Goal: Contribute content: Contribute content

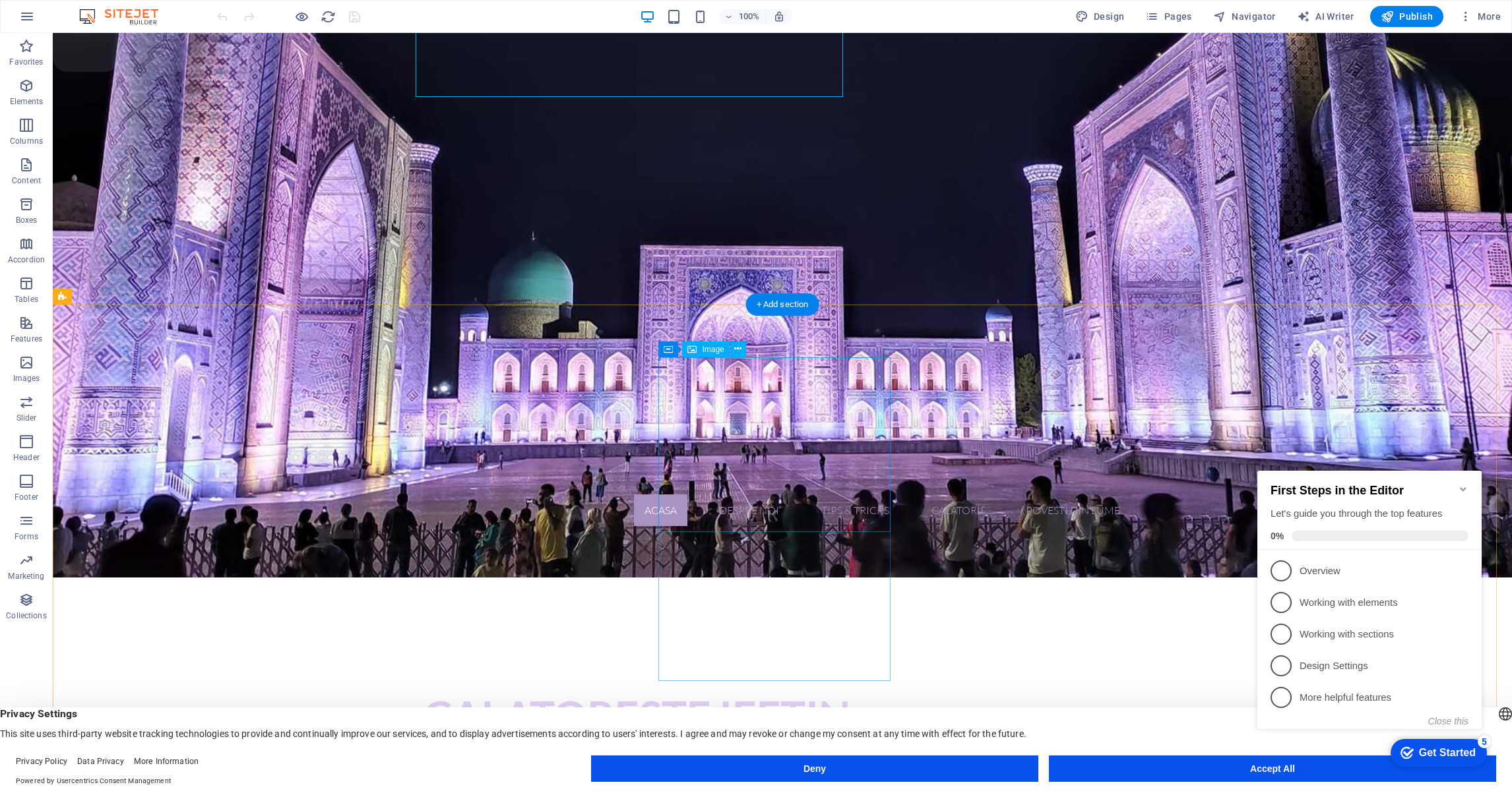
scroll to position [791, 0]
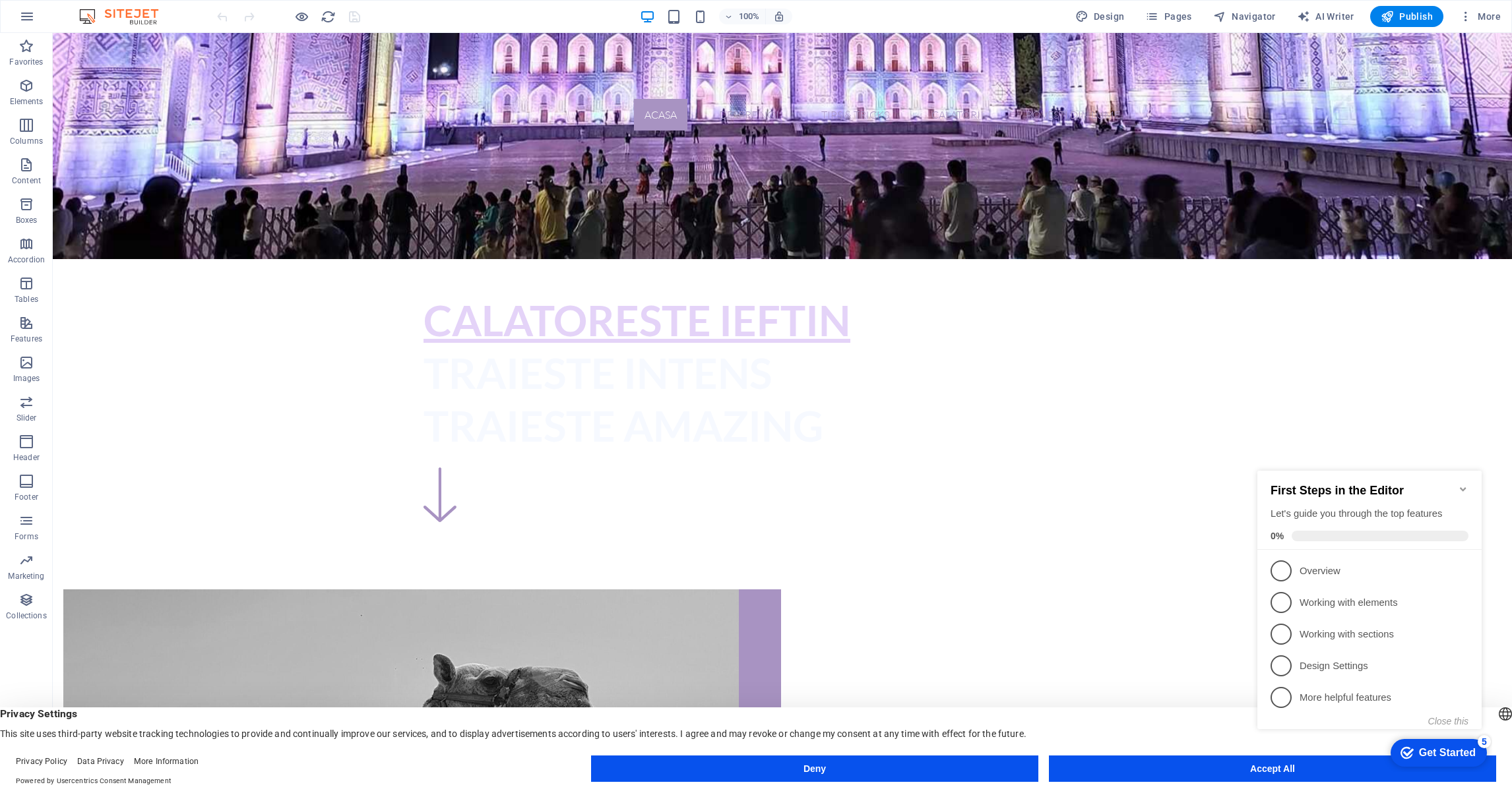
click at [1471, 485] on div "First Steps in the Editor Let's guide you through the top features 0%" at bounding box center [1369, 510] width 224 height 79
click at [1460, 485] on icon "Minimize checklist" at bounding box center [1463, 490] width 11 height 11
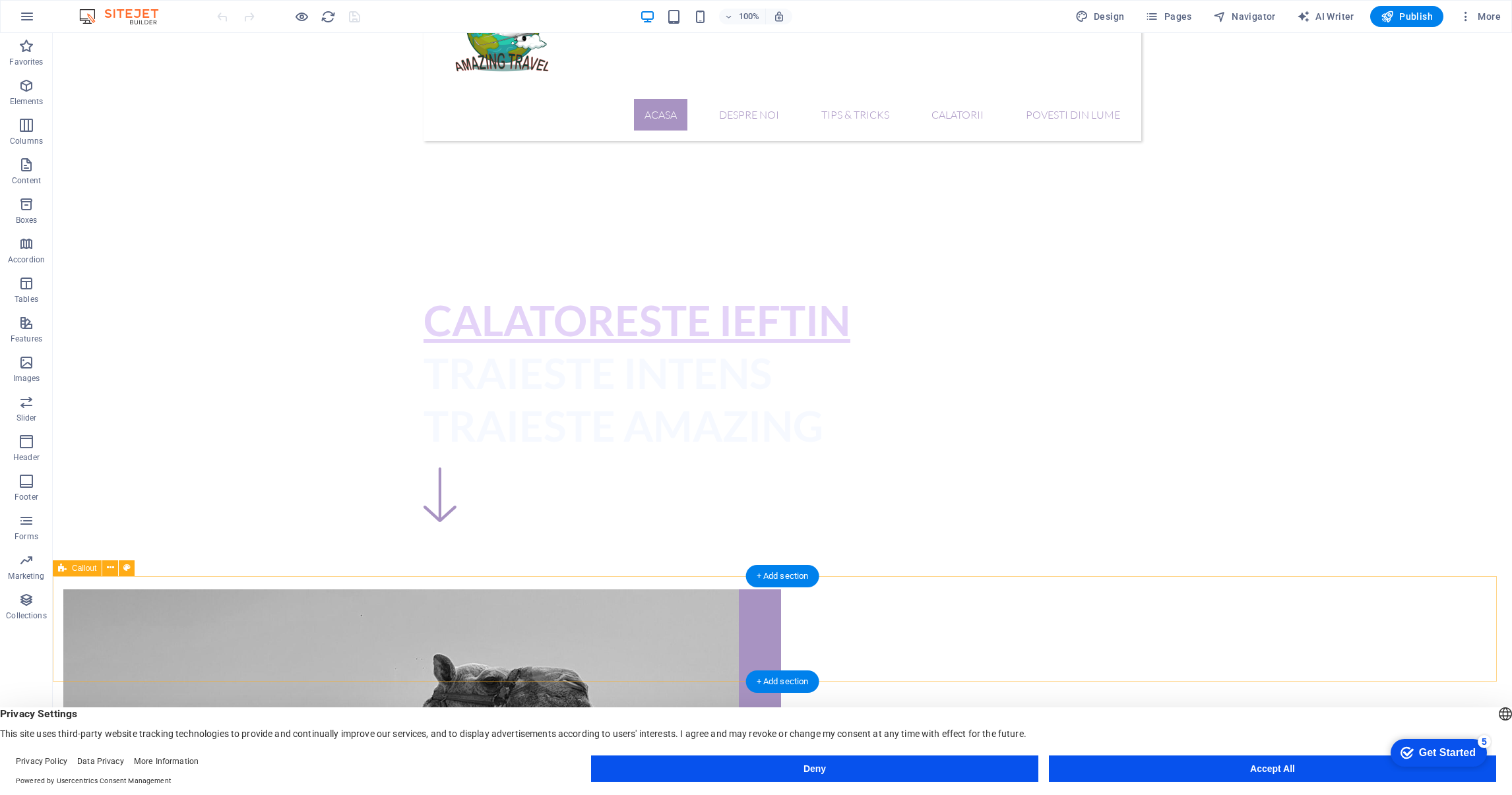
scroll to position [1087, 0]
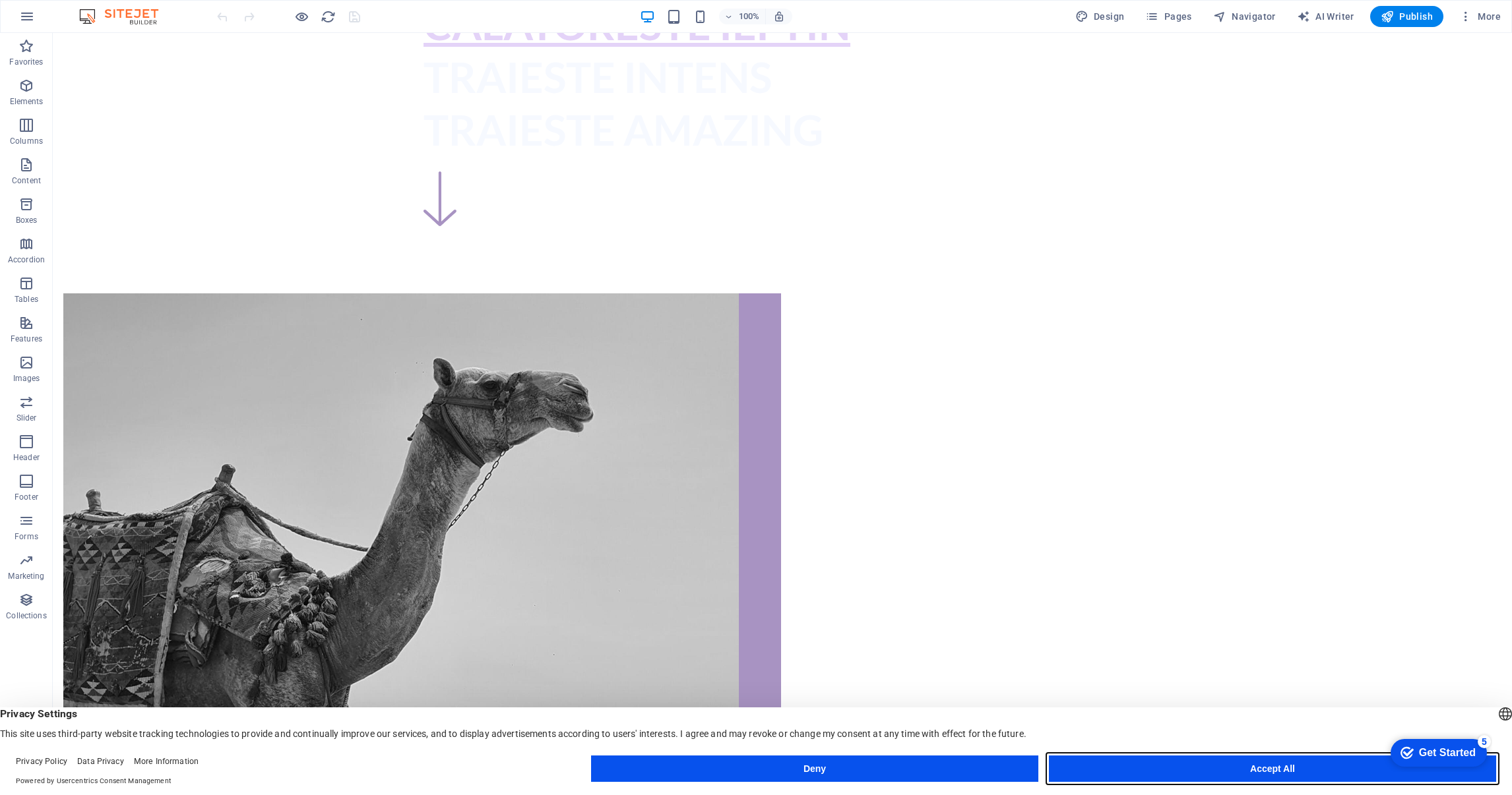
drag, startPoint x: 1241, startPoint y: 771, endPoint x: 1179, endPoint y: 710, distance: 87.0
click at [1241, 771] on button "Accept All" at bounding box center [1272, 769] width 447 height 26
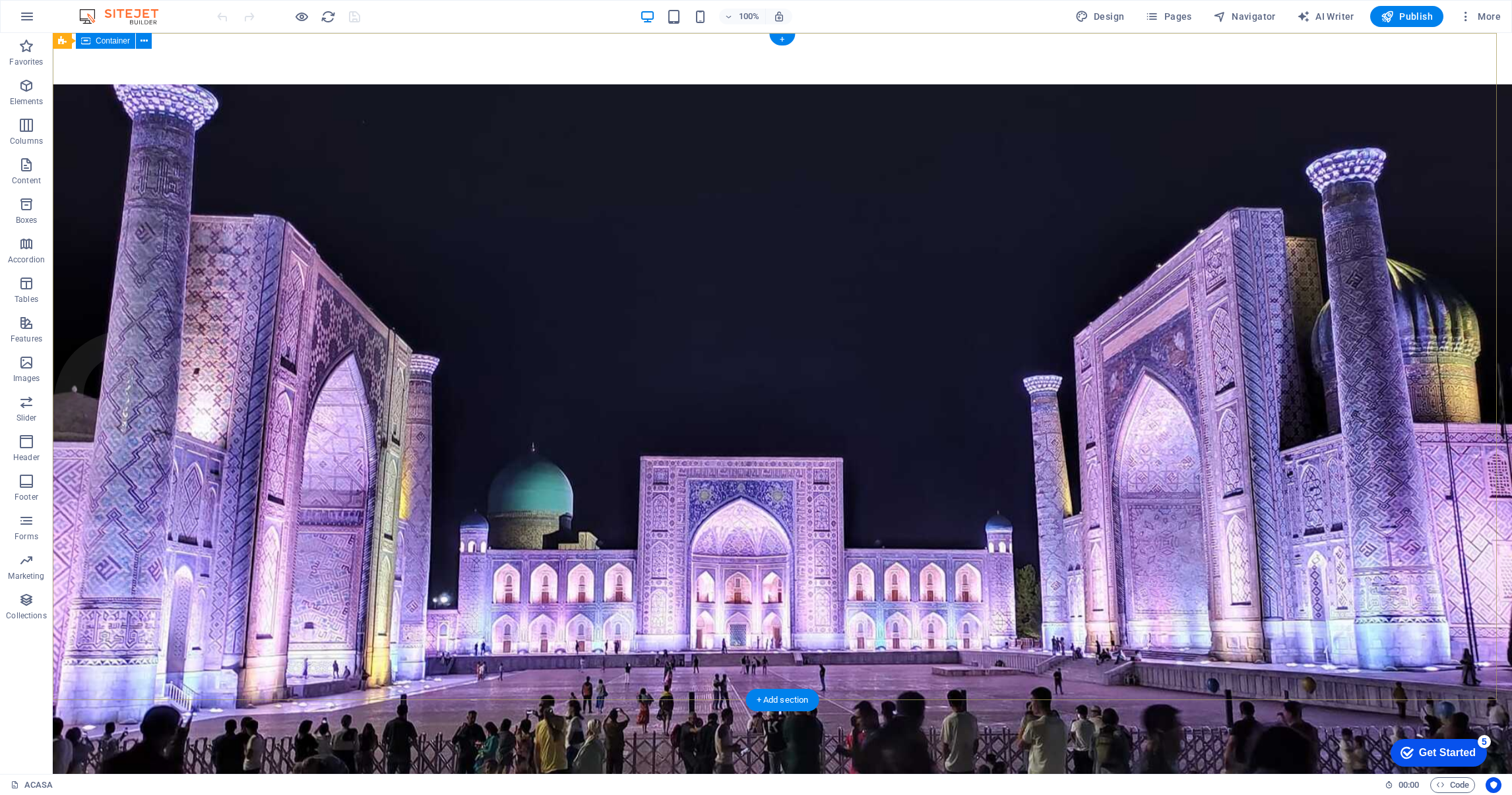
scroll to position [0, 0]
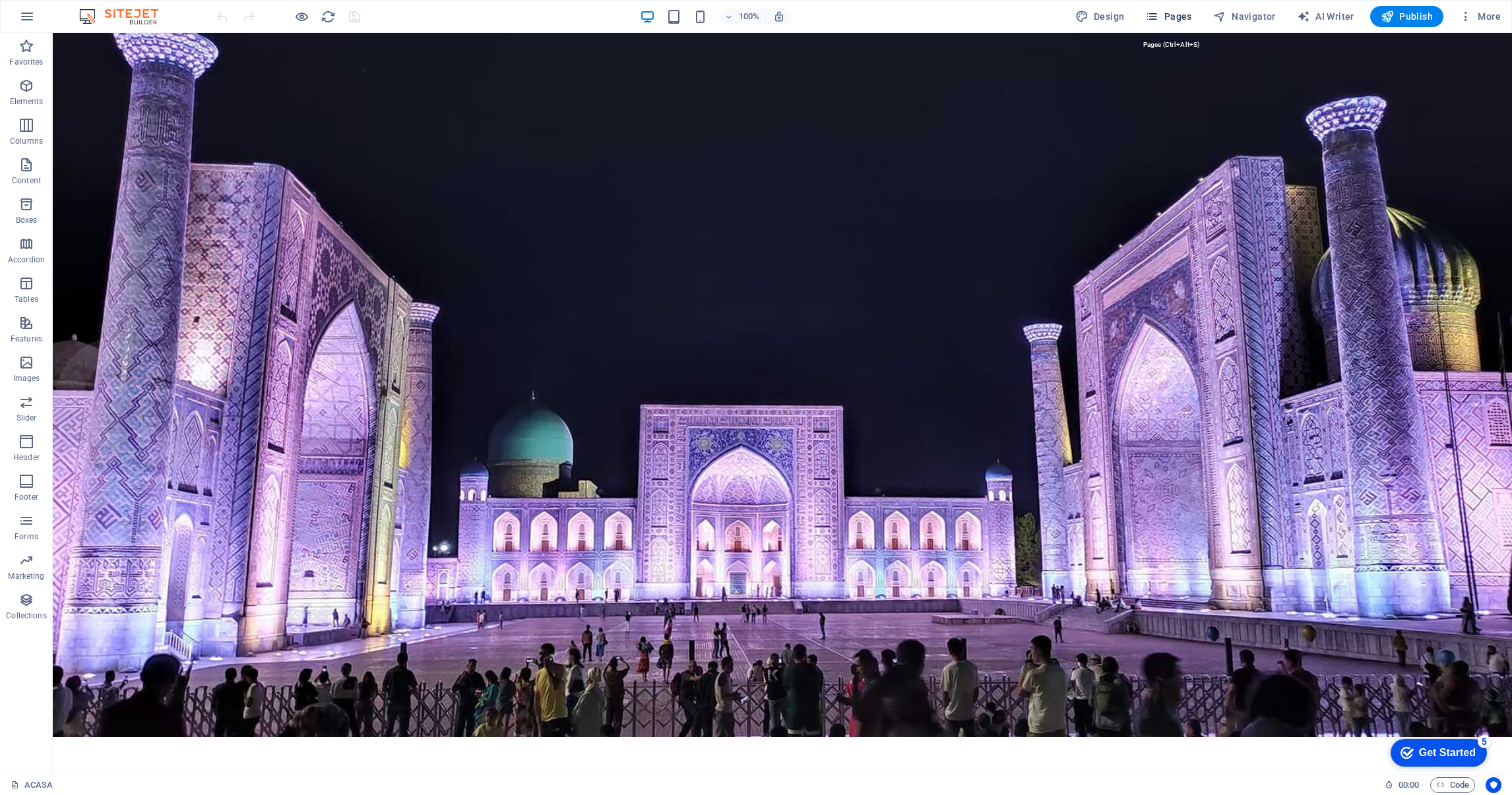
click at [1158, 15] on icon "button" at bounding box center [1151, 16] width 13 height 13
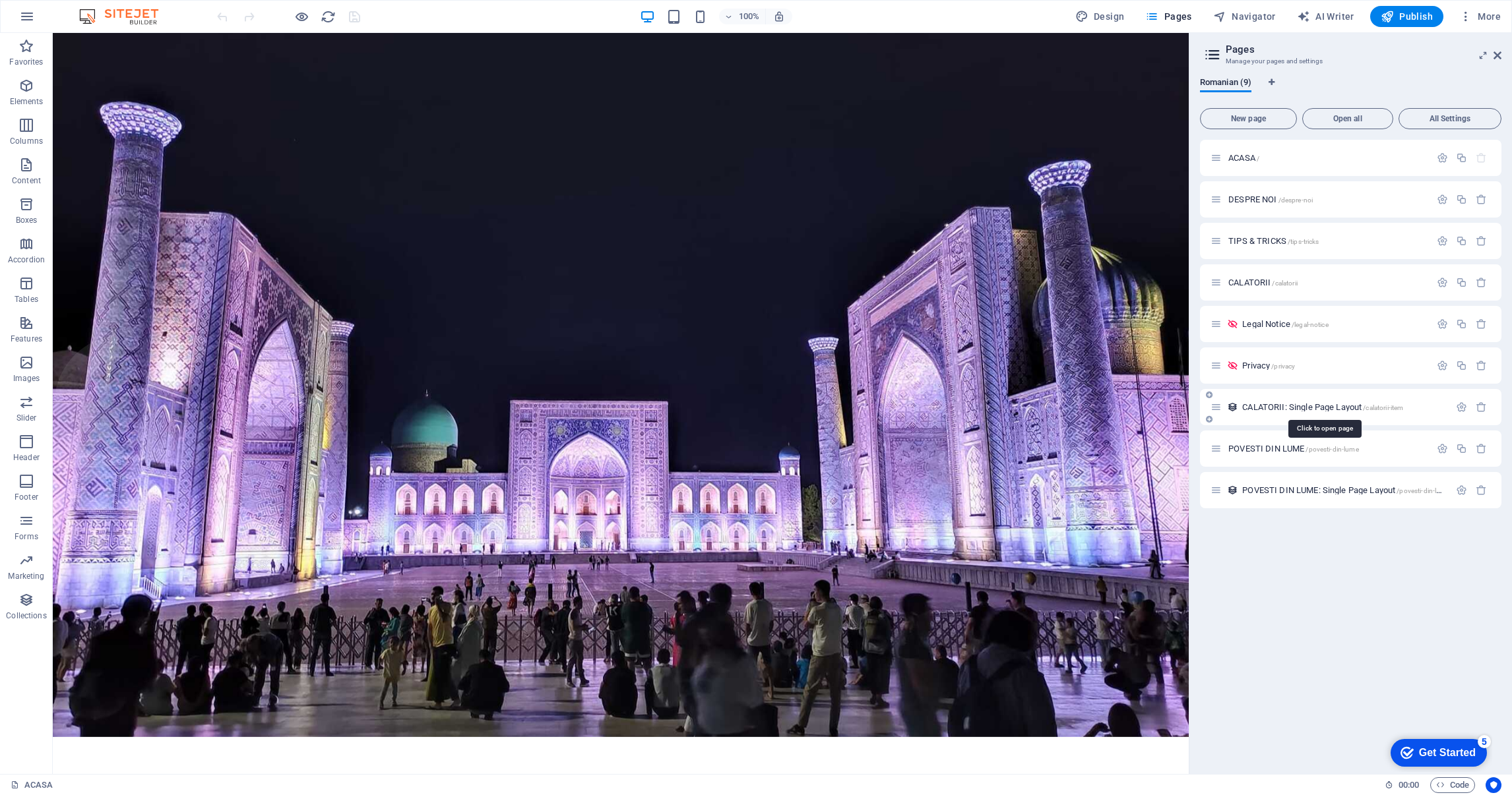
click at [1279, 402] on span "CALATORII: Single Page Layout /calatorii-item" at bounding box center [1322, 407] width 161 height 10
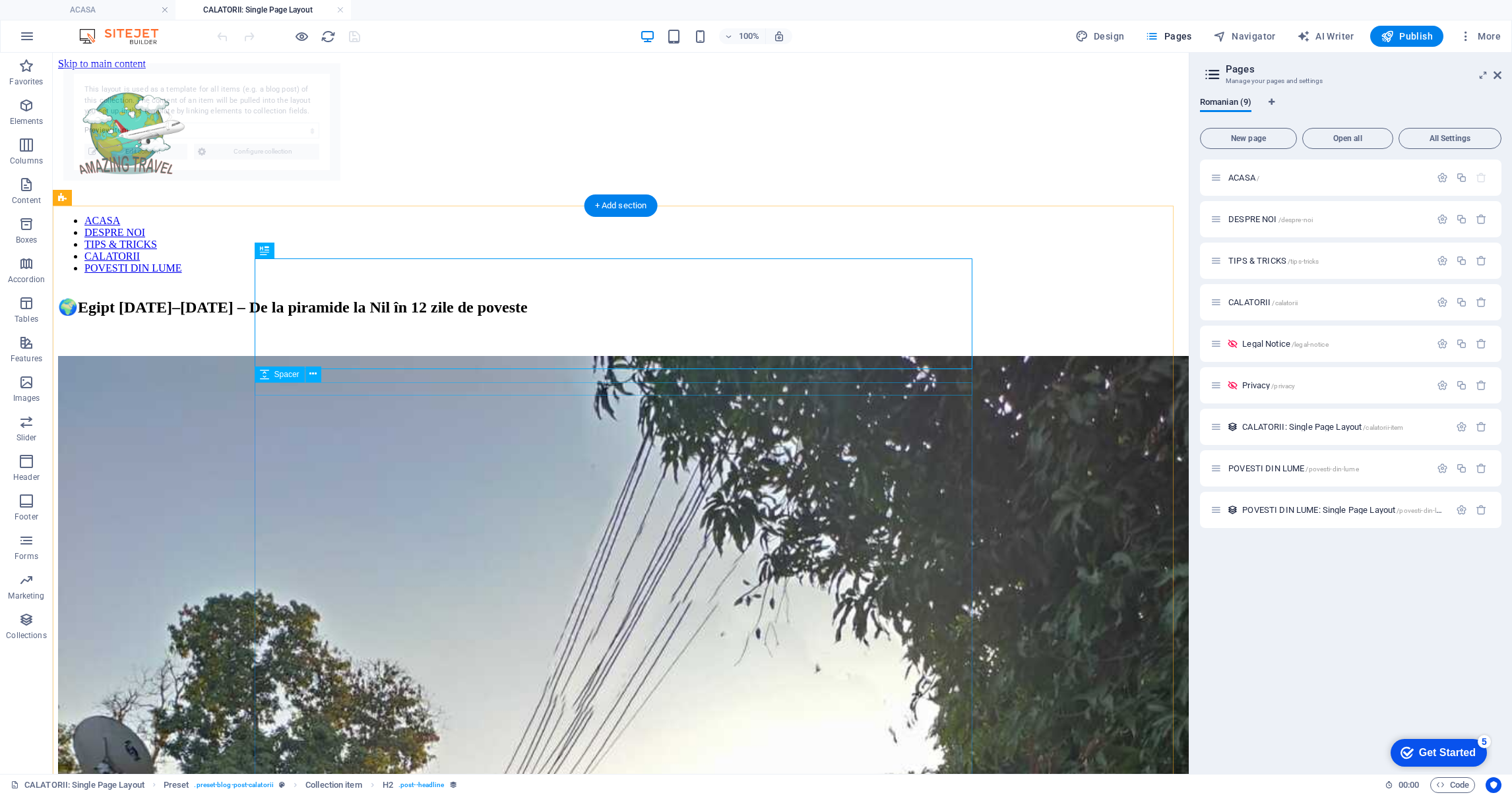
select select "685448f1f71ba428fd0dbe9a"
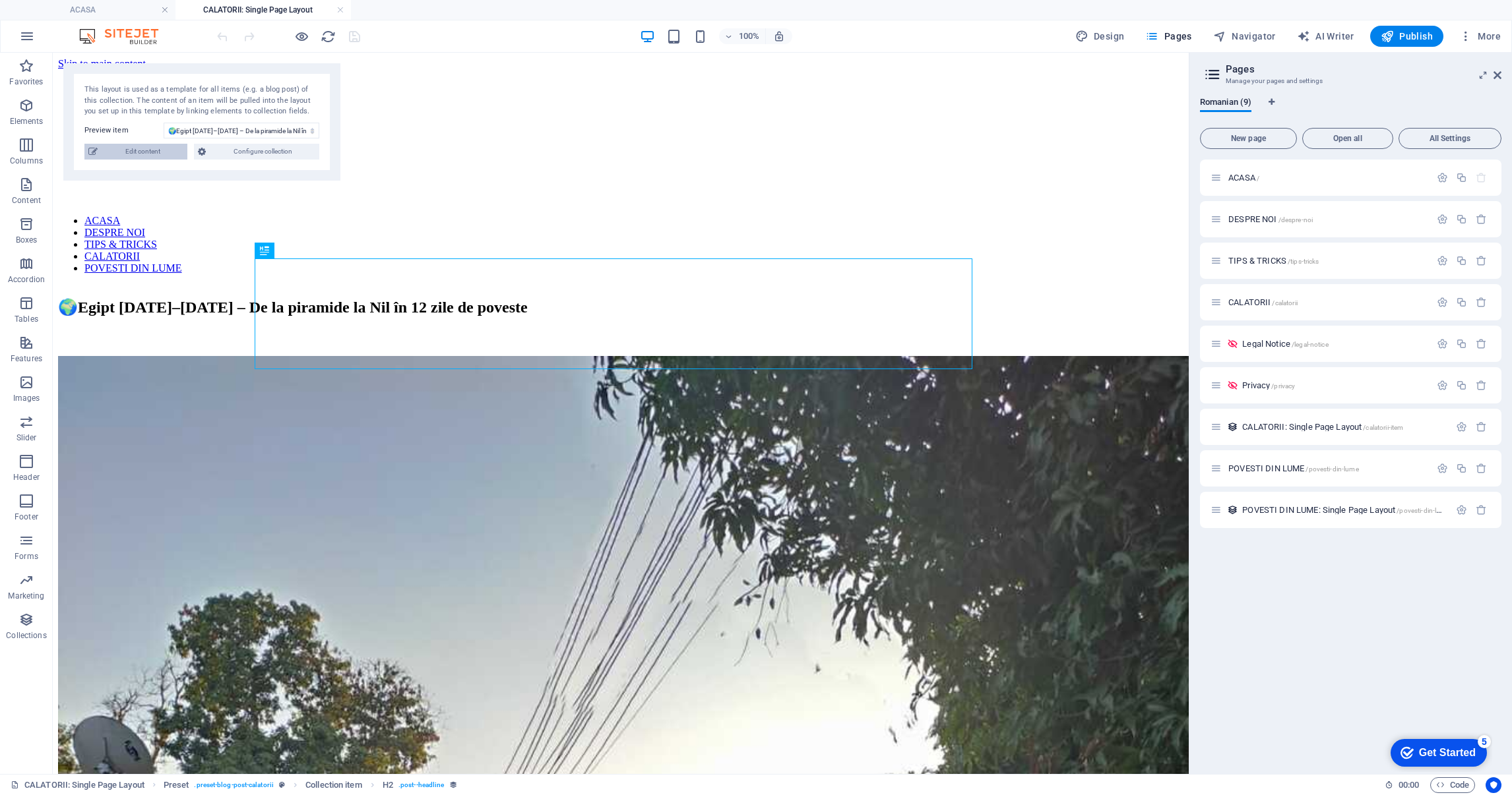
click at [133, 148] on span "Edit content" at bounding box center [142, 151] width 82 height 16
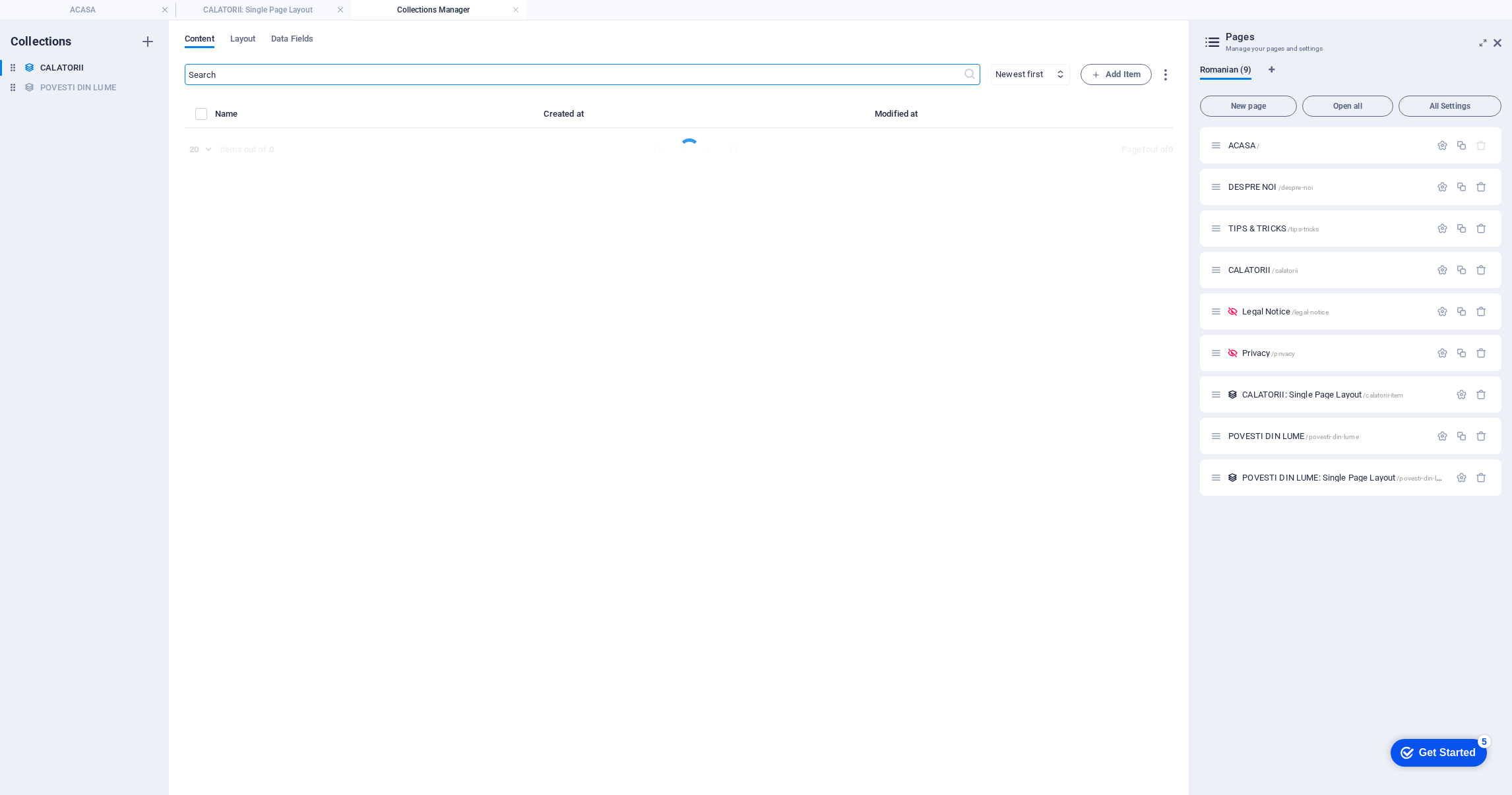
select select "[GEOGRAPHIC_DATA]"
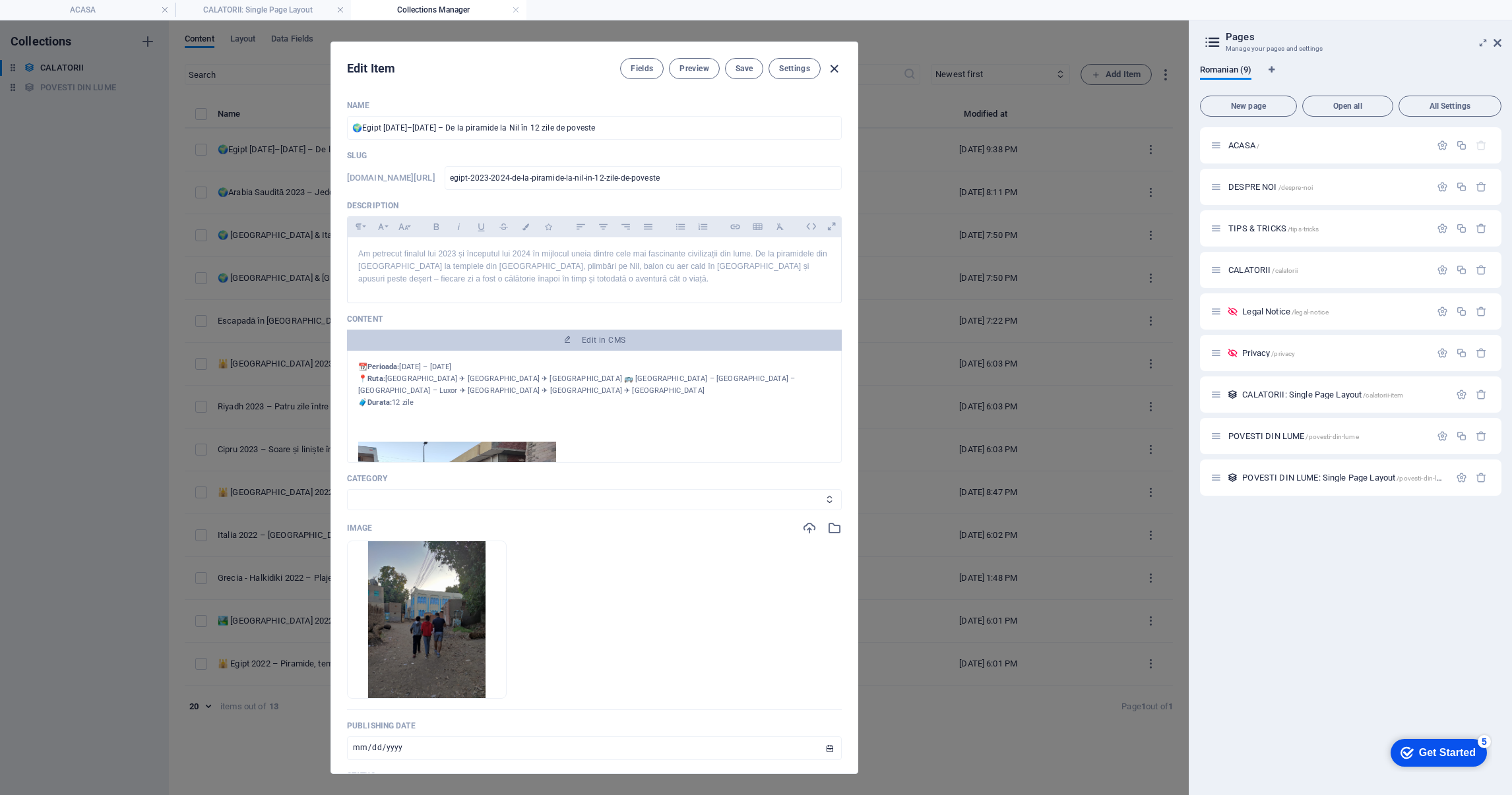
click at [833, 67] on icon "button" at bounding box center [834, 69] width 15 height 15
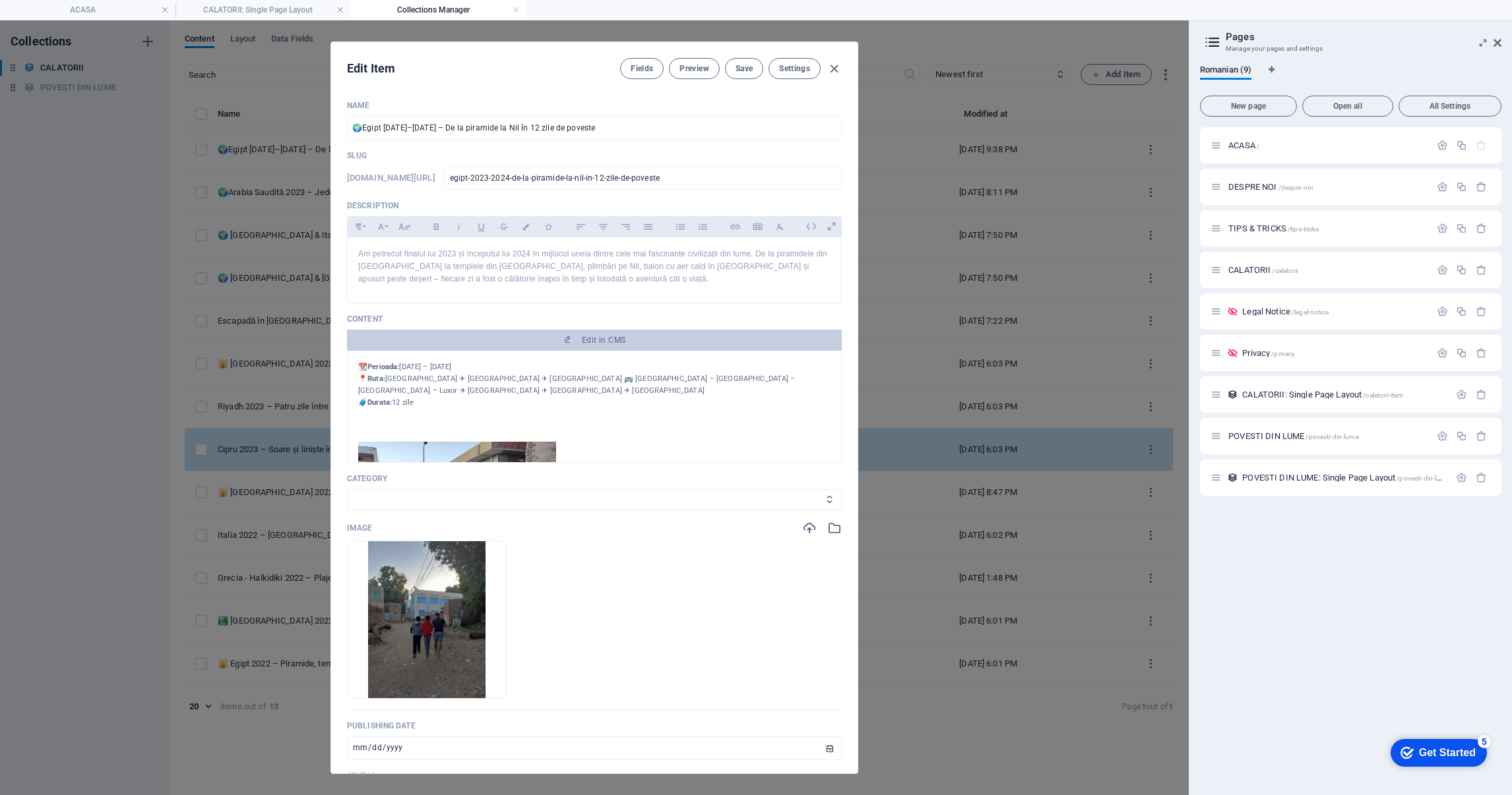
type input "2025-09-03"
type input "egipt-2023-2024-de-la-piramide-la-nil-in-12-zile-de-poveste"
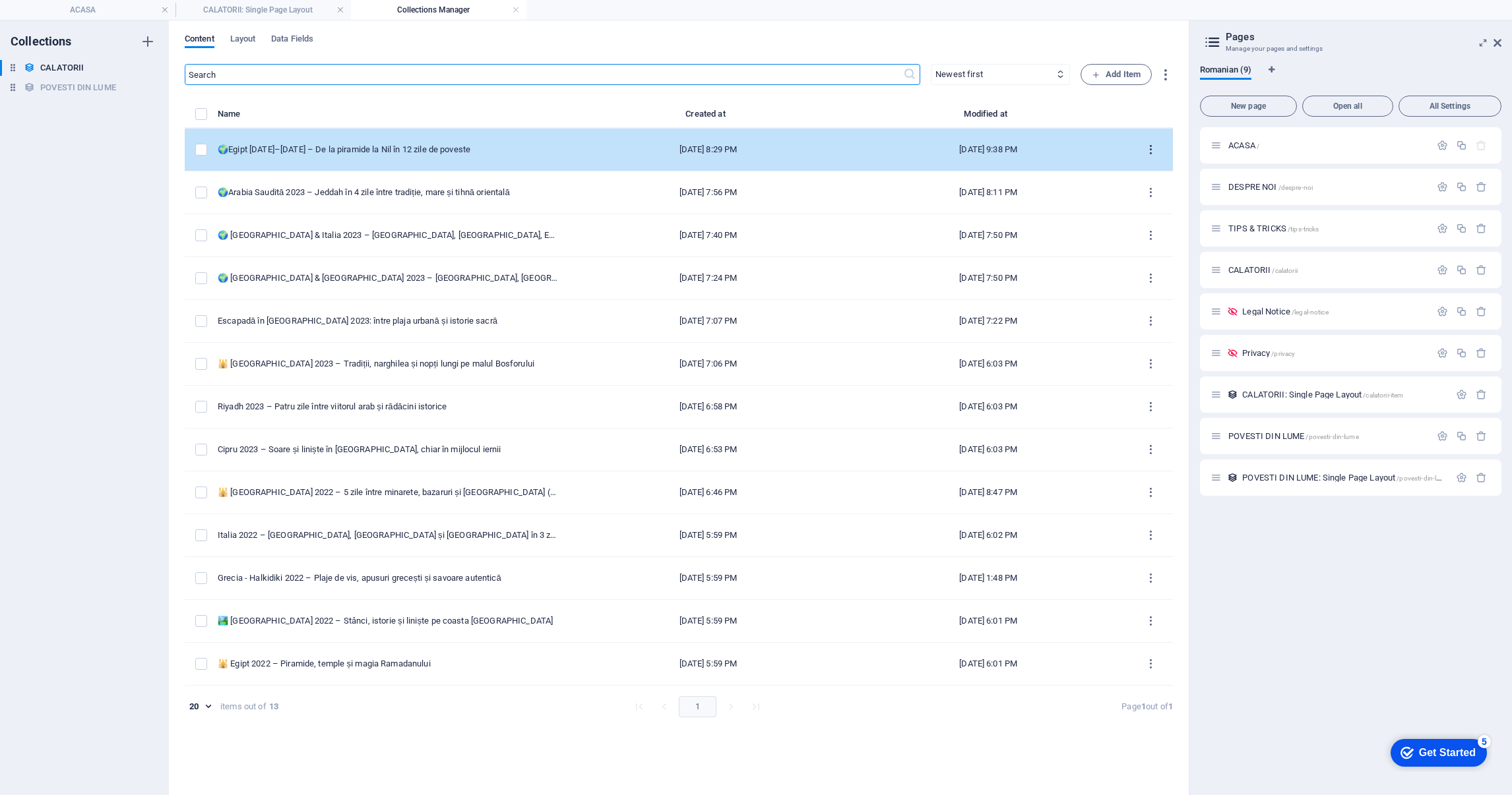
click at [1152, 146] on icon "items list" at bounding box center [1151, 150] width 12 height 12
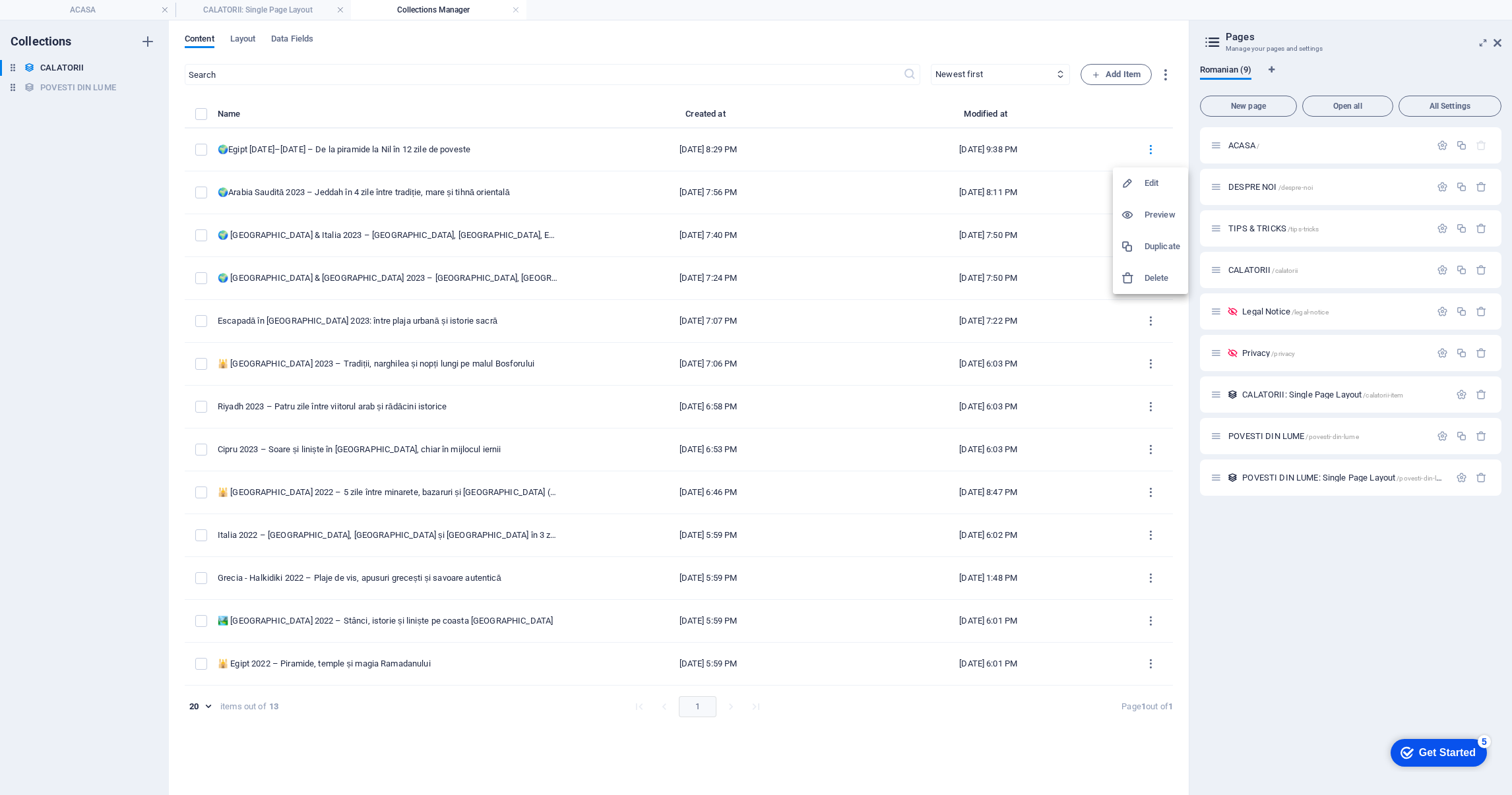
click at [1141, 248] on div at bounding box center [1132, 246] width 24 height 13
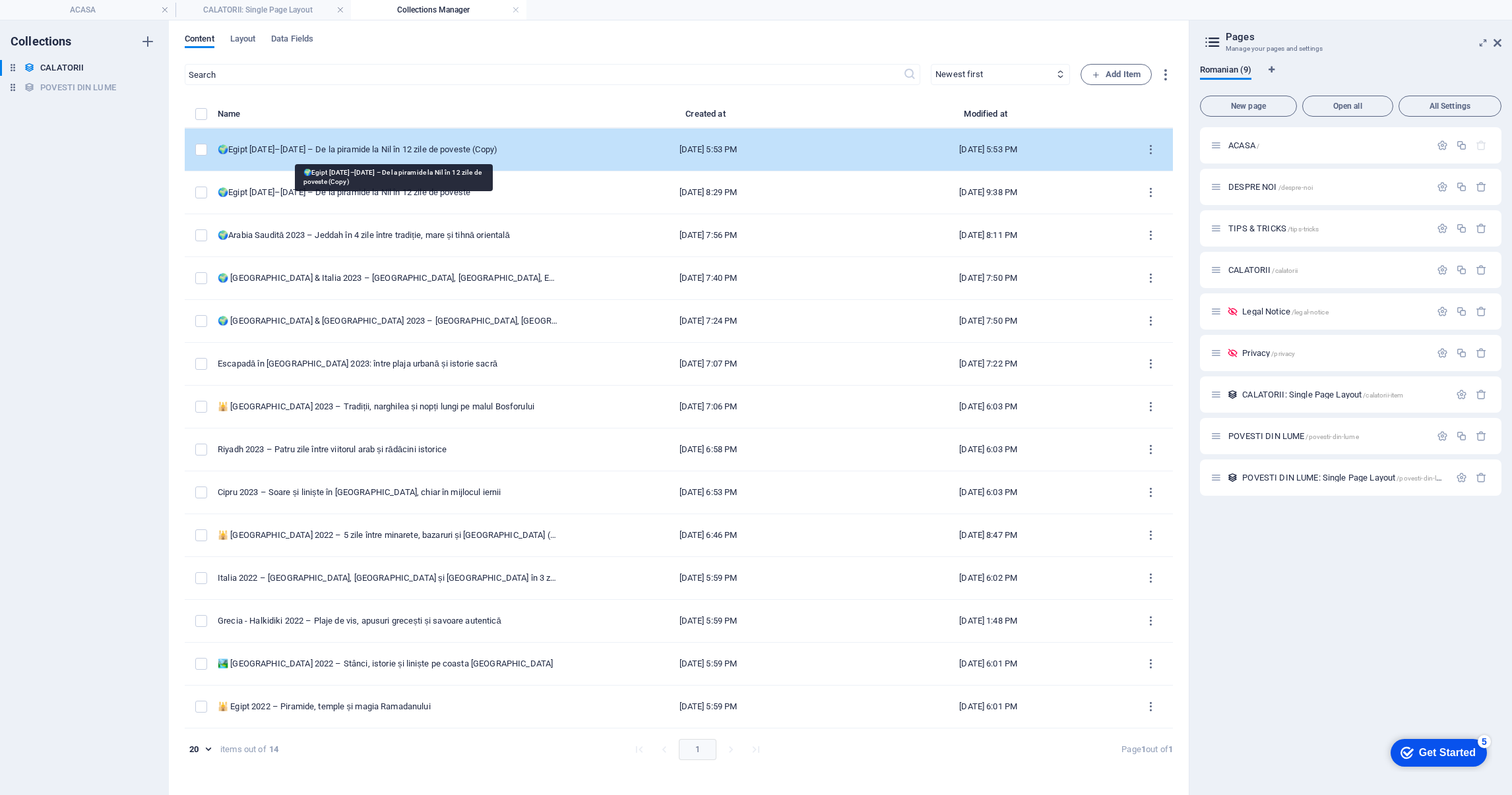
click at [494, 143] on div "🌍Egipt 2023–2024 – De la piramide la Nil în 12 zile de poveste (Copy)" at bounding box center [388, 149] width 340 height 12
select select "[GEOGRAPHIC_DATA]"
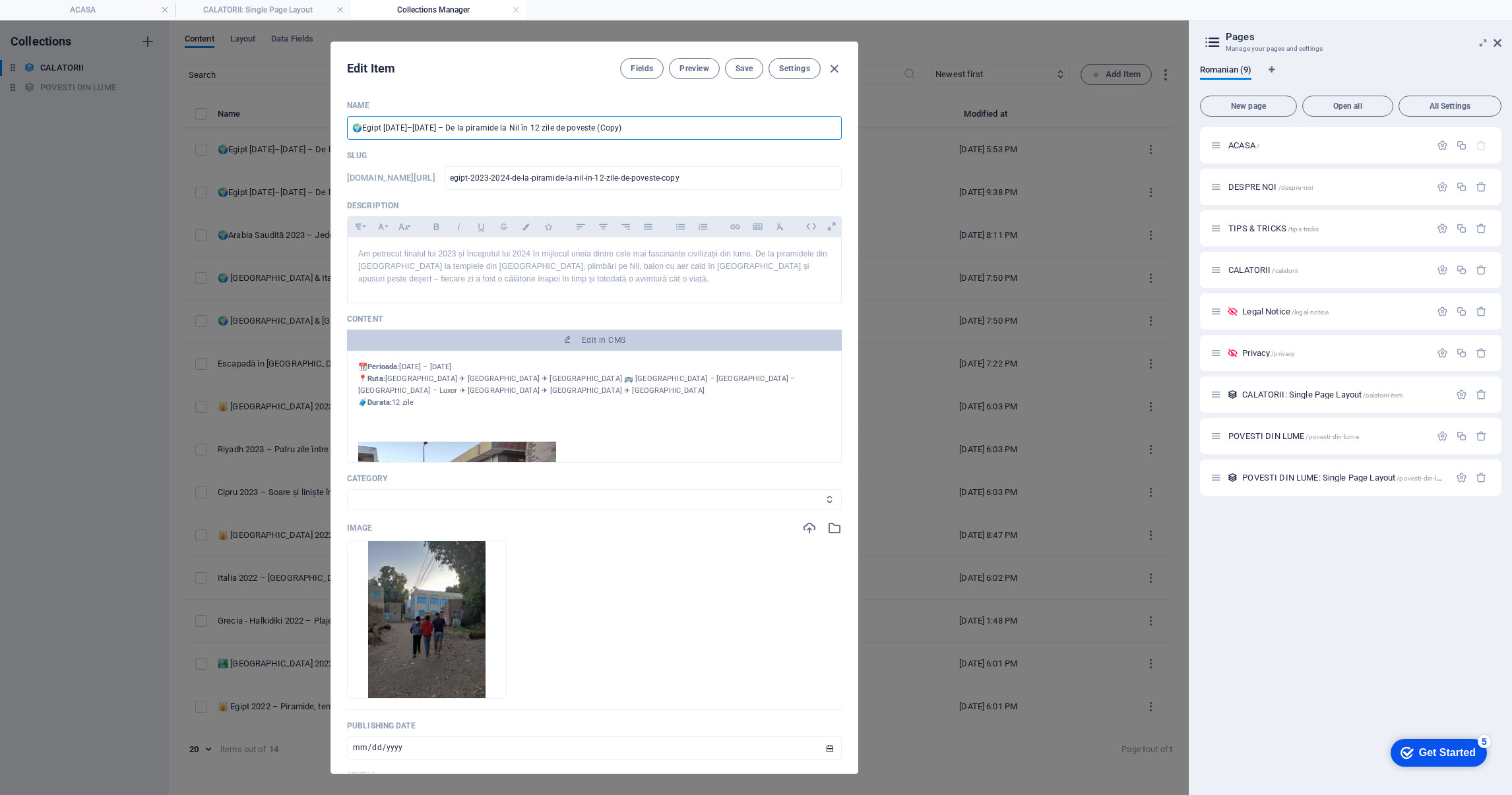
click at [474, 120] on input "🌍Egipt 2023–2024 – De la piramide la Nil în 12 zile de poveste (Copy)" at bounding box center [594, 127] width 495 height 24
paste input "Italia 2024 – Roma într-o zi de poveste"
type input "Italia 2024 – Roma într-o zi de poveste"
type input "italia-2024-roma-intr-o-zi-de-poveste"
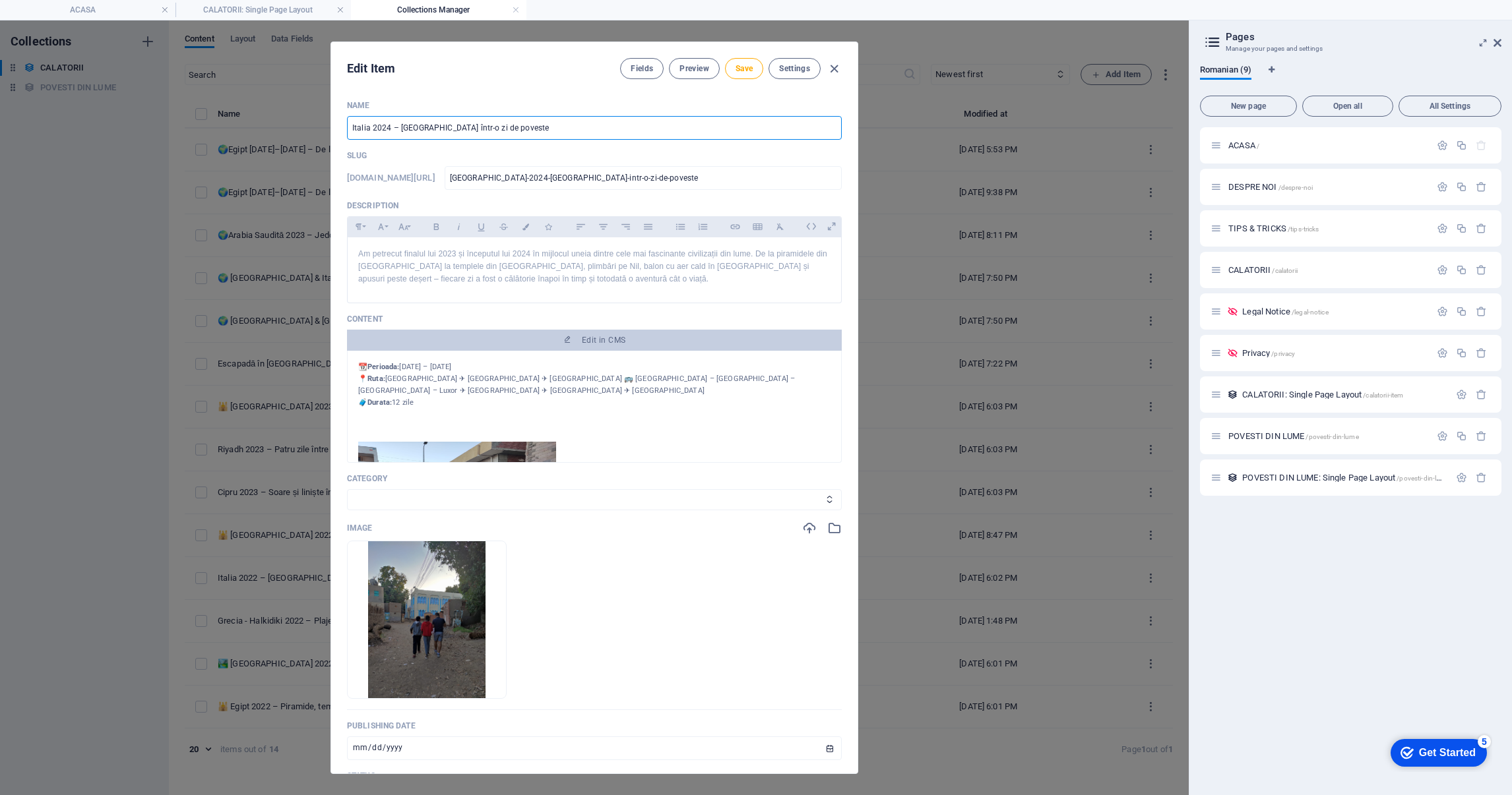
type input "Italia 2024 – Roma într-o zi de poveste"
click at [593, 266] on p "Am petrecut finalul lui 2023 și începutul lui 2024 în mijlocul uneia dintre cel…" at bounding box center [594, 267] width 472 height 38
click at [536, 284] on p "Am petrecut finalul lui 2023 și începutul lui 2024 în mijlocul uneia dintre cel…" at bounding box center [594, 267] width 472 height 38
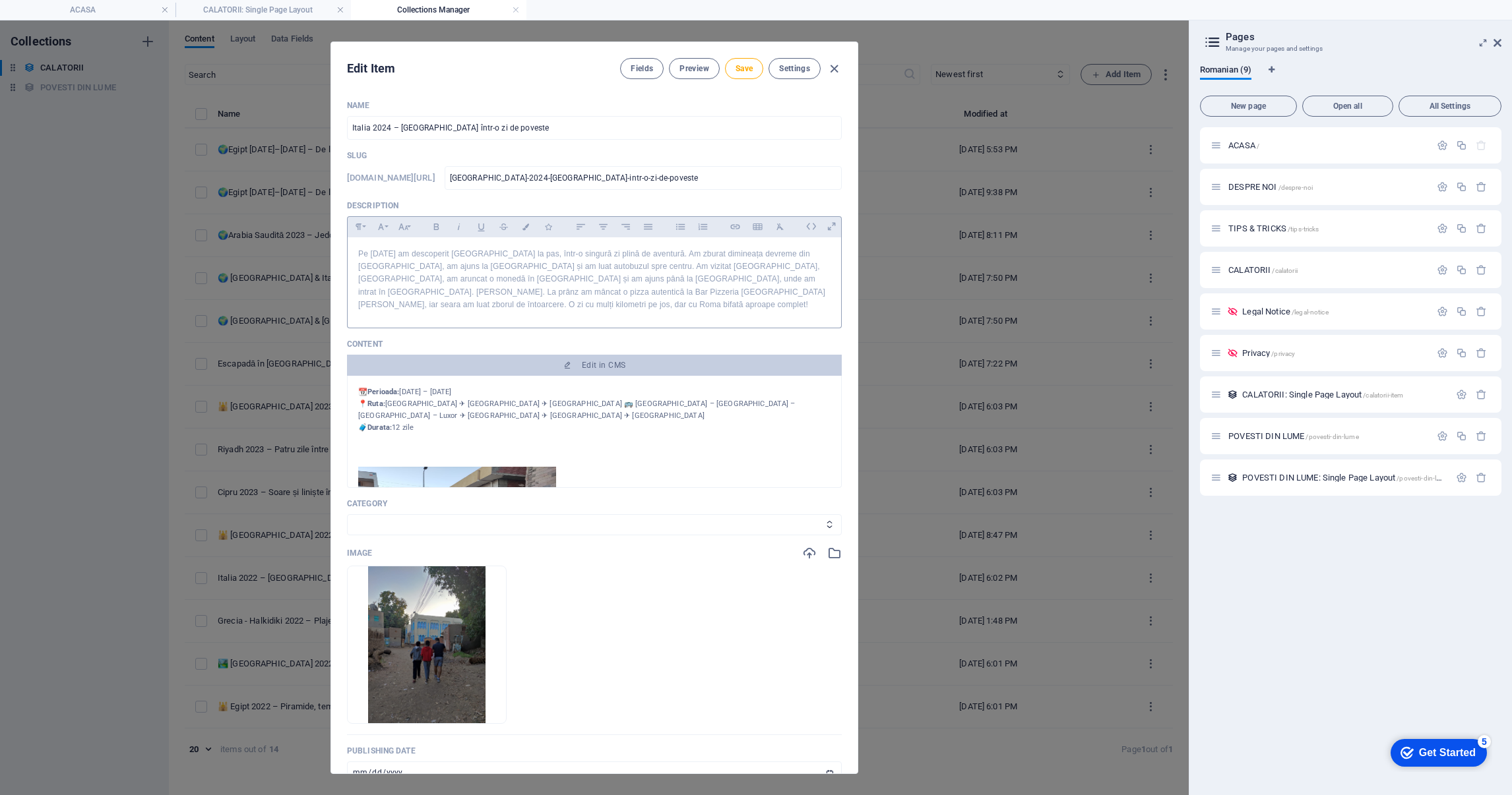
click at [560, 434] on div at bounding box center [594, 450] width 472 height 33
click at [425, 523] on select "EUROPA AMERICA CENTRALA ASIA AFRICA" at bounding box center [594, 525] width 495 height 21
select select "EUROPA"
click at [347, 514] on select "EUROPA AMERICA CENTRALA ASIA AFRICA" at bounding box center [594, 525] width 495 height 21
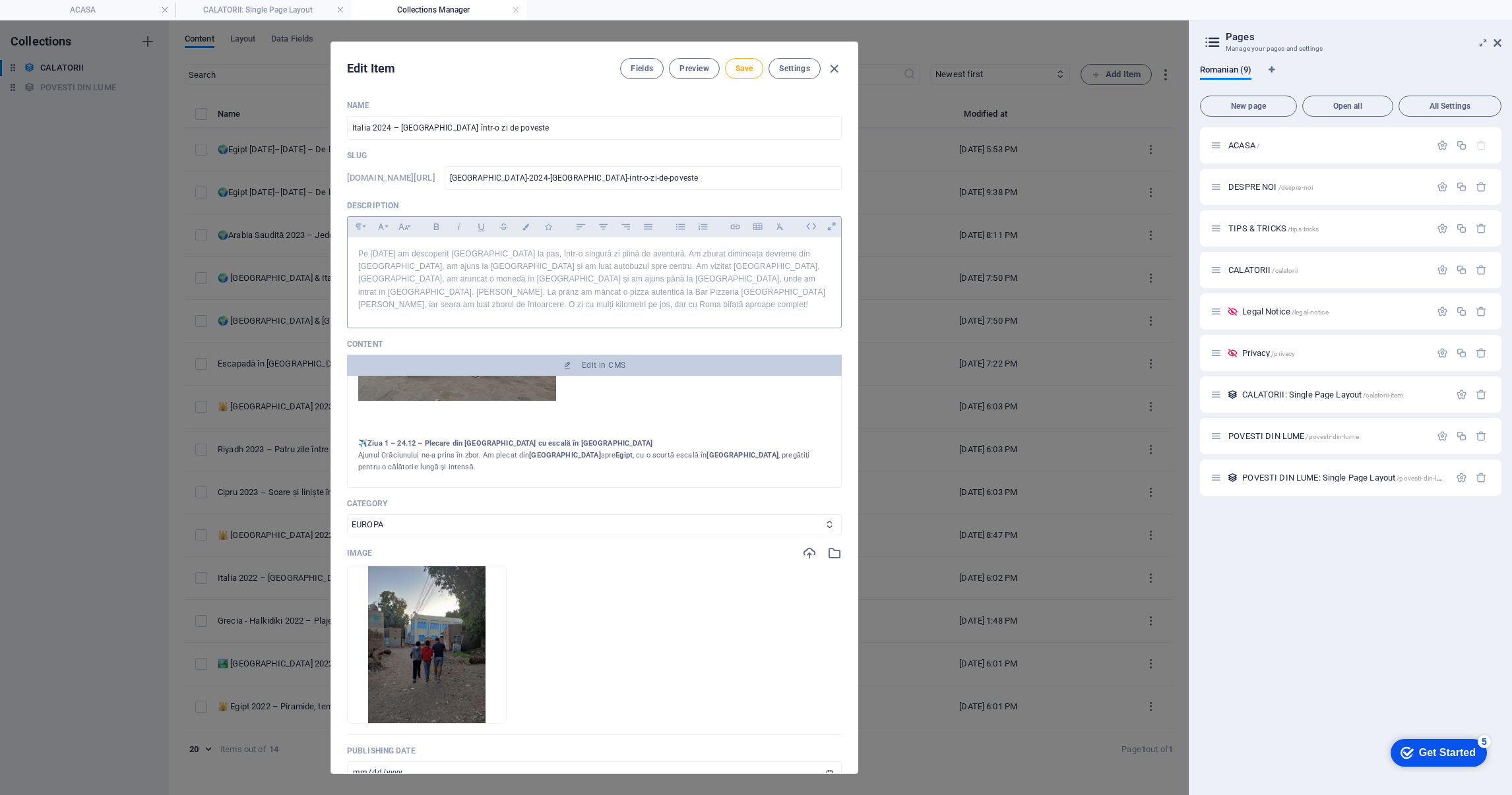
scroll to position [198, 0]
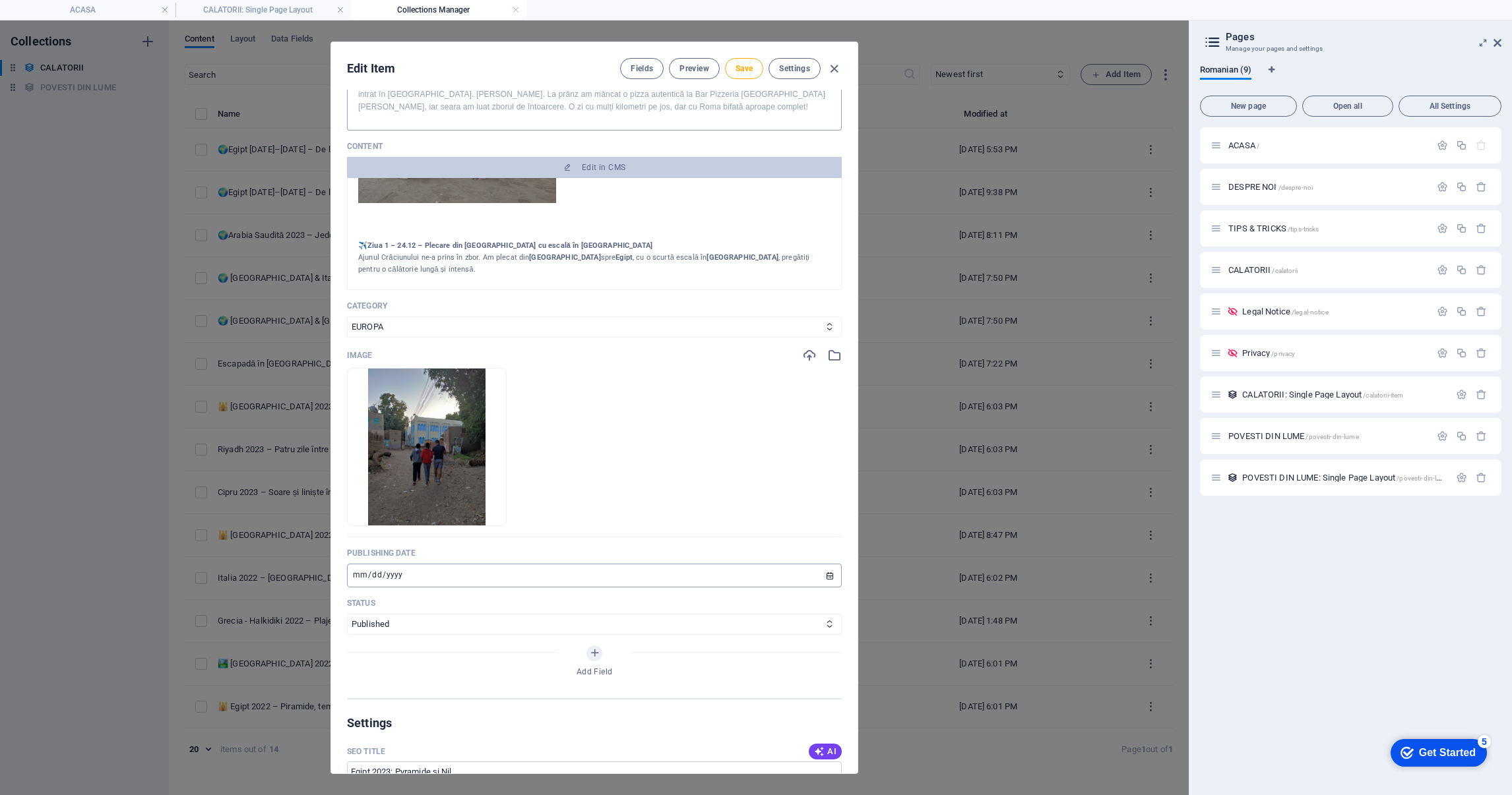
click at [485, 572] on input "2023-12-24" at bounding box center [594, 576] width 495 height 24
click at [818, 579] on input "2023-12-24" at bounding box center [594, 576] width 495 height 24
click at [828, 573] on input "2023-12-24" at bounding box center [594, 576] width 495 height 24
type input "2024-01-14"
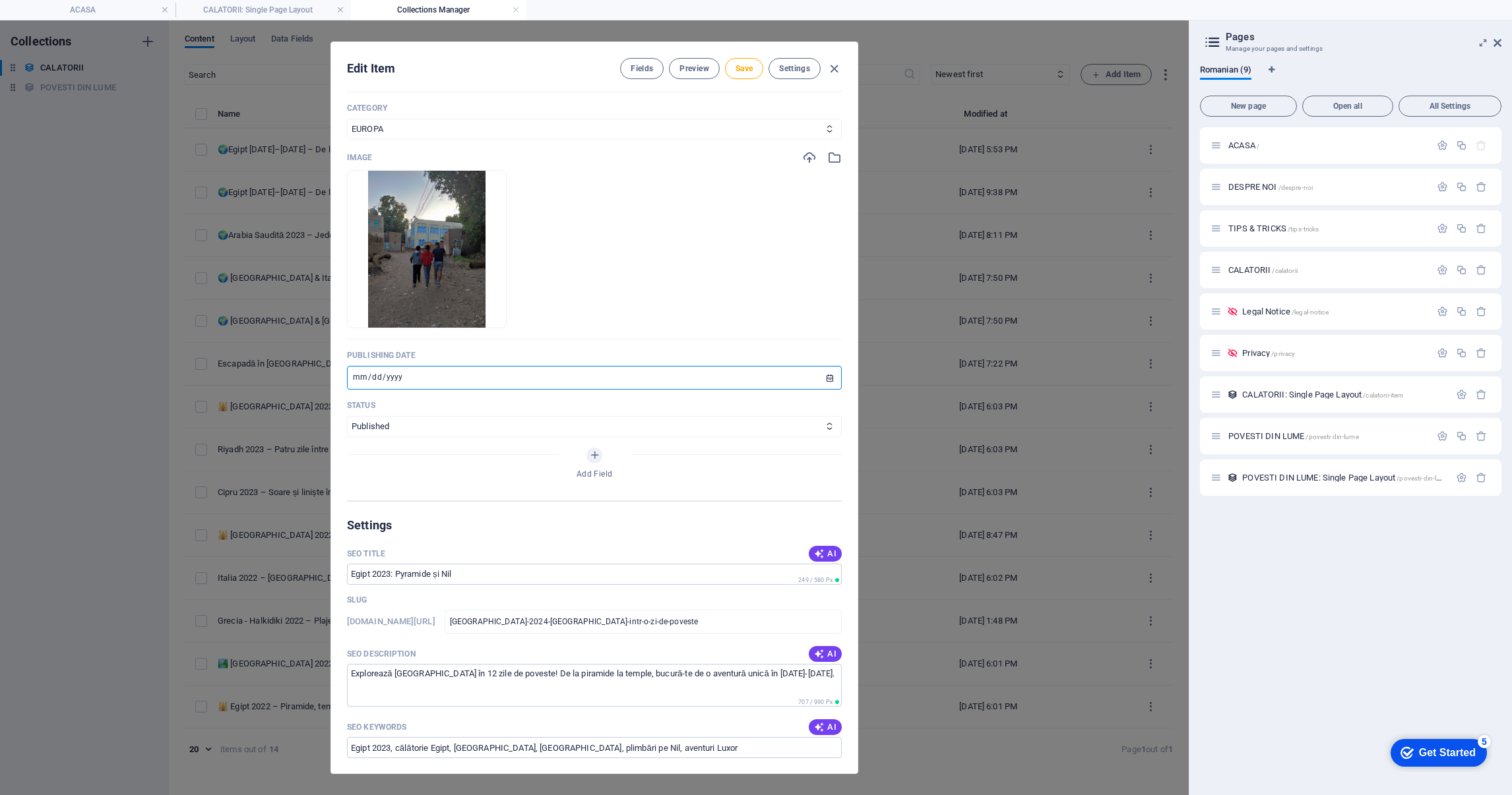
scroll to position [0, 0]
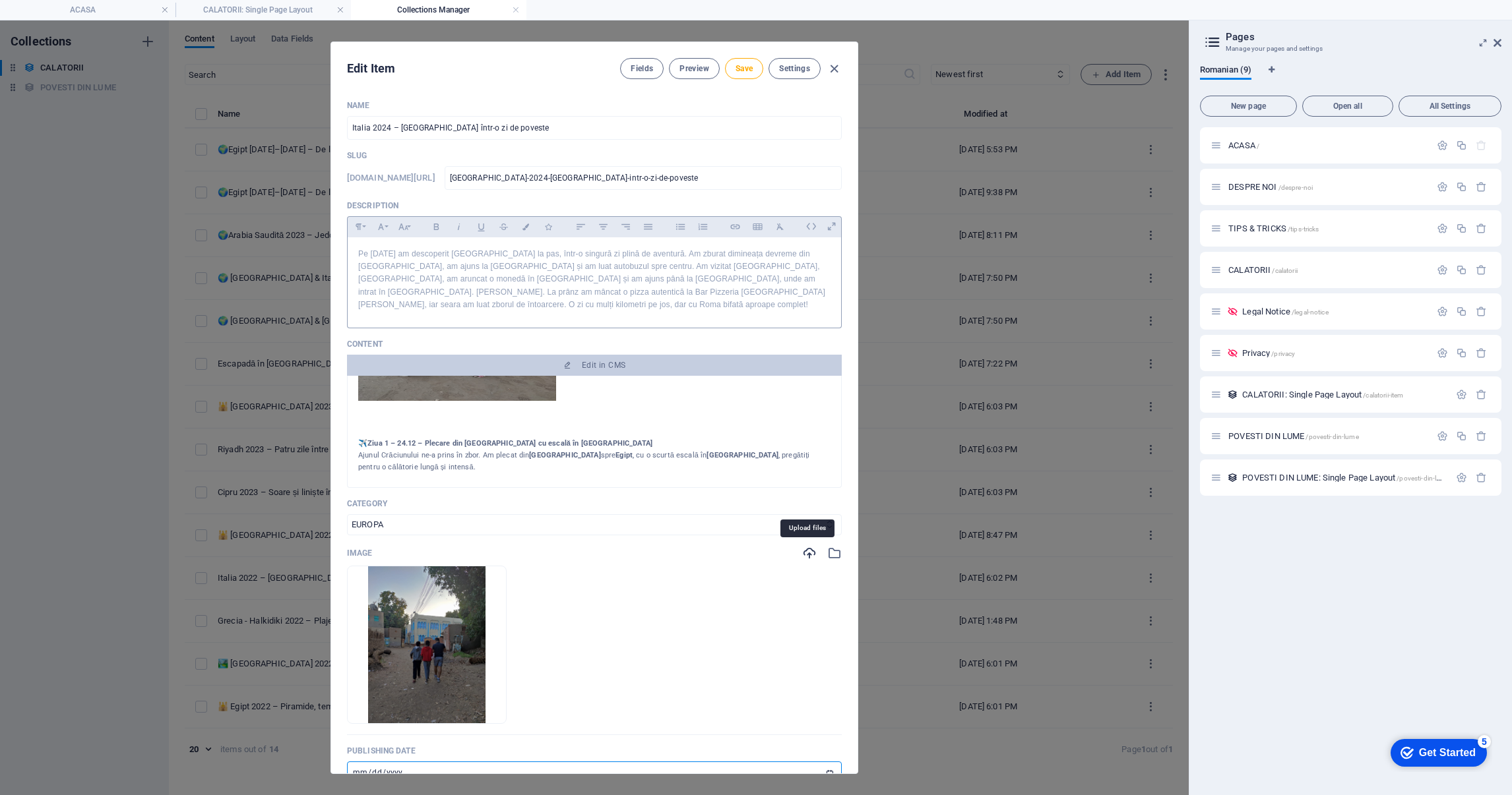
click at [802, 556] on icon "button" at bounding box center [809, 553] width 15 height 15
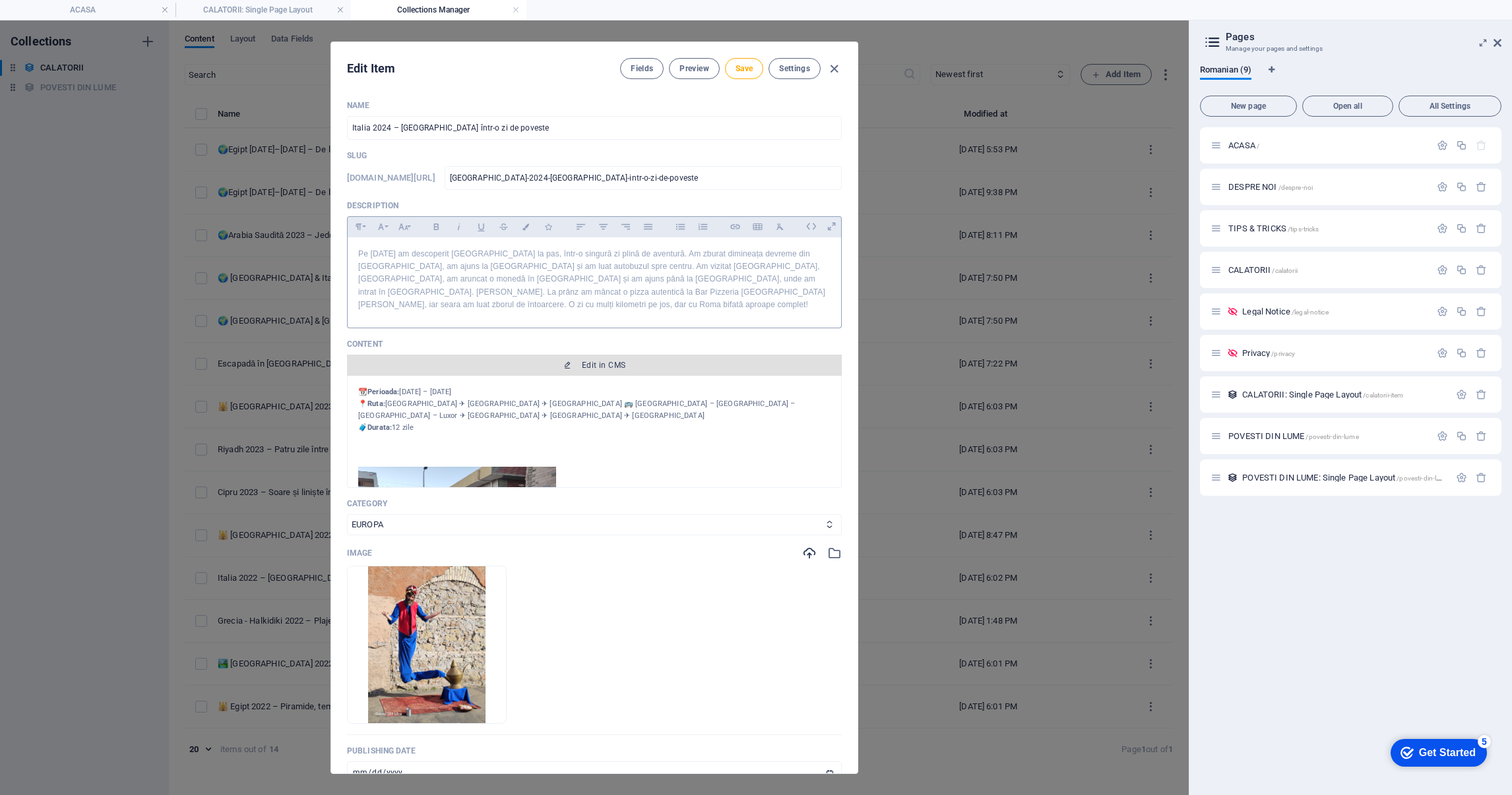
click at [612, 370] on span "Edit in CMS" at bounding box center [603, 365] width 44 height 11
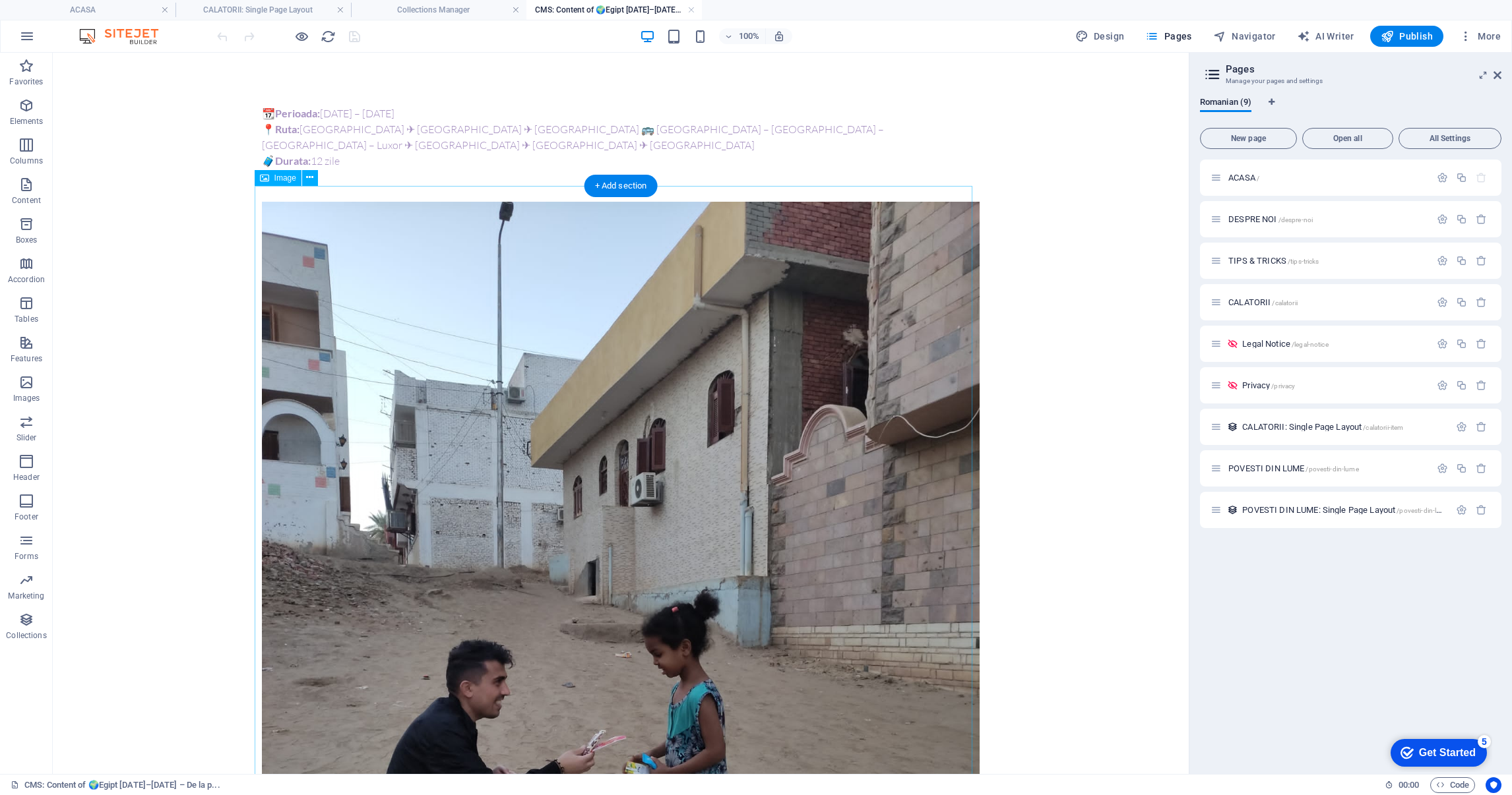
click at [483, 249] on figure at bounding box center [620, 680] width 718 height 956
click at [617, 186] on div "+ Add section" at bounding box center [620, 186] width 73 height 22
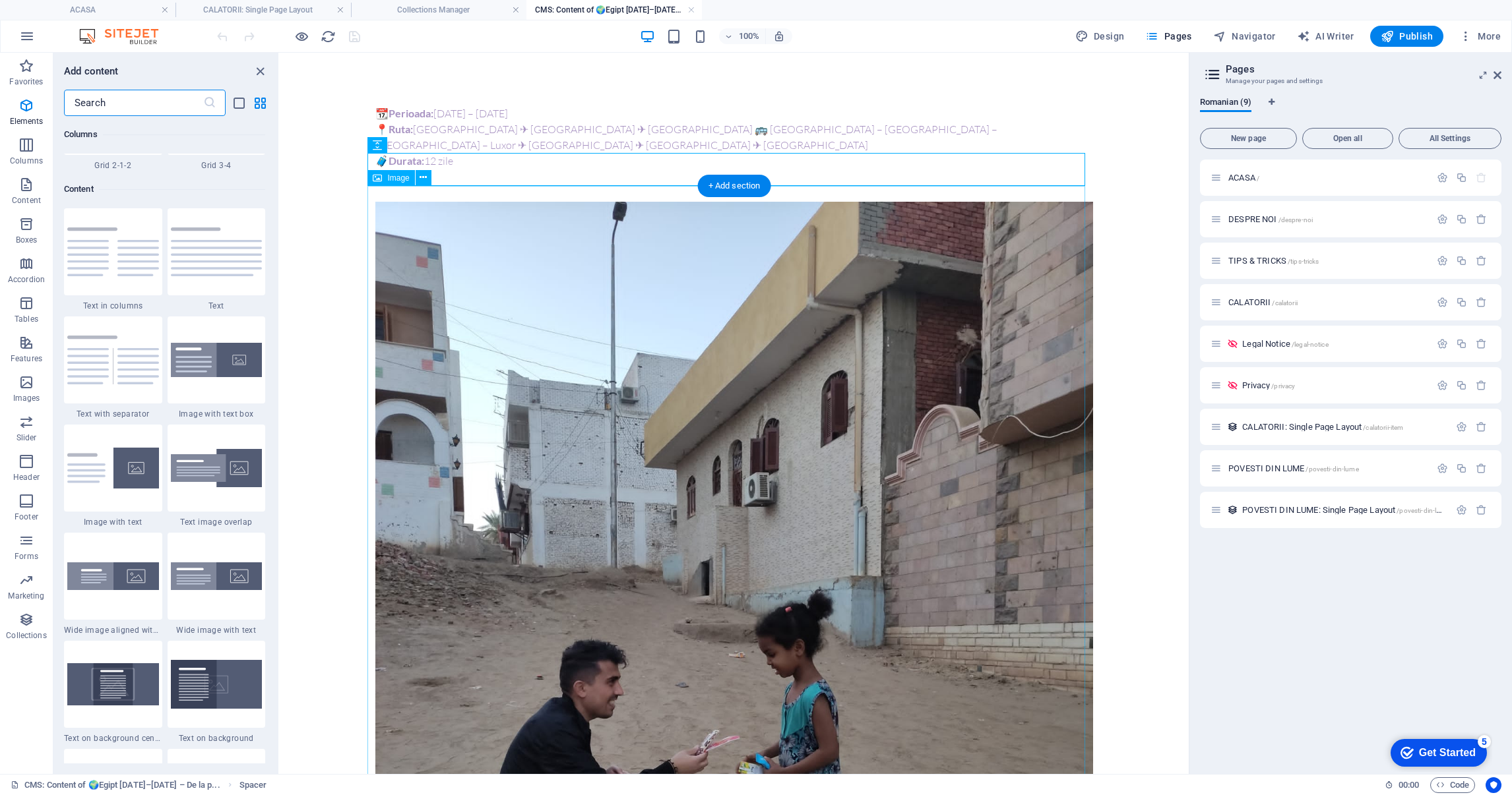
scroll to position [2306, 0]
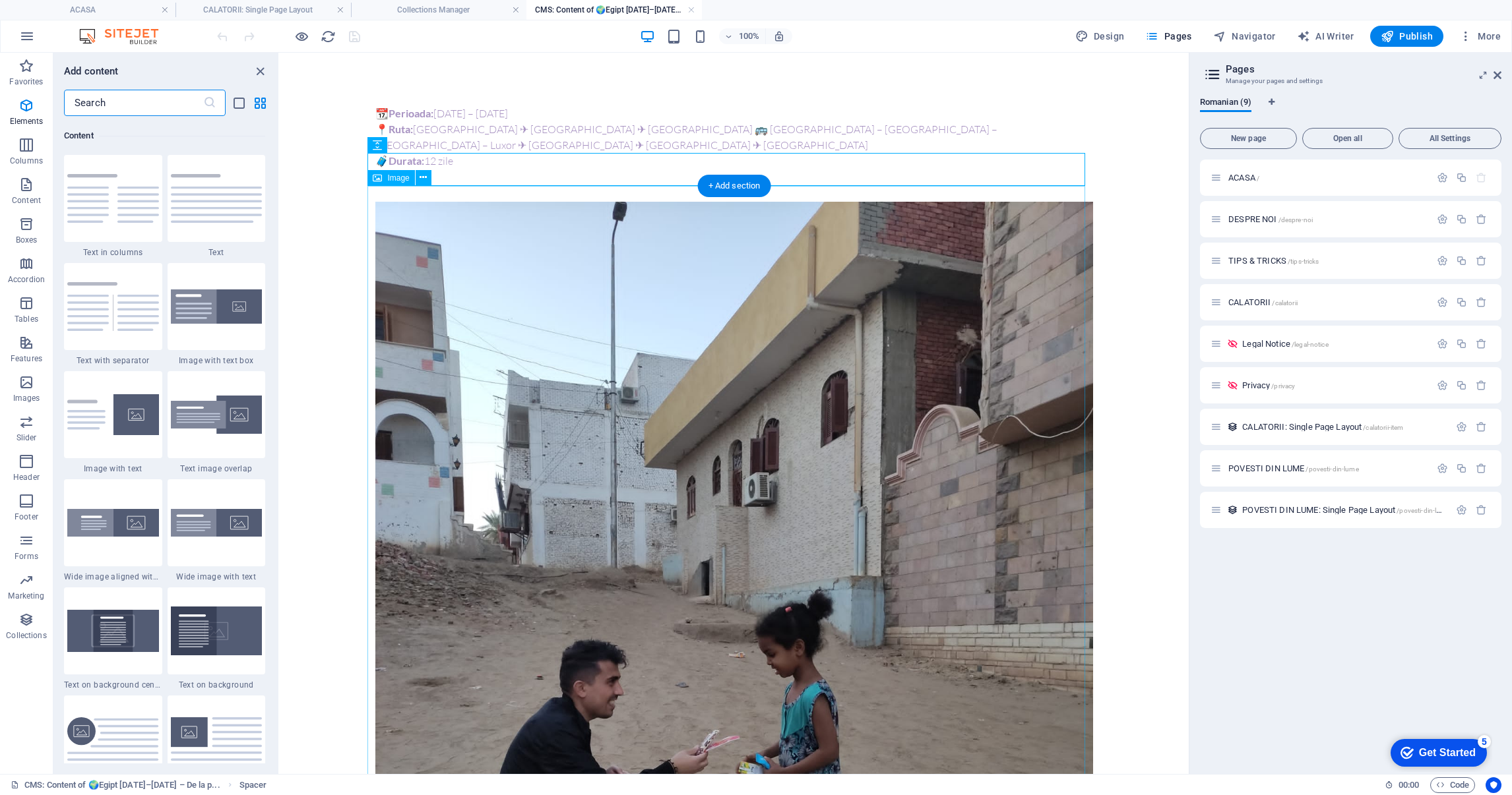
click at [857, 439] on figure at bounding box center [734, 680] width 718 height 956
select select "%"
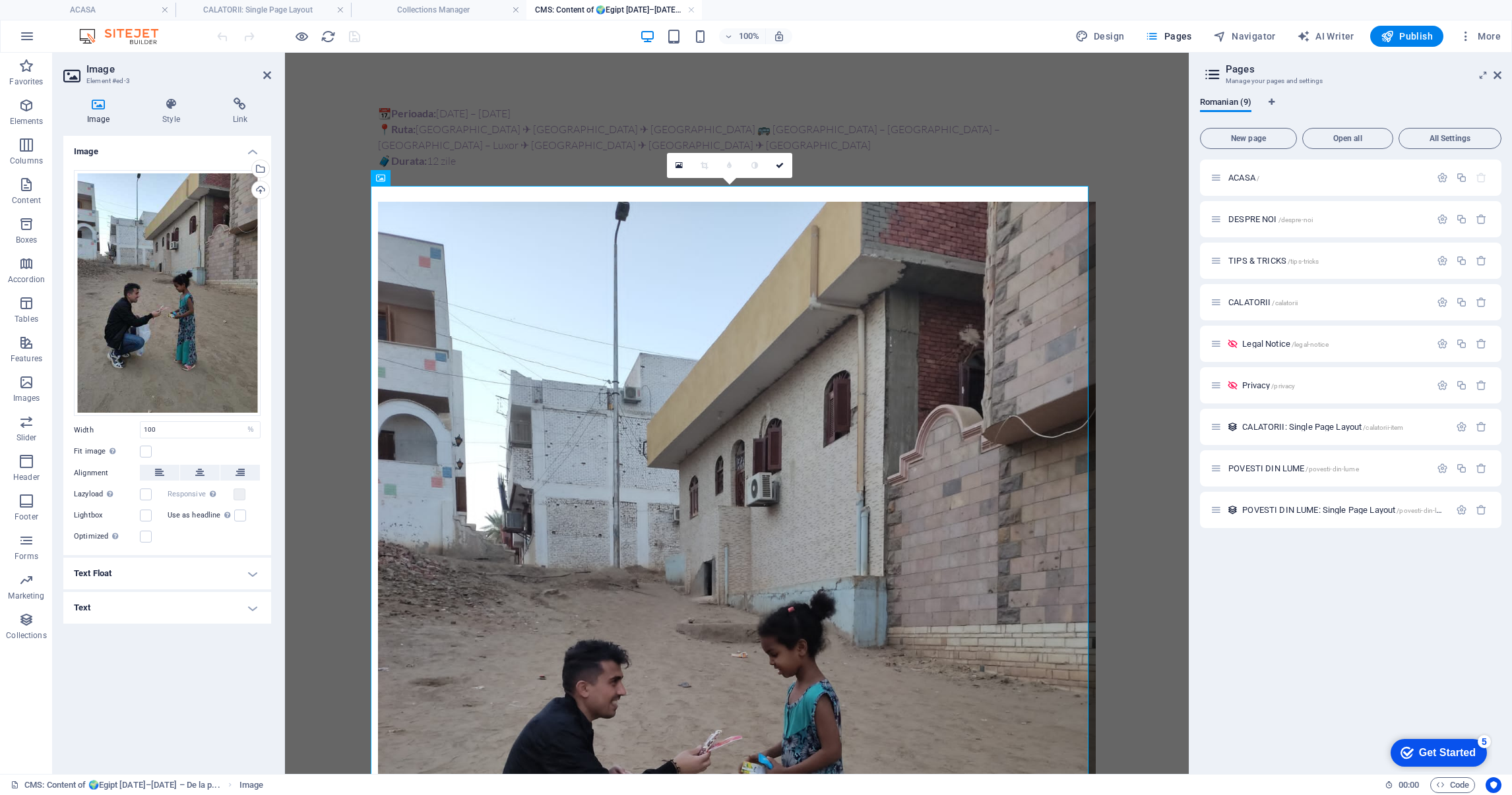
click at [276, 196] on div "Image Style Link Image Drag files here, click to choose files or select files f…" at bounding box center [167, 430] width 229 height 687
click at [259, 189] on div "Upload" at bounding box center [259, 191] width 20 height 20
click at [779, 167] on icon at bounding box center [780, 166] width 8 height 8
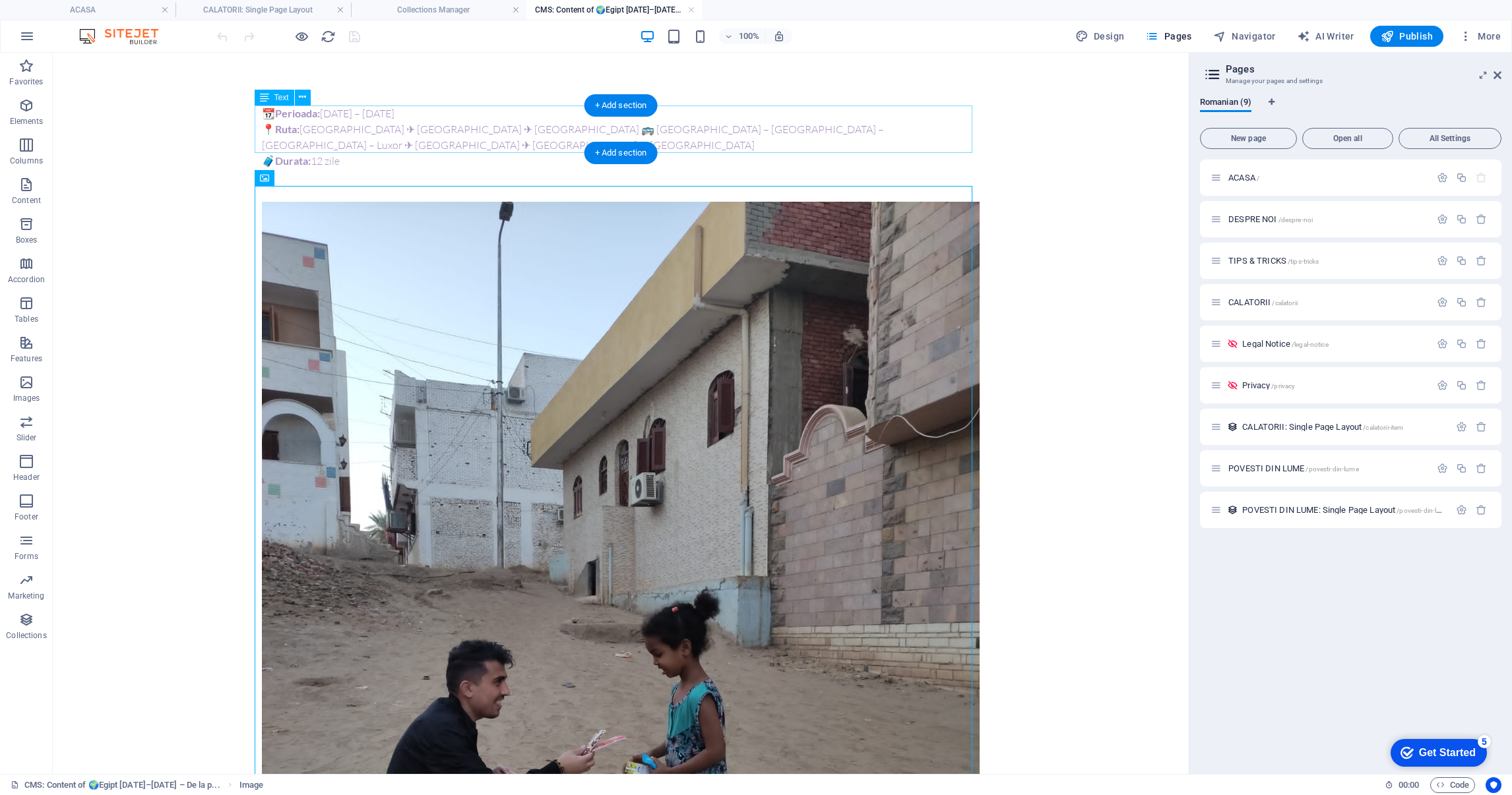
click at [515, 141] on div "📆 Perioada: 24.12.2023 – 04.01.2024 📍 Ruta: București ✈ Istanbul ✈ Cairo 🚌 Alex…" at bounding box center [620, 137] width 718 height 64
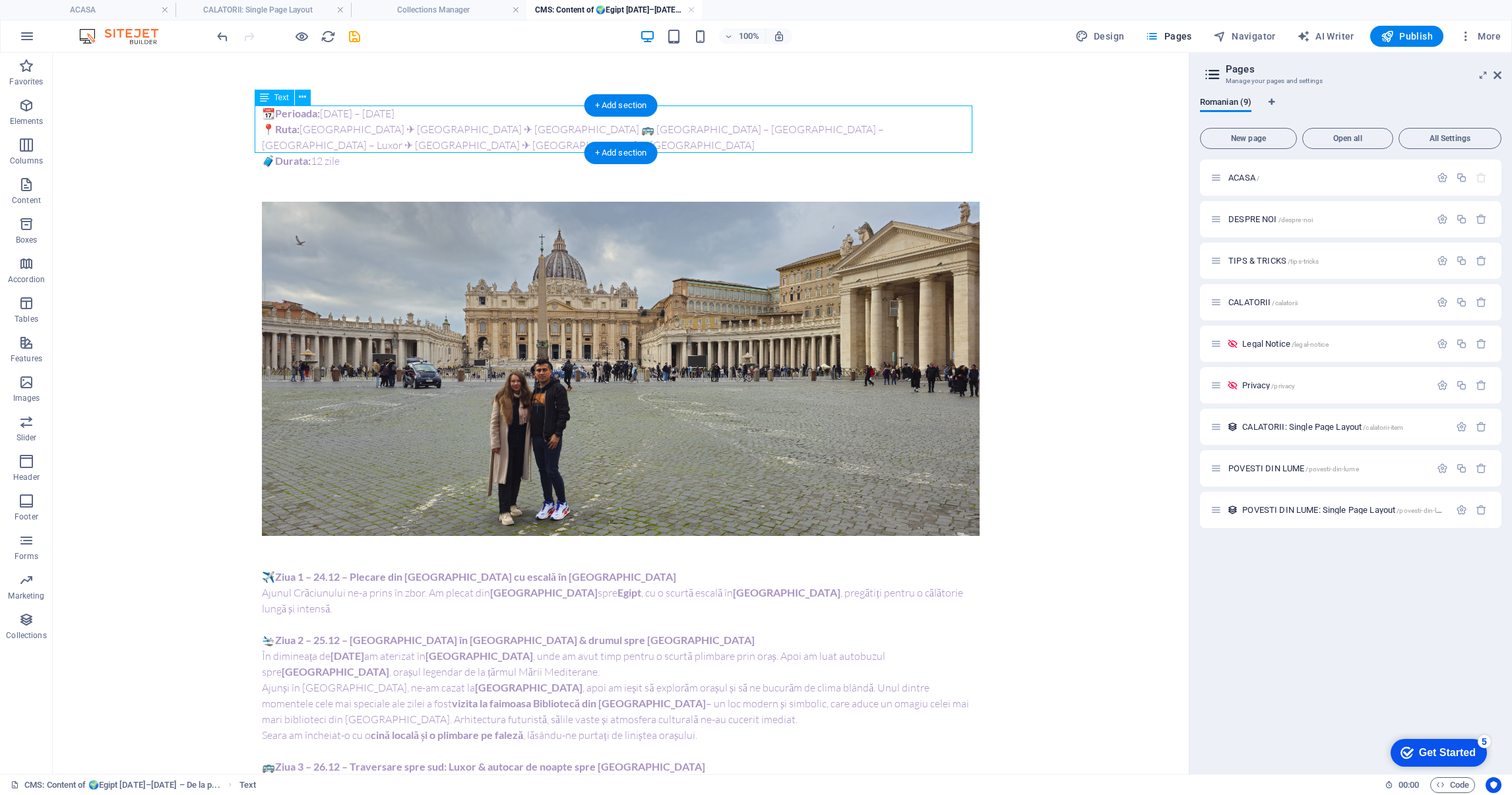
click at [420, 110] on div "📆 Perioada: 24.12.2023 – 04.01.2024 📍 Ruta: București ✈ Istanbul ✈ Cairo 🚌 Alex…" at bounding box center [620, 137] width 718 height 64
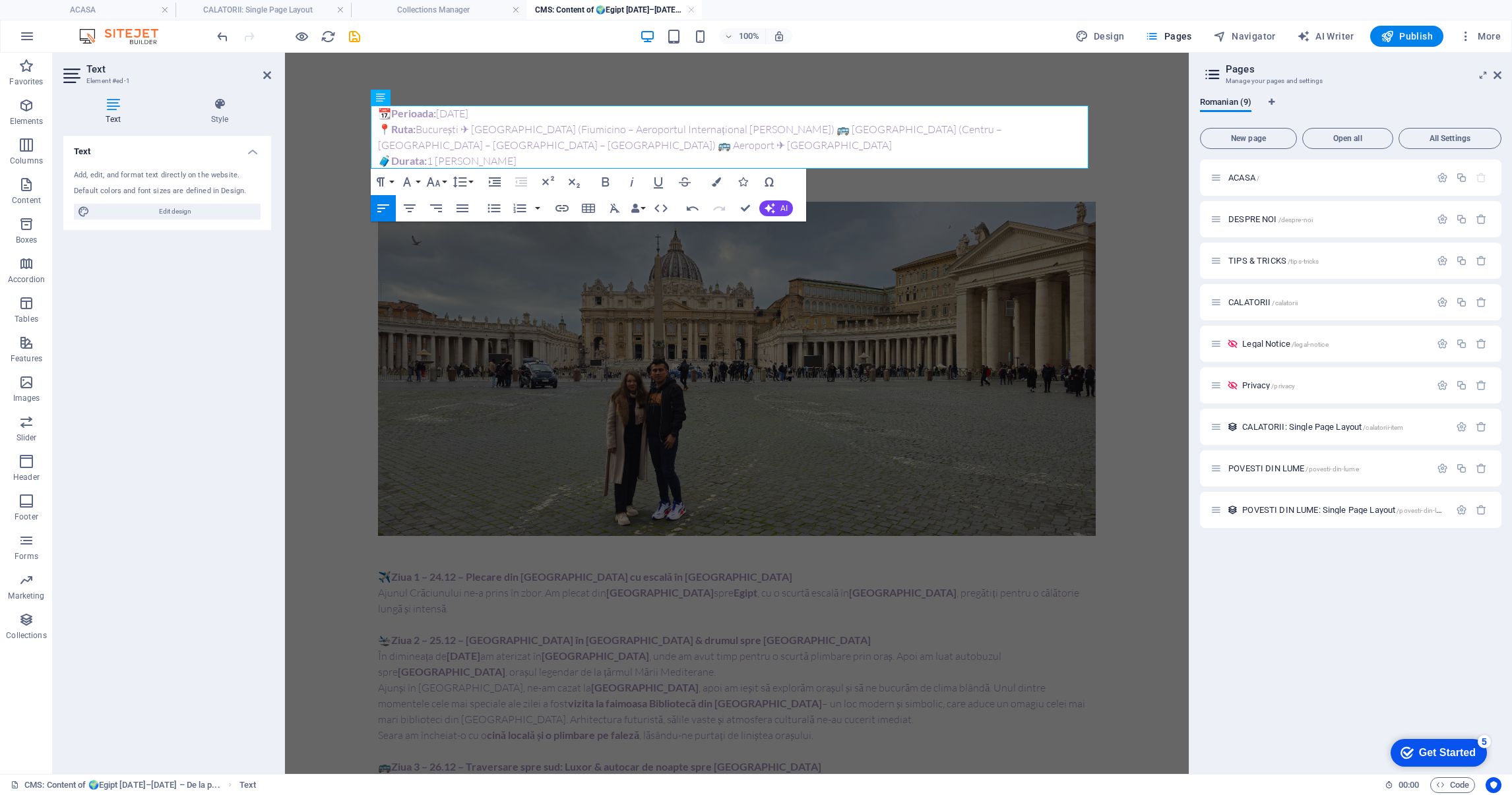
scroll to position [631, 0]
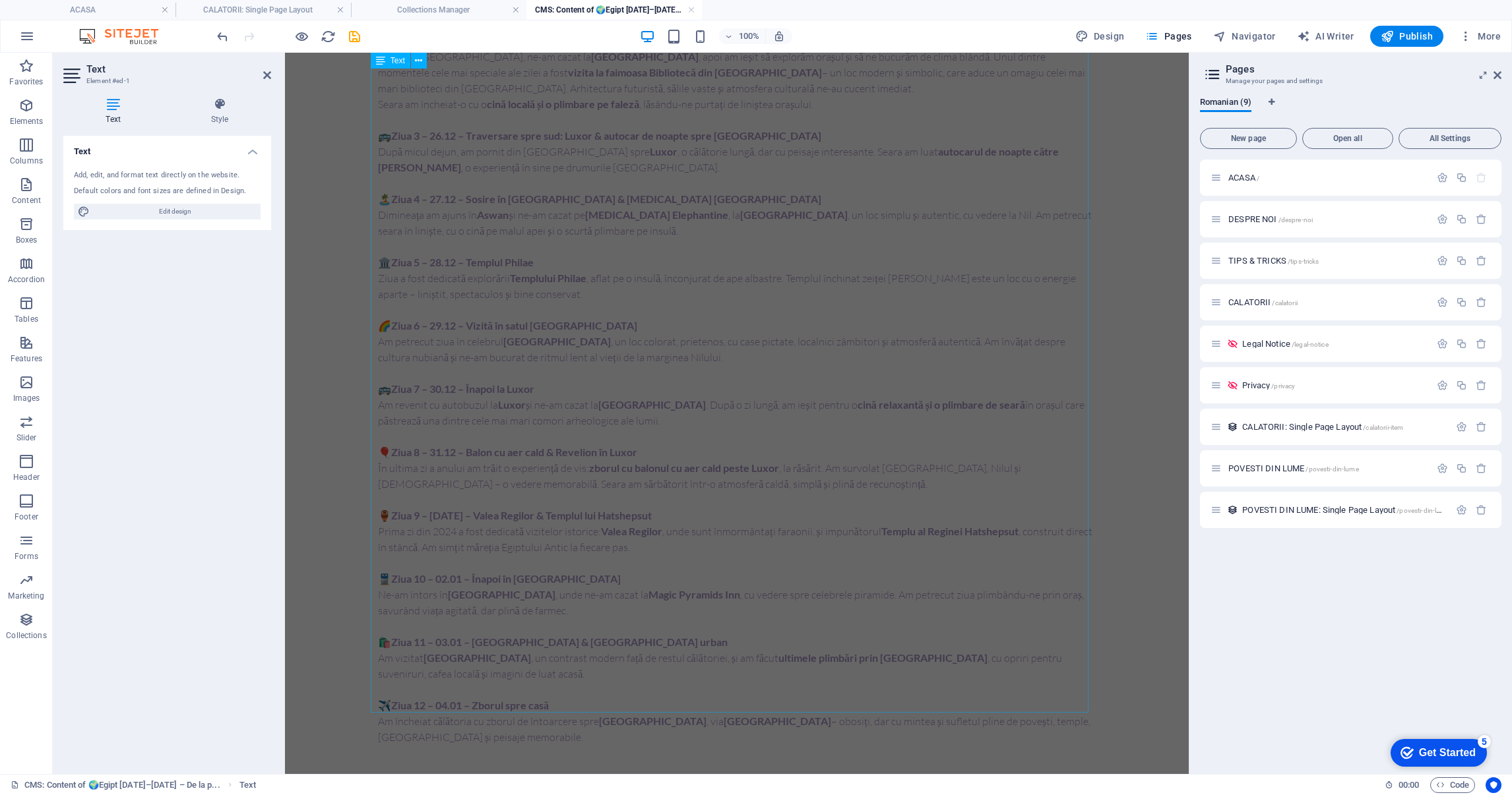
click at [870, 480] on div "✈️ Ziua 1 – 24.12 – Plecare din București cu escală în Istanbul Ajunul Crăciunu…" at bounding box center [736, 341] width 718 height 807
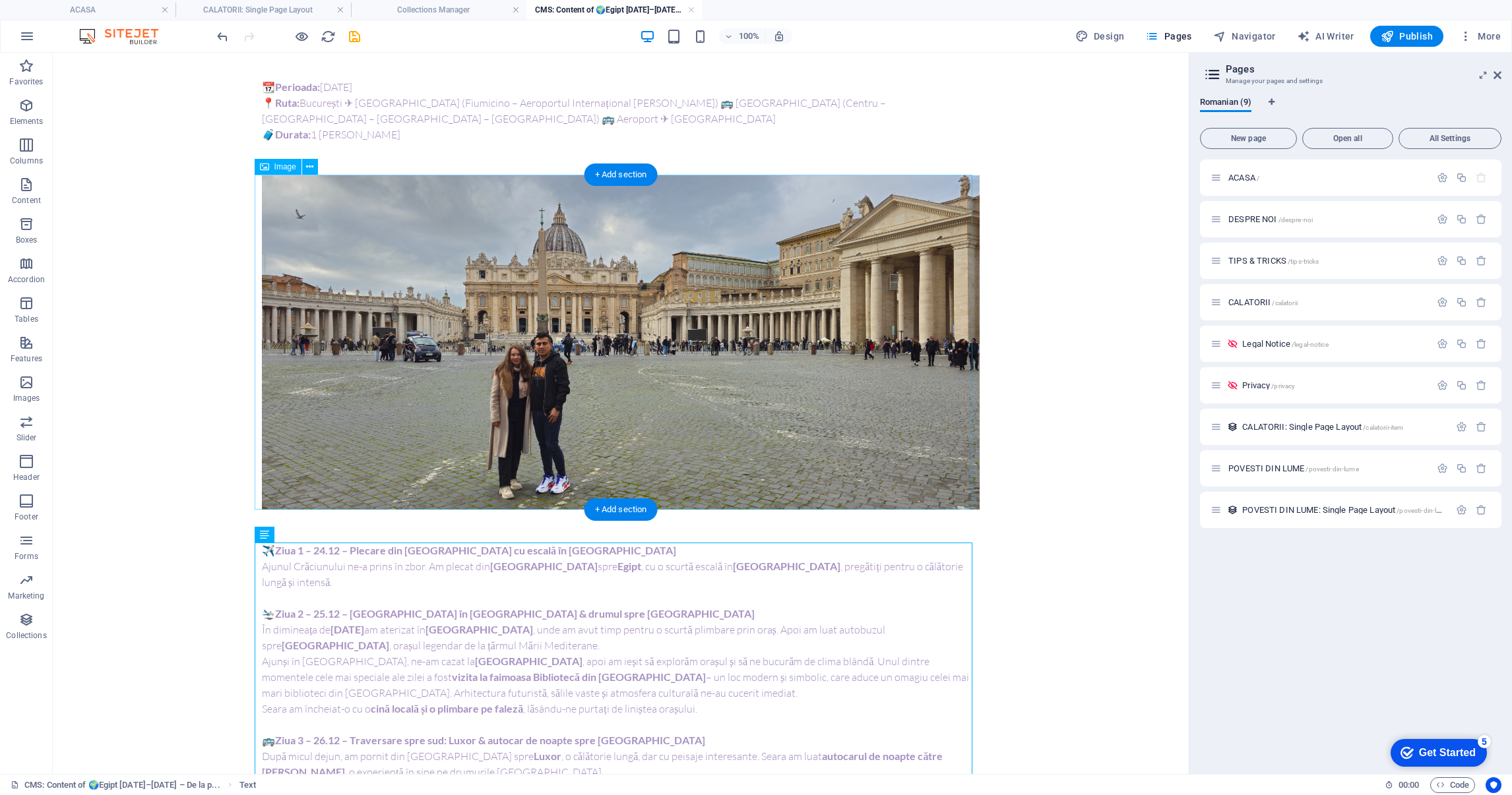
scroll to position [0, 0]
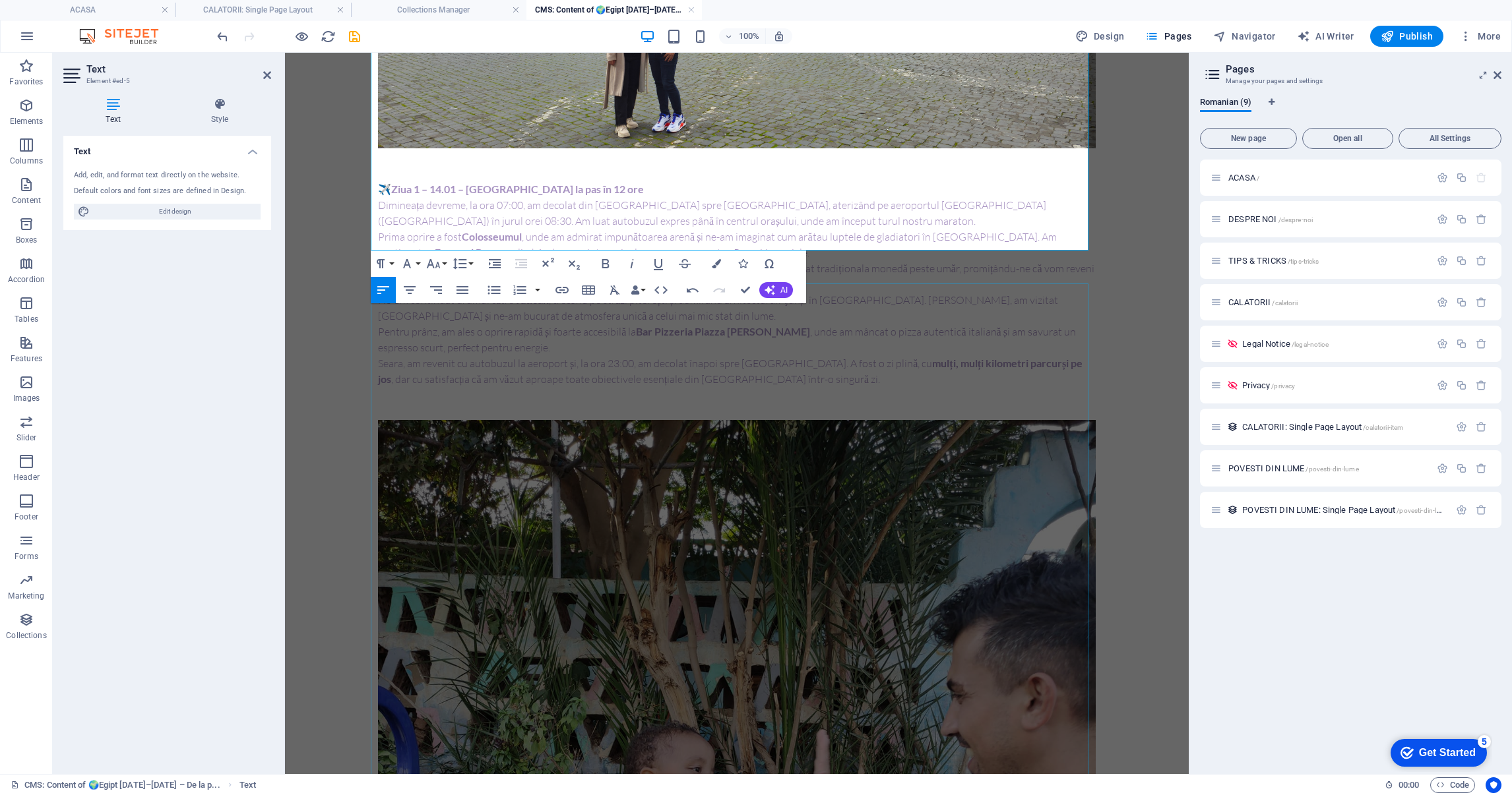
scroll to position [559, 0]
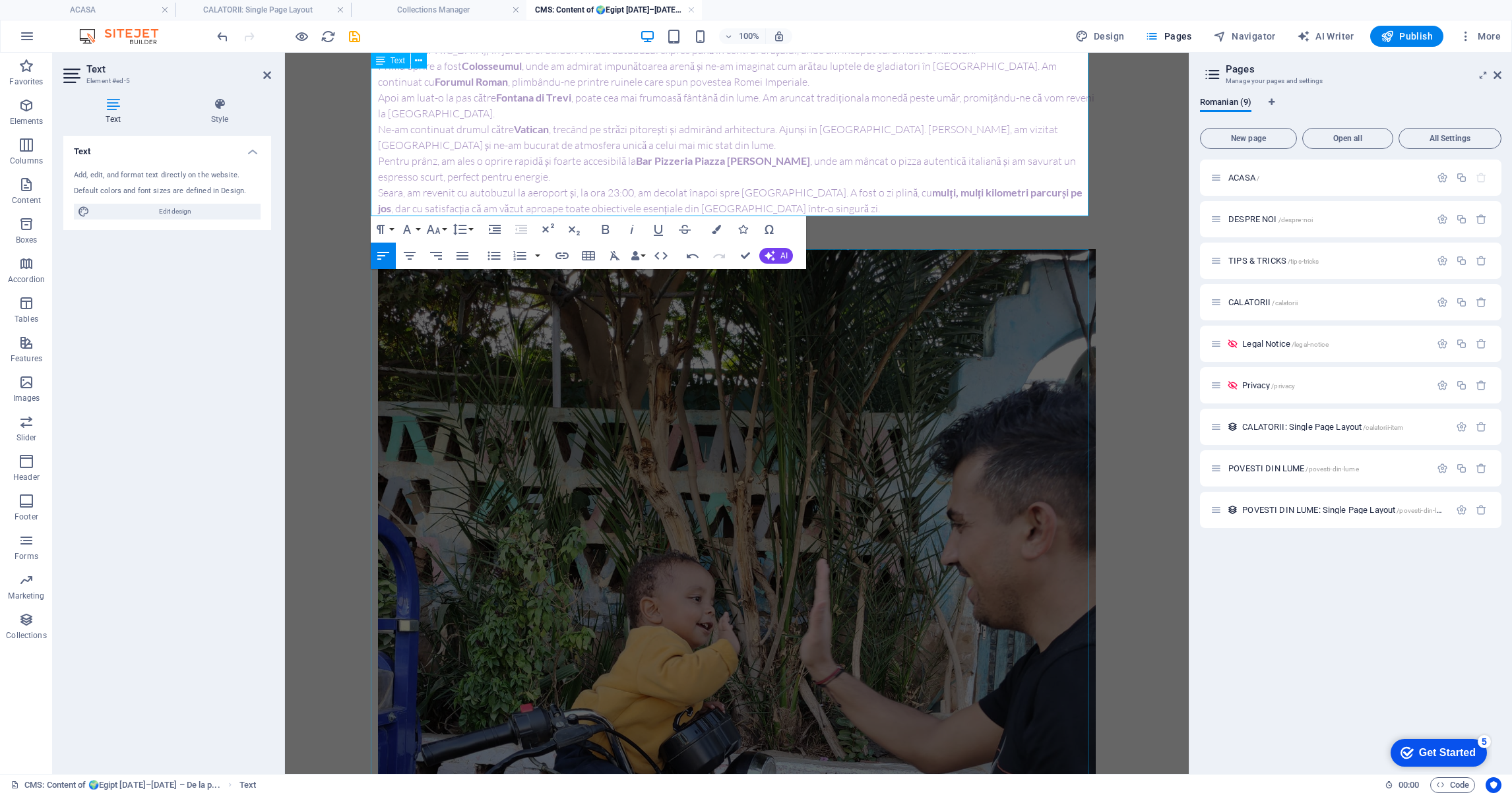
click at [655, 509] on figure at bounding box center [736, 727] width 718 height 955
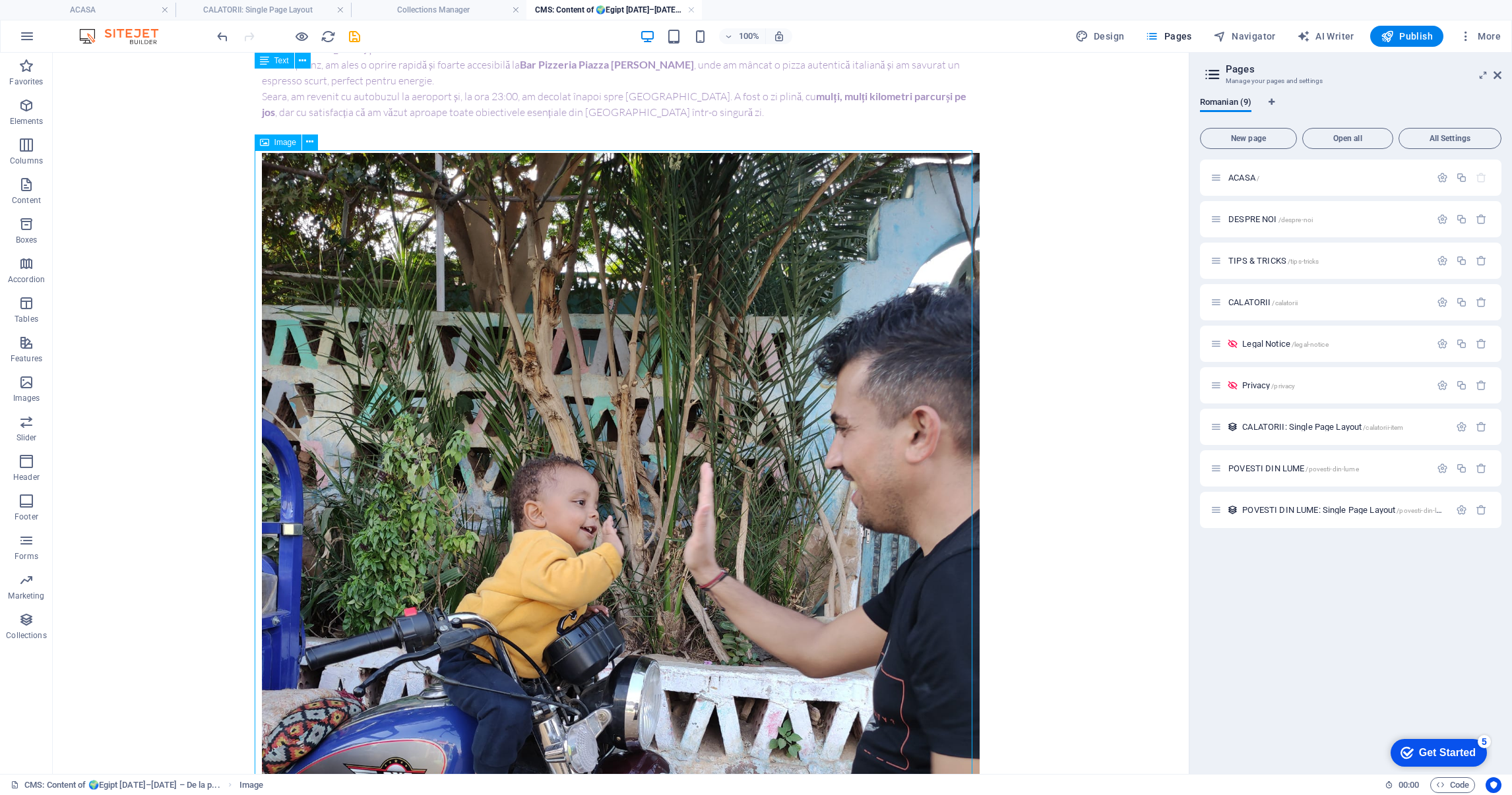
scroll to position [658, 0]
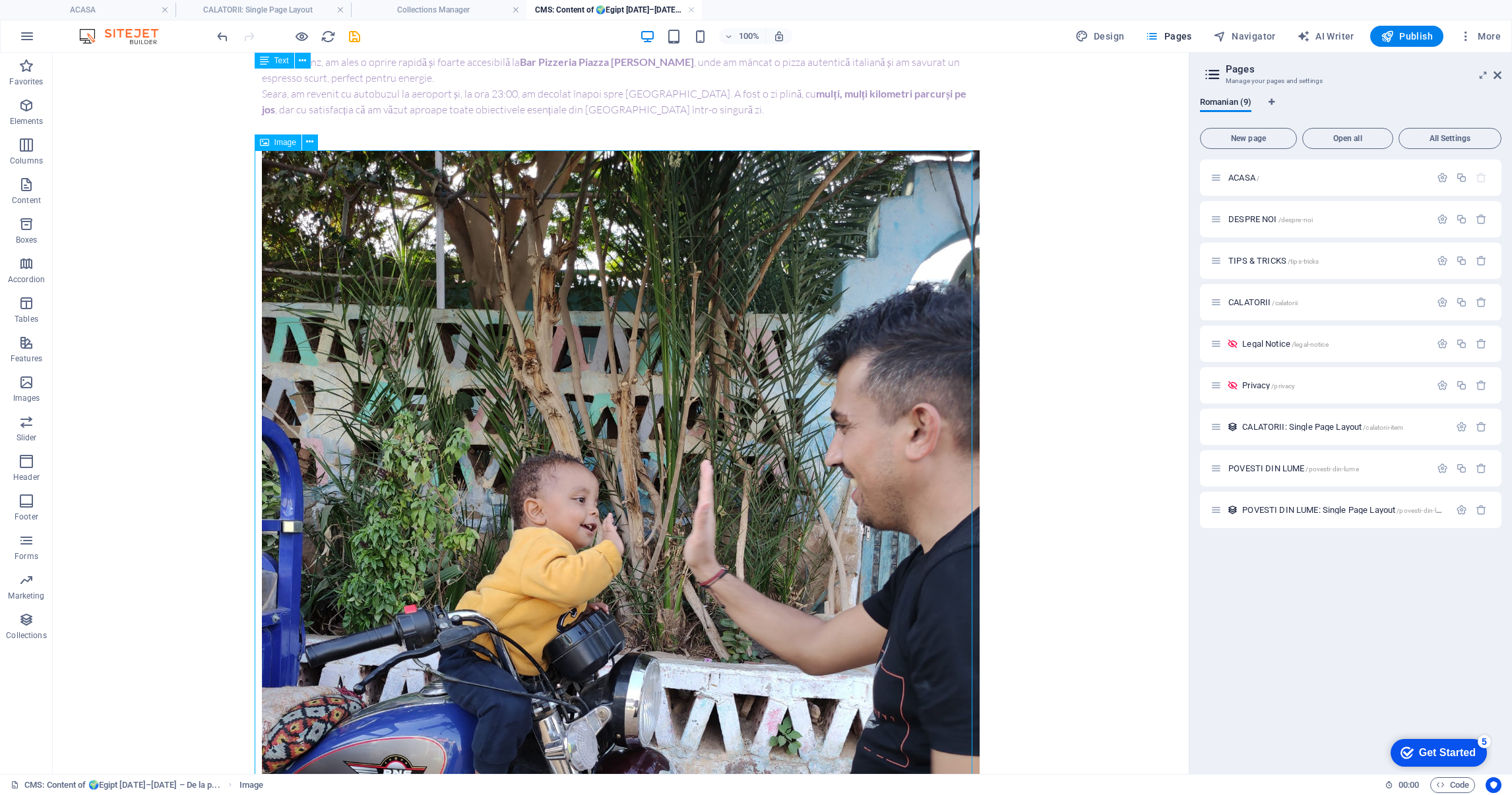
click at [622, 401] on figure at bounding box center [620, 628] width 718 height 955
select select "%"
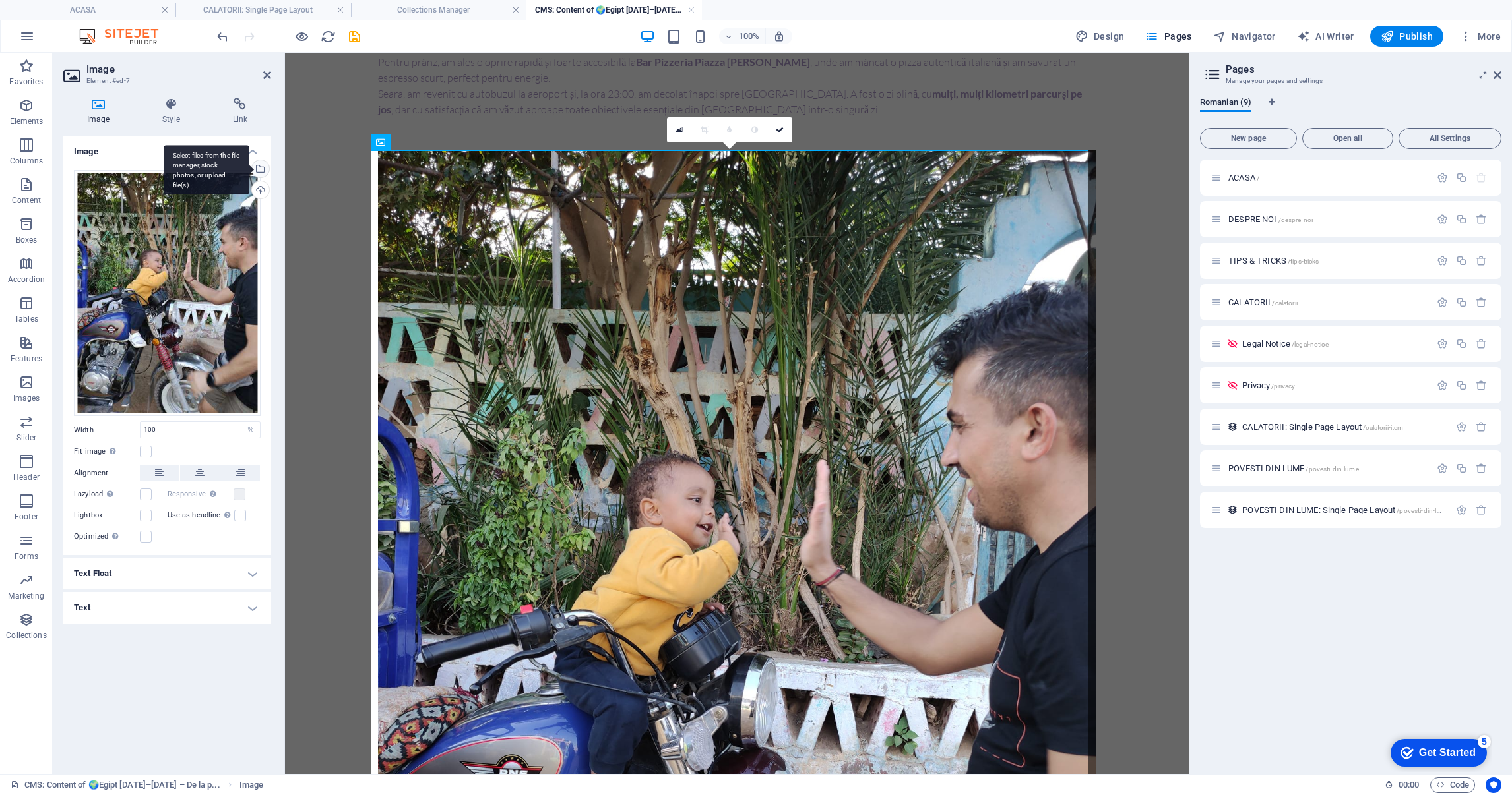
click at [260, 161] on div "Select files from the file manager, stock photos, or upload file(s)" at bounding box center [259, 170] width 20 height 20
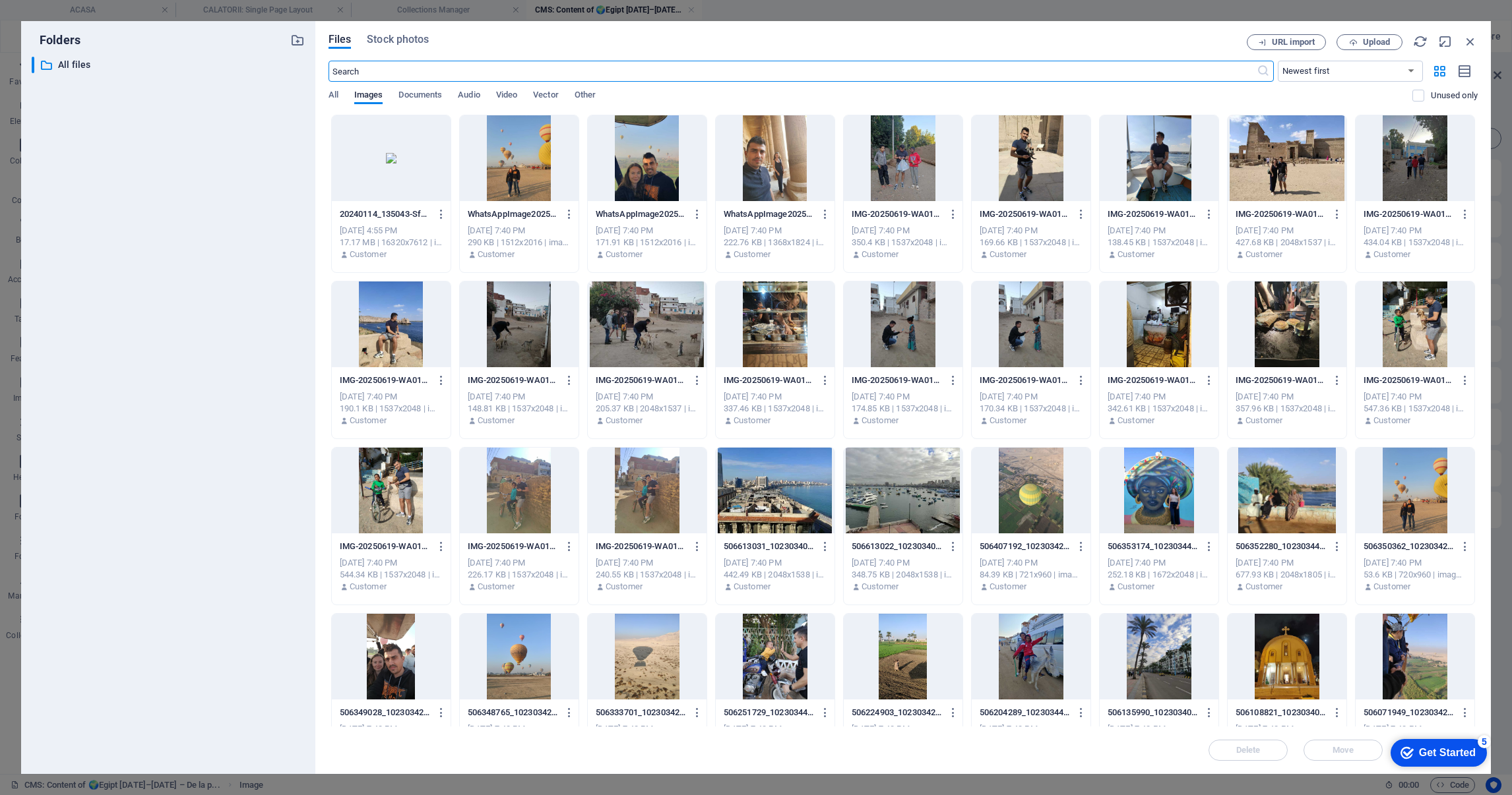
scroll to position [607, 0]
click at [1465, 35] on icon "button" at bounding box center [1470, 41] width 15 height 15
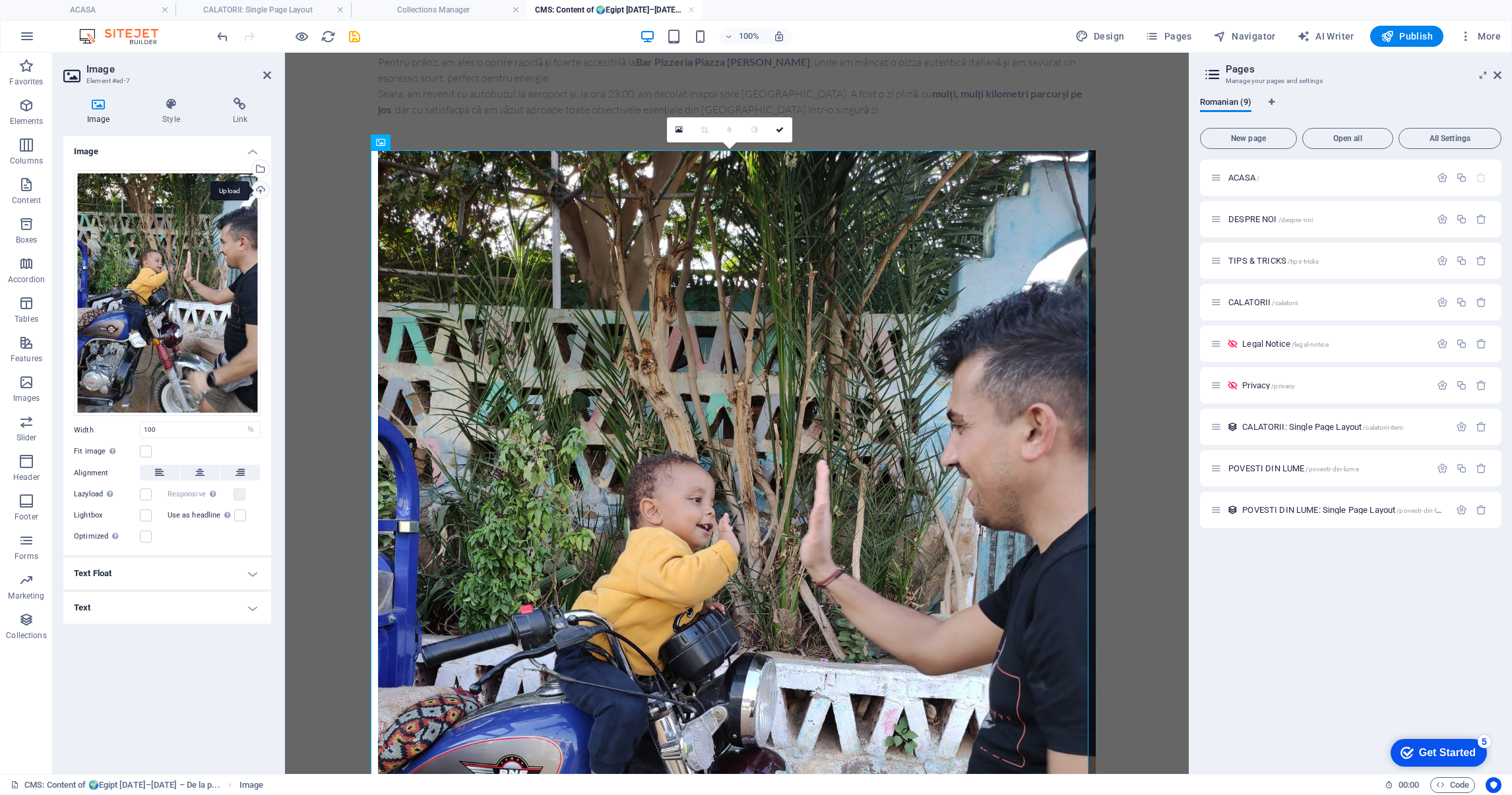
click at [262, 188] on div "Upload" at bounding box center [259, 191] width 20 height 20
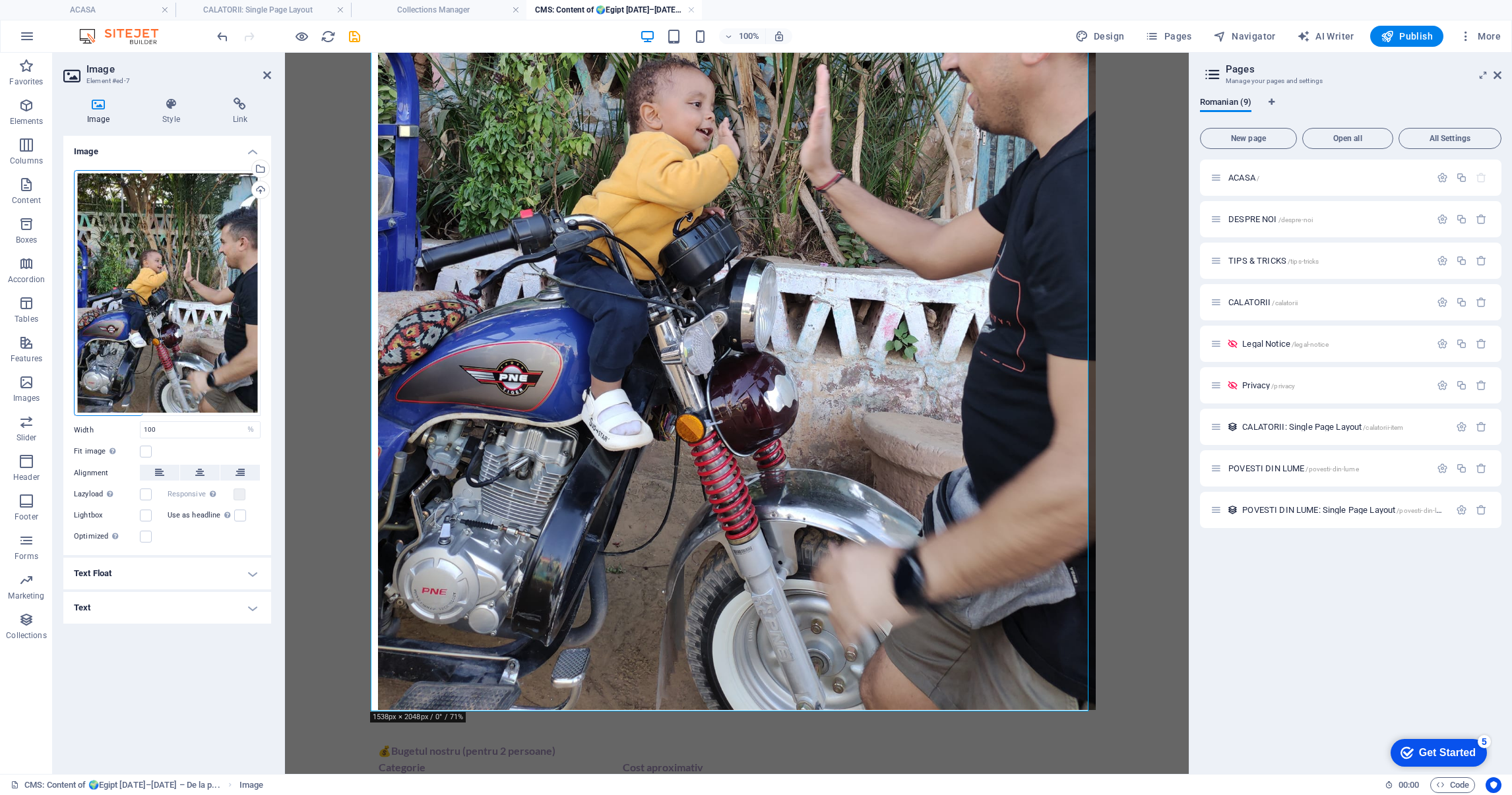
scroll to position [1350, 0]
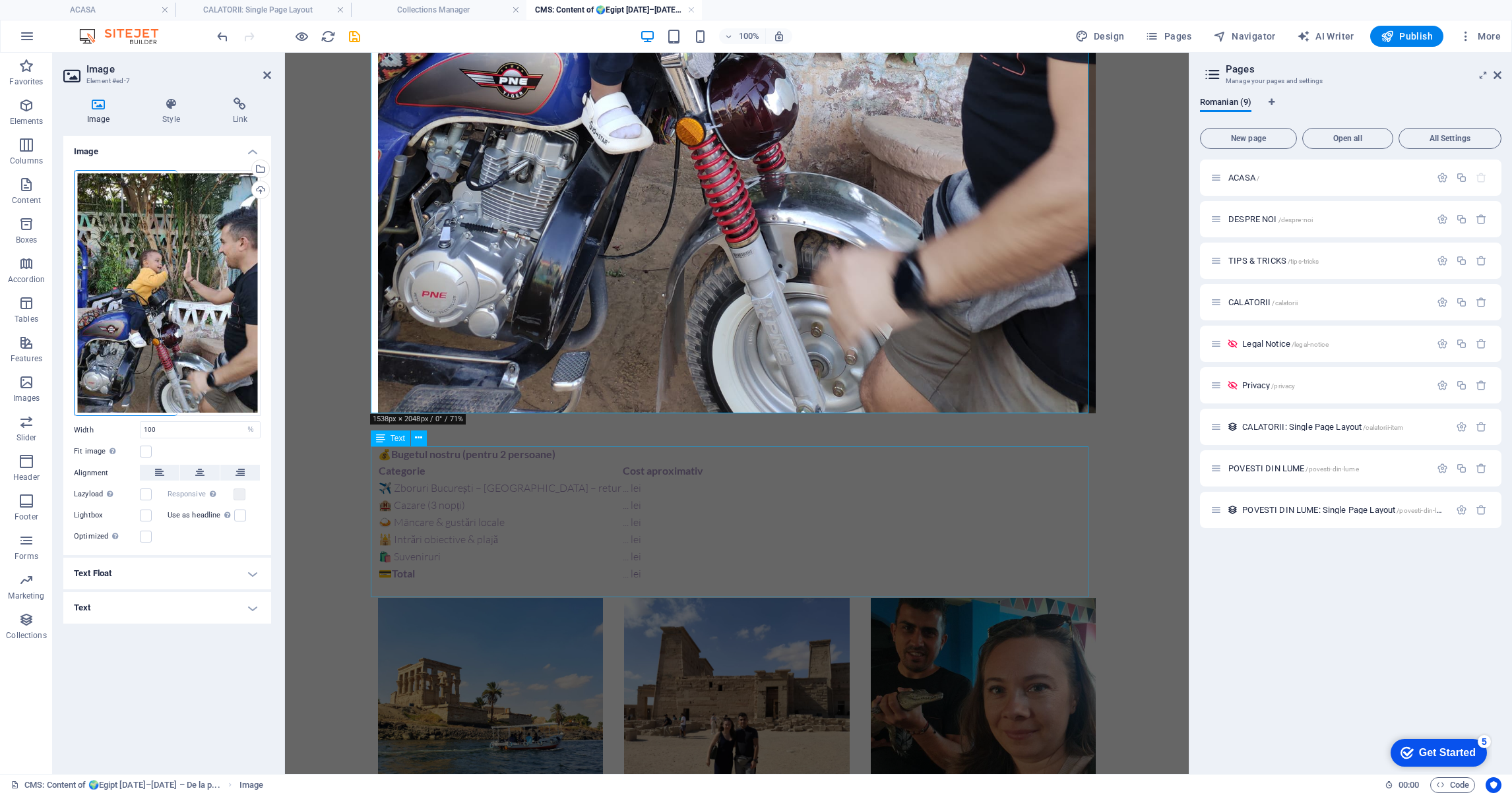
click at [671, 477] on div "💰 Bugetul nostru (pentru 2 persoane) Categorie Cost aproximativ ✈️ Zboruri Bucu…" at bounding box center [736, 523] width 718 height 152
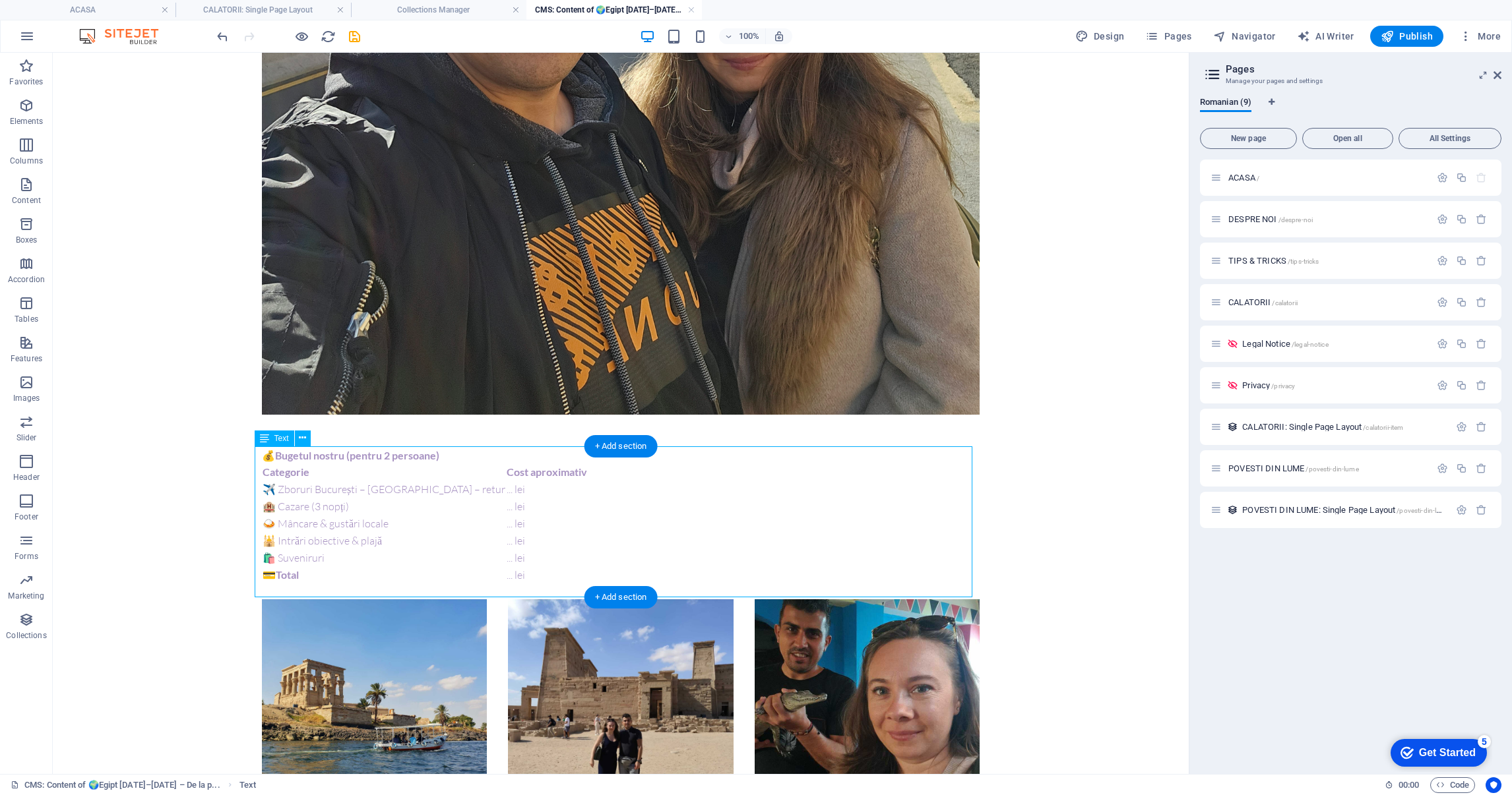
click at [474, 525] on div "💰 Bugetul nostru (pentru 2 persoane) Categorie Cost aproximativ ✈️ Zboruri Bucu…" at bounding box center [620, 524] width 718 height 152
click at [474, 524] on div "💰 Bugetul nostru (pentru 2 persoane) Categorie Cost aproximativ ✈️ Zboruri Bucu…" at bounding box center [620, 524] width 718 height 152
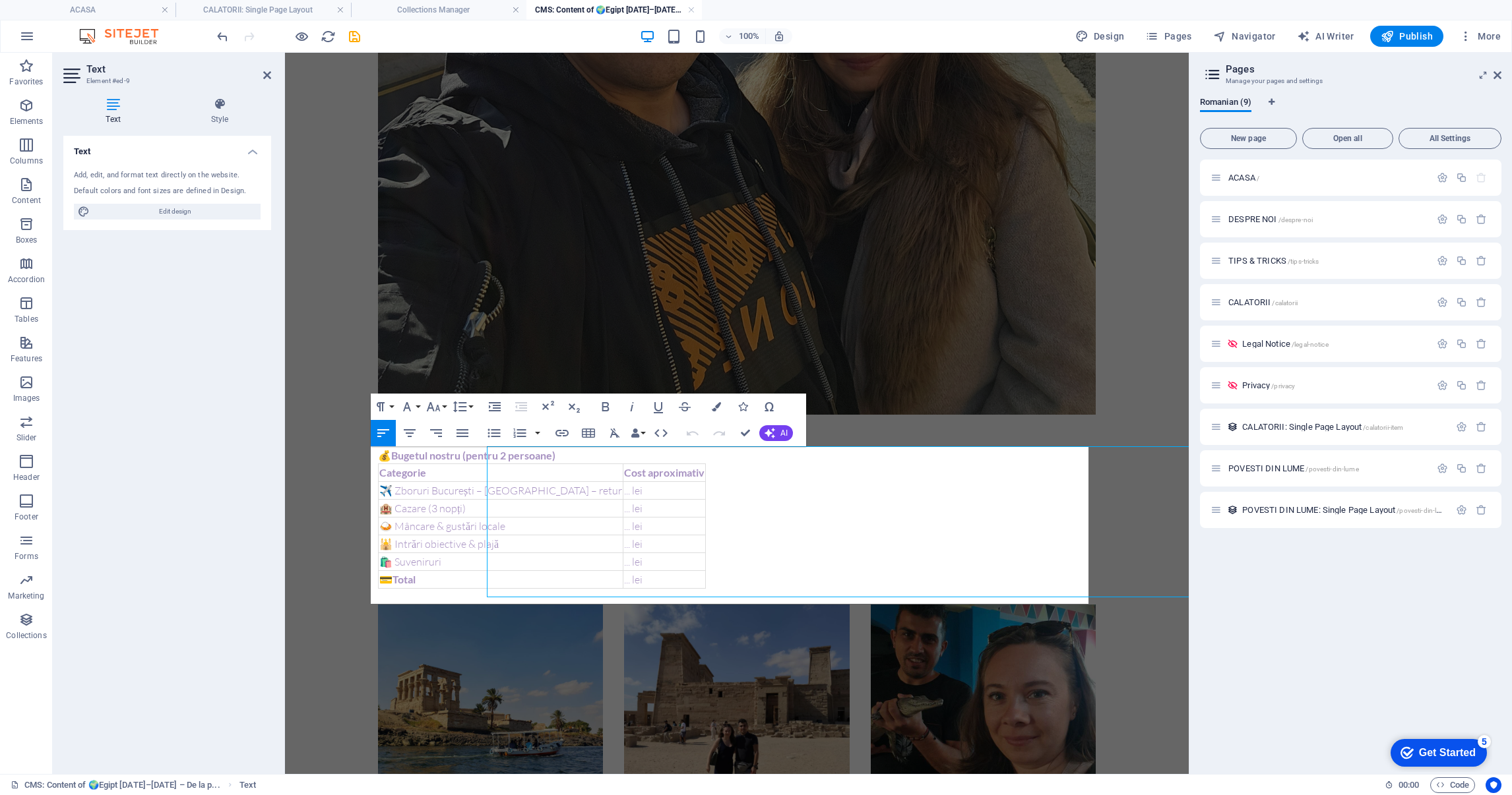
scroll to position [1351, 0]
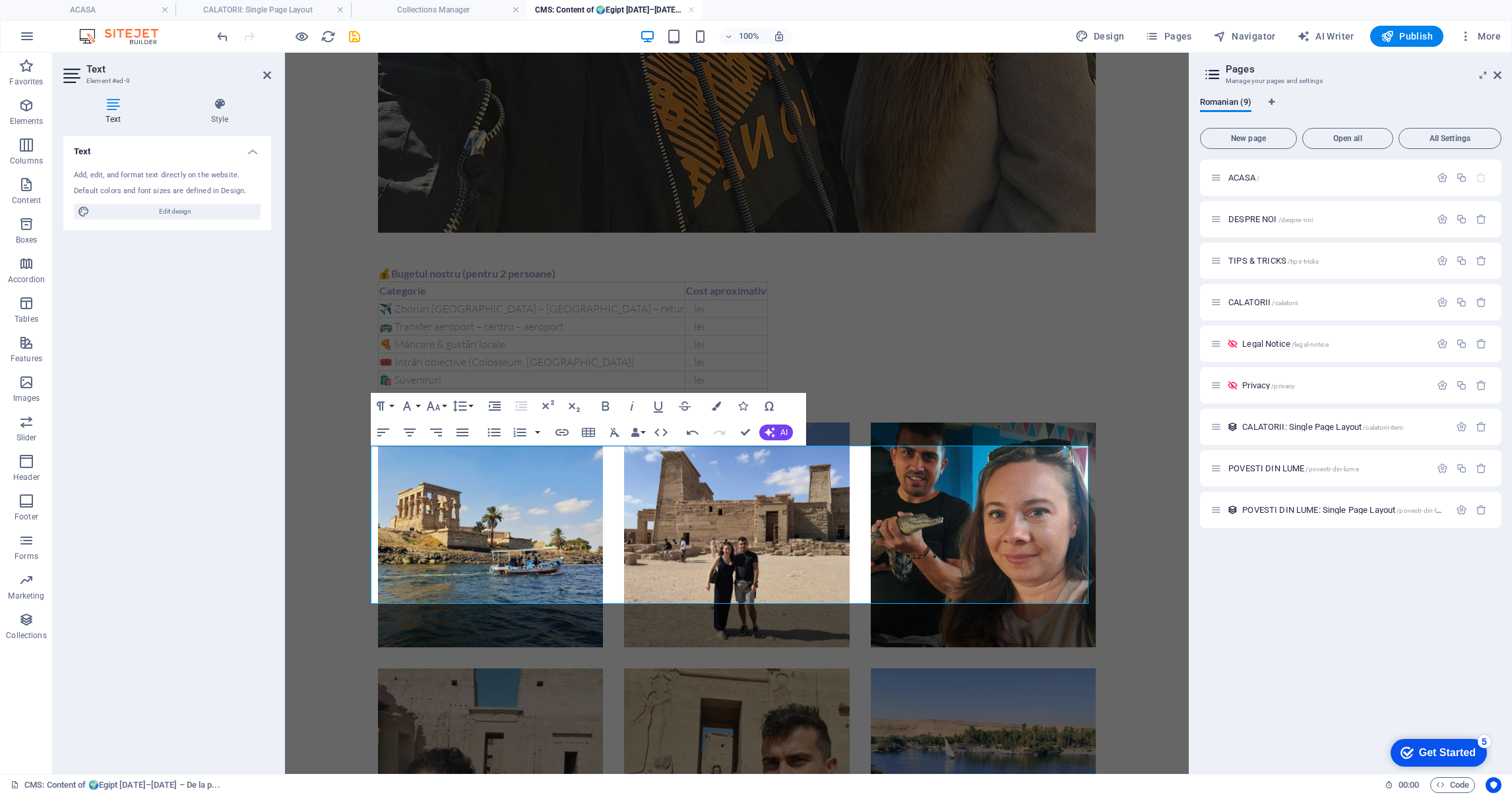
scroll to position [1648, 0]
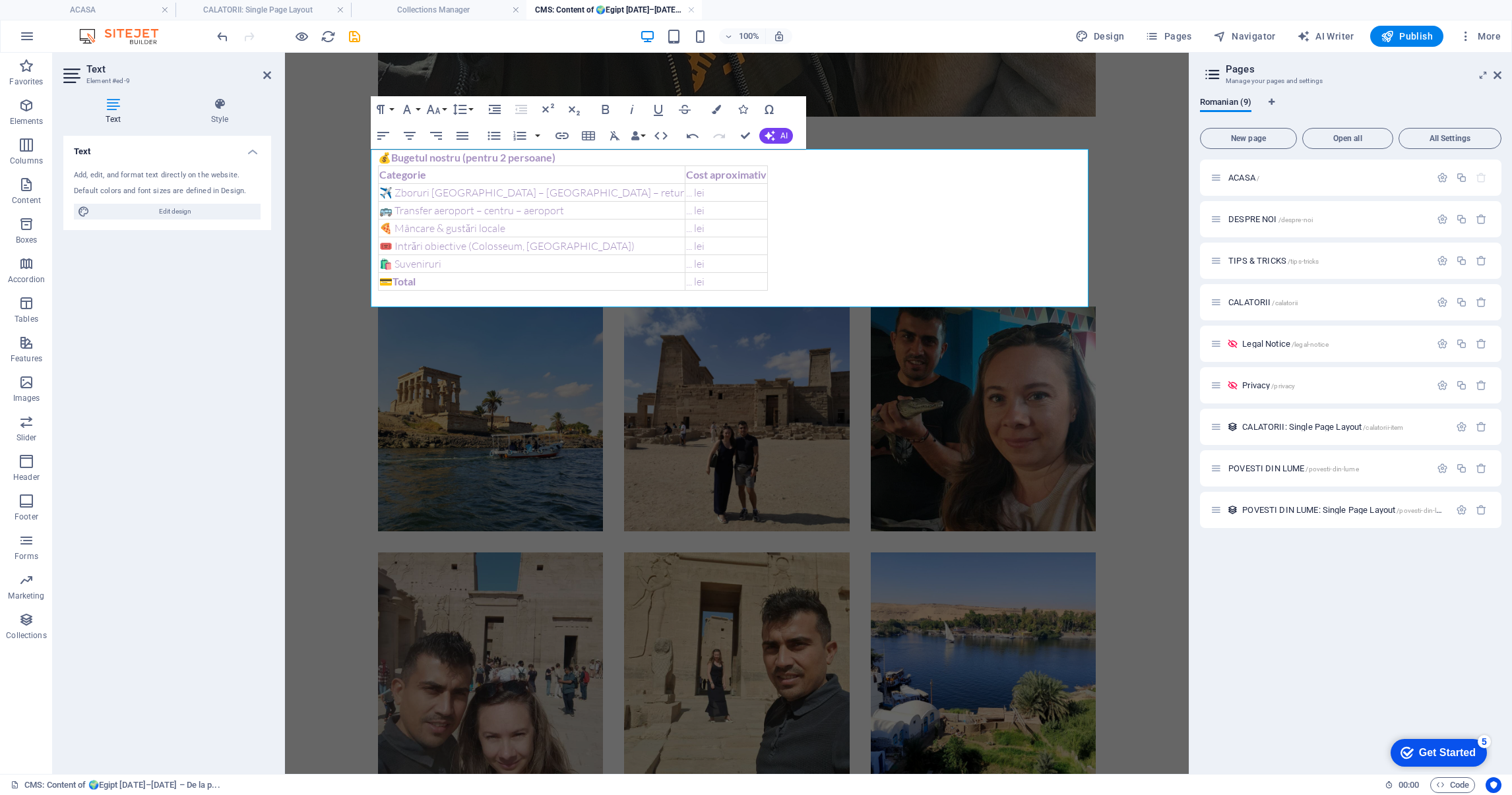
drag, startPoint x: 517, startPoint y: 483, endPoint x: 513, endPoint y: 477, distance: 7.2
click at [516, 484] on li at bounding box center [490, 419] width 225 height 225
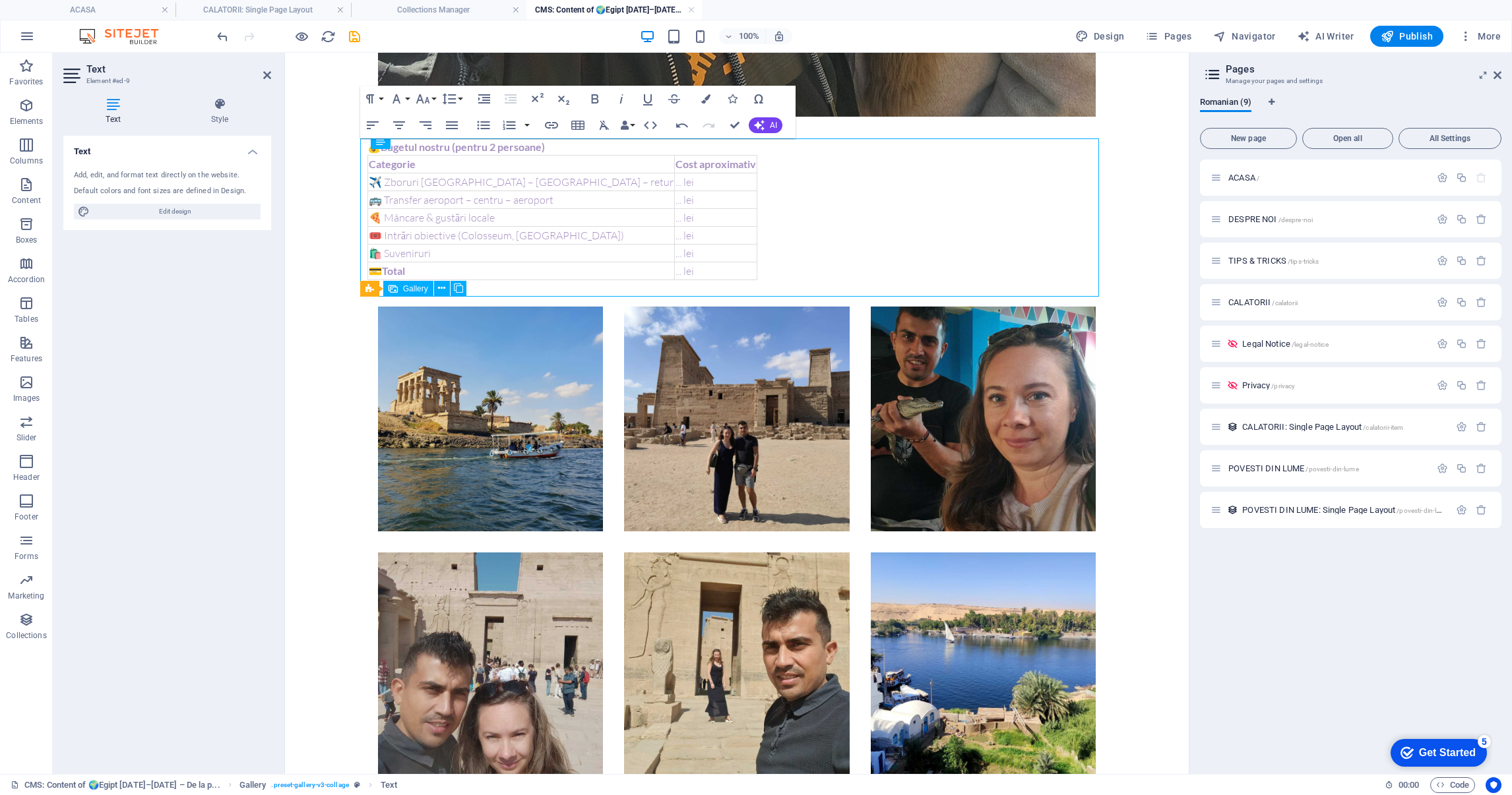
click at [501, 436] on li at bounding box center [490, 419] width 225 height 225
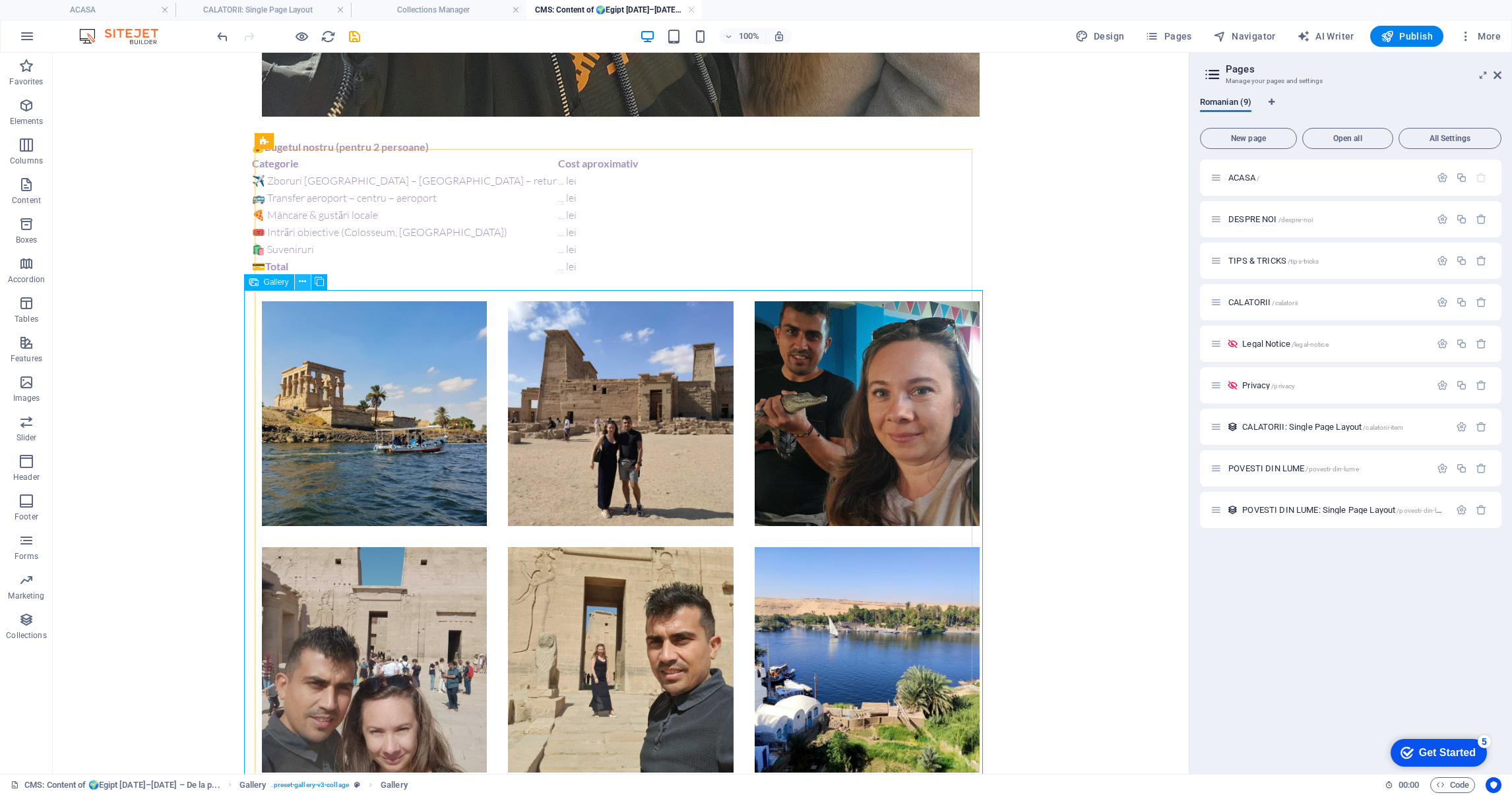
click at [303, 283] on icon at bounding box center [302, 282] width 7 height 14
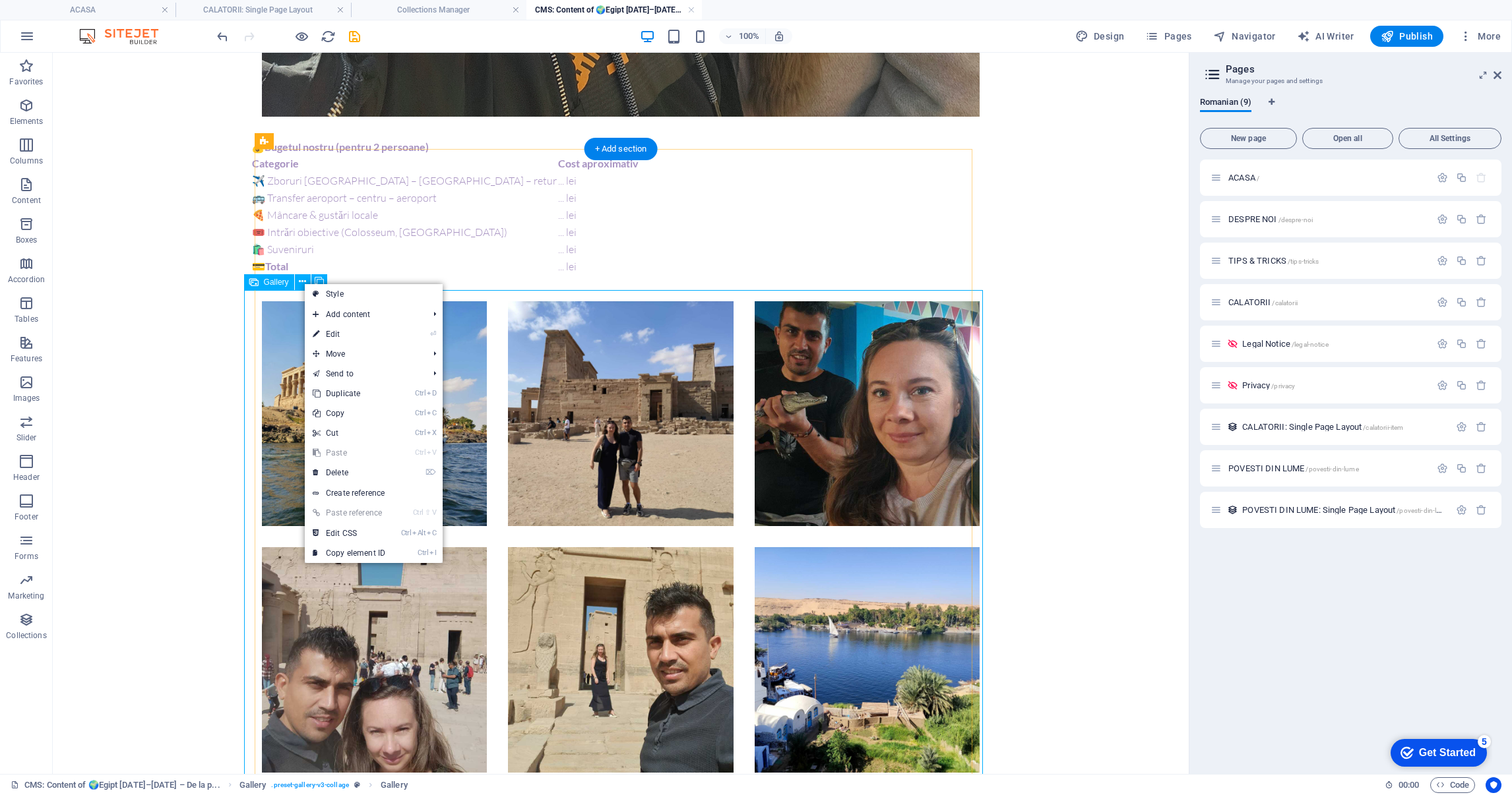
click at [286, 350] on li at bounding box center [374, 414] width 225 height 225
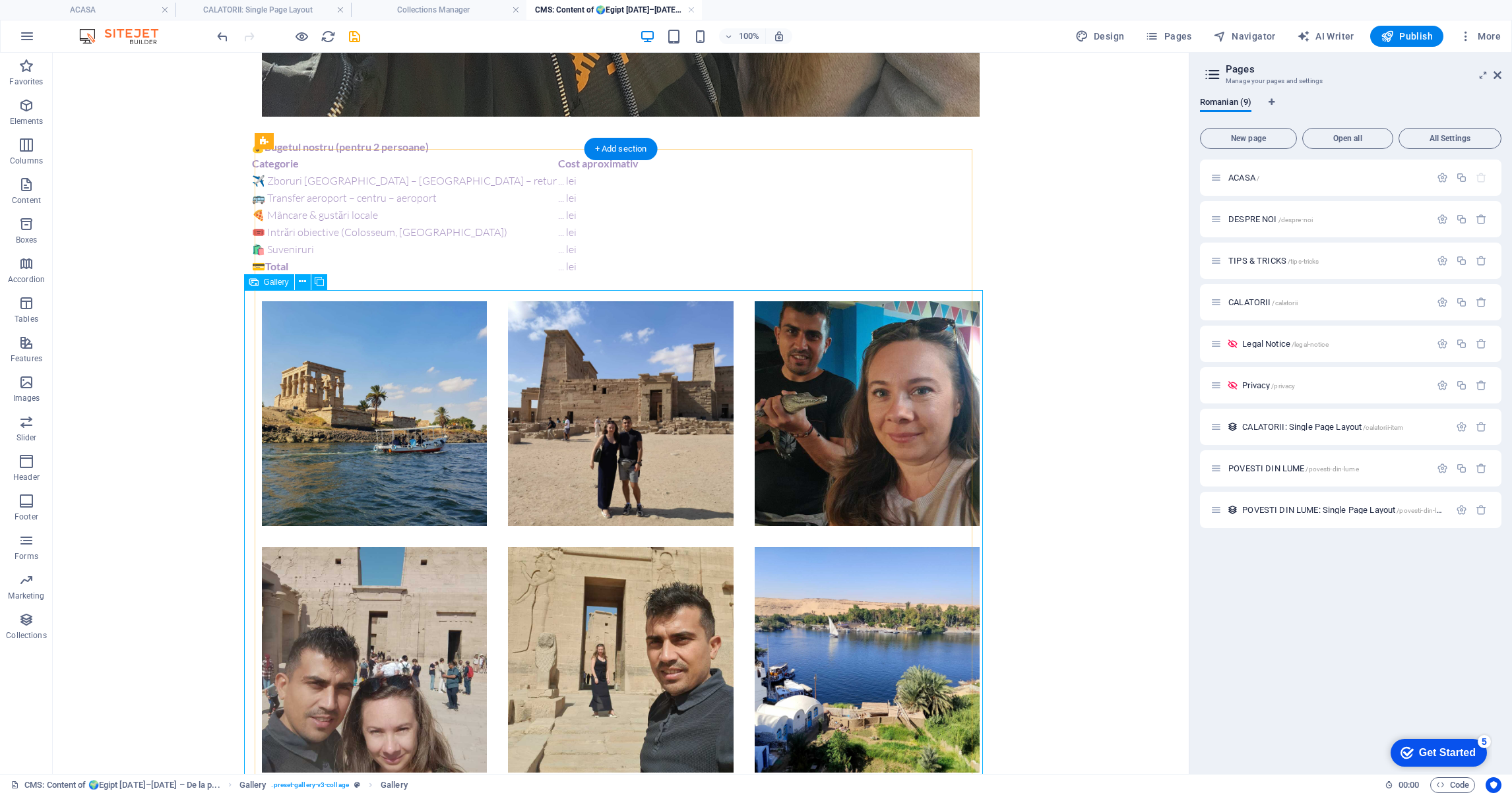
click at [286, 350] on li at bounding box center [374, 414] width 225 height 225
select select "4"
select select "px"
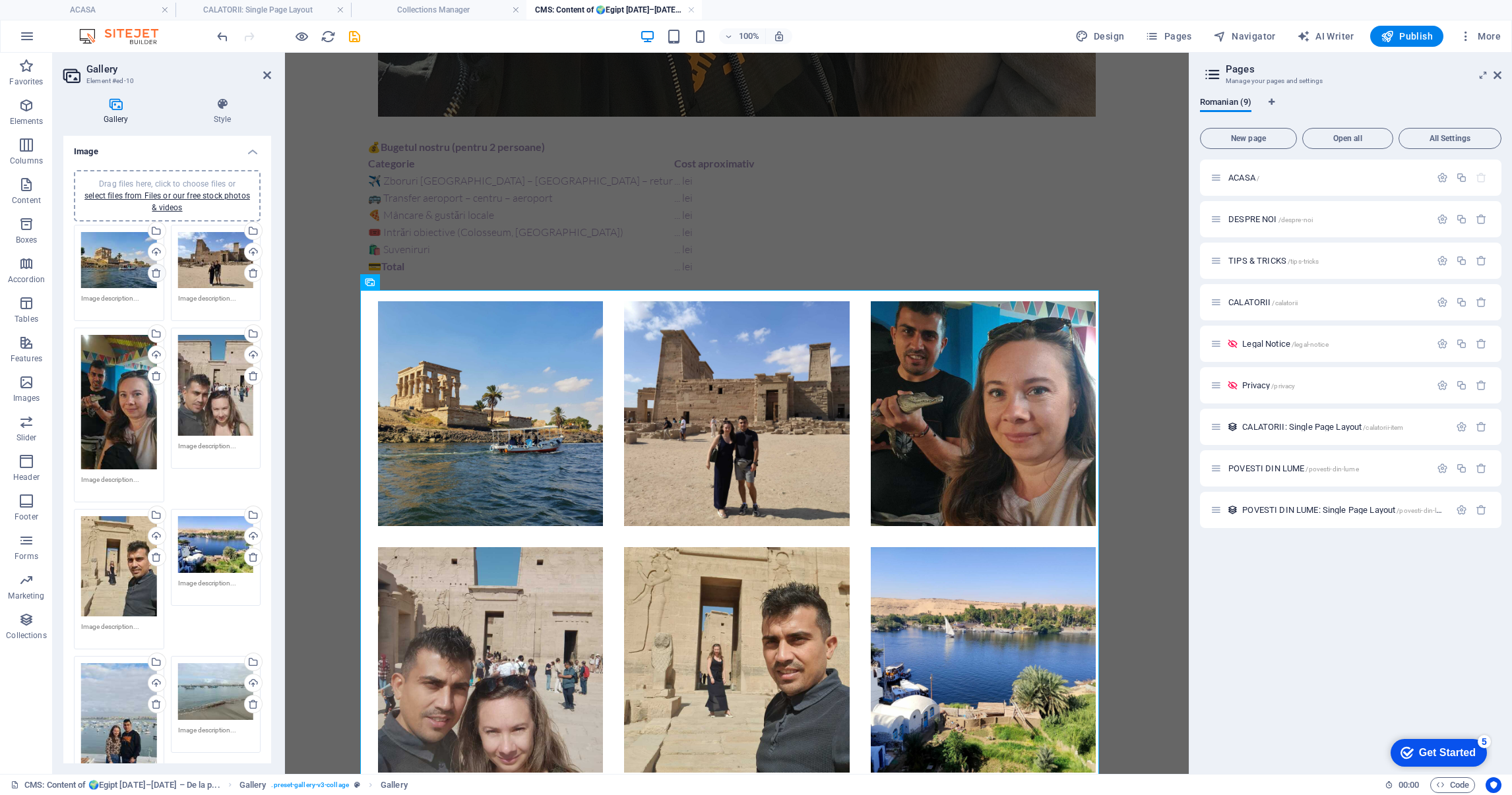
click at [157, 274] on icon at bounding box center [157, 273] width 11 height 11
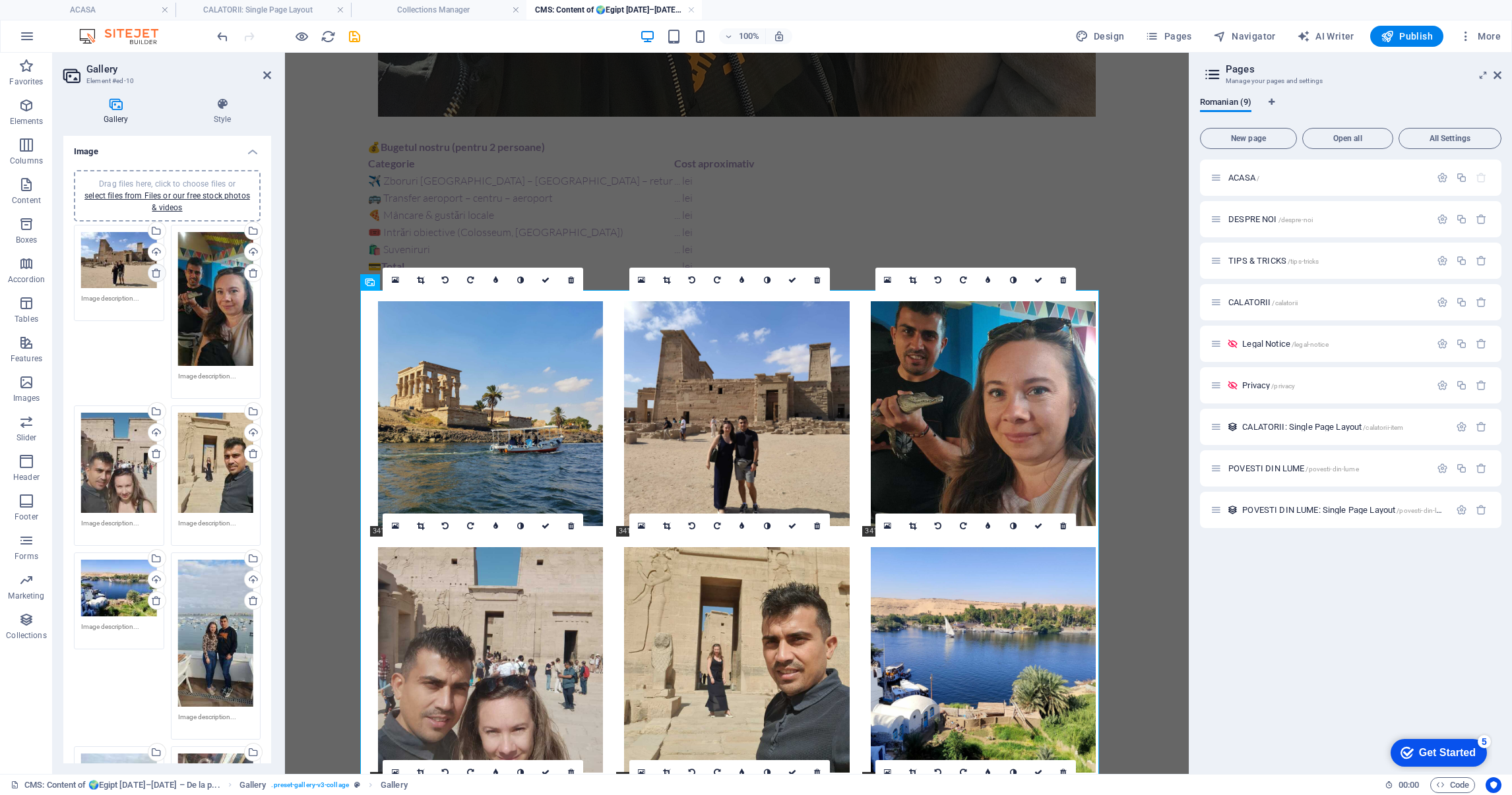
click at [157, 274] on icon at bounding box center [157, 273] width 11 height 11
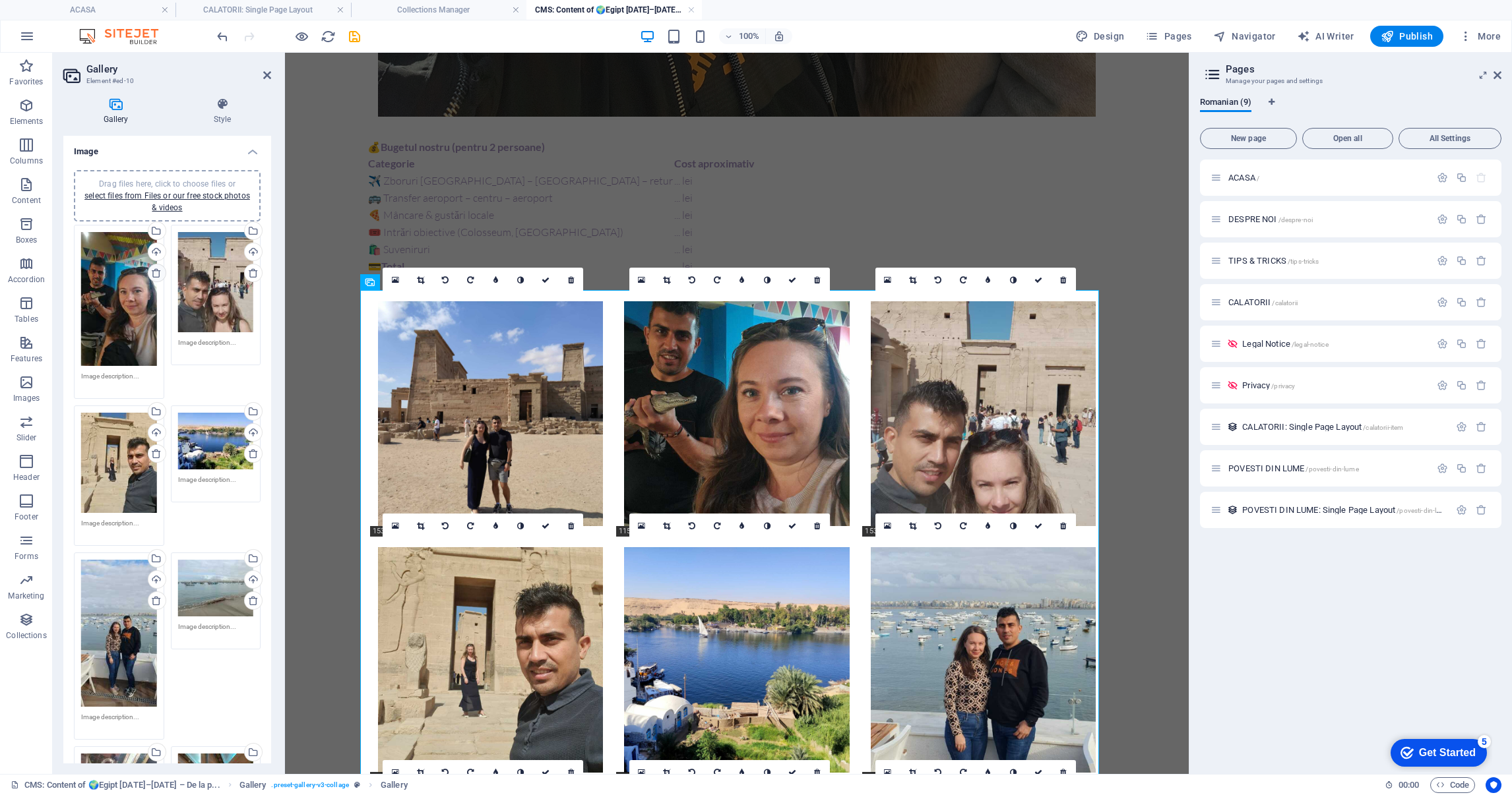
click at [157, 274] on icon at bounding box center [157, 273] width 11 height 11
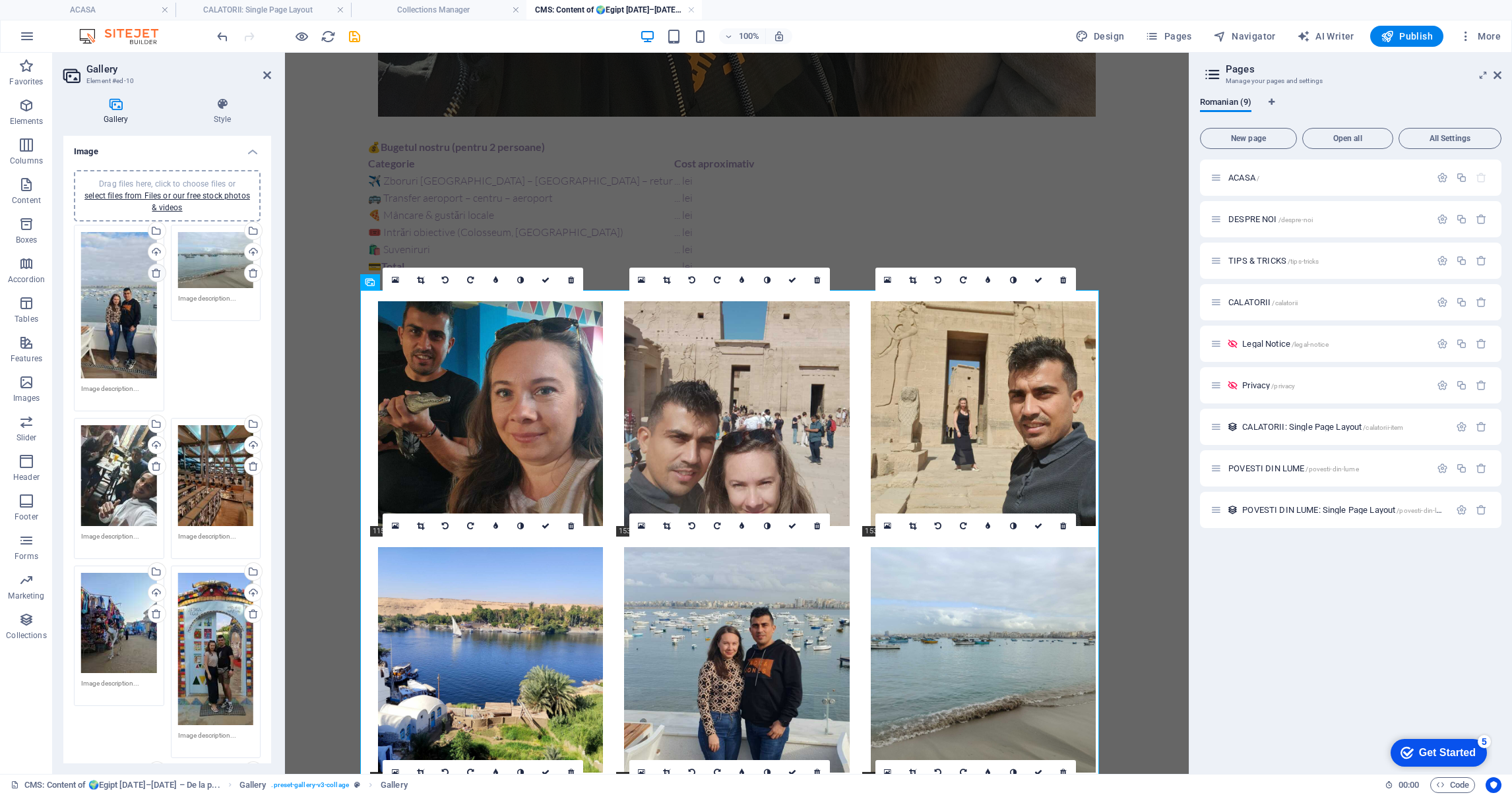
click at [157, 274] on icon at bounding box center [157, 273] width 11 height 11
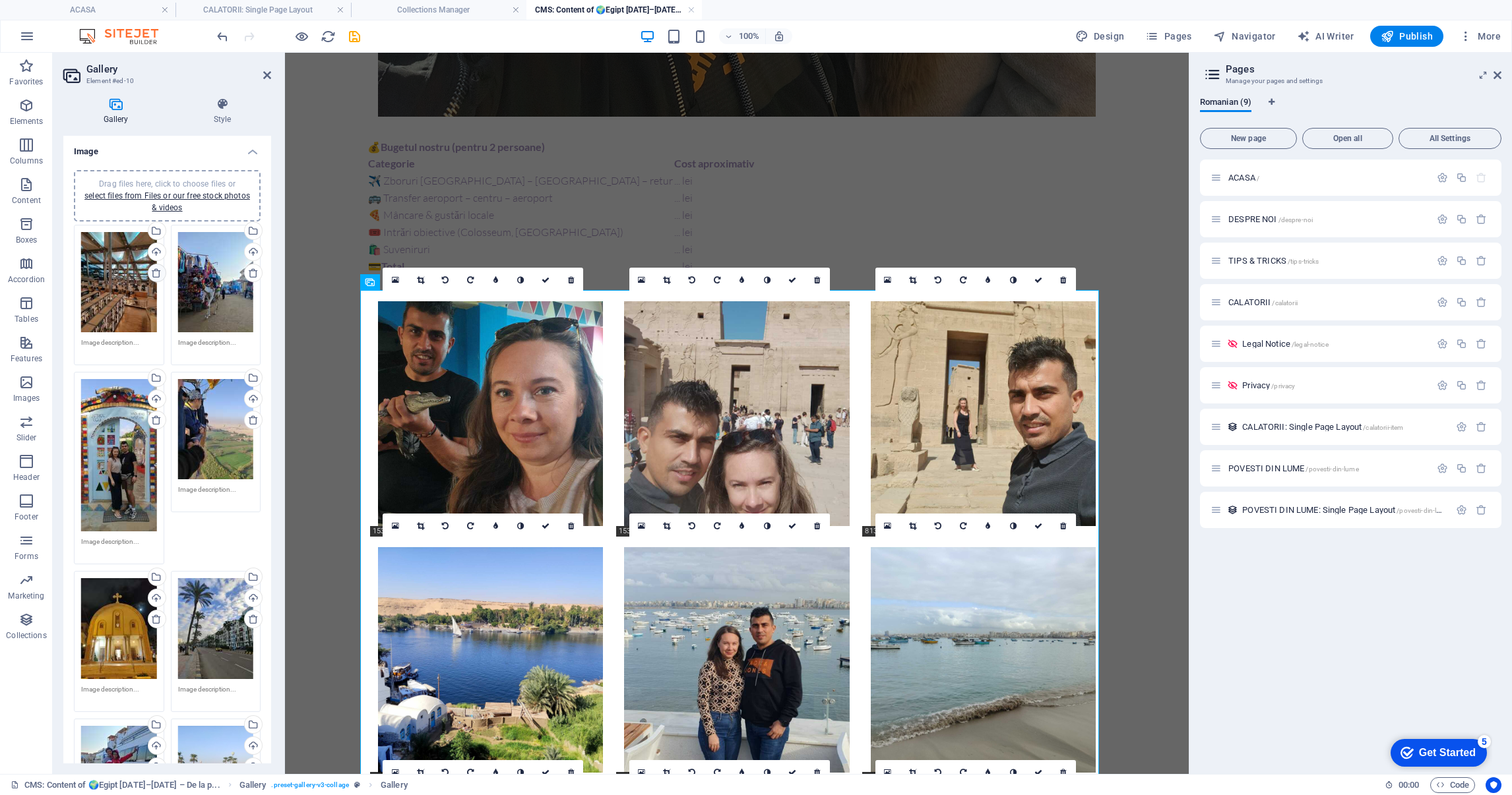
click at [157, 274] on icon at bounding box center [157, 273] width 11 height 11
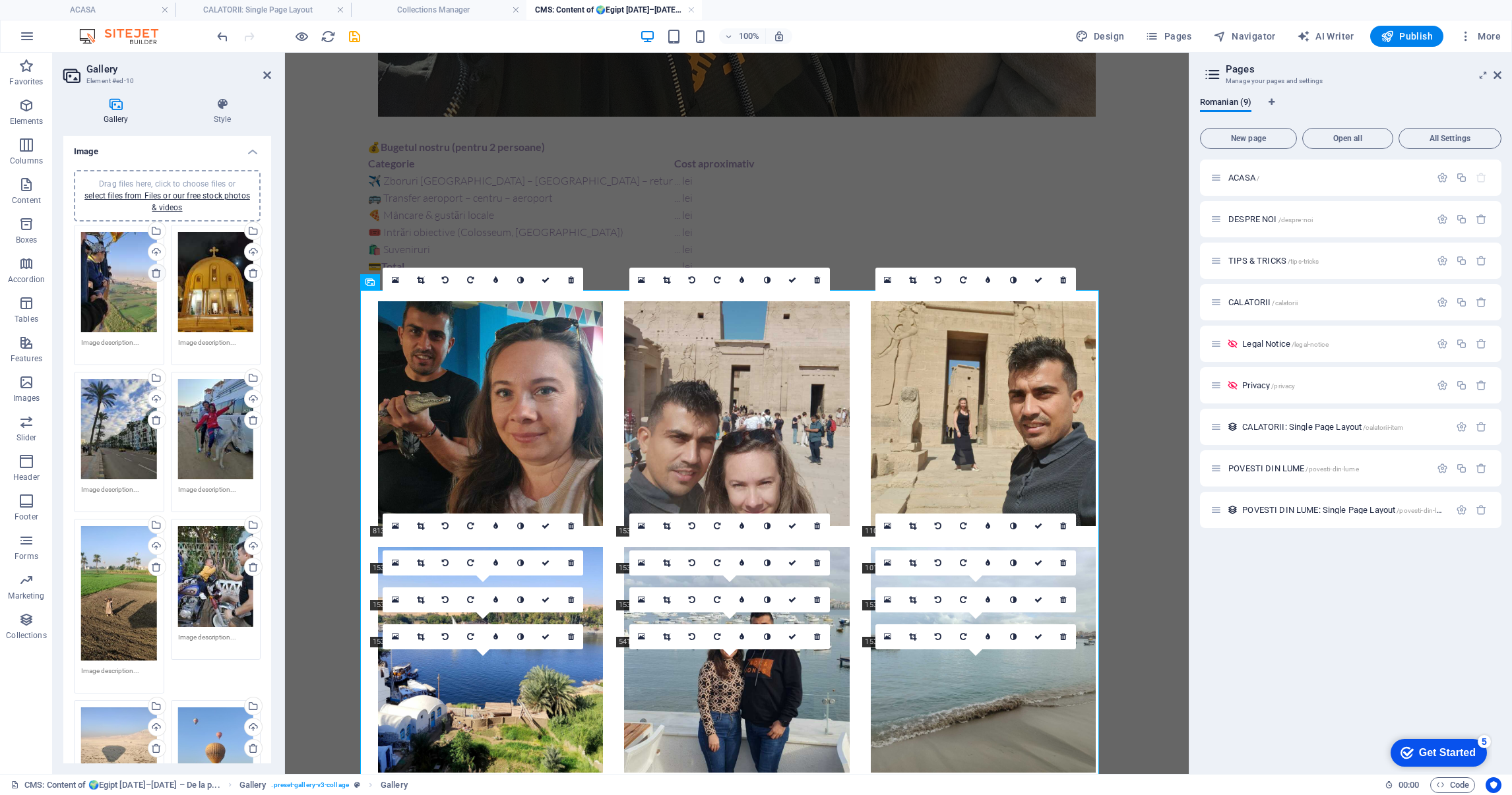
click at [157, 274] on icon at bounding box center [157, 273] width 11 height 11
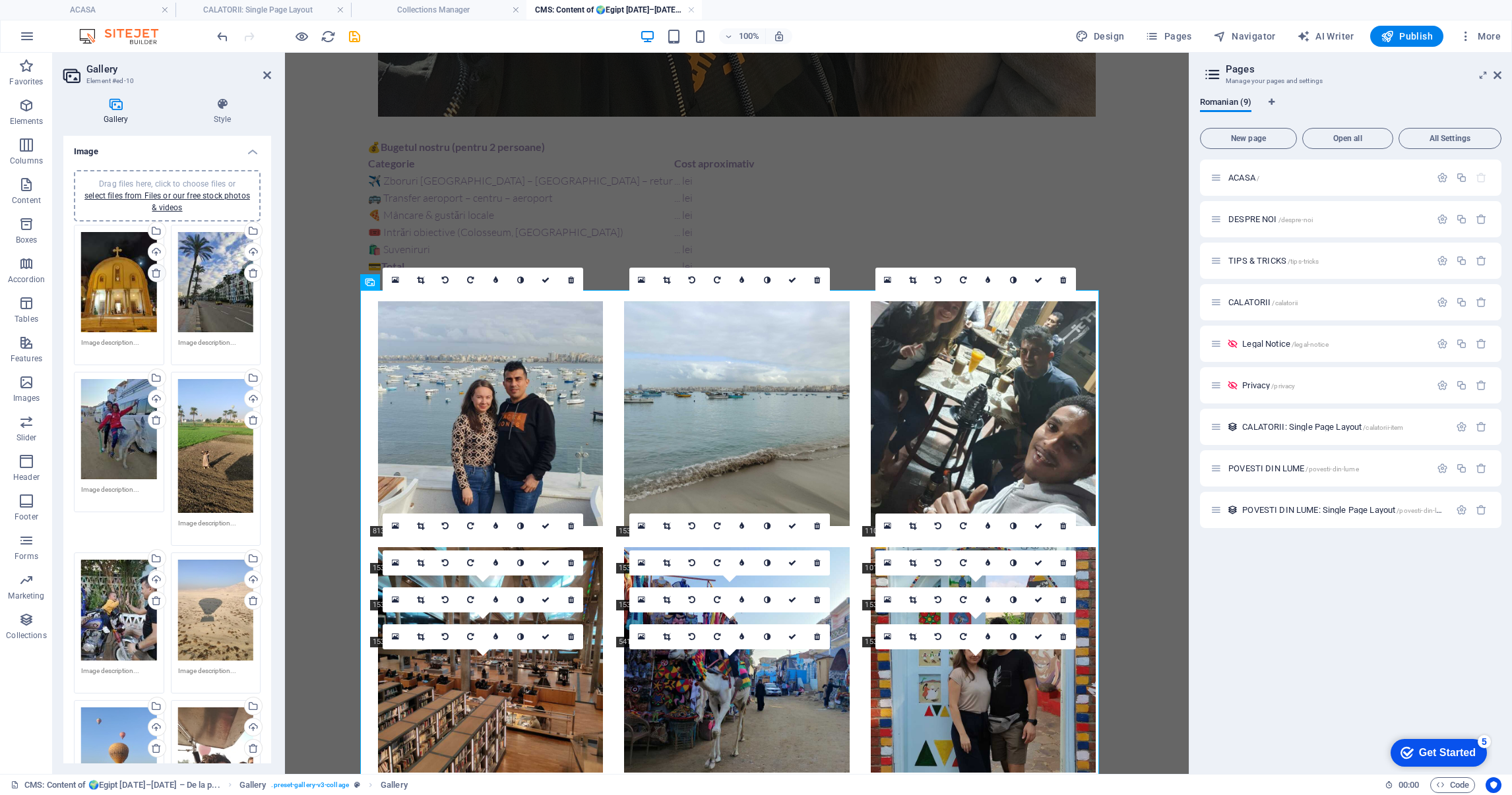
click at [157, 274] on icon at bounding box center [157, 273] width 11 height 11
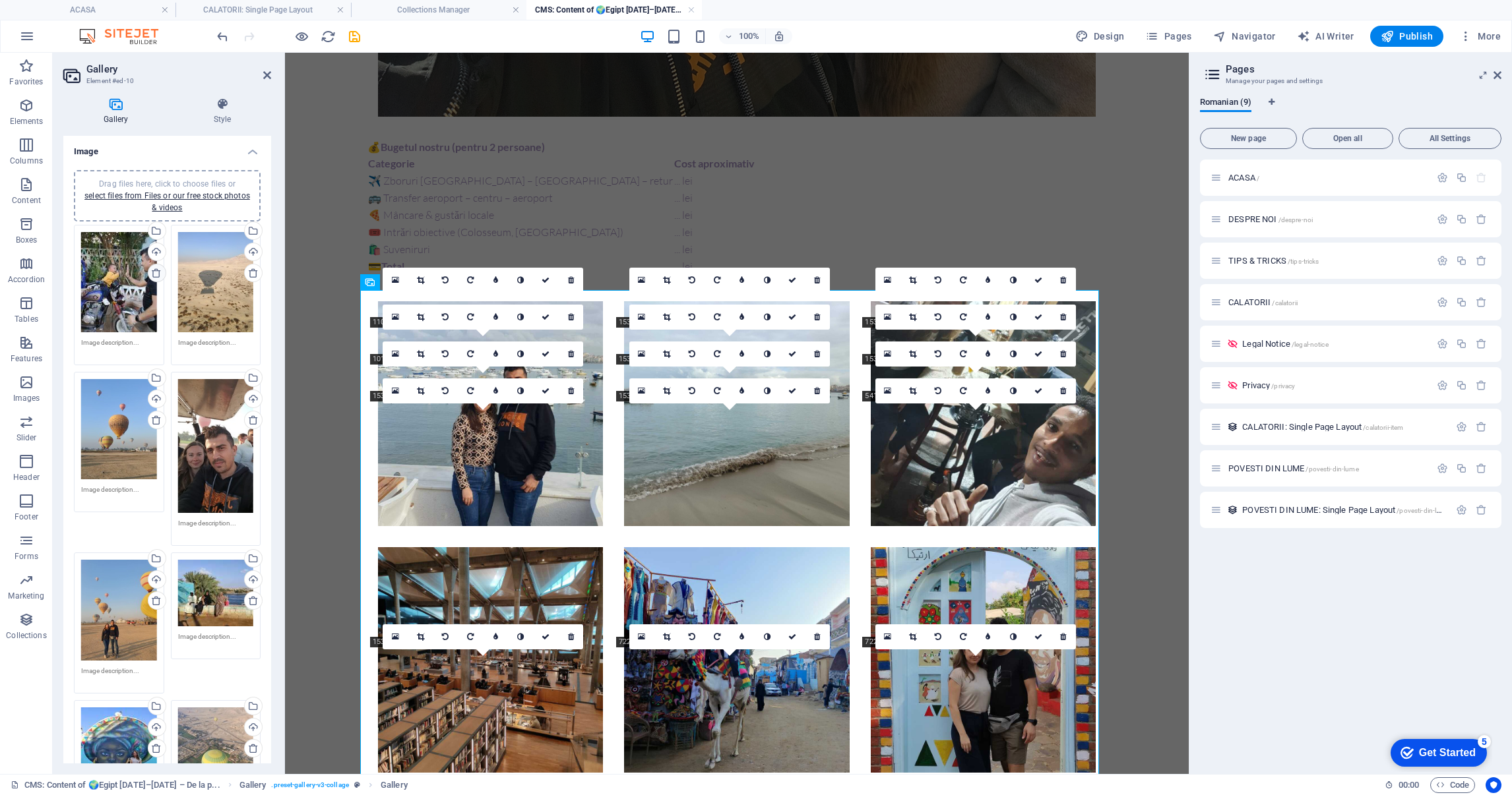
click at [157, 274] on icon at bounding box center [157, 273] width 11 height 11
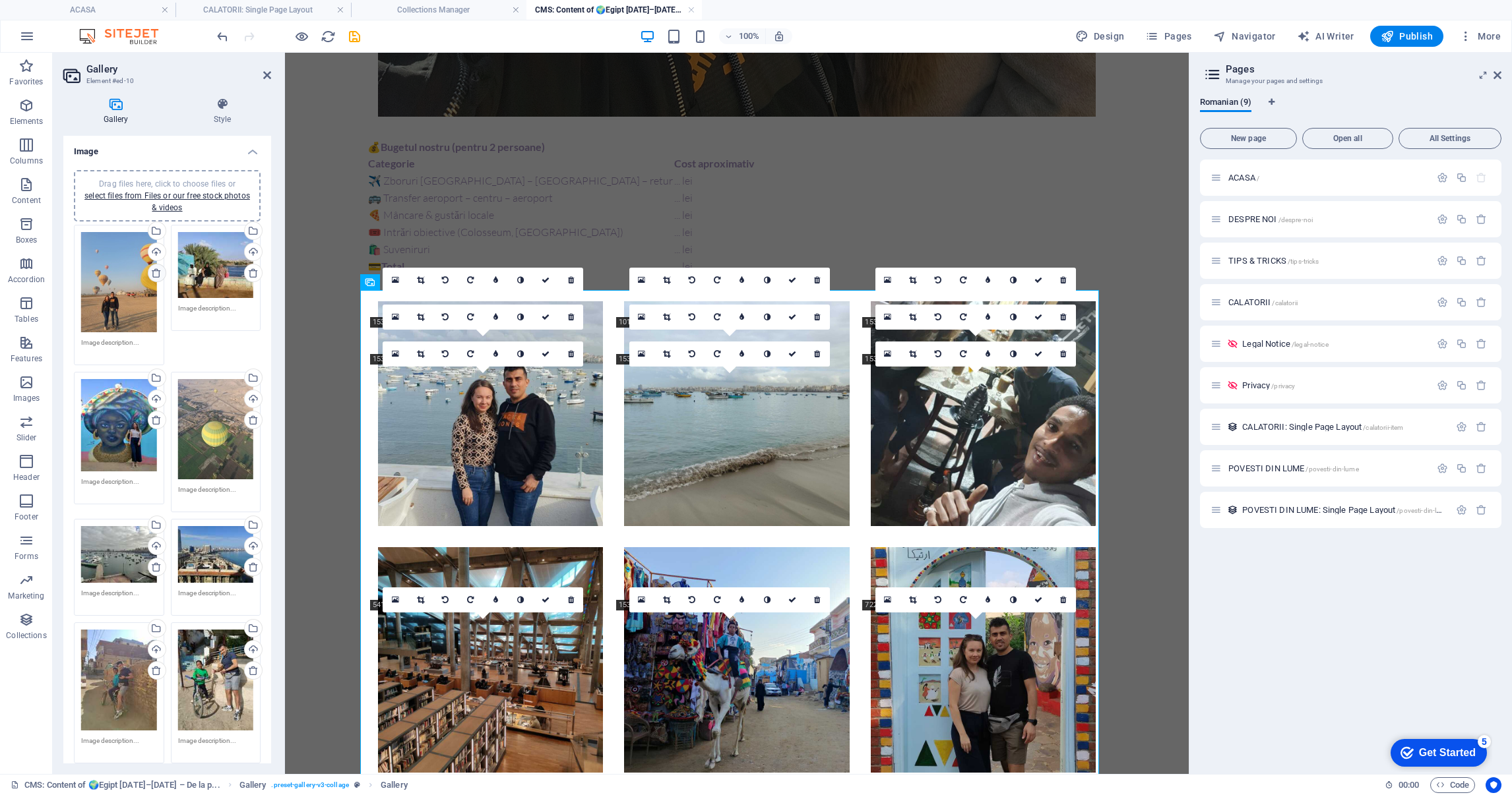
click at [157, 274] on icon at bounding box center [157, 273] width 11 height 11
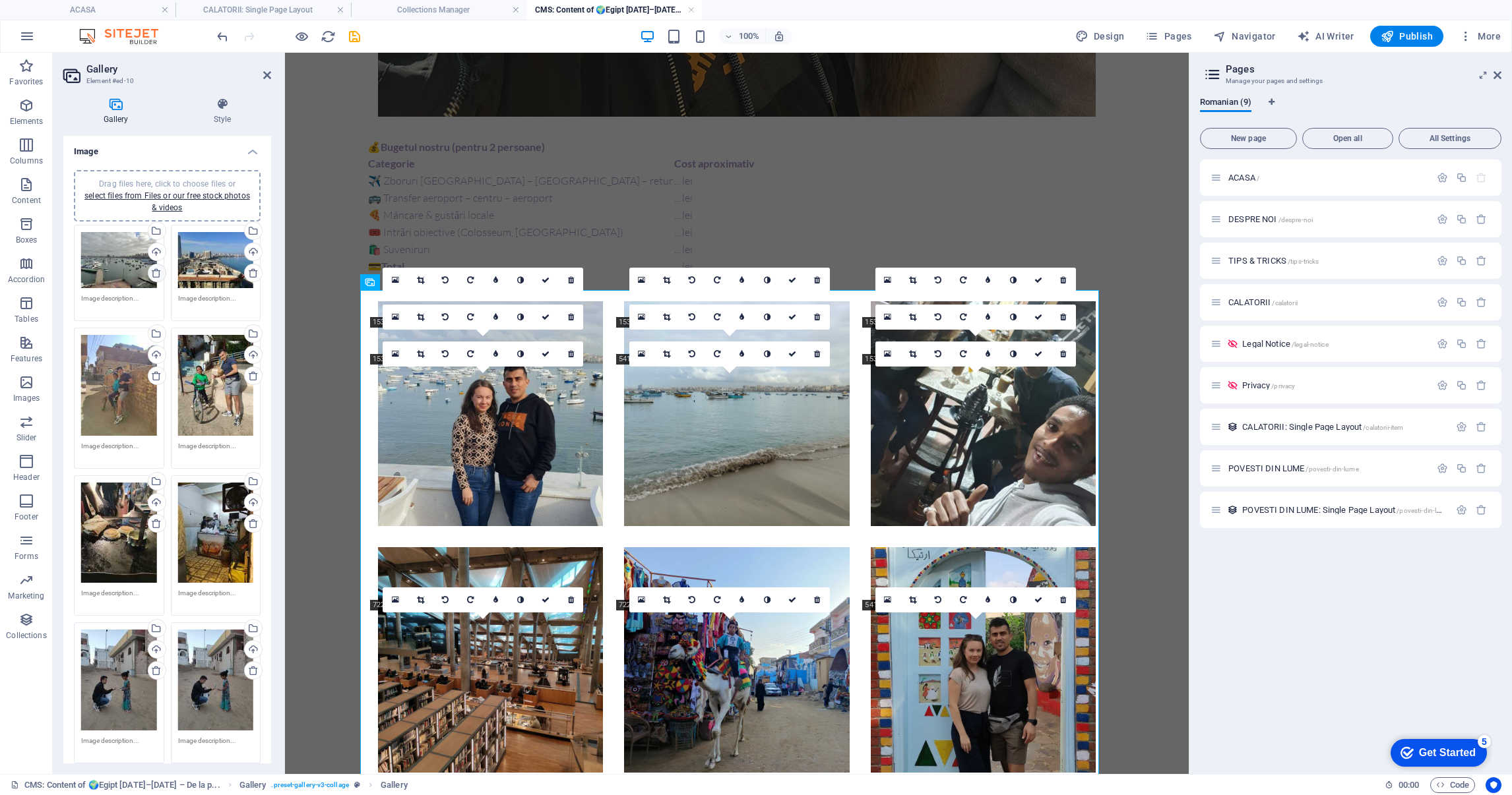
click at [157, 274] on icon at bounding box center [157, 273] width 11 height 11
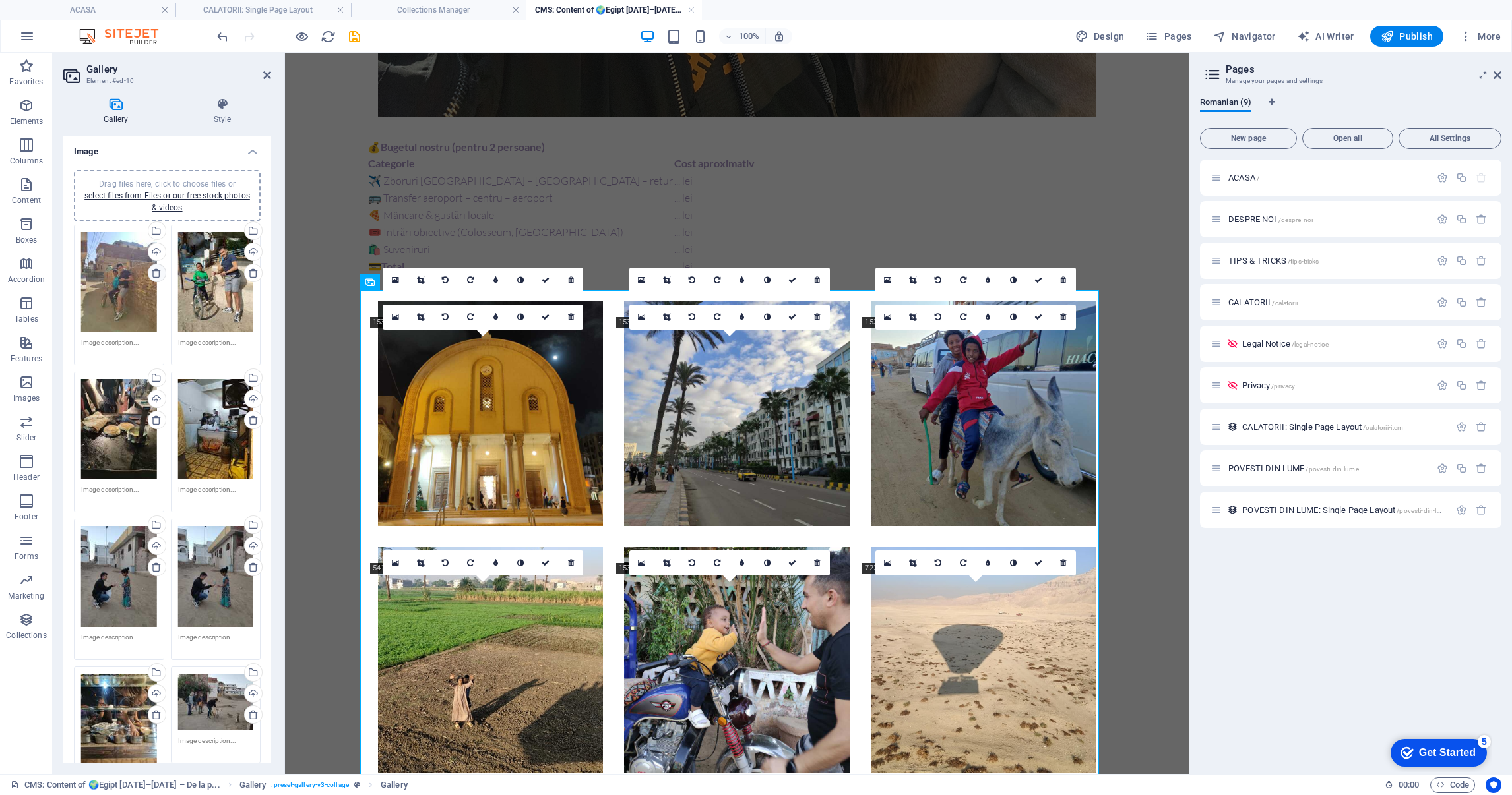
click at [157, 274] on icon at bounding box center [157, 273] width 11 height 11
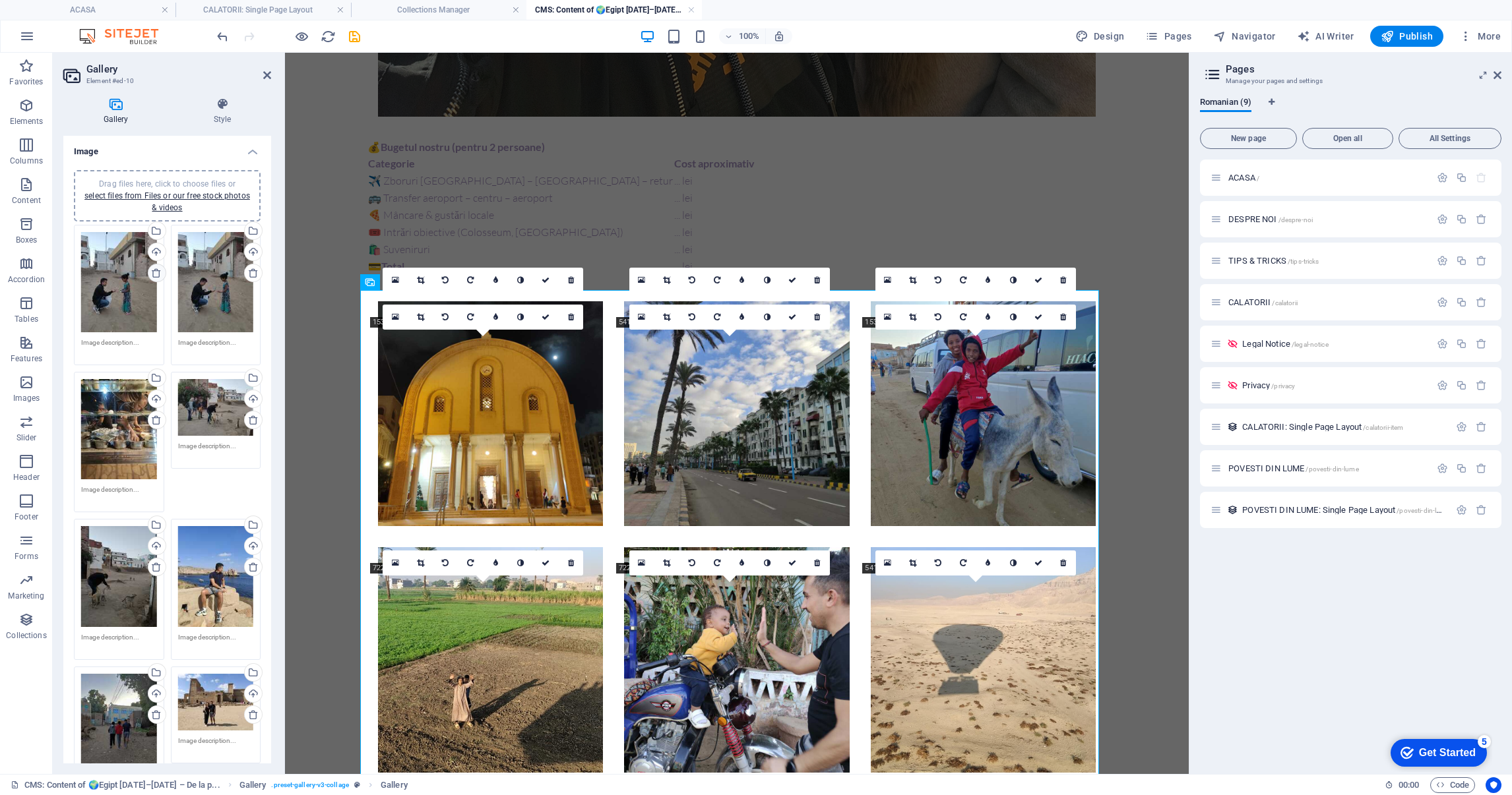
click at [157, 274] on icon at bounding box center [157, 273] width 11 height 11
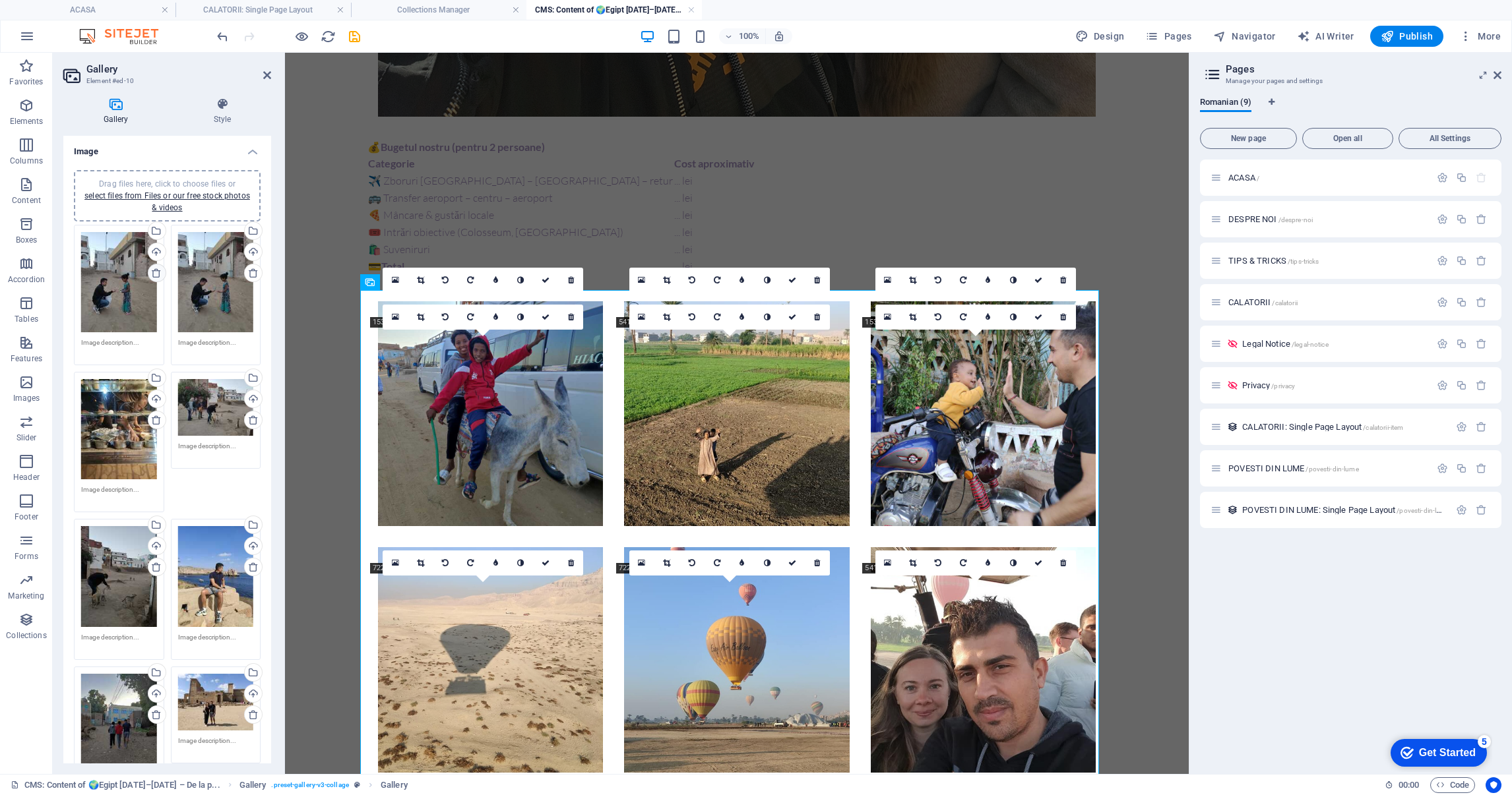
click at [157, 274] on icon at bounding box center [157, 273] width 11 height 11
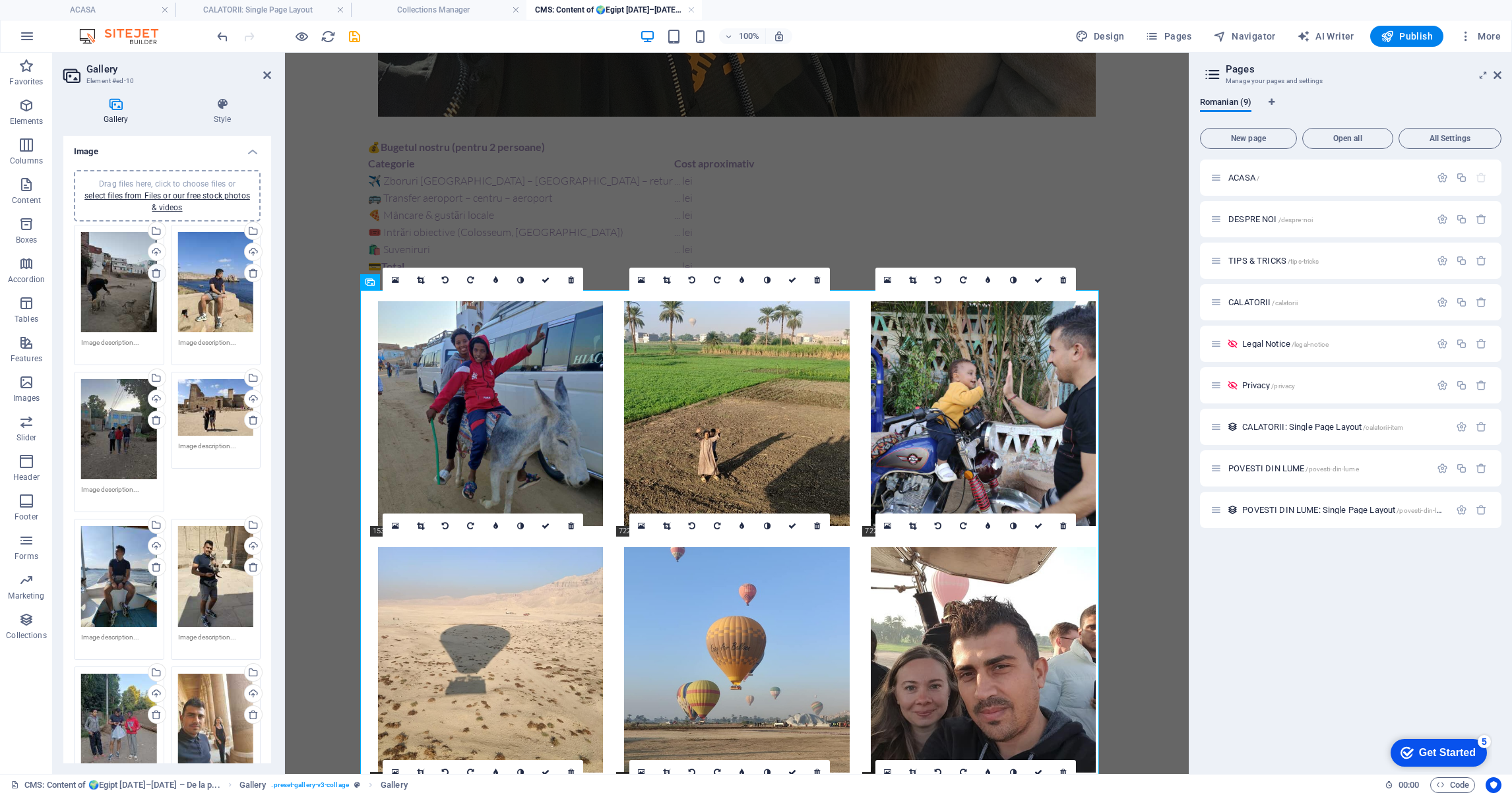
click at [157, 274] on icon at bounding box center [157, 273] width 11 height 11
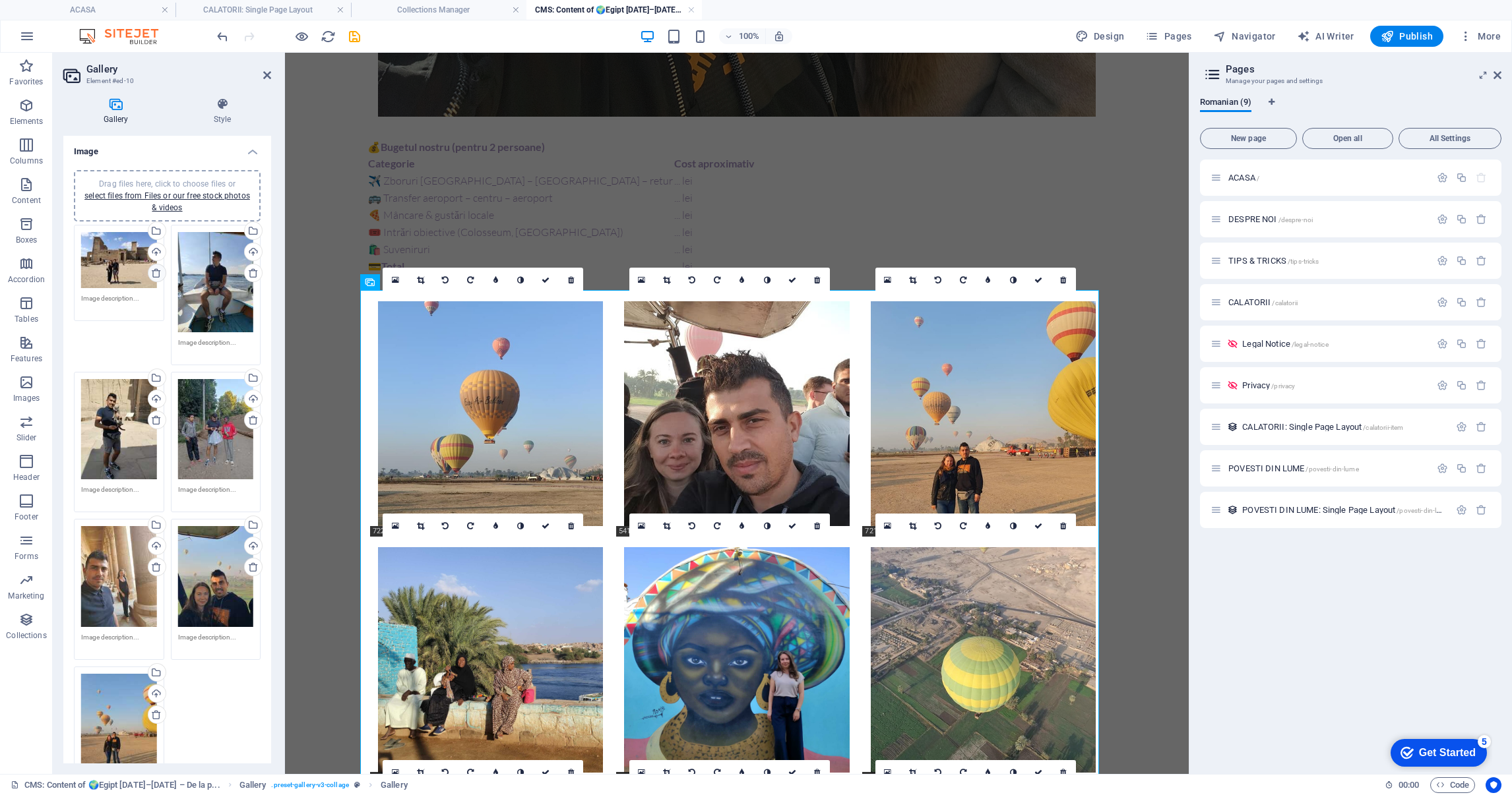
click at [157, 274] on icon at bounding box center [157, 273] width 11 height 11
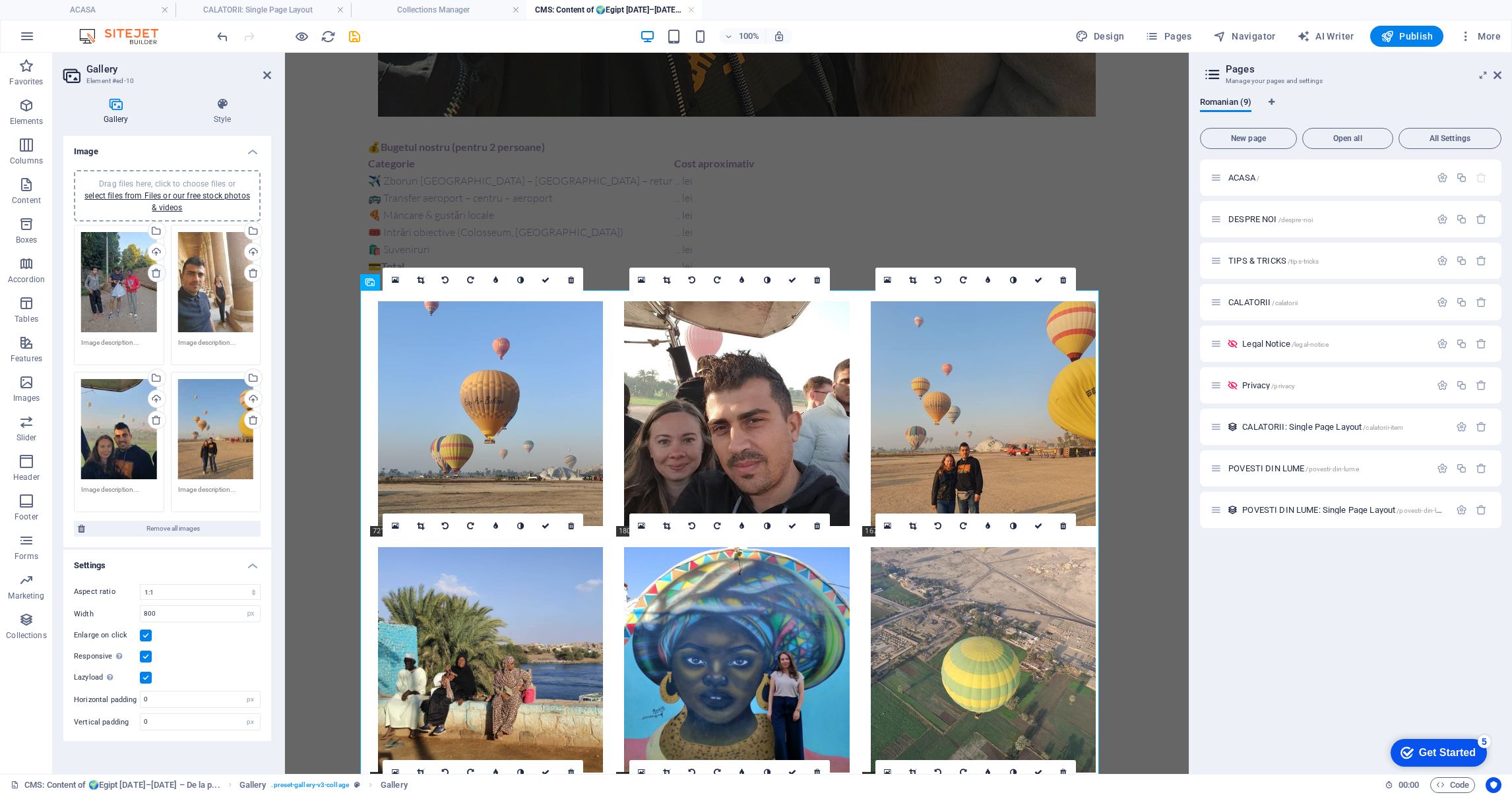
click at [157, 274] on icon at bounding box center [157, 273] width 11 height 11
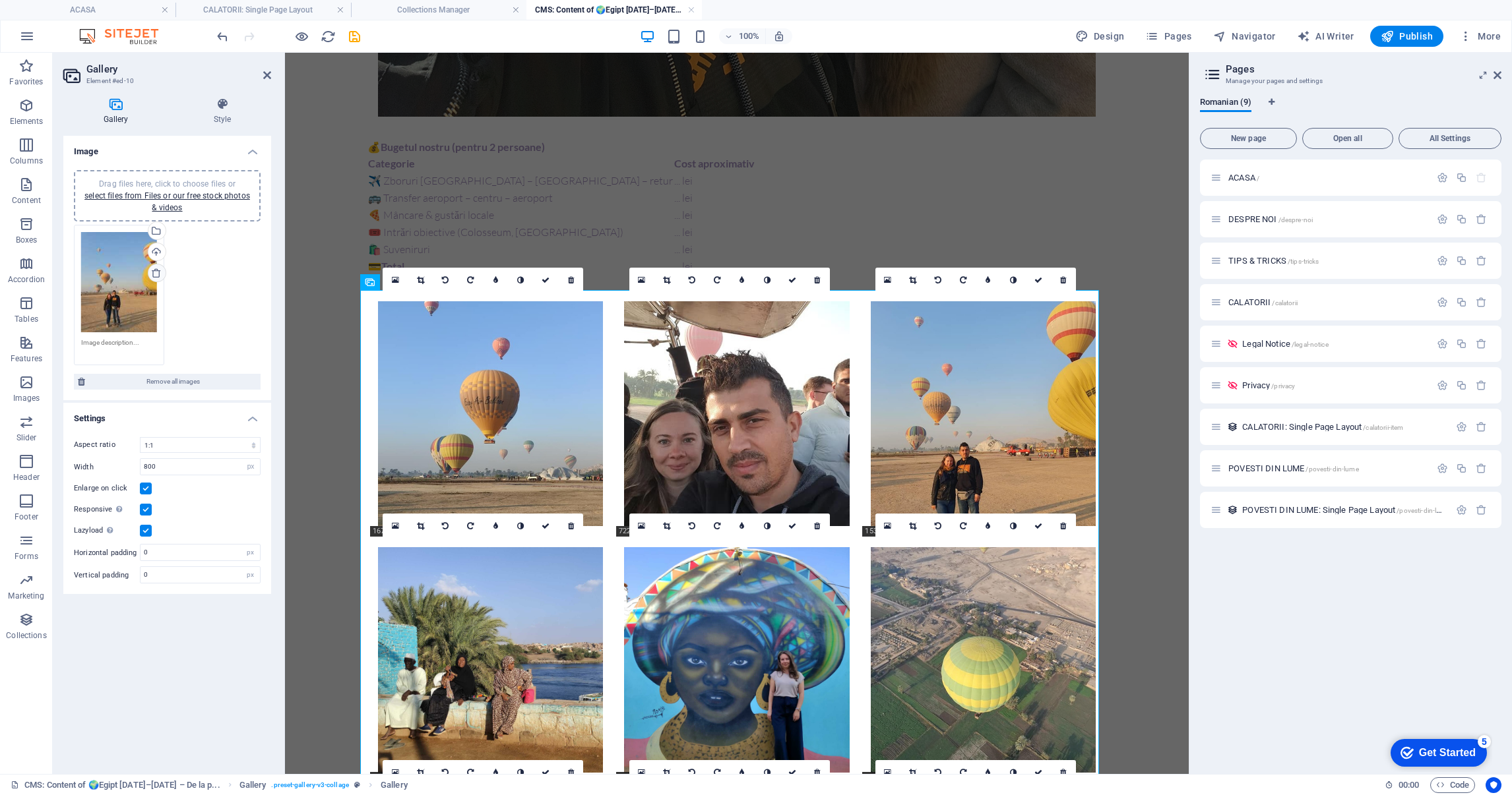
click at [157, 274] on icon at bounding box center [157, 273] width 11 height 11
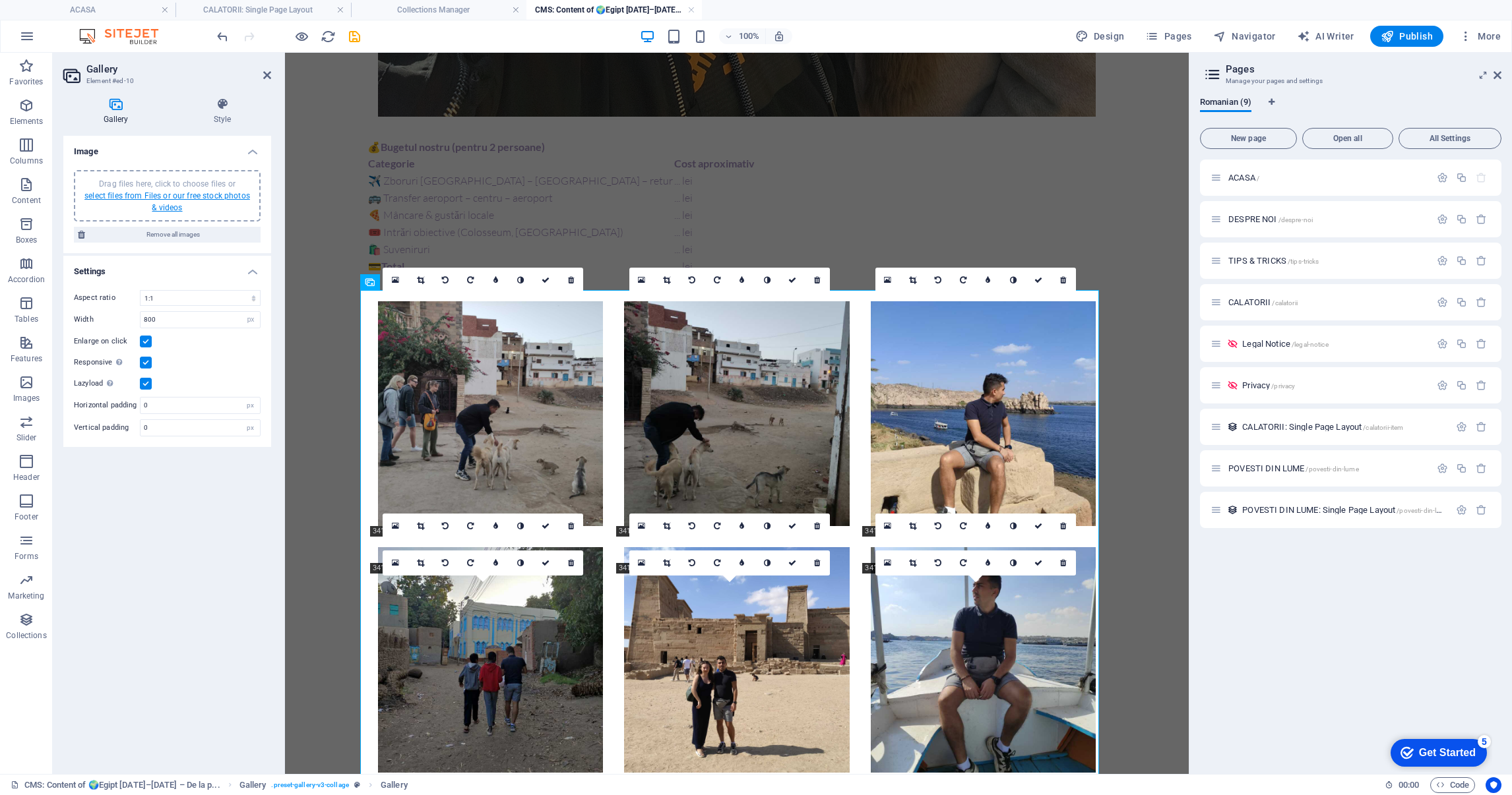
click at [153, 191] on link "select files from Files or our free stock photos & videos" at bounding box center [167, 202] width 166 height 21
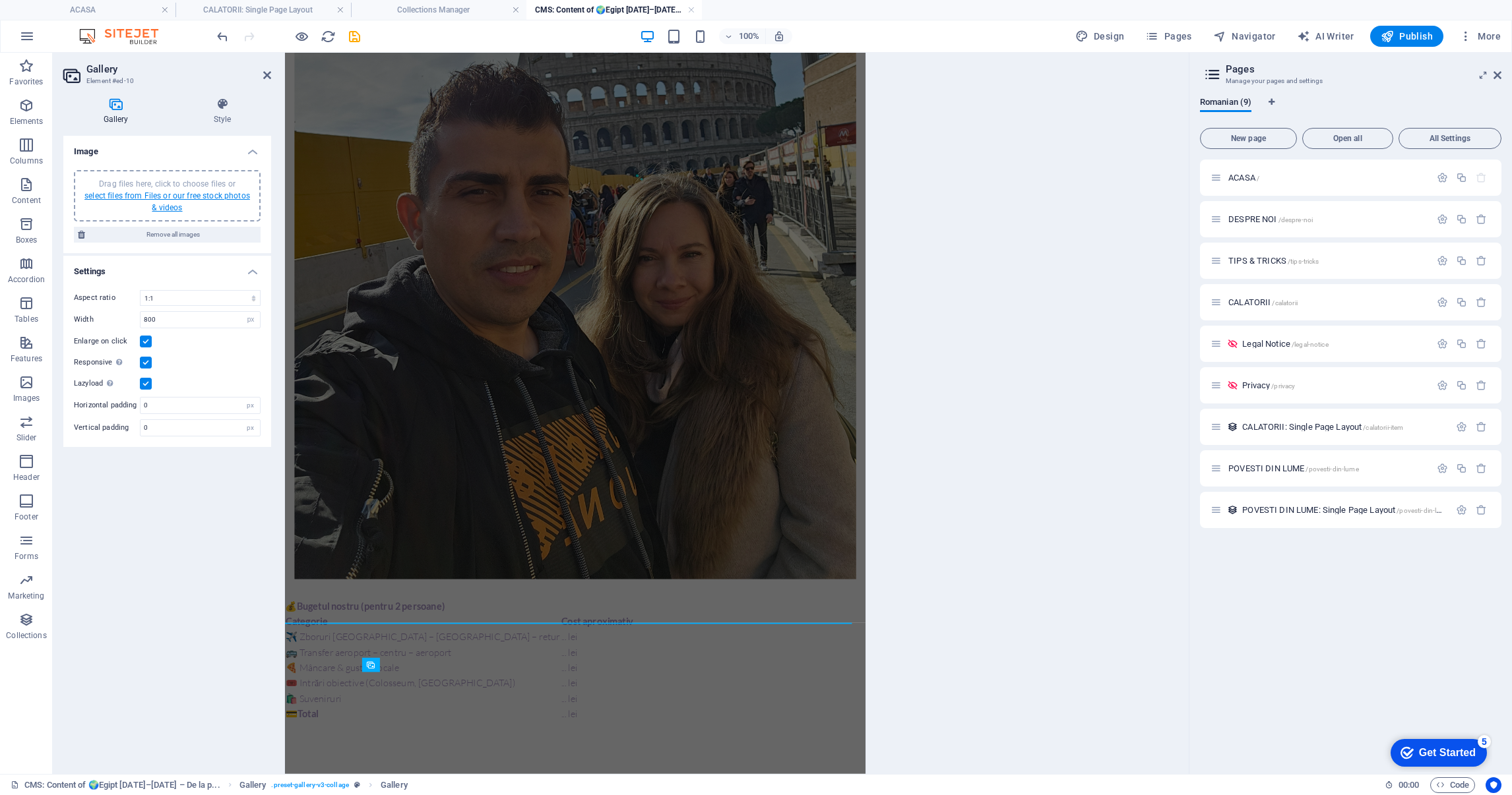
scroll to position [931, 0]
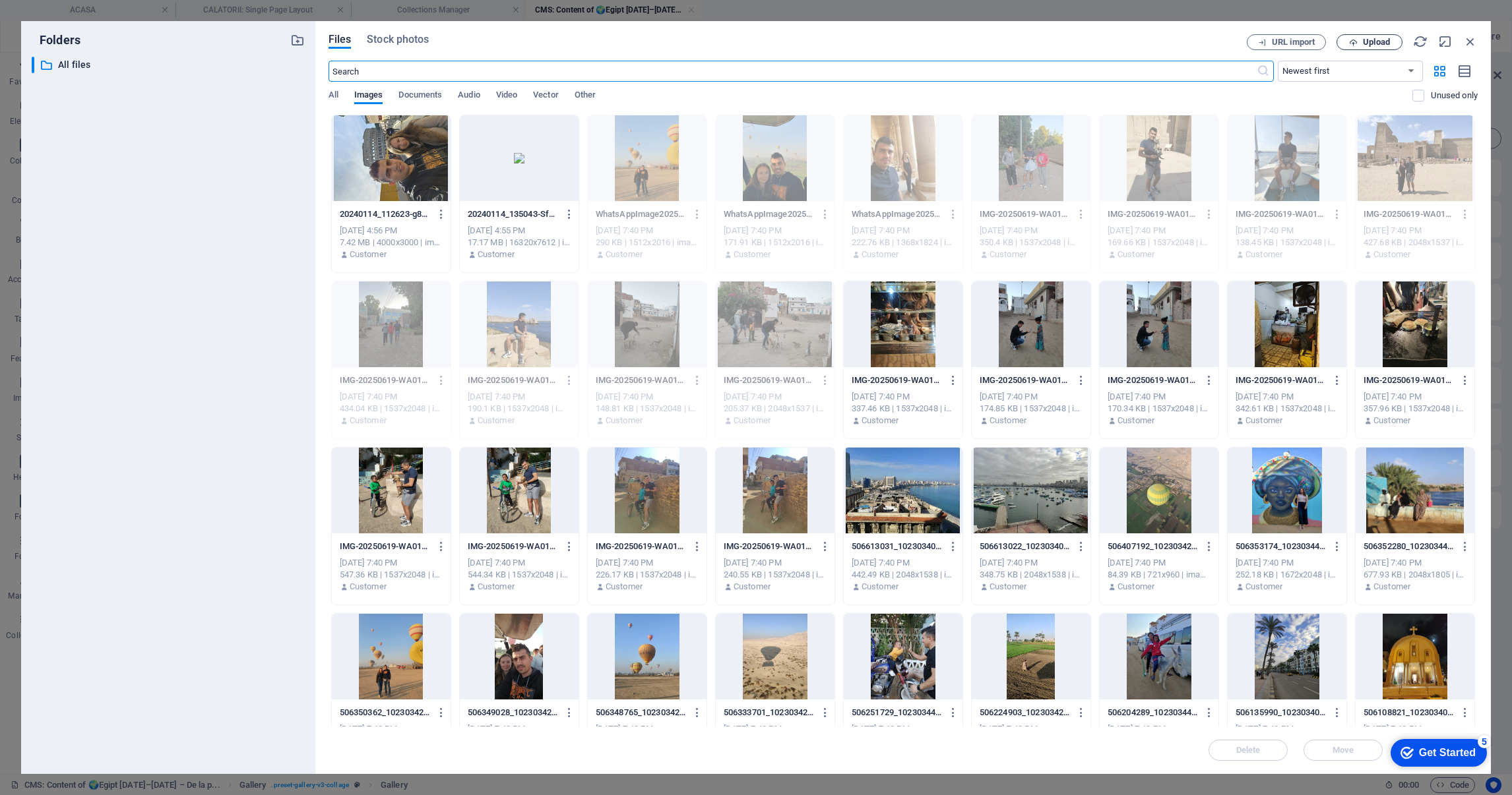
click at [1355, 40] on icon "button" at bounding box center [1352, 42] width 8 height 8
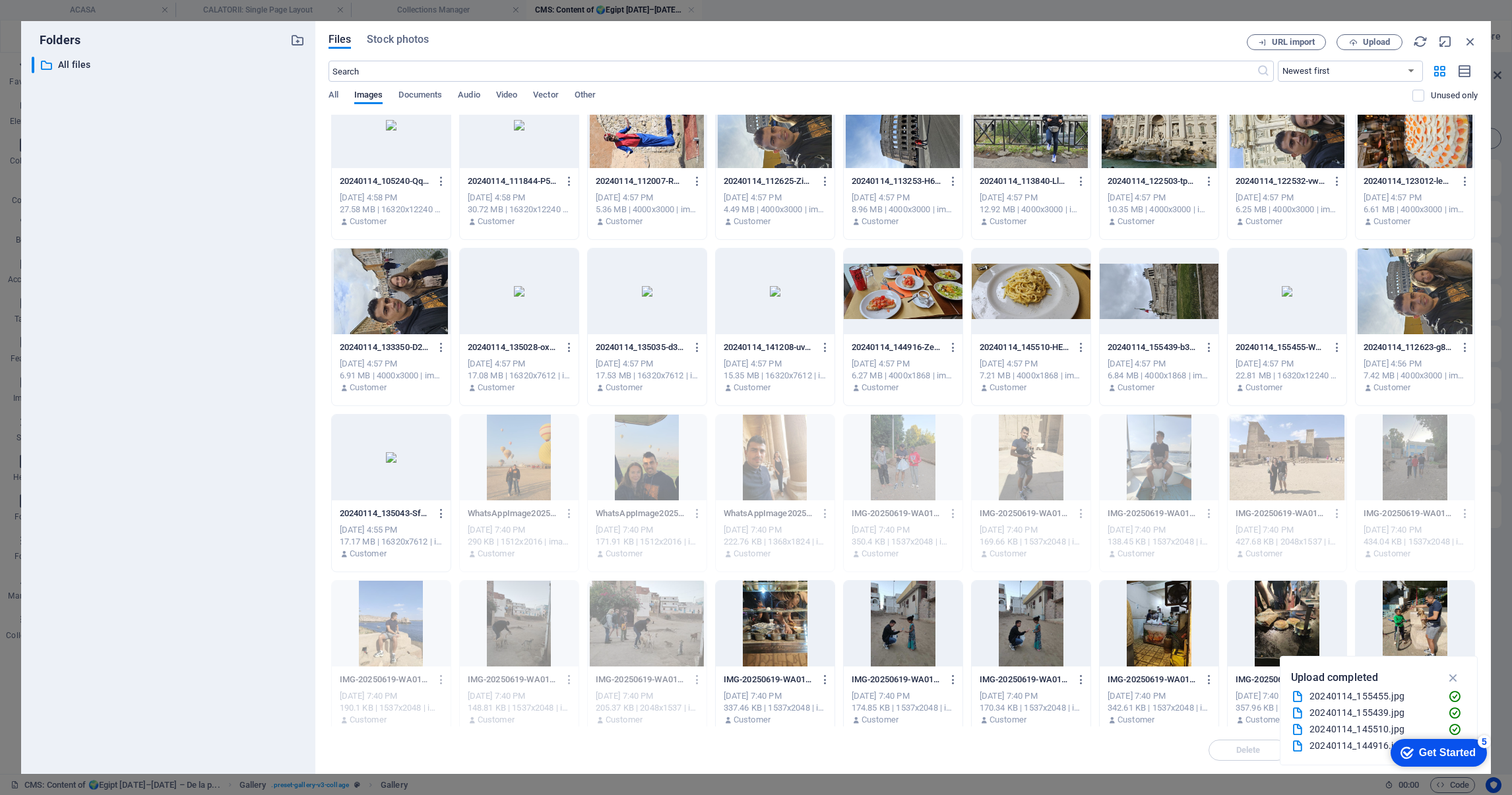
scroll to position [0, 0]
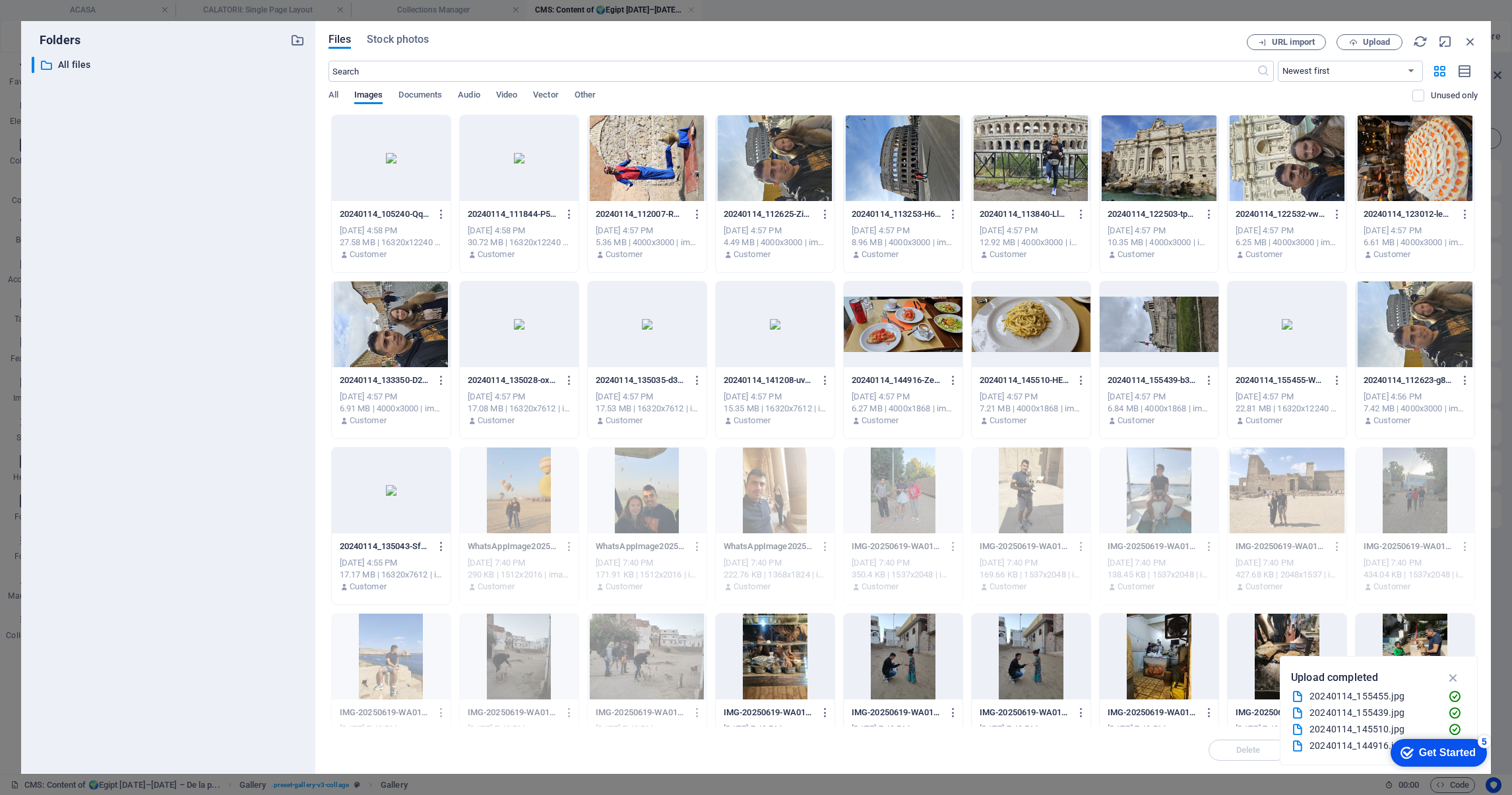
click at [377, 153] on div at bounding box center [391, 158] width 119 height 86
click at [1471, 41] on icon "button" at bounding box center [1470, 41] width 15 height 15
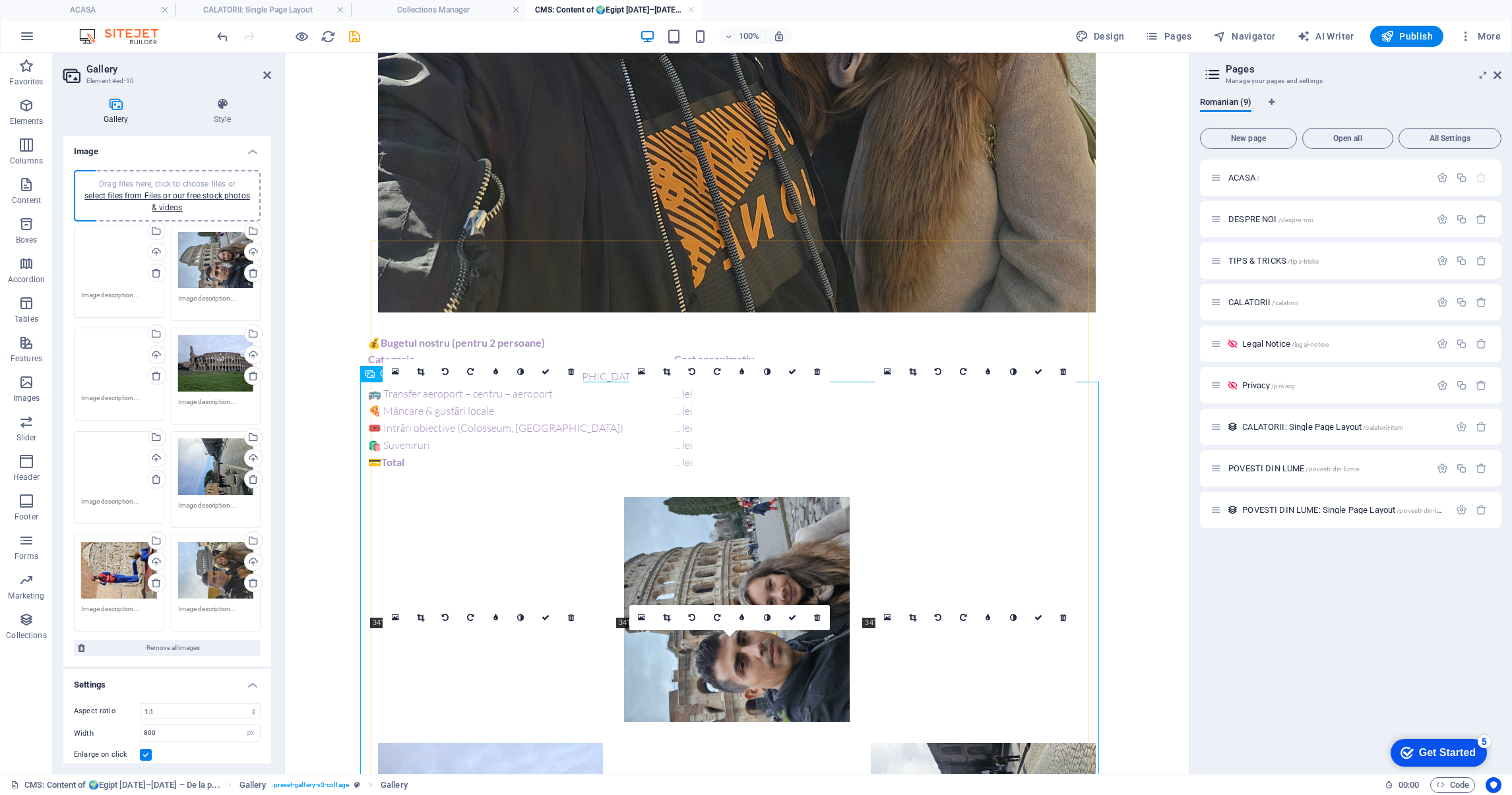
scroll to position [1698, 0]
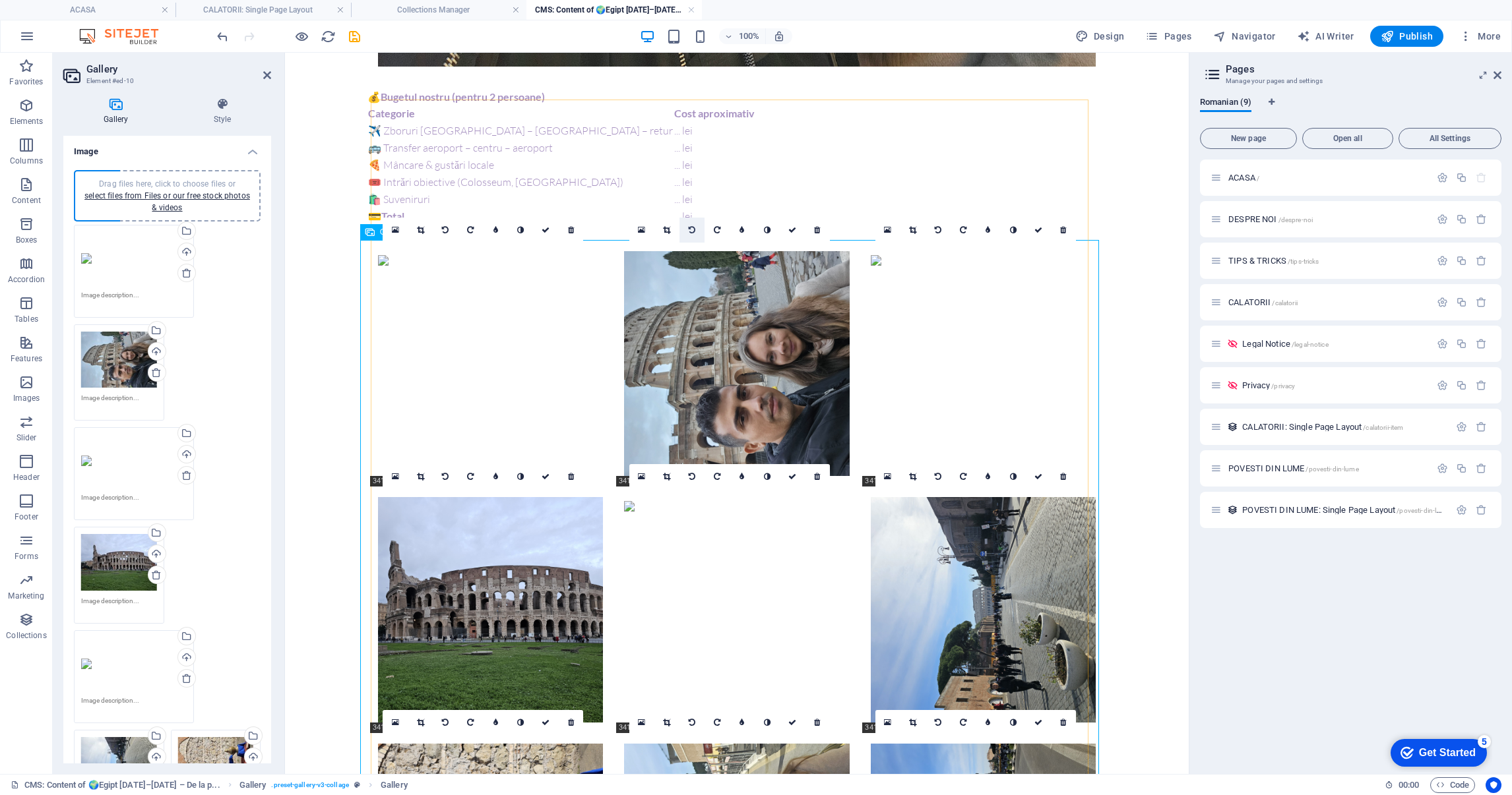
click at [689, 226] on icon at bounding box center [692, 230] width 7 height 8
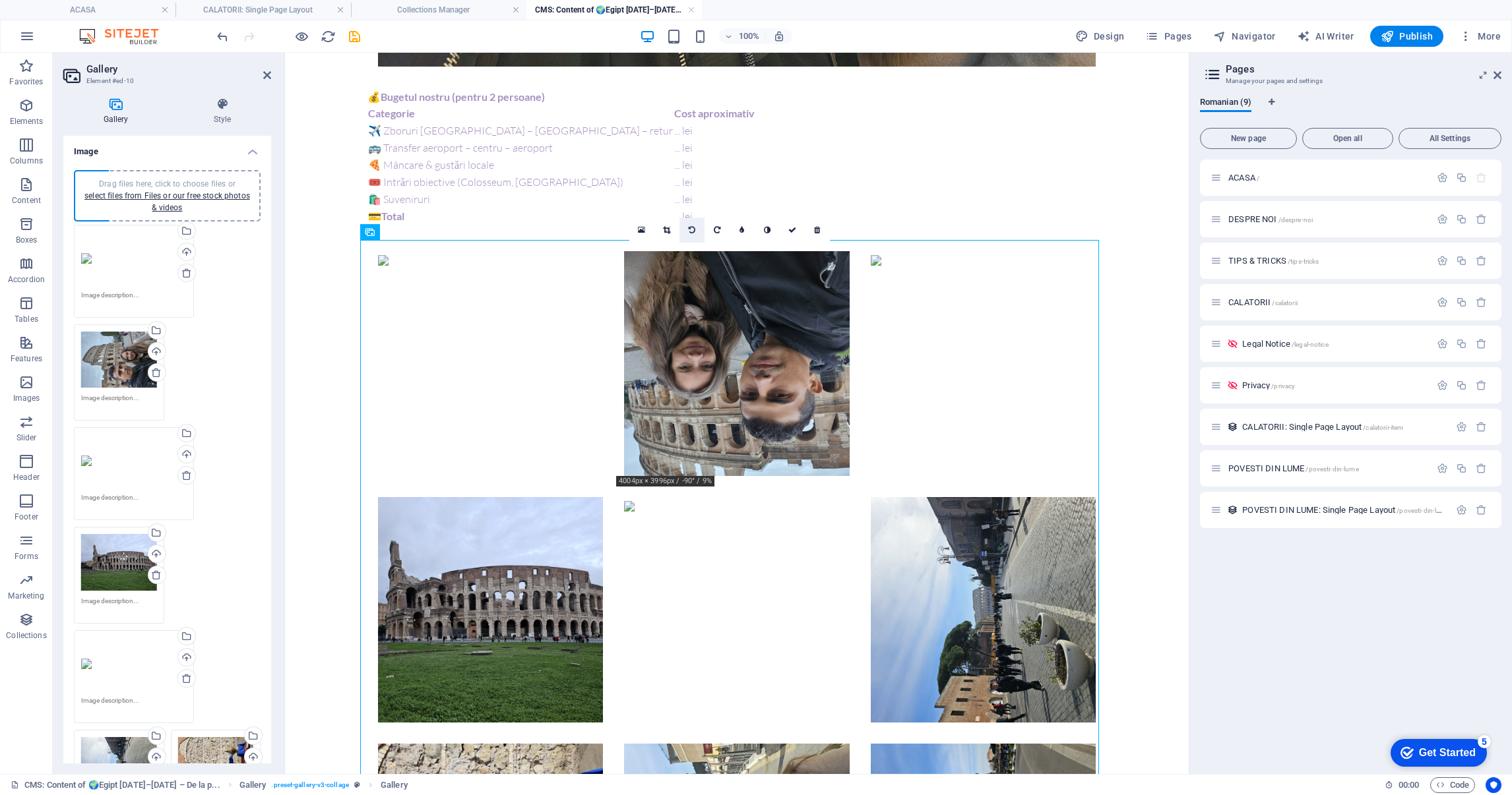
click at [687, 230] on link at bounding box center [692, 230] width 25 height 25
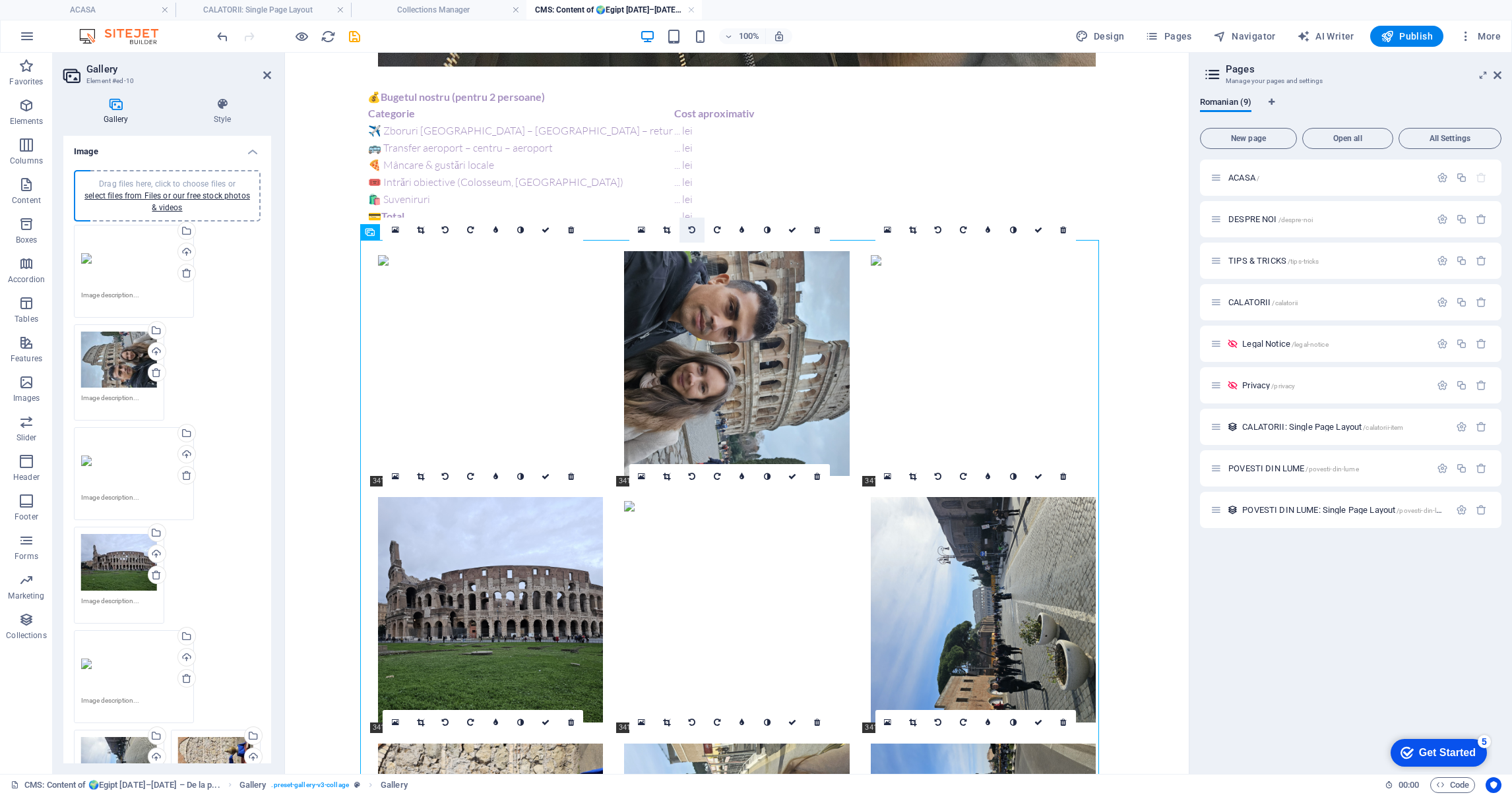
click at [694, 228] on icon at bounding box center [692, 230] width 7 height 8
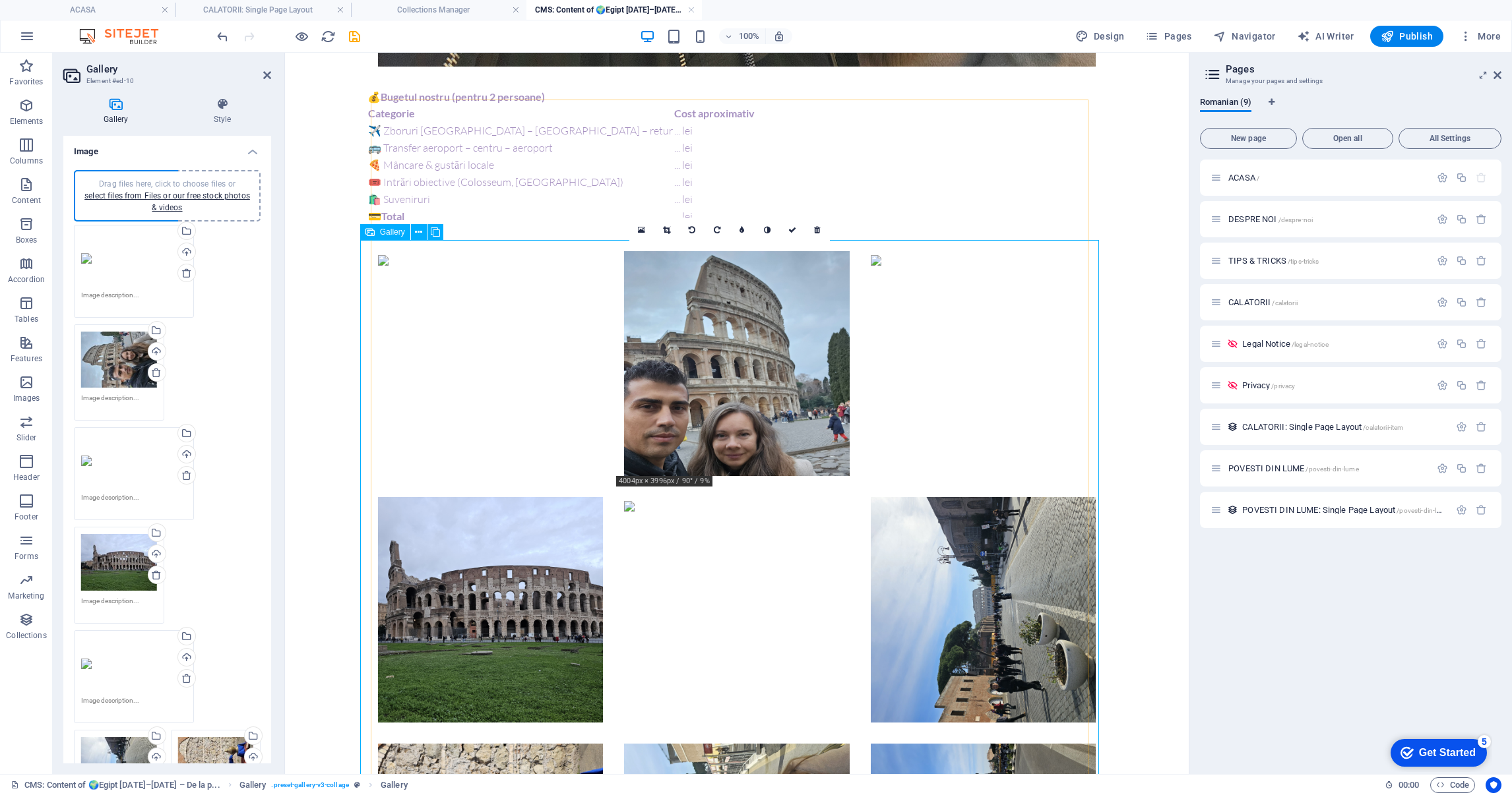
scroll to position [1797, 0]
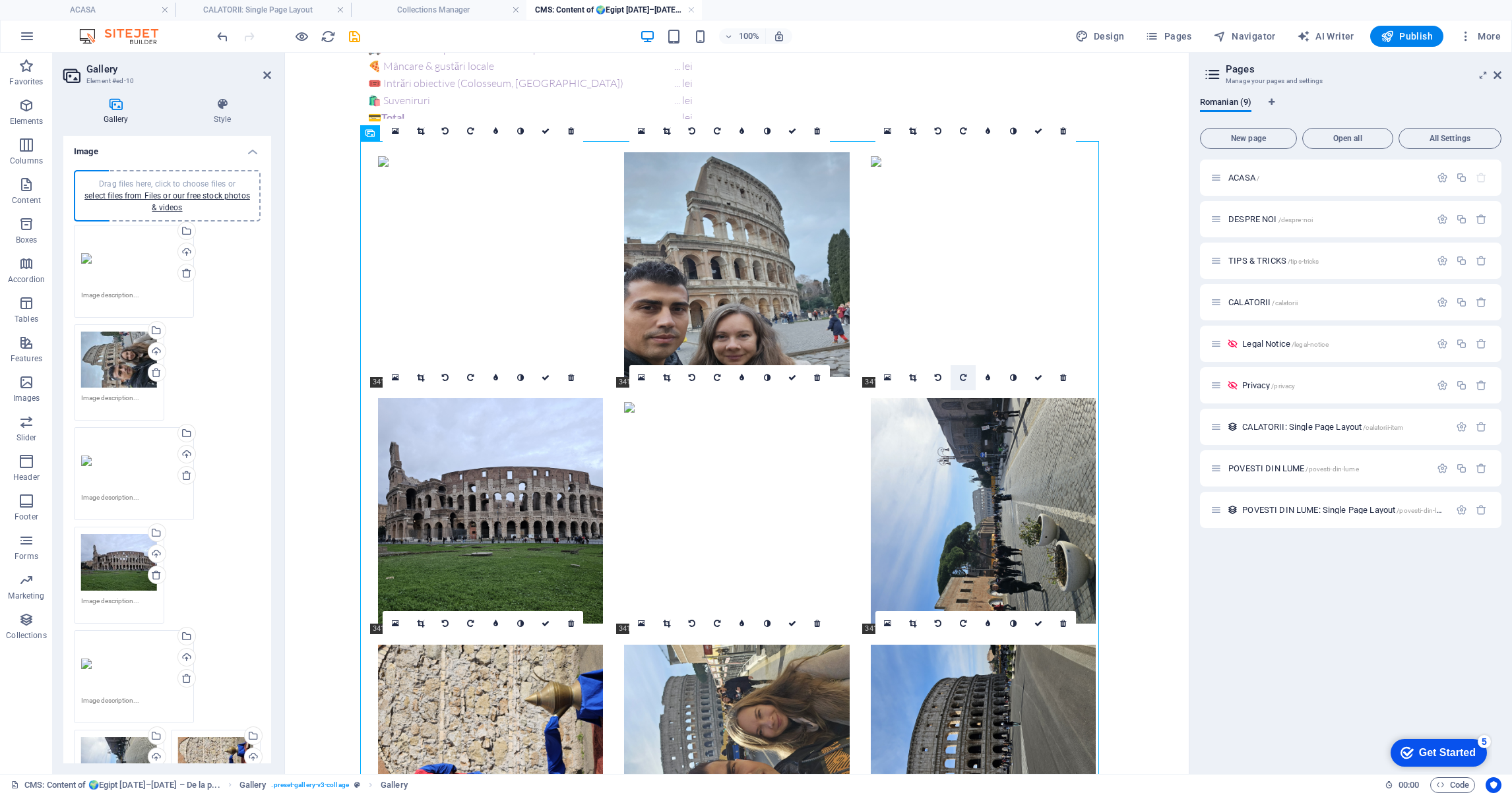
click at [964, 374] on icon at bounding box center [962, 378] width 7 height 8
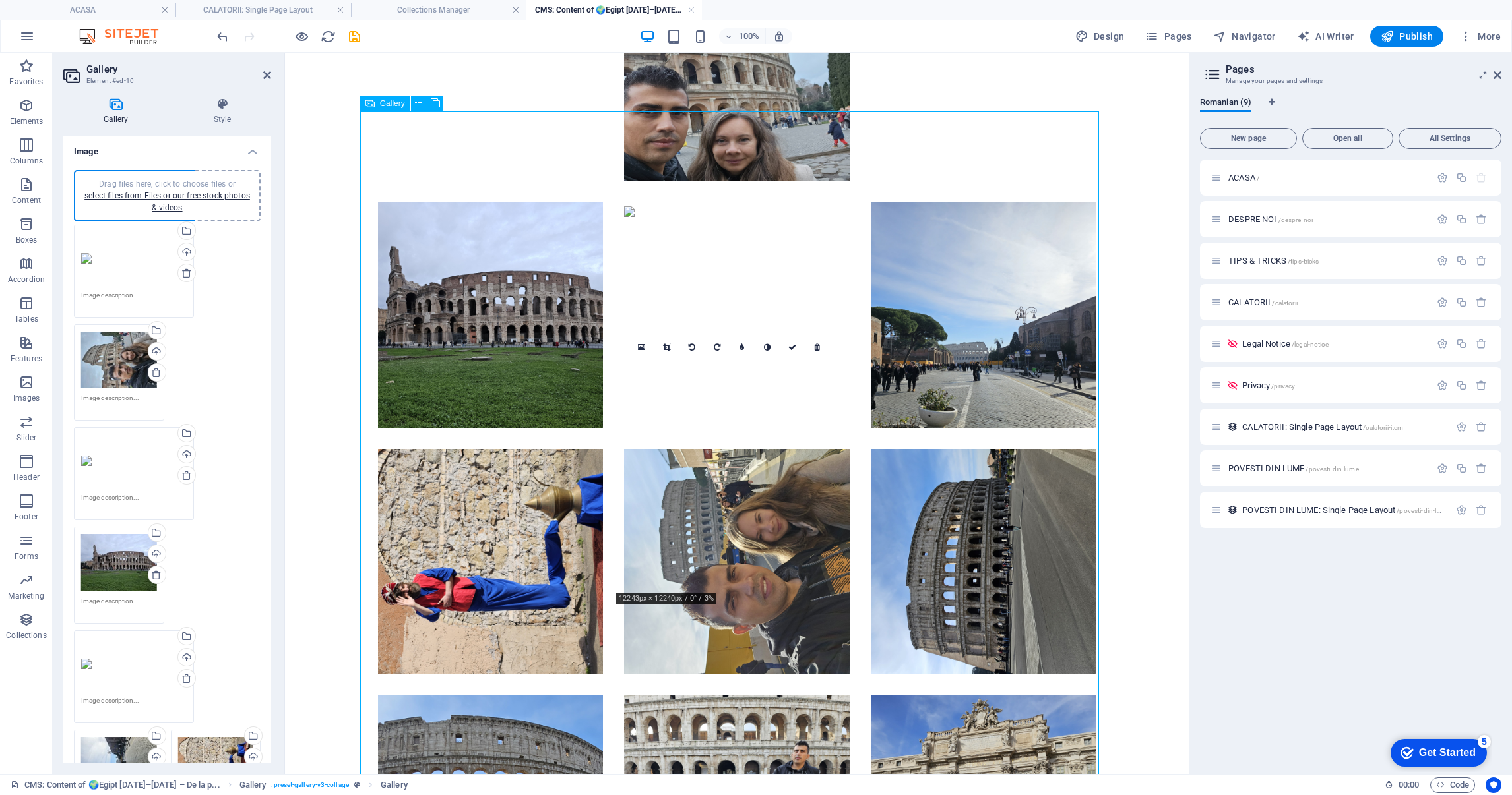
scroll to position [1995, 0]
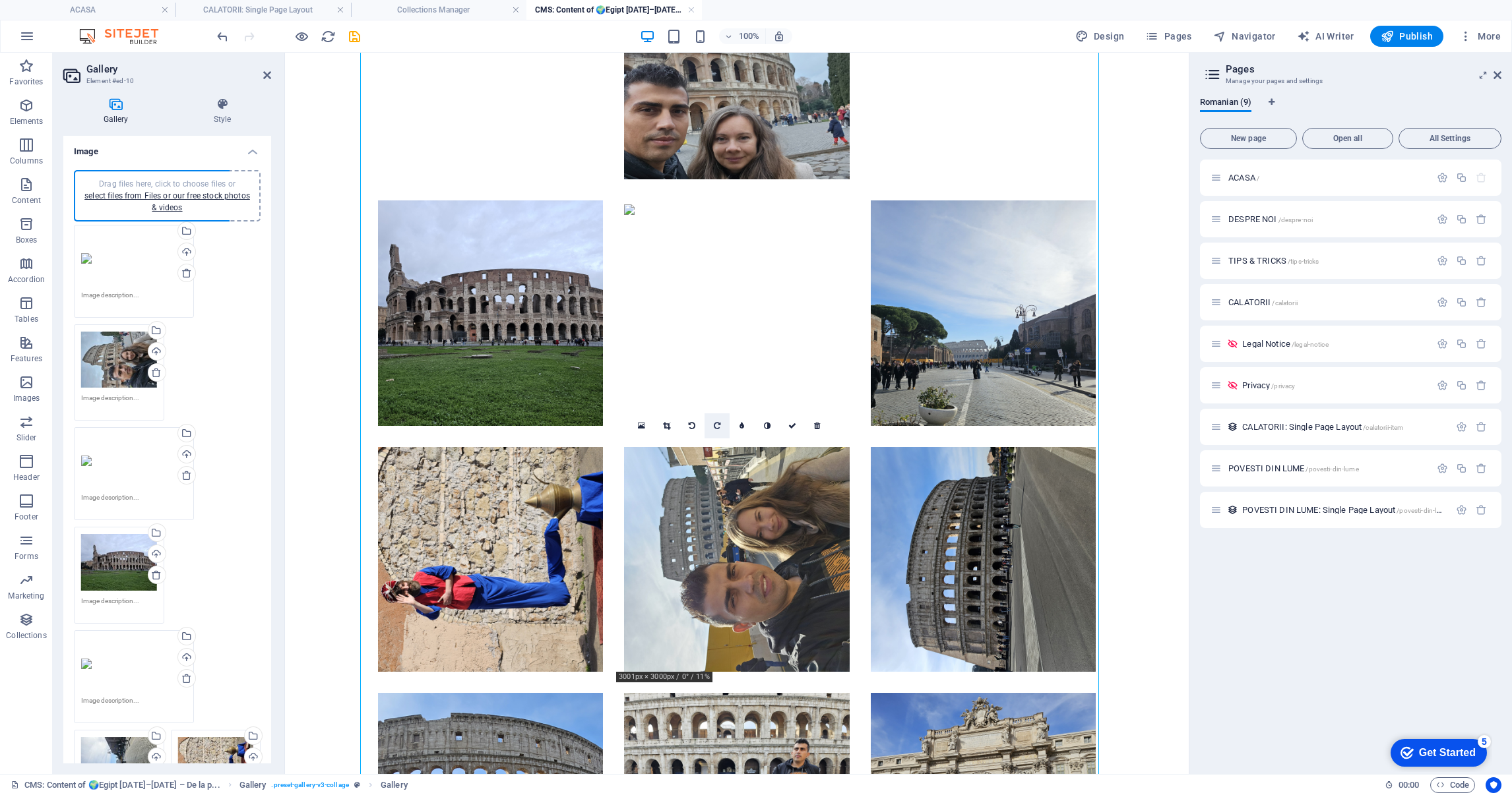
click at [714, 424] on icon at bounding box center [717, 426] width 7 height 8
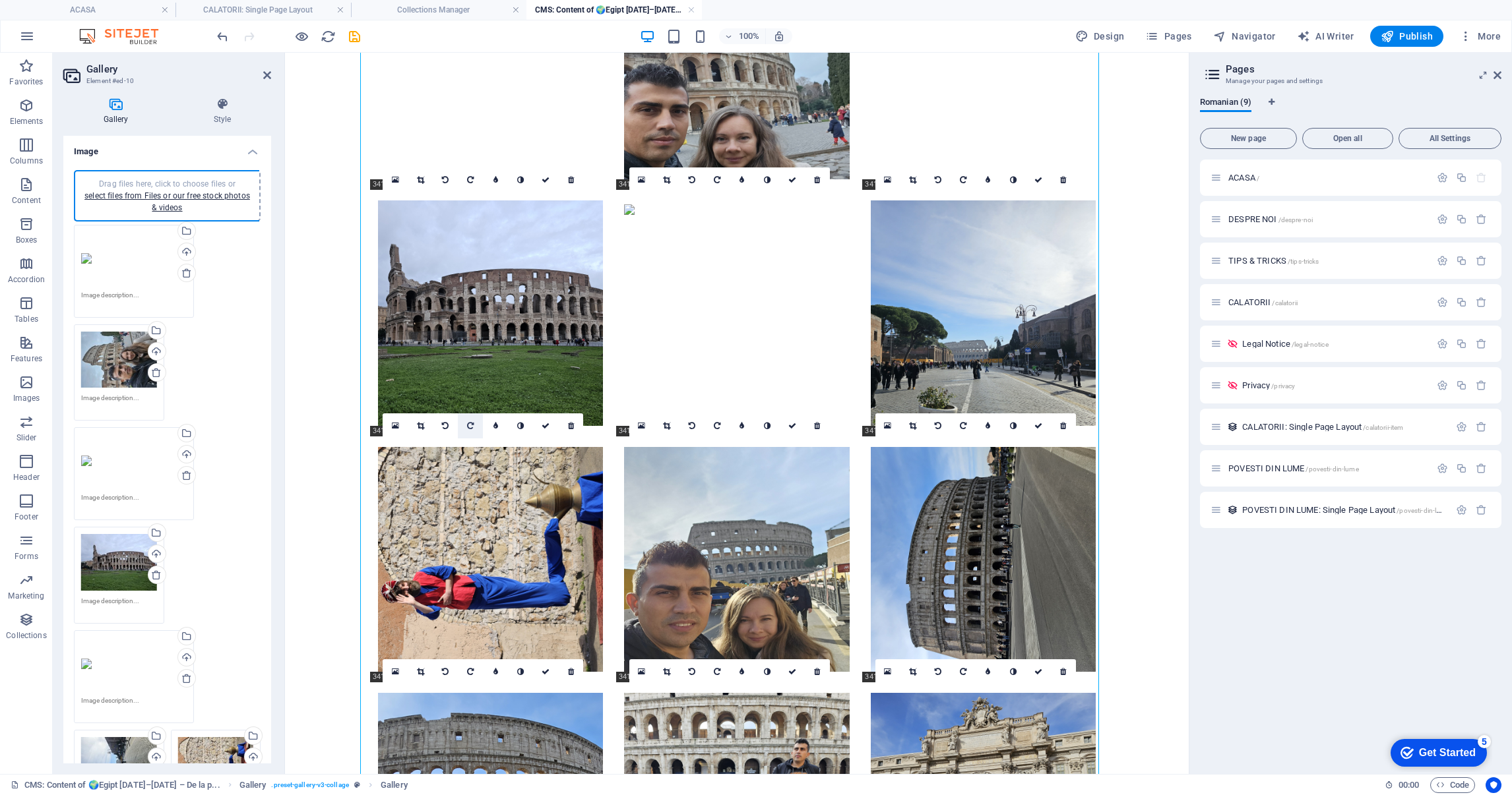
click at [464, 418] on link at bounding box center [470, 426] width 25 height 25
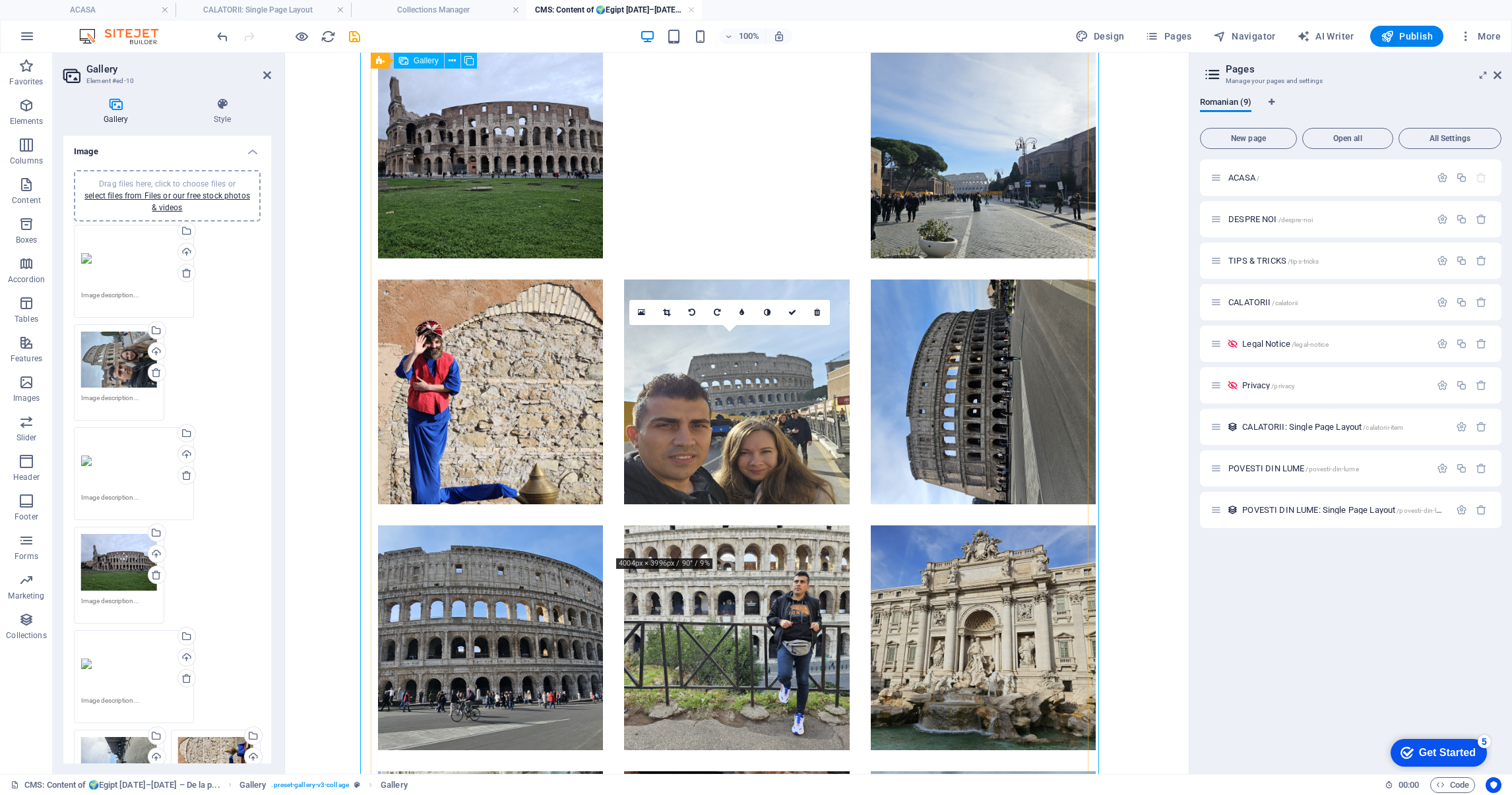
scroll to position [2192, 0]
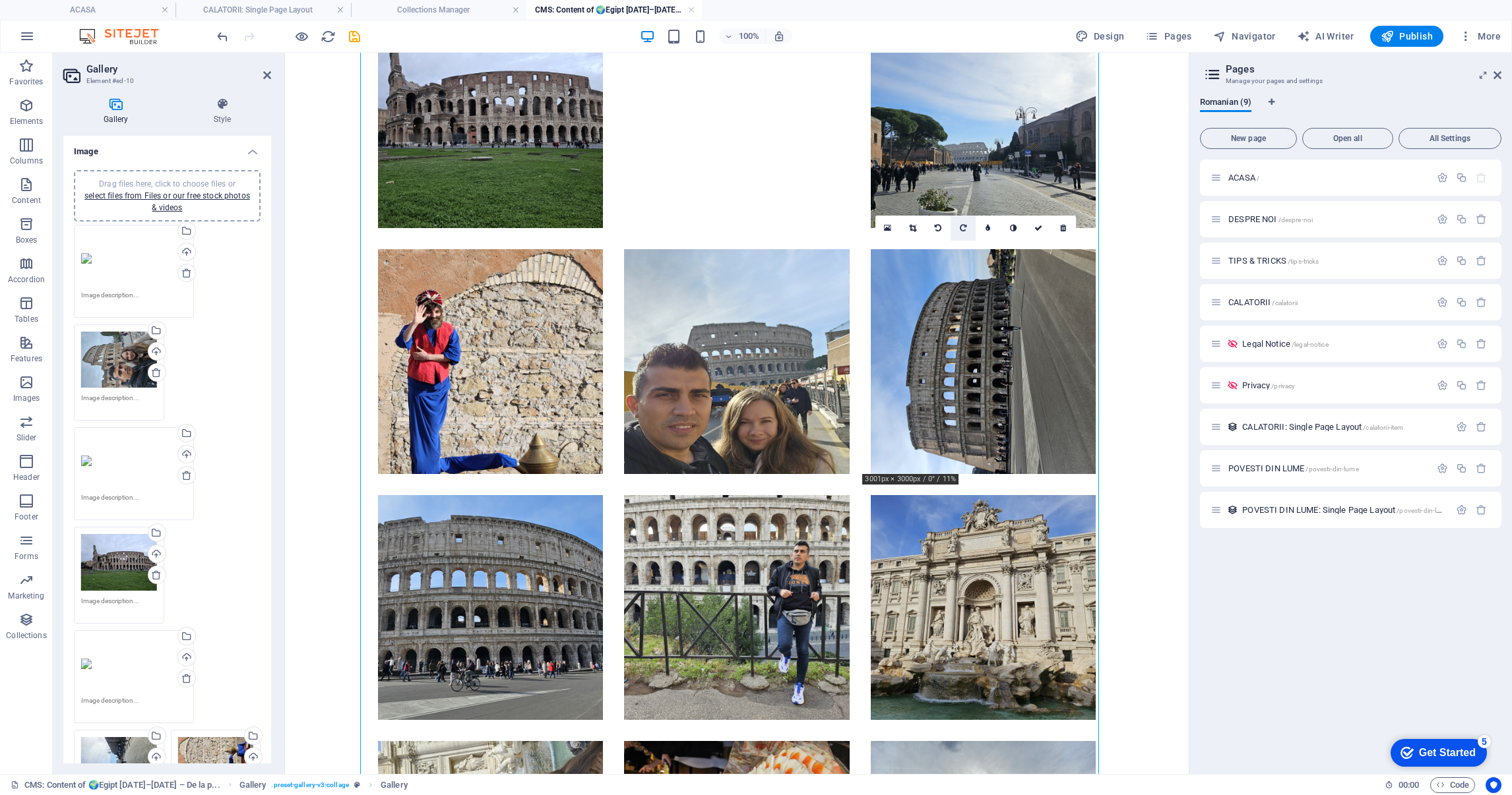
click at [967, 227] on link at bounding box center [962, 228] width 25 height 25
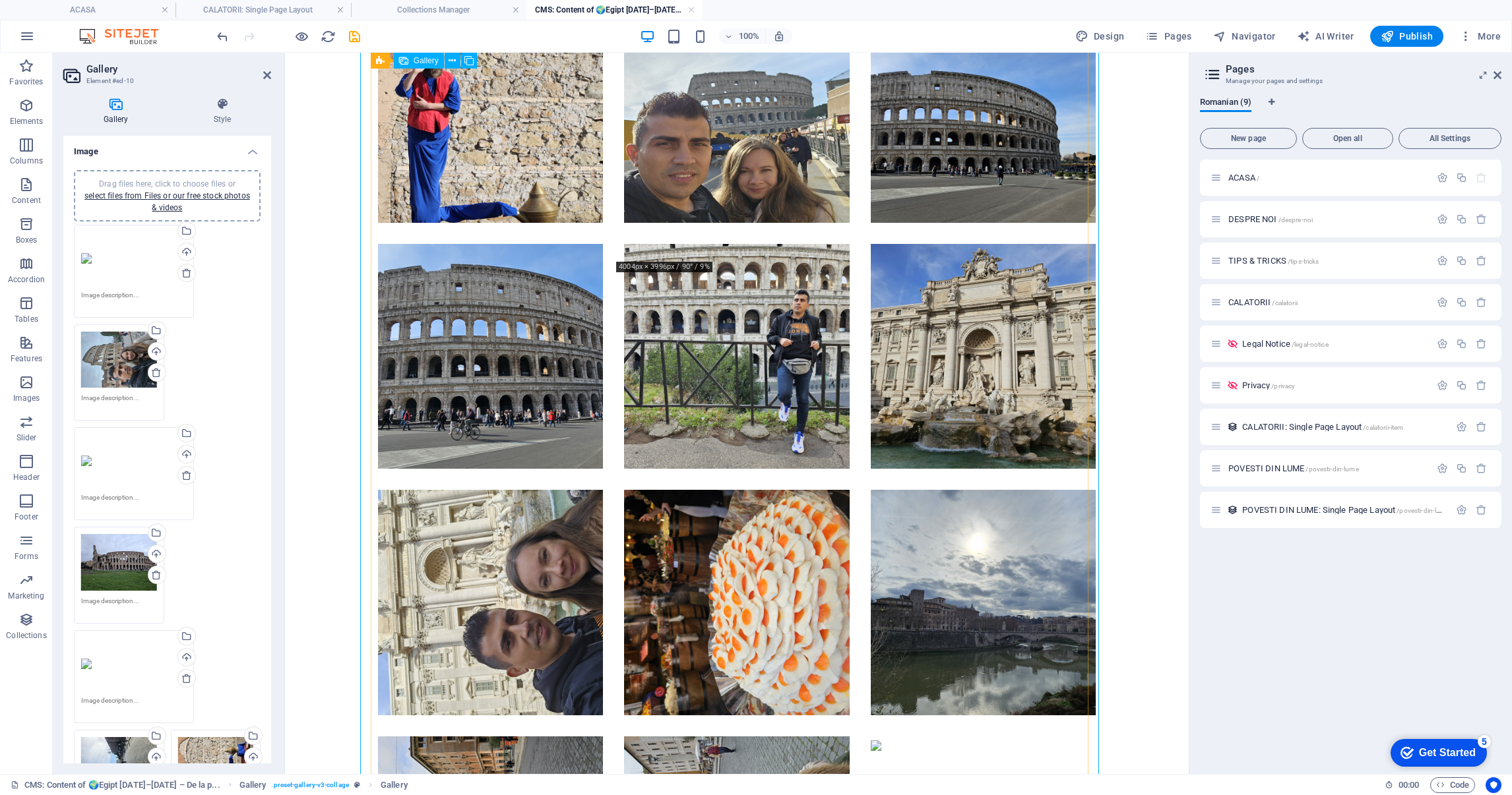
scroll to position [2489, 0]
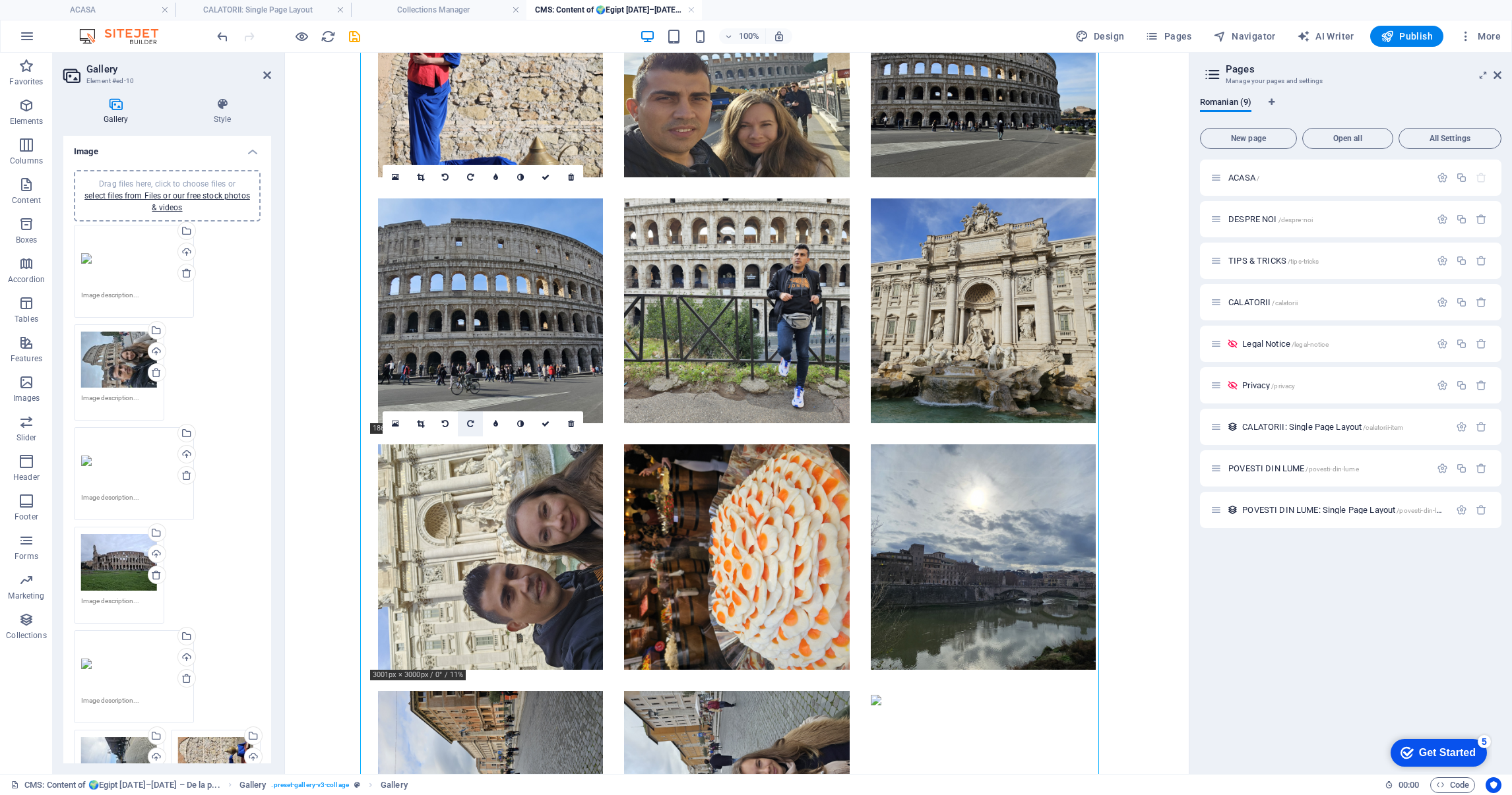
click at [472, 424] on icon at bounding box center [470, 424] width 7 height 8
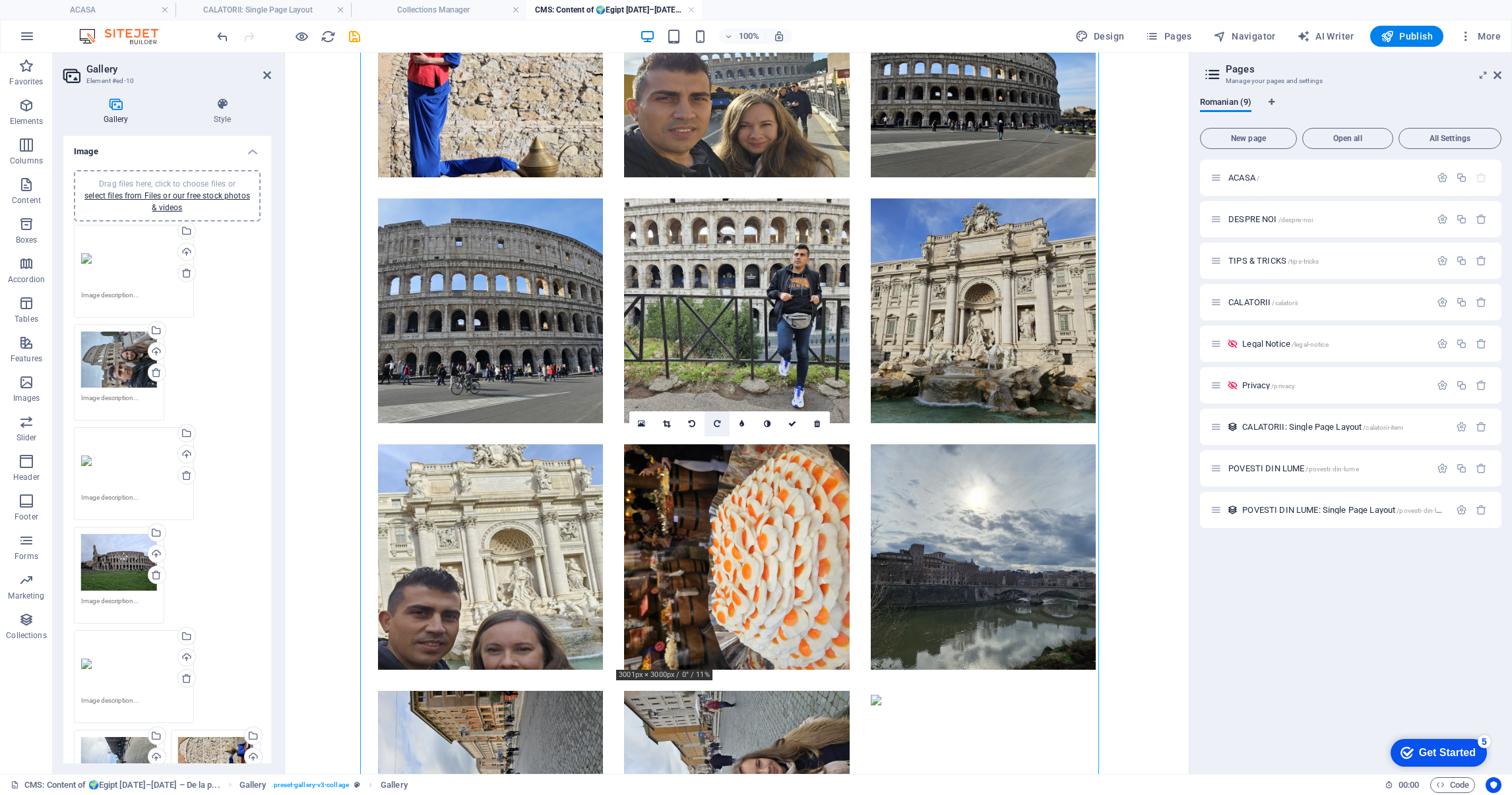
click at [715, 424] on icon at bounding box center [717, 424] width 7 height 8
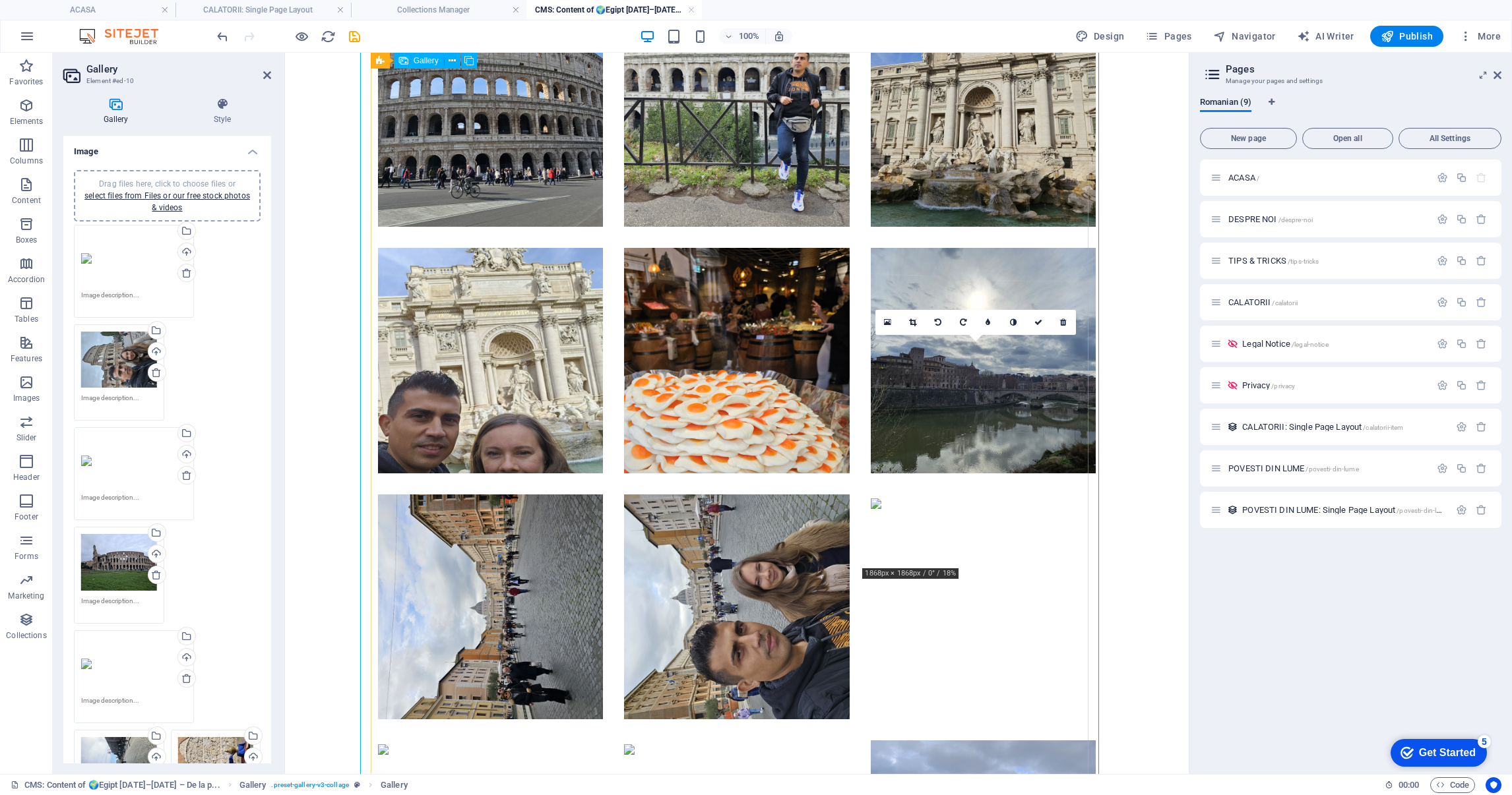
scroll to position [2687, 0]
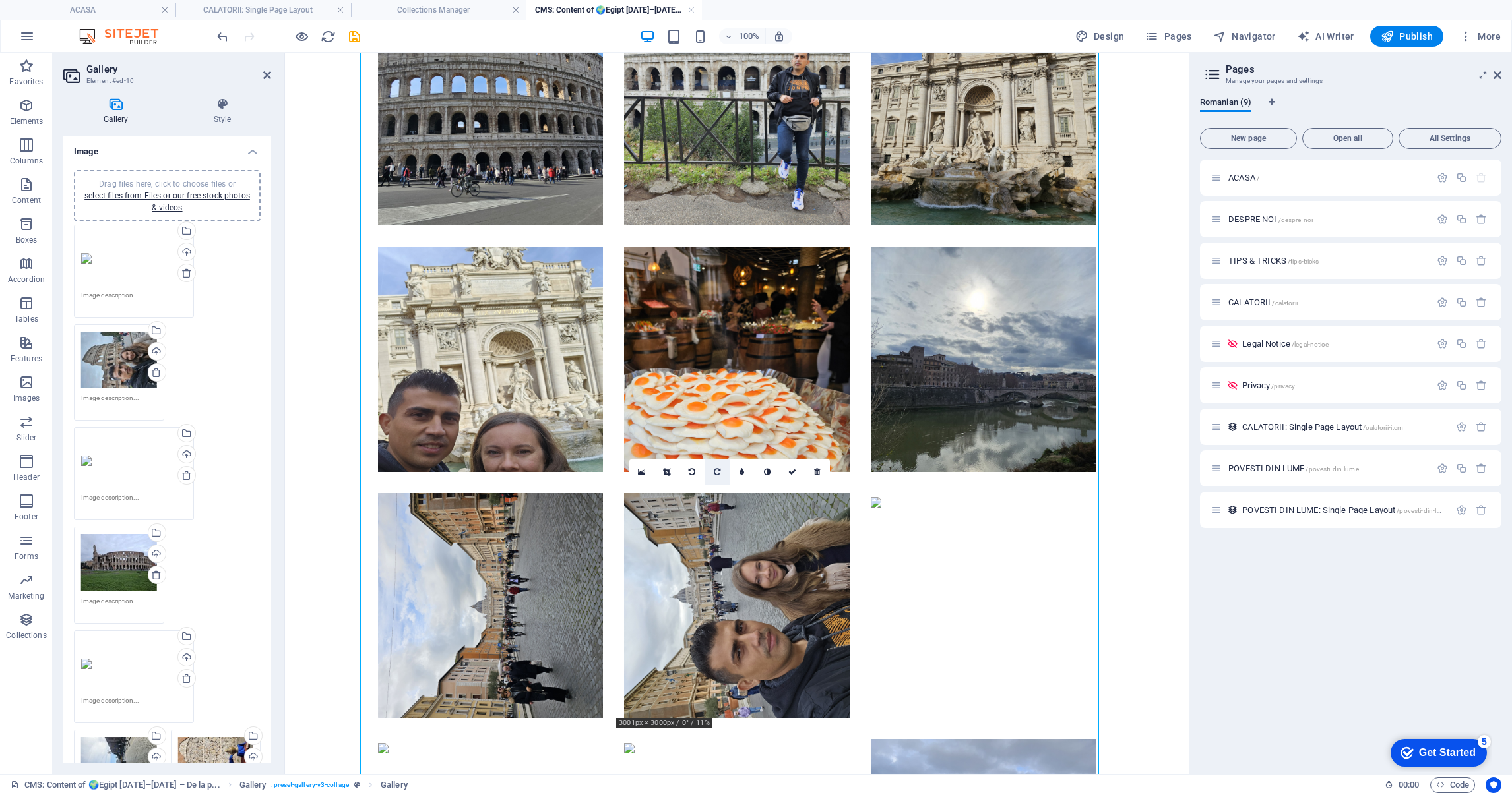
click at [713, 464] on link at bounding box center [717, 472] width 25 height 25
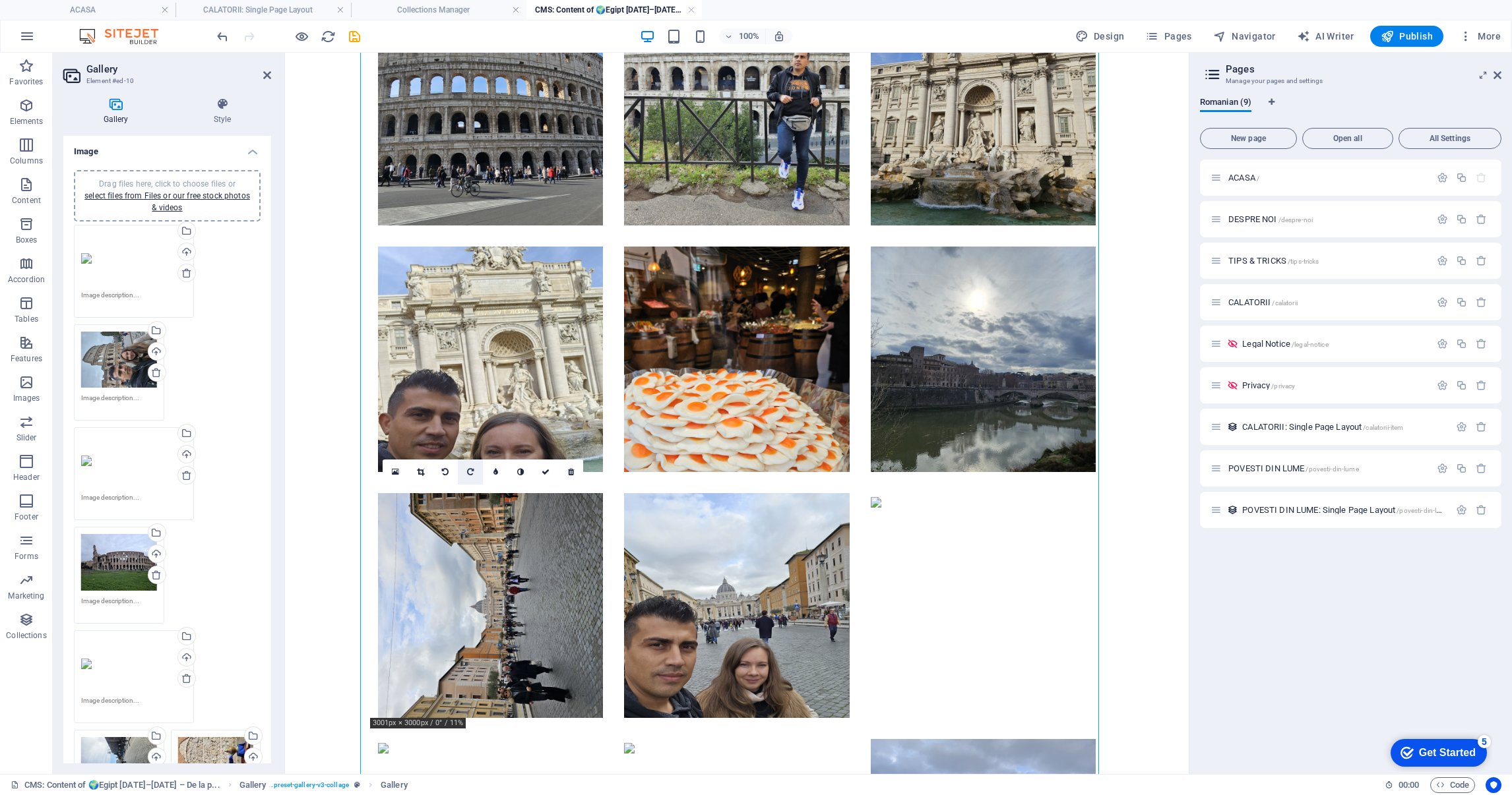
click at [470, 470] on icon at bounding box center [470, 472] width 7 height 8
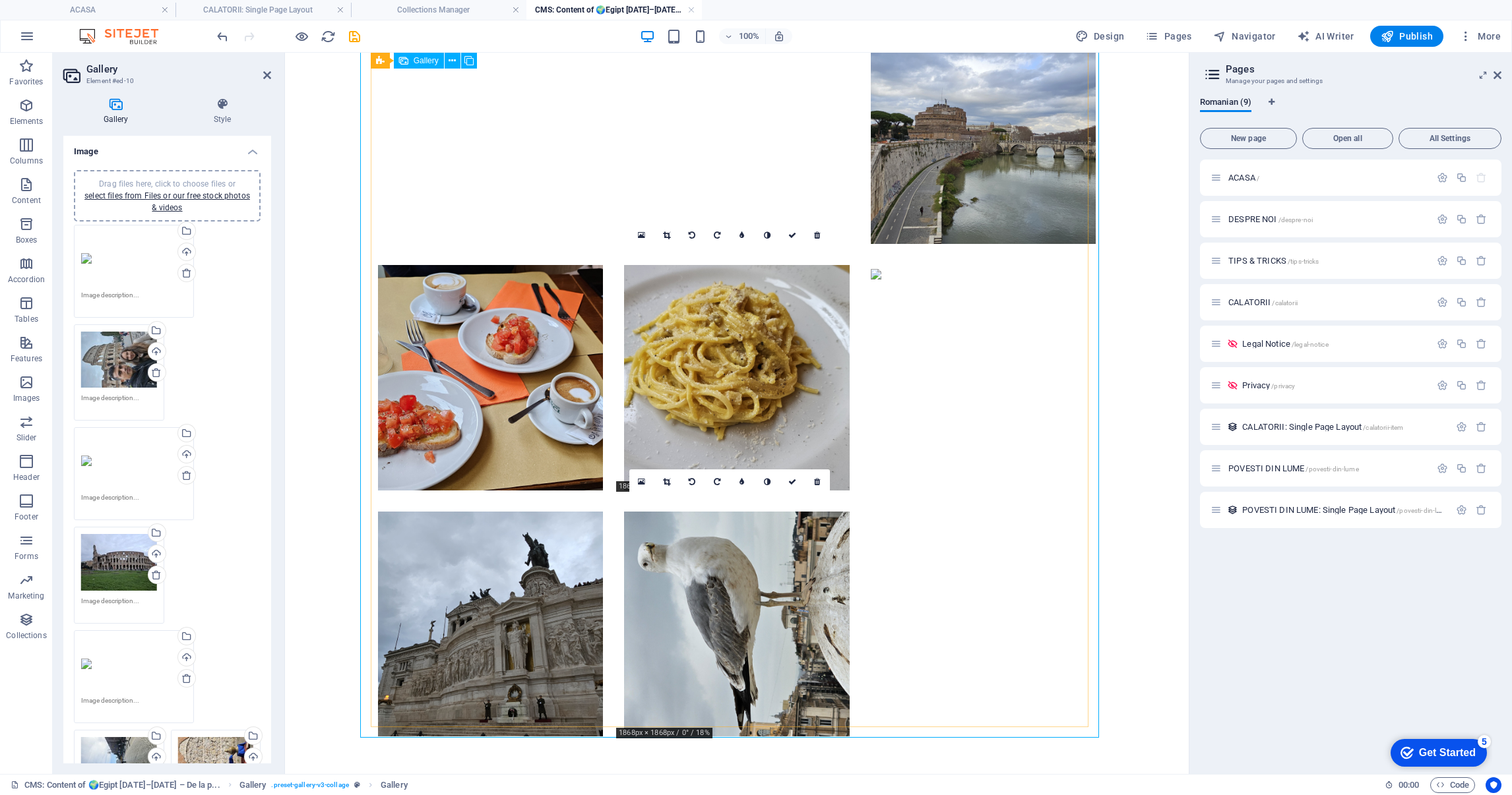
scroll to position [3422, 0]
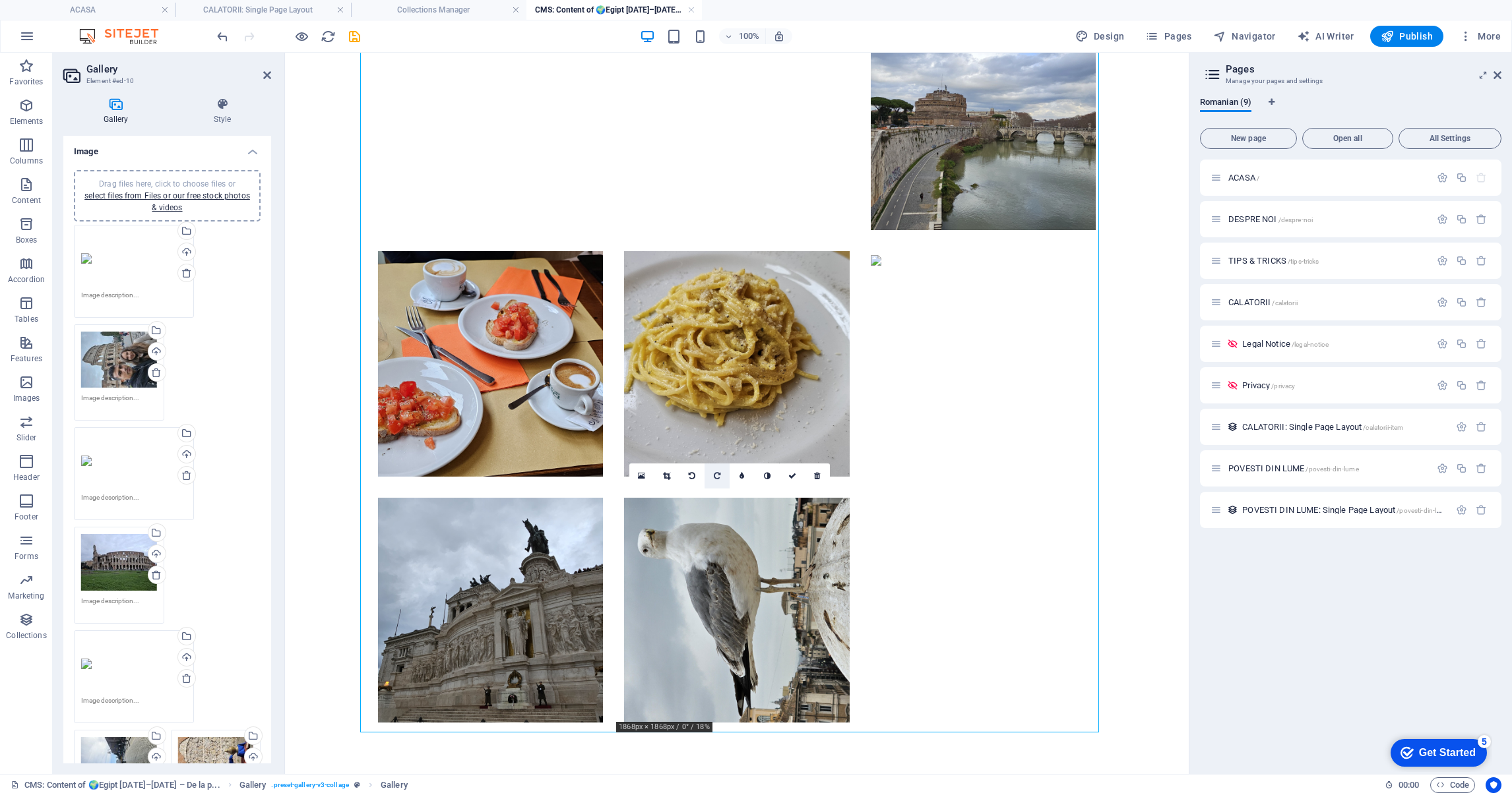
click at [718, 476] on icon at bounding box center [717, 476] width 7 height 8
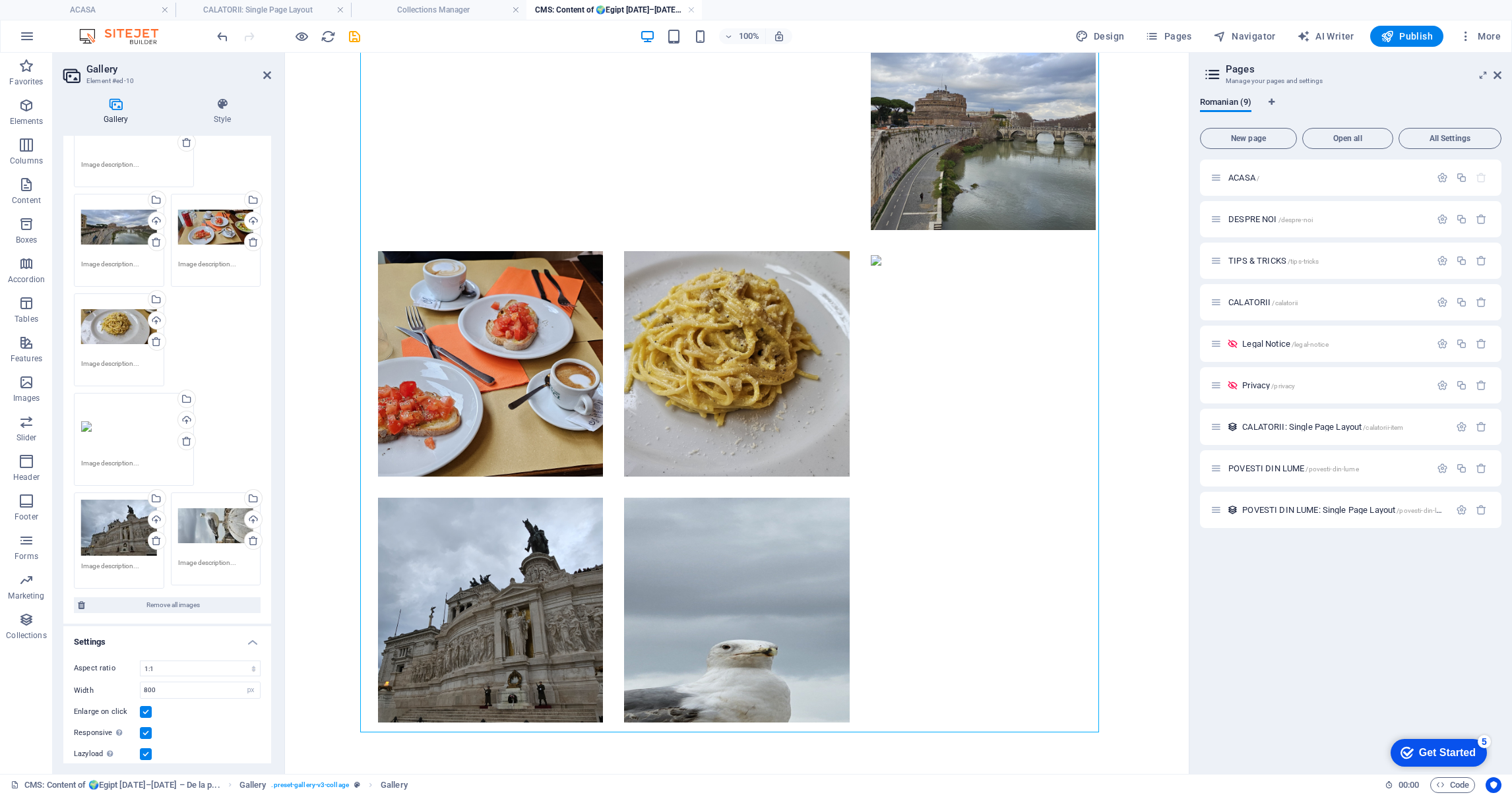
scroll to position [1484, 0]
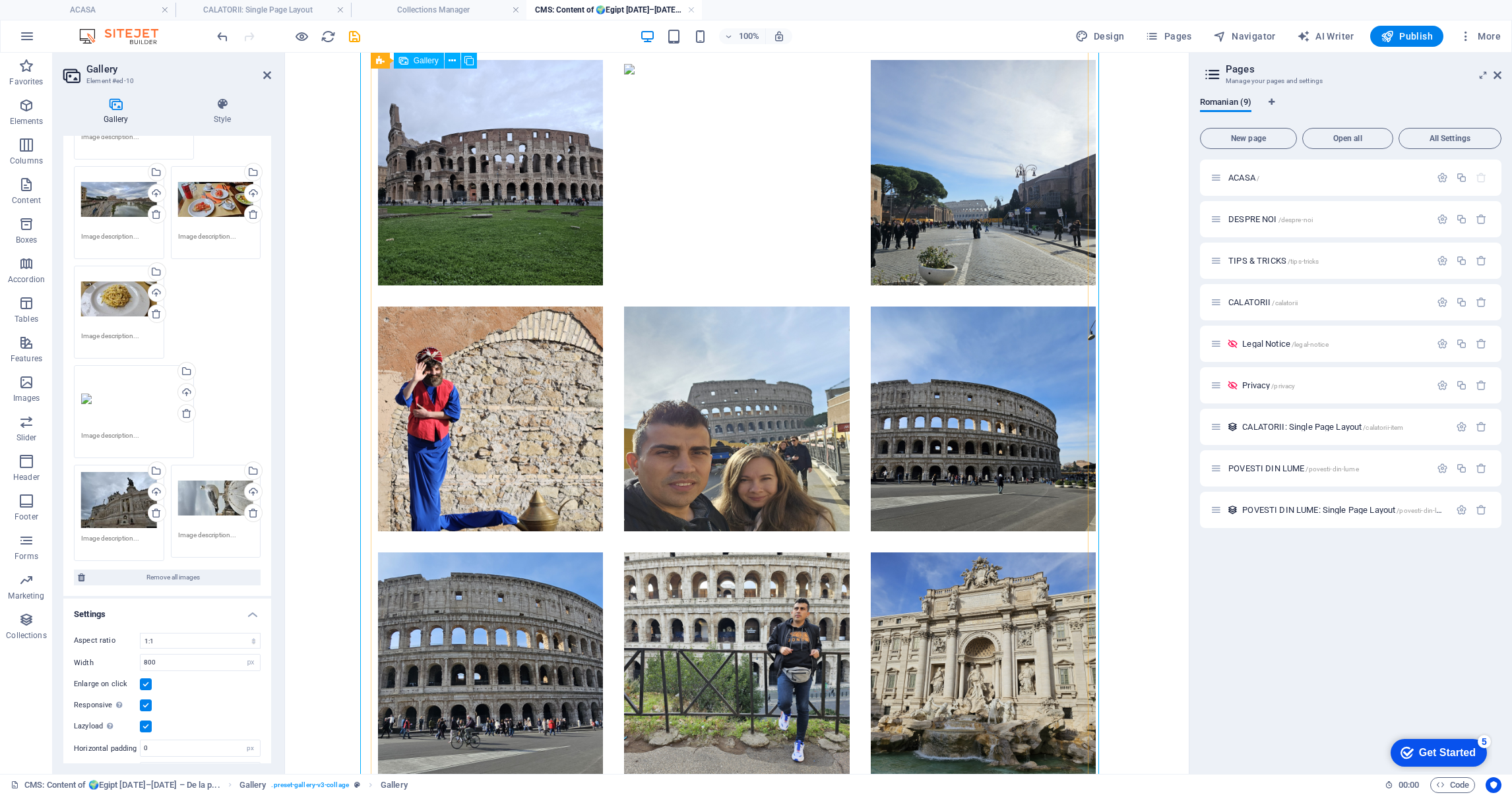
scroll to position [1542, 0]
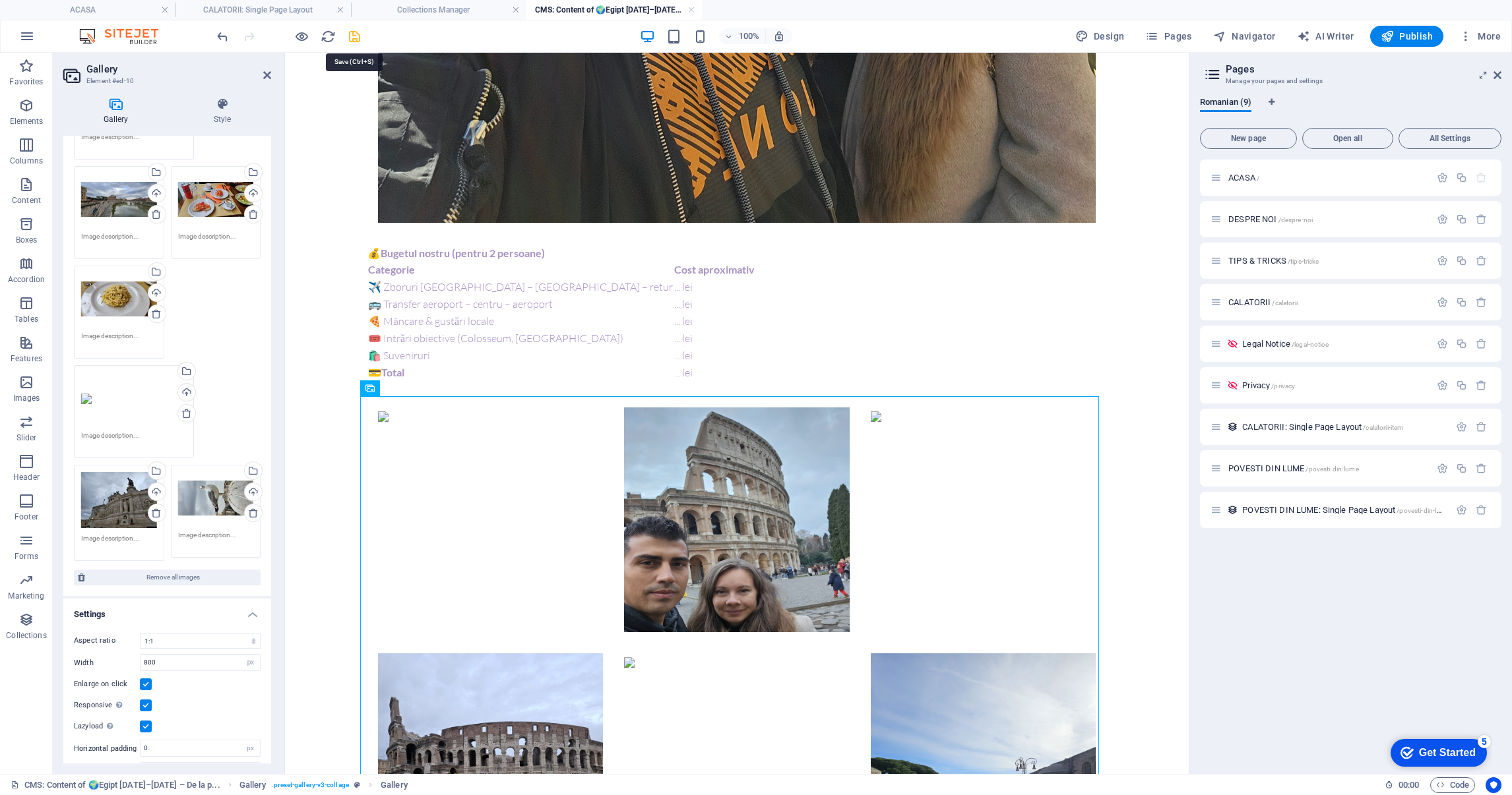
click at [358, 37] on icon "save" at bounding box center [355, 37] width 15 height 15
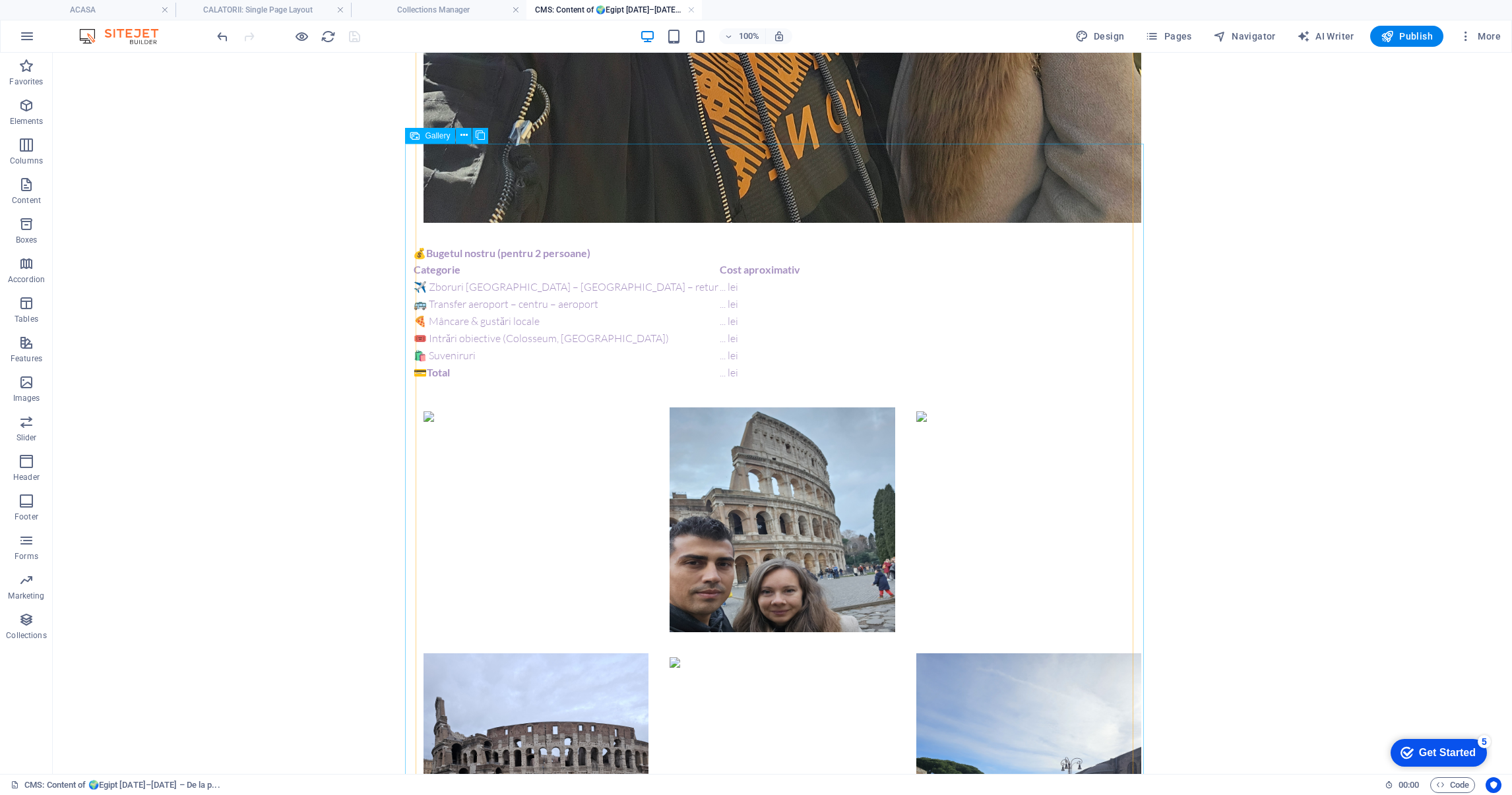
scroll to position [1938, 0]
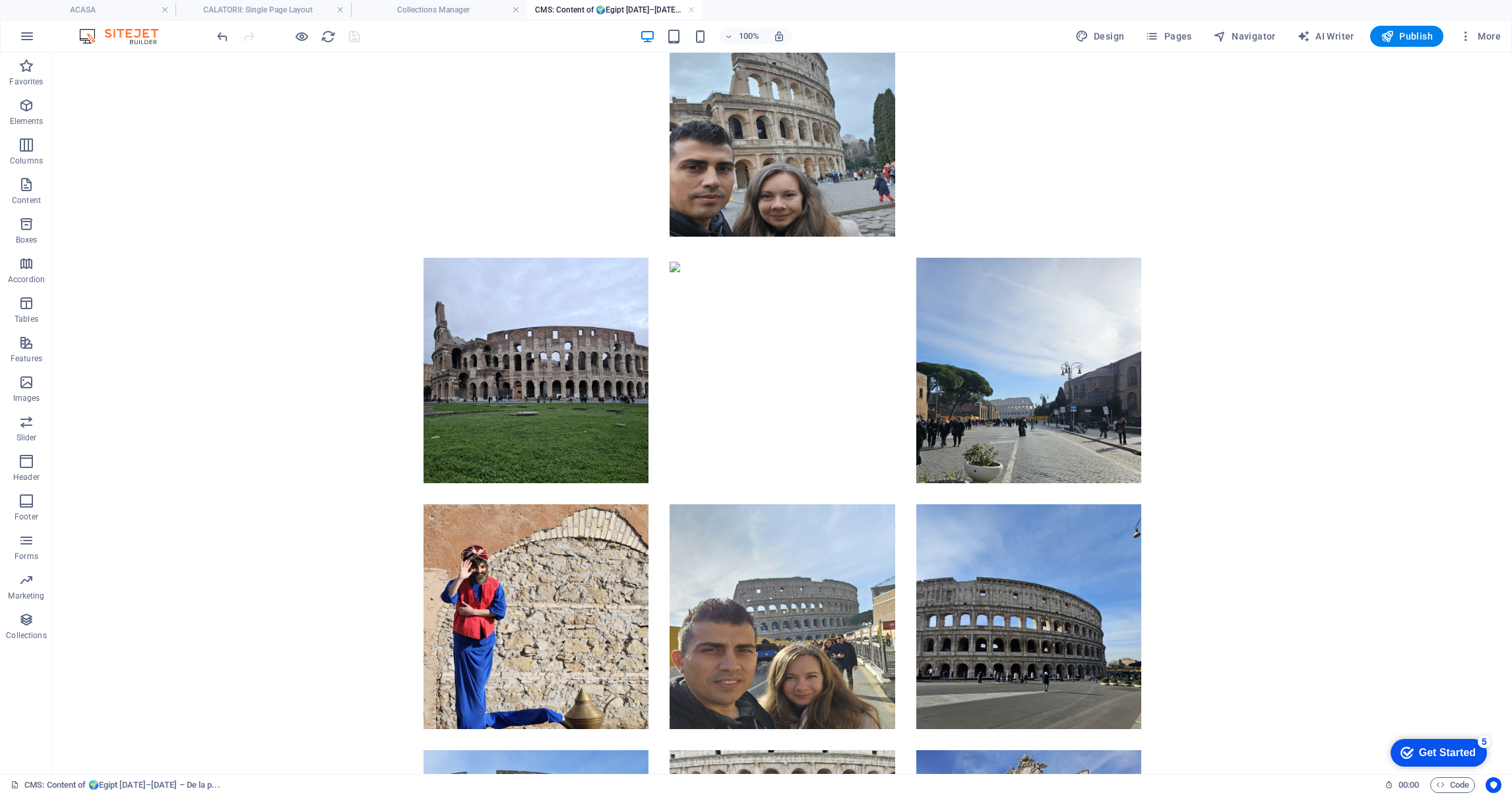
click at [695, 12] on h4 "CMS: Content of 🌍Egipt 2023–2024 – De la p..." at bounding box center [614, 9] width 176 height 15
click at [693, 9] on link at bounding box center [691, 10] width 8 height 12
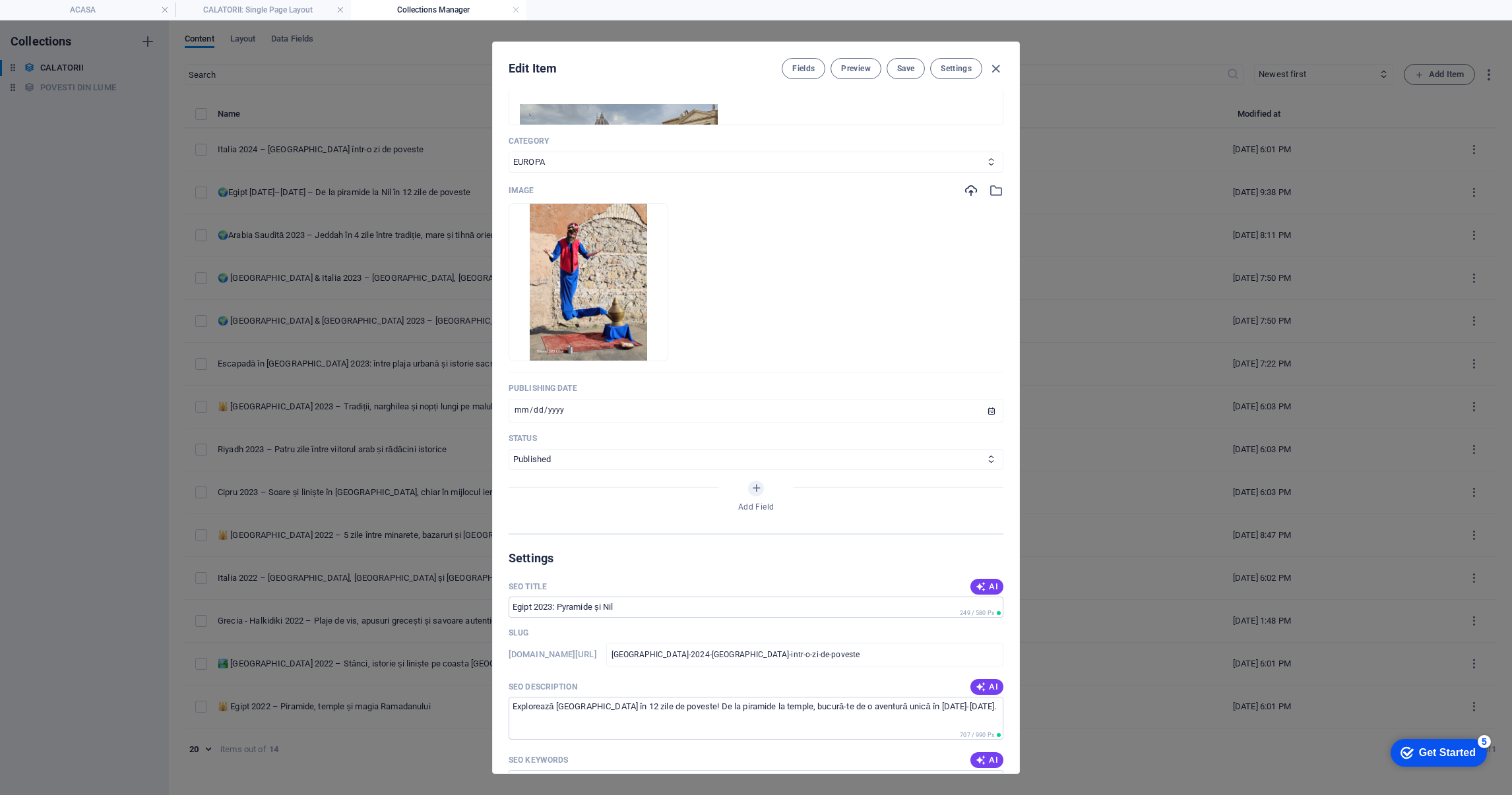
scroll to position [396, 0]
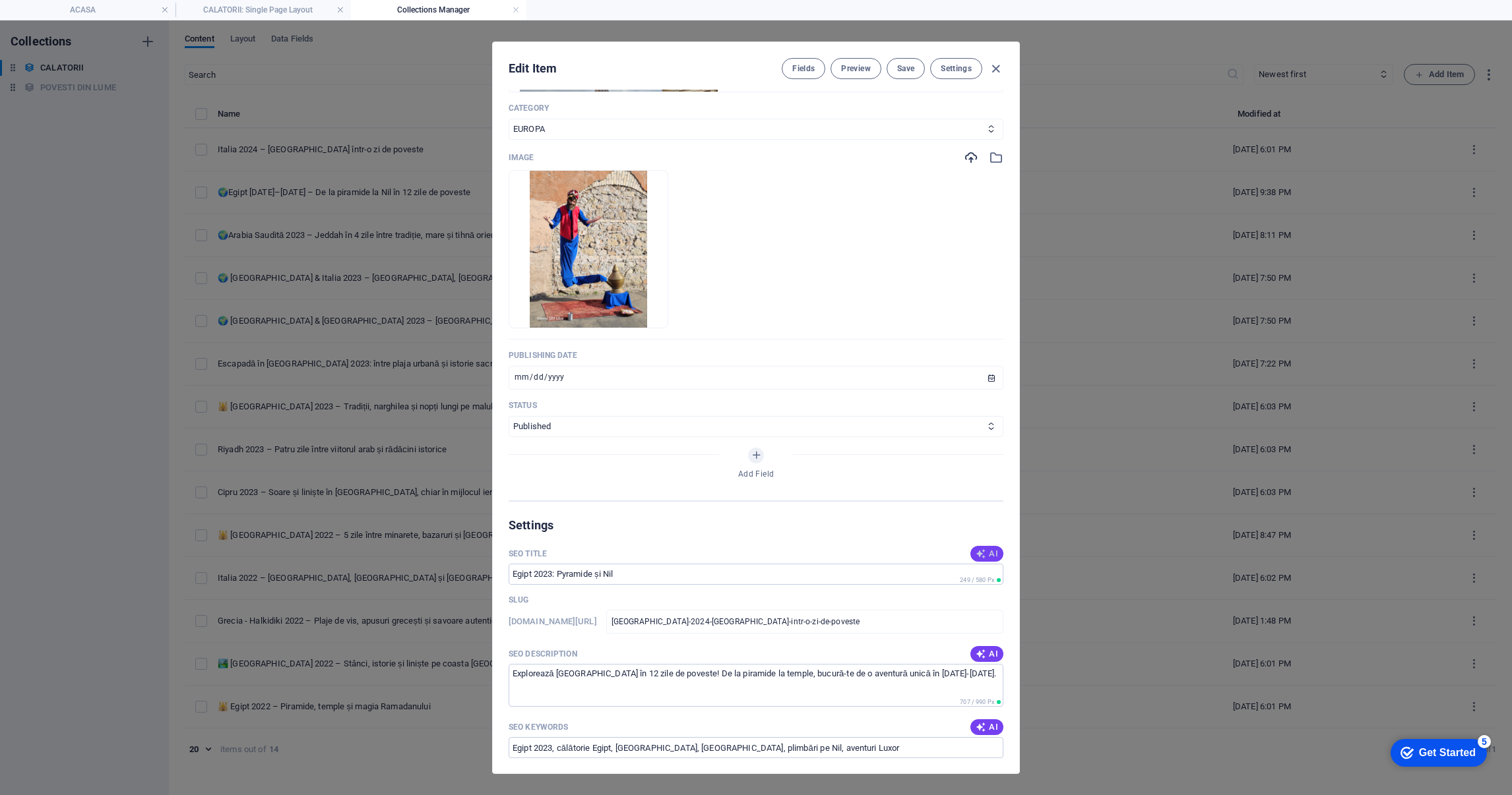
click at [990, 549] on span "AI" at bounding box center [986, 554] width 22 height 11
type input "Roma 2024: Aventură în O Zi"
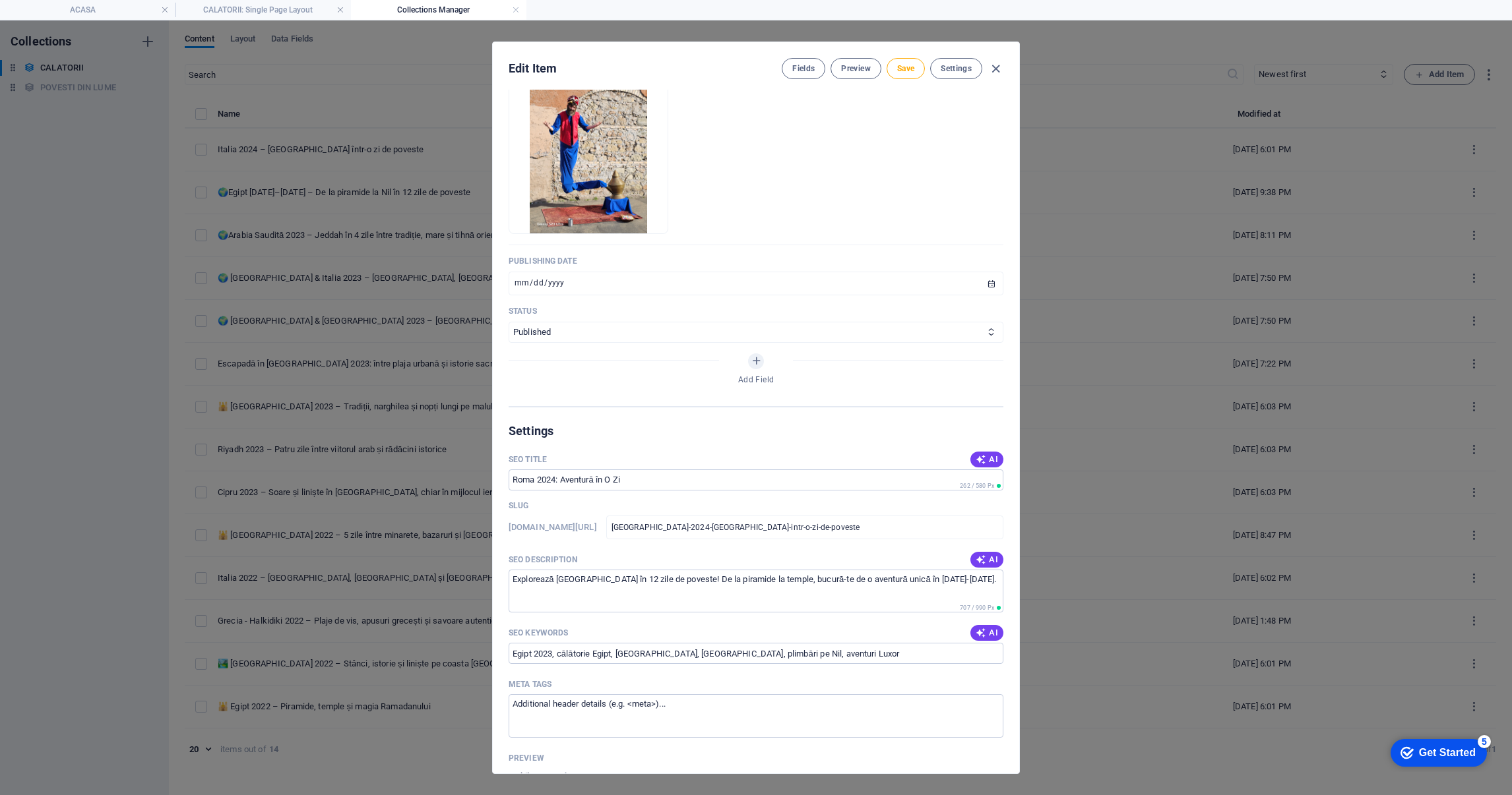
scroll to position [593, 0]
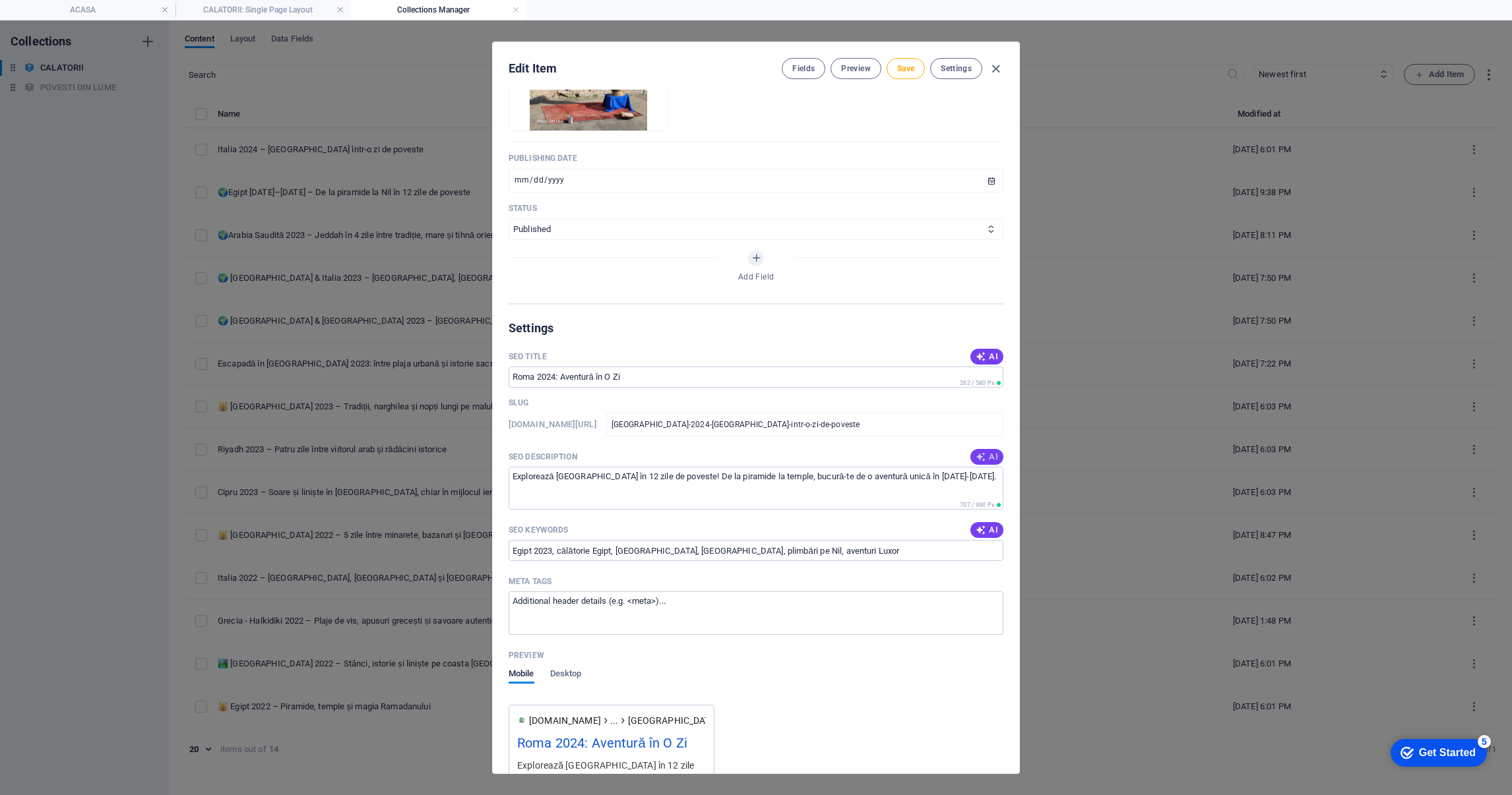
click at [986, 457] on span "AI" at bounding box center [986, 457] width 22 height 11
type textarea "Descoperă Roma într-o zi plină de aventură! Vizitează Colosseumul, Vaticanul și…"
click at [988, 531] on span "AI" at bounding box center [986, 530] width 22 height 11
type input "[GEOGRAPHIC_DATA], [GEOGRAPHIC_DATA] 2024, [GEOGRAPHIC_DATA], [GEOGRAPHIC_DATA]…"
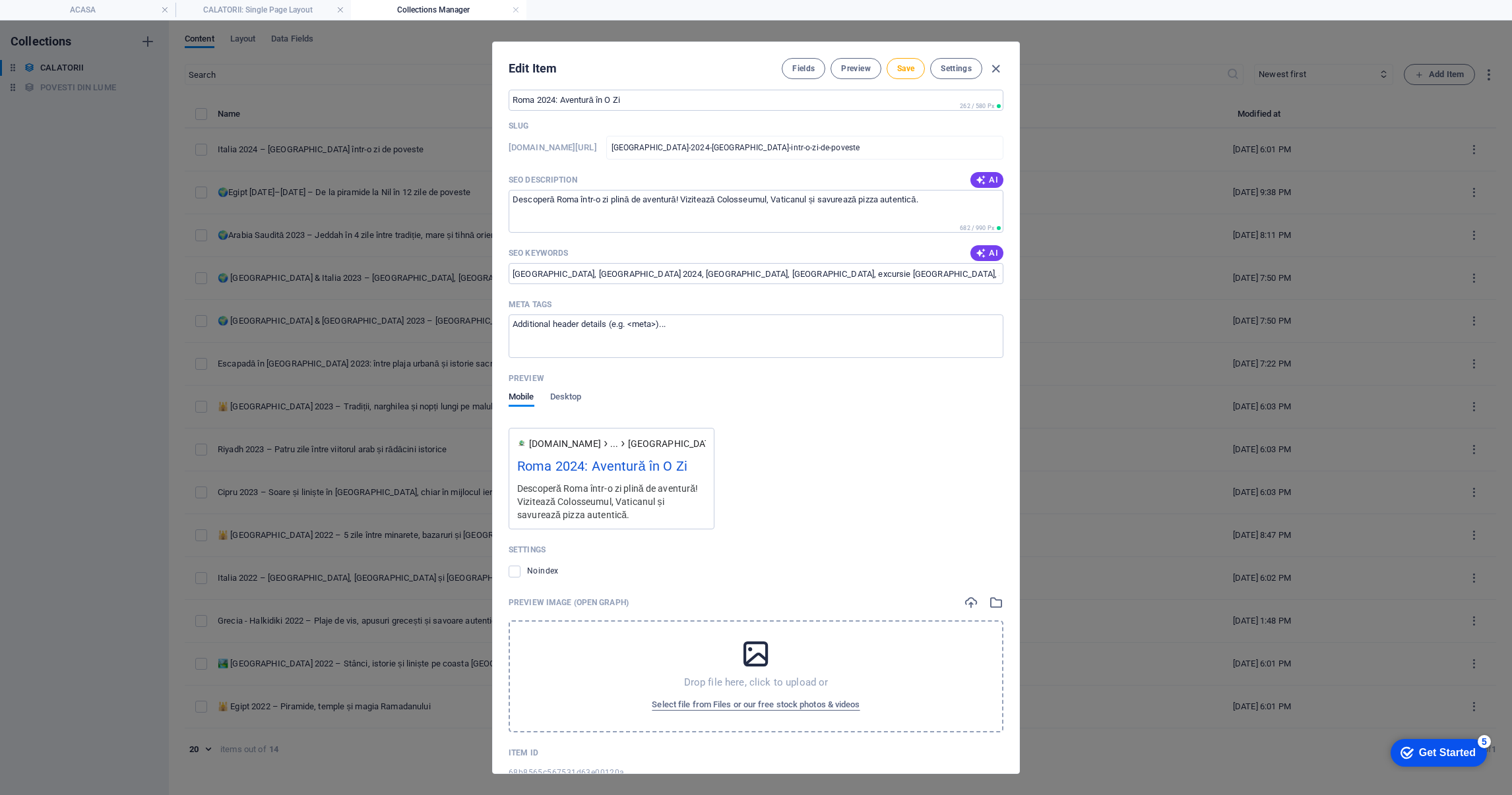
scroll to position [906, 0]
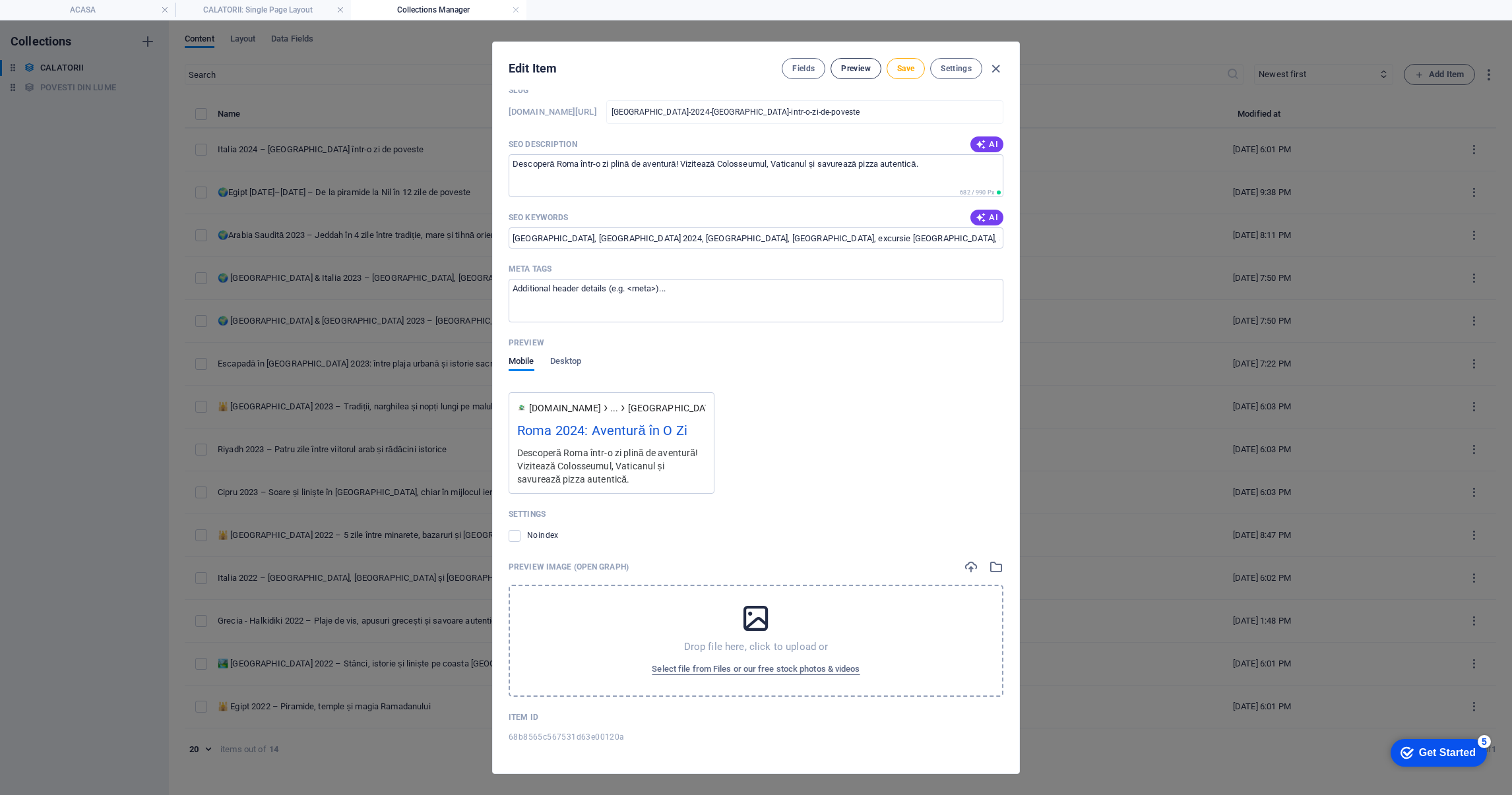
click at [846, 74] on button "Preview" at bounding box center [855, 69] width 50 height 21
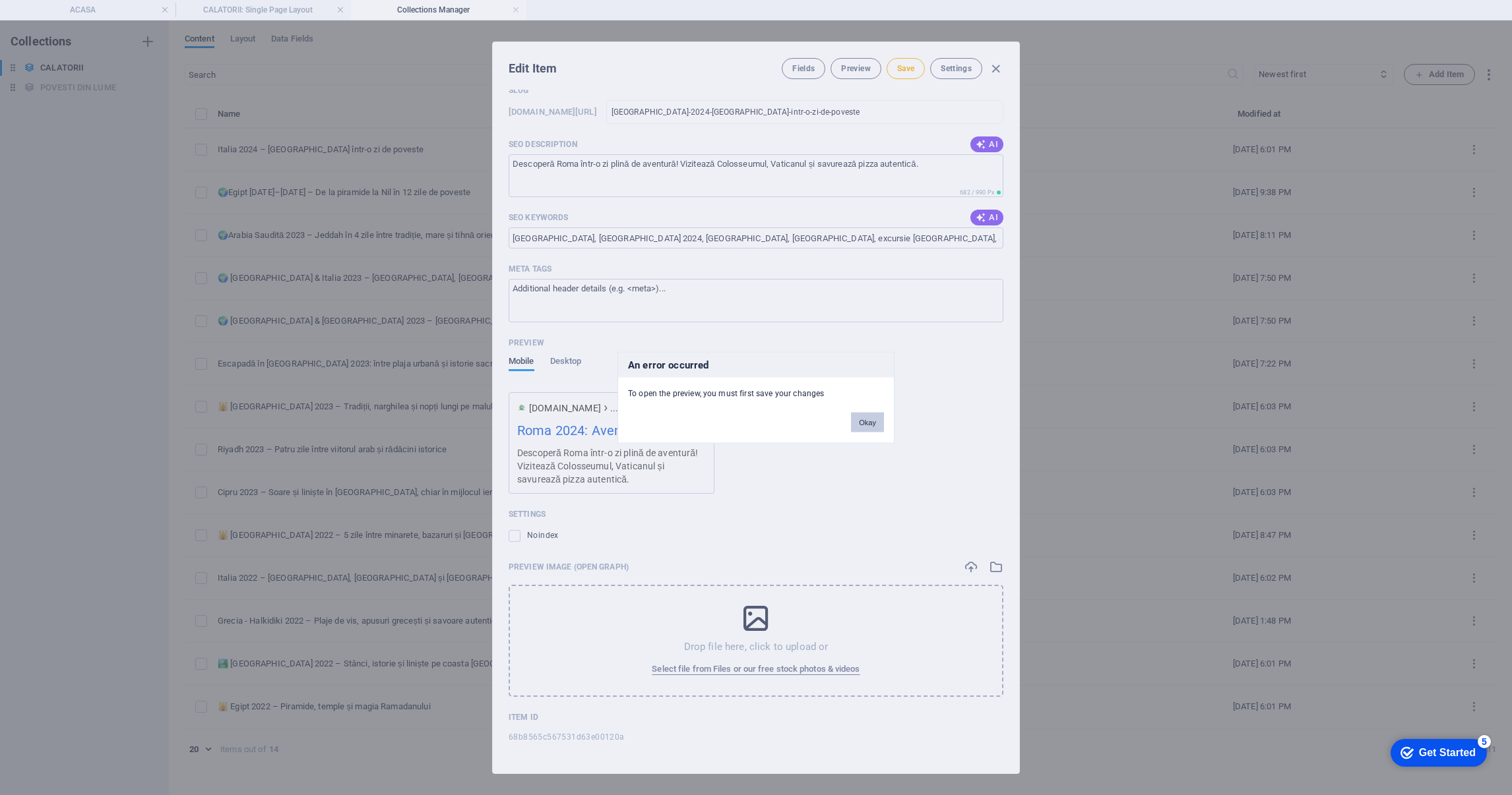
click at [861, 421] on button "Okay" at bounding box center [867, 423] width 33 height 20
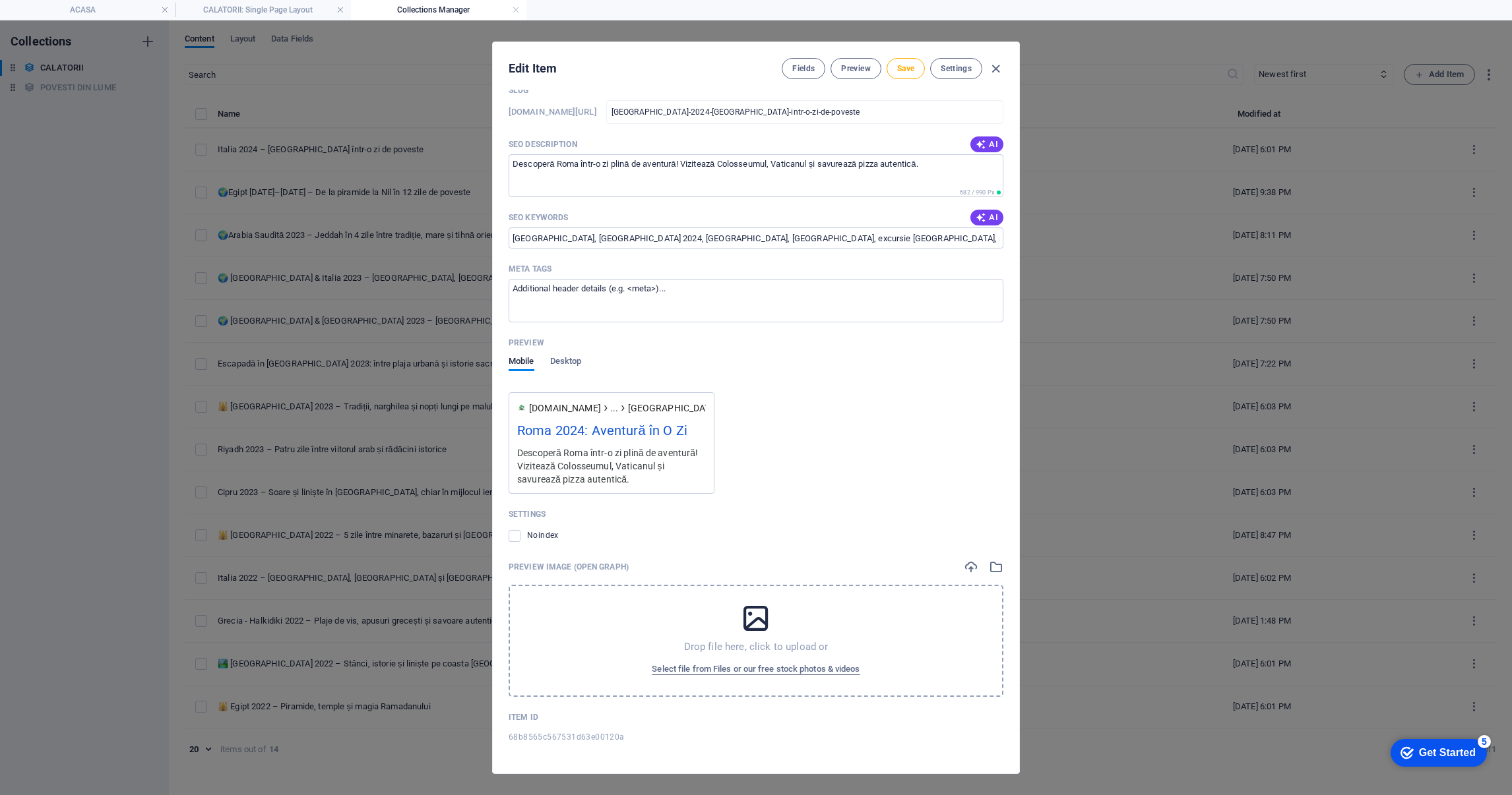
click at [907, 81] on div "Edit Item Fields Preview Save Settings" at bounding box center [756, 66] width 527 height 48
click at [902, 70] on span "Save" at bounding box center [906, 69] width 17 height 11
click at [853, 64] on span "Preview" at bounding box center [856, 69] width 29 height 11
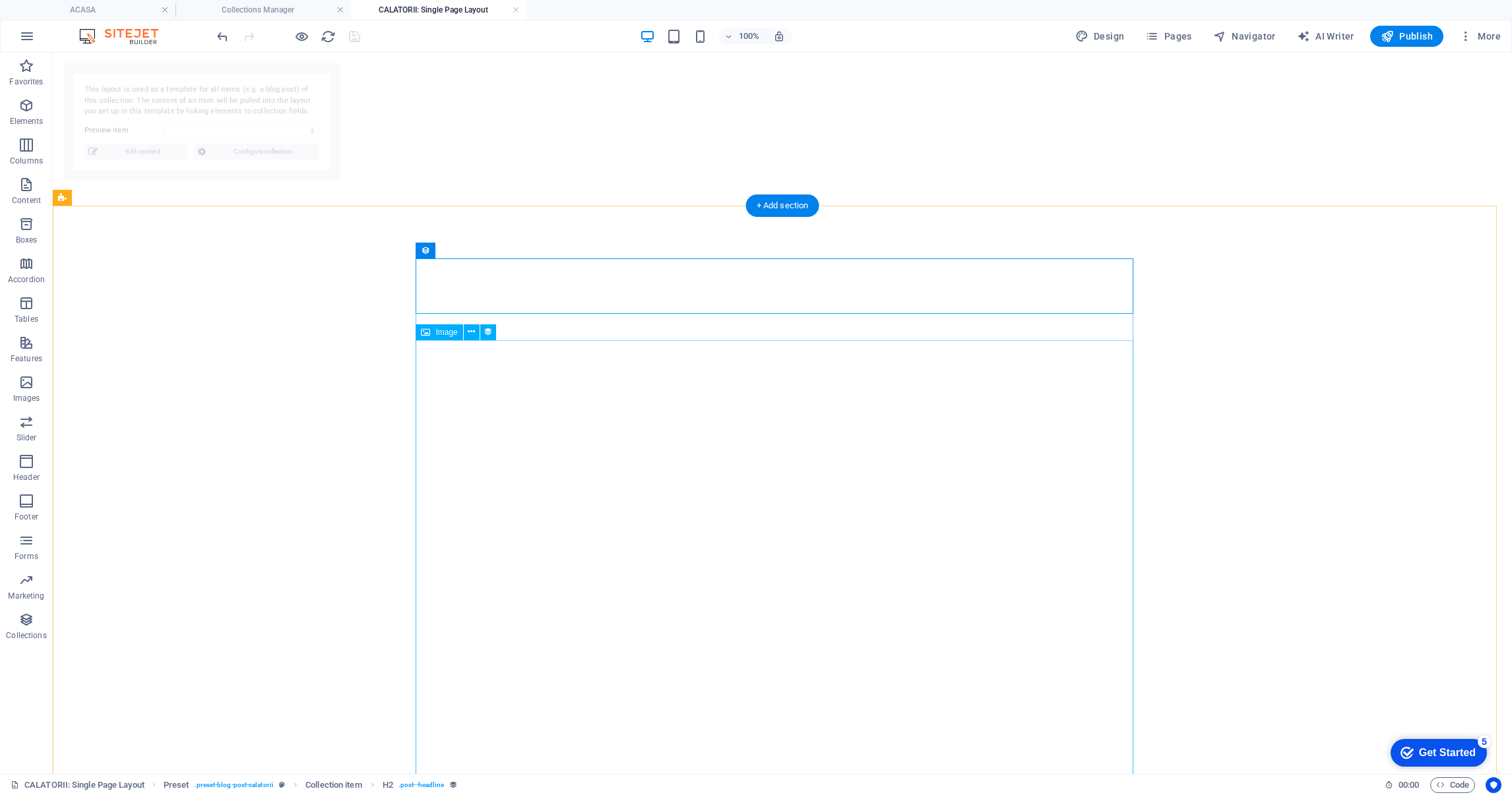
select select "68b8565c567531d63e00120a"
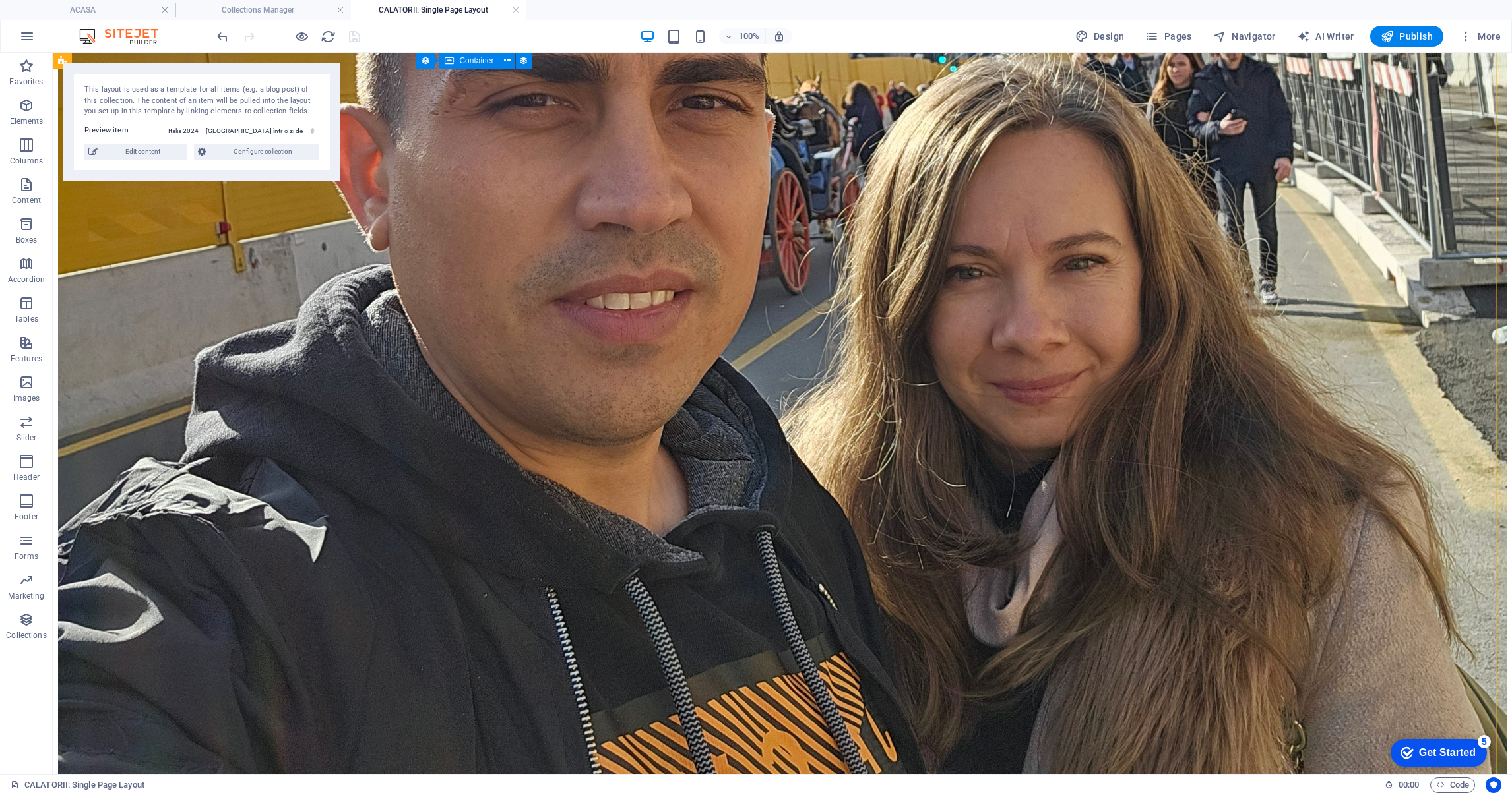
scroll to position [2332, 0]
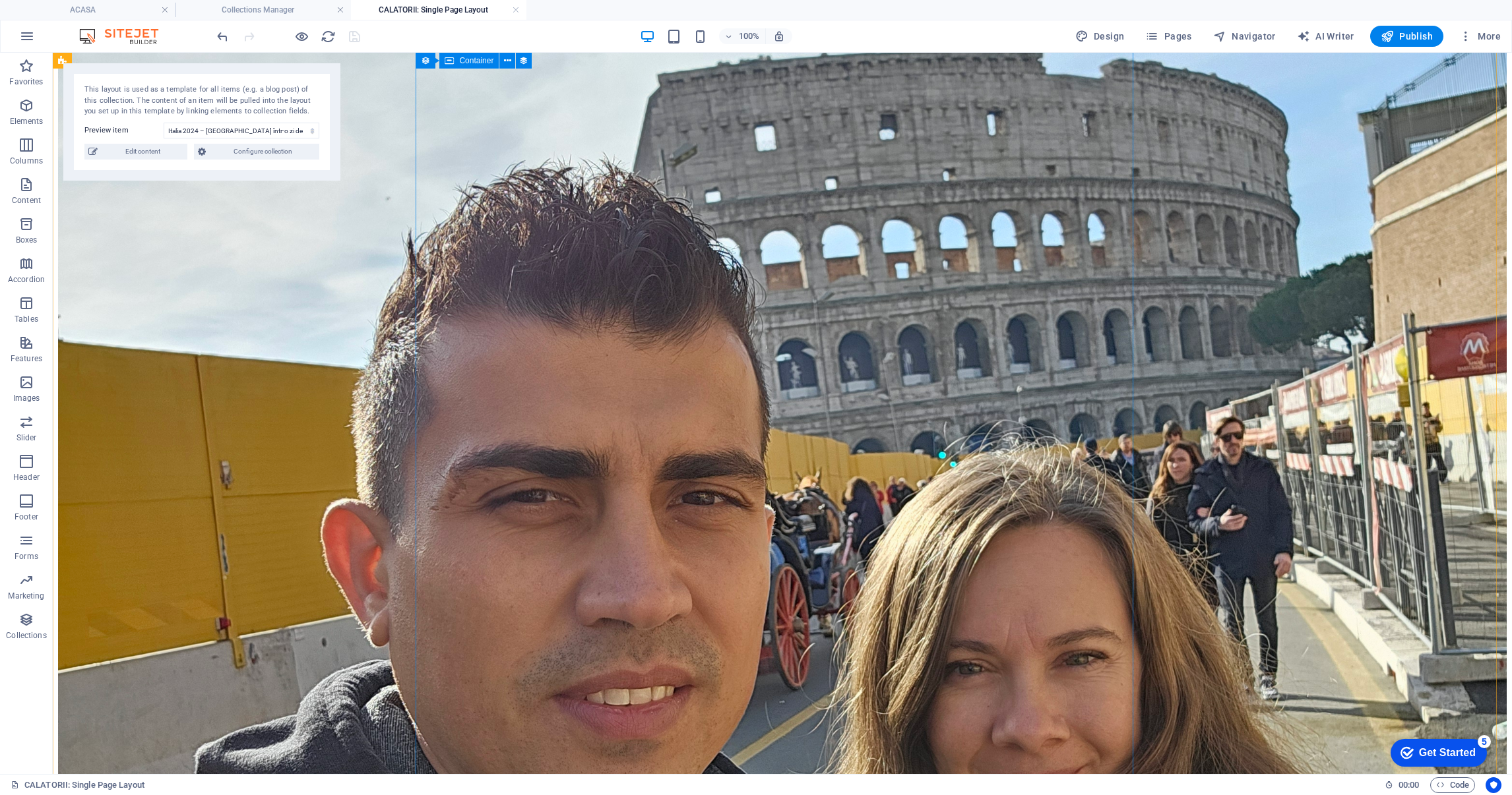
select select "content"
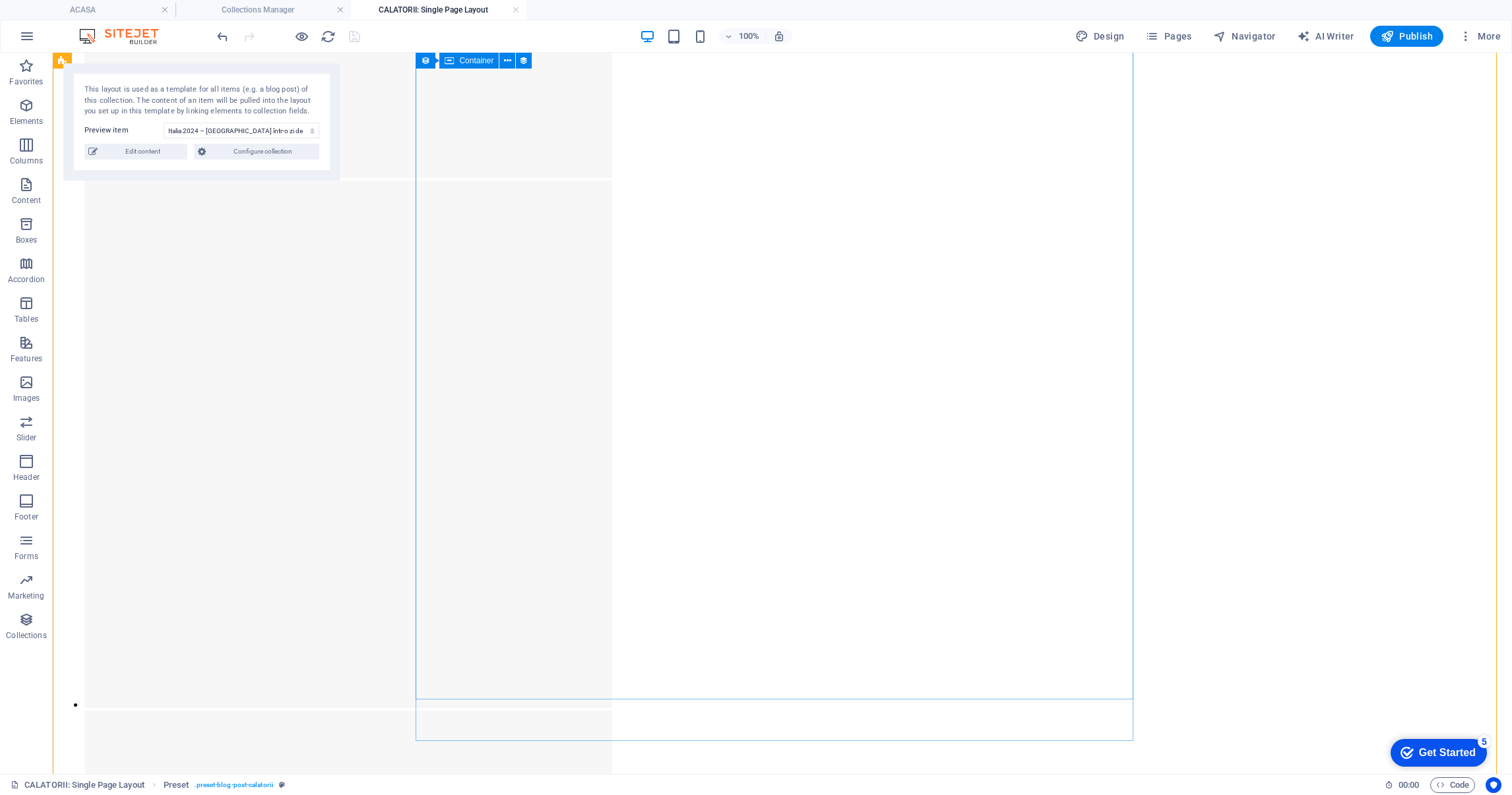
scroll to position [4394, 0]
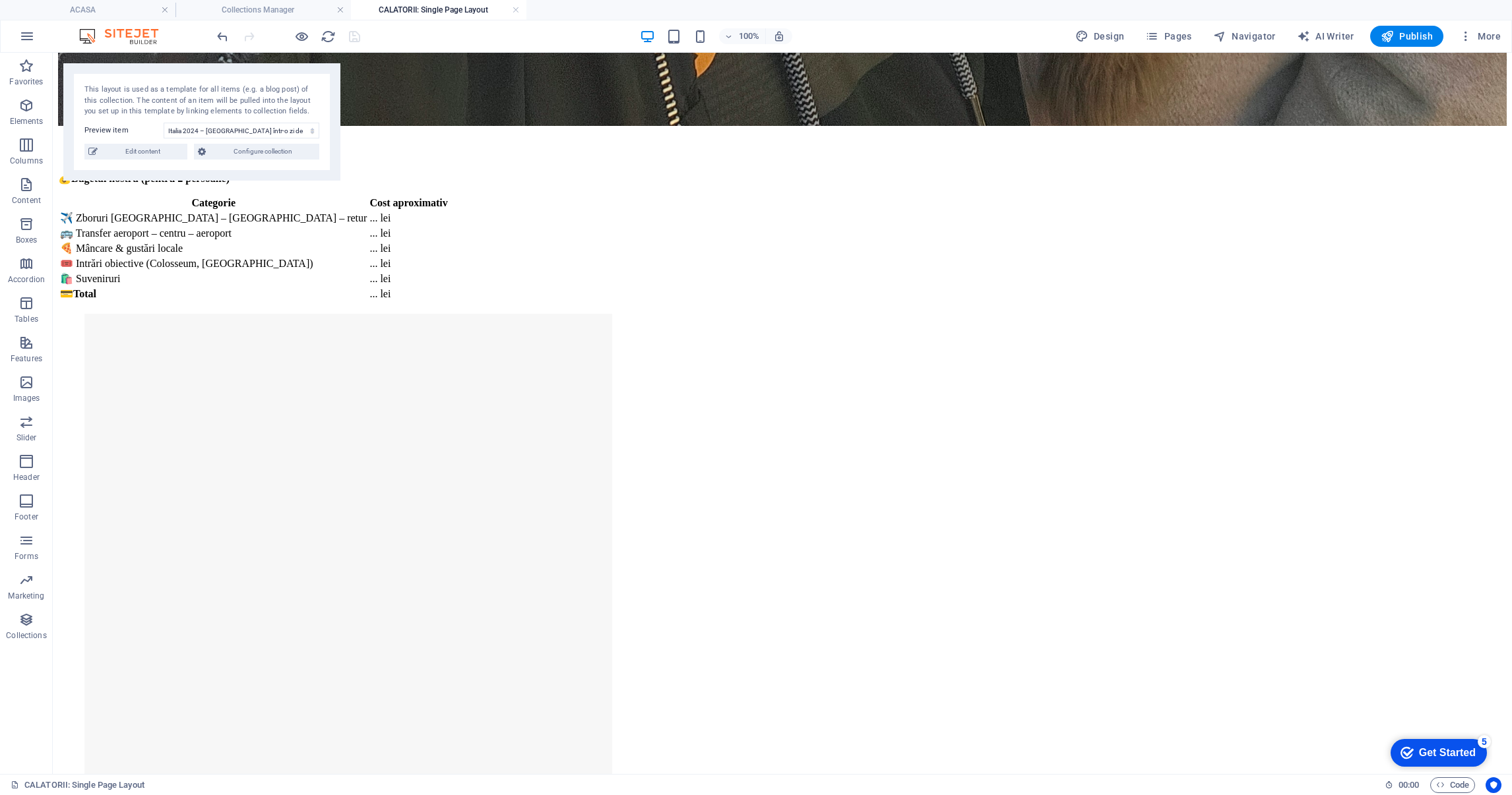
click at [155, 161] on div "This layout is used as a template for all items (e.g. a blog post) of this coll…" at bounding box center [202, 122] width 277 height 117
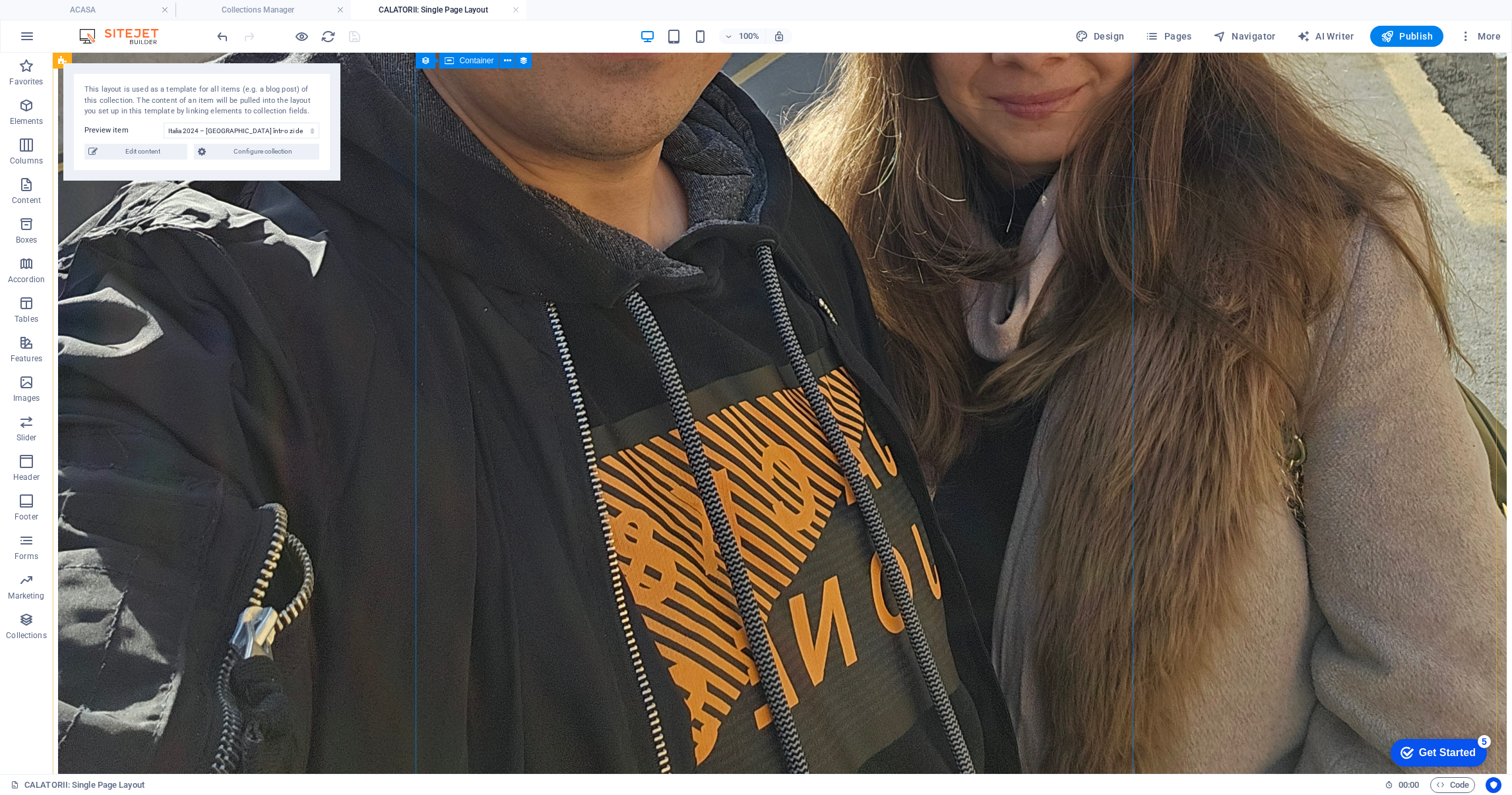
scroll to position [3009, 0]
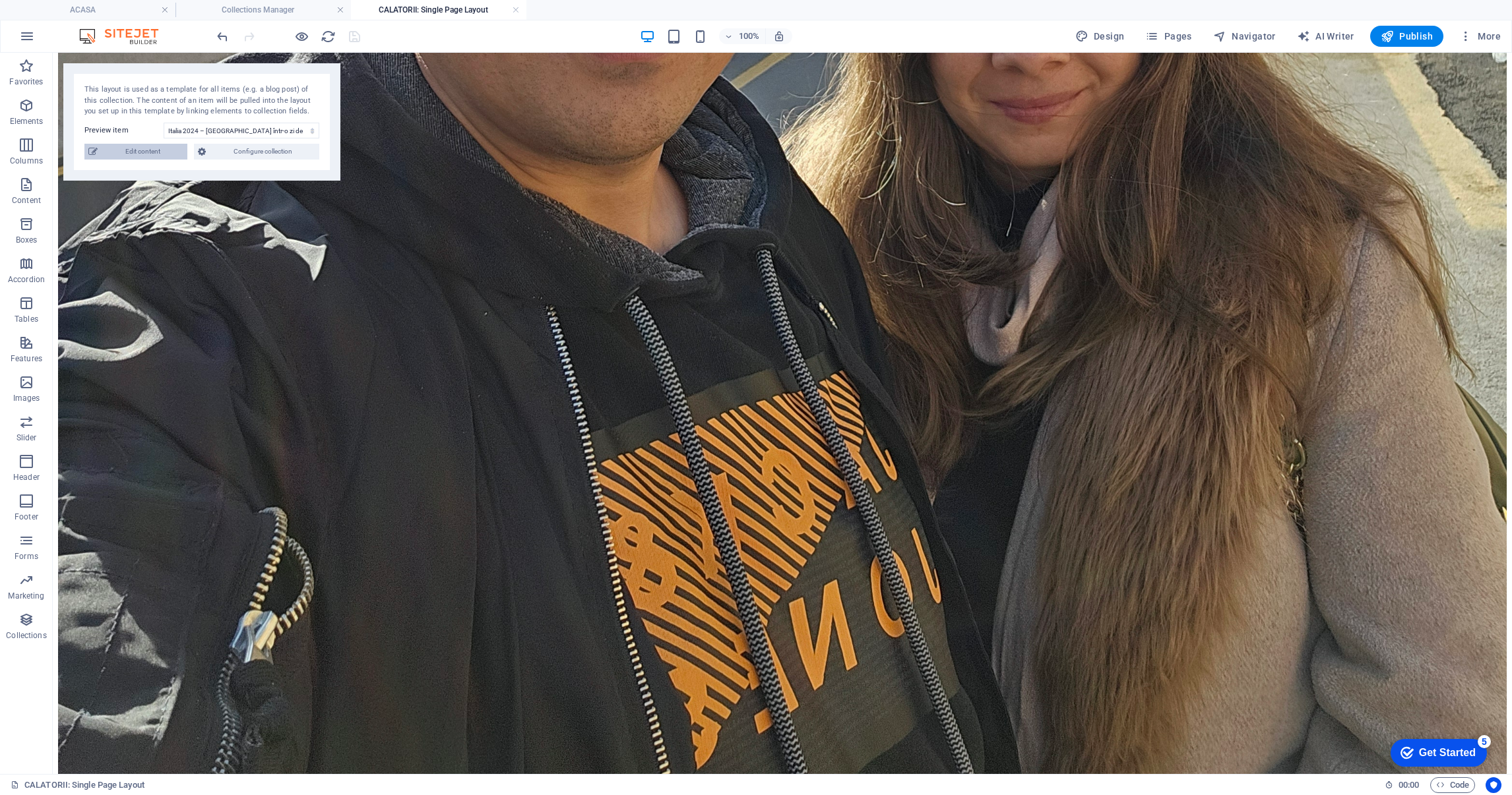
click at [157, 157] on span "Edit content" at bounding box center [142, 151] width 82 height 16
type input "2024-01-14"
type input "Roma 2024: Aventură în O Zi"
type input "italia-2024-roma-intr-o-zi-de-poveste"
type textarea "Descoperă Roma într-o zi plină de aventură! Vizitează Colosseumul, Vaticanul și…"
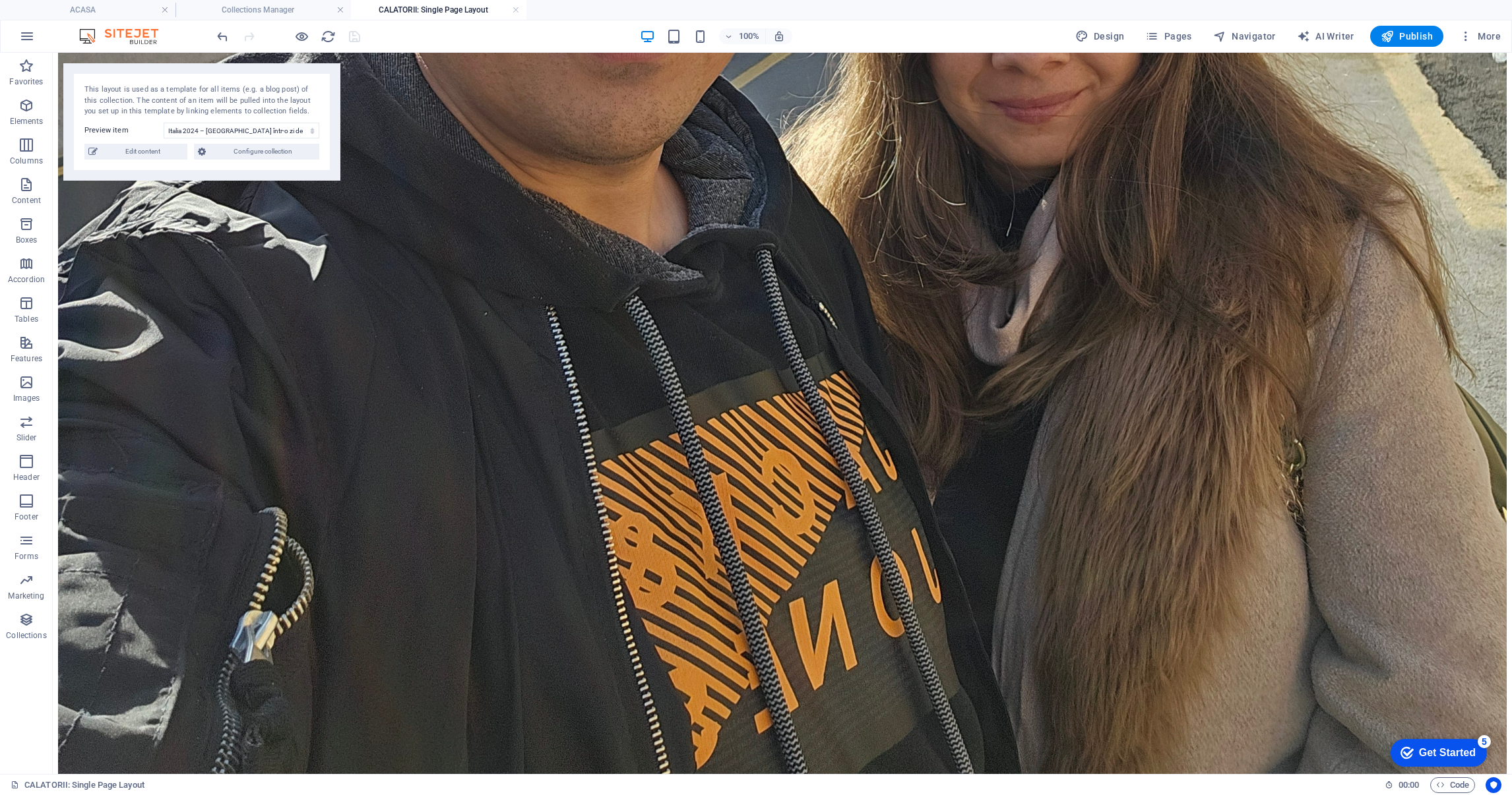
type input "[GEOGRAPHIC_DATA], [GEOGRAPHIC_DATA] 2024, [GEOGRAPHIC_DATA], [GEOGRAPHIC_DATA]…"
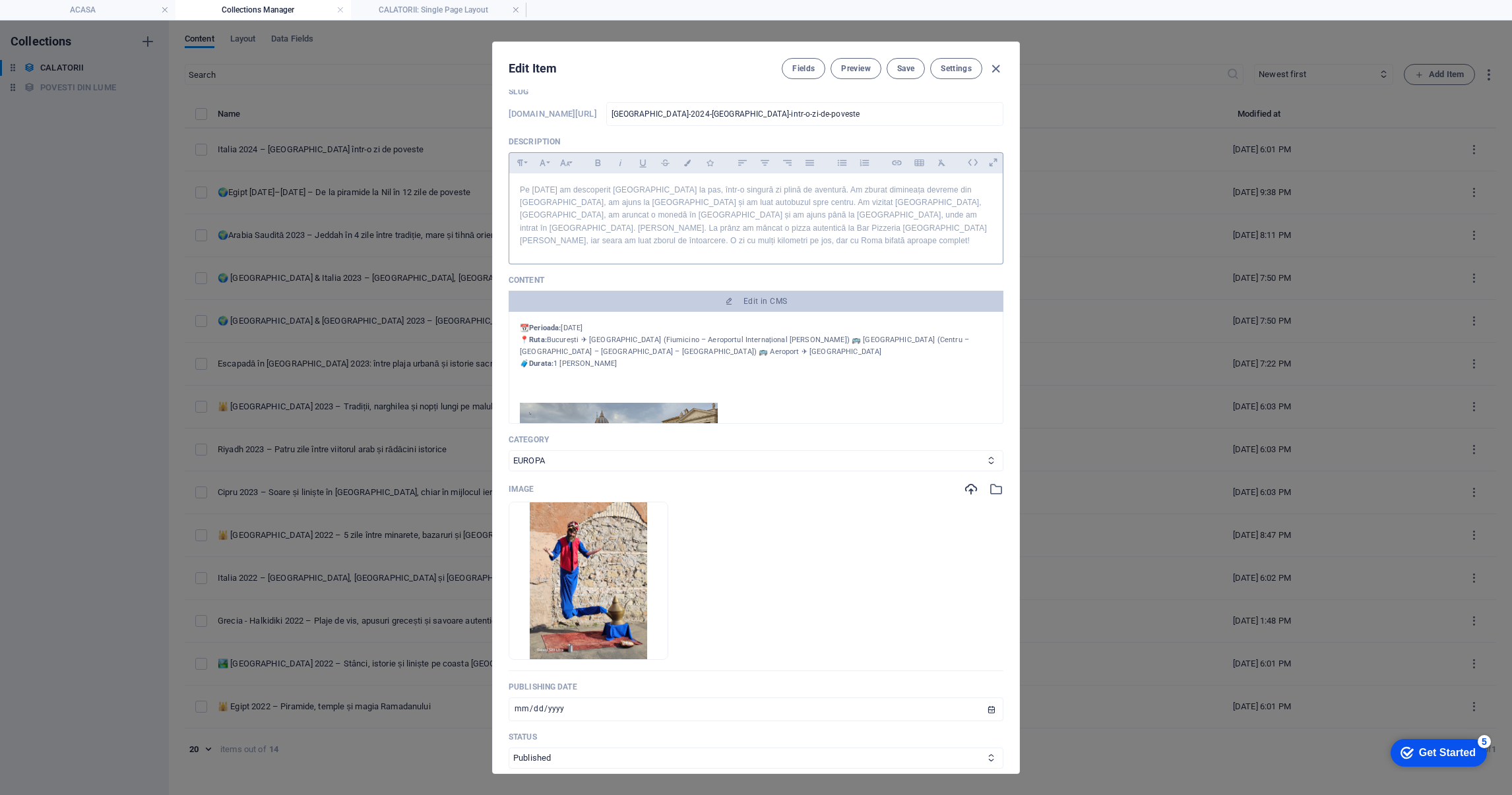
scroll to position [99, 0]
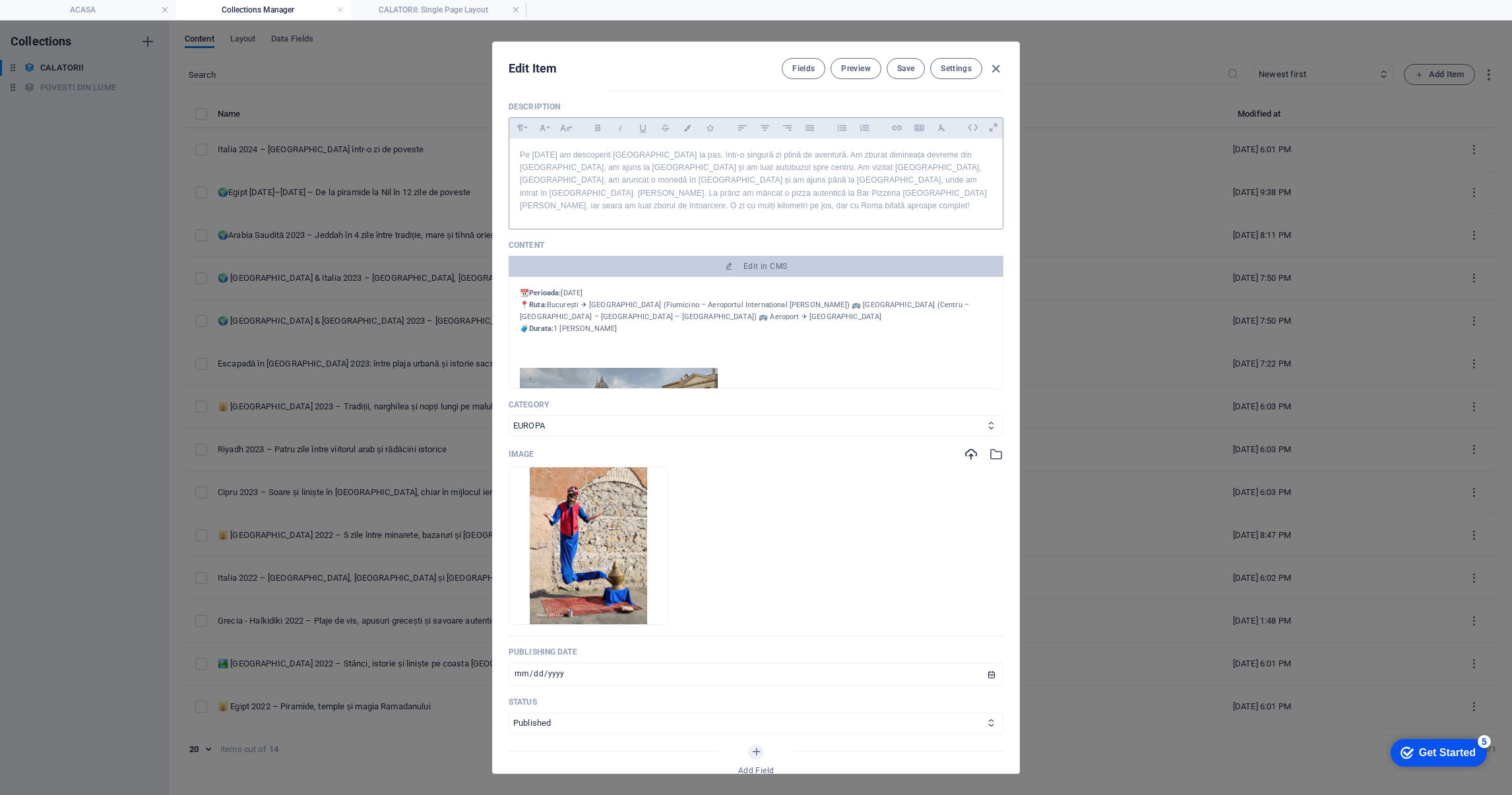
click at [675, 302] on p "📆 Perioada: 14.01.2024 📍 Ruta: București ✈ Roma (Fiumicino – Aeroportul Interna…" at bounding box center [755, 312] width 472 height 48
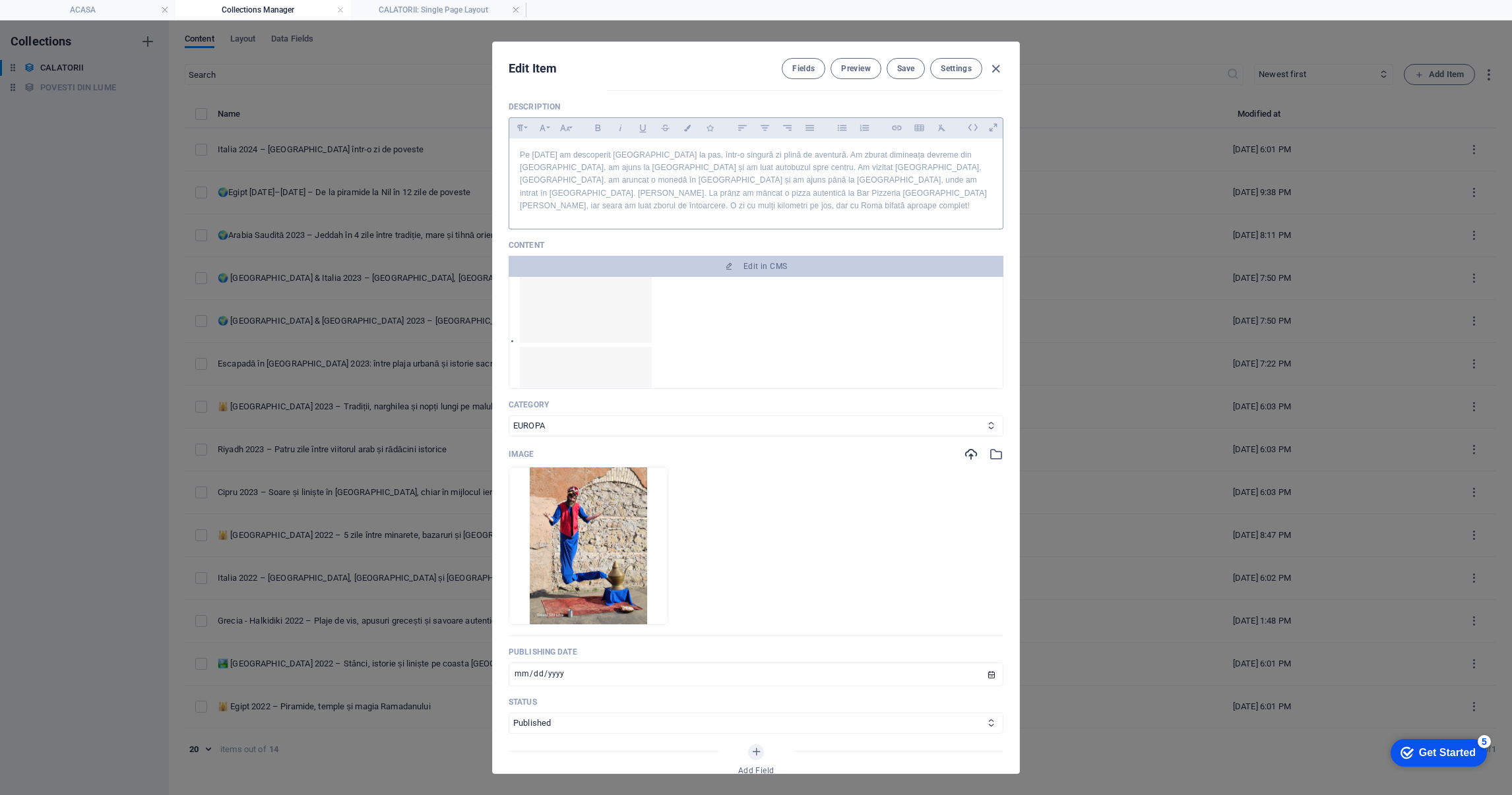
scroll to position [1583, 0]
click at [903, 68] on span "Save" at bounding box center [906, 69] width 17 height 11
click at [998, 64] on icon "button" at bounding box center [995, 69] width 15 height 15
type input "2025-09-03"
type input "italia-2024-roma-intr-o-zi-de-poveste"
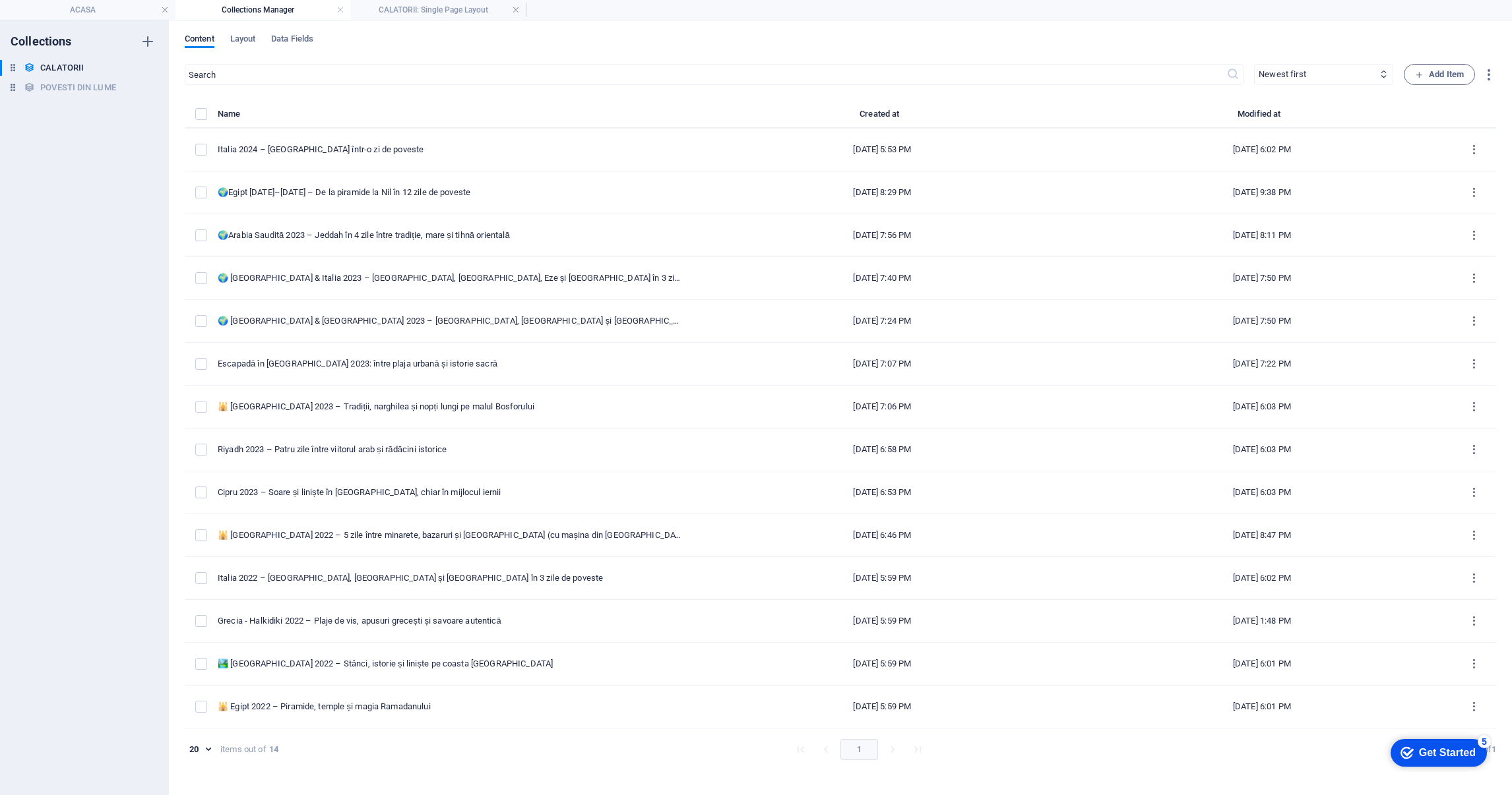
scroll to position [0, 0]
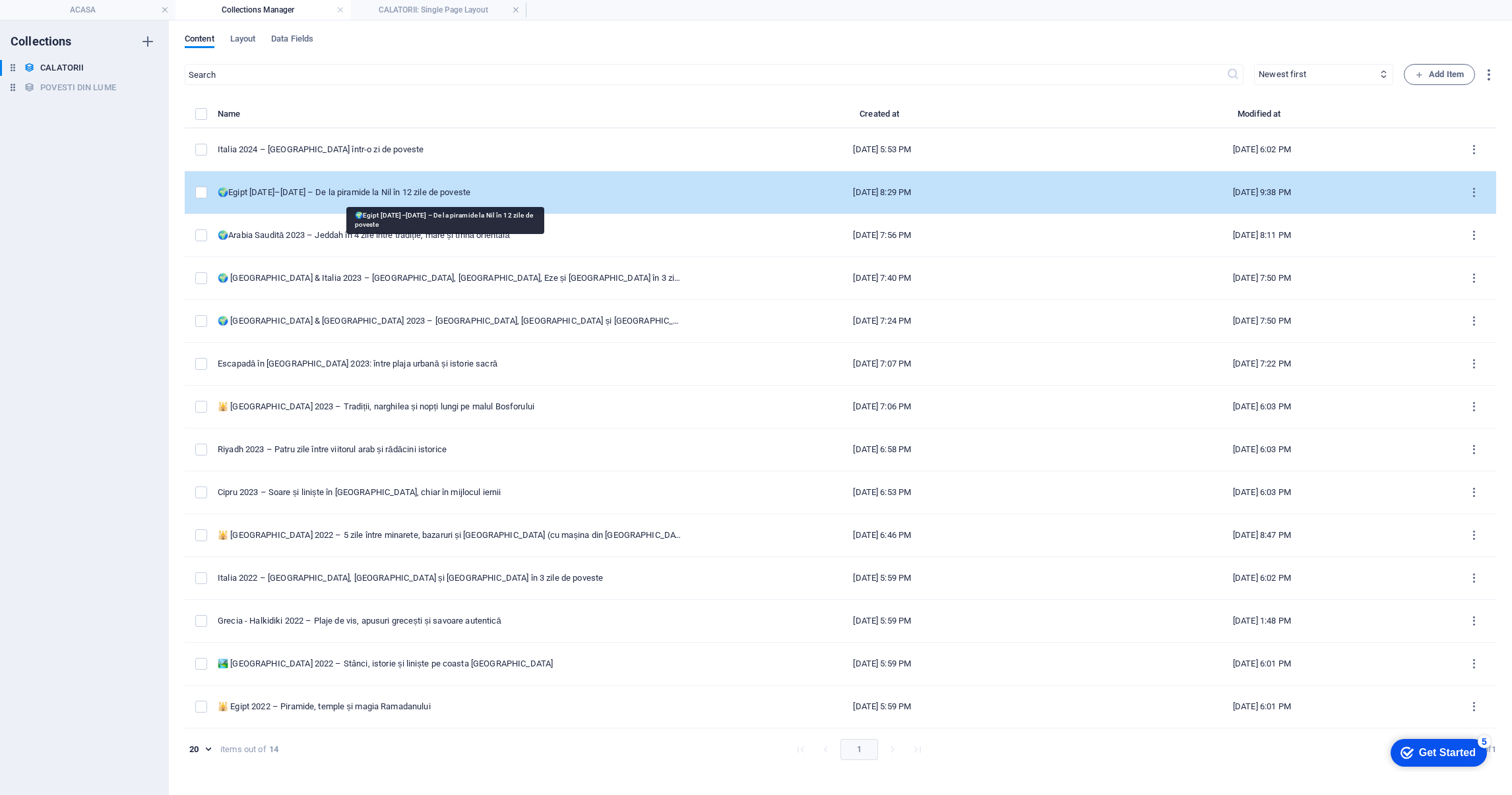
click at [414, 191] on div "🌍Egipt [DATE]–[DATE] – De la piramide la Nil în 12 zile de poveste" at bounding box center [450, 192] width 464 height 12
select select "[GEOGRAPHIC_DATA]"
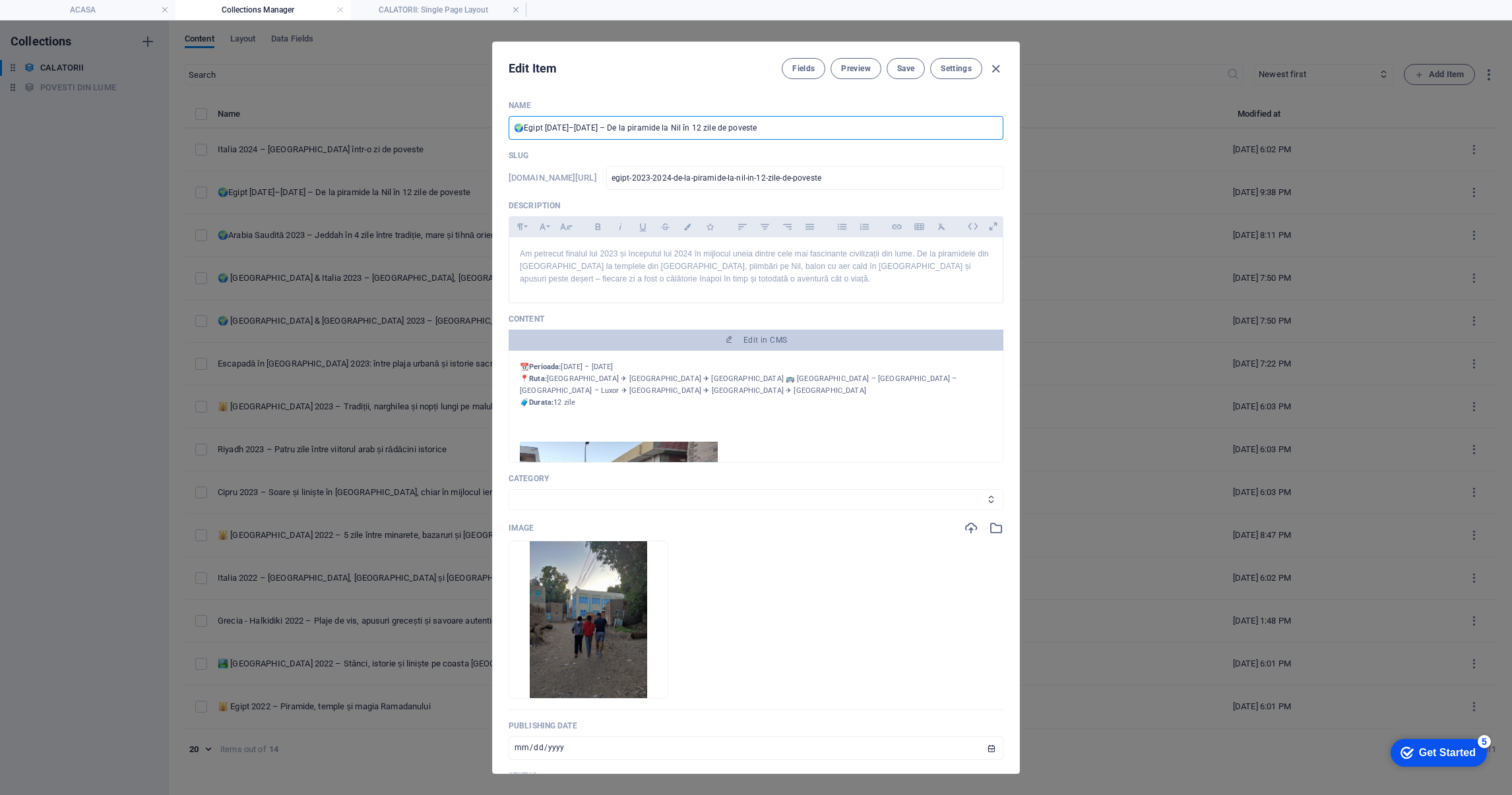
drag, startPoint x: 525, startPoint y: 126, endPoint x: 504, endPoint y: 129, distance: 21.2
click at [504, 129] on div "Name 🌍Egipt 2023–2024 – De la piramide la Nil în 12 zile de poveste ​ Slug www.…" at bounding box center [756, 431] width 527 height 684
click at [992, 68] on icon "button" at bounding box center [995, 69] width 15 height 15
type input "2025-09-03"
type input "egipt-2023-2024-de-la-piramide-la-nil-in-12-zile-de-poveste"
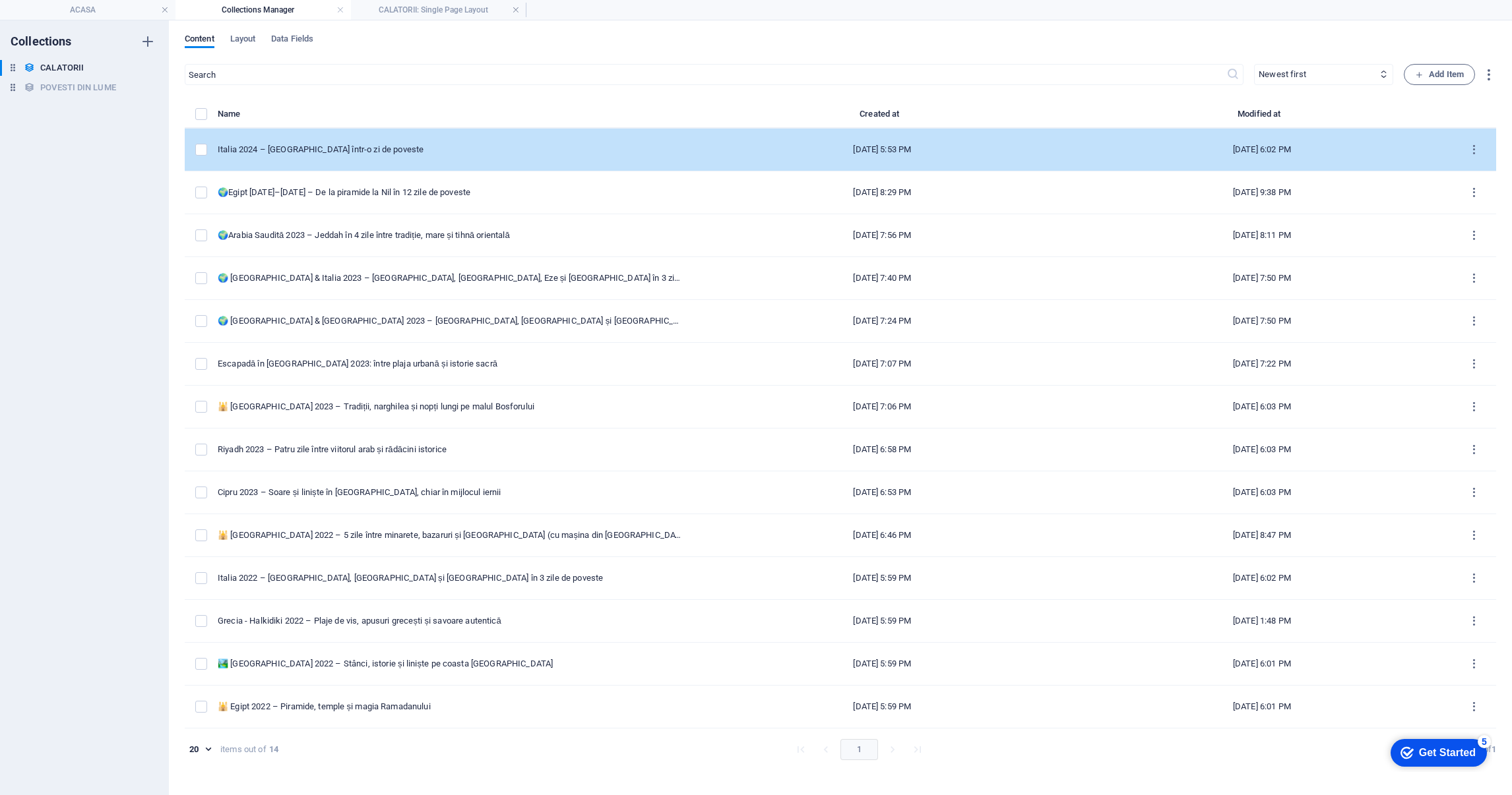
click at [451, 153] on div "Italia 2024 – Roma într-o zi de poveste" at bounding box center [450, 149] width 464 height 12
select select "EUROPA"
drag, startPoint x: 451, startPoint y: 153, endPoint x: 371, endPoint y: 148, distance: 80.2
click at [371, 148] on div "Italia 2024 – Roma într-o zi de poveste" at bounding box center [450, 149] width 464 height 12
select select "EUROPA"
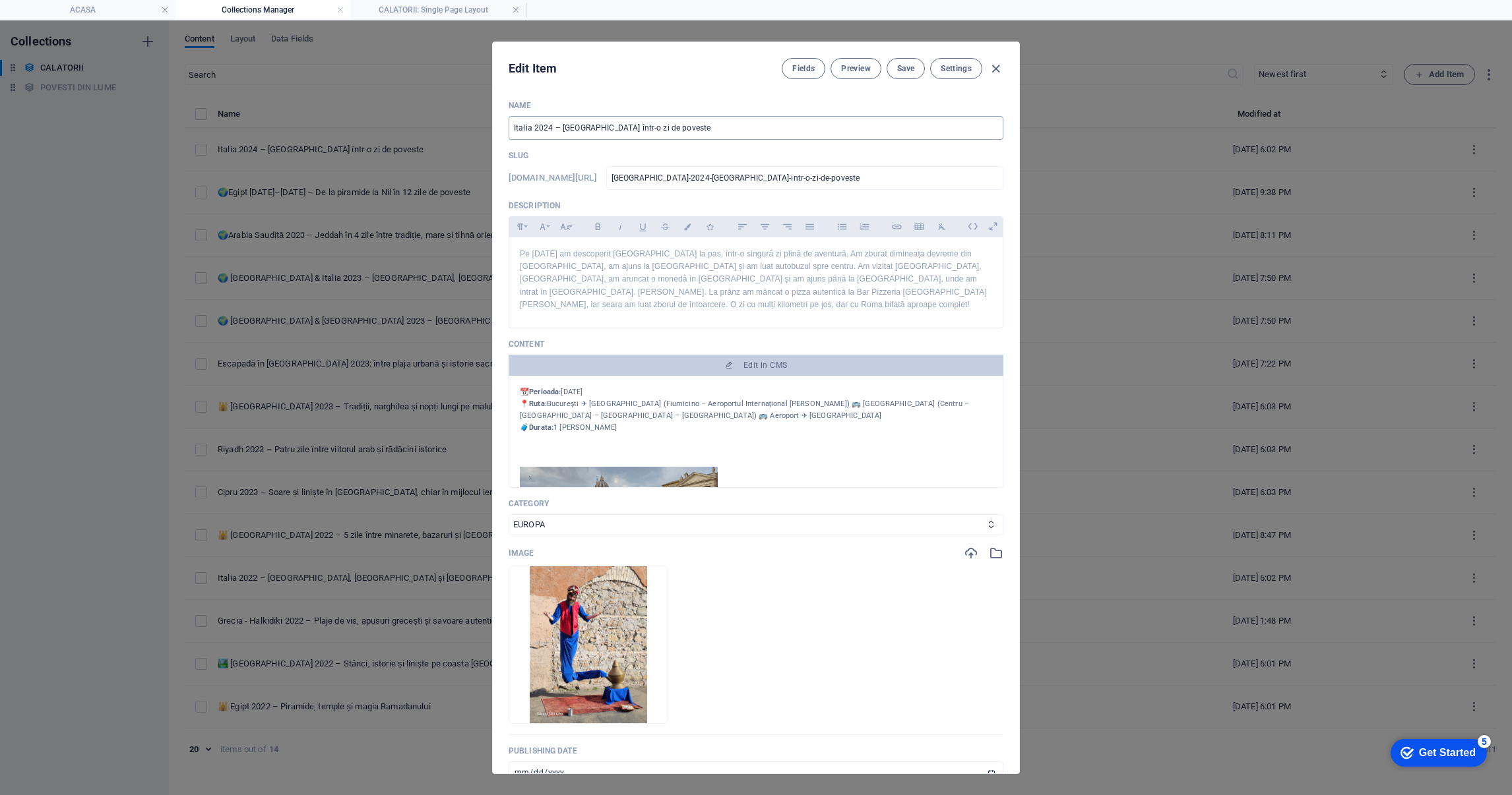
click at [771, 131] on input "Italia 2024 – Roma într-o zi de poveste" at bounding box center [756, 127] width 495 height 24
click at [510, 125] on input "Italia 2024 – Roma într-o zi de poveste" at bounding box center [756, 127] width 495 height 24
paste input "🌍"
type input "🌍 [GEOGRAPHIC_DATA] 2024 – [GEOGRAPHIC_DATA] într-o zi de poveste"
click at [908, 67] on span "Save" at bounding box center [906, 69] width 17 height 11
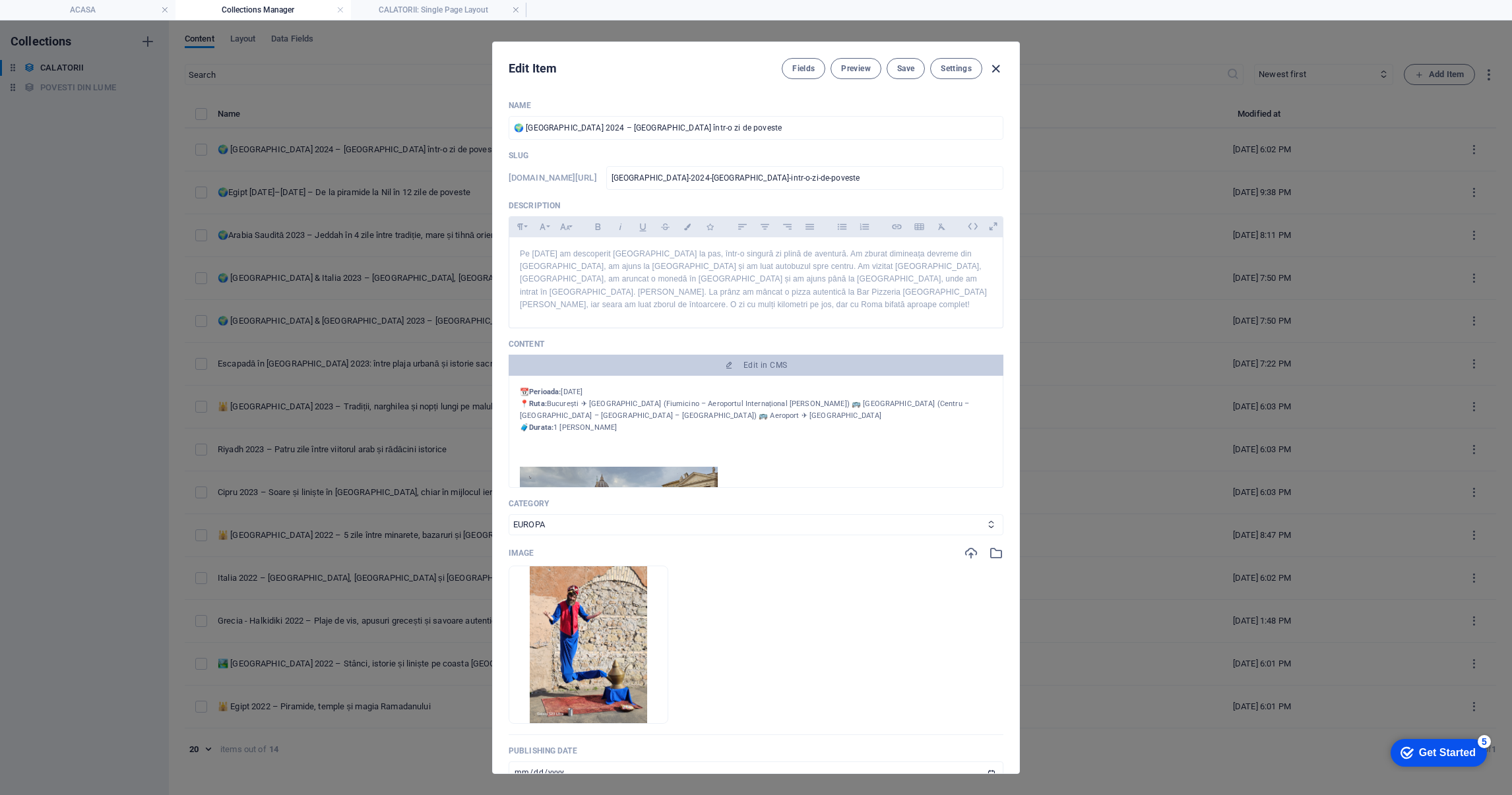
click at [995, 66] on icon "button" at bounding box center [995, 69] width 15 height 15
type input "2025-09-03"
type input "italia-2024-roma-intr-o-zi-de-poveste"
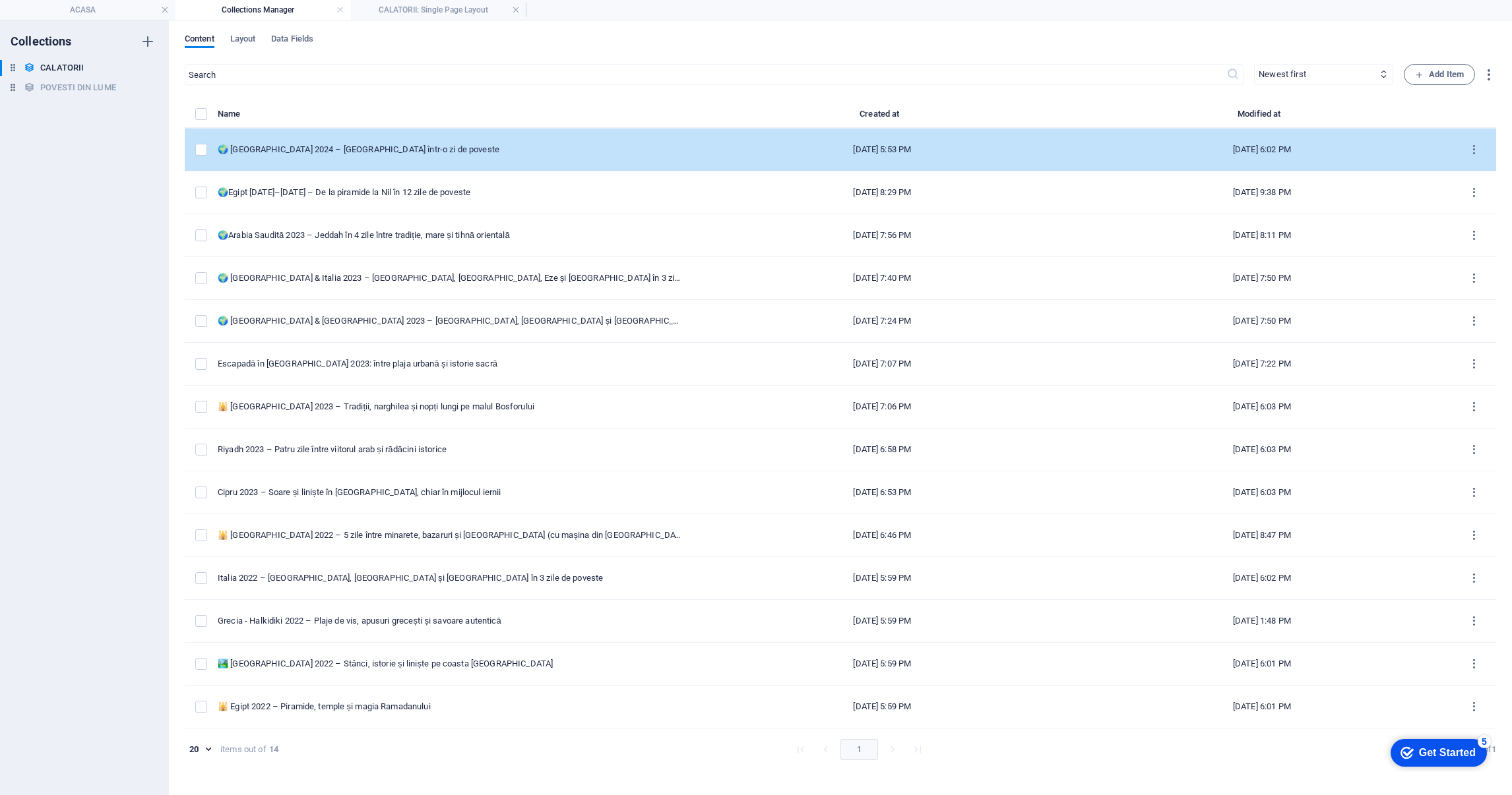
drag, startPoint x: 401, startPoint y: 143, endPoint x: 395, endPoint y: 140, distance: 6.7
click at [395, 140] on td "🌍 [GEOGRAPHIC_DATA] 2024 – [GEOGRAPHIC_DATA] într-o zi de poveste" at bounding box center [455, 150] width 475 height 43
select select "EUROPA"
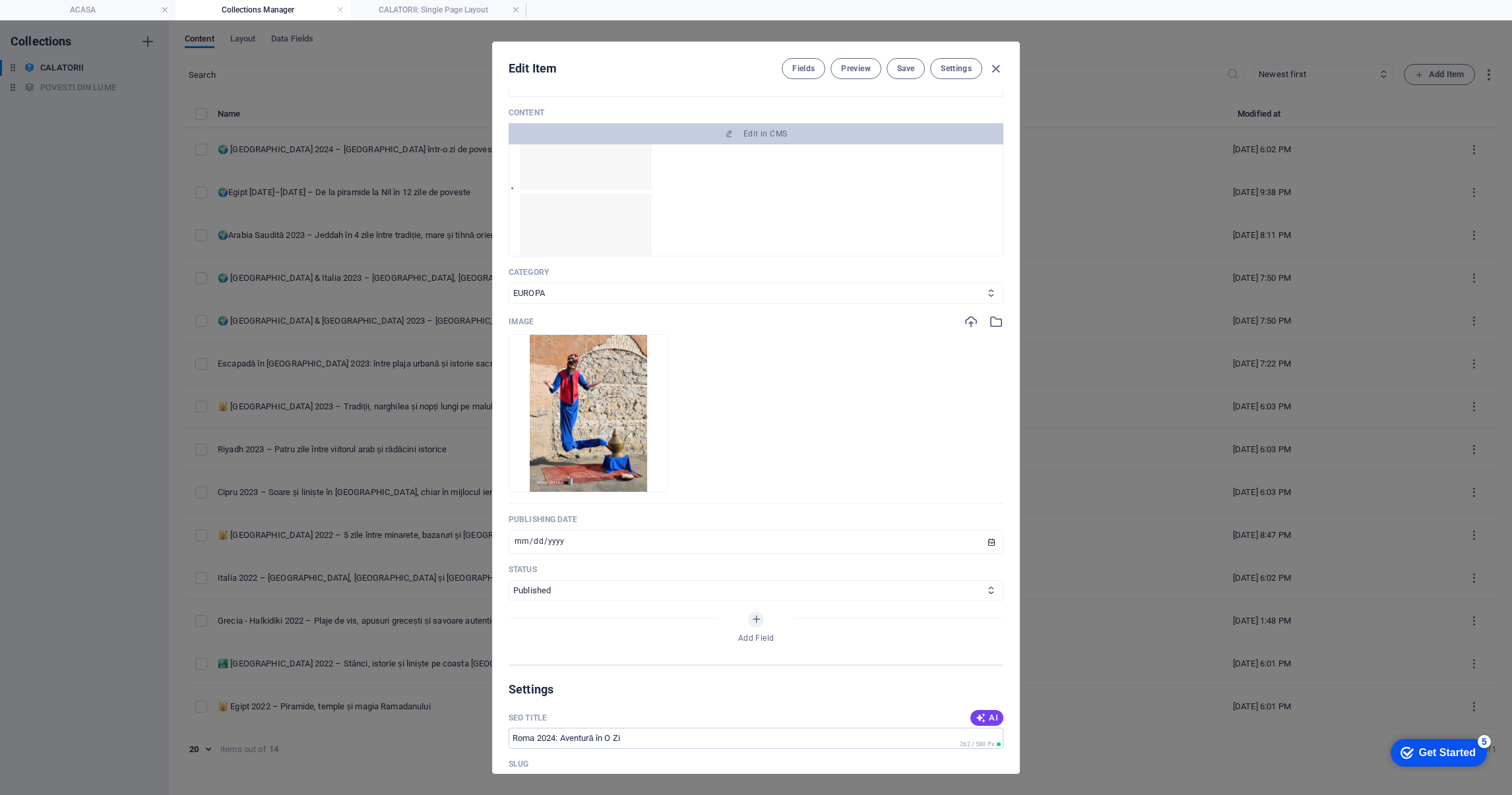
scroll to position [396, 0]
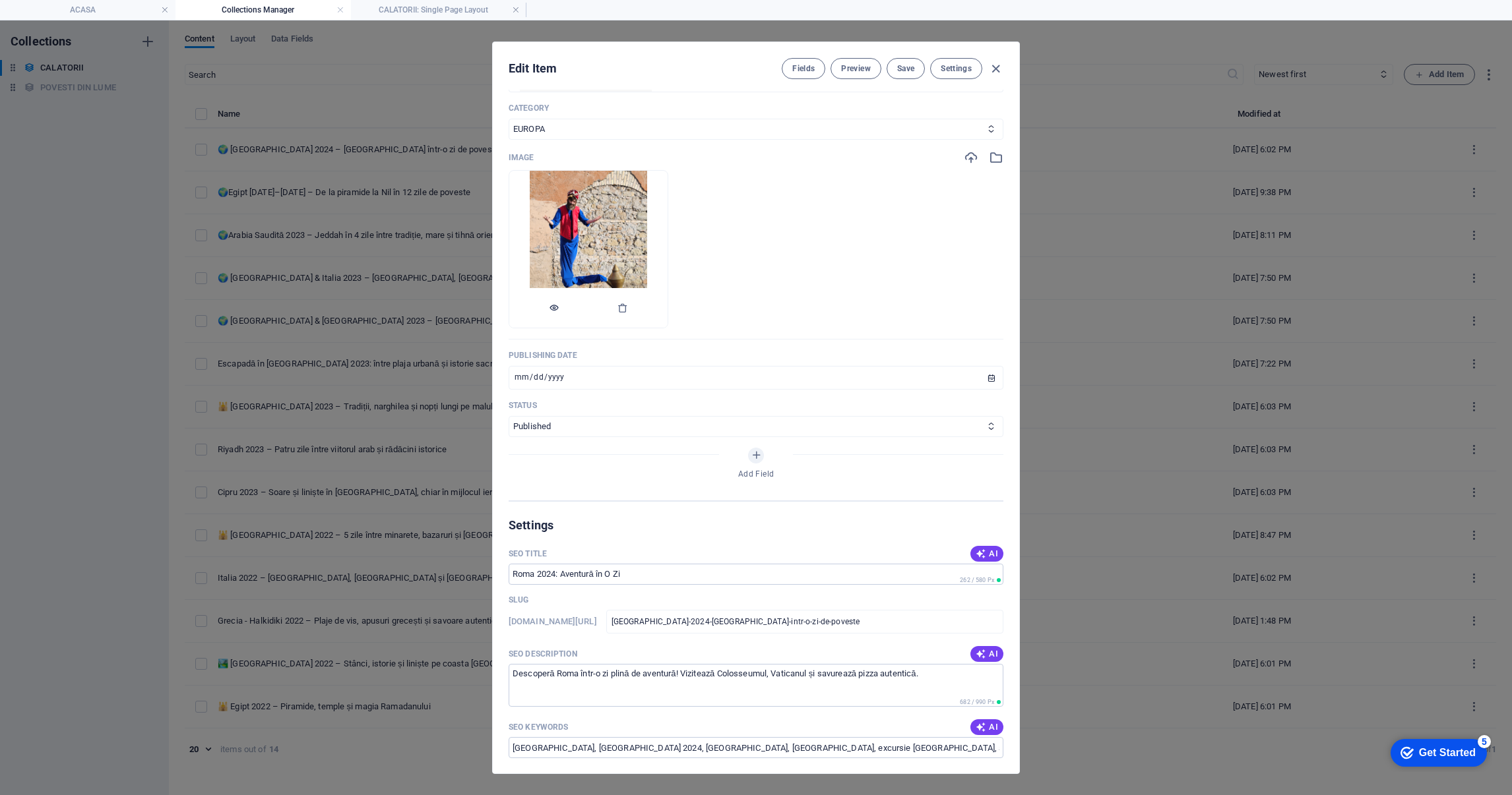
click at [560, 311] on icon "button" at bounding box center [554, 308] width 11 height 11
click at [560, 312] on icon "button" at bounding box center [554, 308] width 11 height 11
click at [628, 305] on icon "button" at bounding box center [622, 308] width 11 height 11
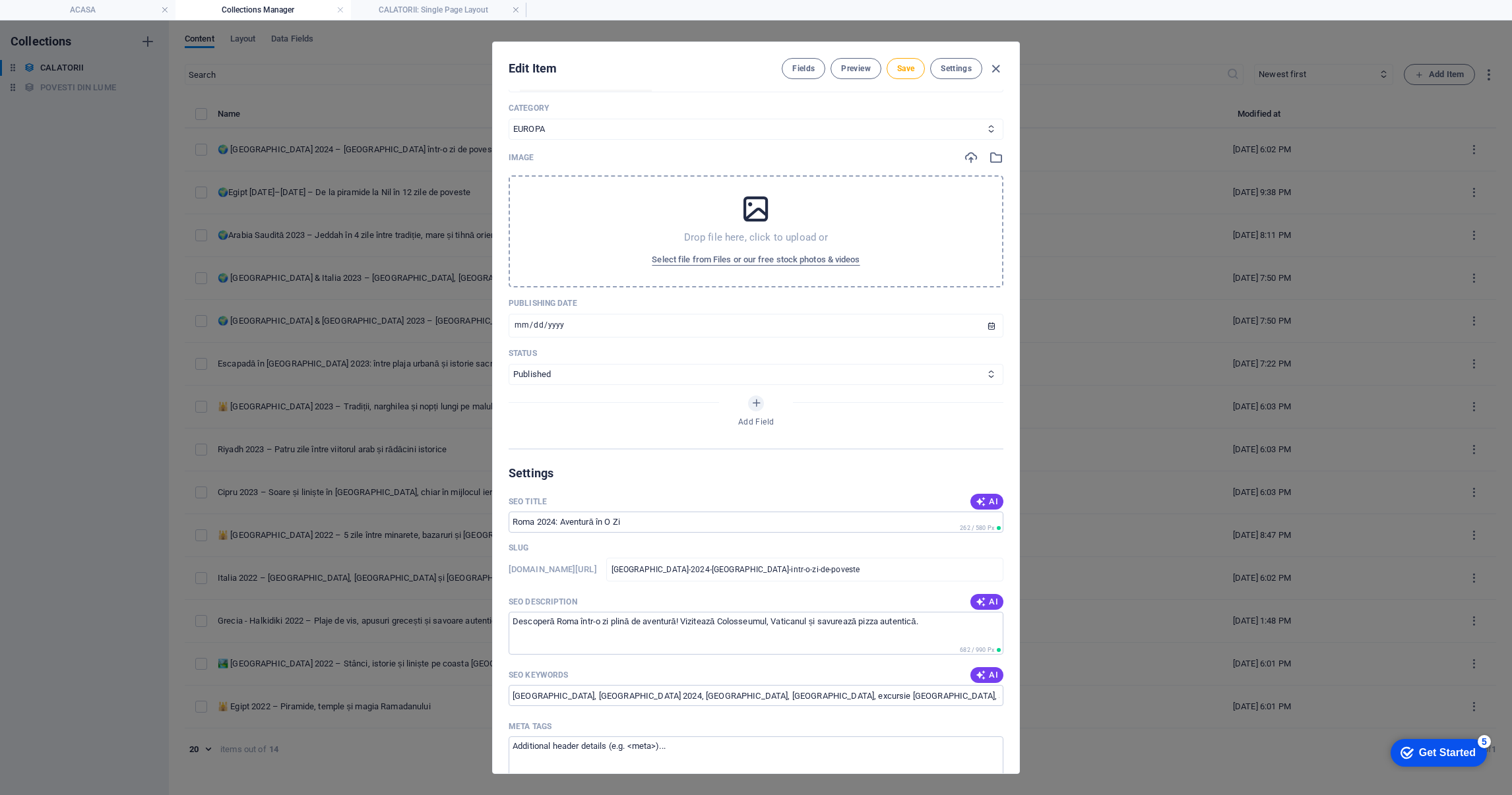
click at [739, 217] on icon at bounding box center [755, 209] width 33 height 33
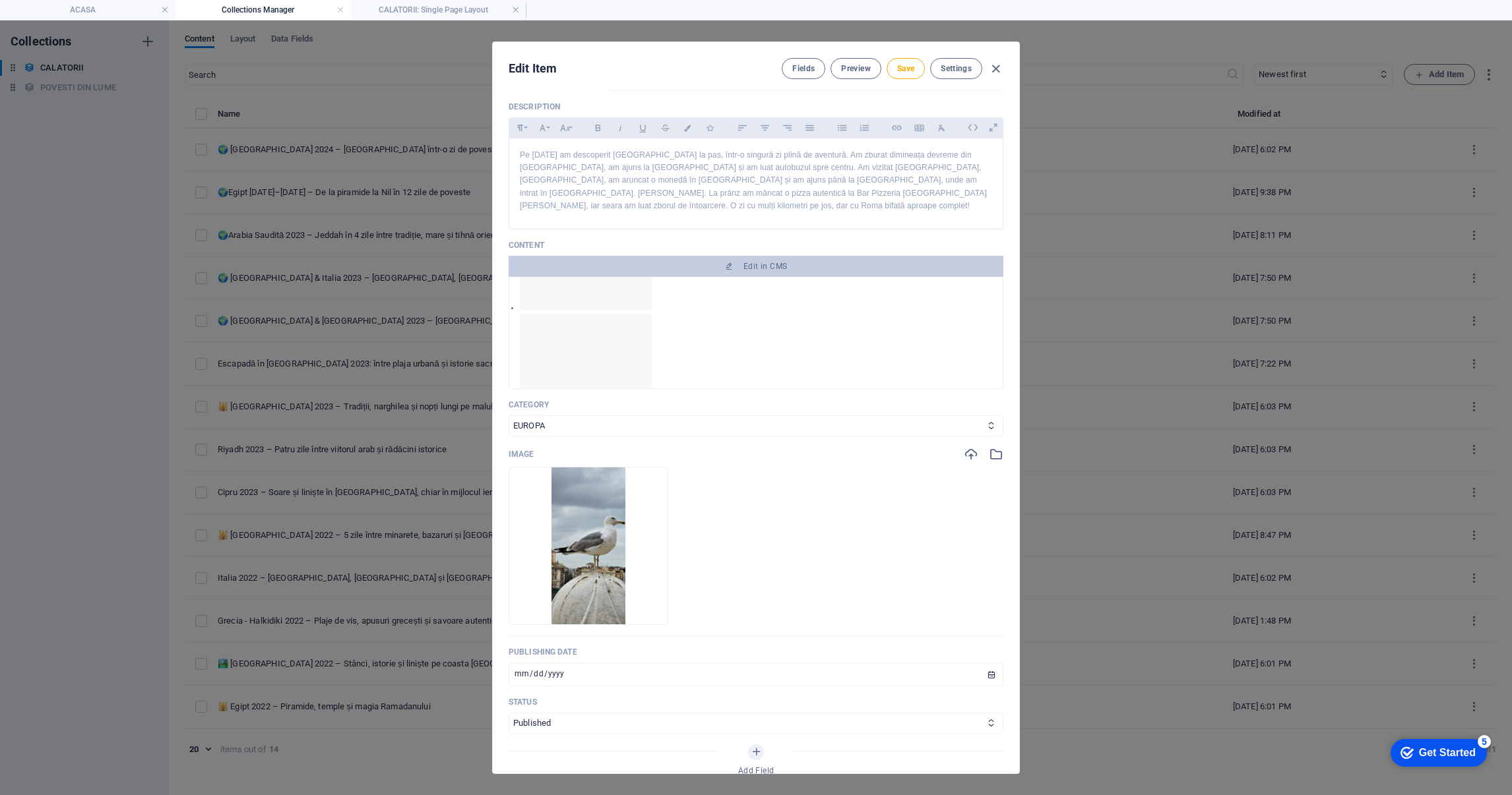
scroll to position [0, 0]
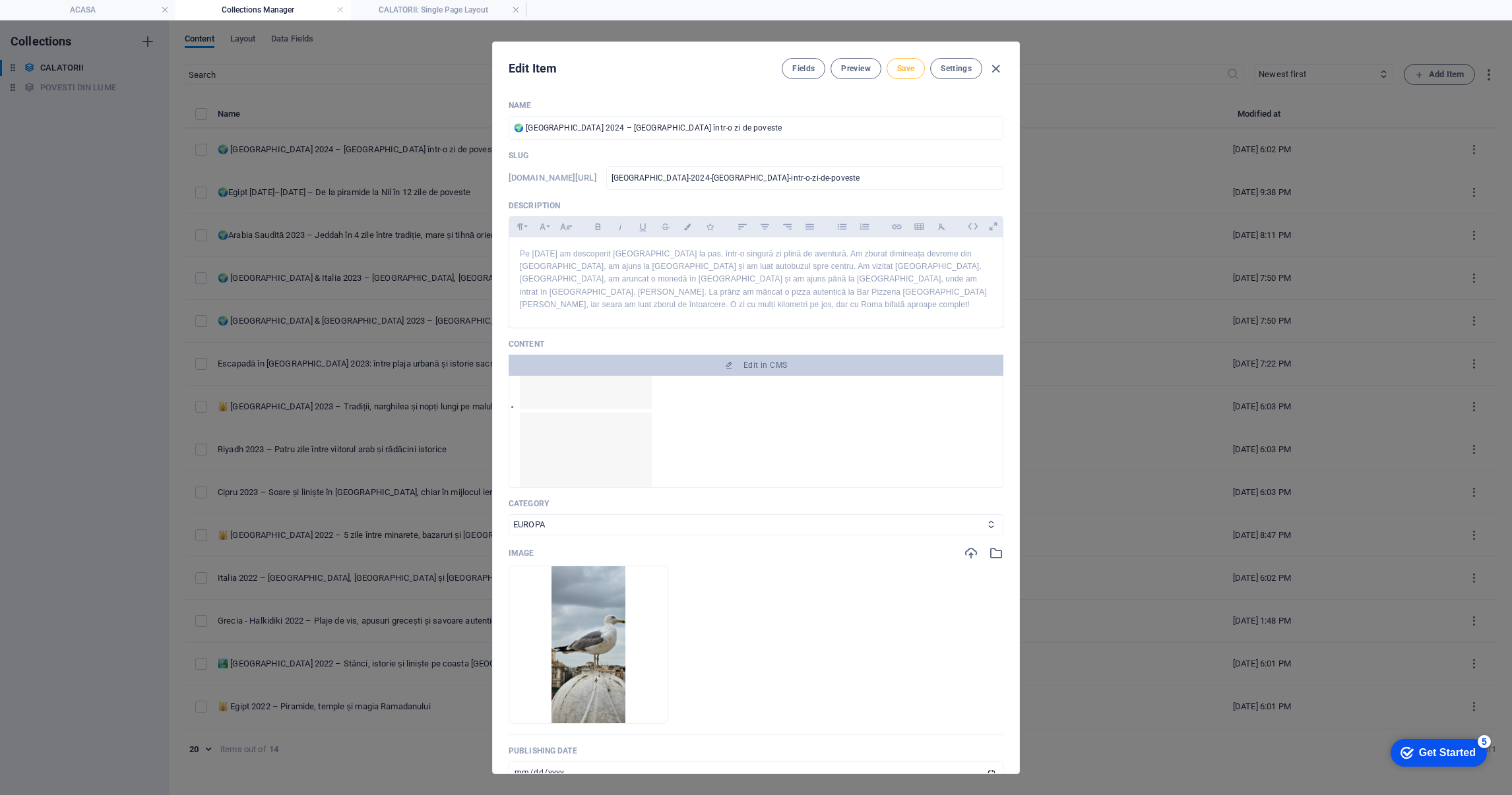
click at [908, 68] on span "Save" at bounding box center [906, 69] width 17 height 11
click at [628, 701] on icon "button" at bounding box center [622, 704] width 11 height 11
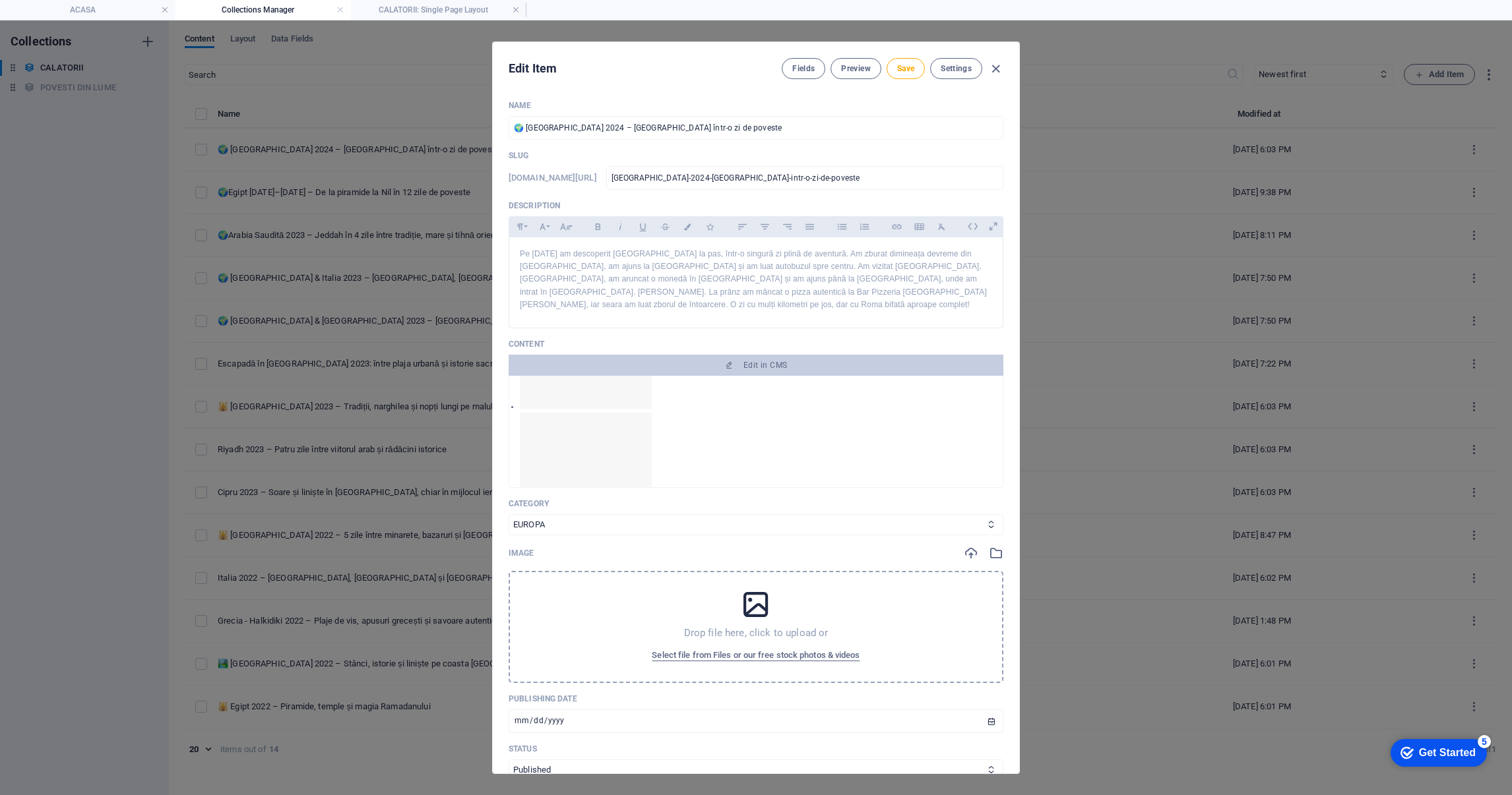
click at [757, 616] on icon at bounding box center [755, 605] width 33 height 33
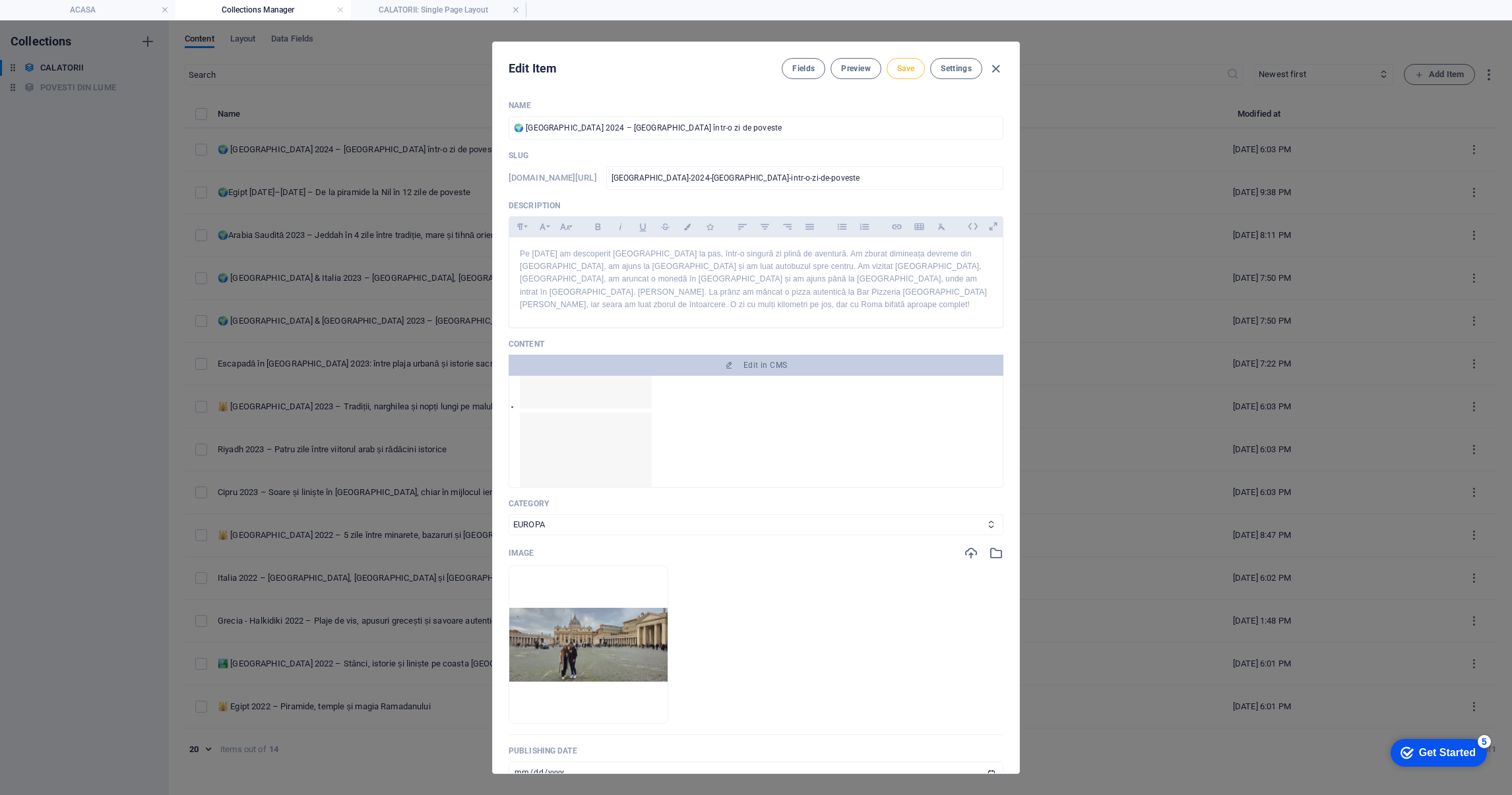
click at [909, 64] on span "Save" at bounding box center [906, 69] width 17 height 11
click at [899, 66] on span "Save" at bounding box center [906, 69] width 17 height 11
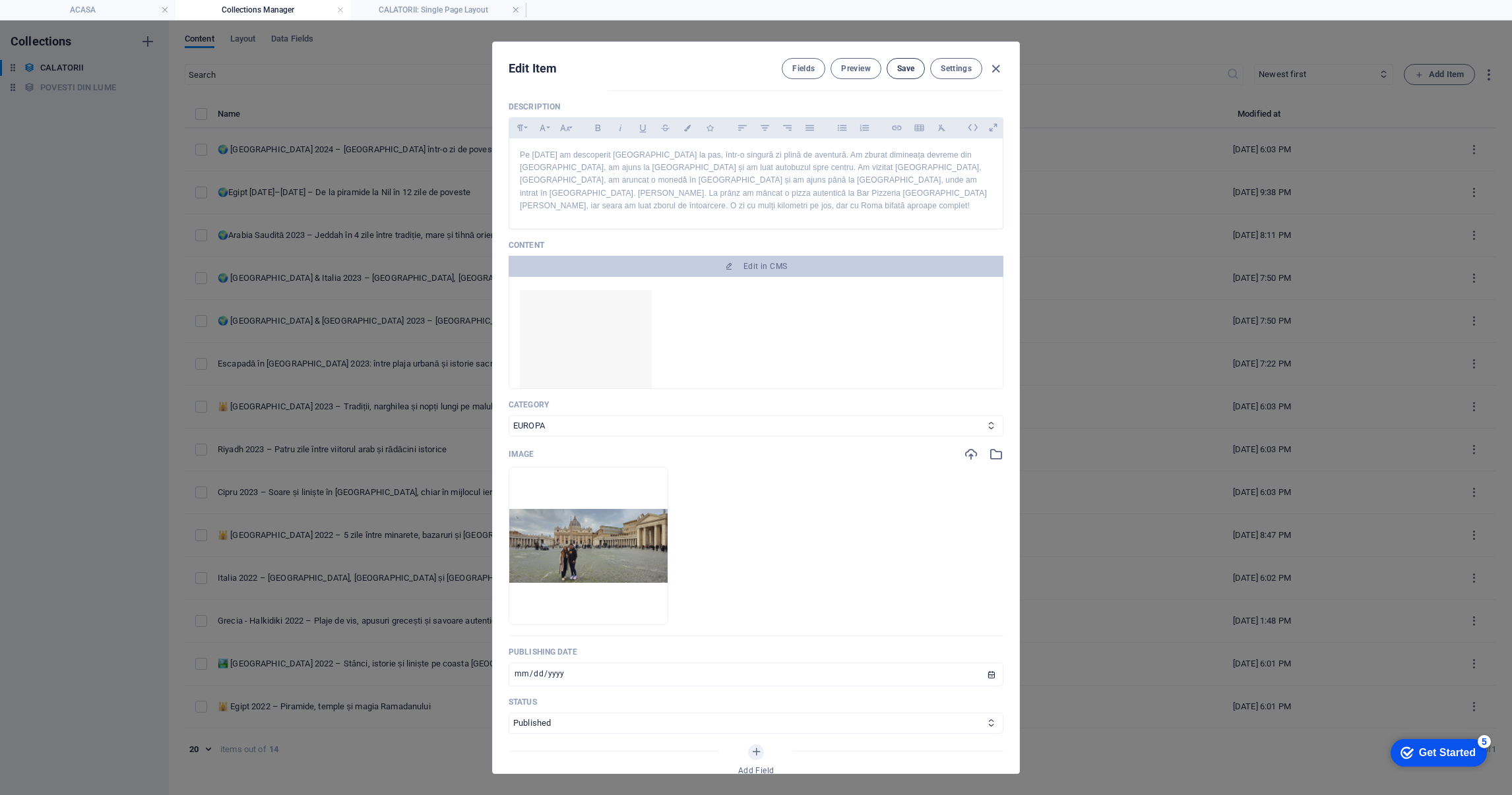
scroll to position [99, 0]
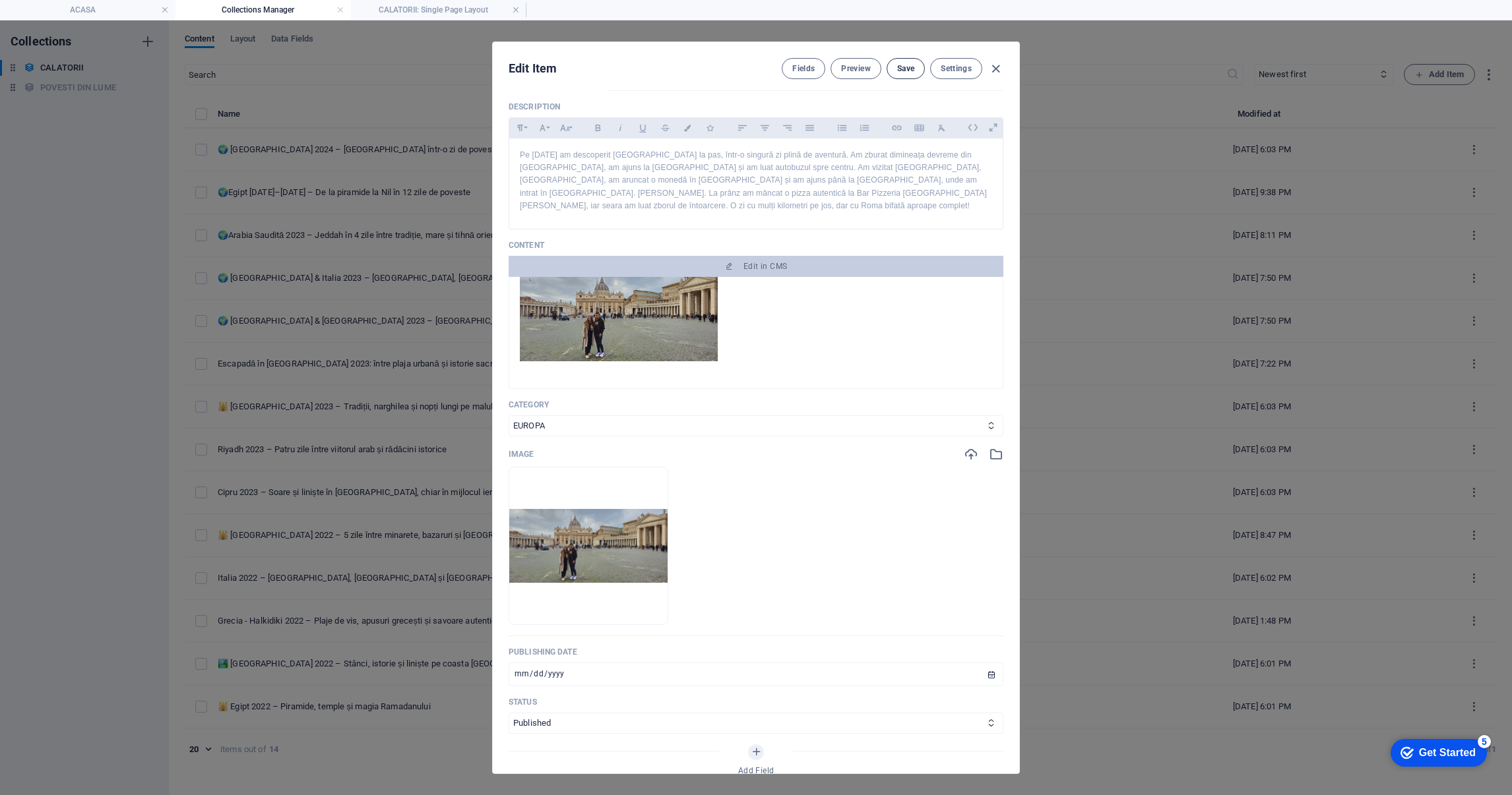
click at [906, 69] on span "Save" at bounding box center [906, 69] width 17 height 11
click at [998, 67] on icon "button" at bounding box center [995, 69] width 15 height 15
type input "2025-09-03"
type input "italia-2024-roma-intr-o-zi-de-poveste"
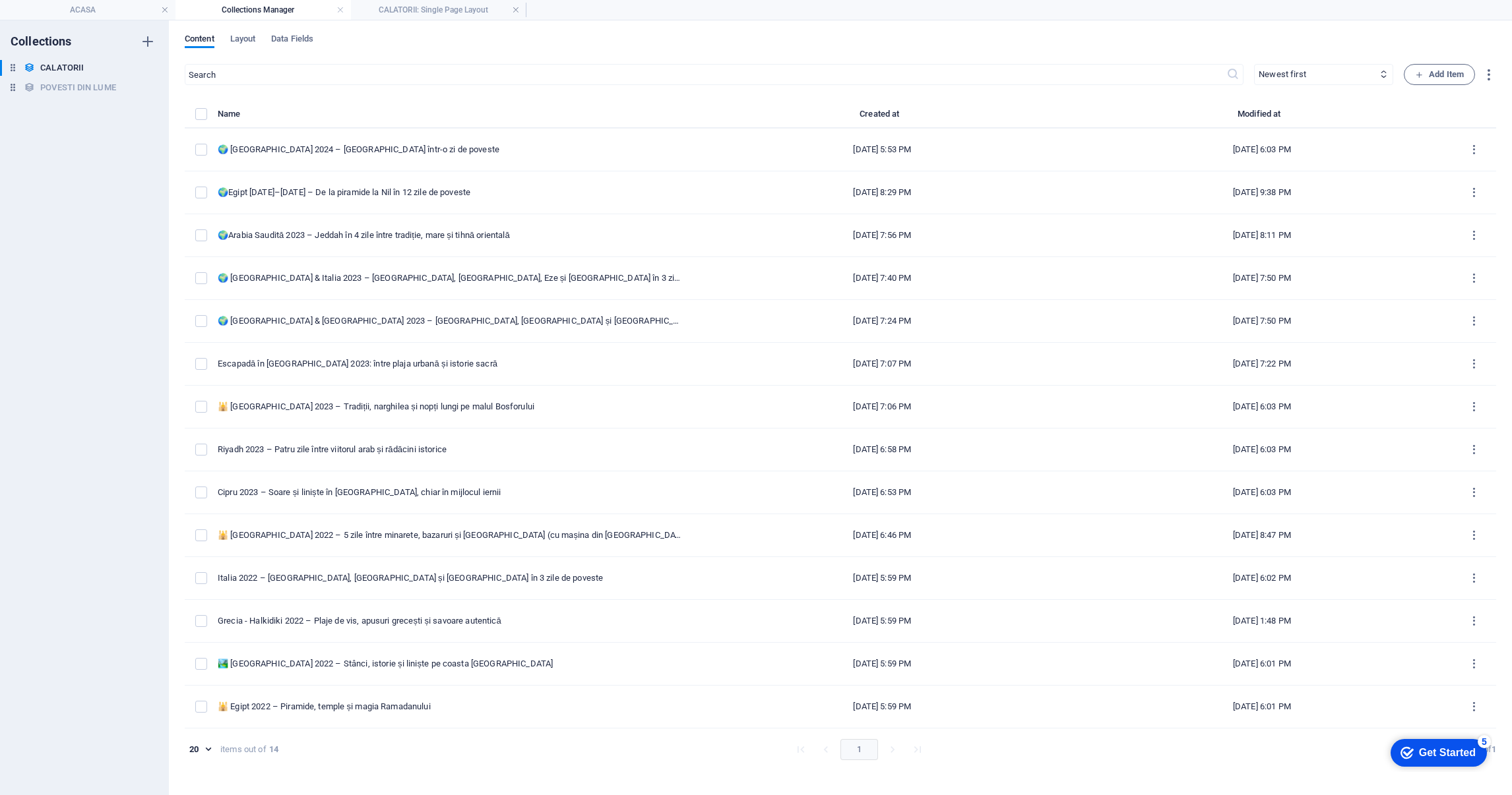
scroll to position [0, 0]
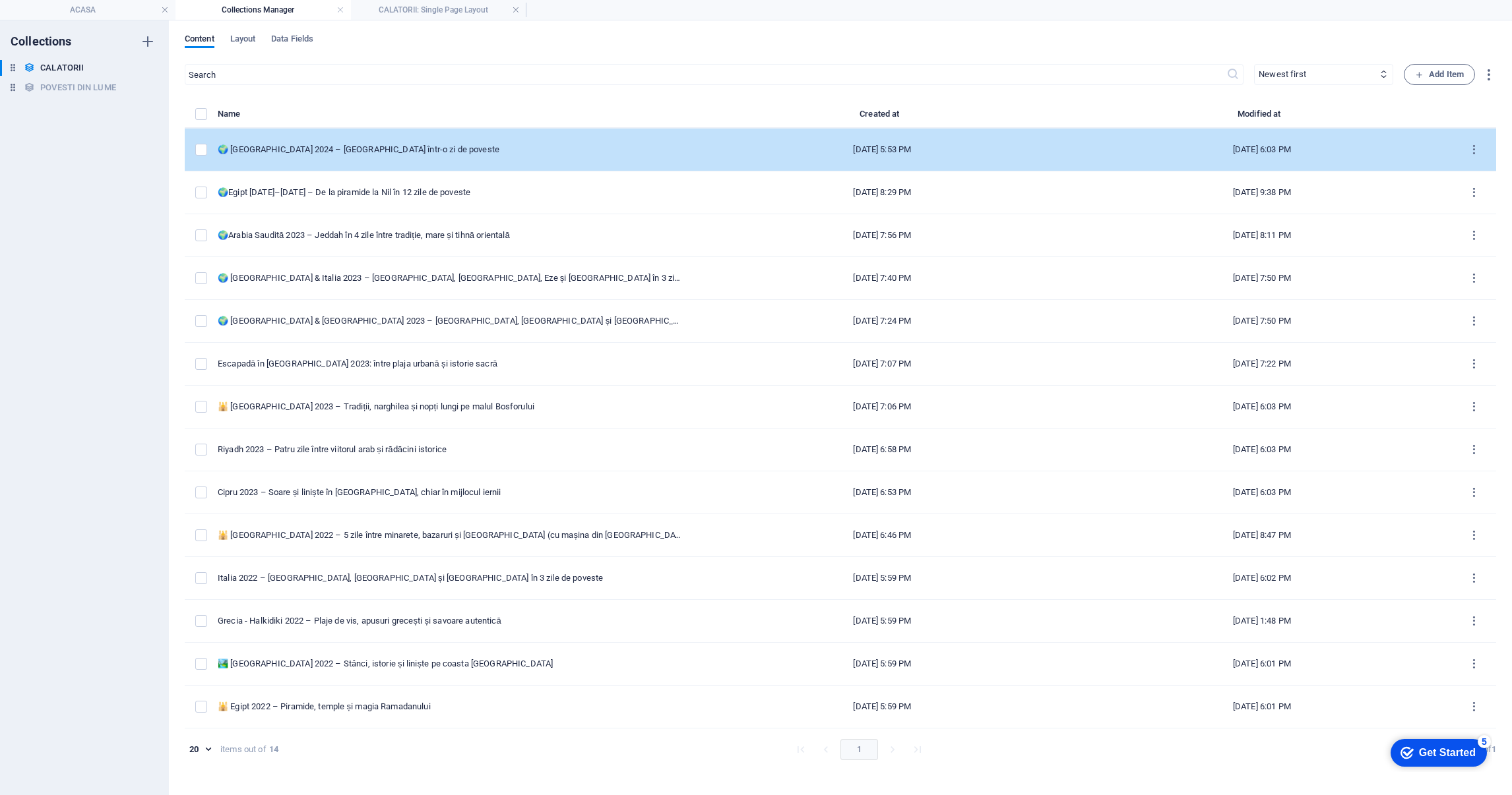
click at [426, 153] on div "🌍 [GEOGRAPHIC_DATA] 2024 – [GEOGRAPHIC_DATA] într-o zi de poveste" at bounding box center [450, 149] width 464 height 12
select select "EUROPA"
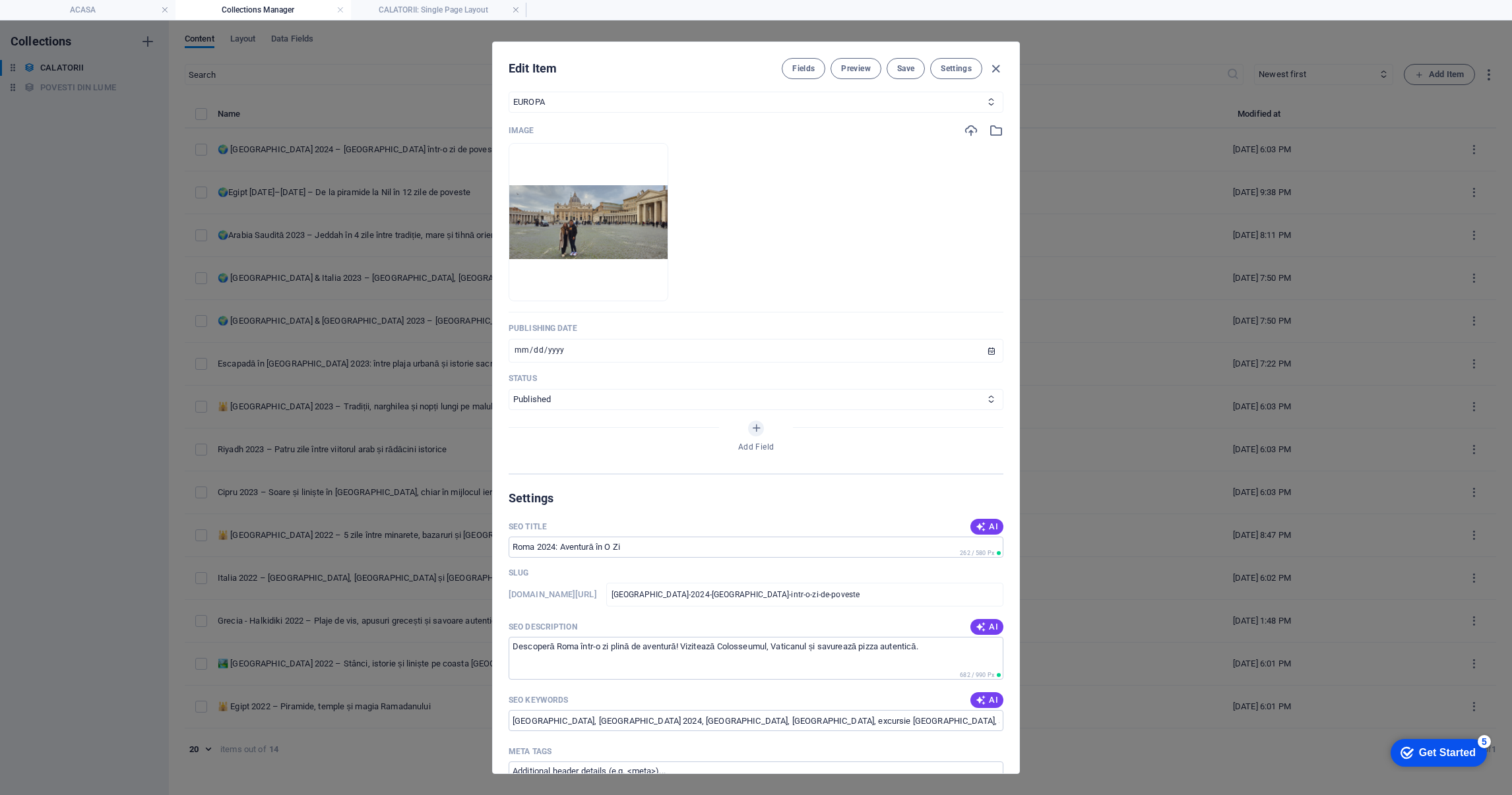
scroll to position [593, 0]
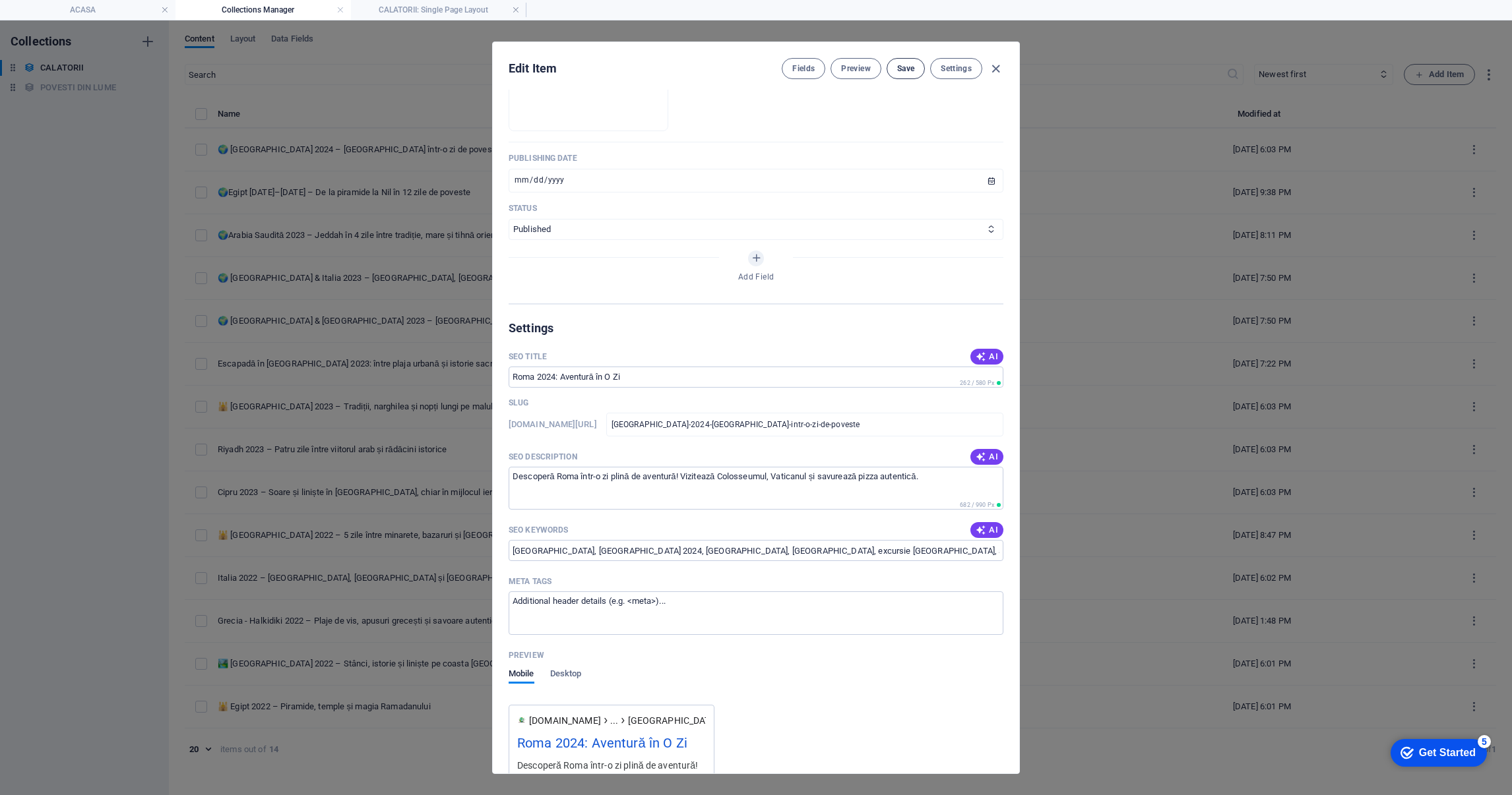
click at [905, 68] on span "Save" at bounding box center [906, 69] width 17 height 11
click at [996, 61] on icon "button" at bounding box center [995, 69] width 15 height 15
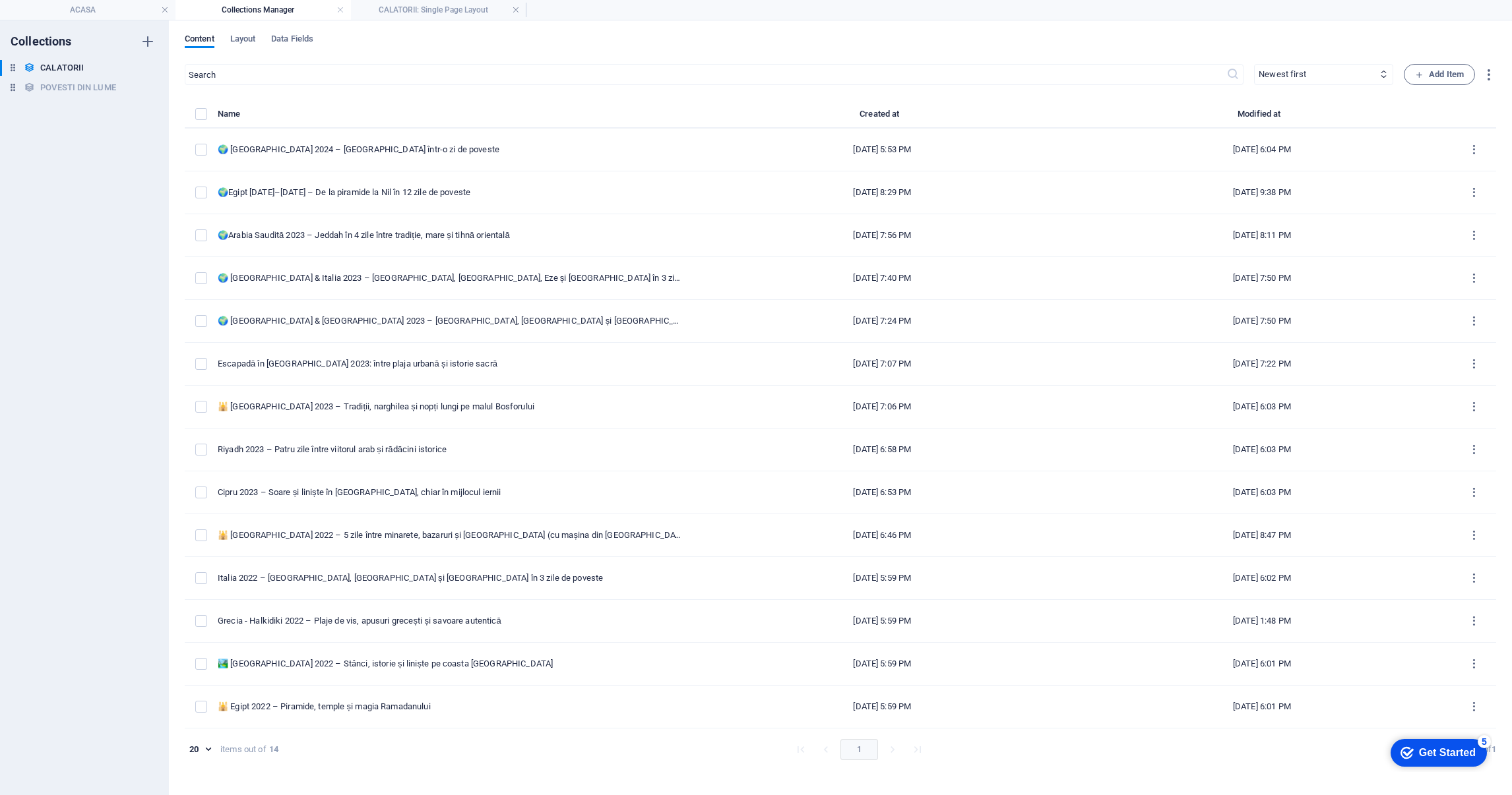
type input "2025-09-03"
type input "italia-2024-roma-intr-o-zi-de-poveste"
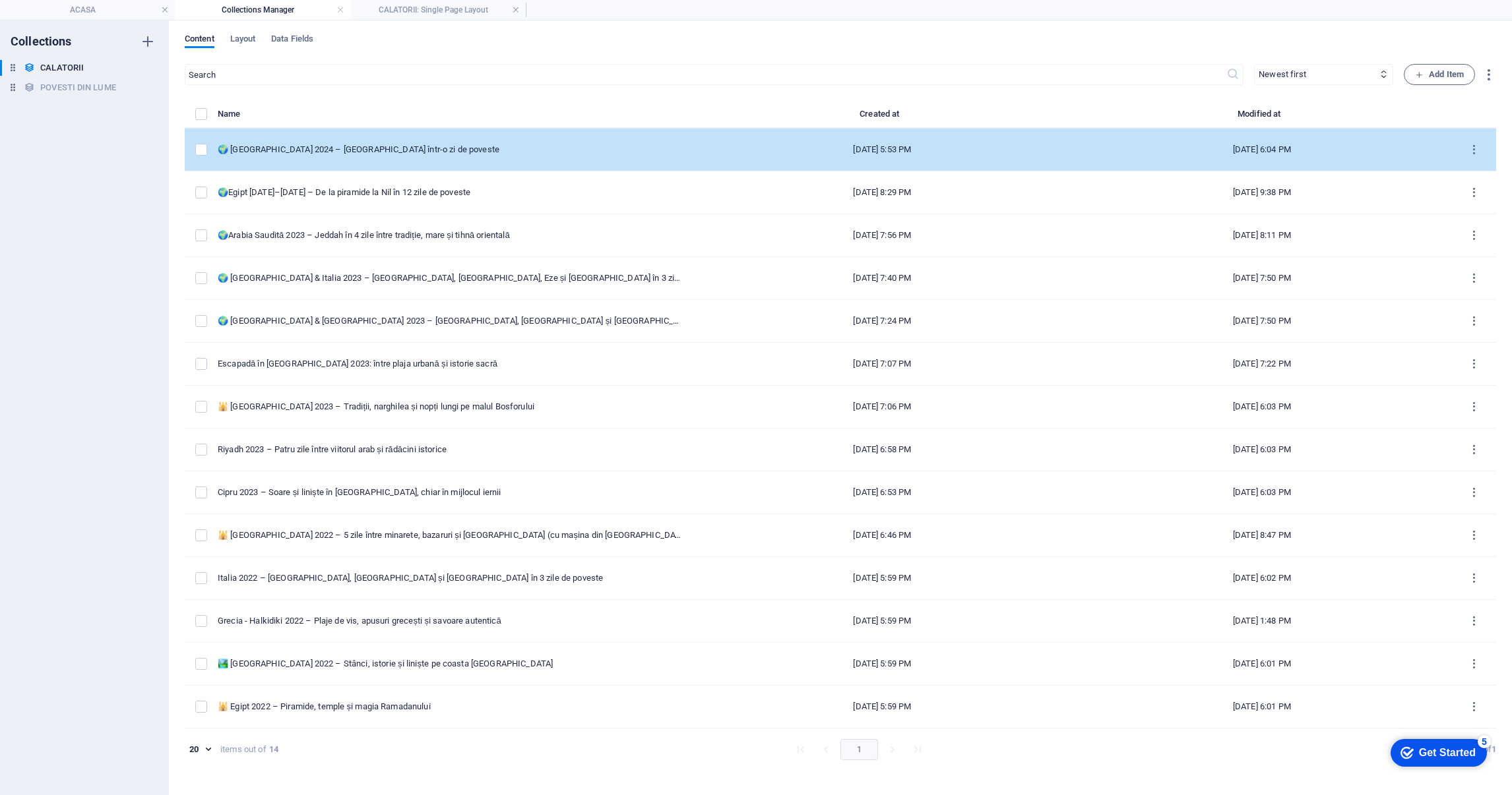
click at [381, 148] on div "🌍 [GEOGRAPHIC_DATA] 2024 – [GEOGRAPHIC_DATA] într-o zi de poveste" at bounding box center [450, 149] width 464 height 12
select select "EUROPA"
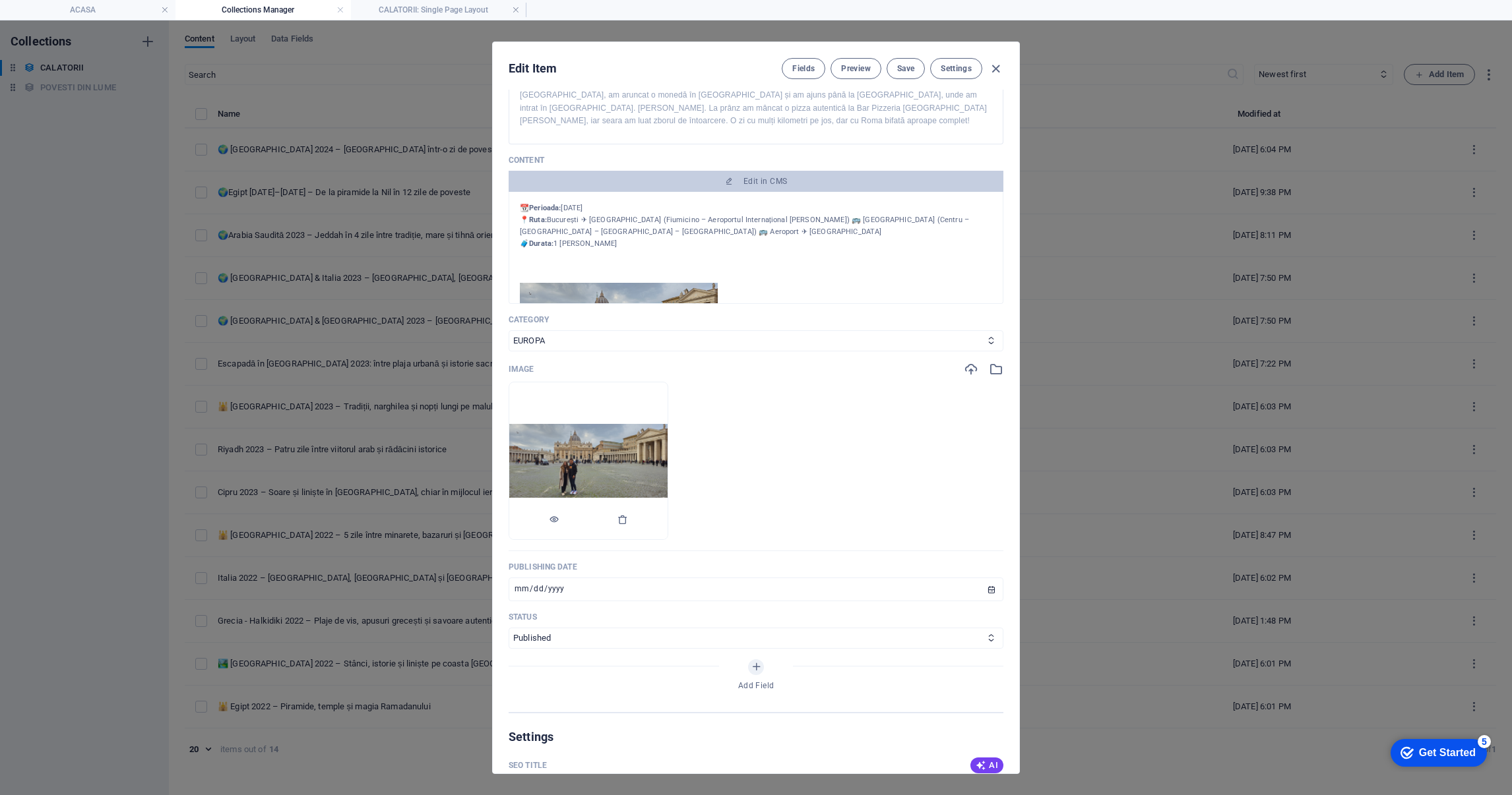
scroll to position [198, 0]
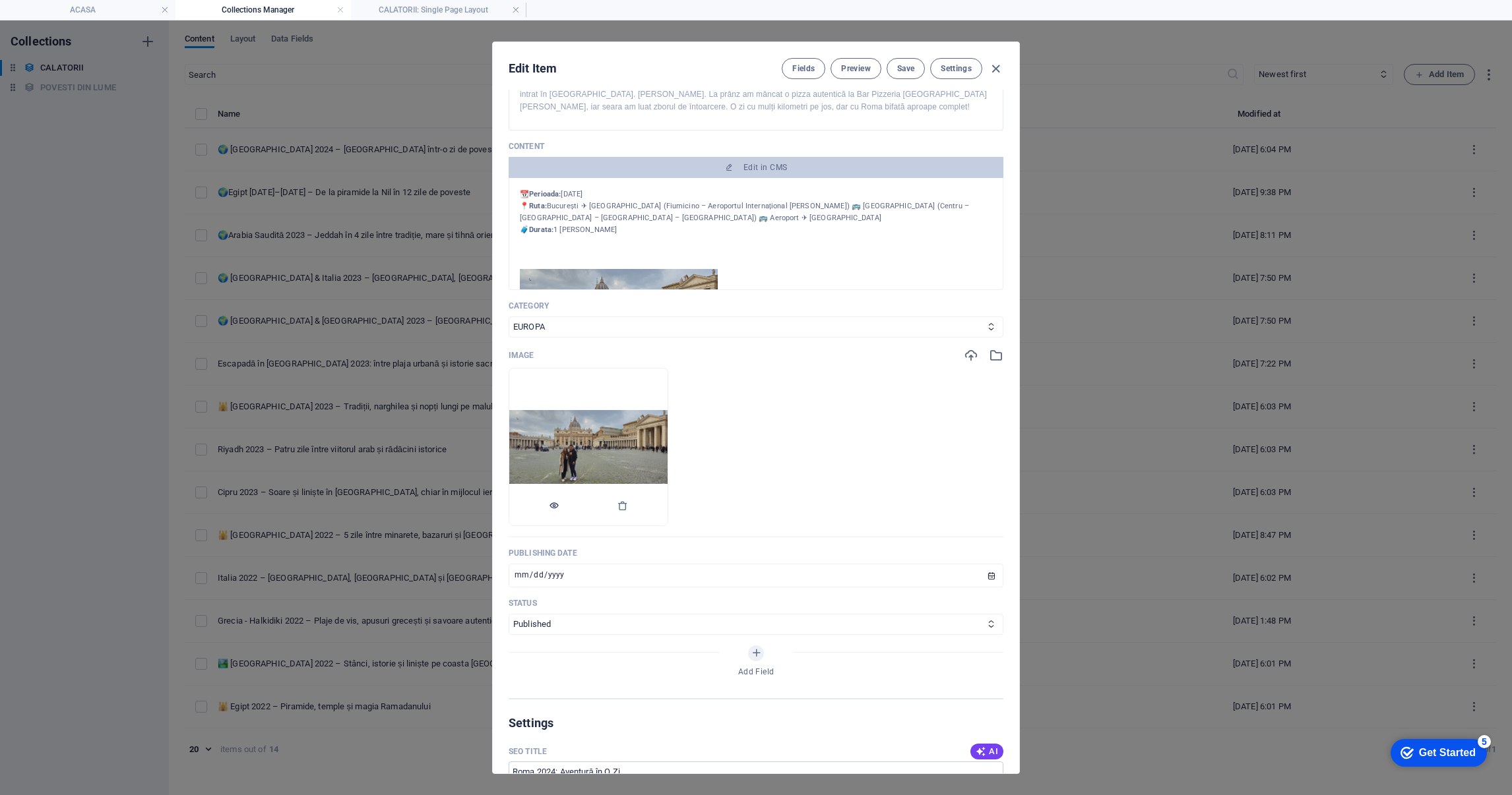
click at [560, 508] on icon "button" at bounding box center [554, 506] width 11 height 11
click at [628, 508] on icon "button" at bounding box center [622, 506] width 11 height 11
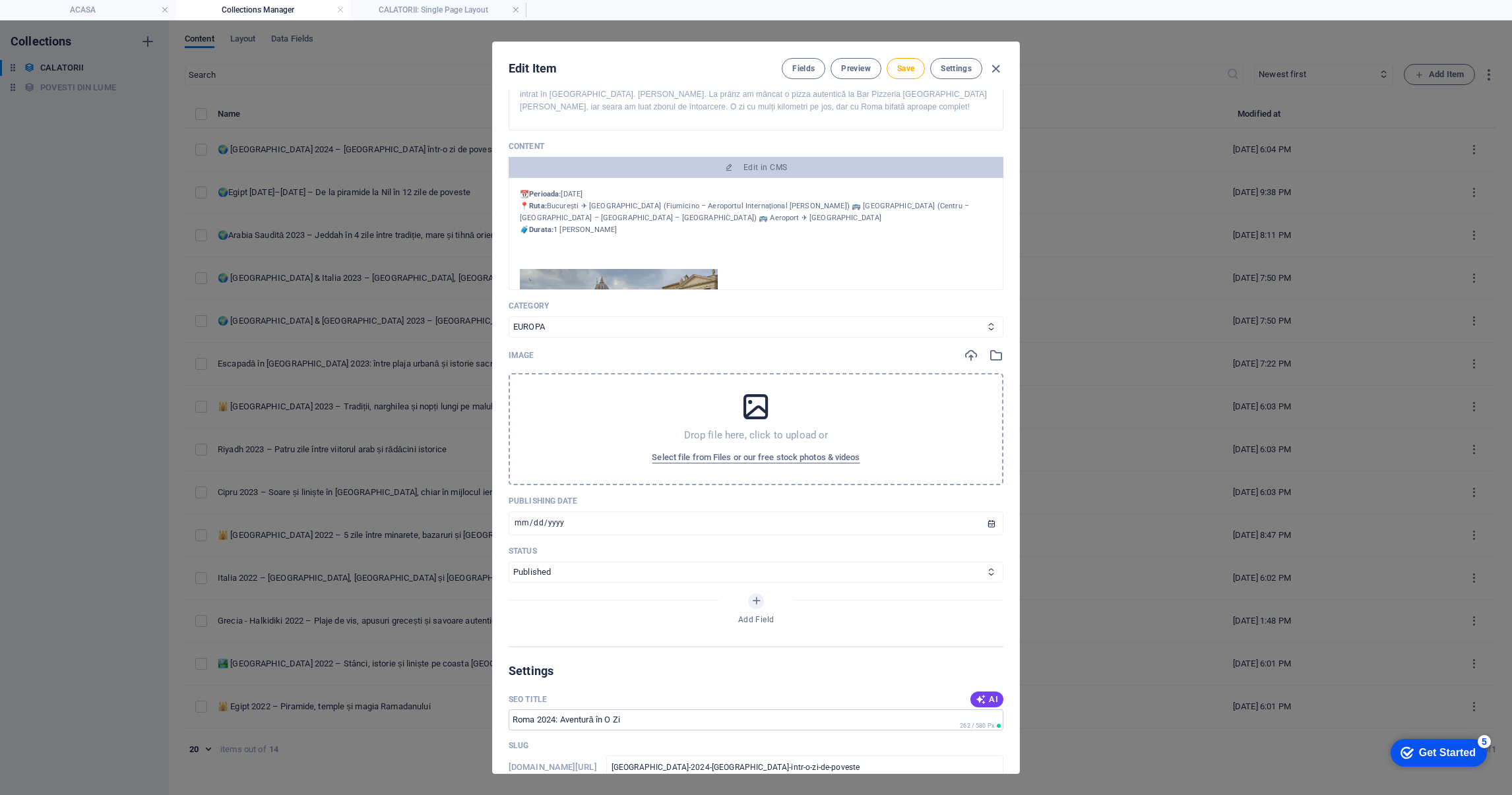
click at [771, 404] on div "Drop file here, click to upload or Select file from Files or our free stock pho…" at bounding box center [756, 429] width 495 height 112
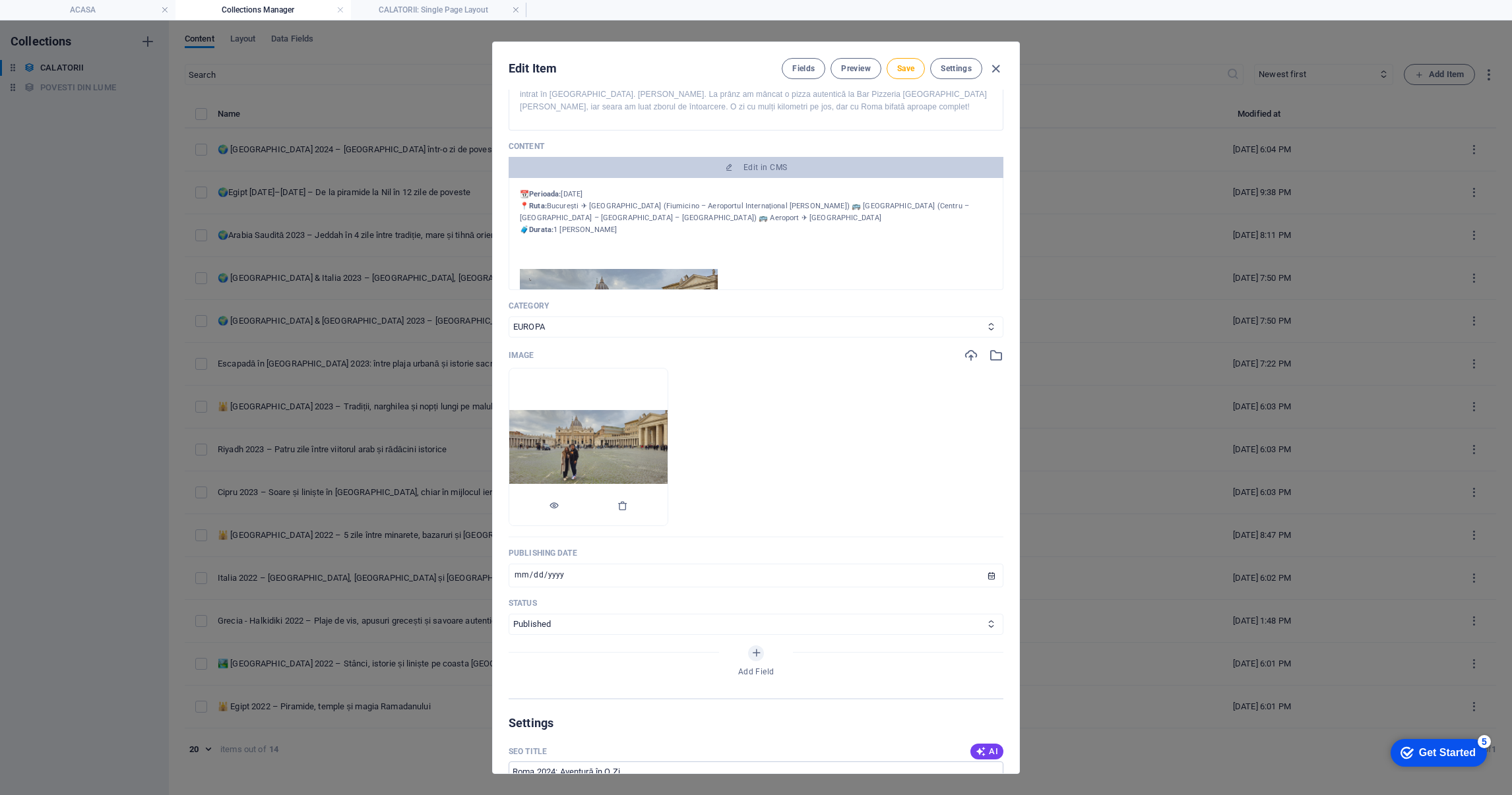
click at [581, 513] on div at bounding box center [588, 506] width 158 height 40
click at [560, 501] on icon "button" at bounding box center [554, 506] width 11 height 11
click at [901, 64] on span "Save" at bounding box center [906, 69] width 17 height 11
click at [908, 71] on span "Save" at bounding box center [906, 69] width 17 height 11
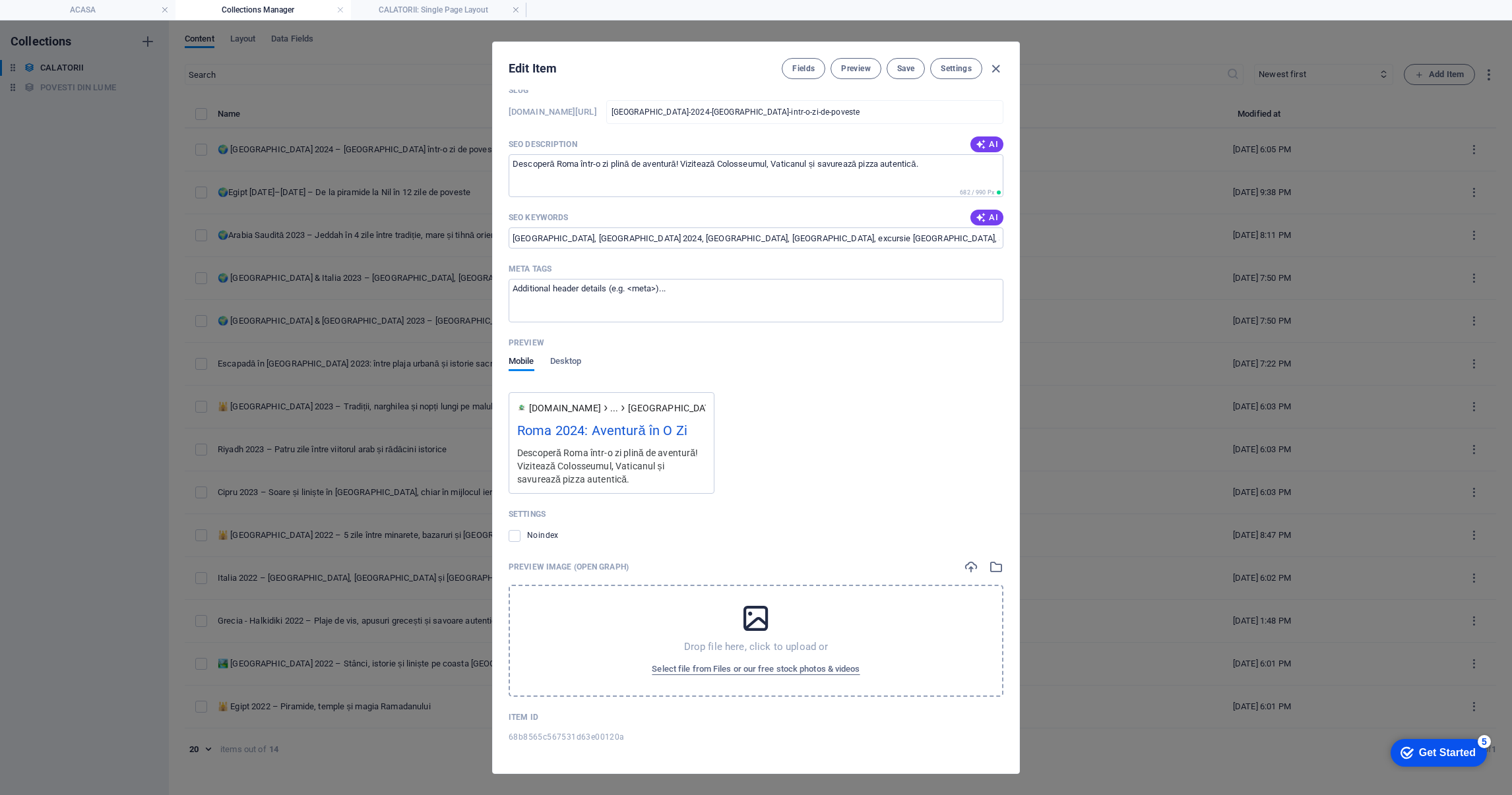
scroll to position [312, 0]
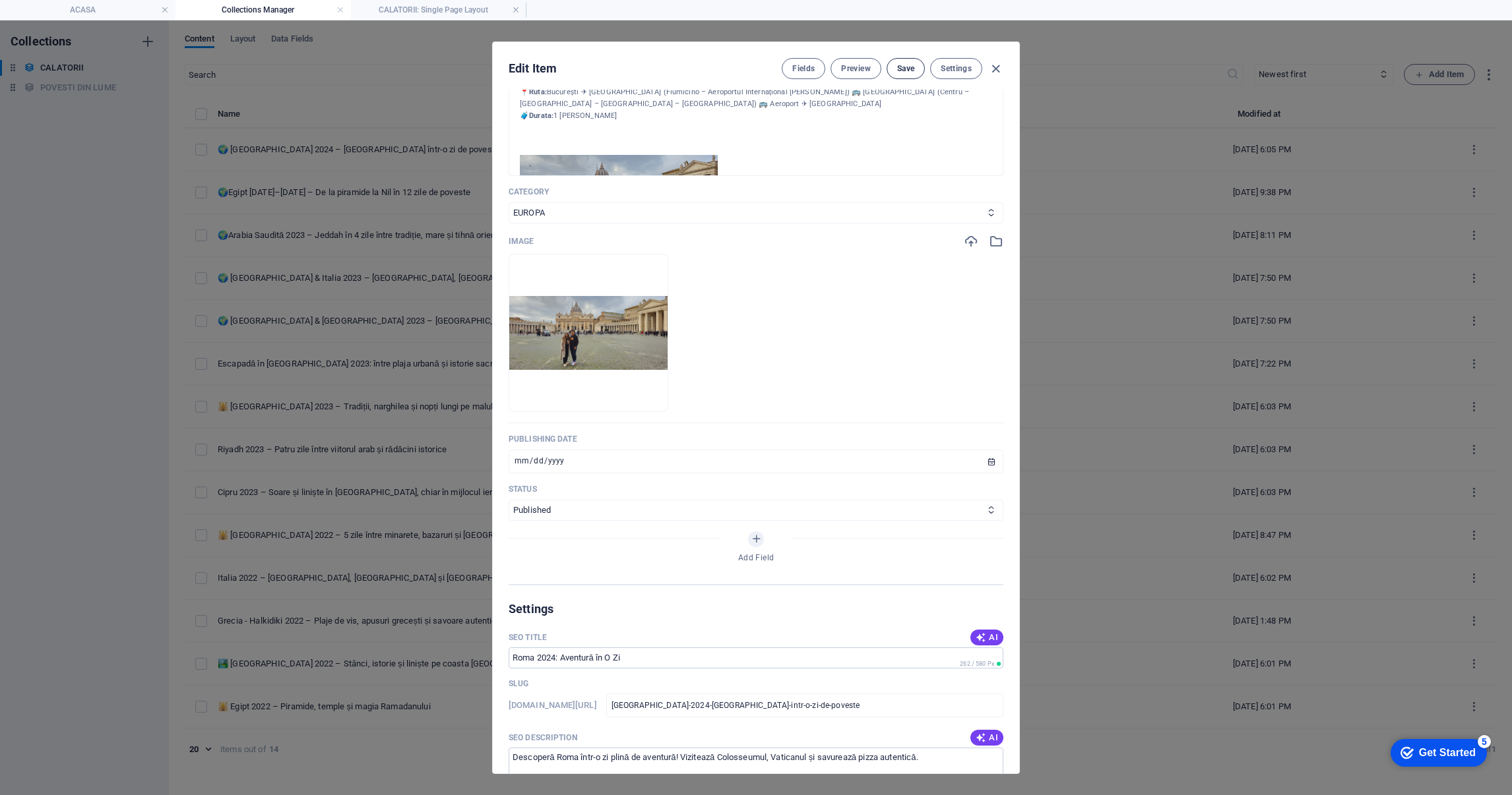
click at [903, 62] on button "Save" at bounding box center [906, 69] width 38 height 21
click at [994, 69] on icon "button" at bounding box center [995, 69] width 15 height 15
type input "2025-09-03"
type input "italia-2024-roma-intr-o-zi-de-poveste"
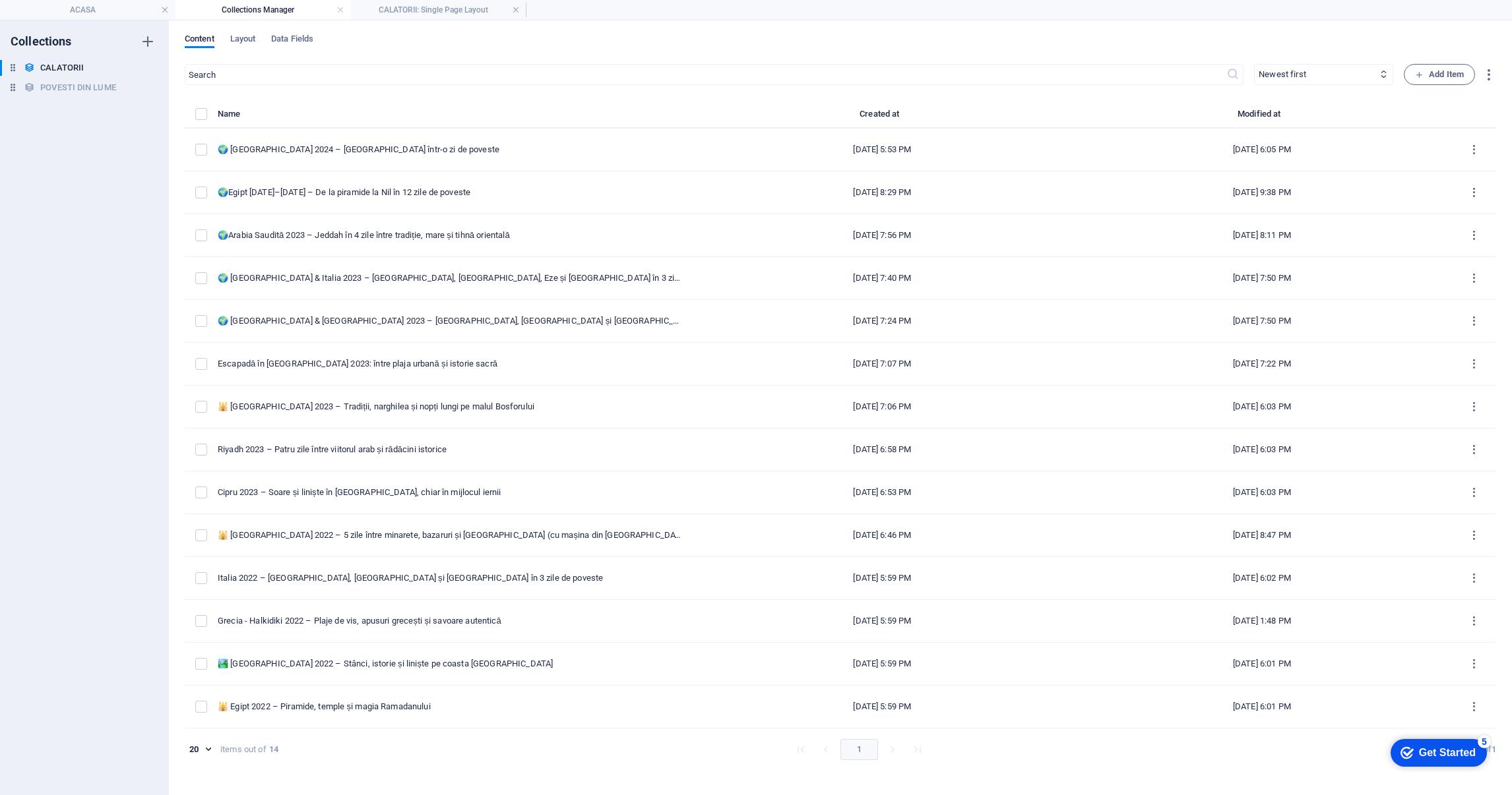
click at [124, 335] on div "Collections CALATORII CALATORII POVESTI DIN LUME POVESTI DIN LUME" at bounding box center [84, 408] width 169 height 775
click at [447, 1] on li "CALATORII: Single Page Layout" at bounding box center [438, 10] width 176 height 20
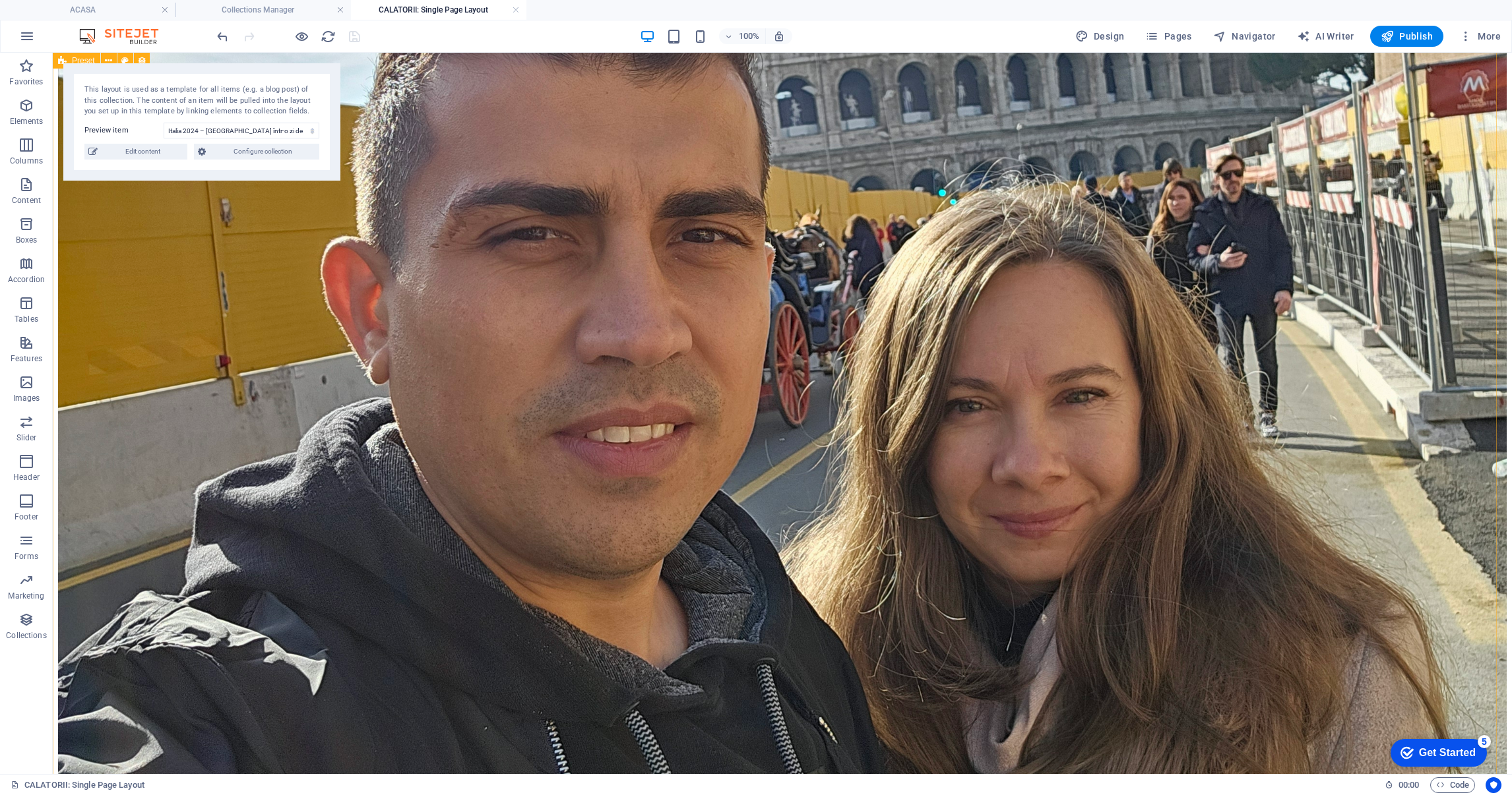
scroll to position [2416, 0]
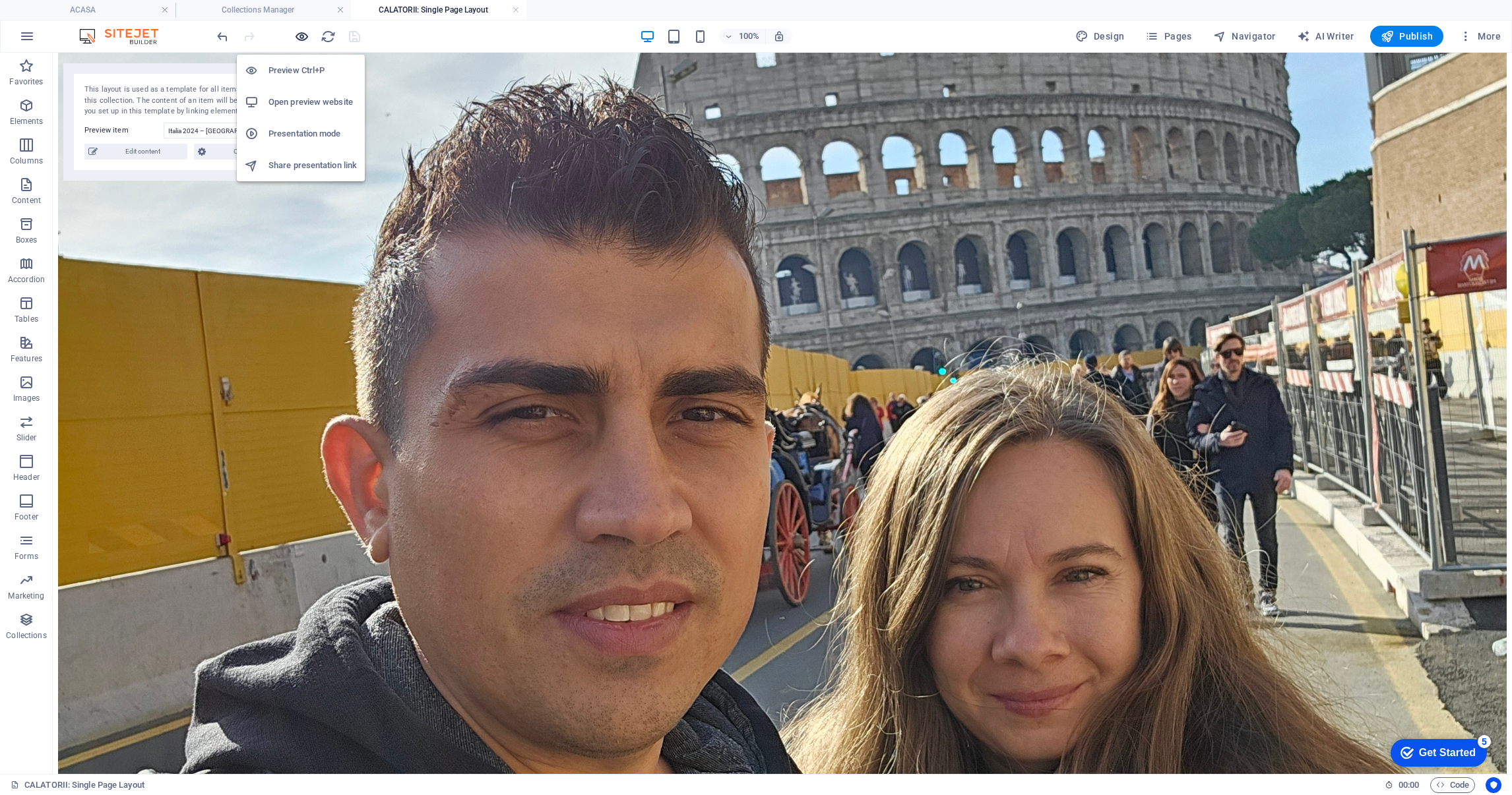
click at [298, 35] on icon "button" at bounding box center [302, 37] width 15 height 15
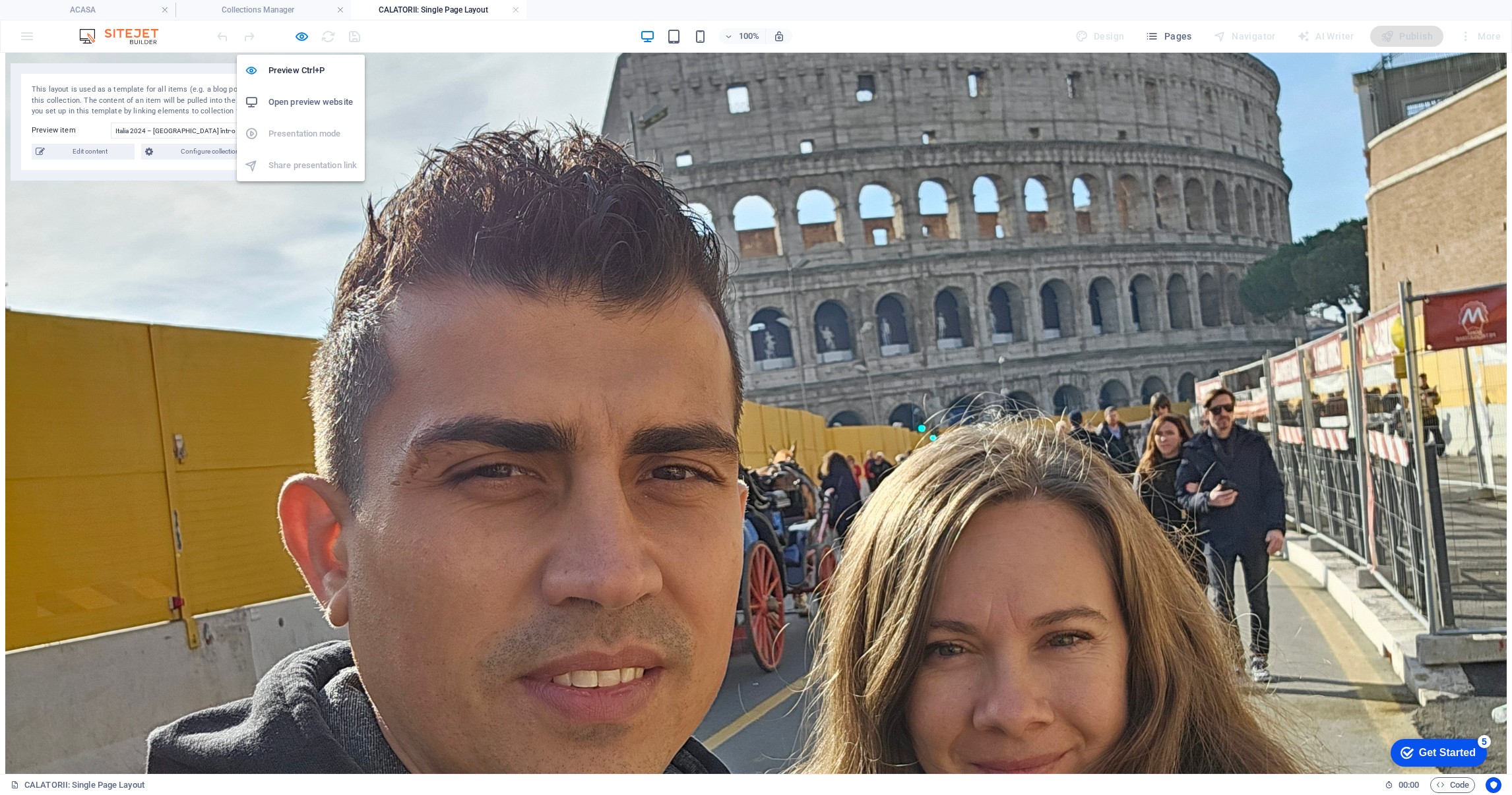
click at [303, 91] on li "Open preview website" at bounding box center [301, 102] width 128 height 31
click at [513, 8] on link at bounding box center [516, 10] width 8 height 12
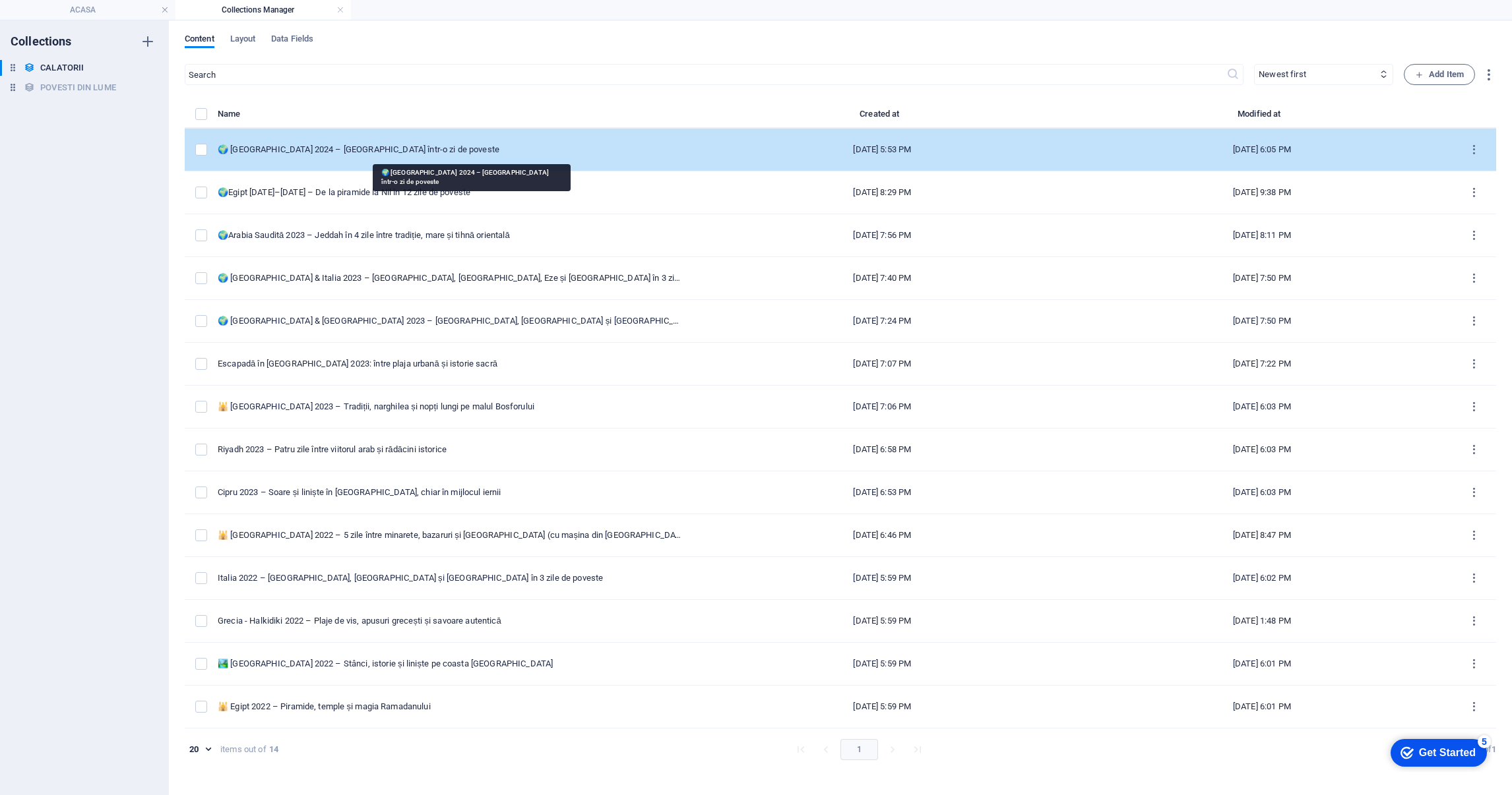
click at [419, 146] on div "🌍 [GEOGRAPHIC_DATA] 2024 – [GEOGRAPHIC_DATA] într-o zi de poveste" at bounding box center [450, 149] width 464 height 12
select select "EUROPA"
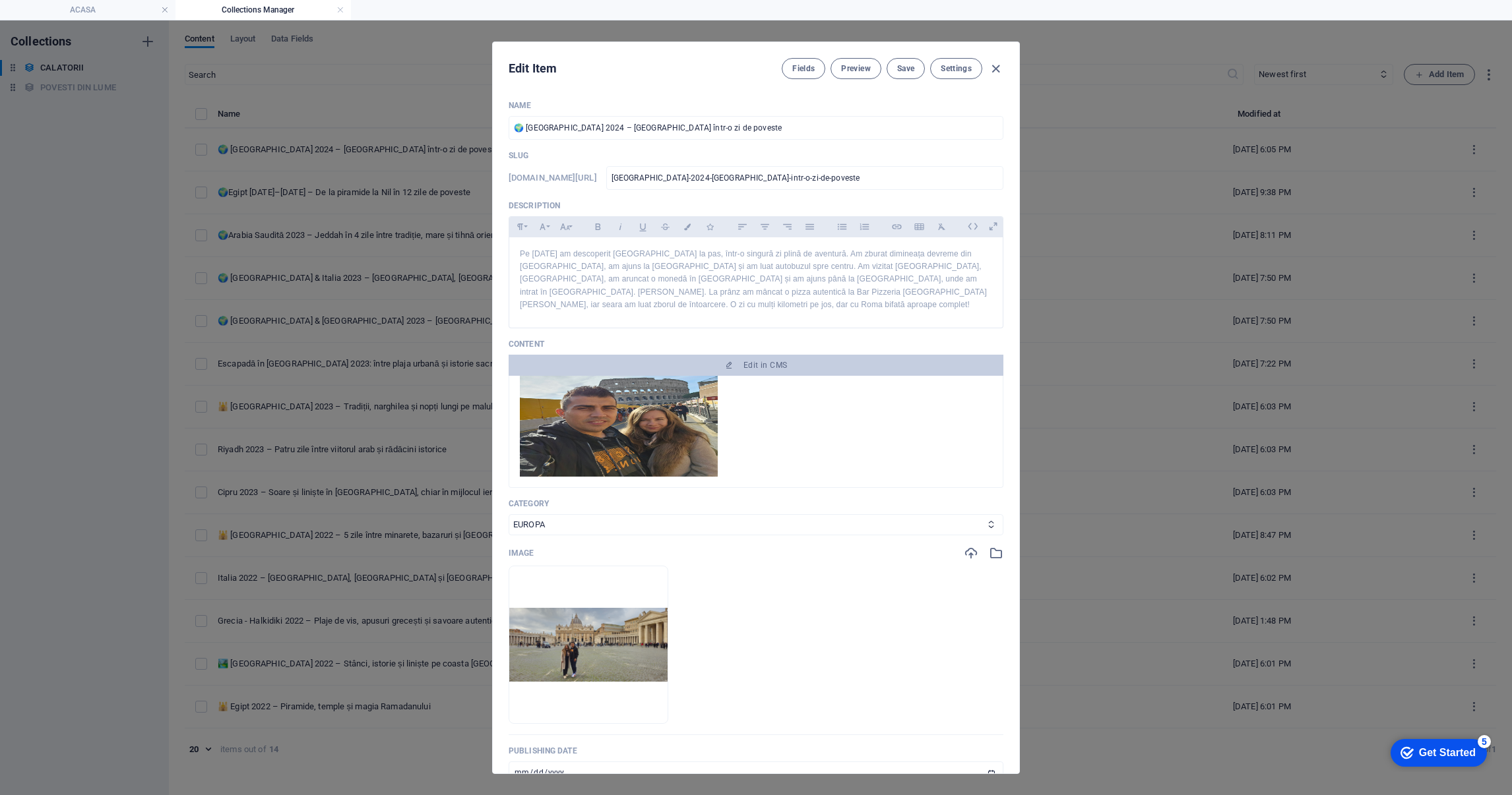
scroll to position [593, 0]
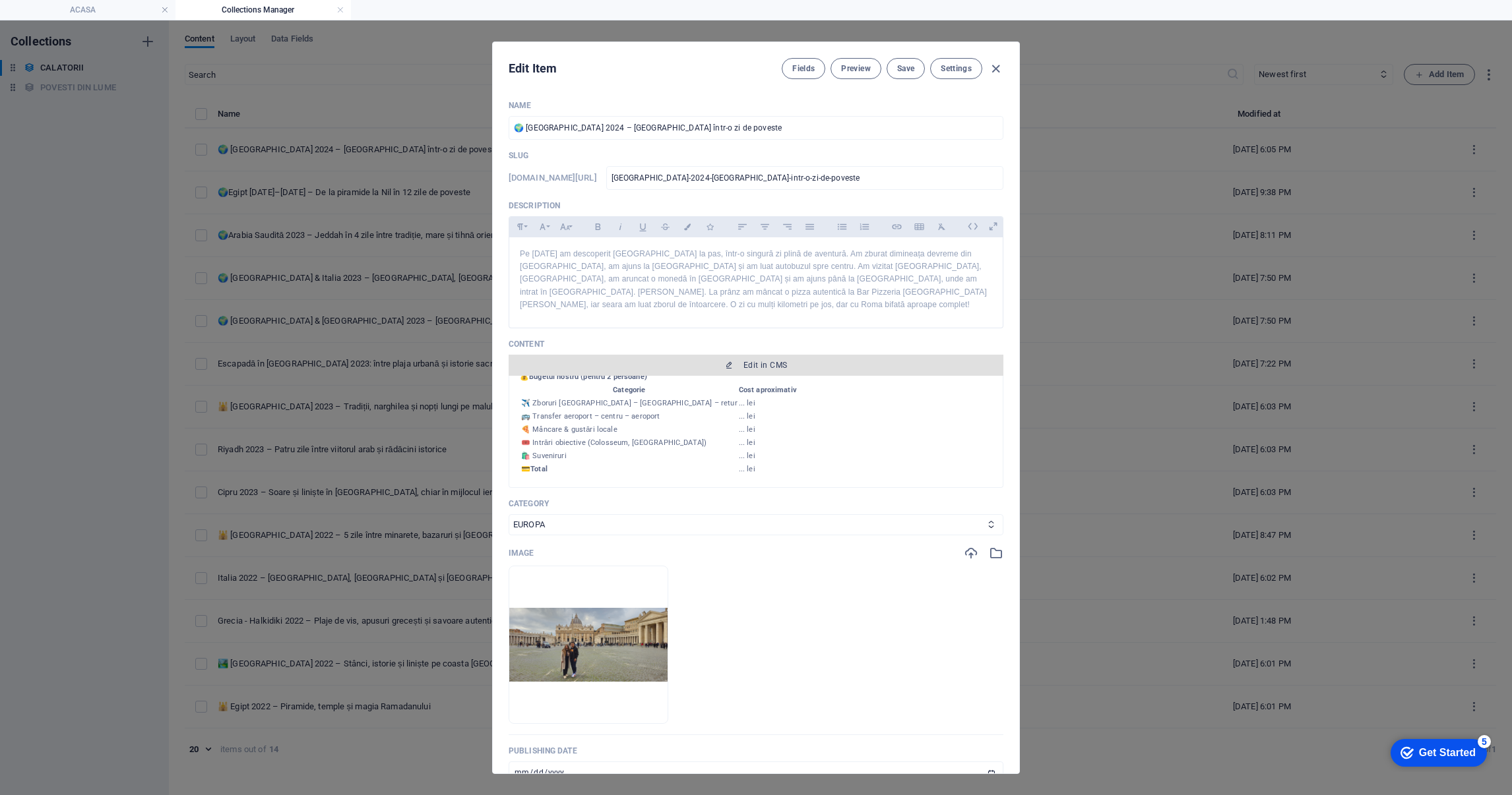
click at [762, 364] on span "Edit in CMS" at bounding box center [765, 365] width 44 height 11
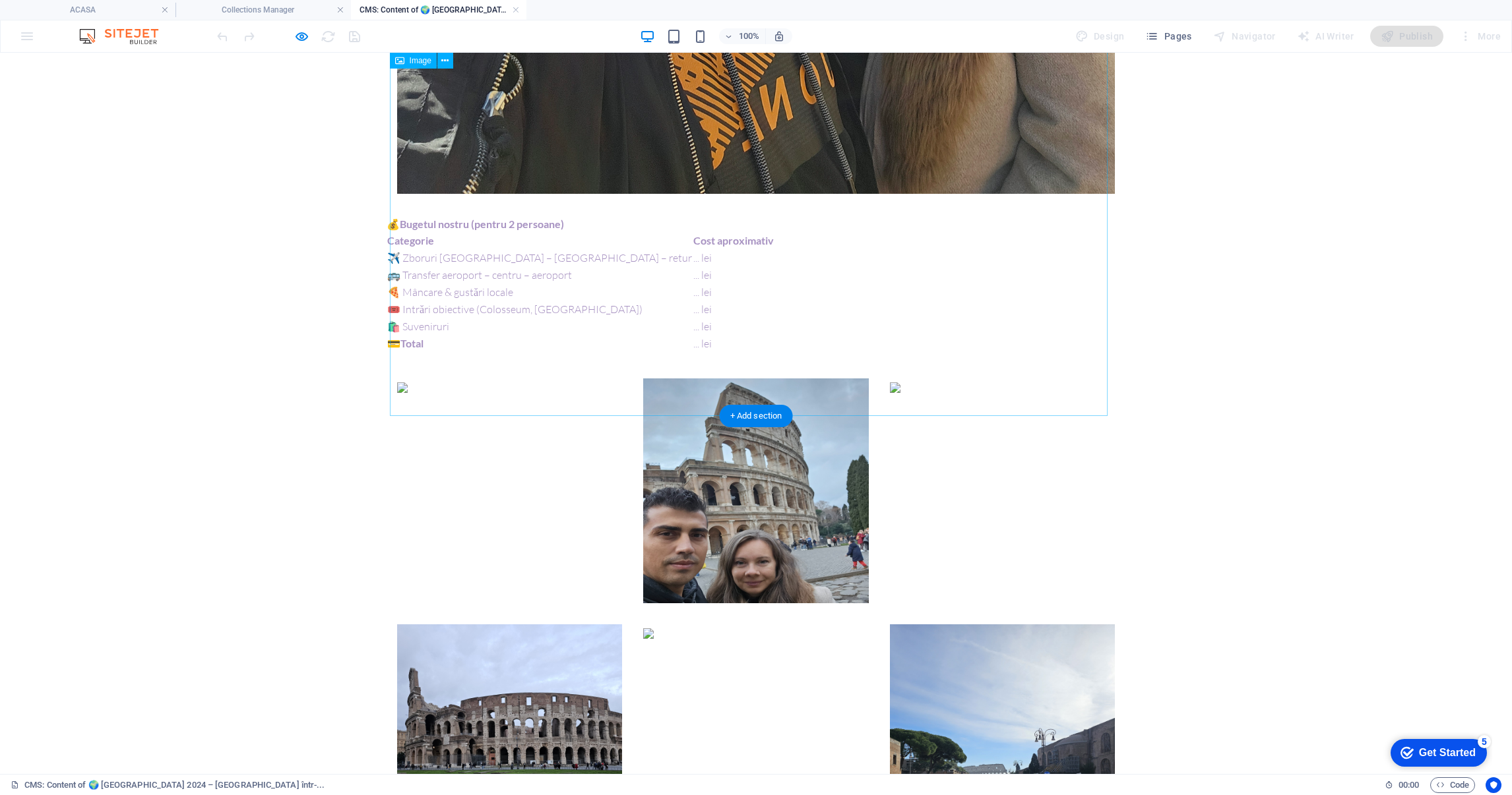
scroll to position [1780, 0]
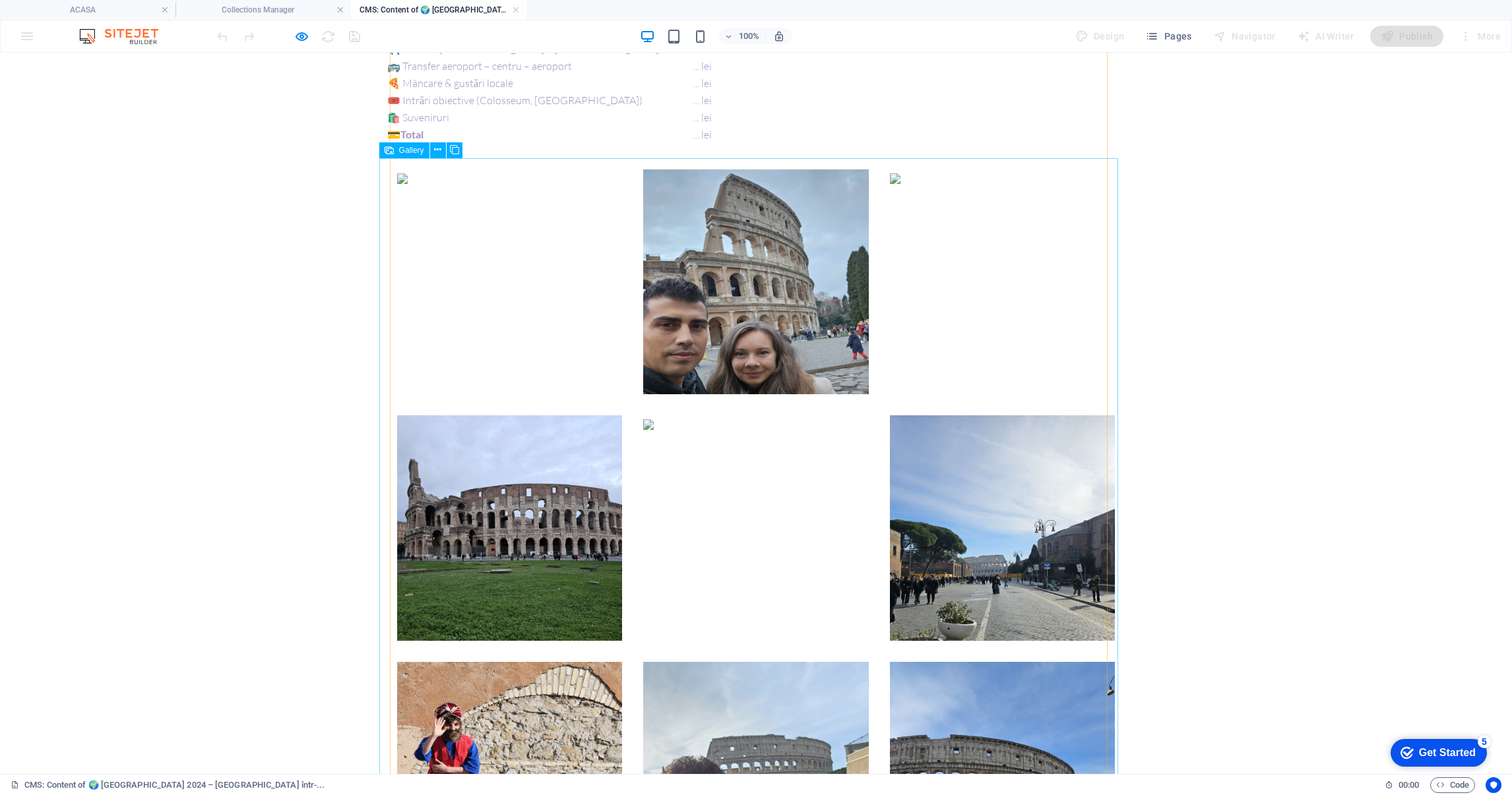
click at [477, 267] on li at bounding box center [509, 282] width 225 height 225
click at [509, 281] on li at bounding box center [509, 282] width 225 height 225
select select "4"
select select "px"
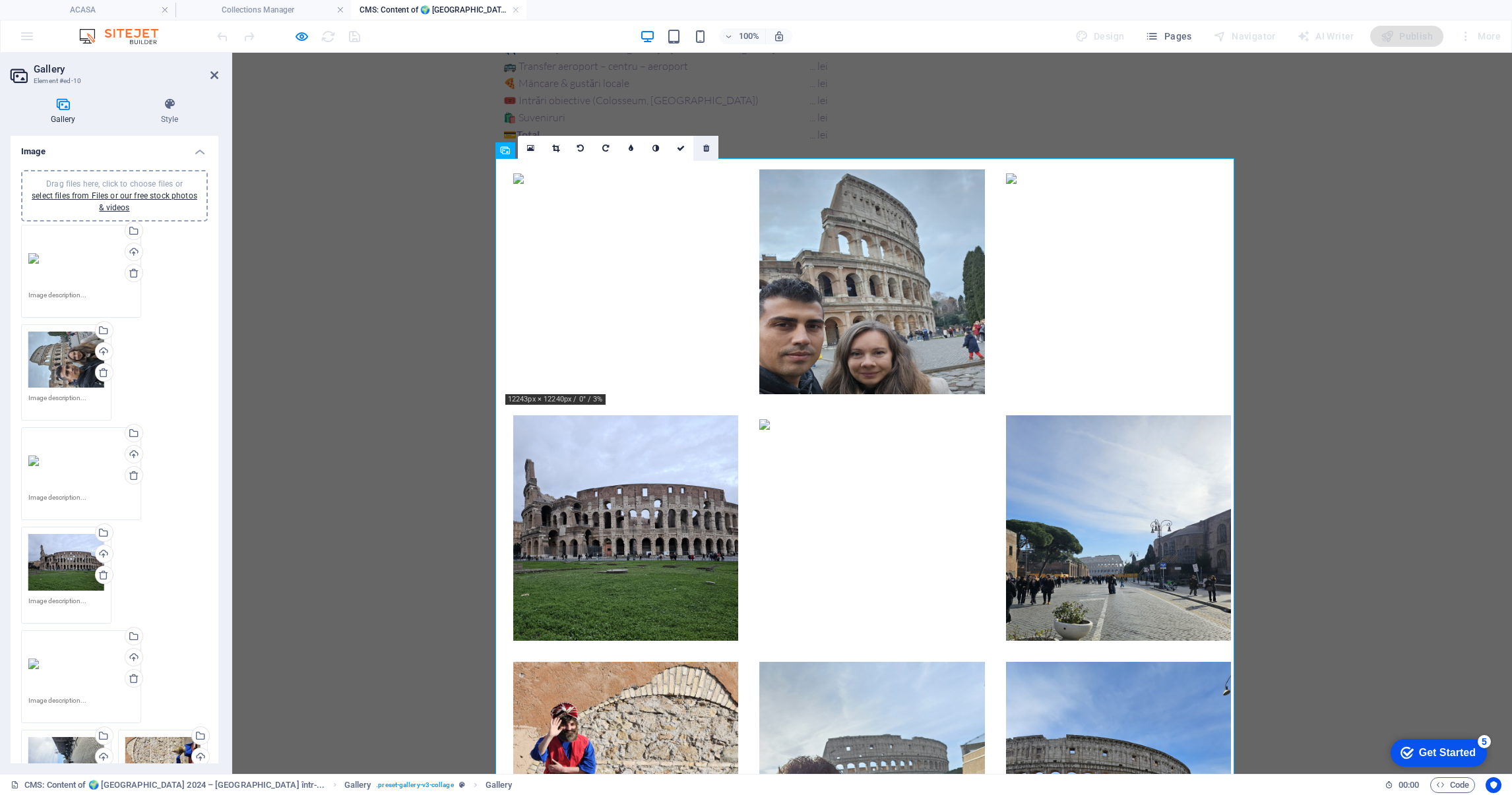
drag, startPoint x: 754, startPoint y: 186, endPoint x: 705, endPoint y: 145, distance: 63.9
click at [705, 145] on icon at bounding box center [706, 148] width 6 height 8
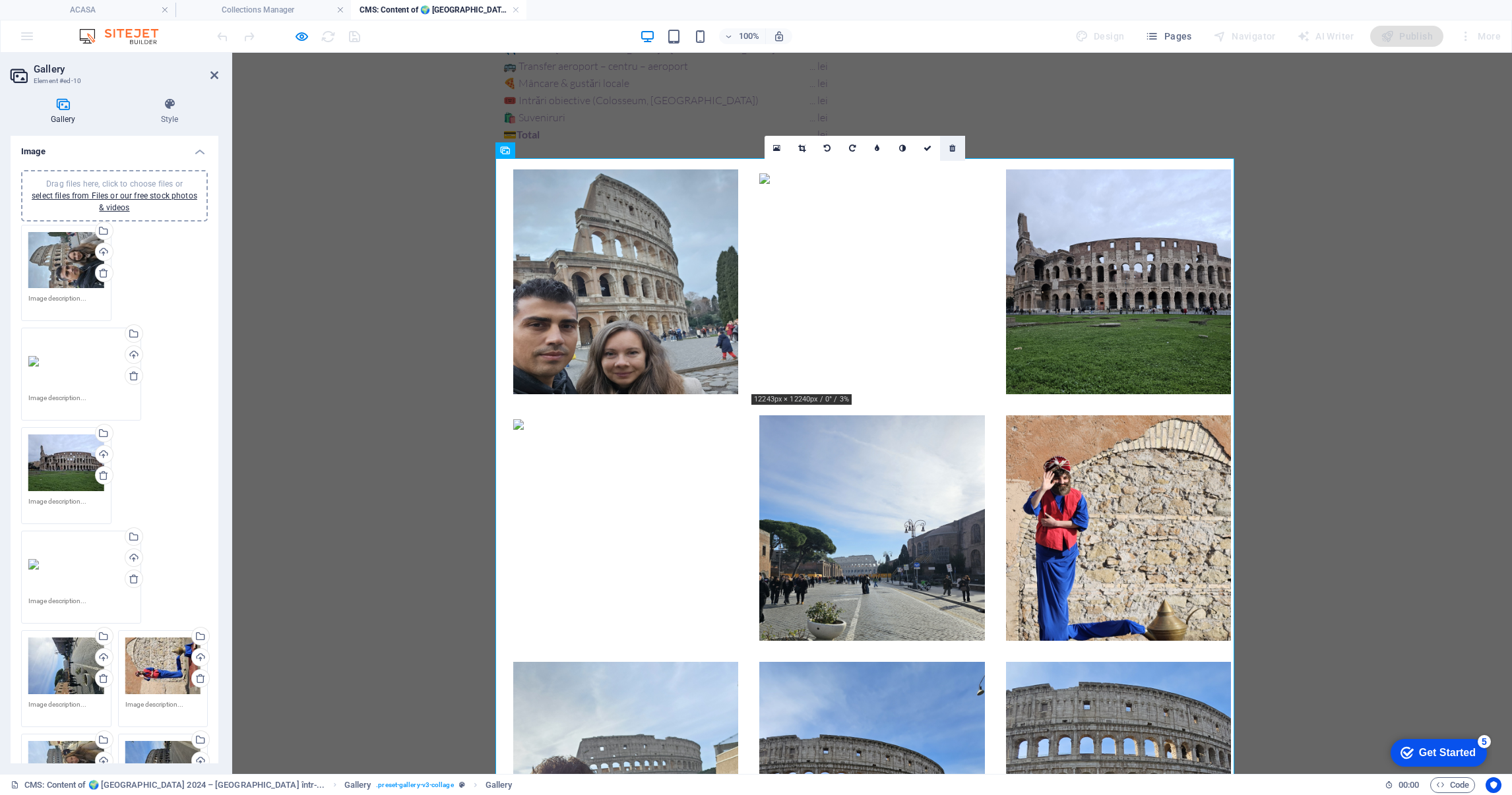
click at [956, 147] on link at bounding box center [952, 148] width 25 height 25
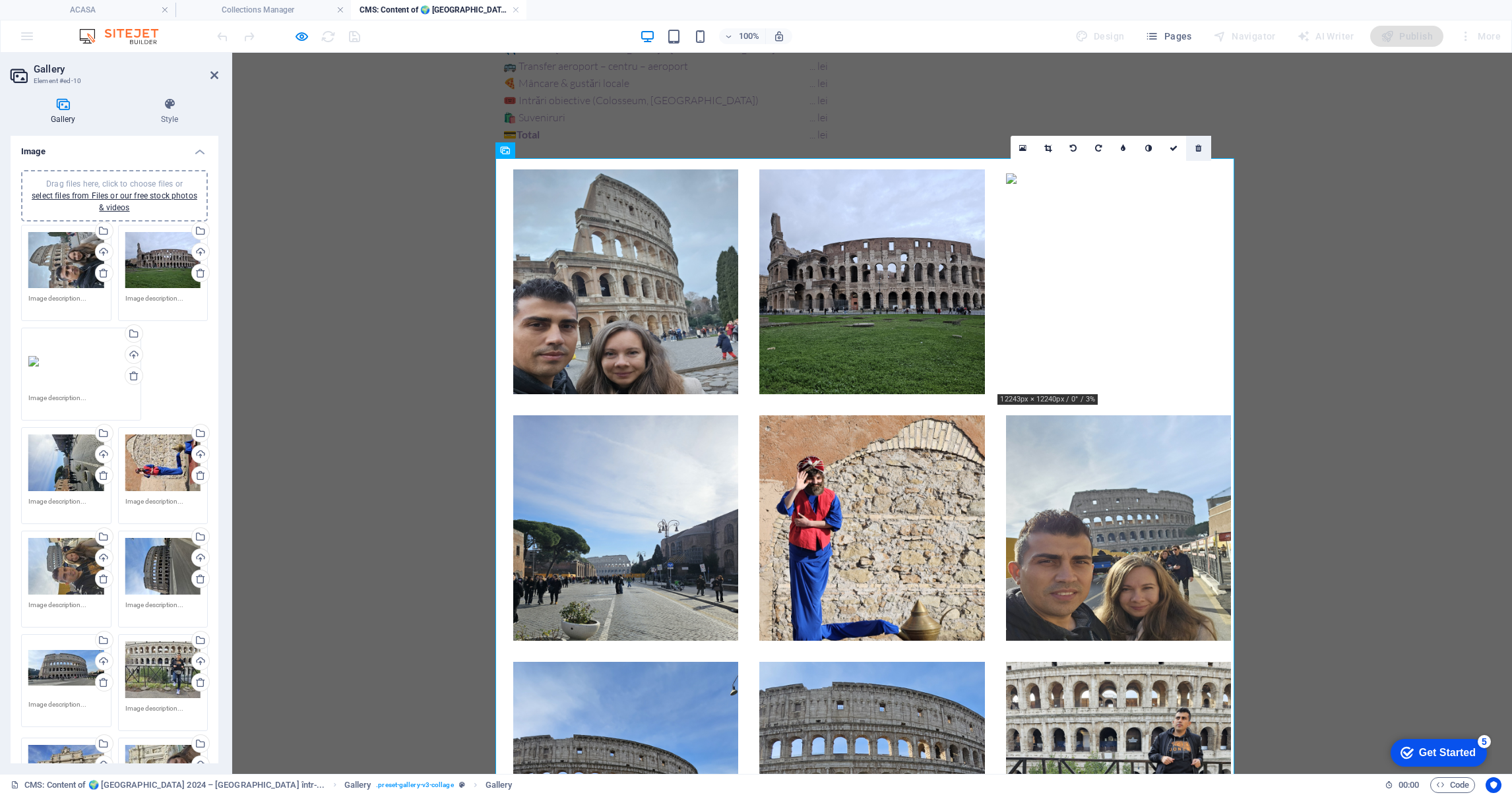
click at [1203, 140] on link at bounding box center [1198, 148] width 25 height 25
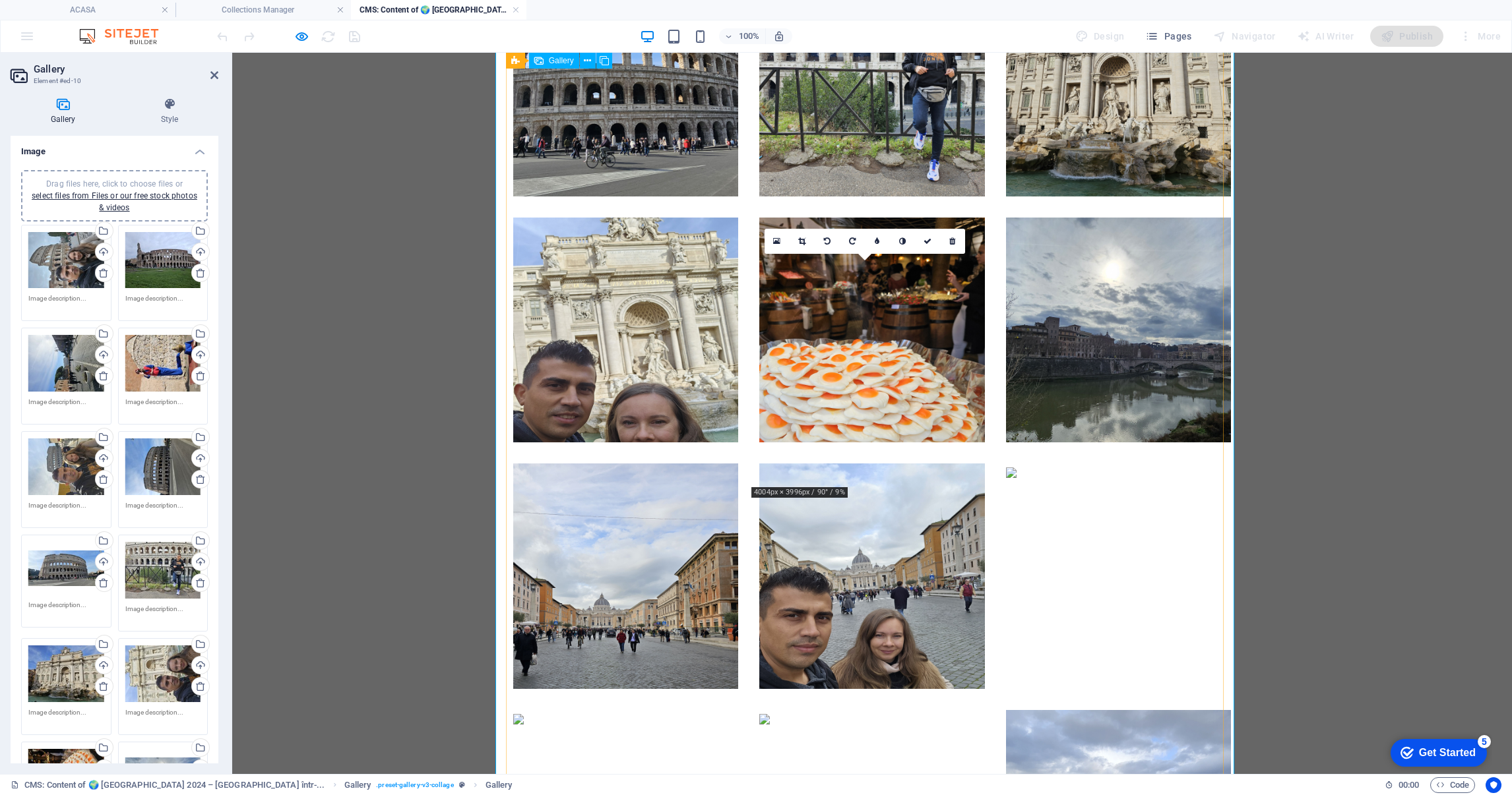
scroll to position [2472, 0]
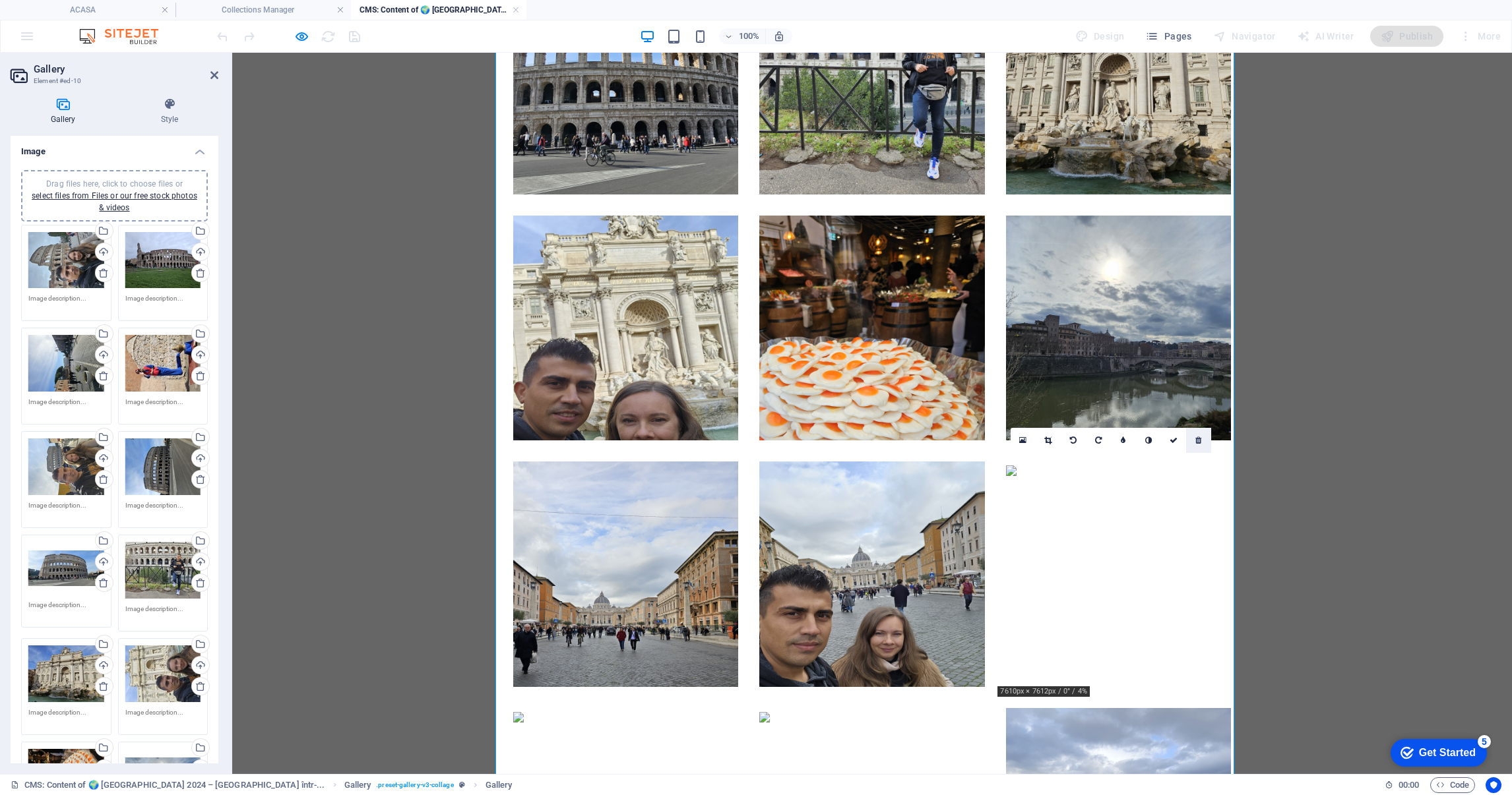
click at [1197, 438] on icon at bounding box center [1198, 440] width 6 height 8
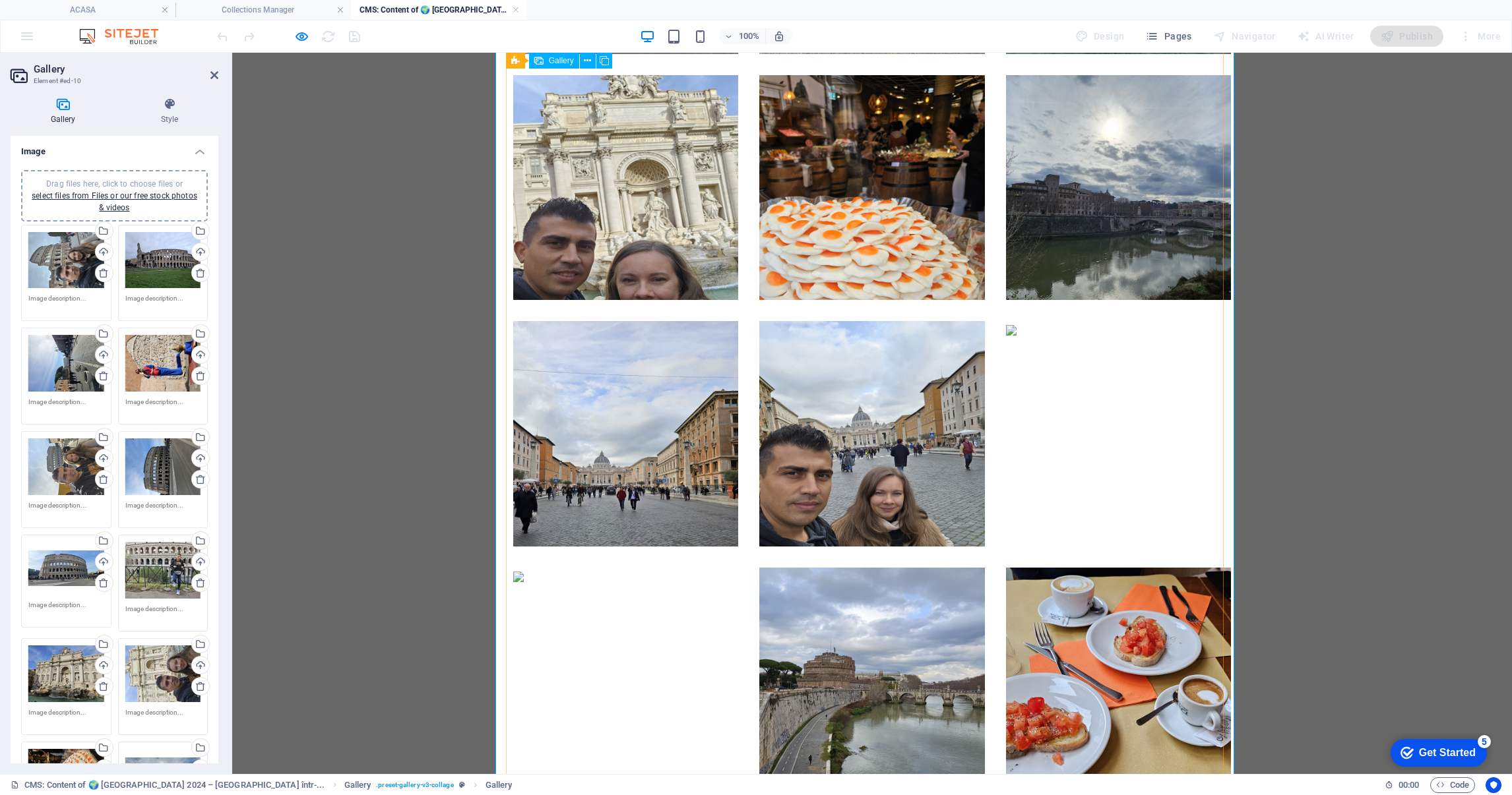
scroll to position [2769, 0]
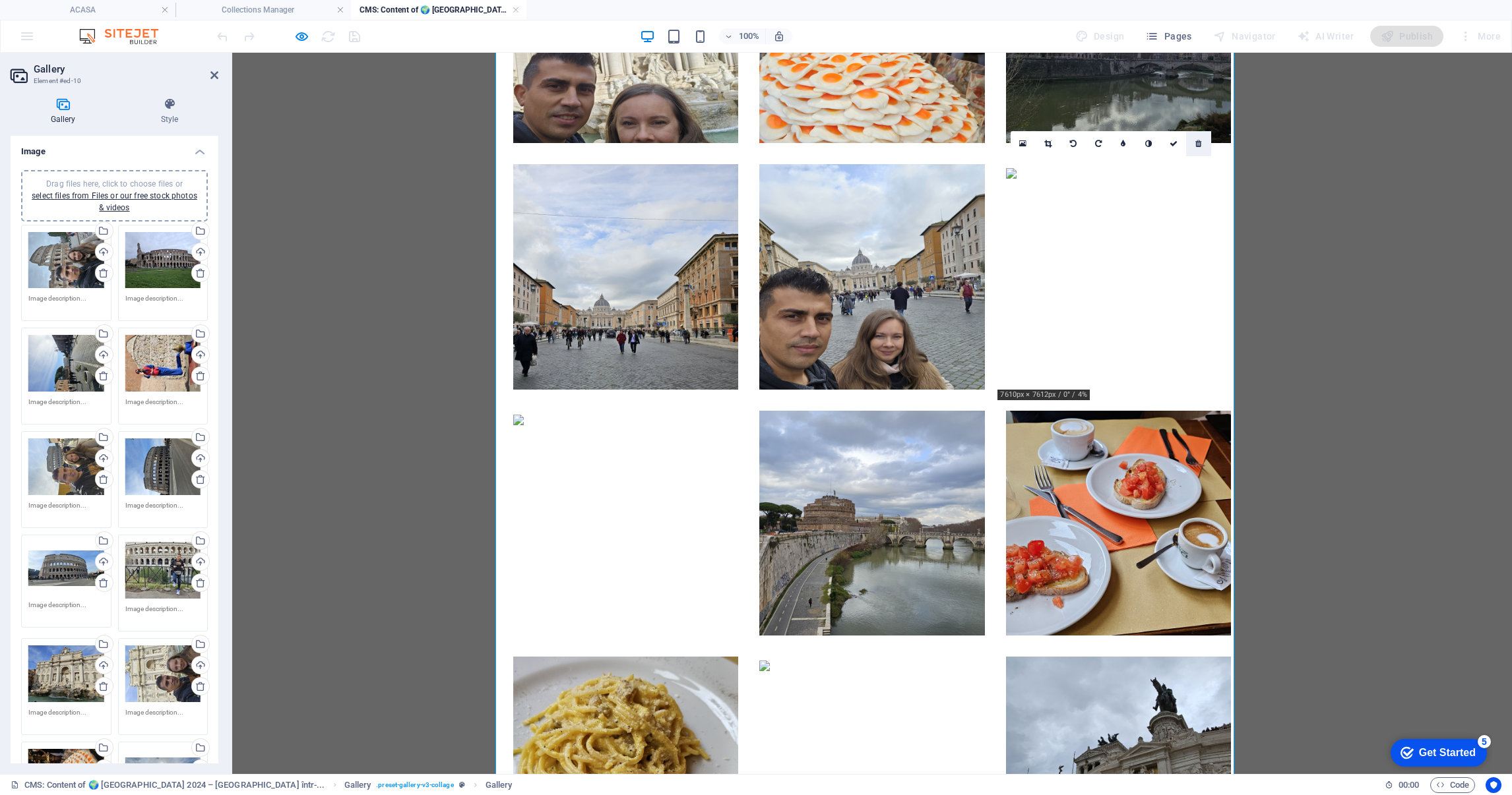
click at [1201, 140] on icon at bounding box center [1198, 143] width 6 height 8
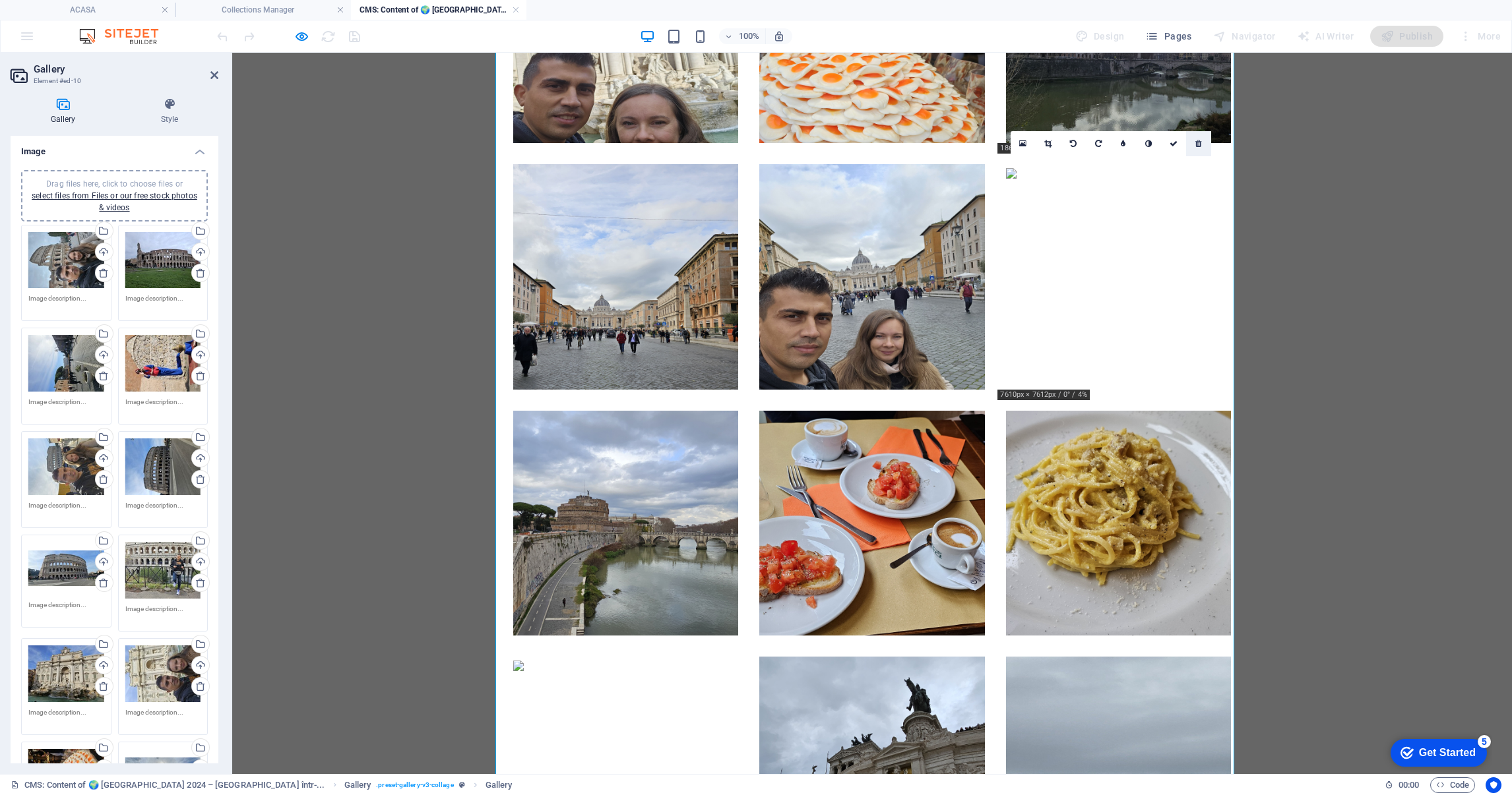
click at [1197, 140] on icon at bounding box center [1198, 143] width 6 height 8
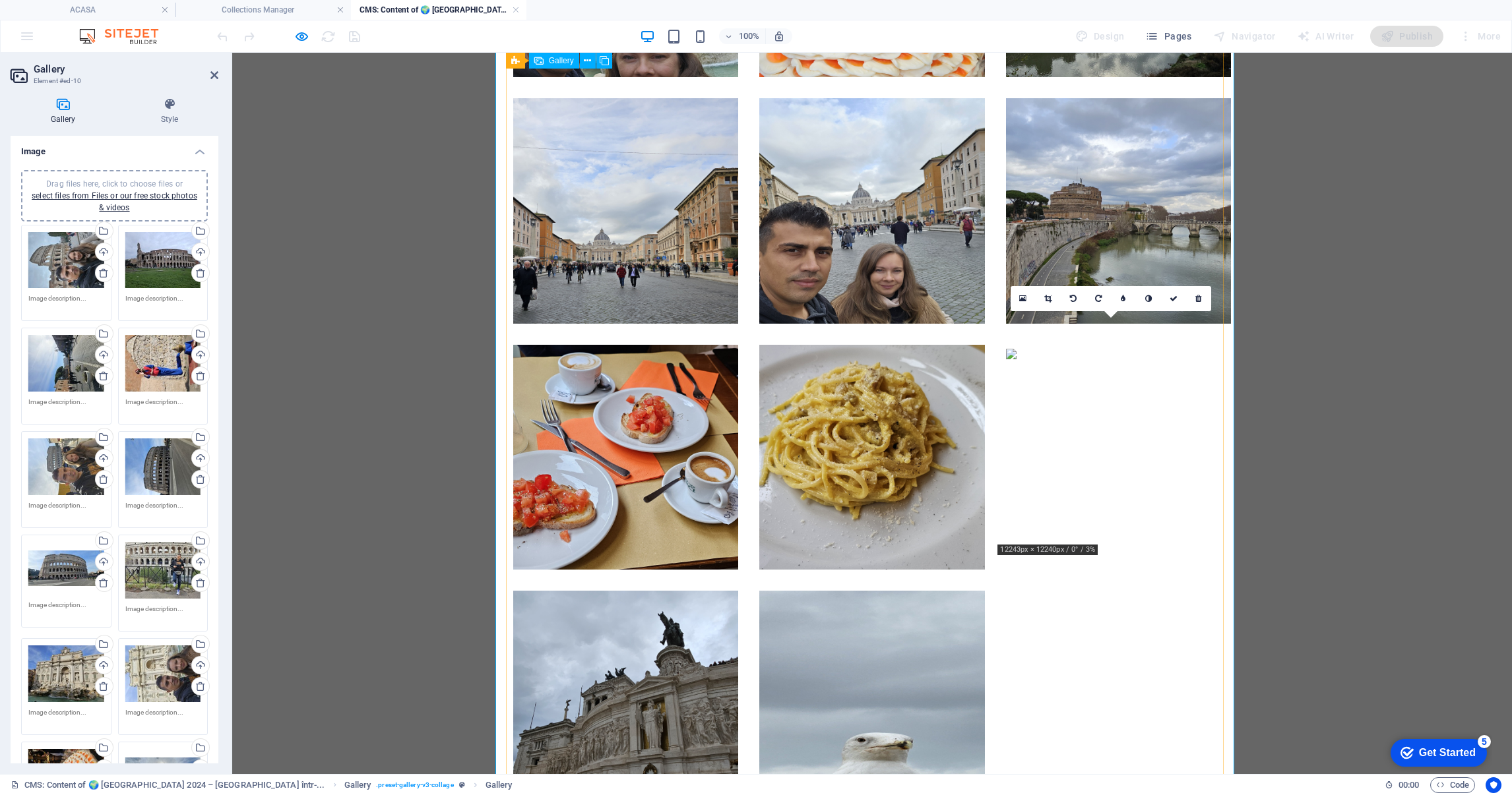
scroll to position [2868, 0]
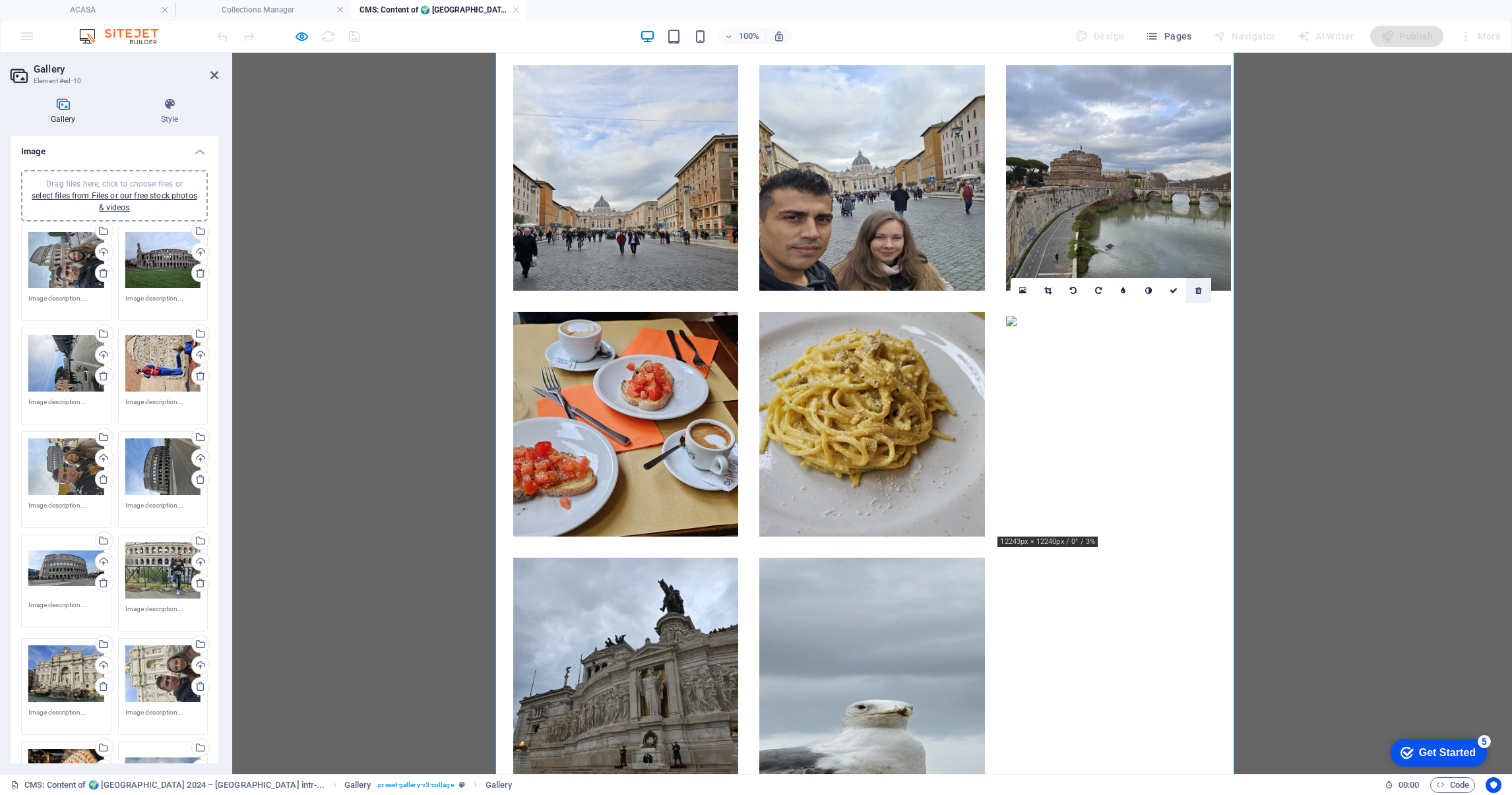
click at [1196, 287] on icon at bounding box center [1198, 291] width 6 height 8
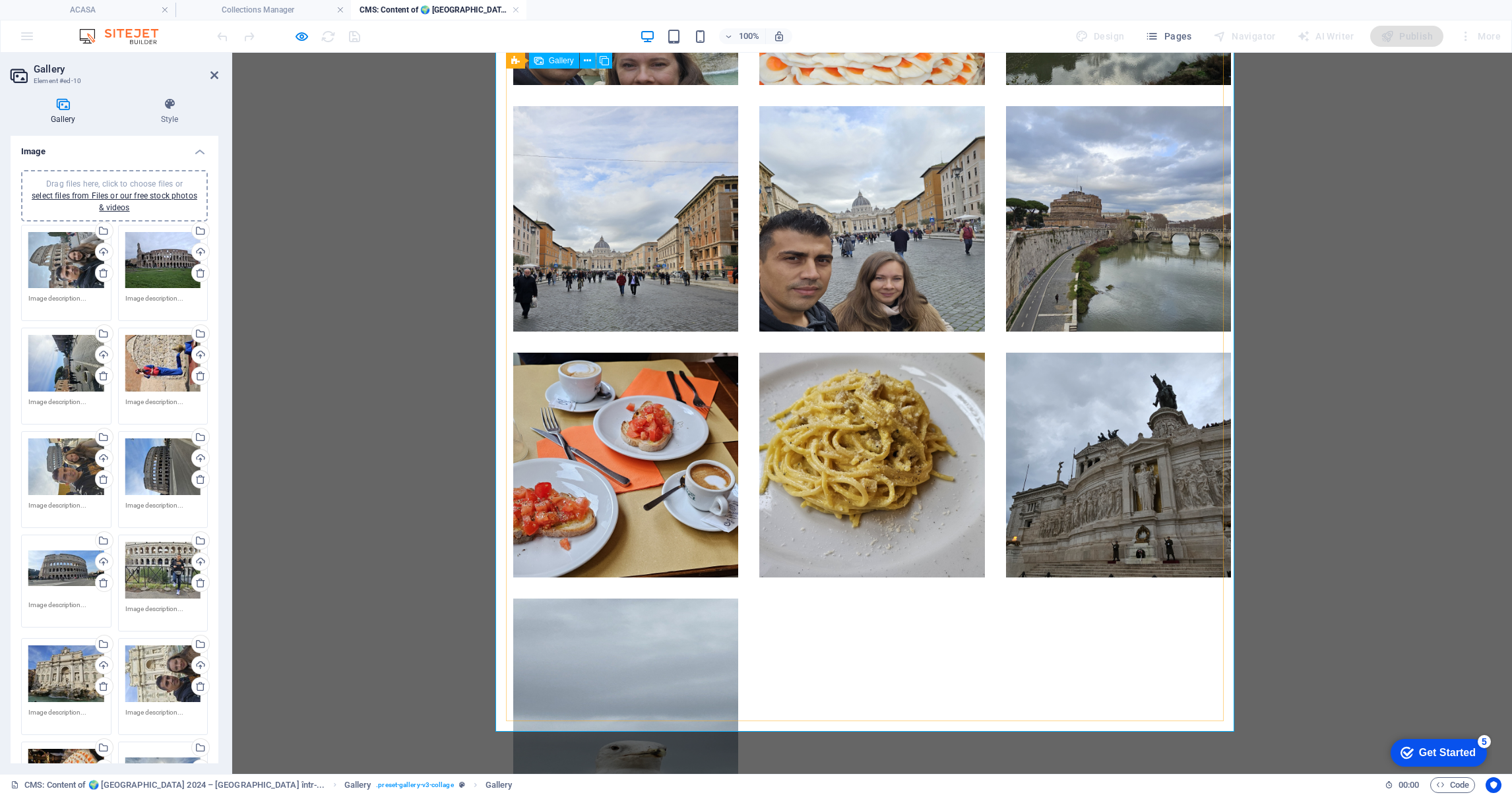
scroll to position [2929, 0]
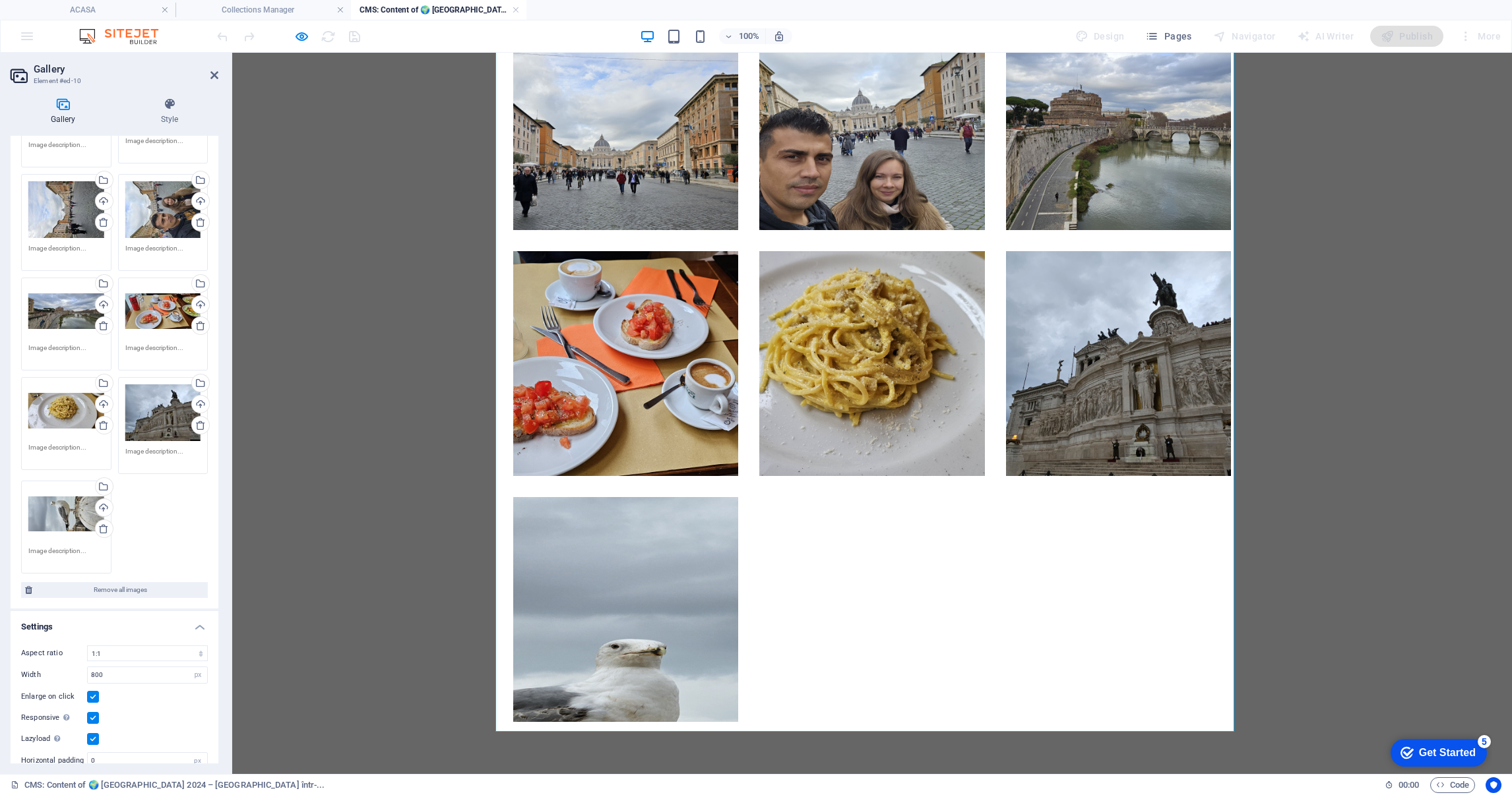
scroll to position [701, 0]
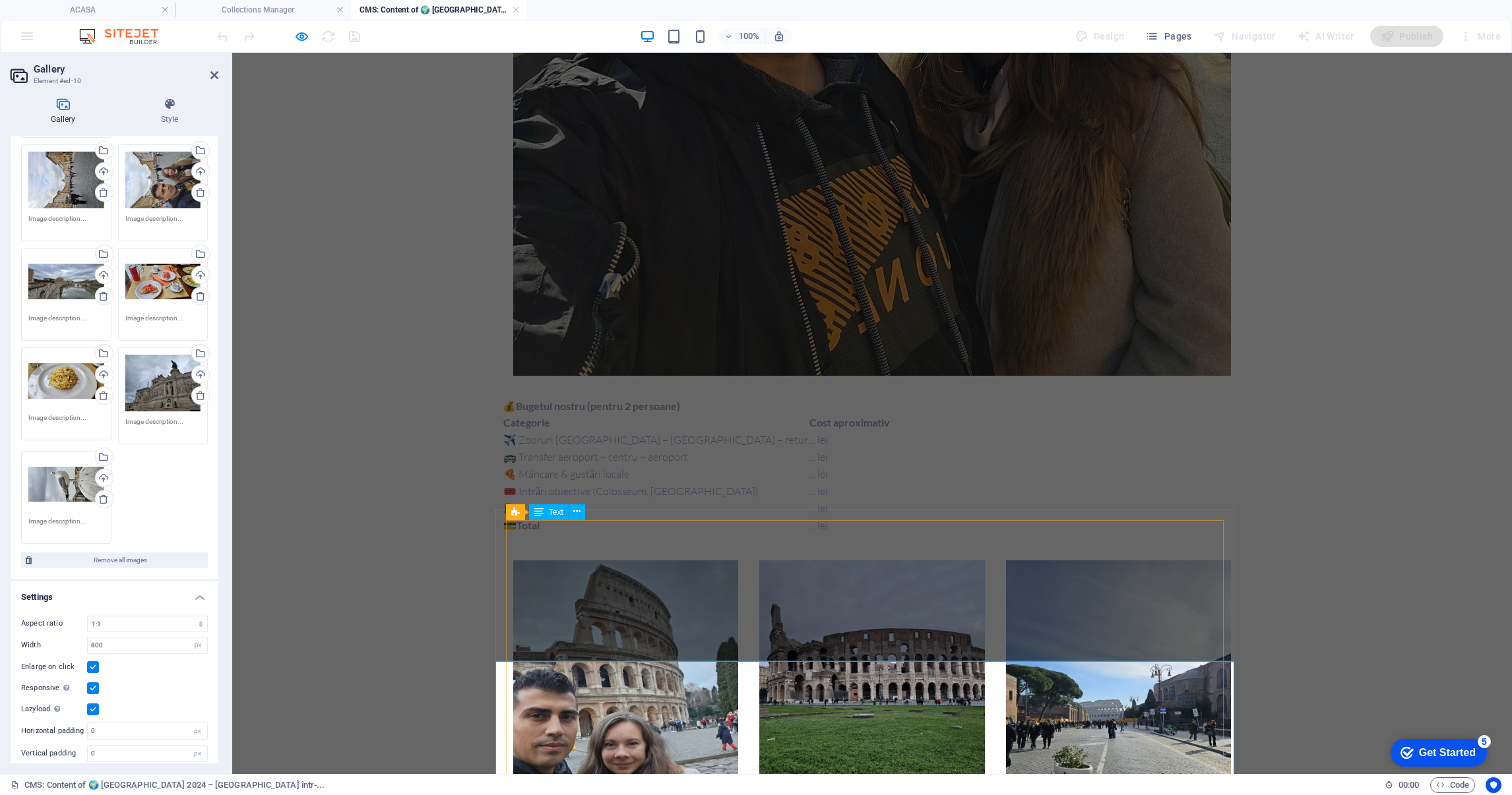
scroll to position [1545, 0]
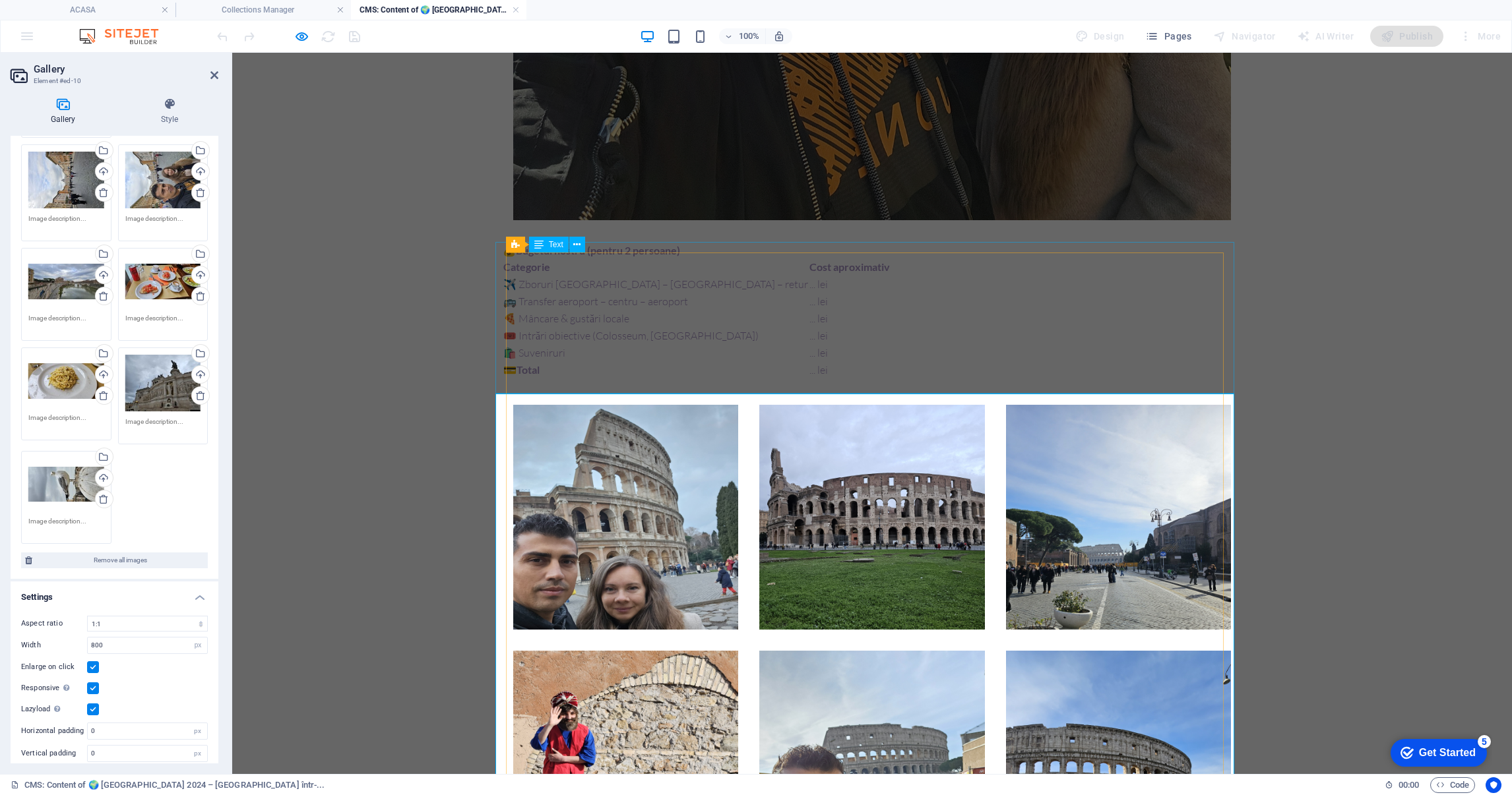
click at [659, 317] on div "💰 Bugetul nostru (pentru 2 persoane) Categorie Cost aproximativ ✈️ Zboruri Bucu…" at bounding box center [872, 318] width 739 height 152
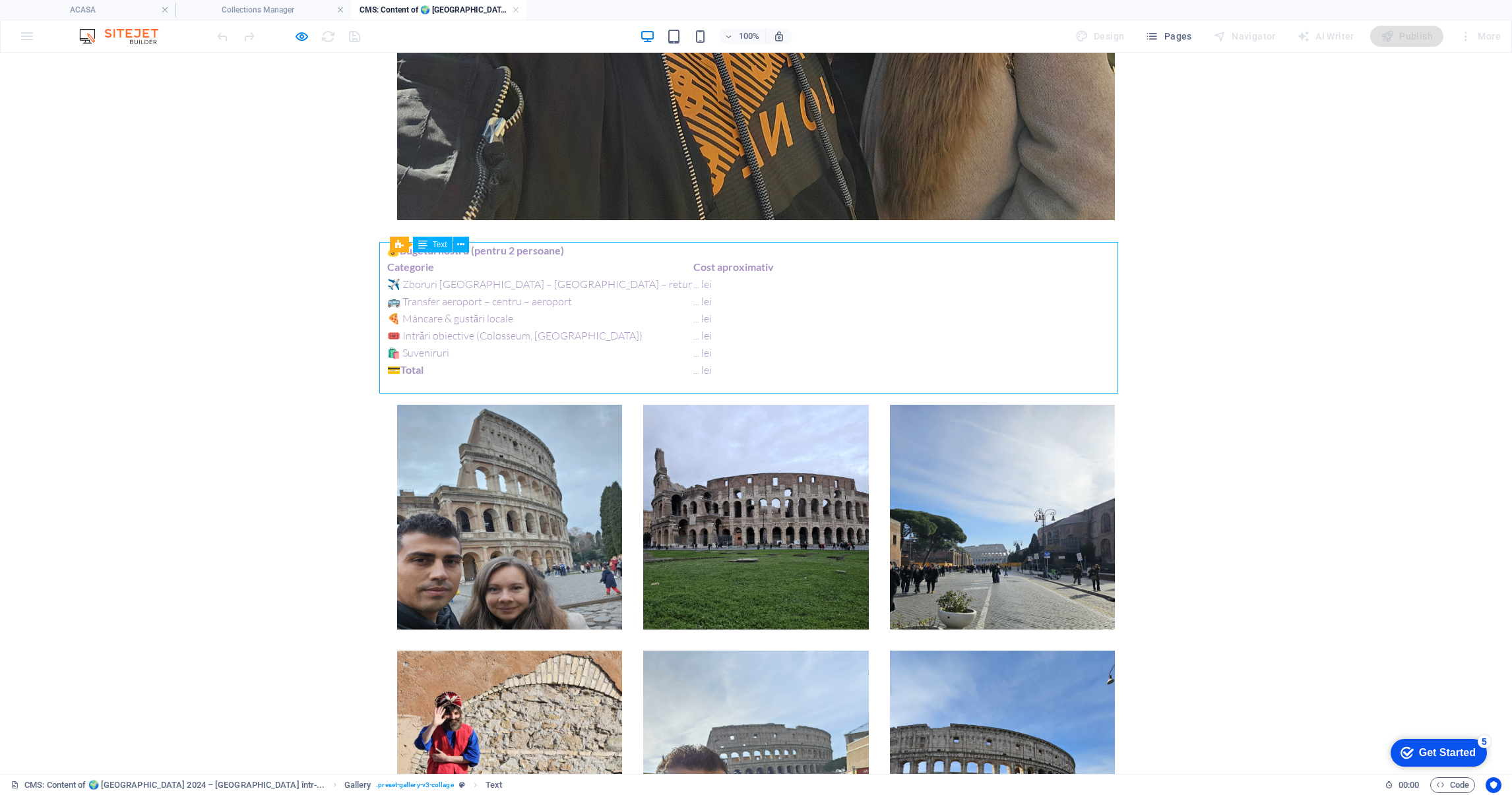
click at [659, 317] on div "💰 Bugetul nostru (pentru 2 persoane) Categorie Cost aproximativ ✈️ Zboruri Bucu…" at bounding box center [756, 318] width 739 height 152
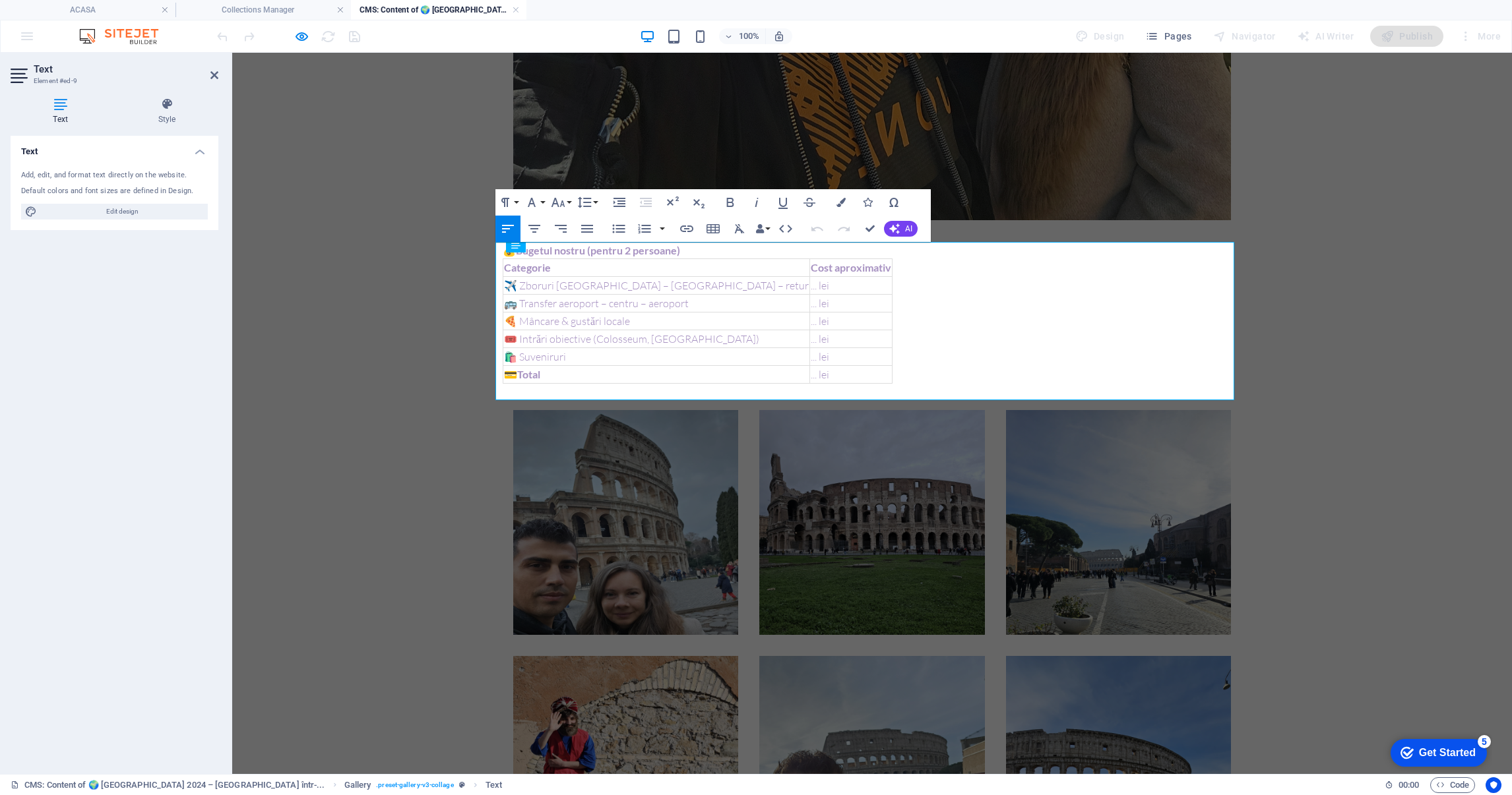
click at [309, 517] on body "Skip to main content 📆 Perioada: 14.01.2024 📍 Ruta: București ✈ Roma (Fiumicino…" at bounding box center [872, 336] width 1279 height 3657
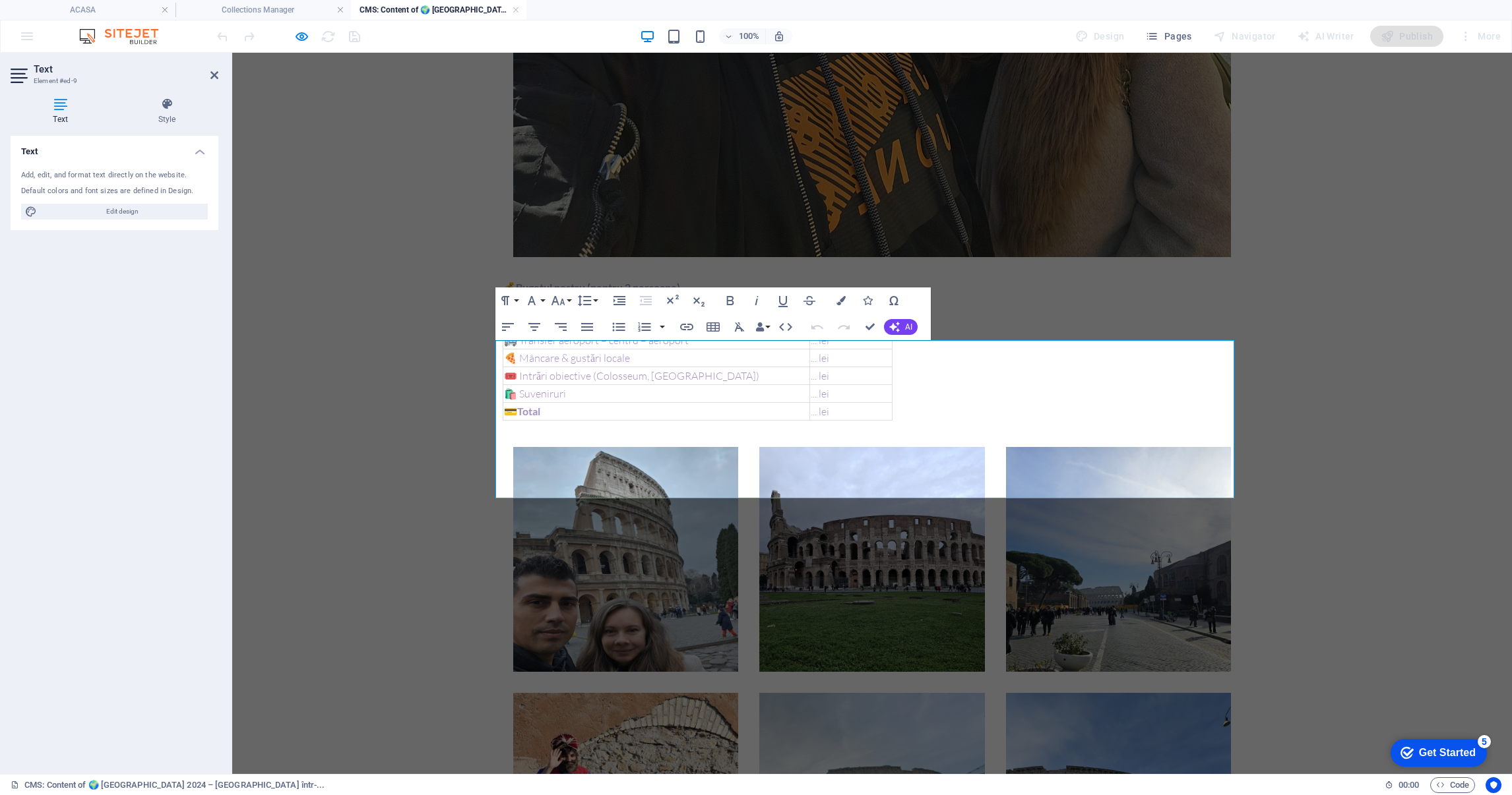
scroll to position [1446, 0]
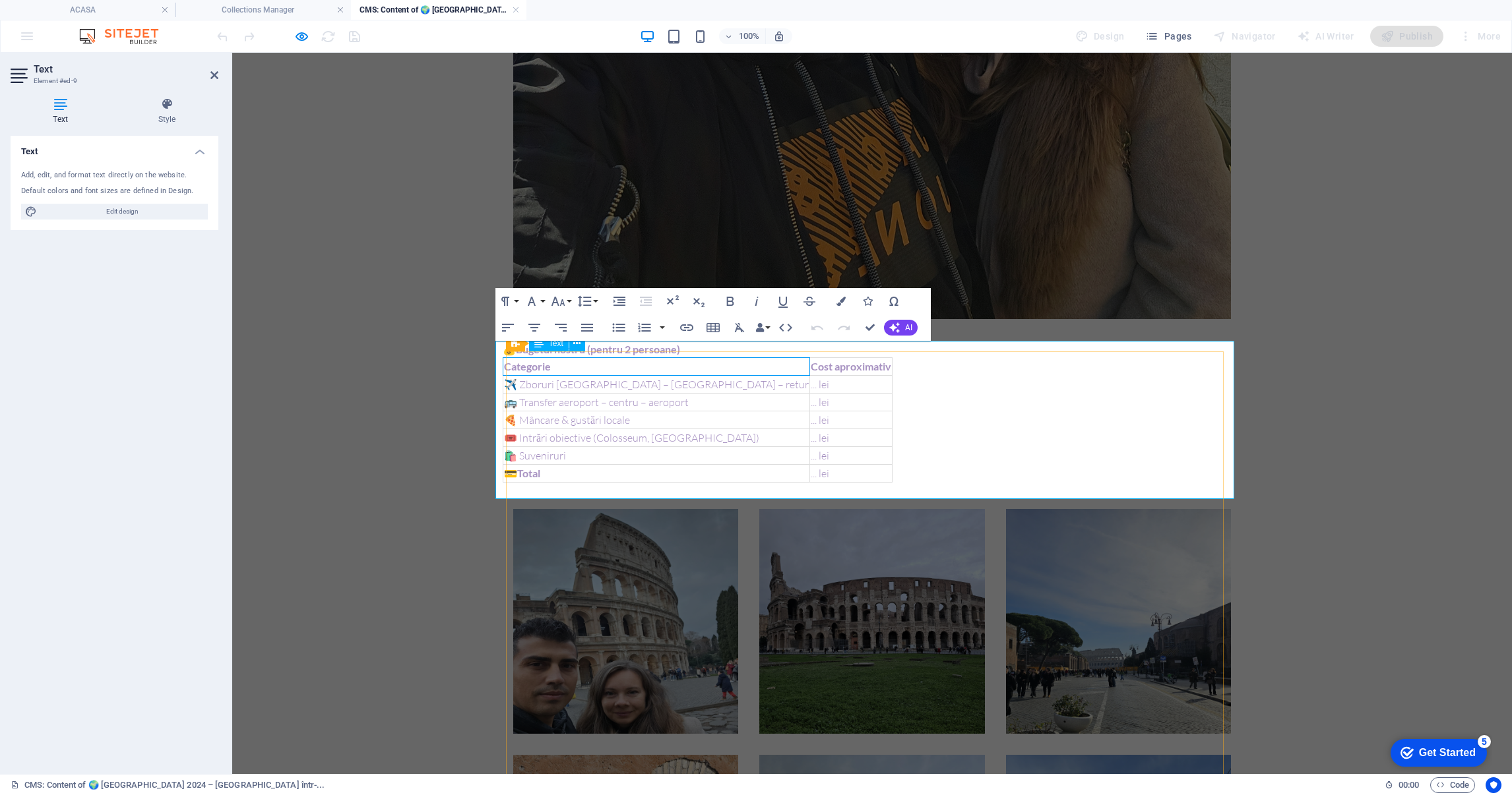
click at [554, 368] on th "Categorie" at bounding box center [657, 367] width 307 height 18
click at [463, 406] on body "Skip to main content 📆 Perioada: 14.01.2024 📍 Ruta: București ✈ Roma (Fiumicino…" at bounding box center [872, 435] width 1279 height 3657
click at [412, 405] on body "Skip to main content 📆 Perioada: 14.01.2024 📍 Ruta: București ✈ Roma (Fiumicino…" at bounding box center [872, 435] width 1279 height 3657
click at [409, 404] on body "Skip to main content 📆 Perioada: 14.01.2024 📍 Ruta: București ✈ Roma (Fiumicino…" at bounding box center [872, 435] width 1279 height 3657
click at [457, 242] on body "Skip to main content 📆 Perioada: 14.01.2024 📍 Ruta: București ✈ Roma (Fiumicino…" at bounding box center [872, 435] width 1279 height 3657
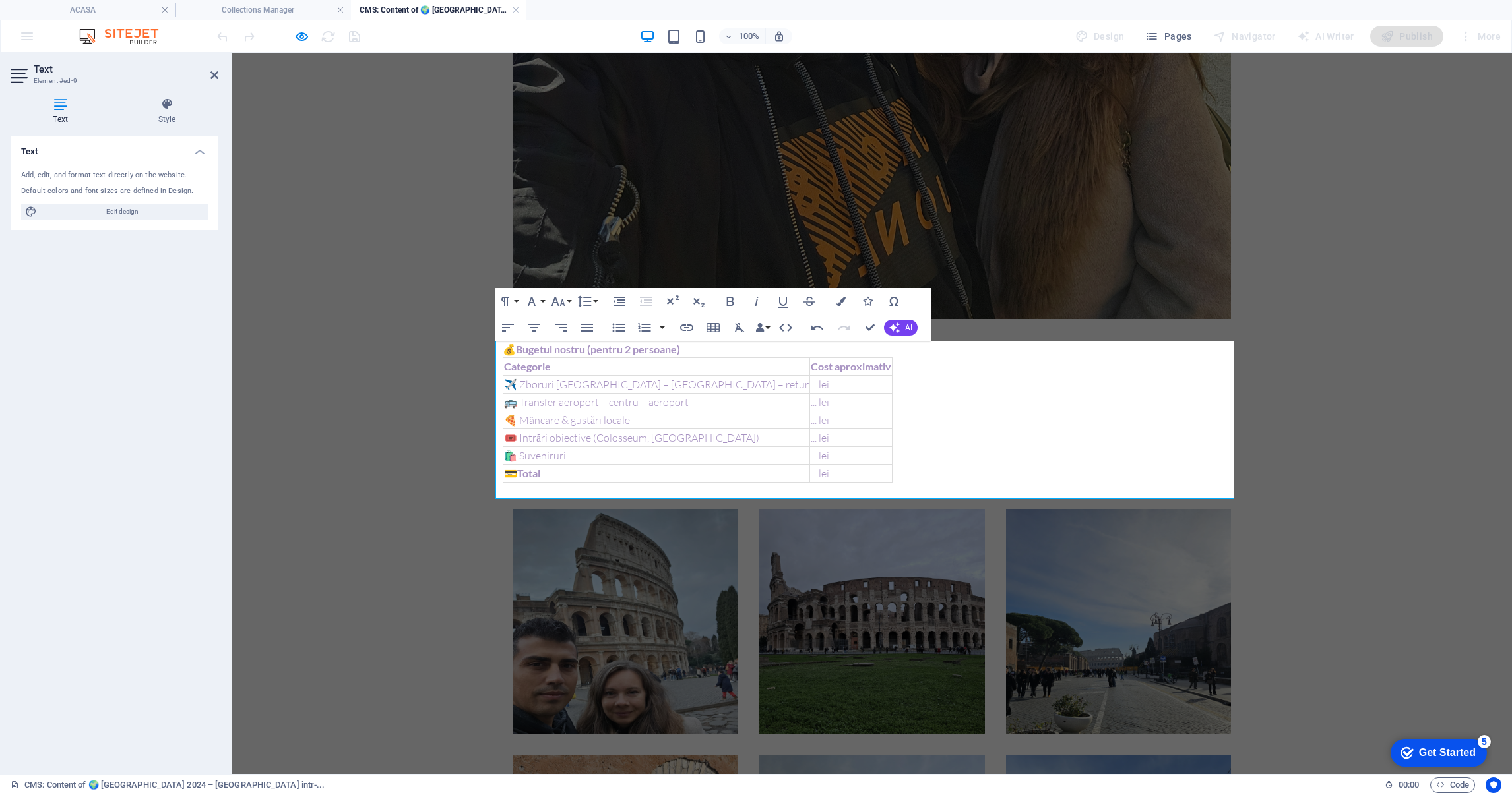
click at [457, 242] on body "Skip to main content 📆 Perioada: 14.01.2024 📍 Ruta: București ✈ Roma (Fiumicino…" at bounding box center [872, 435] width 1279 height 3657
click at [665, 361] on th "Categorie" at bounding box center [657, 367] width 307 height 18
click at [611, 345] on div "Table Header Remove Table Row Insert row above Insert row below Delete row Colu…" at bounding box center [589, 328] width 223 height 31
click at [567, 367] on th "Categorie" at bounding box center [657, 367] width 307 height 18
click at [659, 366] on th "Categorie" at bounding box center [657, 367] width 307 height 18
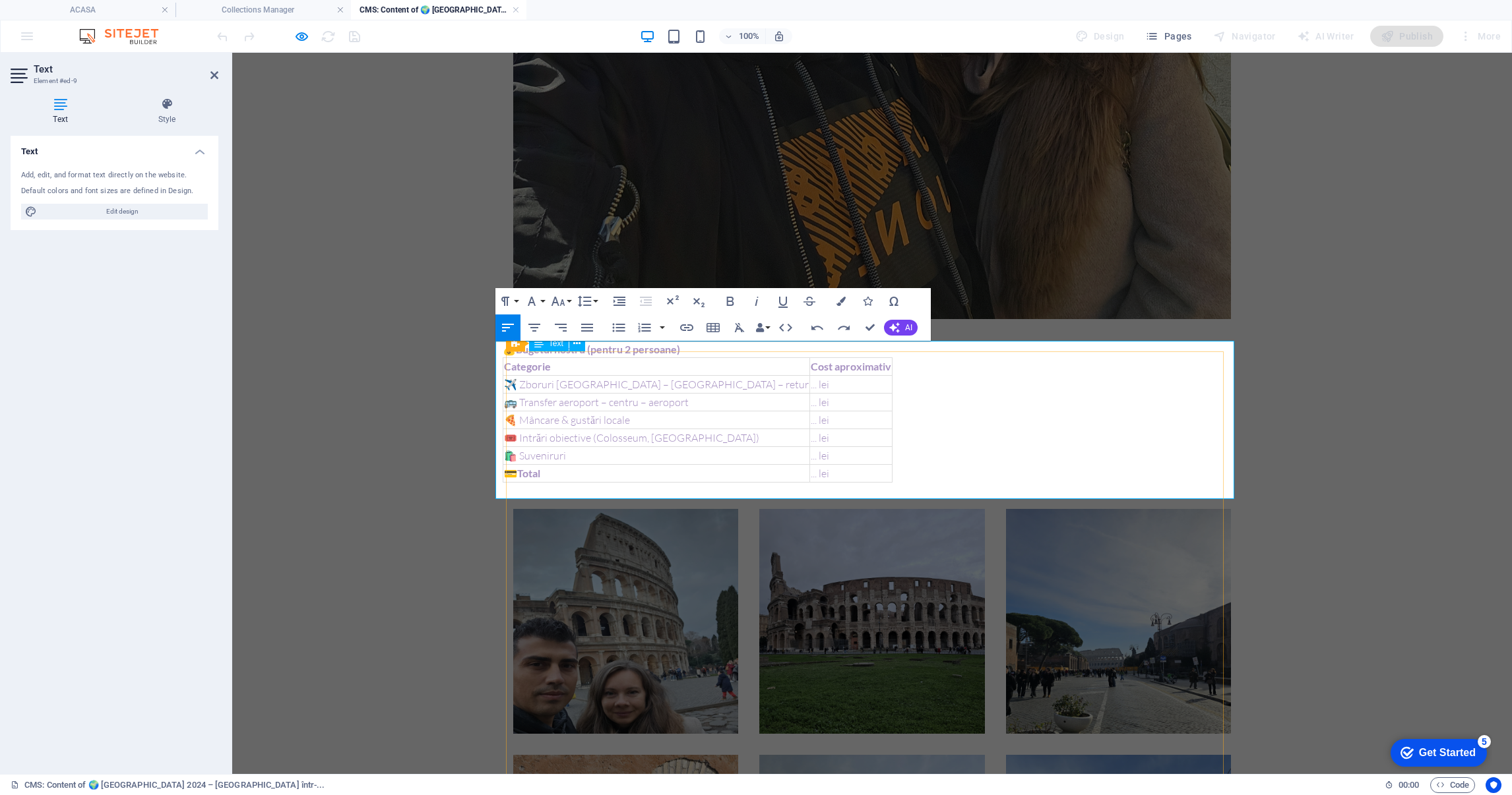
click at [651, 447] on td "🛍️ Suveniruri" at bounding box center [657, 456] width 307 height 18
click at [943, 444] on div "Categorie Cost aproximativ ✈️ Zboruri București – Roma – retur ... lei 🚌 Transf…" at bounding box center [872, 420] width 739 height 125
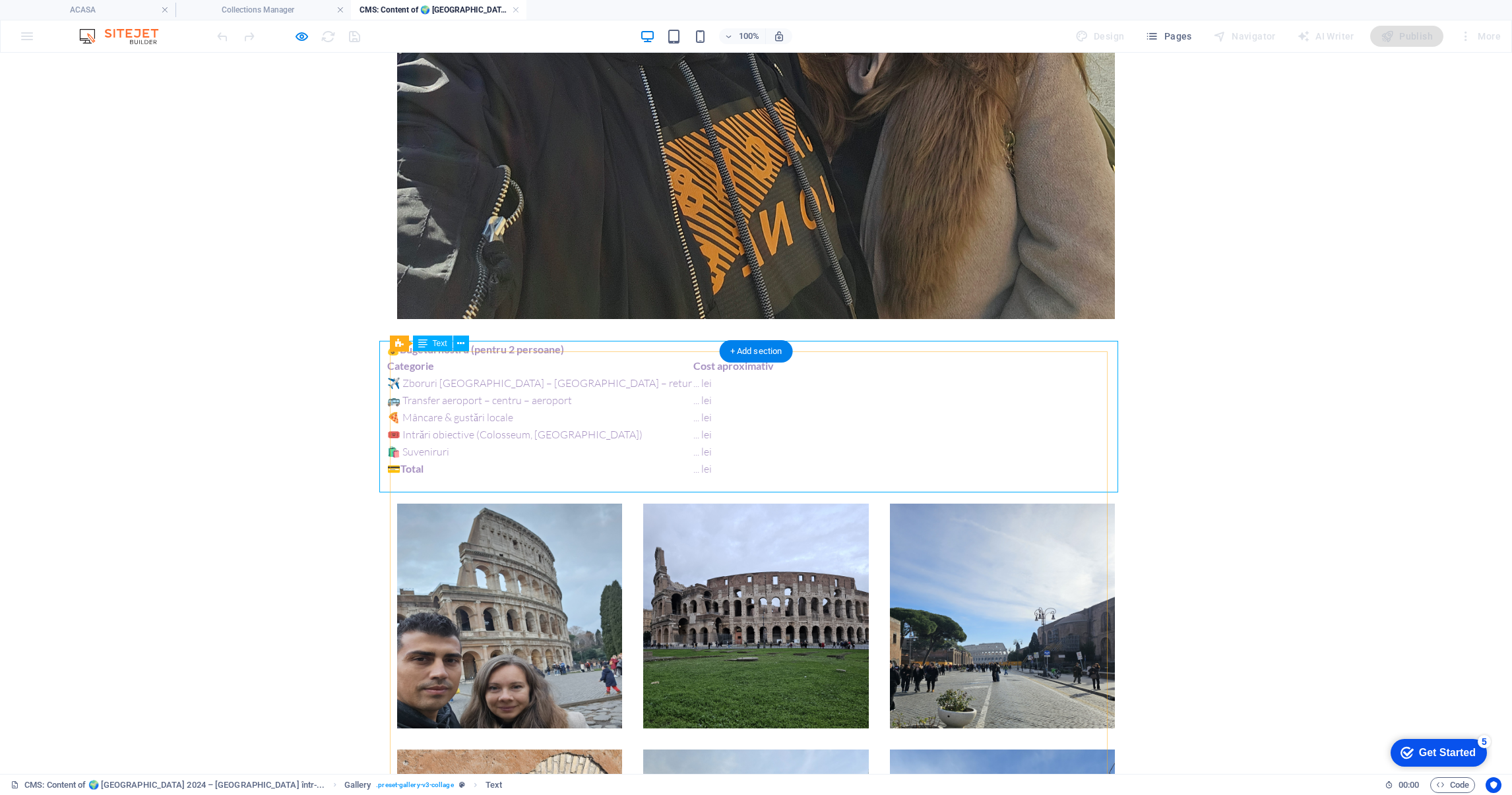
click at [505, 404] on div "💰 Bugetul nostru (pentru 2 persoane) Categorie Cost aproximativ ✈️ Zboruri Bucu…" at bounding box center [756, 417] width 739 height 152
click at [504, 404] on div "💰 Bugetul nostru (pentru 2 persoane) Categorie Cost aproximativ ✈️ Zboruri Bucu…" at bounding box center [756, 417] width 739 height 152
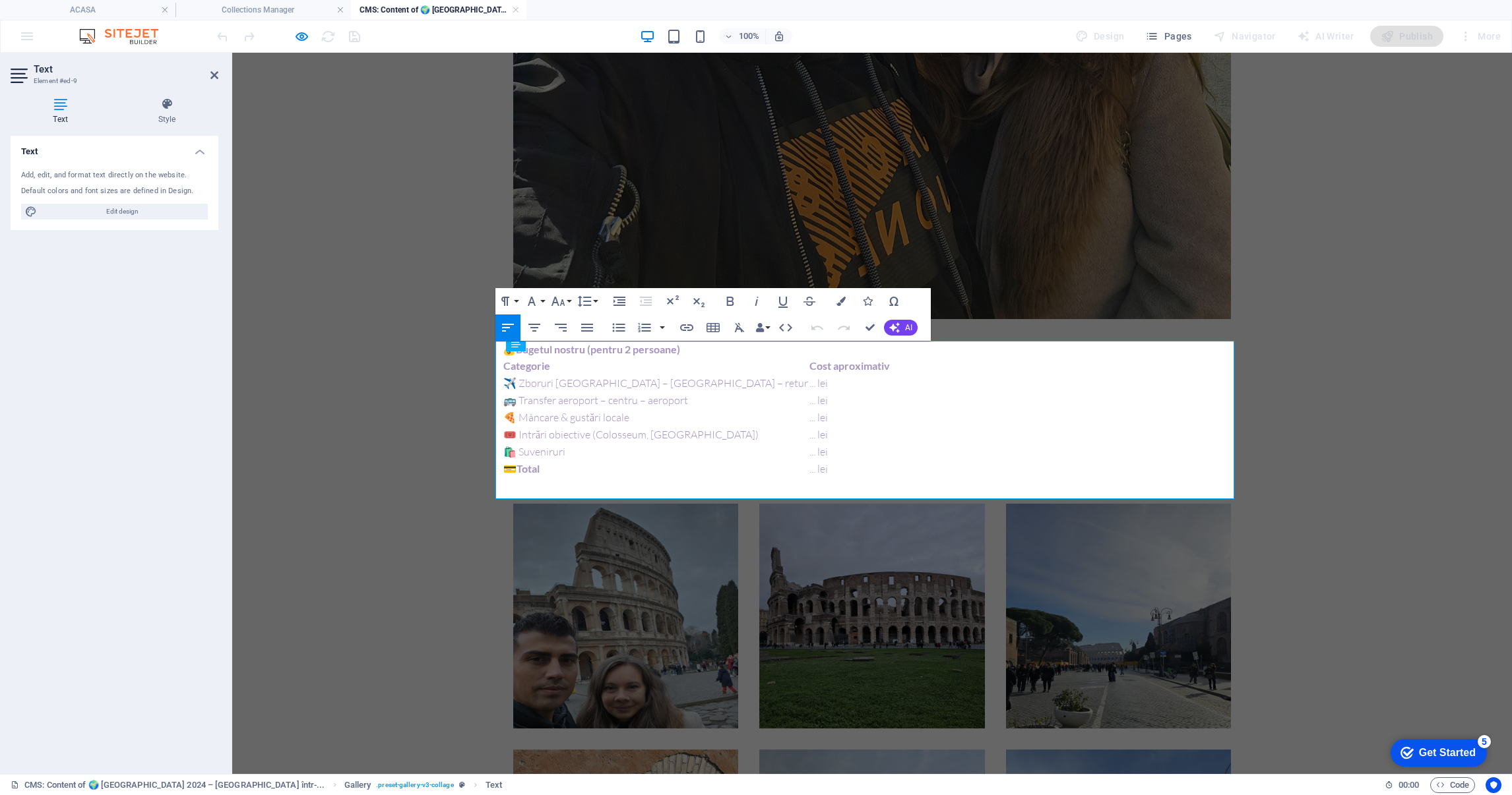
click at [504, 404] on div "📆 Perioada: 14.01.2024 📍 Ruta: București ✈ Roma (Fiumicino – Aeroportul Interna…" at bounding box center [872, 433] width 739 height 3651
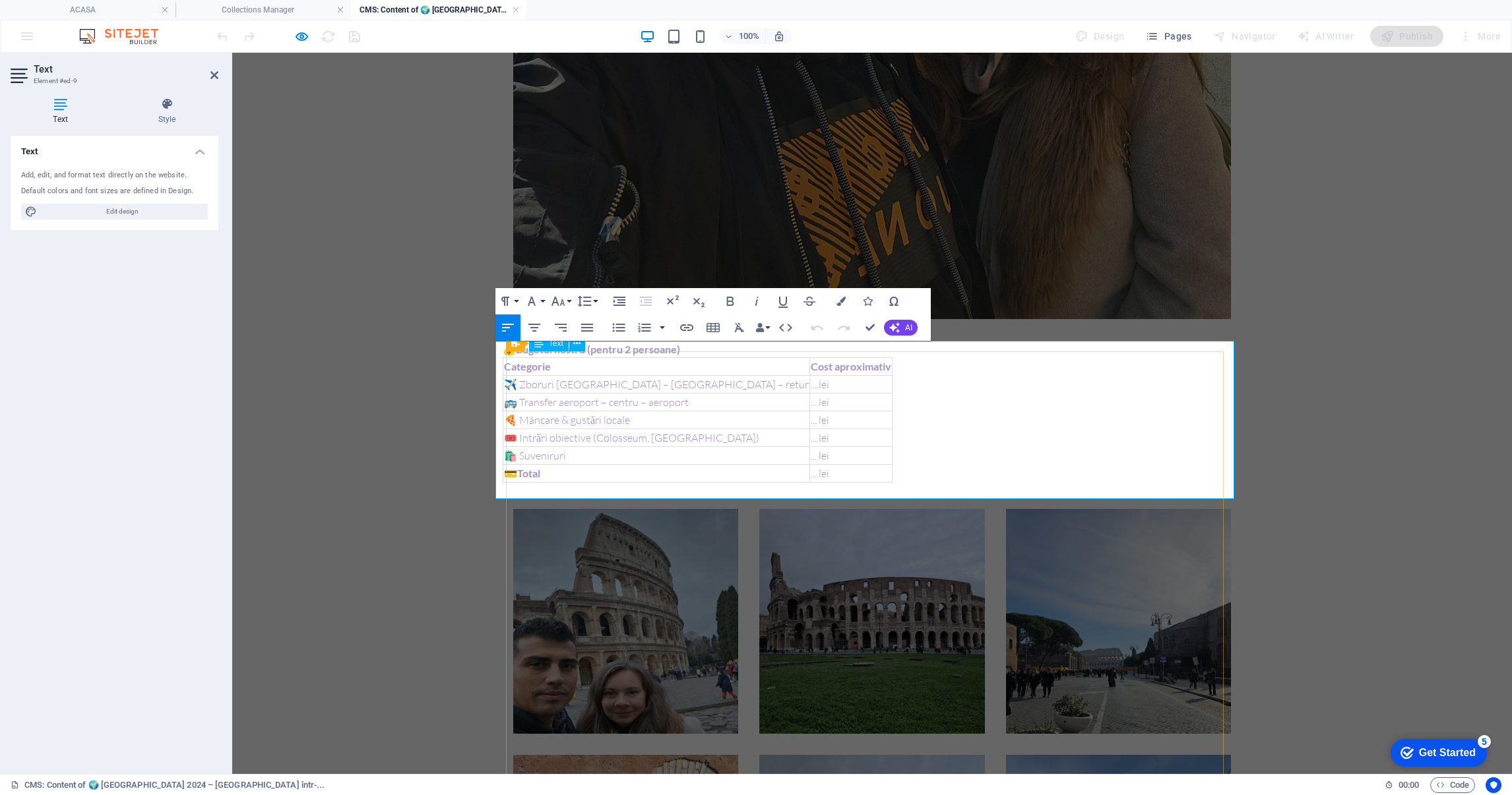
click at [781, 398] on div "Categorie Cost aproximativ ✈️ Zboruri București – Roma – retur ... lei 🚌 Transf…" at bounding box center [872, 420] width 739 height 125
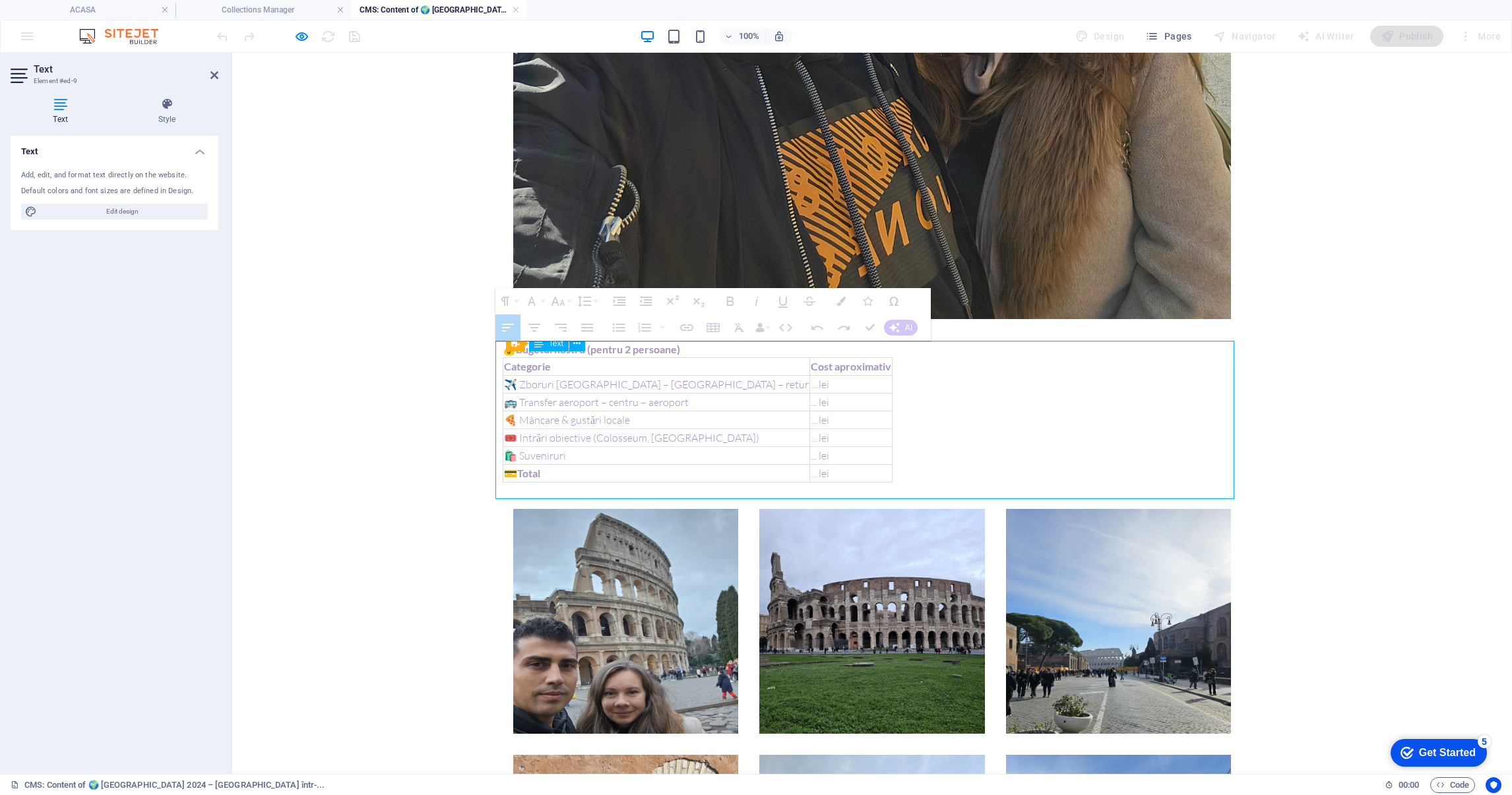
drag, startPoint x: 765, startPoint y: 376, endPoint x: 962, endPoint y: 378, distance: 197.0
click at [548, 367] on th "Categorie" at bounding box center [686, 367] width 366 height 18
click at [503, 361] on div "📆 Perioada: 14.01.2024 📍 Ruta: București ✈ Roma (Fiumicino – Aeroportul Interna…" at bounding box center [872, 435] width 739 height 3657
click at [509, 361] on th "Categorie" at bounding box center [686, 367] width 366 height 18
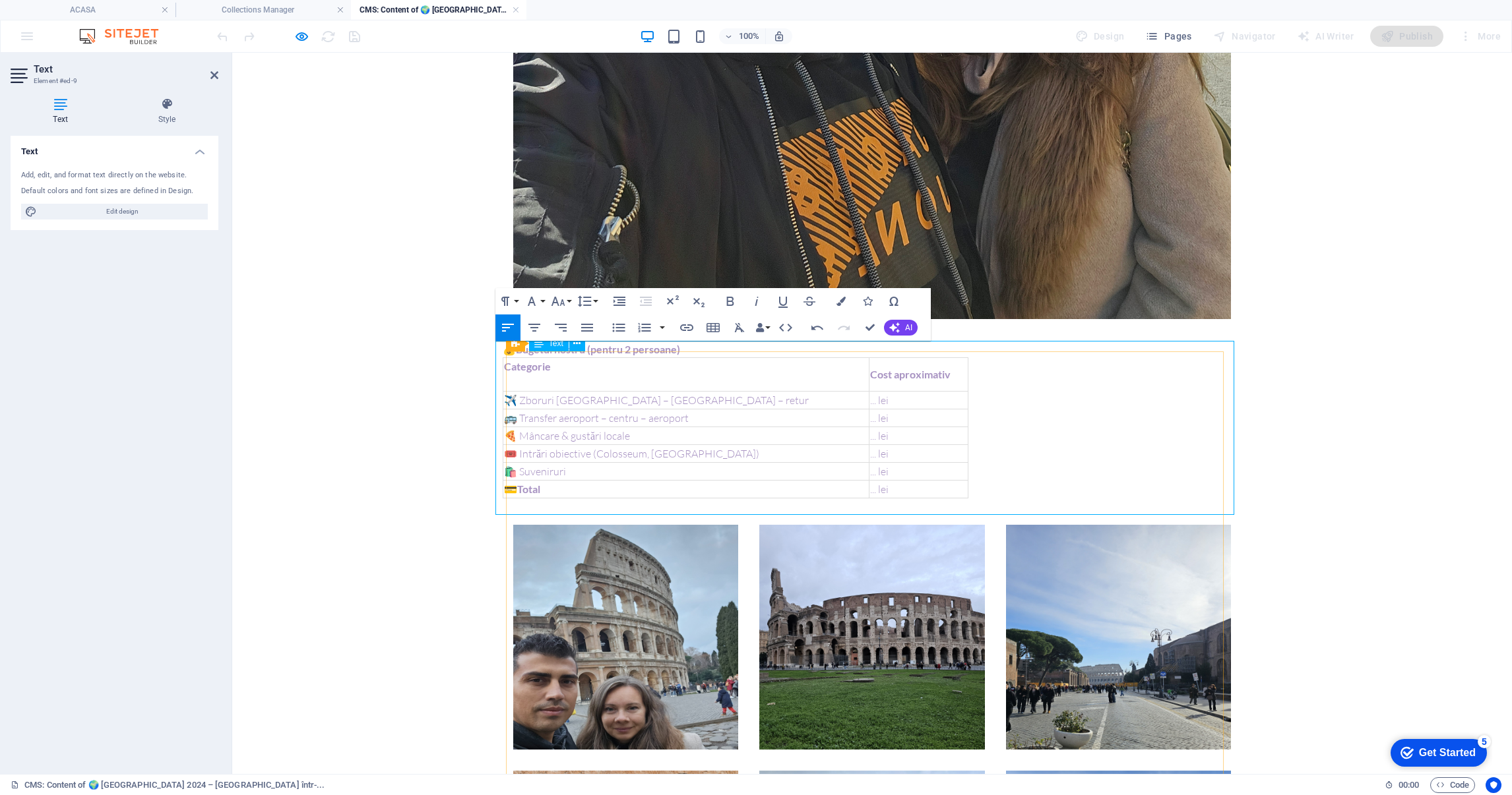
click at [606, 412] on td "🚌 Transfer aeroport – centru – aeroport" at bounding box center [686, 418] width 366 height 18
click at [572, 444] on td "🍕 Mâncare & gustări locale" at bounding box center [686, 436] width 366 height 18
click at [1055, 448] on div "Categorie Cost aproximativ ✈️ Zboruri București – Roma – retur ... lei 🚌 Transf…" at bounding box center [872, 428] width 739 height 141
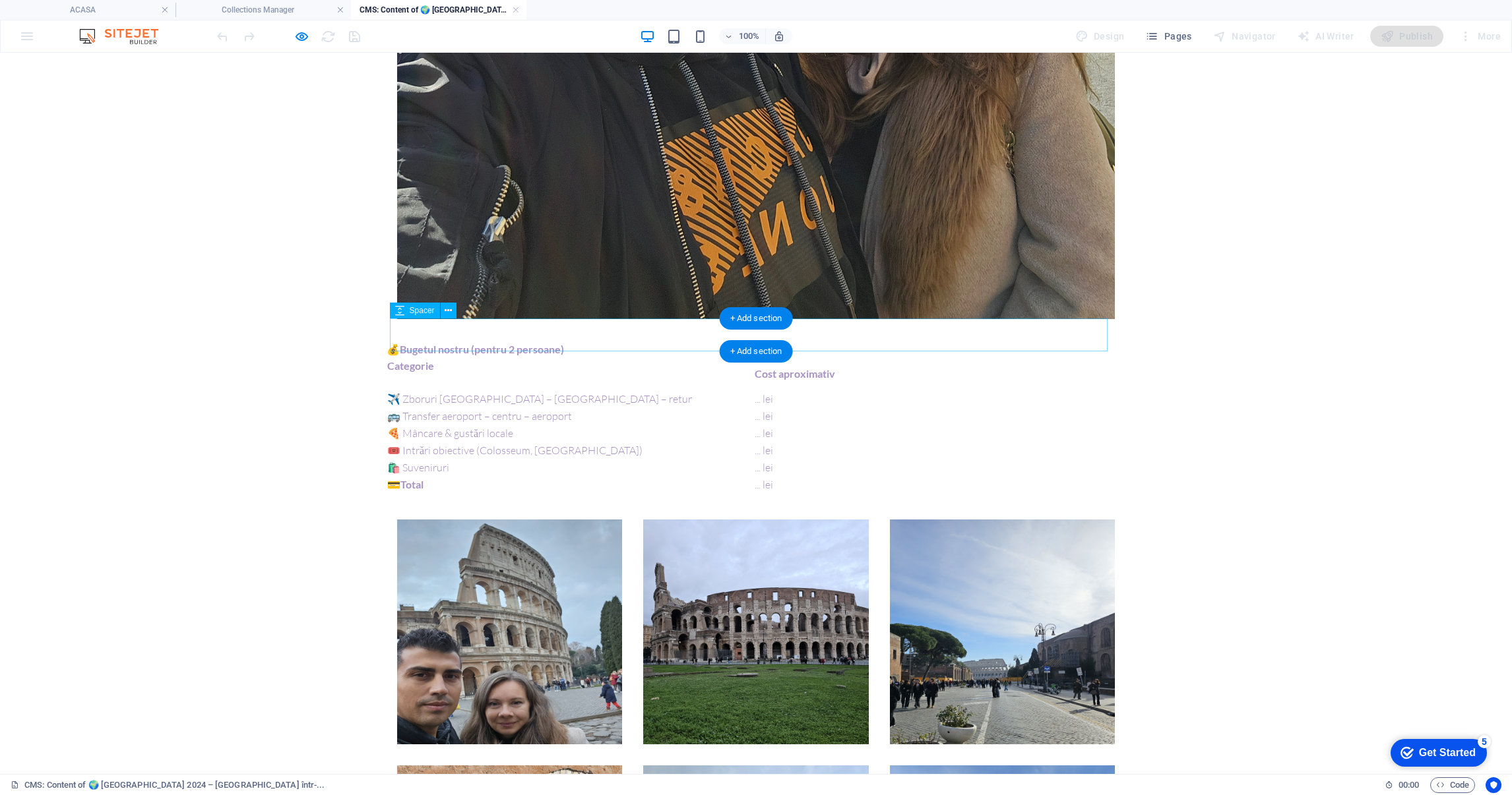
click at [509, 329] on div at bounding box center [755, 335] width 718 height 33
click at [745, 347] on div "+ Add section" at bounding box center [756, 351] width 73 height 22
click at [768, 350] on div "+ Add section" at bounding box center [756, 351] width 73 height 22
click at [594, 384] on div "💰 Bugetul nostru (pentru 2 persoane) Categorie Cost aproximativ ✈️ Zboruri Bucu…" at bounding box center [756, 425] width 739 height 167
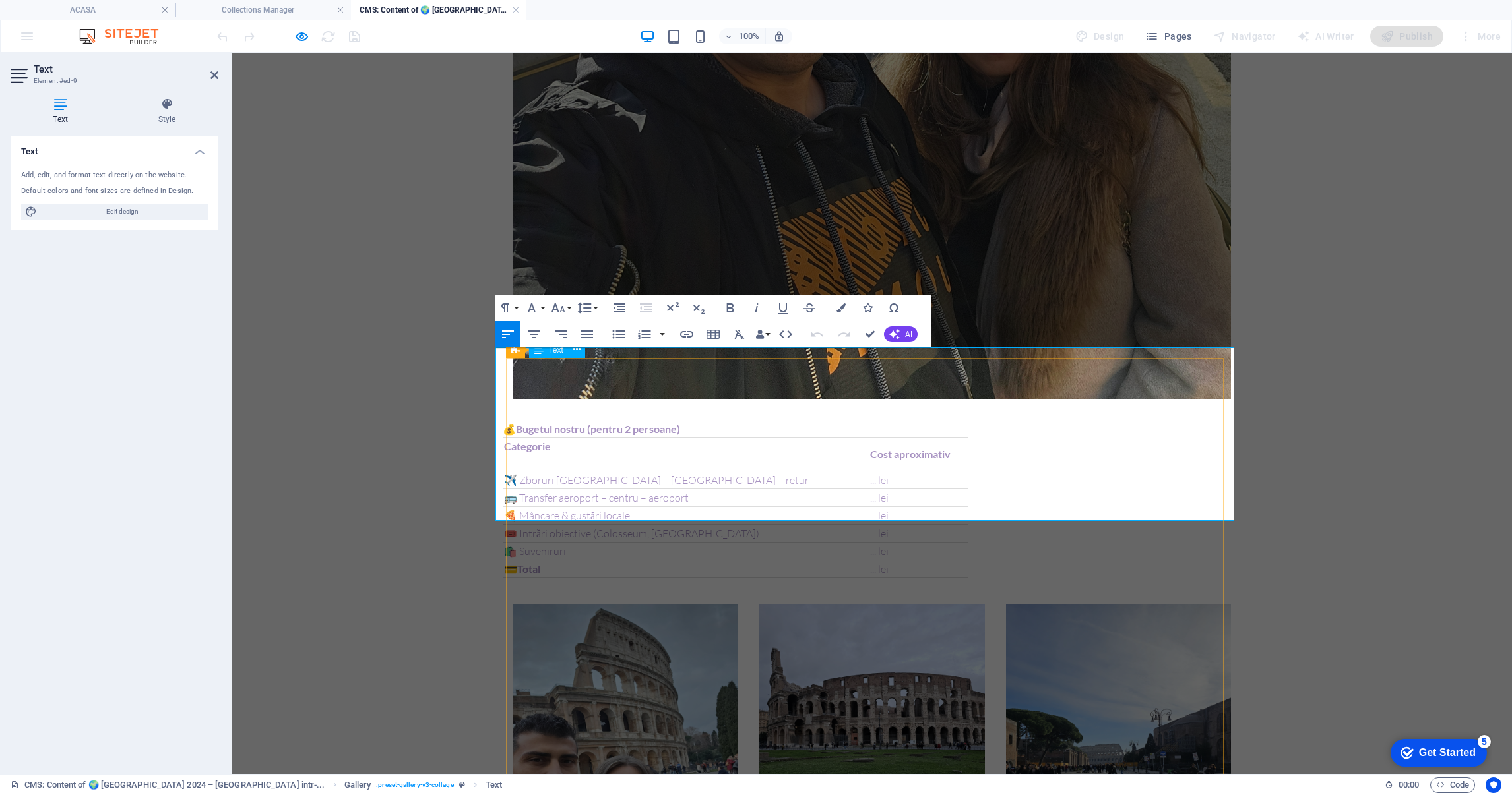
scroll to position [1347, 0]
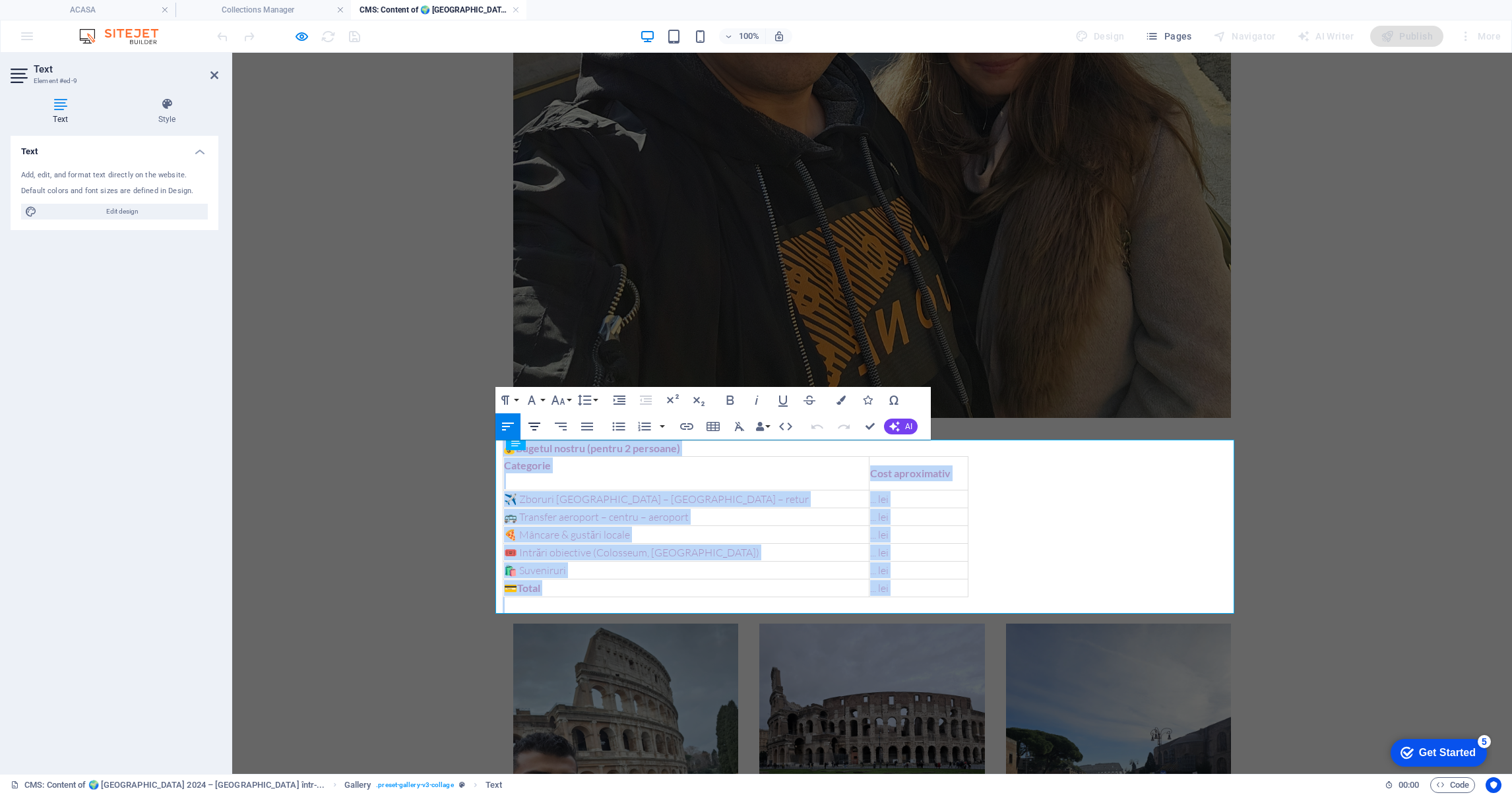
click at [528, 419] on icon "button" at bounding box center [534, 427] width 16 height 16
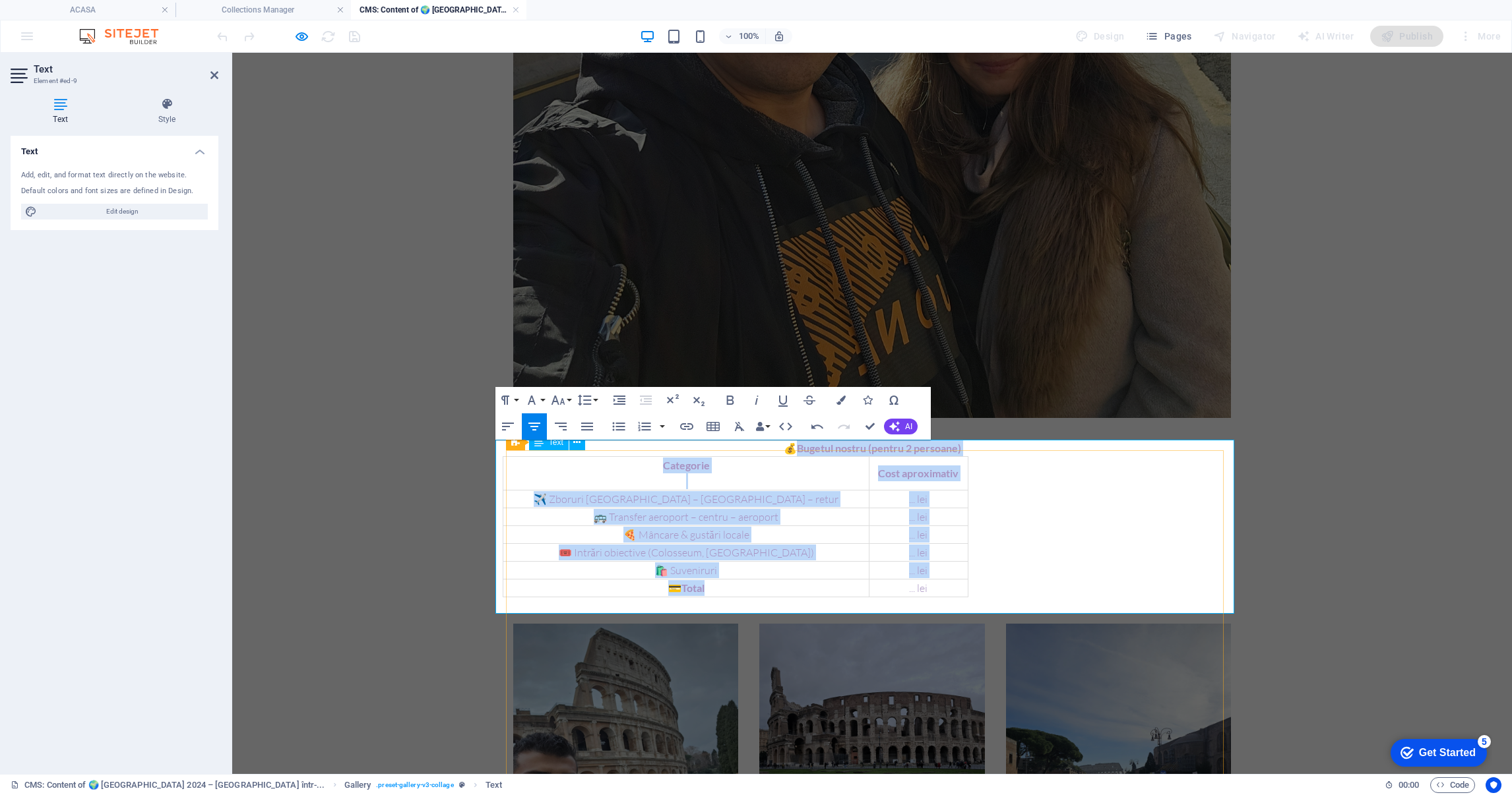
click at [705, 509] on div "🚌 Transfer aeroport – centru – aeroport" at bounding box center [686, 516] width 364 height 16
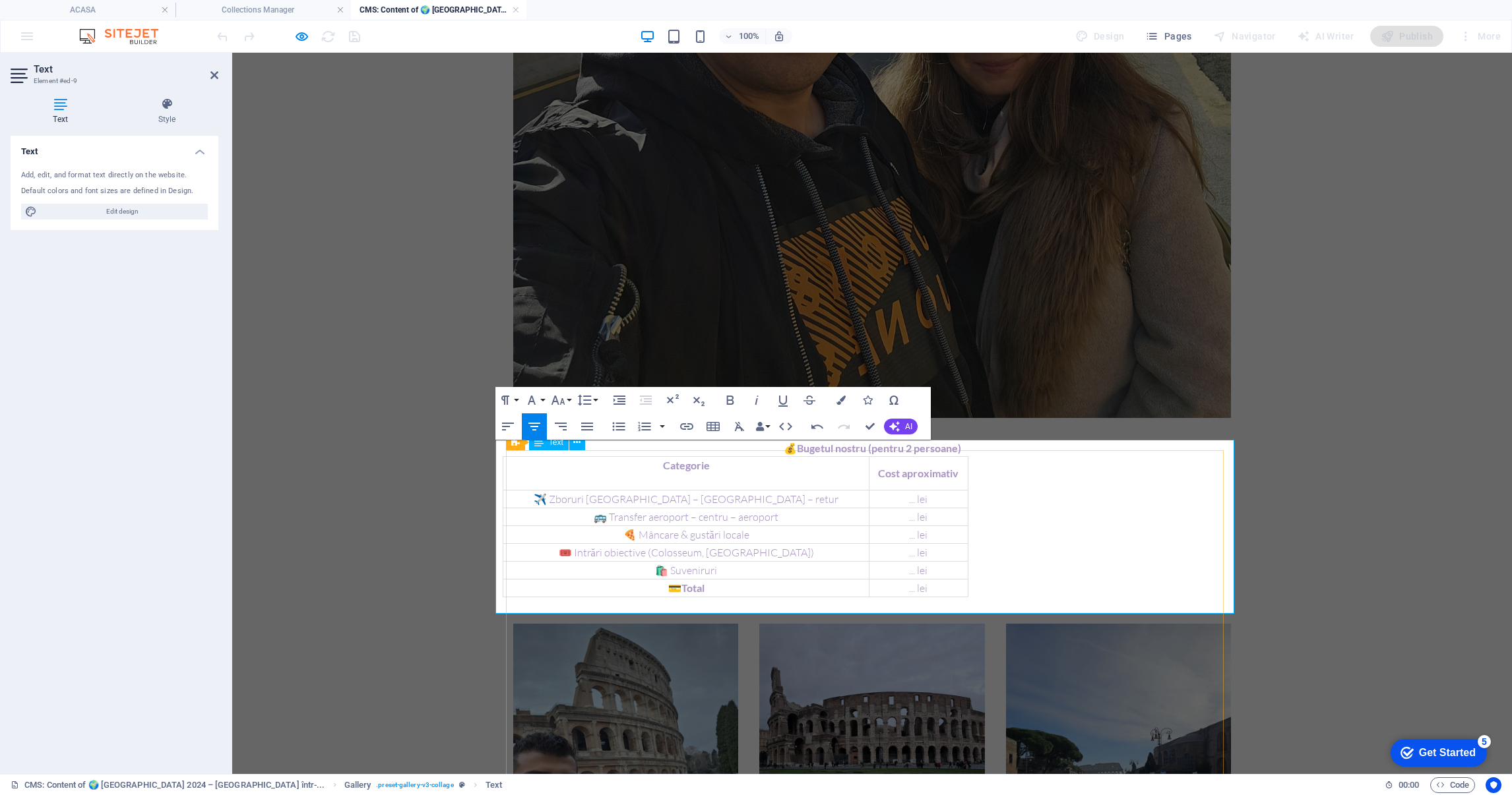
click at [905, 493] on div "... lei" at bounding box center [918, 499] width 96 height 16
click at [314, 503] on body "Skip to main content 📆 Perioada: 14.01.2024 📍 Ruta: București ✈ Roma (Fiumicino…" at bounding box center [872, 543] width 1279 height 3673
click at [326, 495] on body "Skip to main content 📆 Perioada: 14.01.2024 📍 Ruta: București ✈ Roma (Fiumicino…" at bounding box center [872, 543] width 1279 height 3673
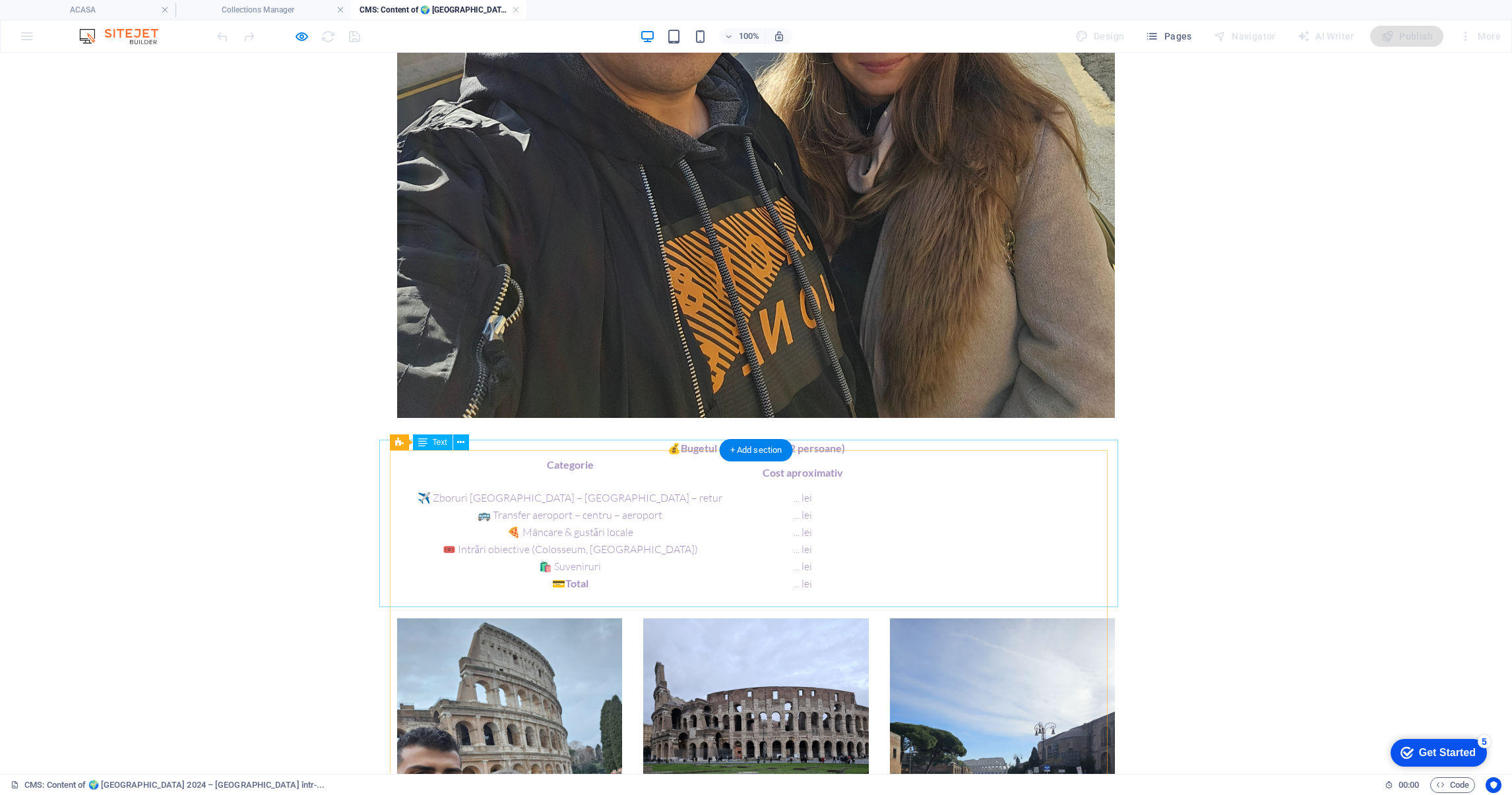
click at [630, 452] on div "💰 Bugetul nostru (pentru 2 persoane) Categorie Cost aproximativ ✈️ Zboruri Bucu…" at bounding box center [756, 524] width 739 height 167
click at [626, 448] on div at bounding box center [755, 434] width 718 height 33
select select "px"
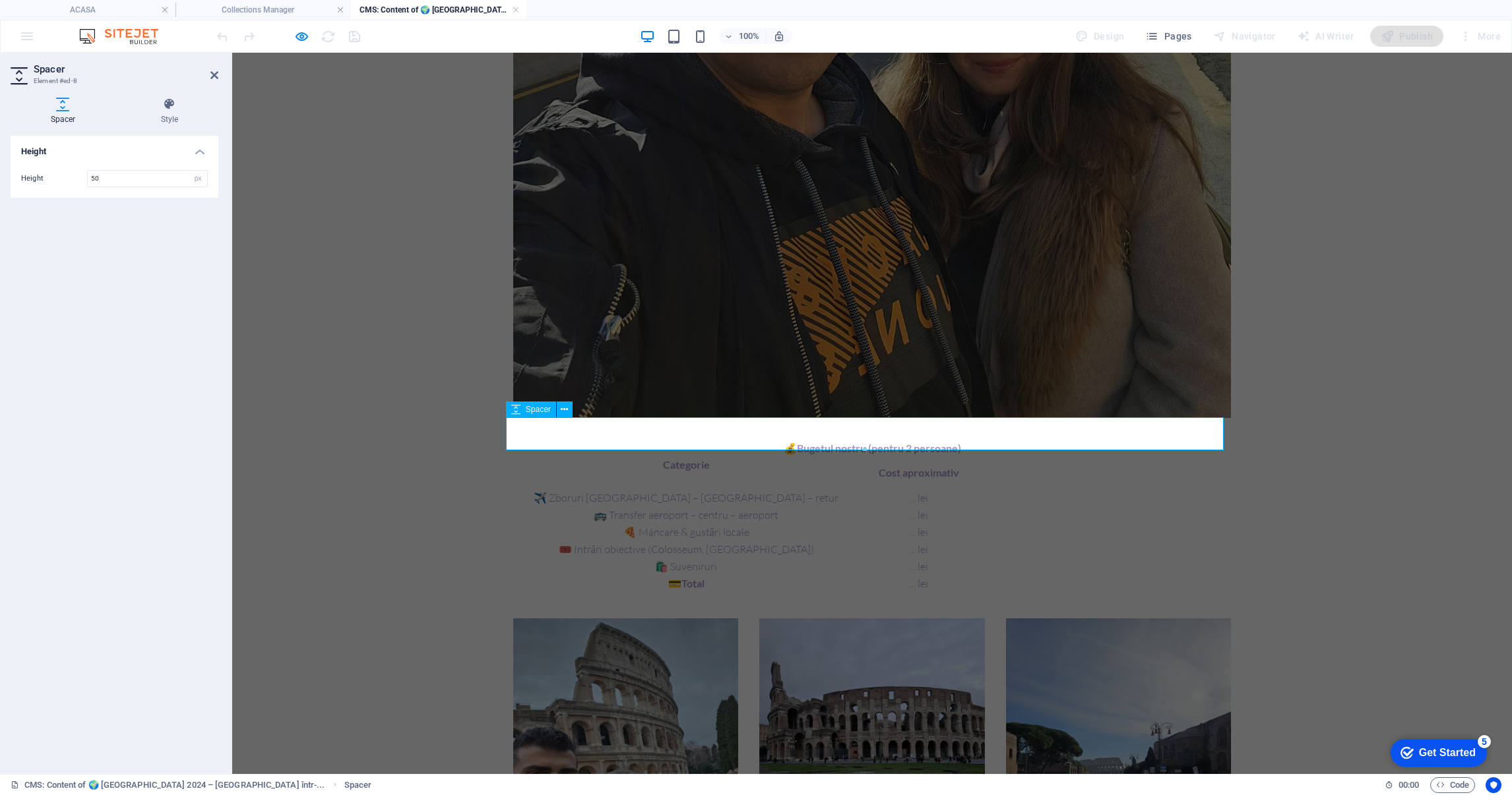
click at [631, 431] on div at bounding box center [872, 434] width 718 height 33
click at [354, 429] on body "Skip to main content 📆 Perioada: 14.01.2024 📍 Ruta: București ✈ Roma (Fiumicino…" at bounding box center [872, 539] width 1279 height 3667
click at [544, 516] on div "💰 Bugetul nostru (pentru 2 persoane) Categorie Cost aproximativ ✈️ Zboruri Bucu…" at bounding box center [872, 524] width 739 height 167
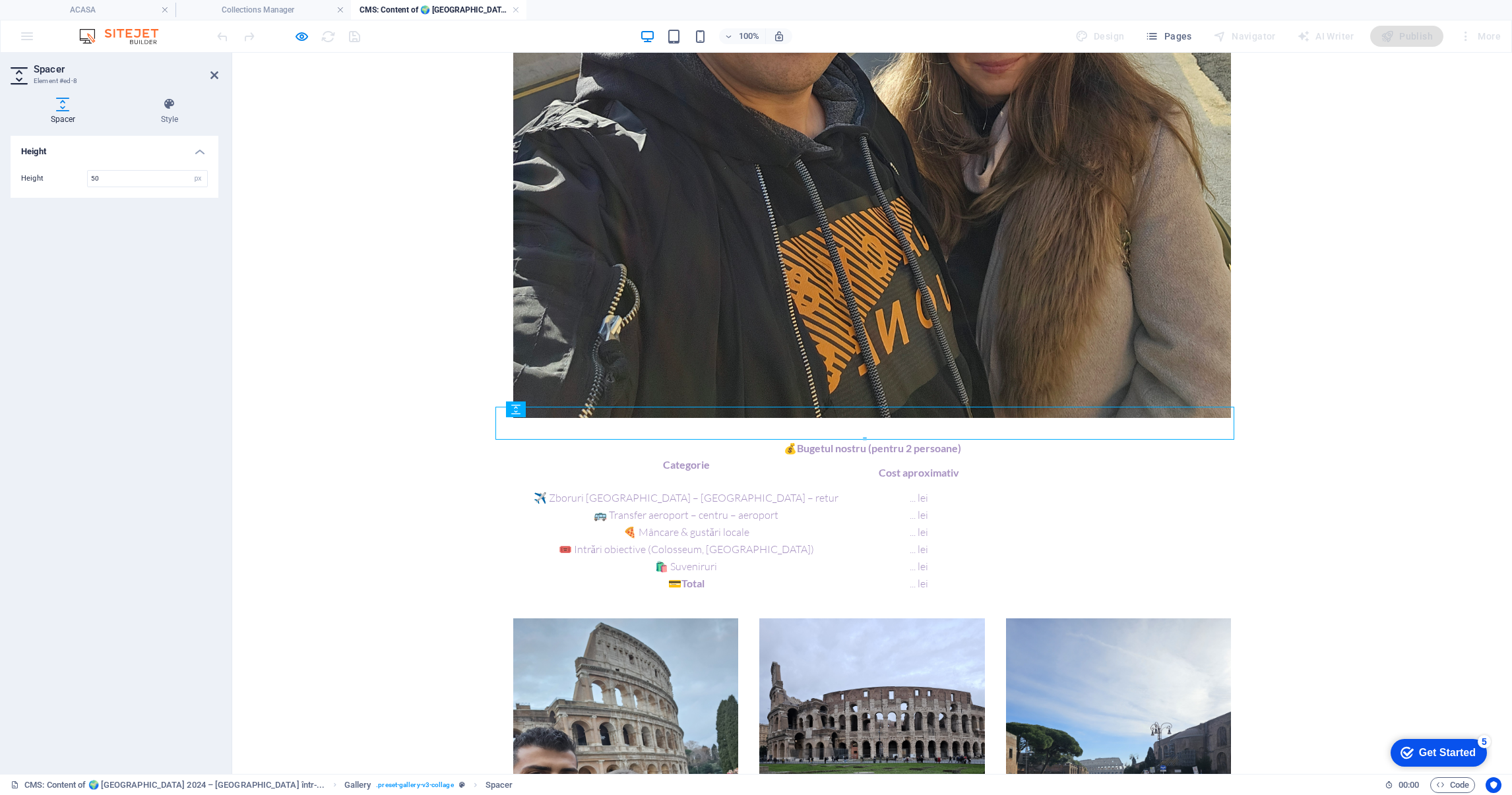
click at [345, 560] on body "Skip to main content 📆 Perioada: 14.01.2024 📍 Ruta: București ✈ Roma (Fiumicino…" at bounding box center [872, 539] width 1279 height 3667
click at [1359, 367] on body "Skip to main content 📆 Perioada: 14.01.2024 📍 Ruta: București ✈ Roma (Fiumicino…" at bounding box center [872, 539] width 1279 height 3667
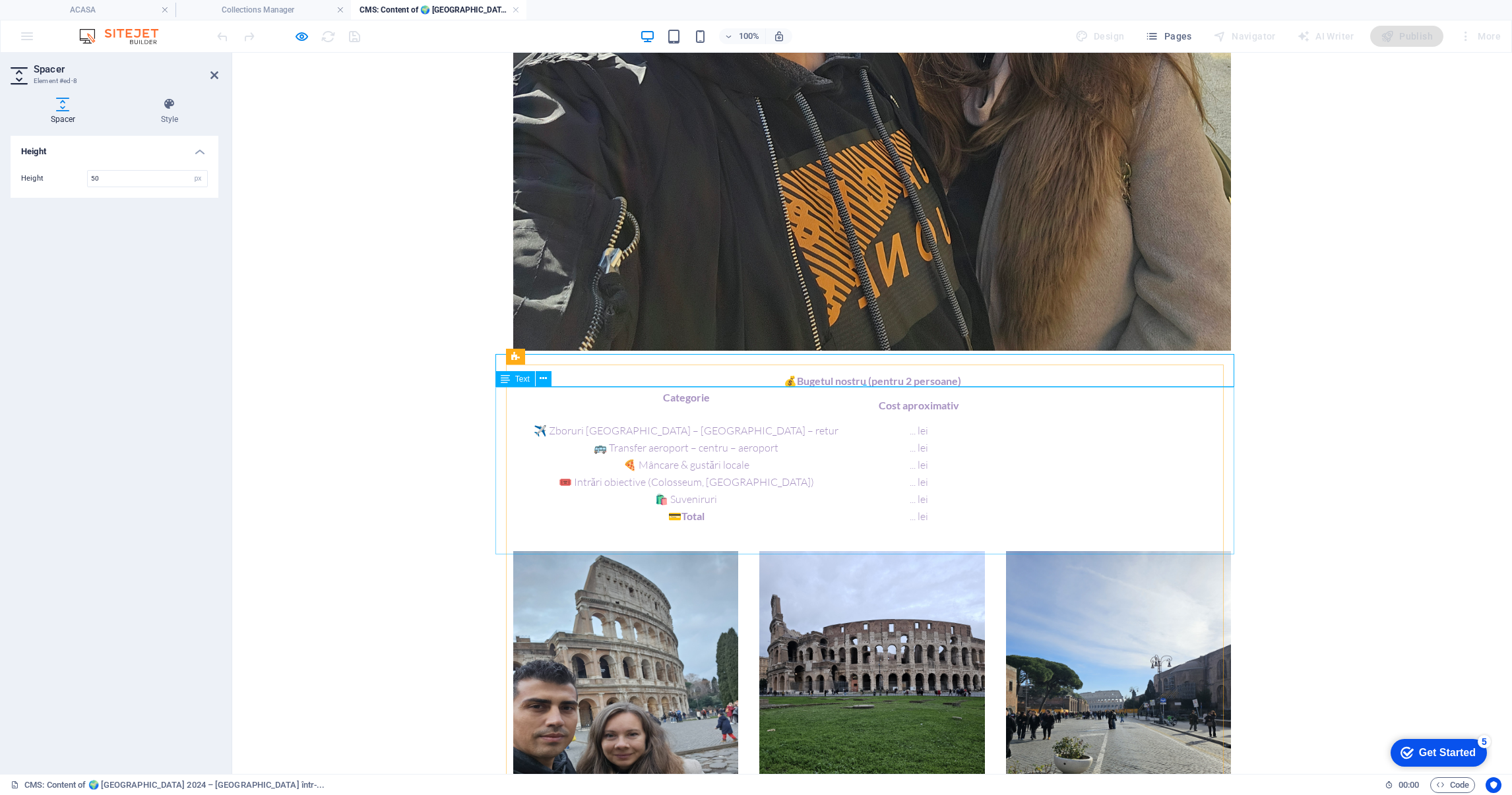
scroll to position [1545, 0]
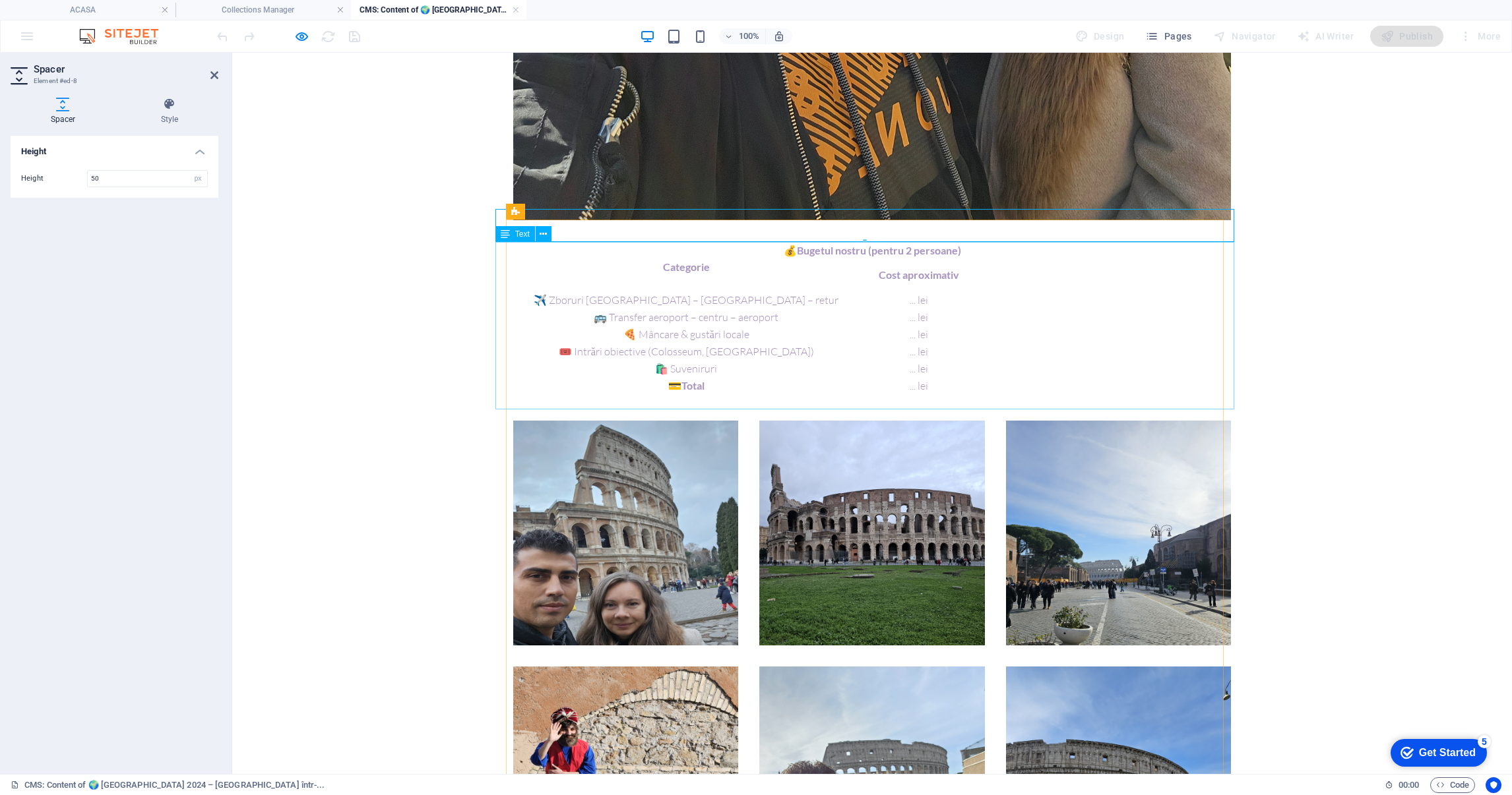
click at [824, 337] on div "💰 Bugetul nostru (pentru 2 persoane) Categorie Cost aproximativ ✈️ Zboruri Bucu…" at bounding box center [872, 326] width 739 height 167
click at [1055, 337] on div "💰 Bugetul nostru (pentru 2 persoane) Categorie Cost aproximativ ✈️ Zboruri Bucu…" at bounding box center [872, 326] width 739 height 167
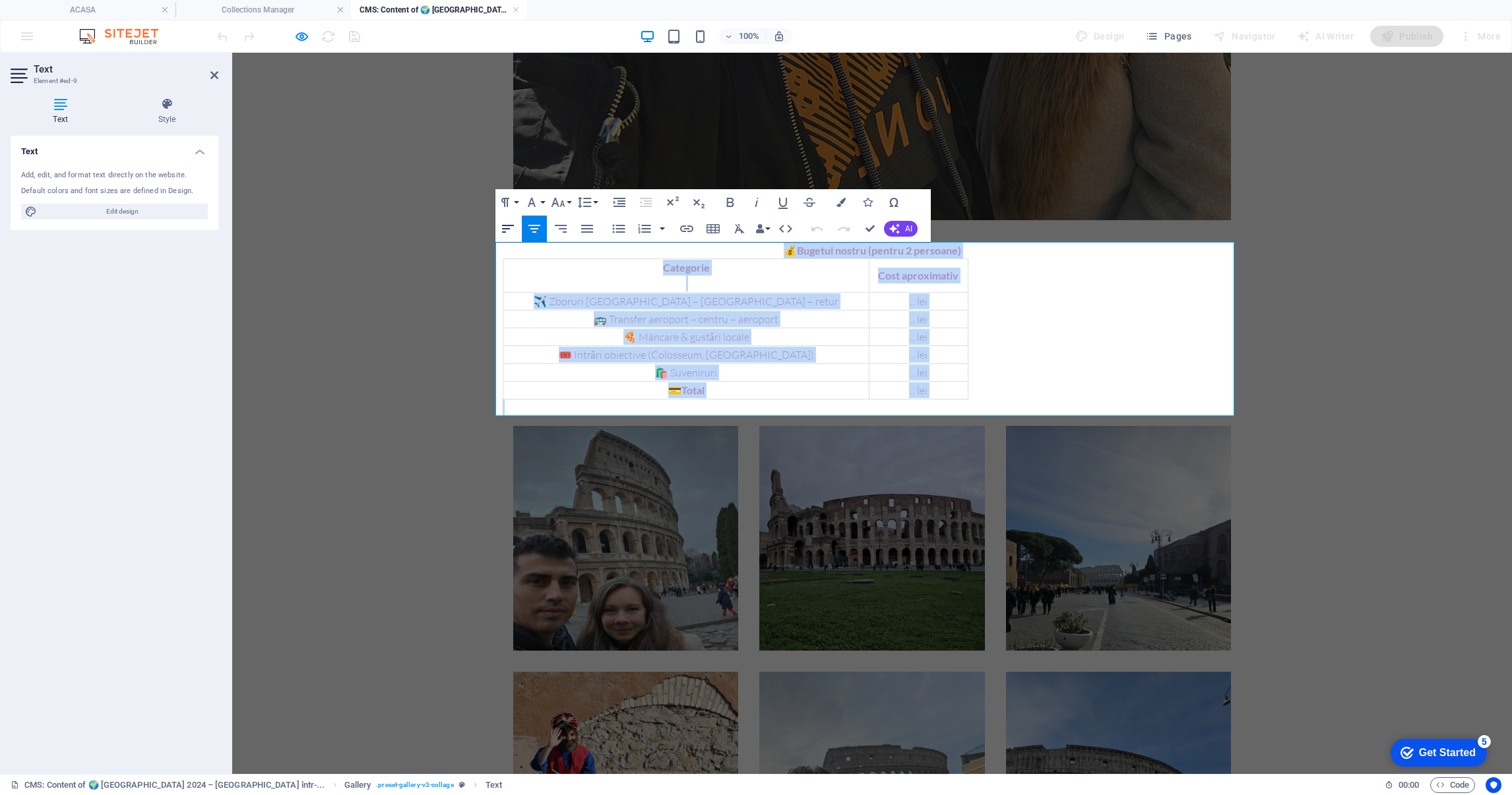
click at [502, 223] on icon "button" at bounding box center [507, 229] width 16 height 16
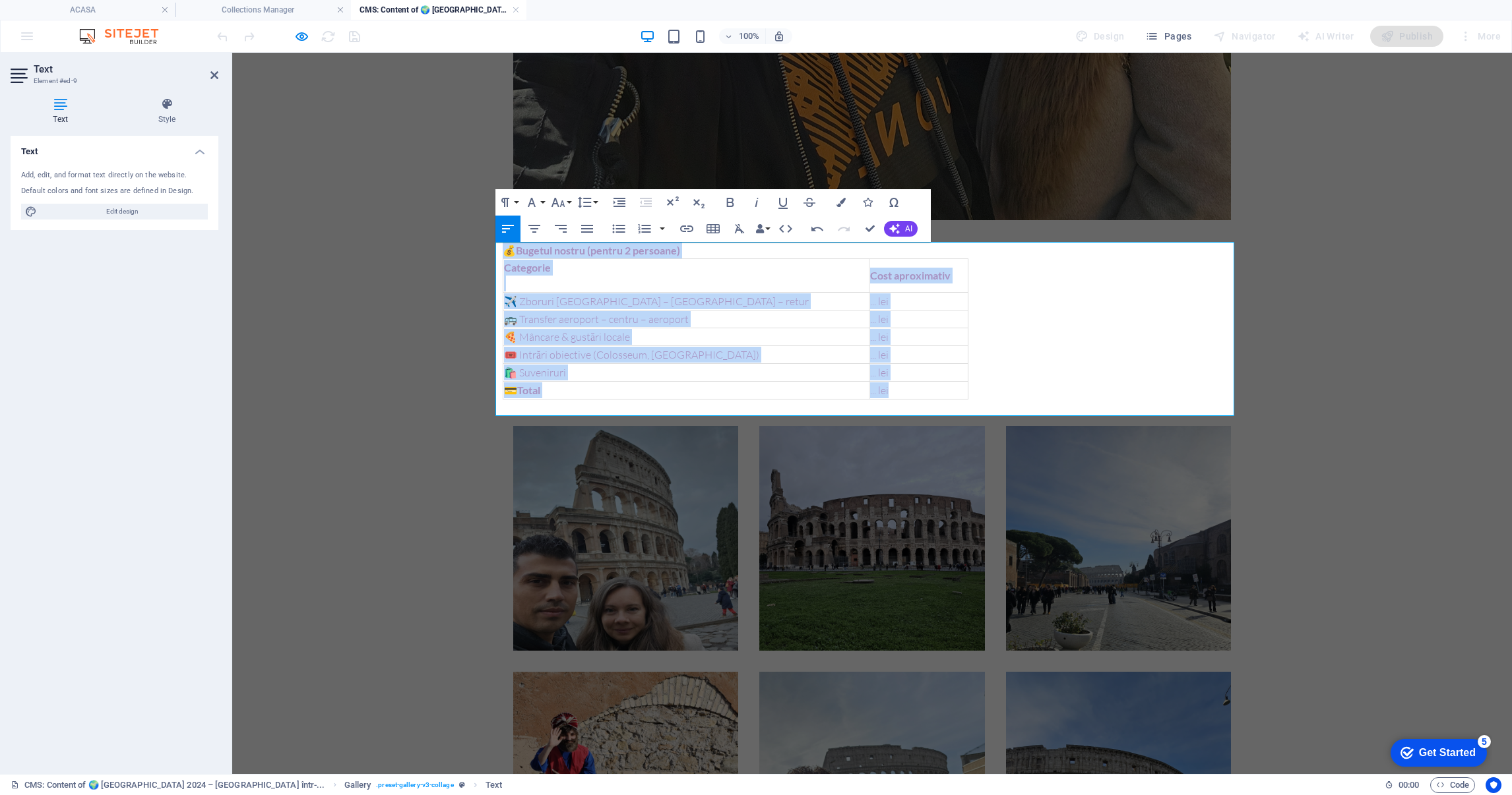
click at [370, 382] on body "Skip to main content 📆 Perioada: 14.01.2024 📍 Ruta: București ✈ Roma (Fiumicino…" at bounding box center [872, 345] width 1279 height 3673
click at [389, 366] on body "Skip to main content 📆 Perioada: 14.01.2024 📍 Ruta: București ✈ Roma (Fiumicino…" at bounding box center [872, 345] width 1279 height 3673
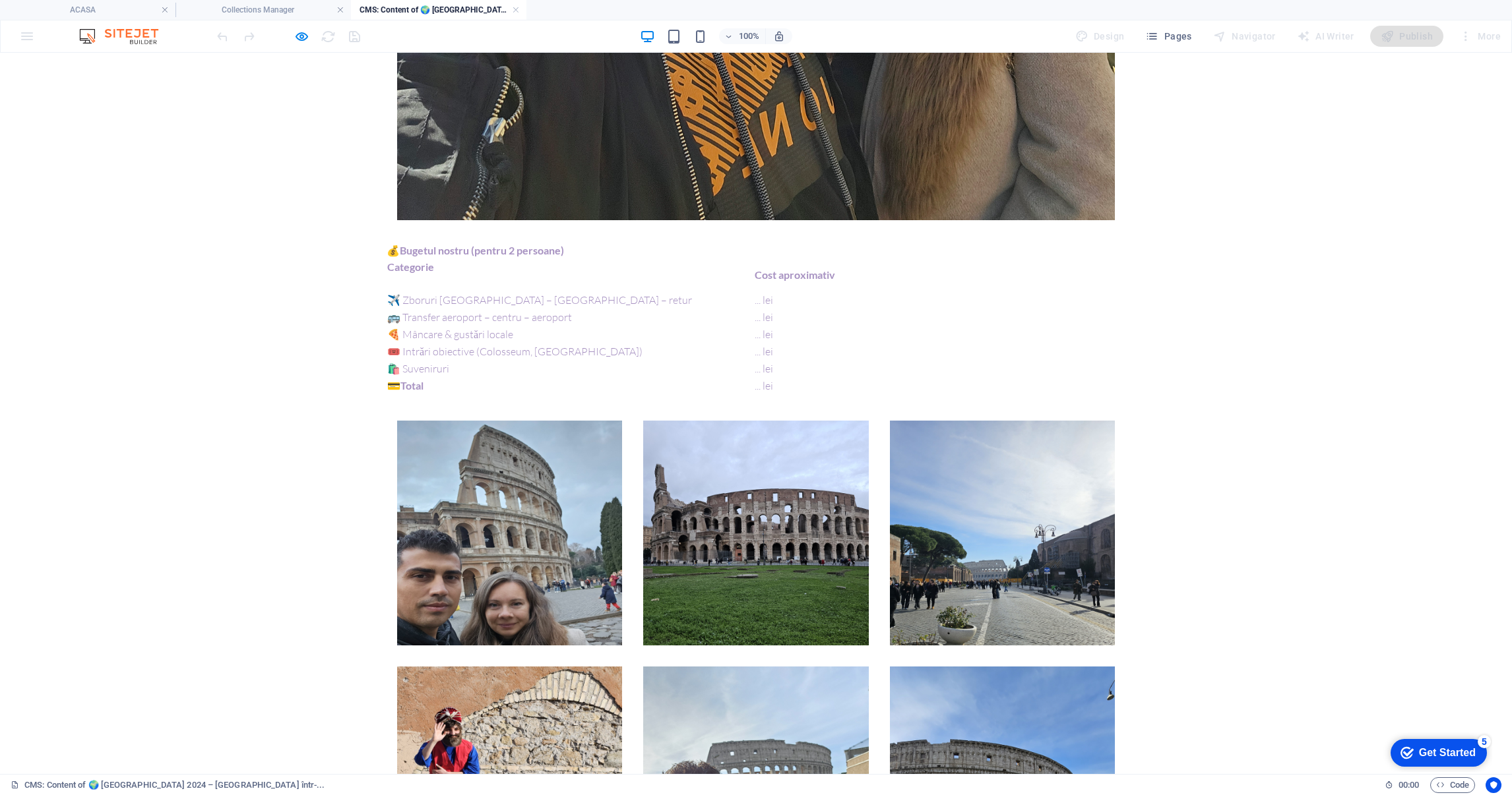
click at [1296, 337] on body "Skip to main content 📆 Perioada: 14.01.2024 📍 Ruta: București ✈ Roma (Fiumicino…" at bounding box center [756, 341] width 1512 height 3667
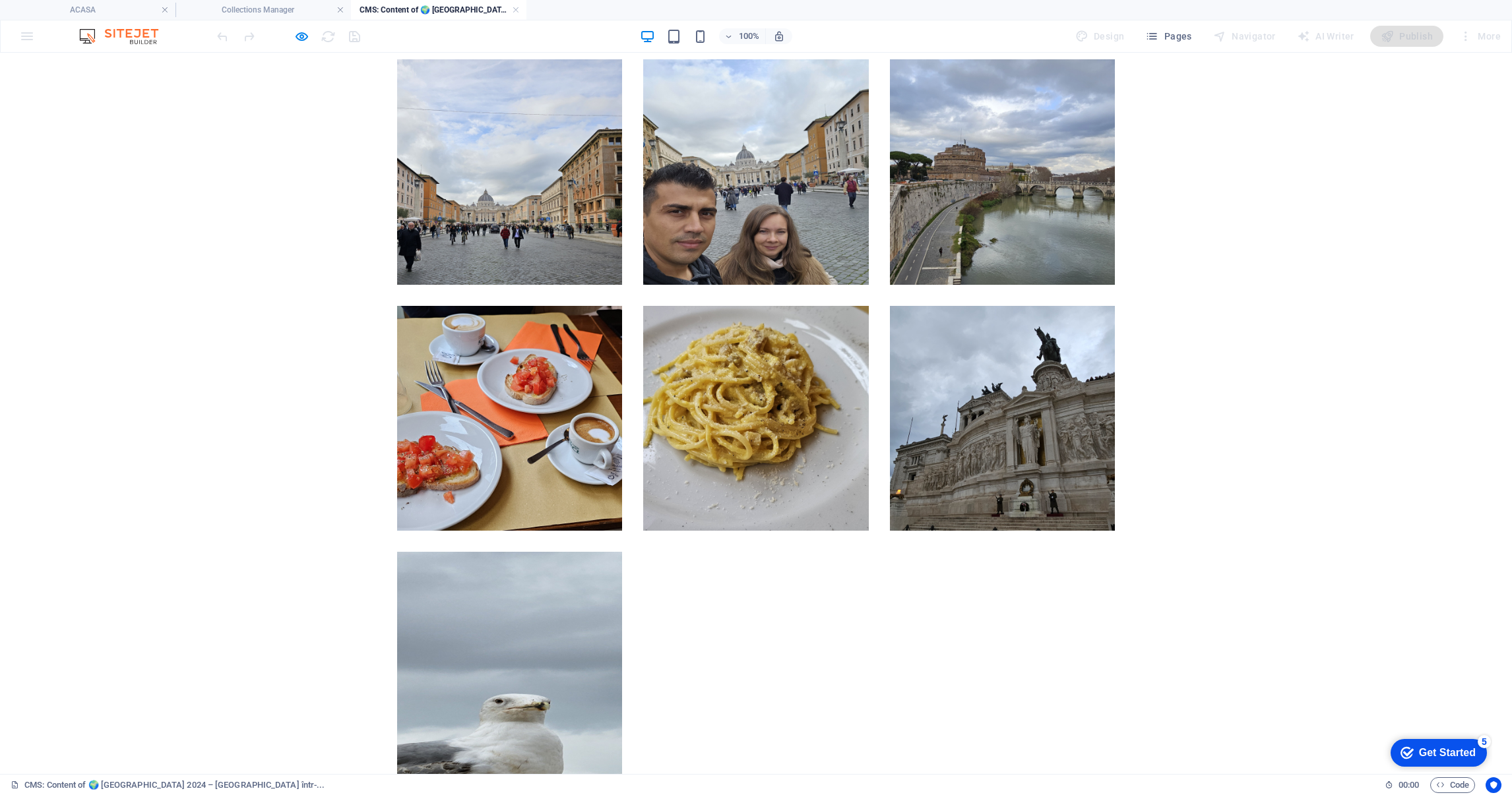
scroll to position [2945, 0]
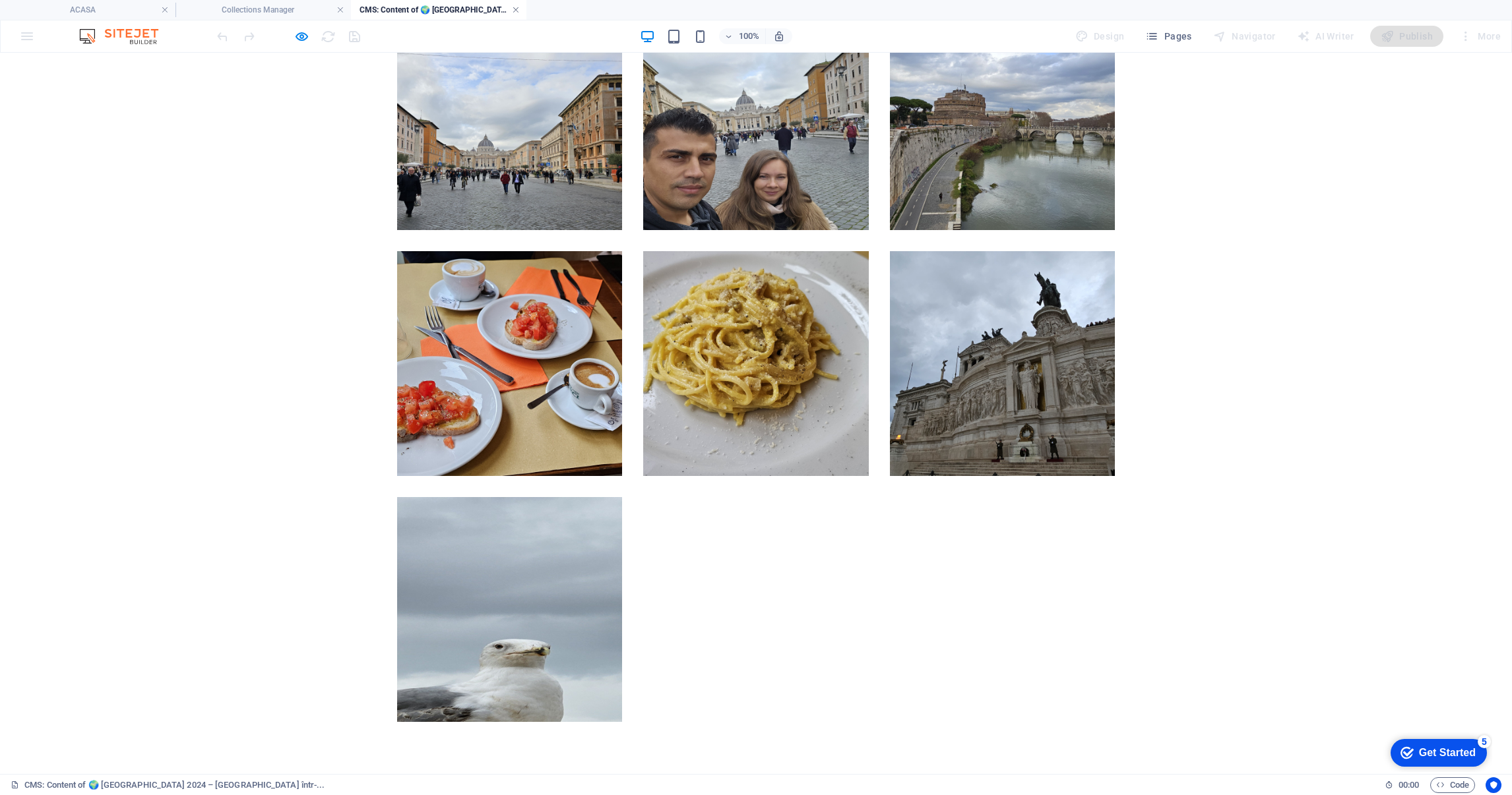
click at [516, 12] on link at bounding box center [516, 10] width 8 height 12
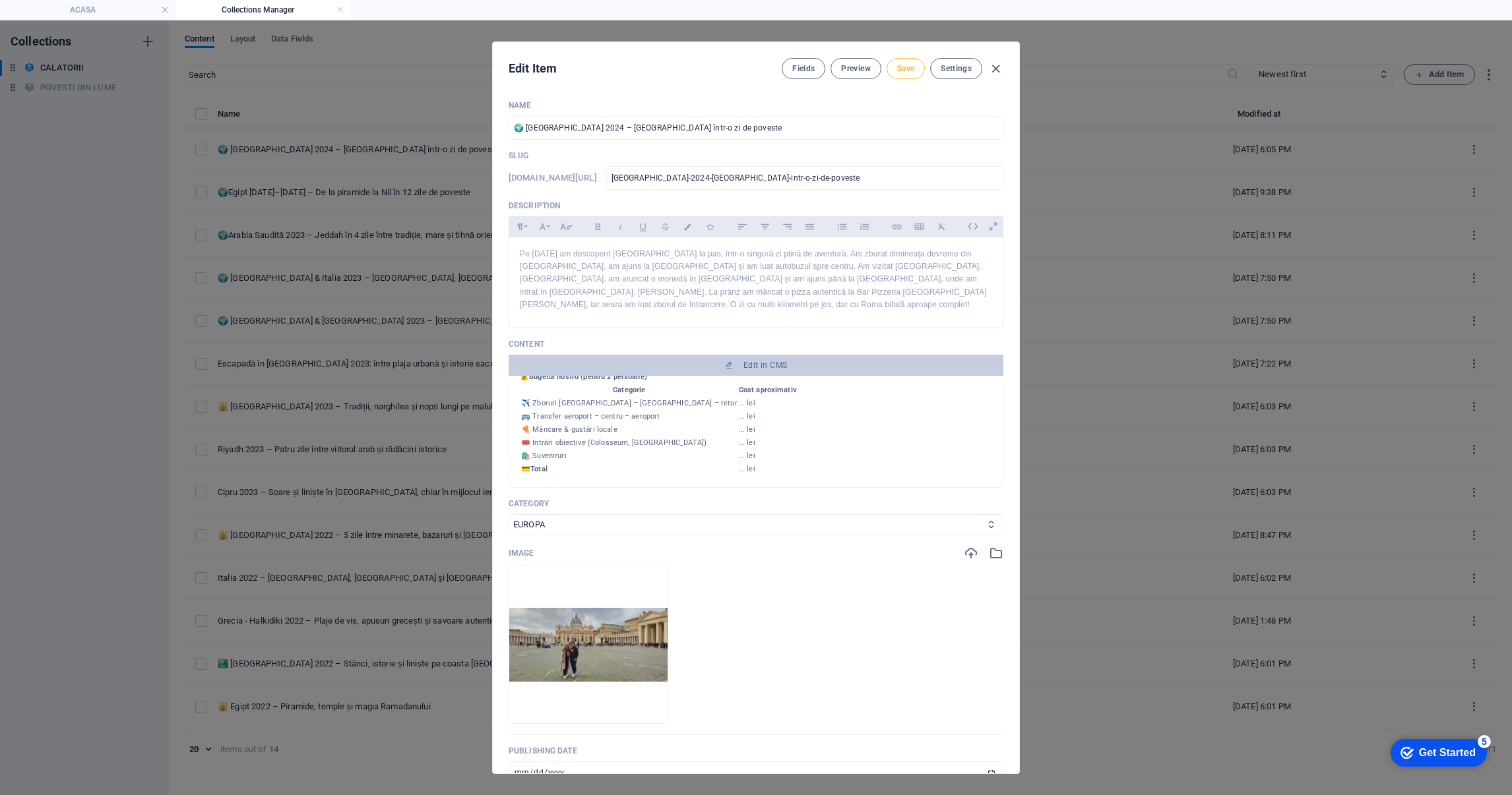
click at [907, 68] on span "Save" at bounding box center [906, 69] width 17 height 11
click at [628, 703] on icon "button" at bounding box center [622, 704] width 11 height 11
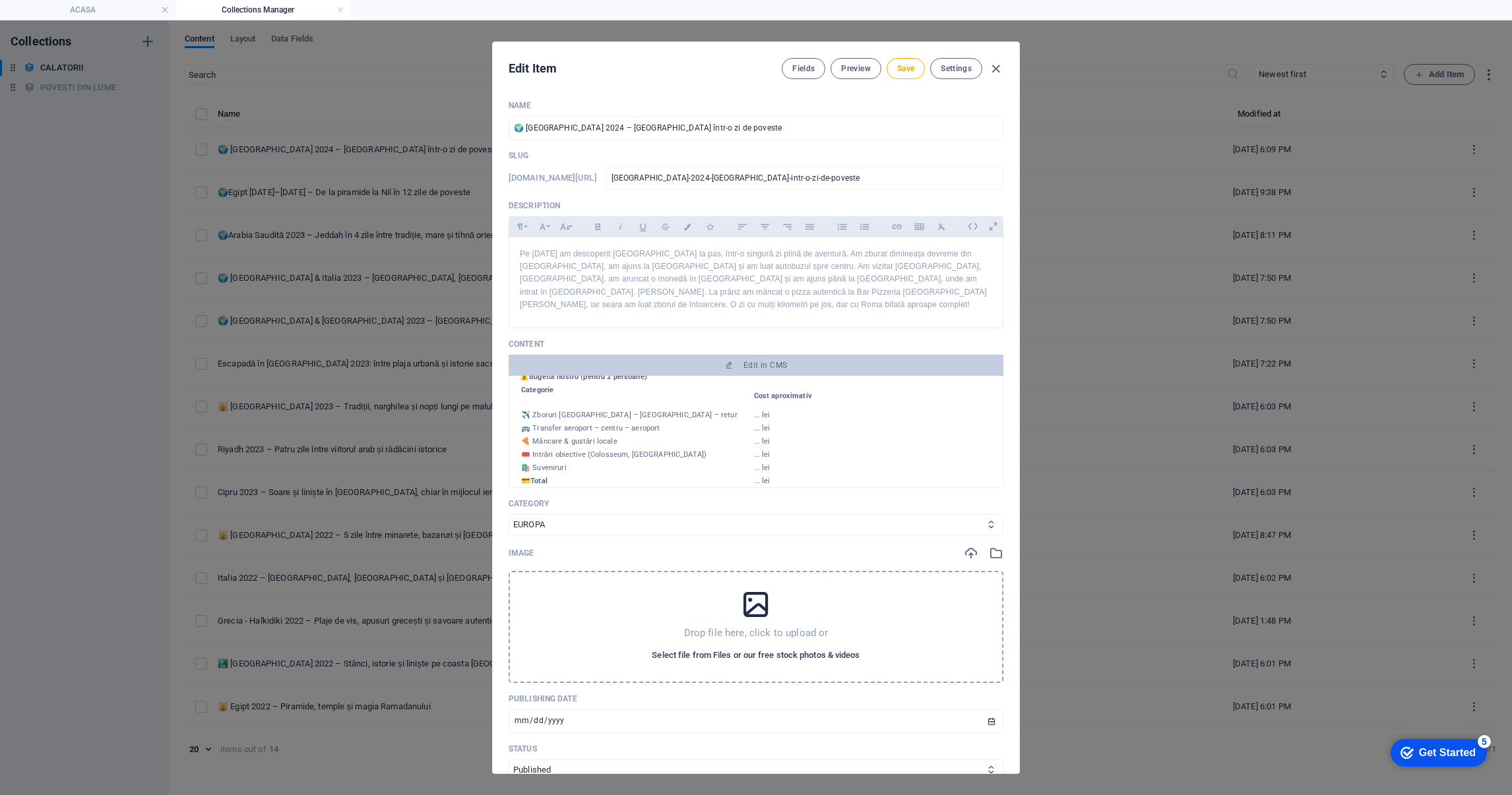
click at [794, 652] on span "Select file from Files or our free stock photos & videos" at bounding box center [755, 655] width 208 height 16
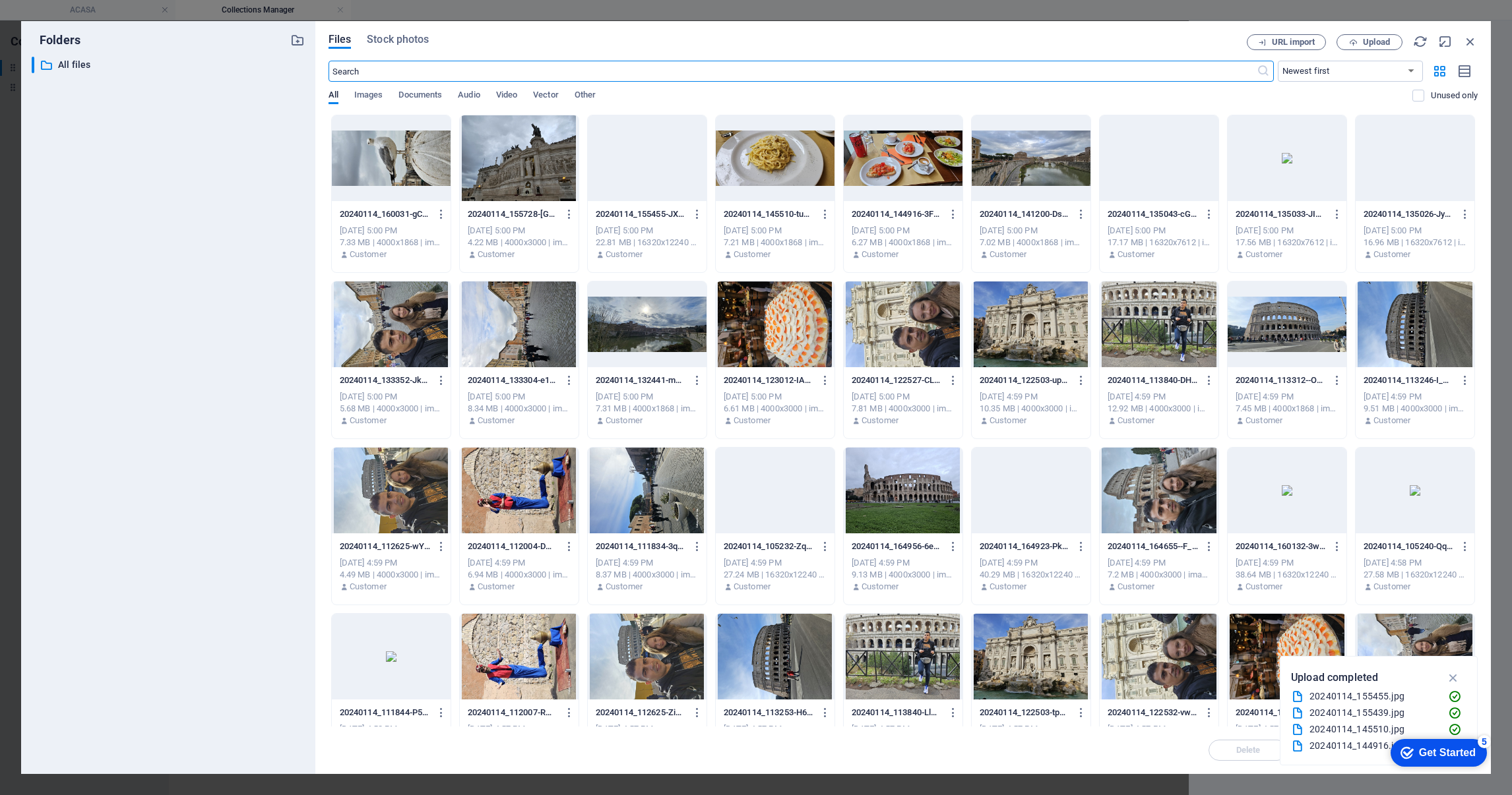
click at [1259, 319] on div at bounding box center [1286, 325] width 119 height 86
click at [1259, 319] on div "1" at bounding box center [1286, 325] width 119 height 86
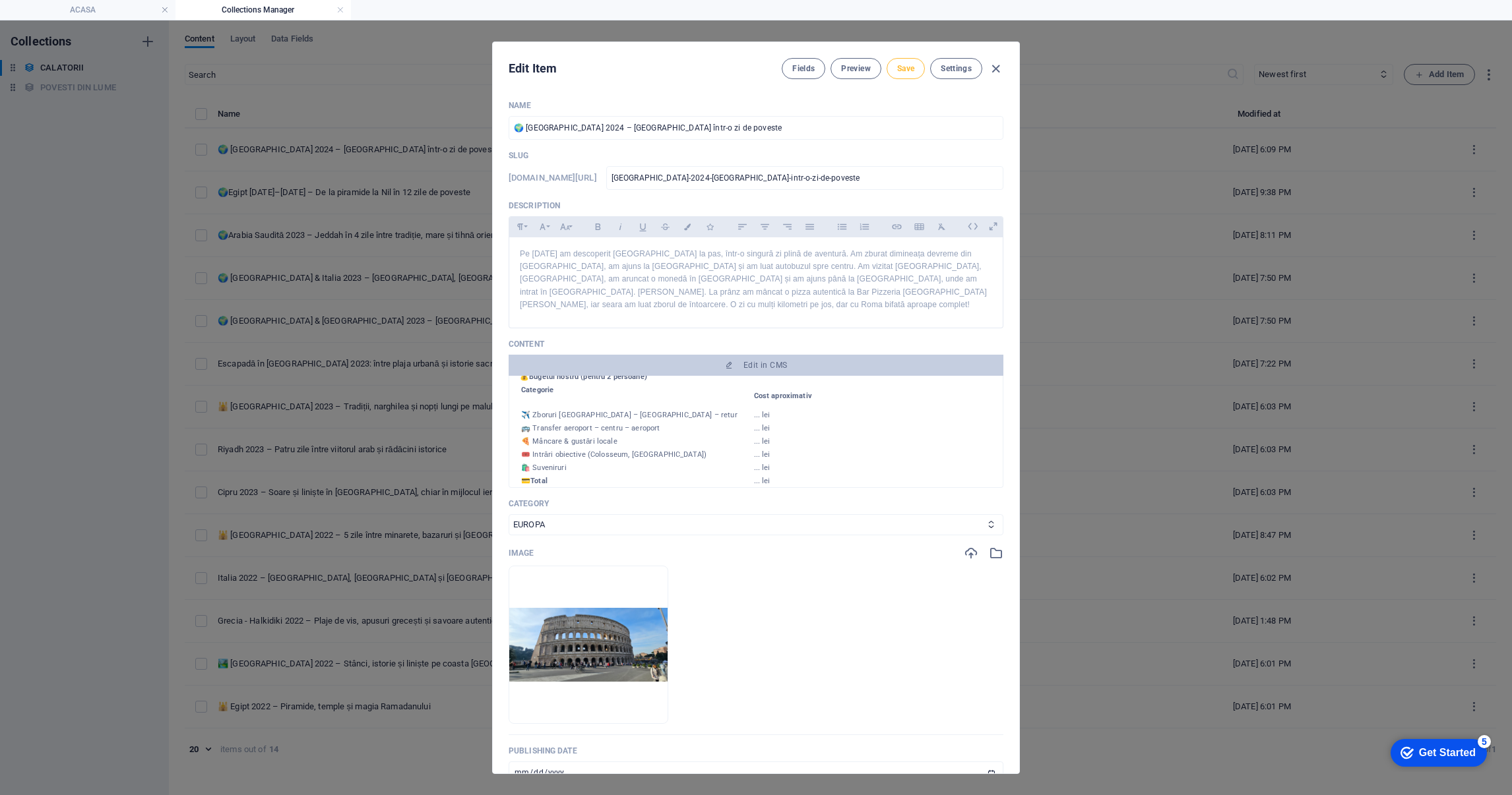
click at [905, 67] on span "Save" at bounding box center [906, 69] width 17 height 11
click at [846, 61] on button "Preview" at bounding box center [855, 69] width 50 height 21
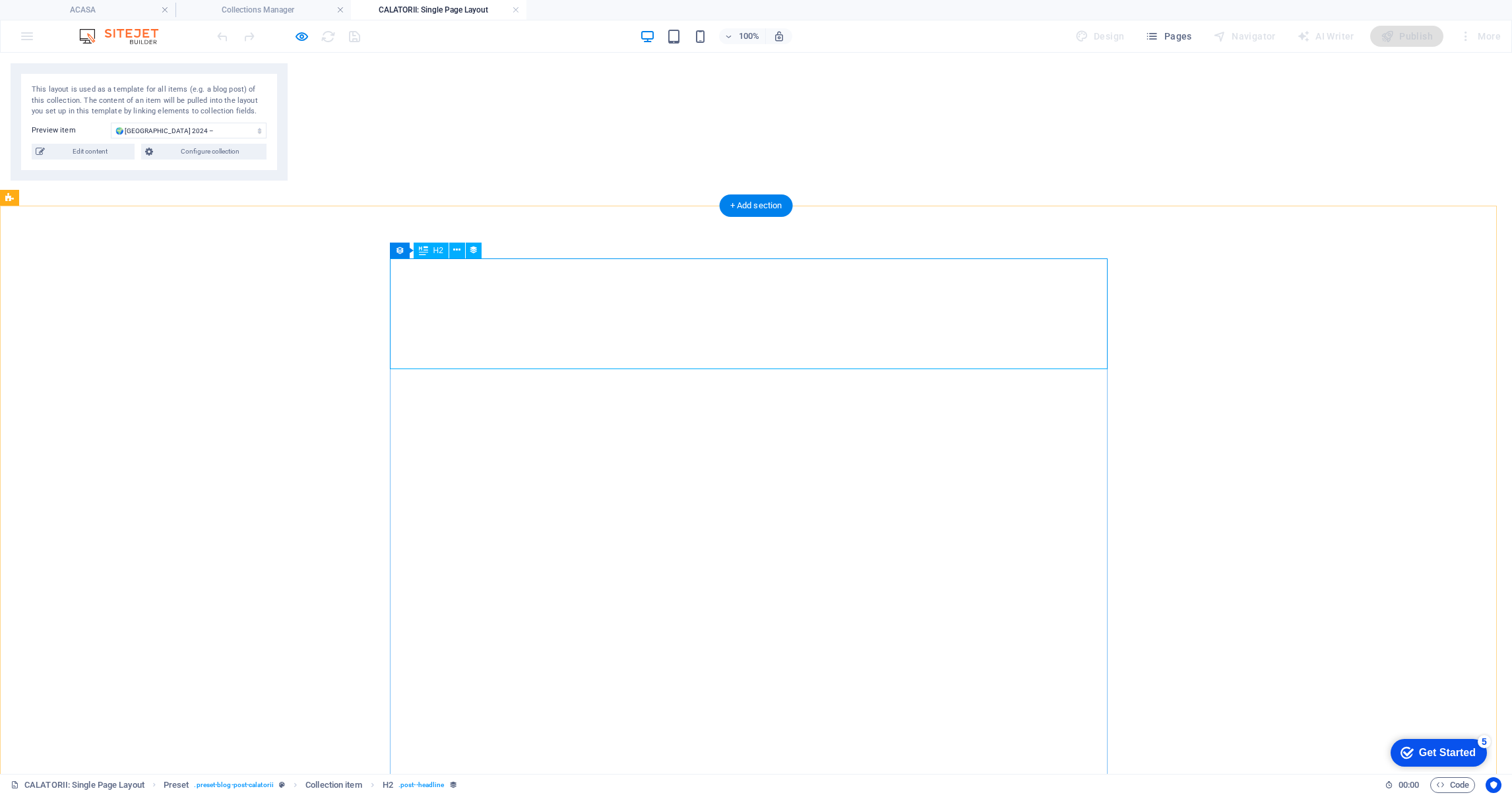
select select "68b8565c567531d63e00120a"
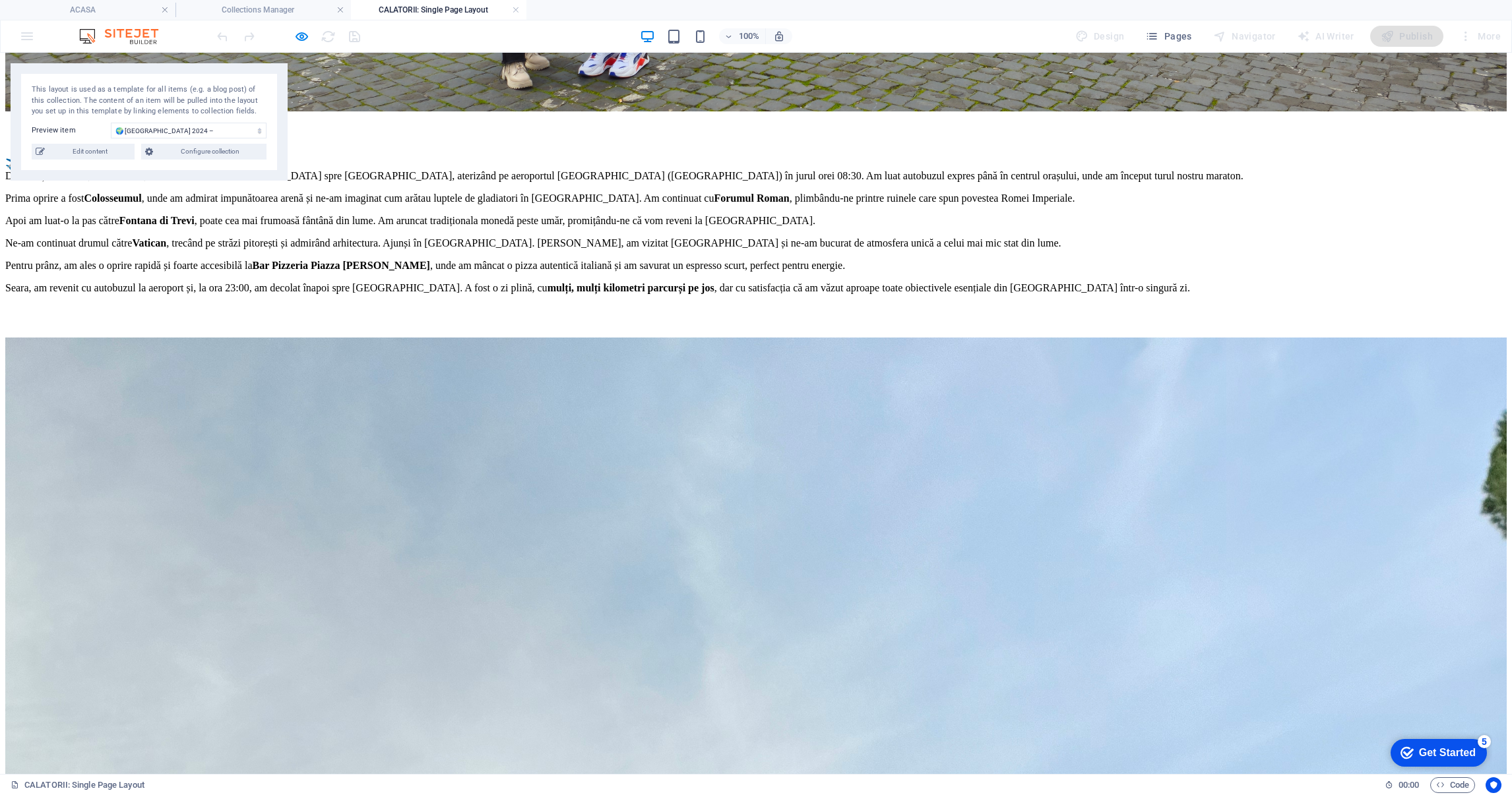
scroll to position [1309, 0]
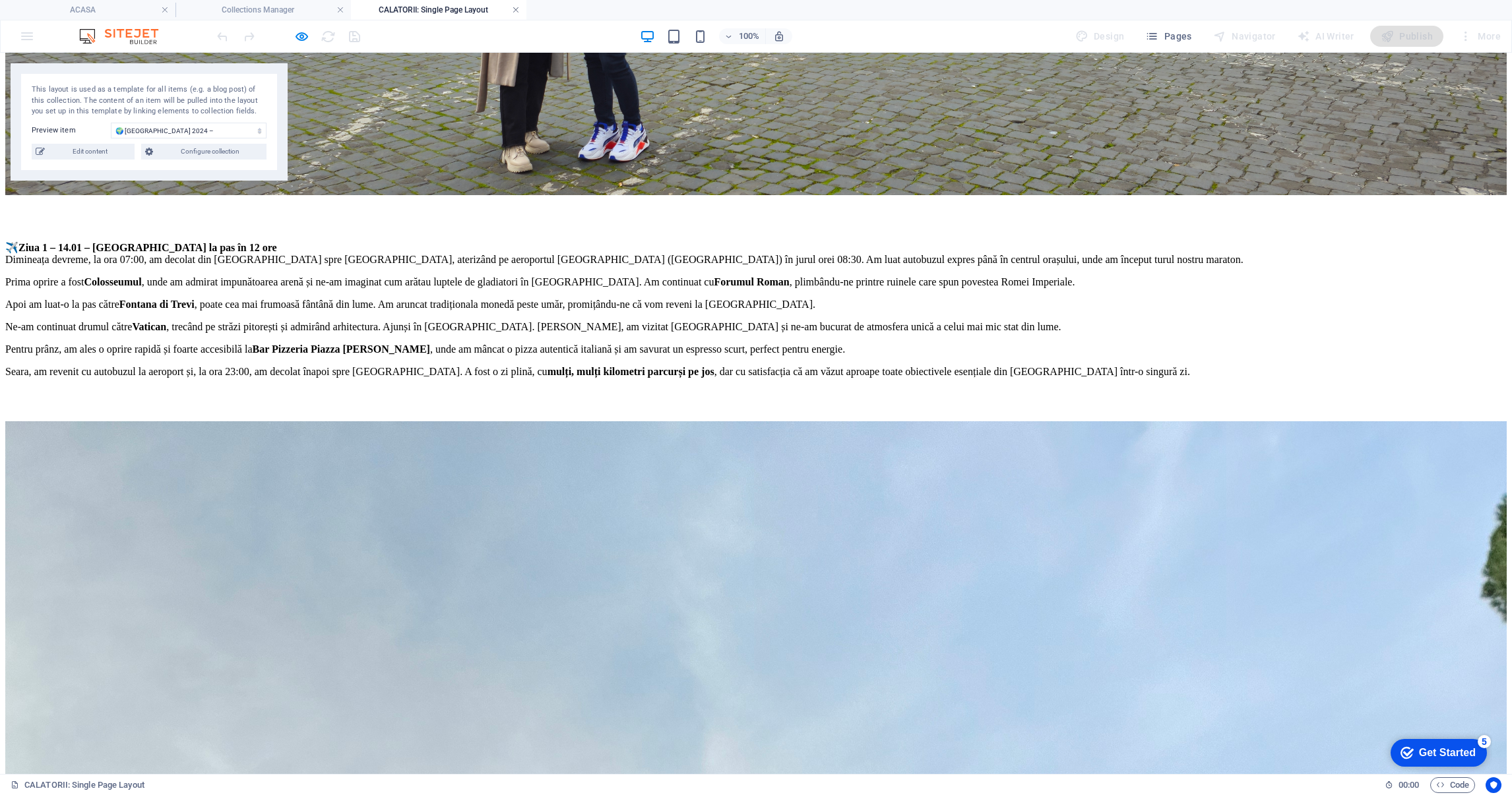
click at [516, 12] on link at bounding box center [516, 10] width 8 height 12
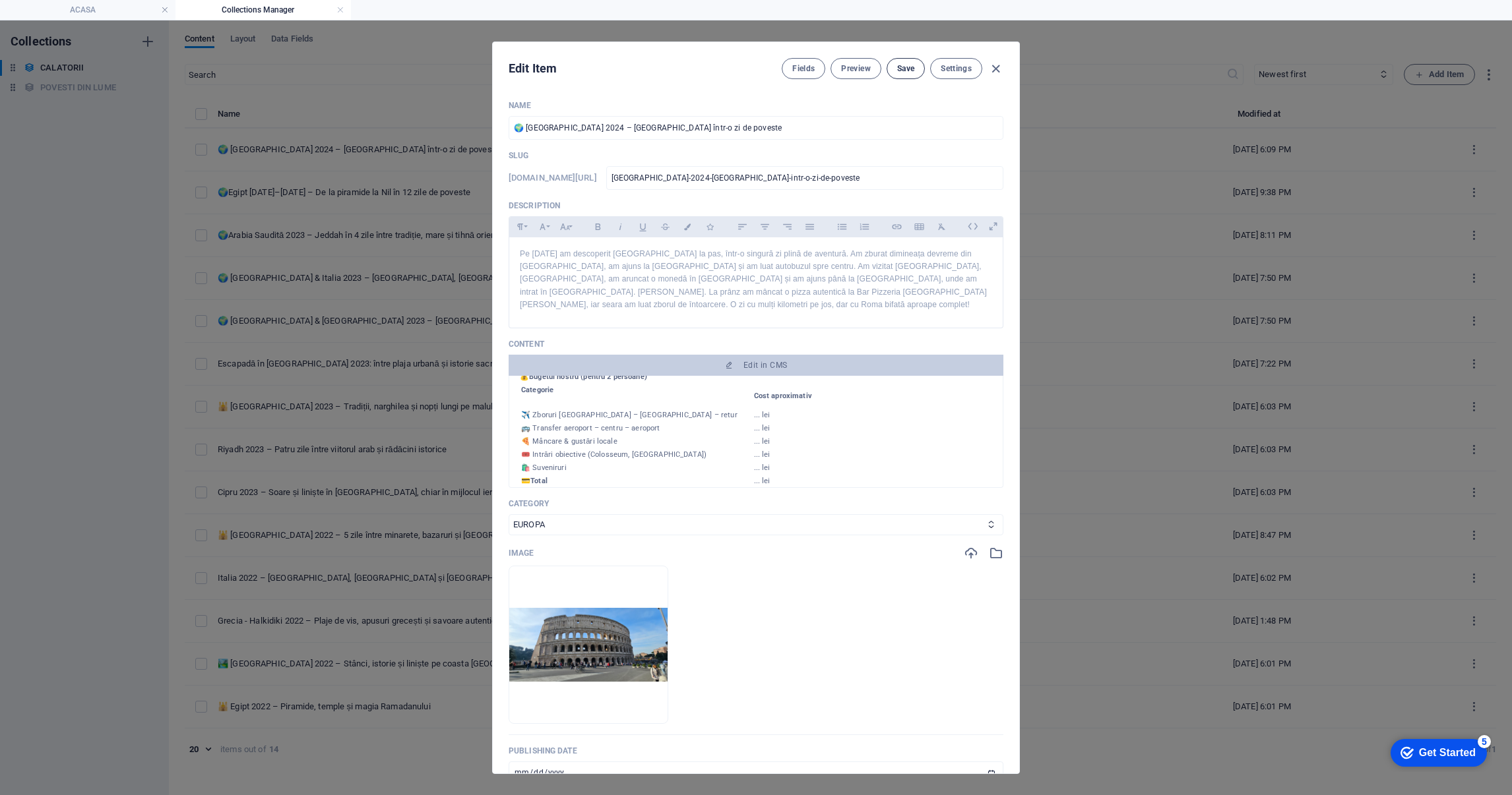
click at [898, 67] on span "Save" at bounding box center [906, 69] width 17 height 11
click at [999, 66] on icon "button" at bounding box center [995, 69] width 15 height 15
type input "2025-09-03"
type input "italia-2024-roma-intr-o-zi-de-poveste"
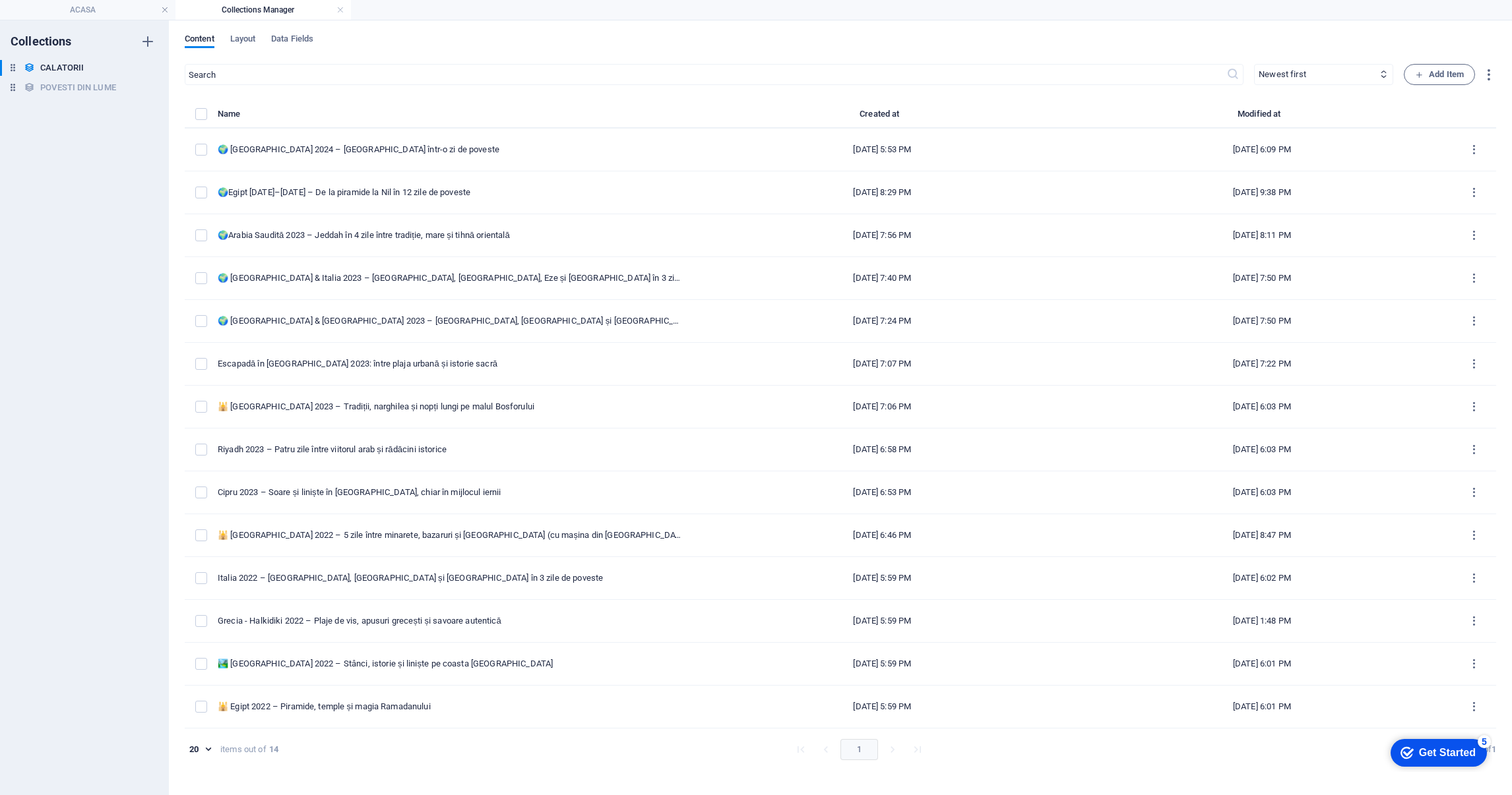
scroll to position [0, 0]
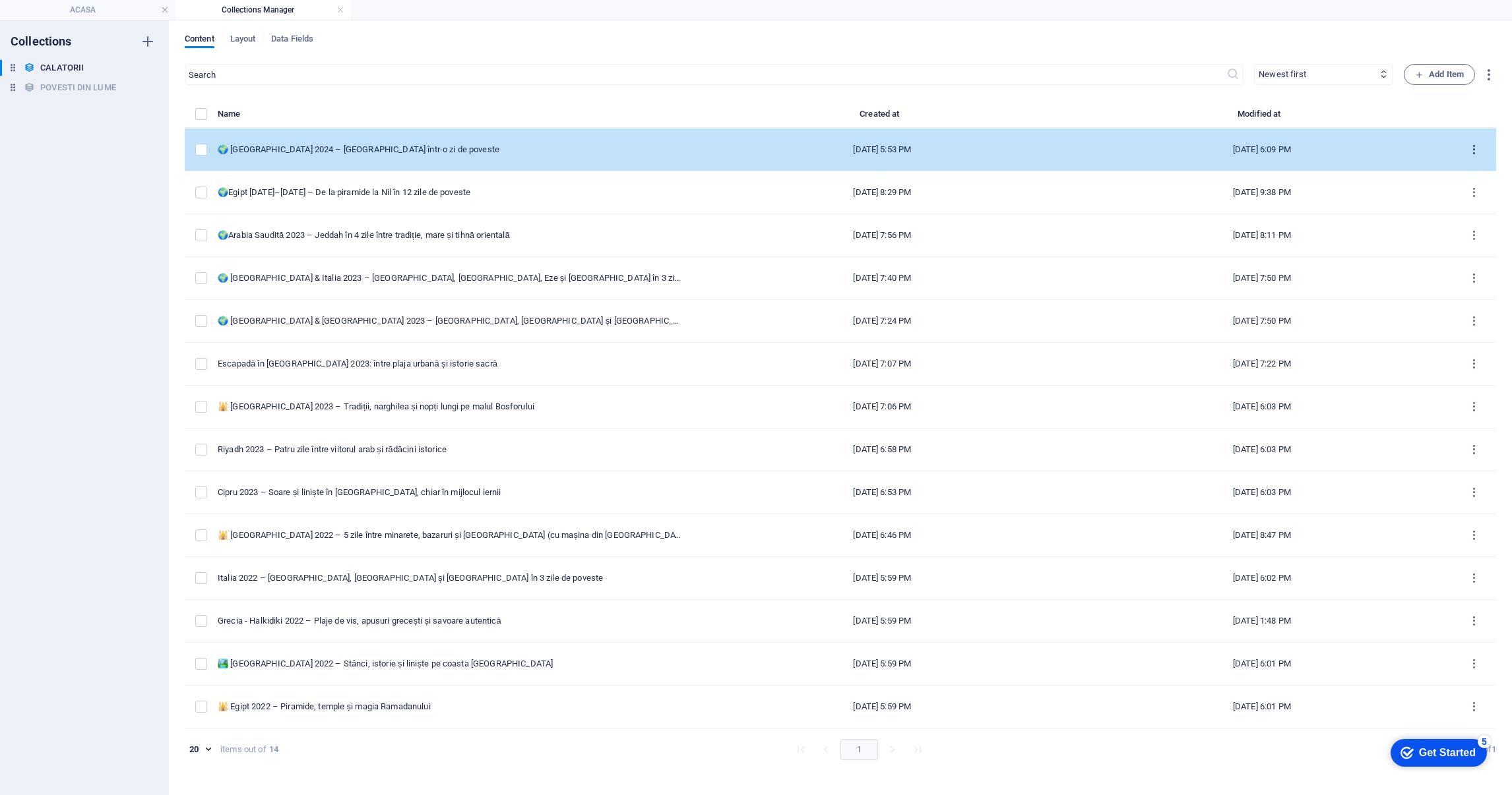
click at [1475, 148] on icon "items list" at bounding box center [1474, 150] width 12 height 12
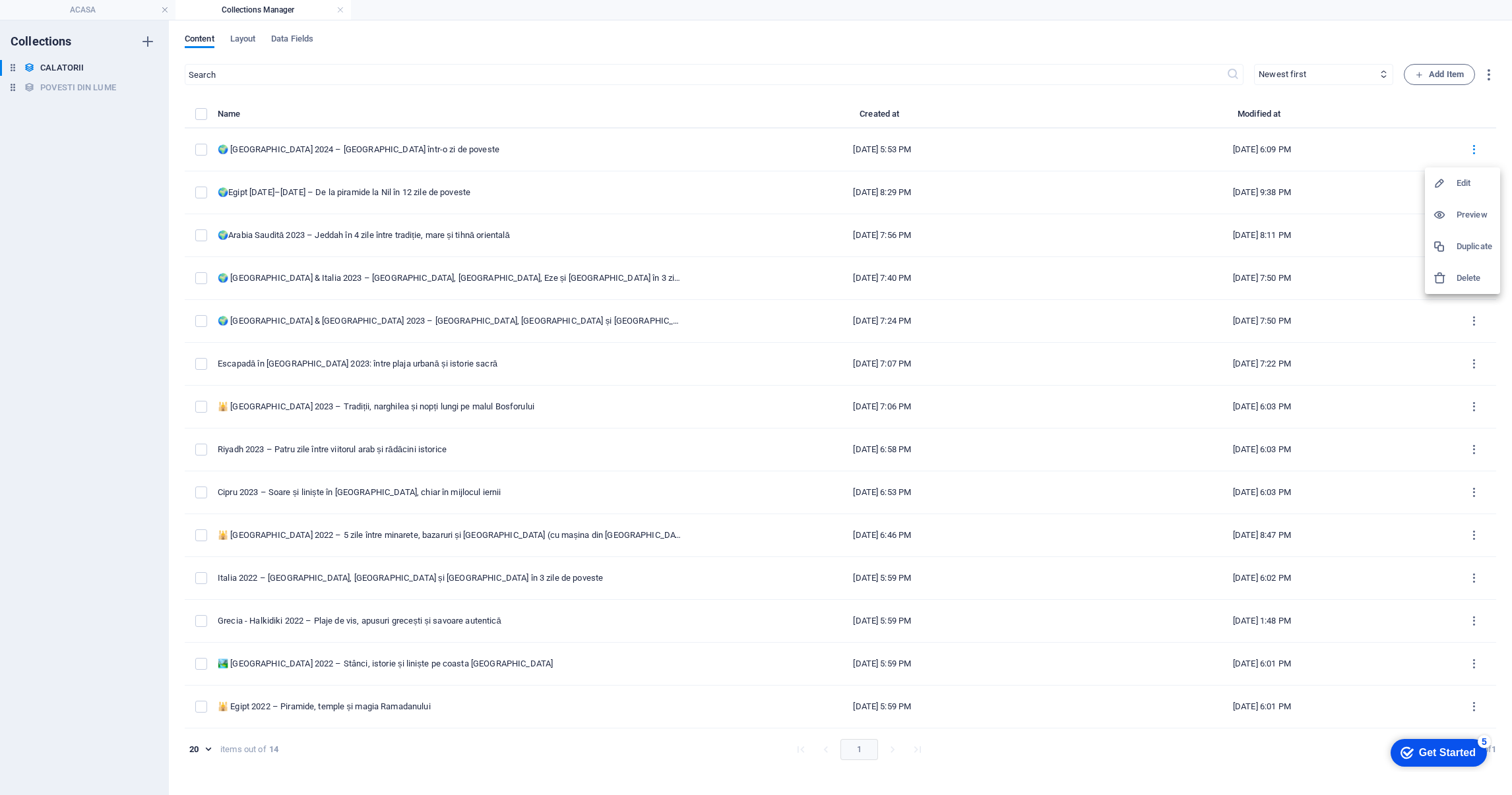
click at [1463, 247] on h6 "Duplicate" at bounding box center [1474, 246] width 35 height 16
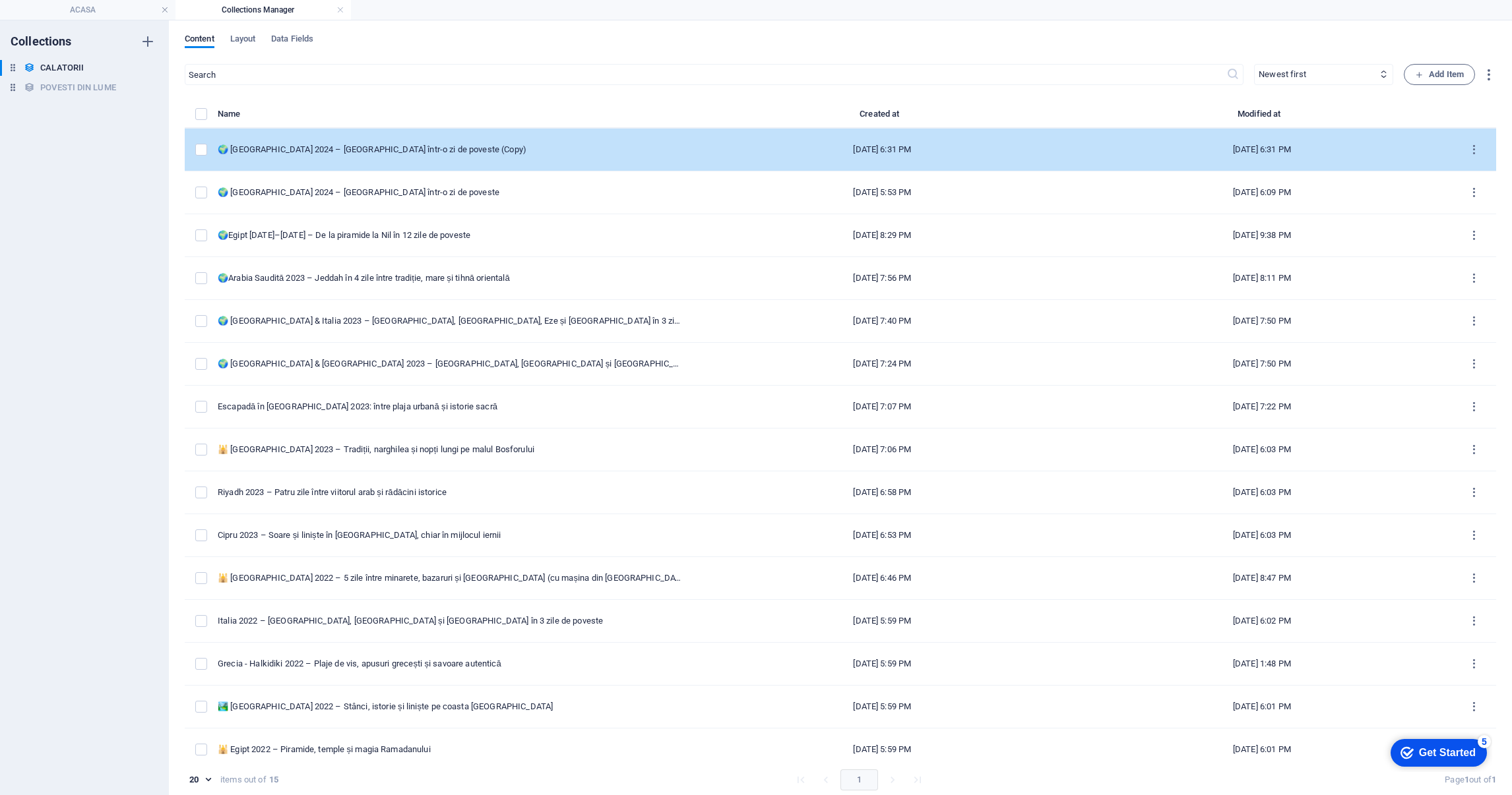
click at [1352, 150] on div "[DATE] 6:31 PM" at bounding box center [1262, 149] width 359 height 12
select select "EUROPA"
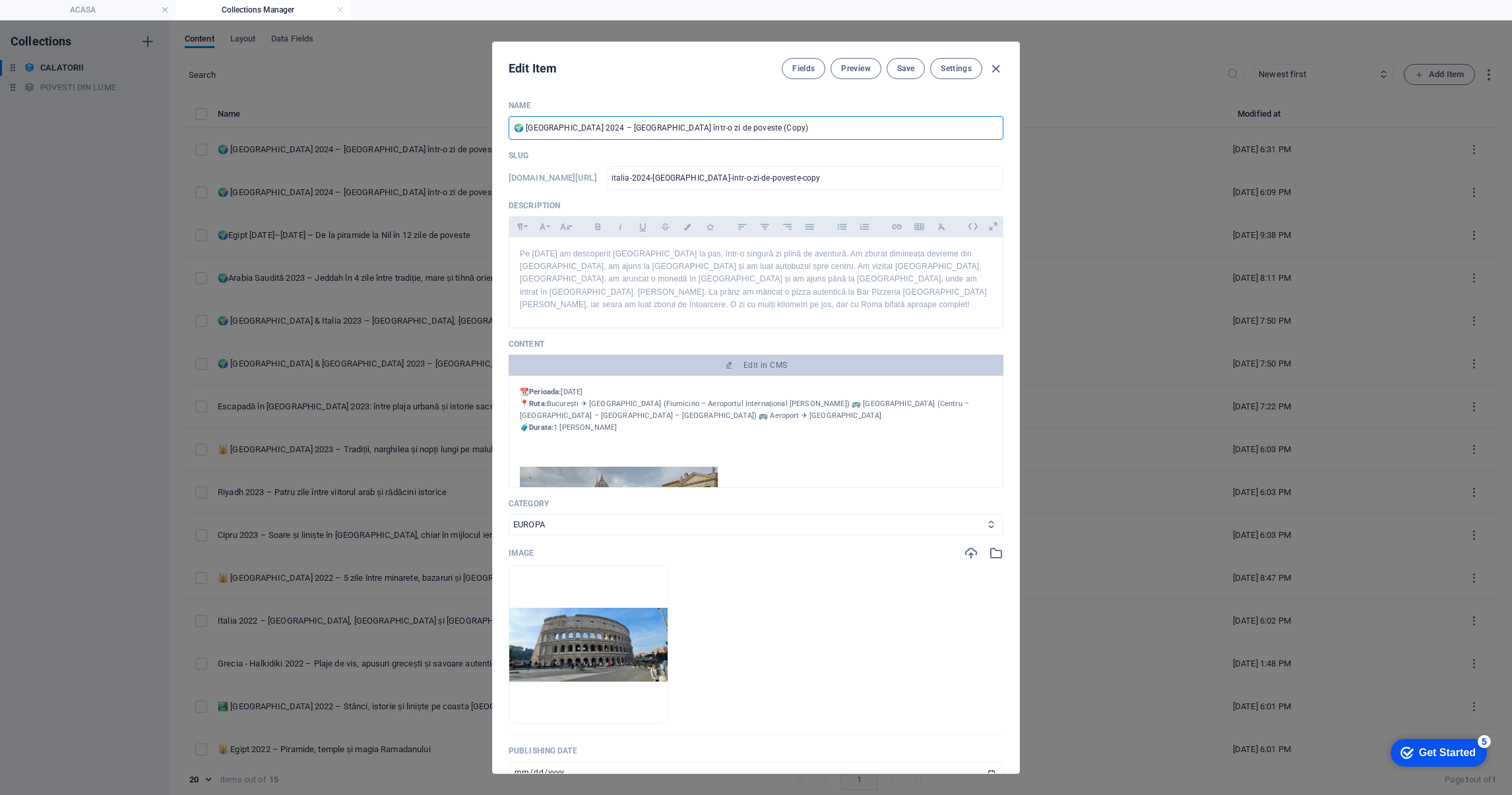
drag, startPoint x: 722, startPoint y: 124, endPoint x: 528, endPoint y: 134, distance: 194.3
click at [528, 134] on input "🌍 [GEOGRAPHIC_DATA] 2024 – [GEOGRAPHIC_DATA] într-o zi de poveste (Copy)" at bounding box center [756, 127] width 495 height 24
paste input "Panama & Costa Rica 2025 – De la junglă la plaje de paradis"
type input "🌍 IPanama & Costa Rica 2025 – De la junglă la plaje de paradis"
type input "ipanama-costa-rica-2025-de-la-jungla-la-plaje-de-paradis"
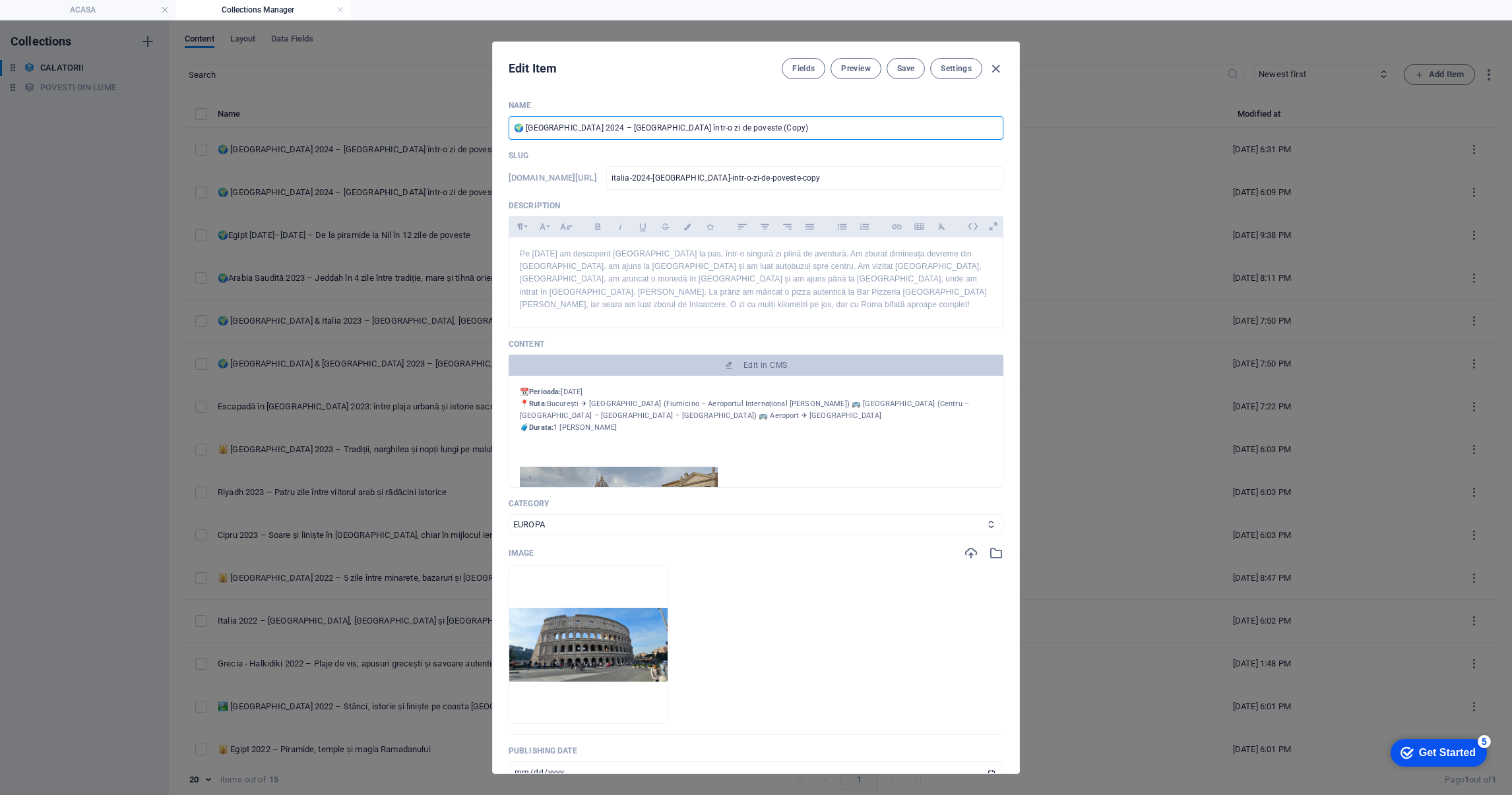
type input "ipanama-costa-rica-2025-de-la-jungla-la-plaje-de-paradis"
drag, startPoint x: 748, startPoint y: 128, endPoint x: 525, endPoint y: 137, distance: 223.2
click at [525, 137] on input "🌍 IPanama & Costa Rica 2025 – De la junglă la plaje de paradis" at bounding box center [756, 127] width 495 height 24
paste input "text"
type input "🌍 [GEOGRAPHIC_DATA] & [GEOGRAPHIC_DATA] 2025 – De la junglă la plaje de paradis"
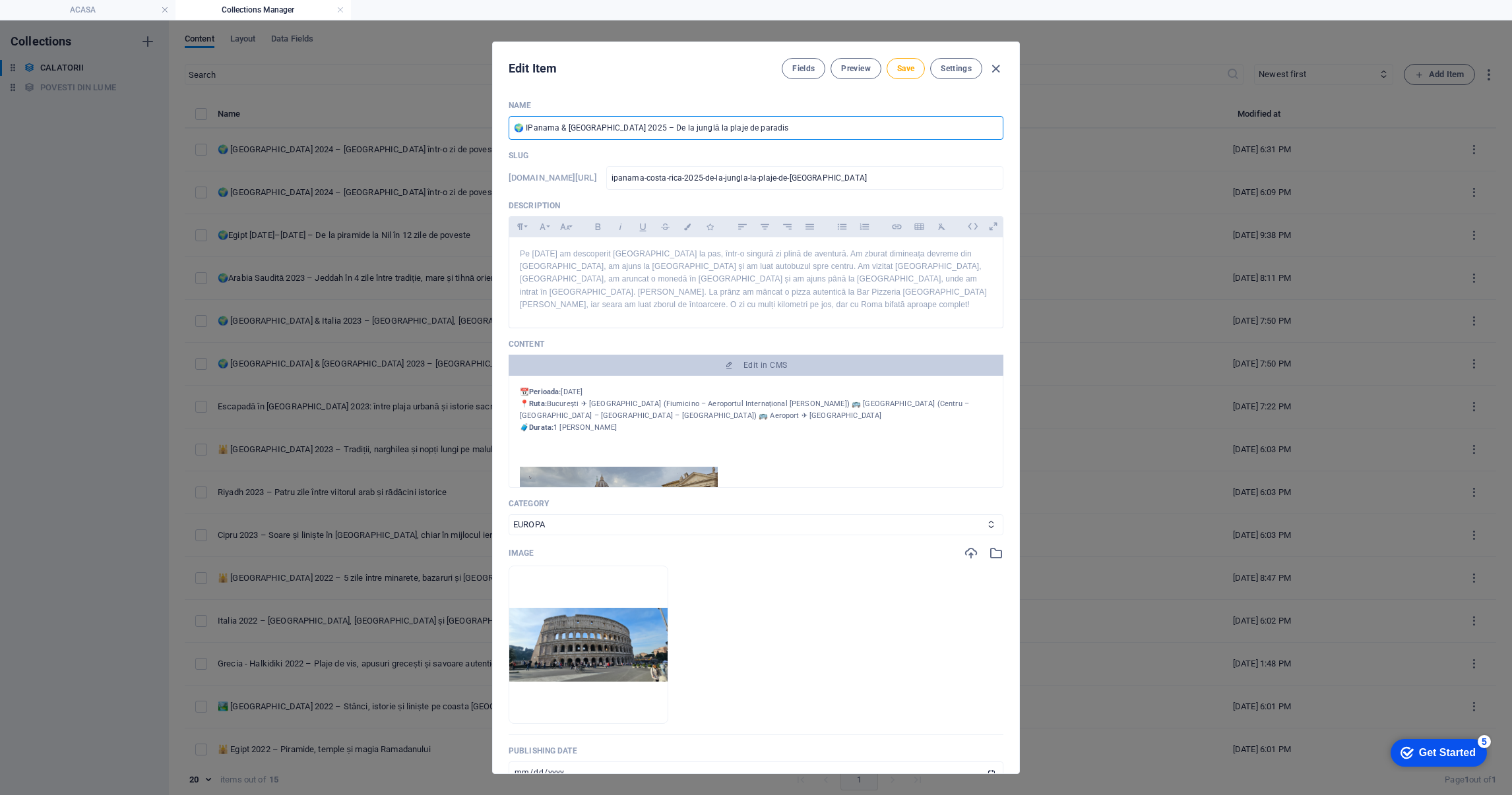
type input "panama-costa-rica-2025-de-la-jungla-[GEOGRAPHIC_DATA]-de-paradis"
type input "🌍 [GEOGRAPHIC_DATA] & [GEOGRAPHIC_DATA] 2025 – De la junglă la plaje de paradis"
click at [652, 266] on p "Pe 14 ianuarie 2024 am descoperit Roma la pas, într-o singură zi plină de avent…" at bounding box center [755, 279] width 472 height 64
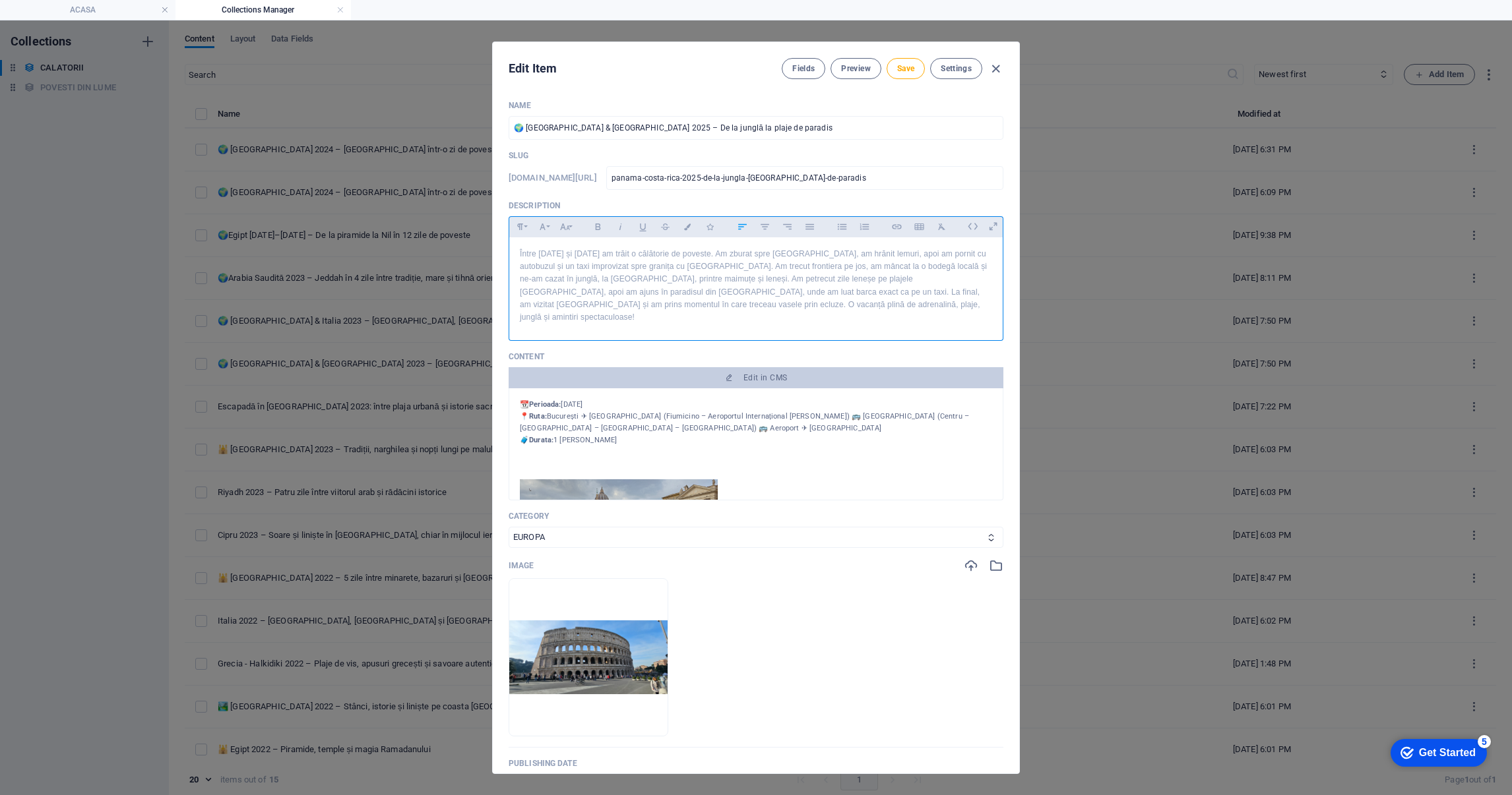
click at [626, 401] on p "📆 Perioada: 14.01.2024 📍 Ruta: București ✈ Roma (Fiumicino – Aeroportul Interna…" at bounding box center [755, 423] width 472 height 48
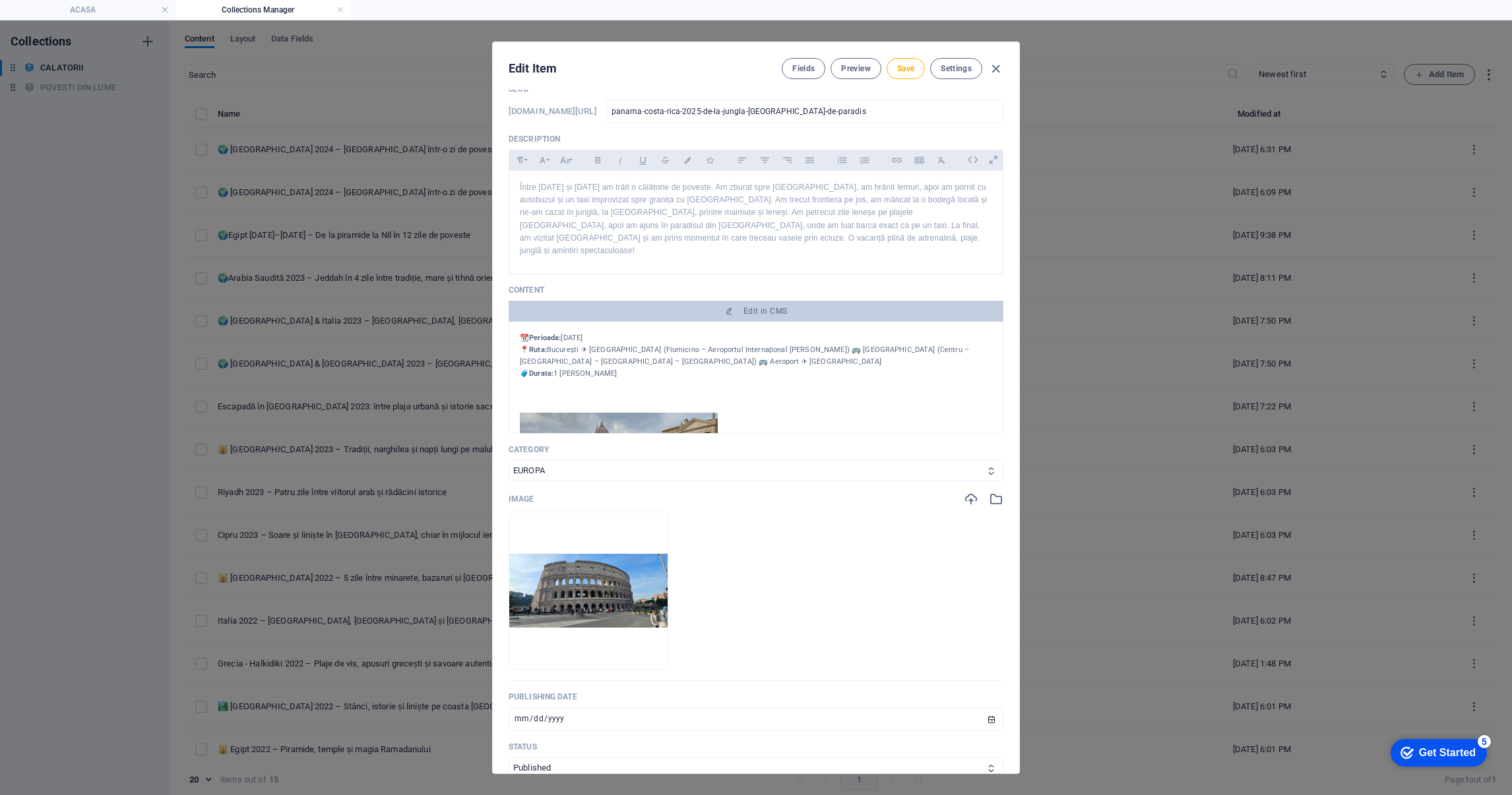
scroll to position [99, 0]
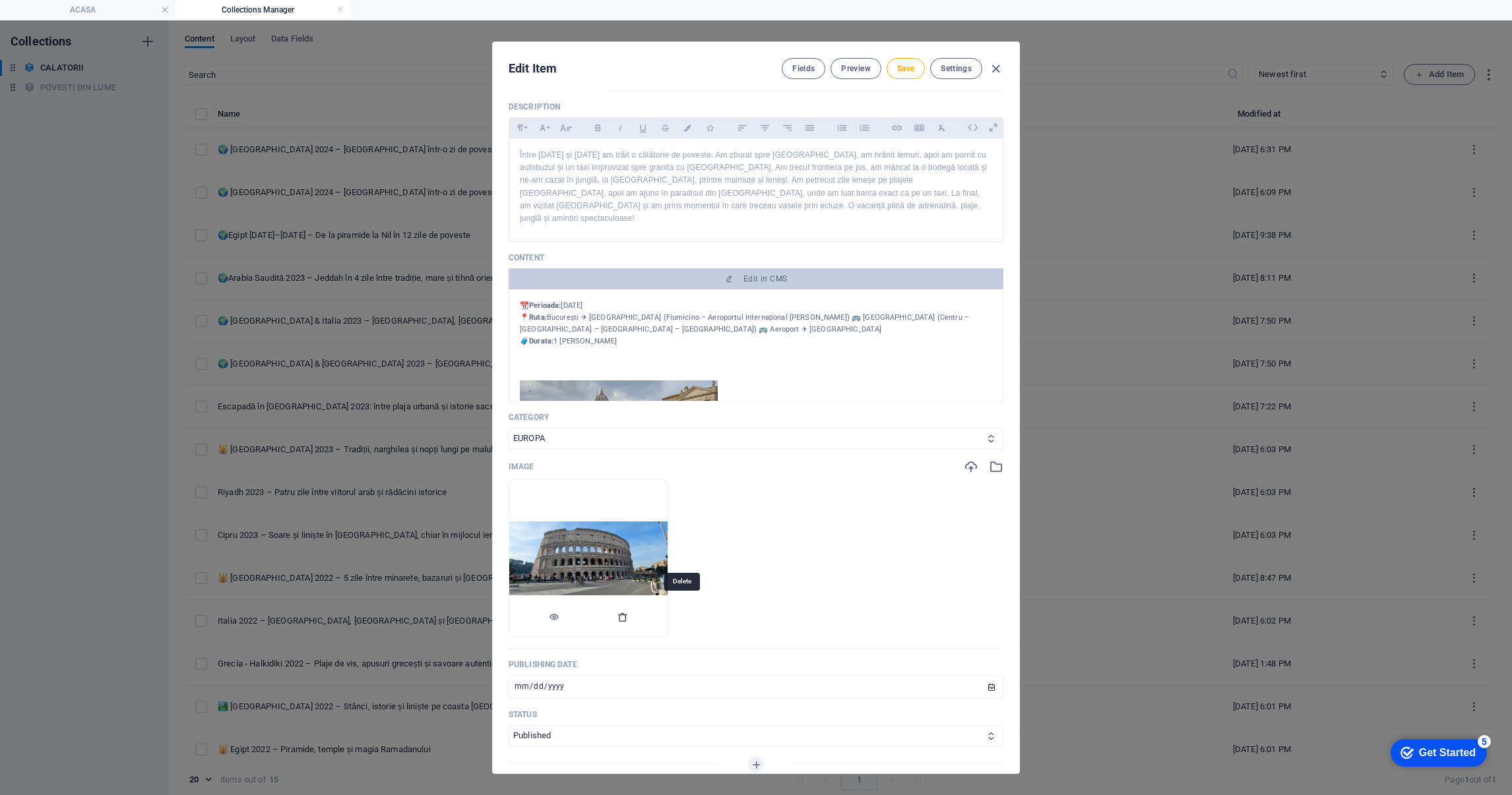
click at [628, 612] on icon "button" at bounding box center [622, 618] width 11 height 11
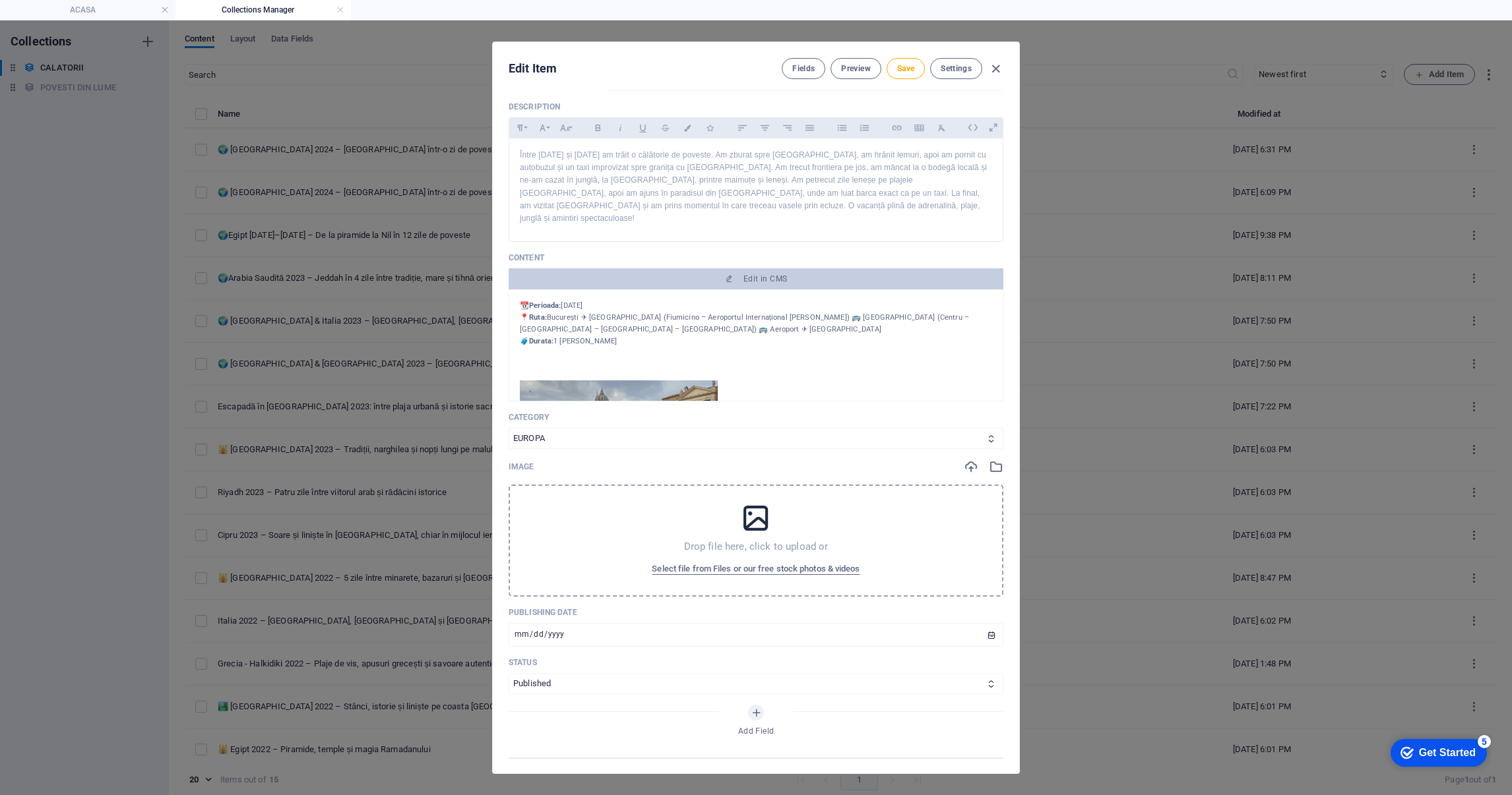
click at [672, 73] on div "Edit Item Fields Preview Save Settings" at bounding box center [756, 66] width 527 height 48
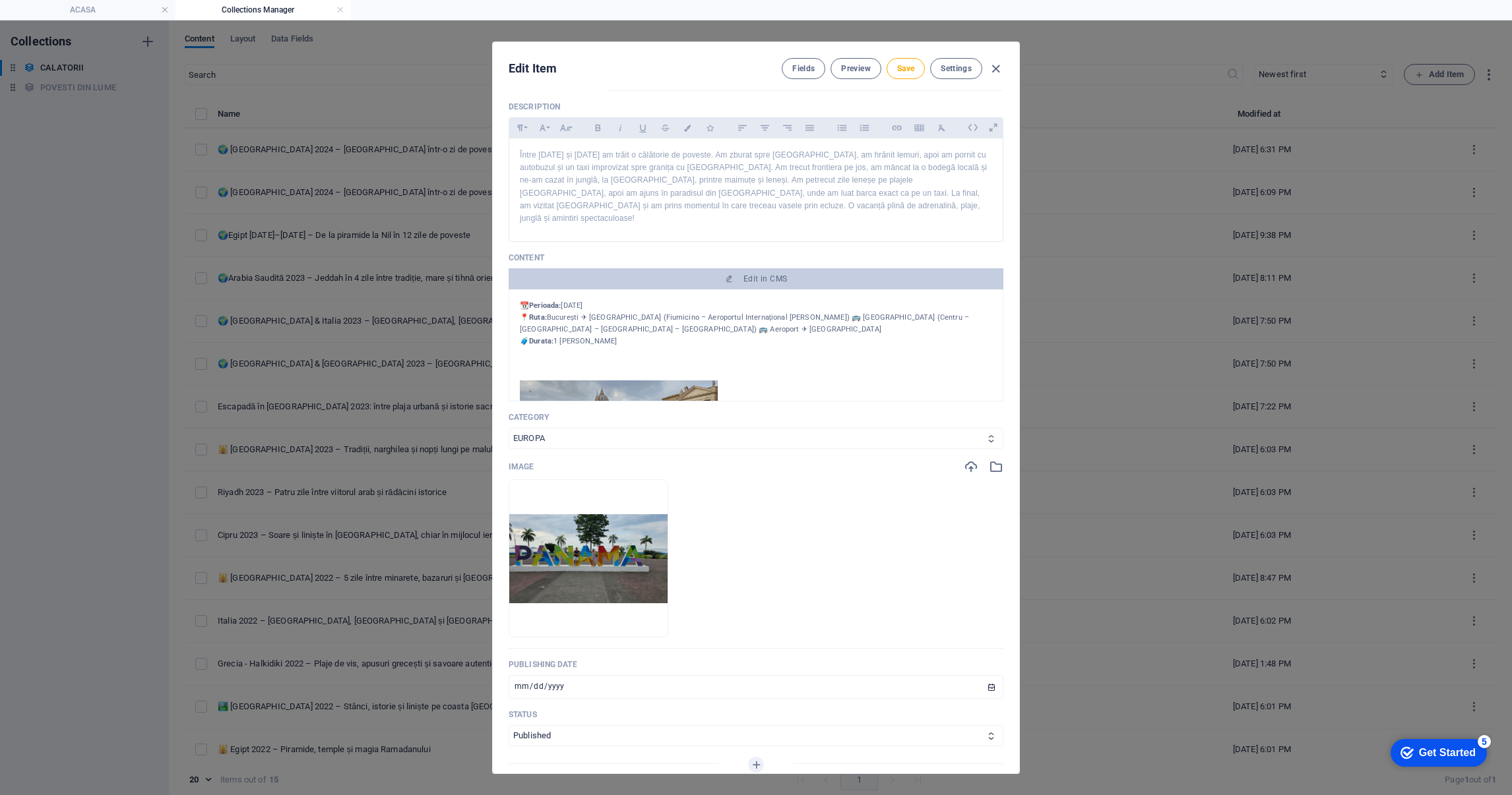
click at [599, 429] on select "EUROPA AMERICA CENTRALA ASIA AFRICA" at bounding box center [756, 439] width 495 height 21
select select "AMERICA CENTRALA"
click at [509, 428] on select "EUROPA AMERICA CENTRALA ASIA AFRICA" at bounding box center [756, 439] width 495 height 21
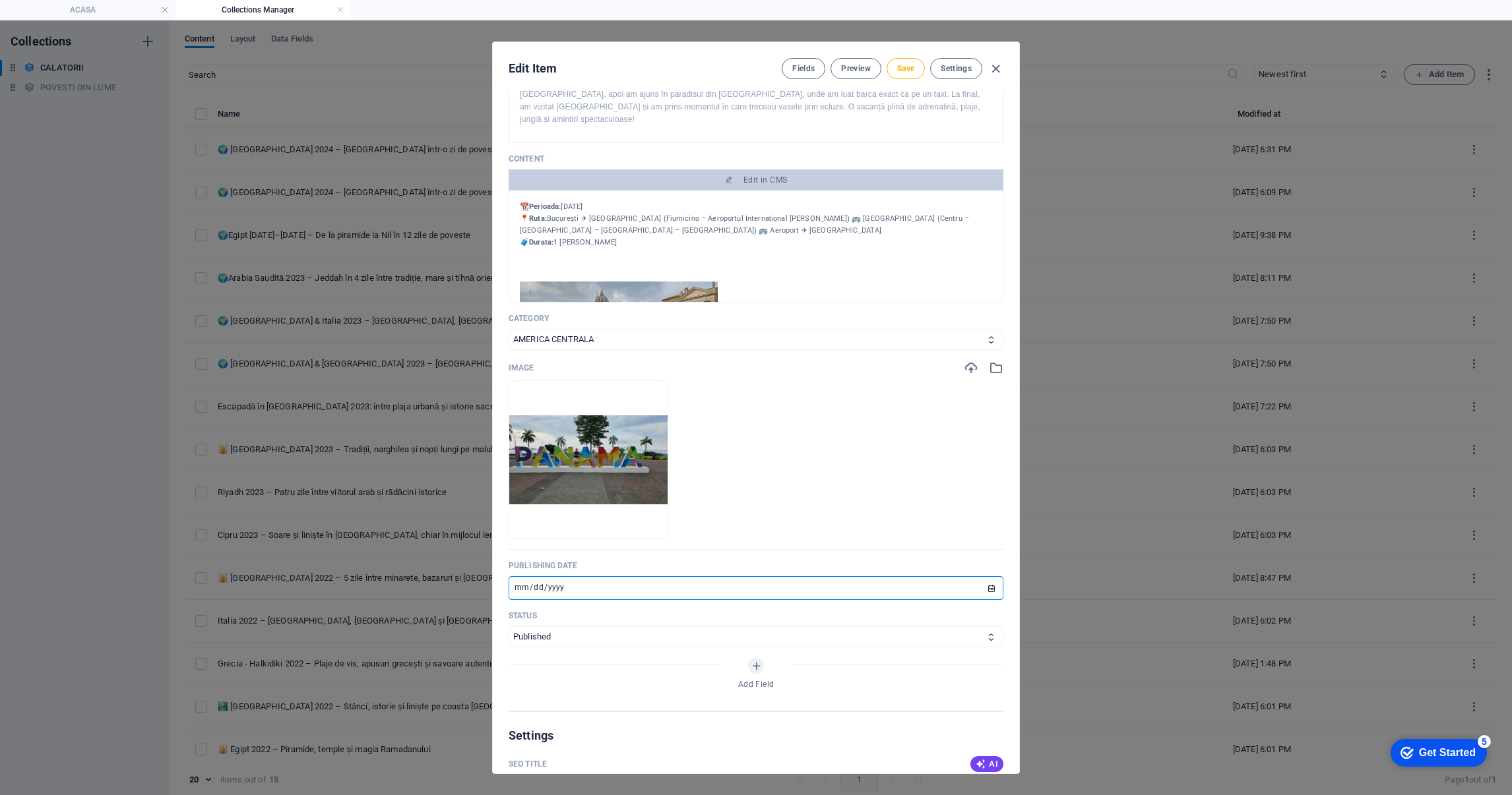
click at [594, 579] on input "2024-01-14" at bounding box center [756, 588] width 495 height 24
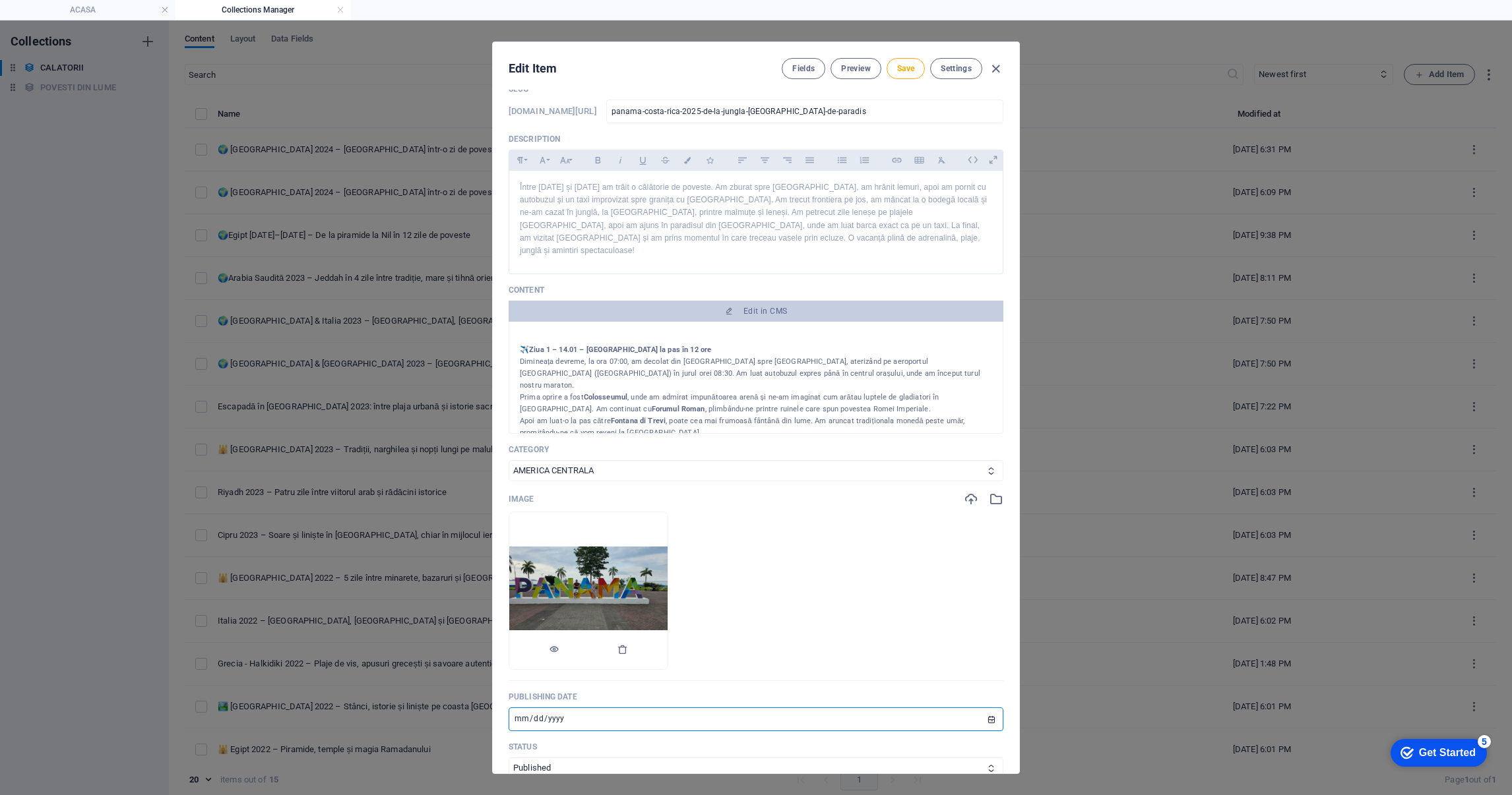
scroll to position [99, 0]
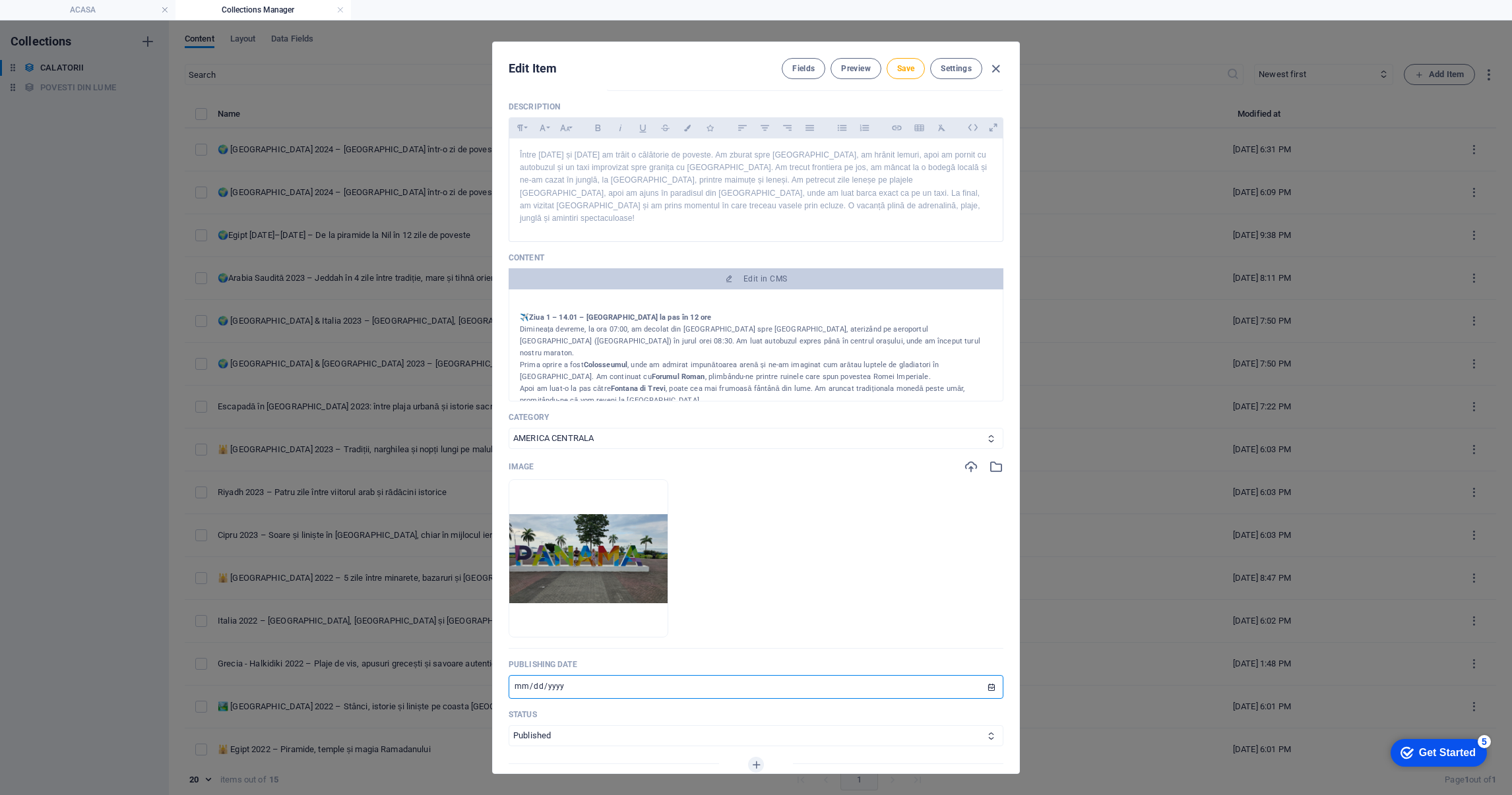
click at [516, 676] on input "2024-02-14" at bounding box center [756, 687] width 495 height 24
type input "2024-02-07"
click at [532, 675] on input "2024-02-07" at bounding box center [756, 687] width 495 height 24
type input "[DATE]"
click at [833, 625] on ul "Drop files here to upload them instantly" at bounding box center [756, 559] width 495 height 158
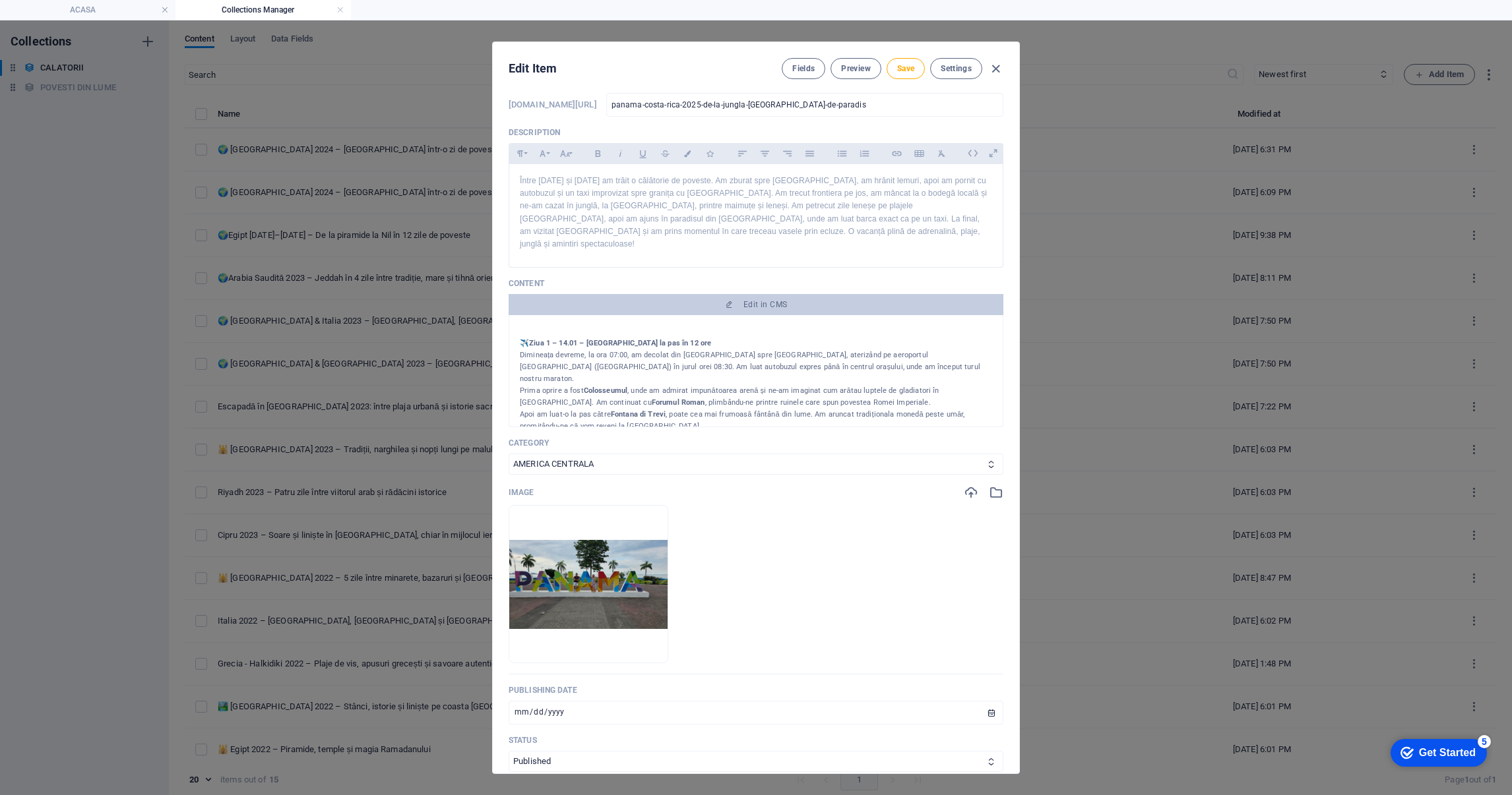
scroll to position [0, 0]
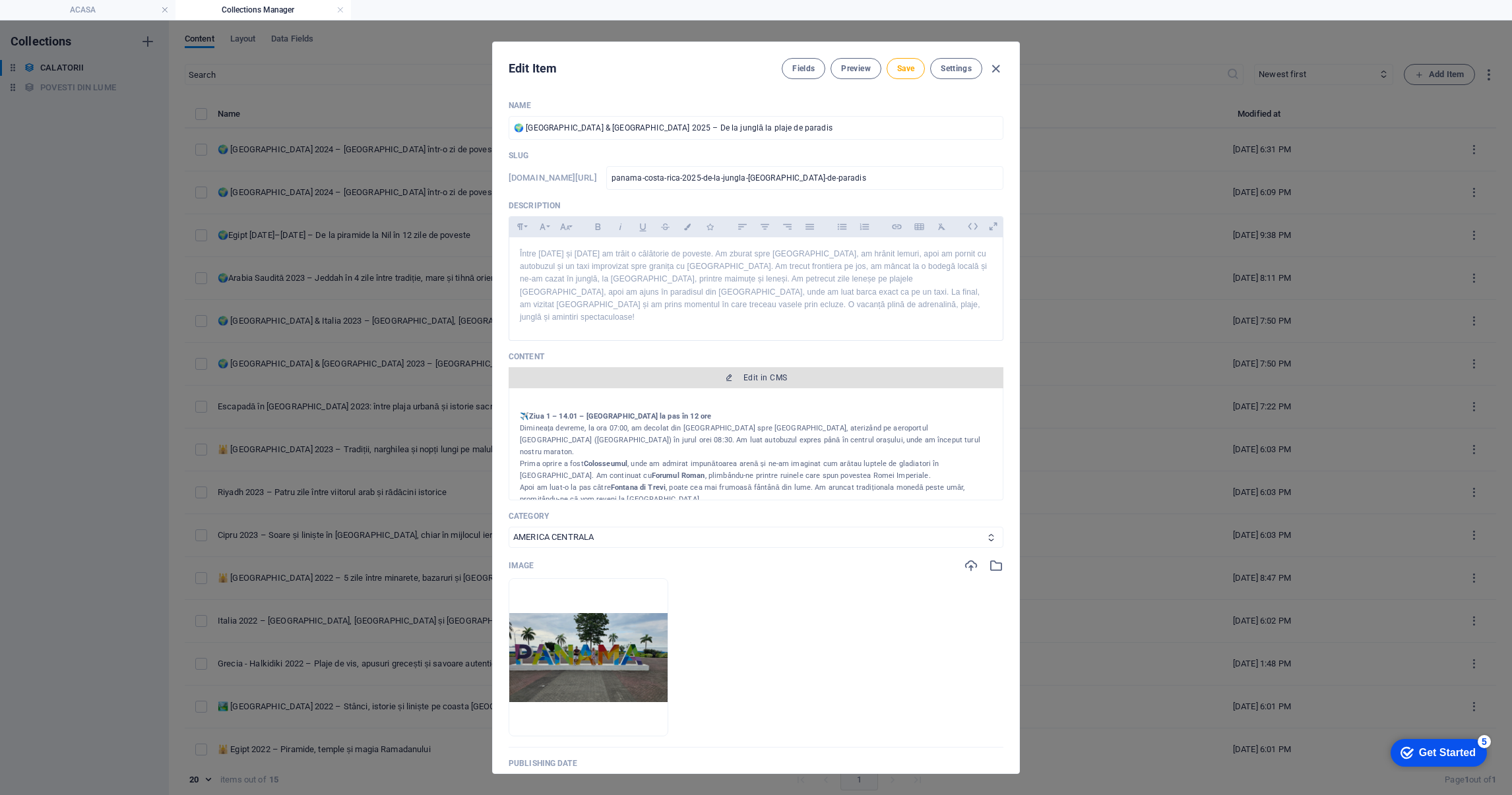
click at [764, 373] on span "Edit in CMS" at bounding box center [765, 378] width 44 height 11
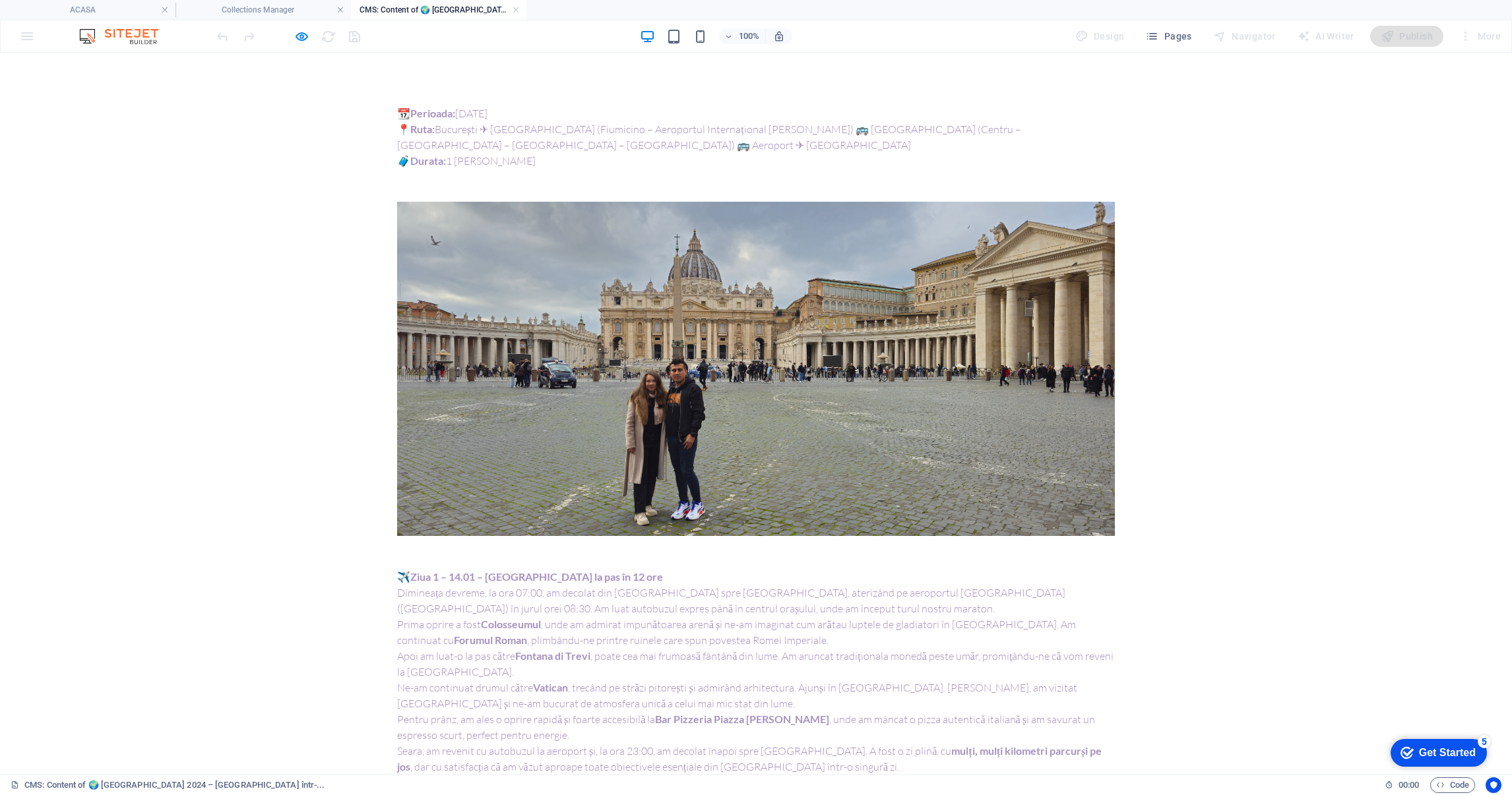
click at [658, 411] on figure at bounding box center [755, 369] width 718 height 335
click at [761, 539] on div "+ Add section" at bounding box center [756, 536] width 73 height 22
click at [726, 326] on figure at bounding box center [755, 369] width 718 height 335
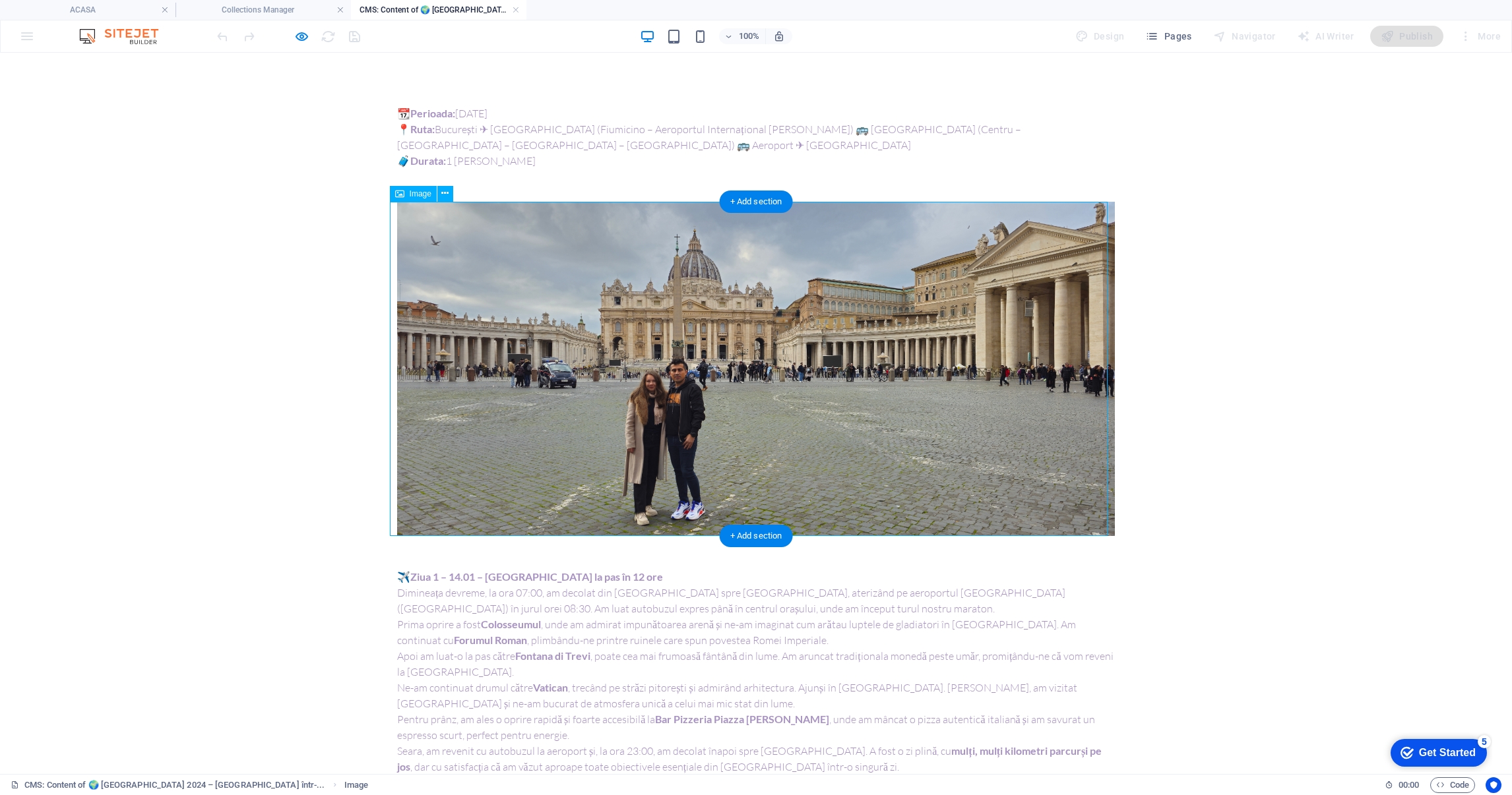
select select "%"
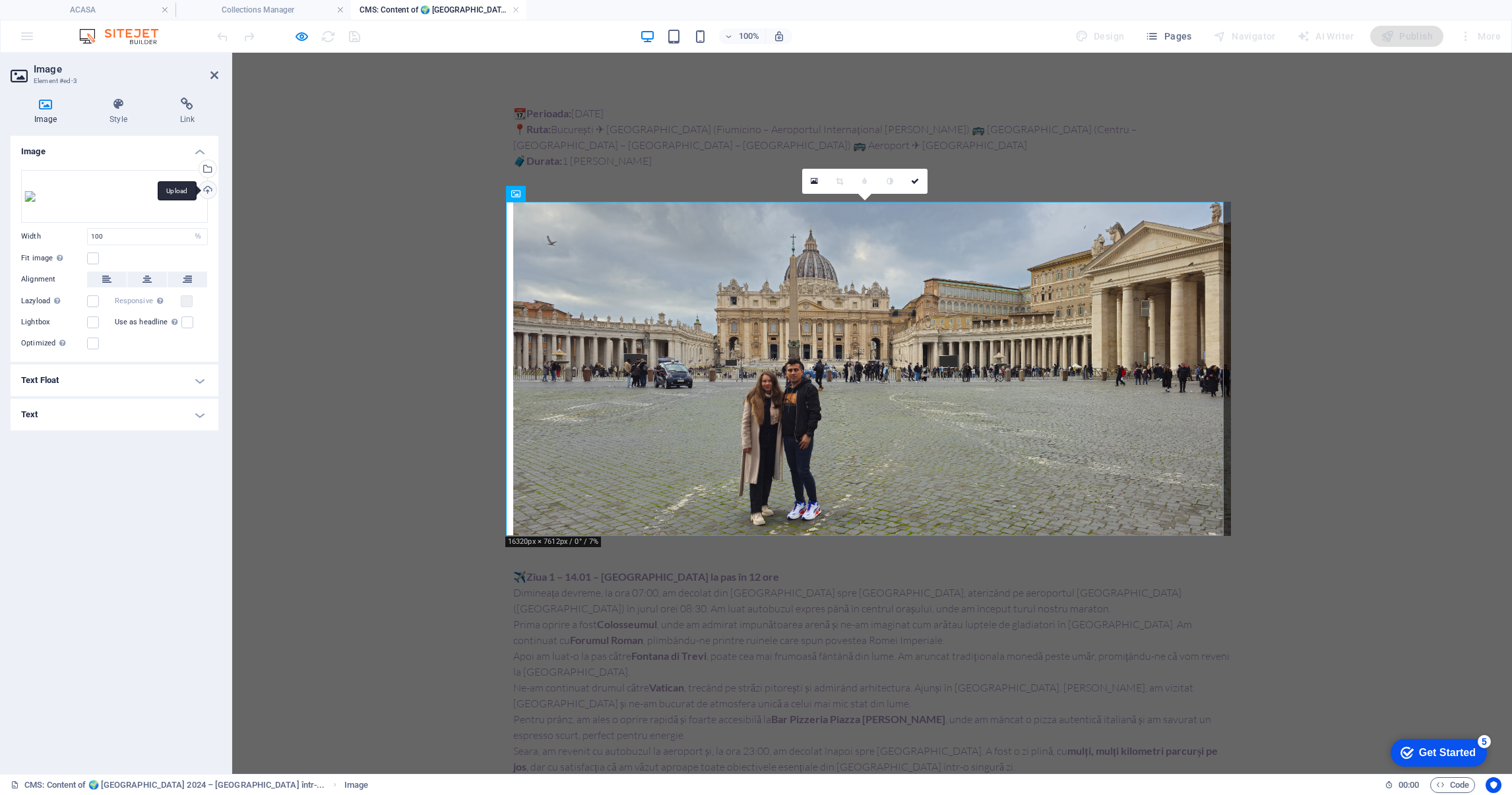
click at [210, 192] on div "Upload" at bounding box center [206, 191] width 20 height 20
click at [210, 163] on div "Select files from the file manager, stock photos, or upload file(s)" at bounding box center [206, 170] width 20 height 20
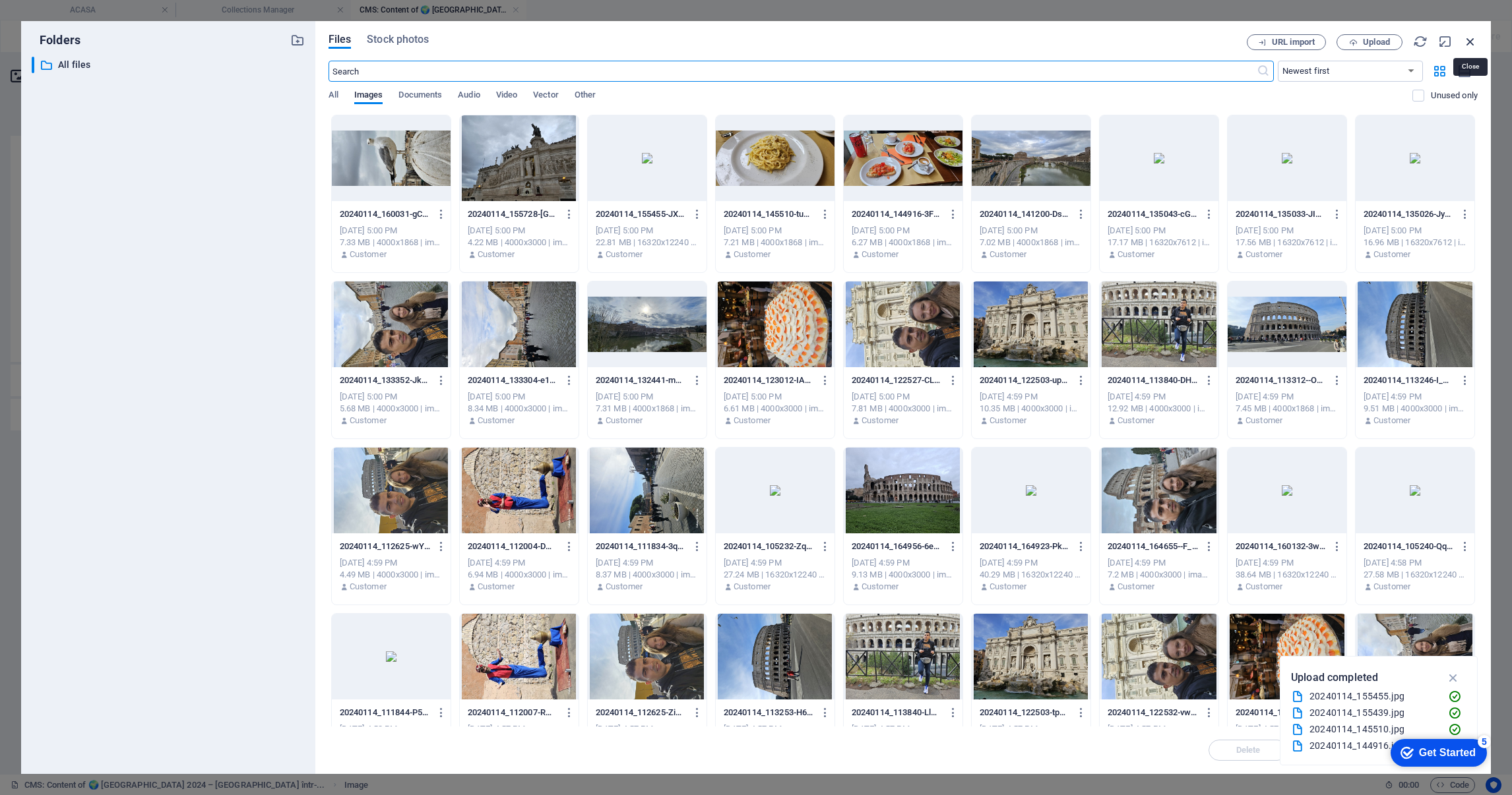
click at [1473, 41] on icon "button" at bounding box center [1470, 41] width 15 height 15
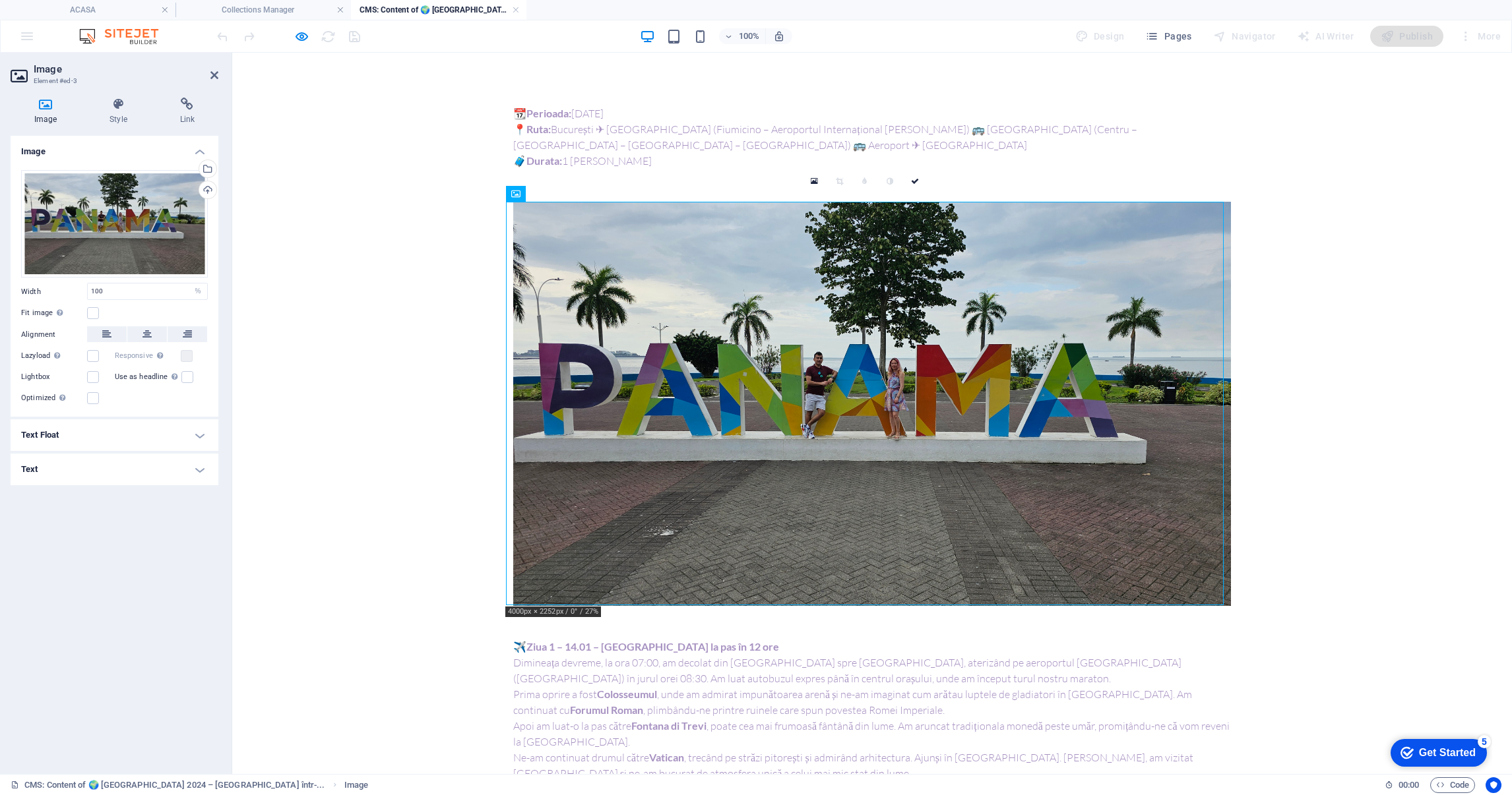
click at [636, 130] on div "📆 Perioada: 14.01.2024 📍 Ruta: București ✈ Roma (Fiumicino – Aeroportul Interna…" at bounding box center [872, 137] width 718 height 64
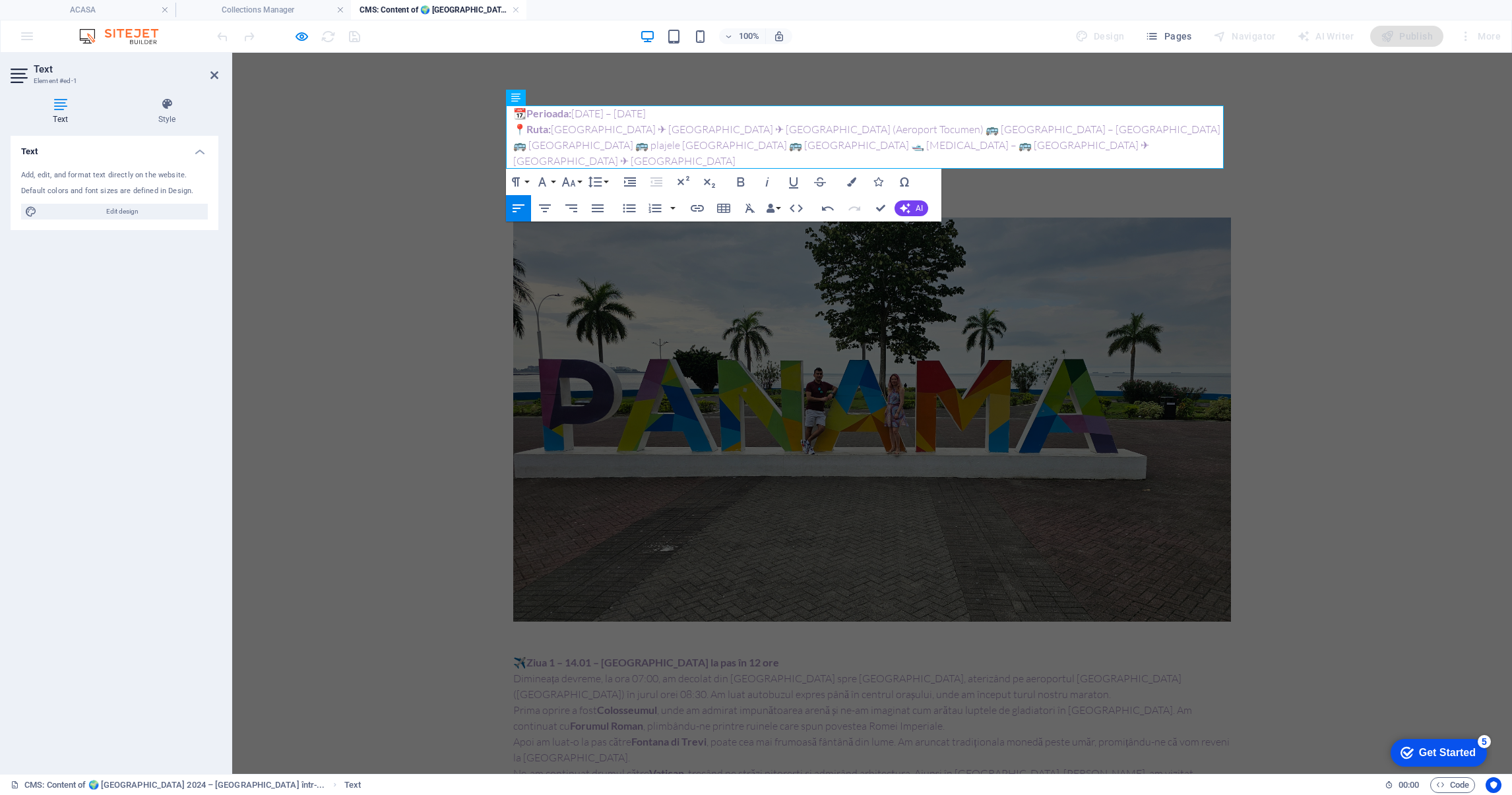
drag, startPoint x: 880, startPoint y: 204, endPoint x: 407, endPoint y: 455, distance: 535.5
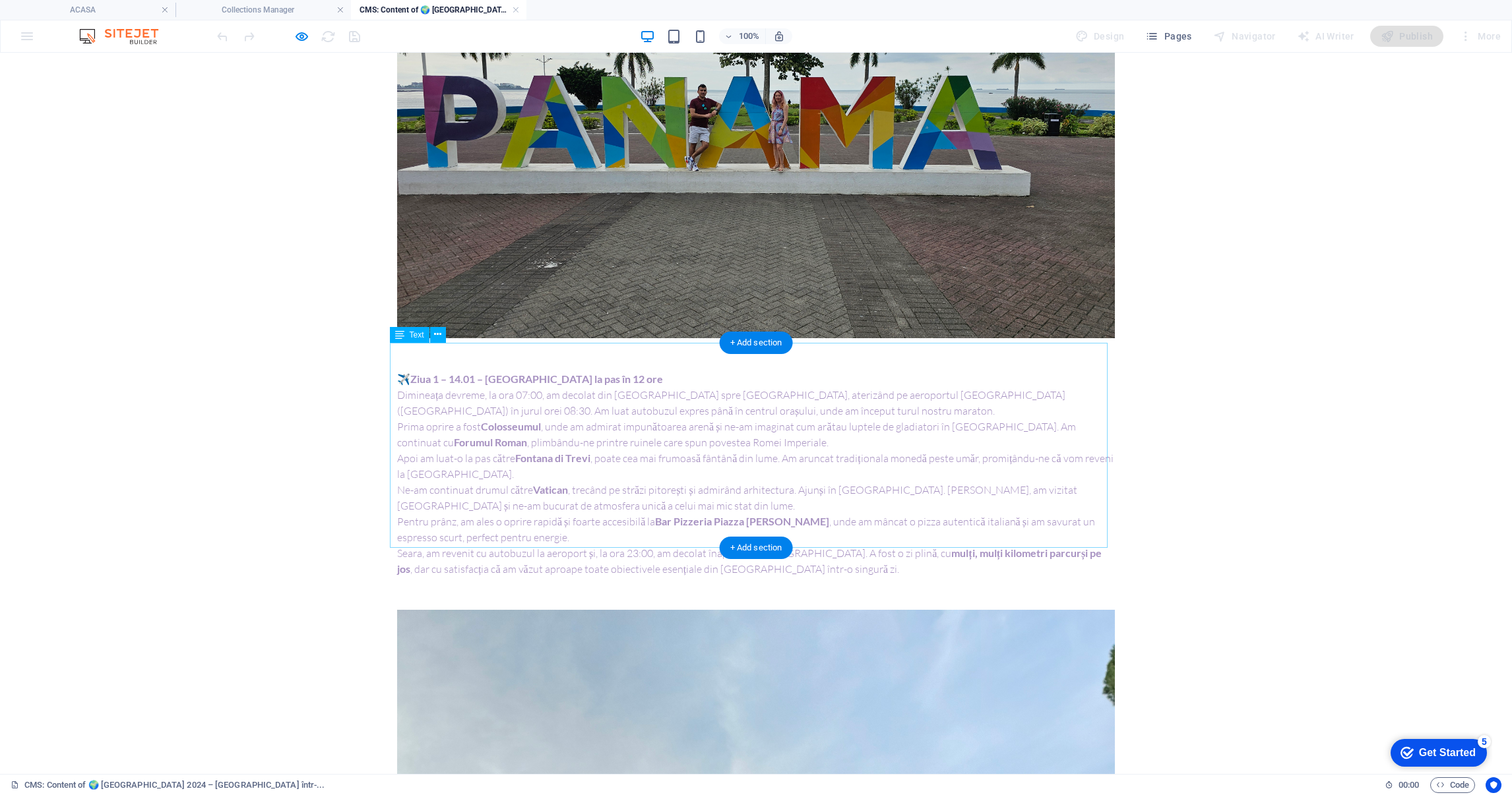
scroll to position [296, 0]
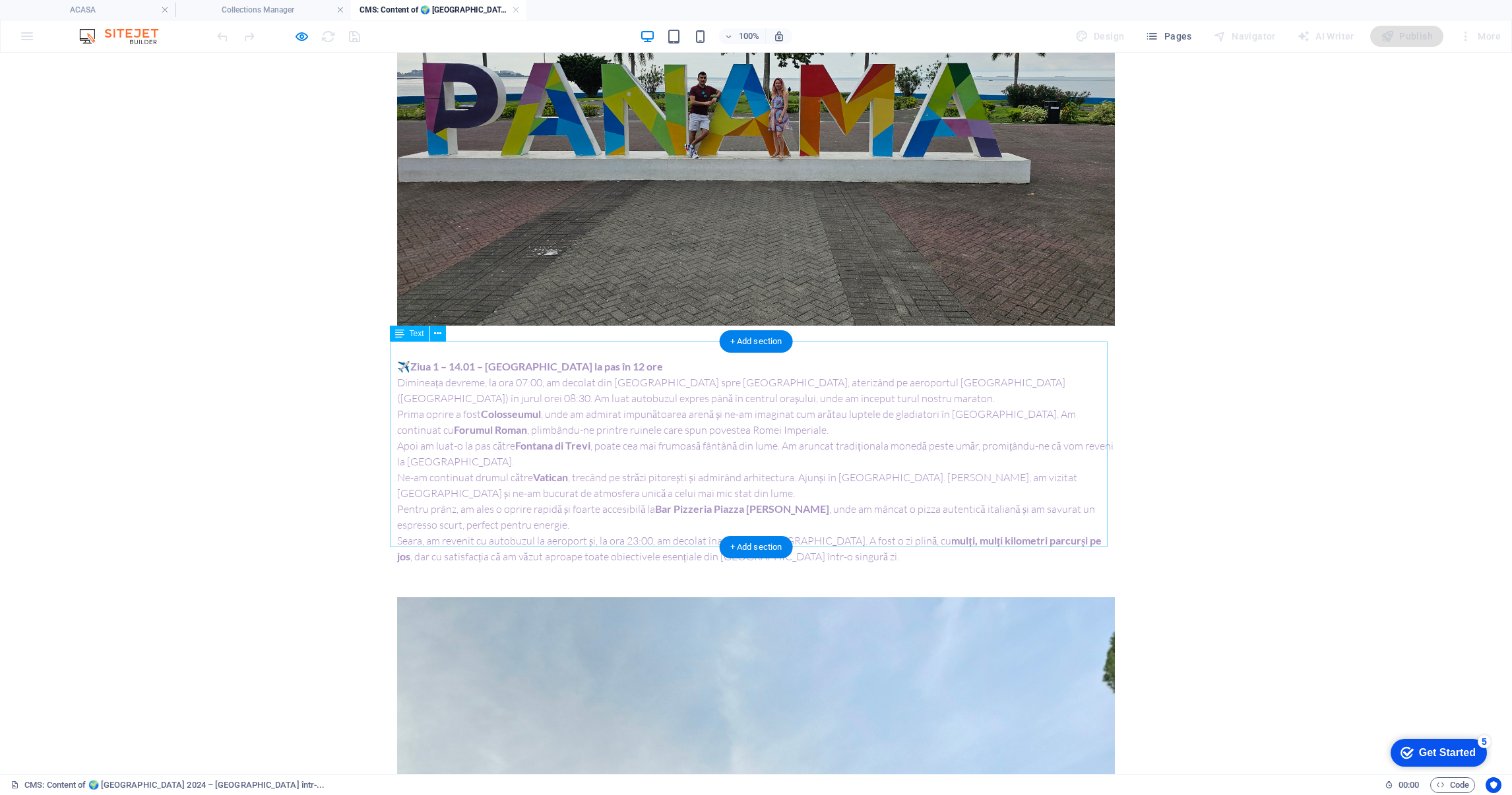
click at [553, 451] on div "✈️ Ziua 1 – 14.01 – Roma la pas în 12 ore Dimineața devreme, la ora 07:00, am d…" at bounding box center [755, 462] width 718 height 206
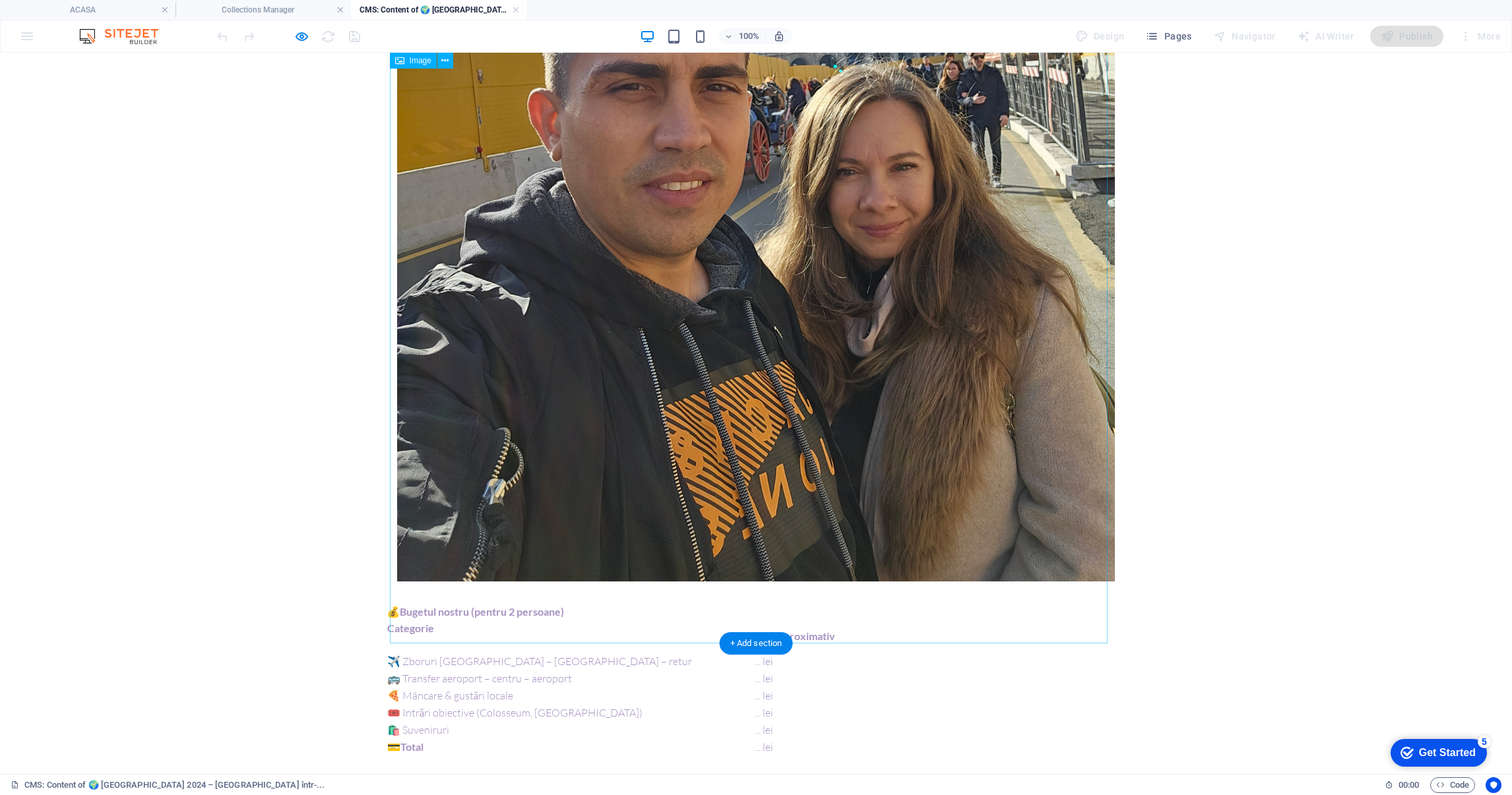
scroll to position [1681, 0]
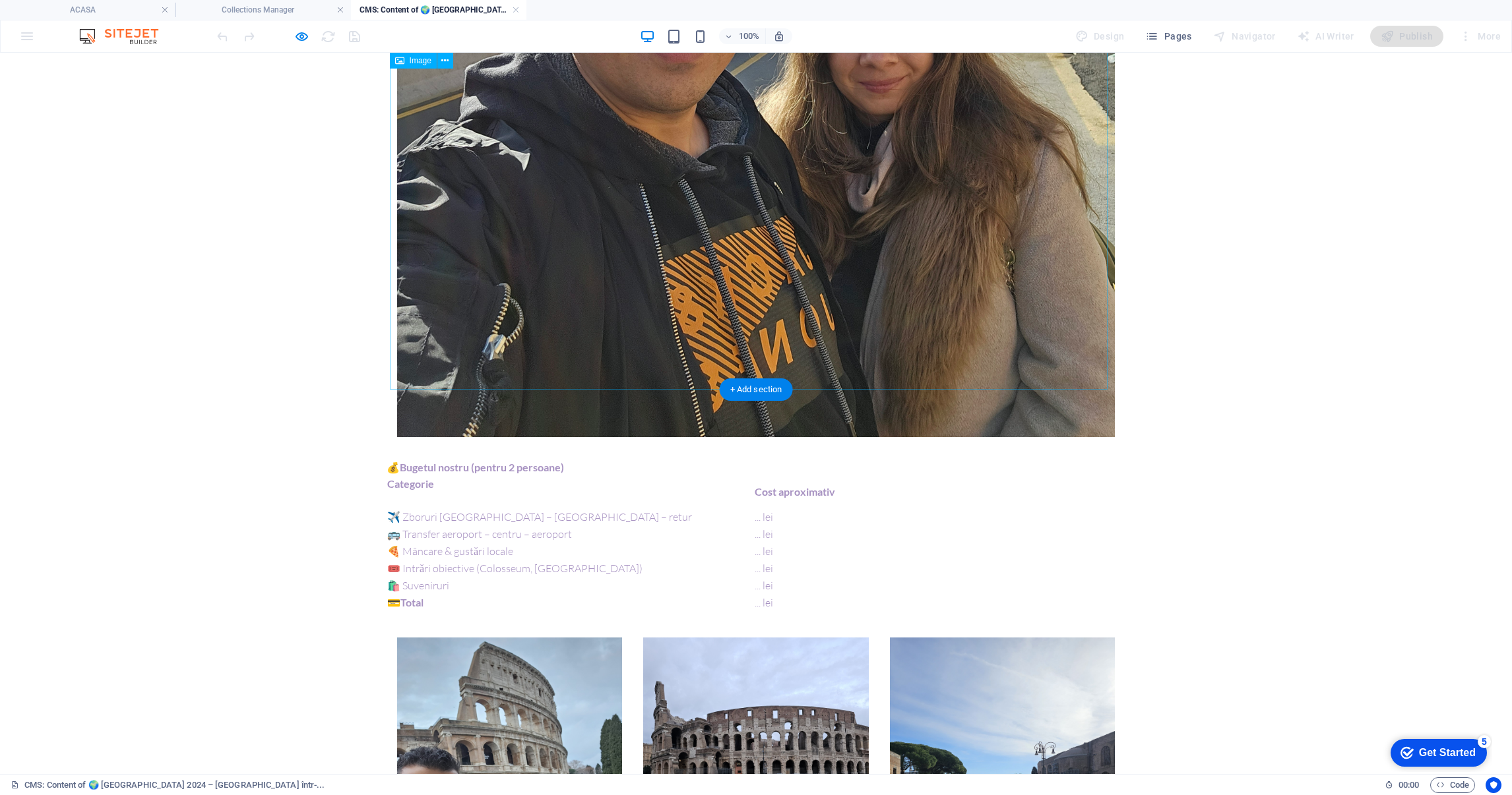
select select "%"
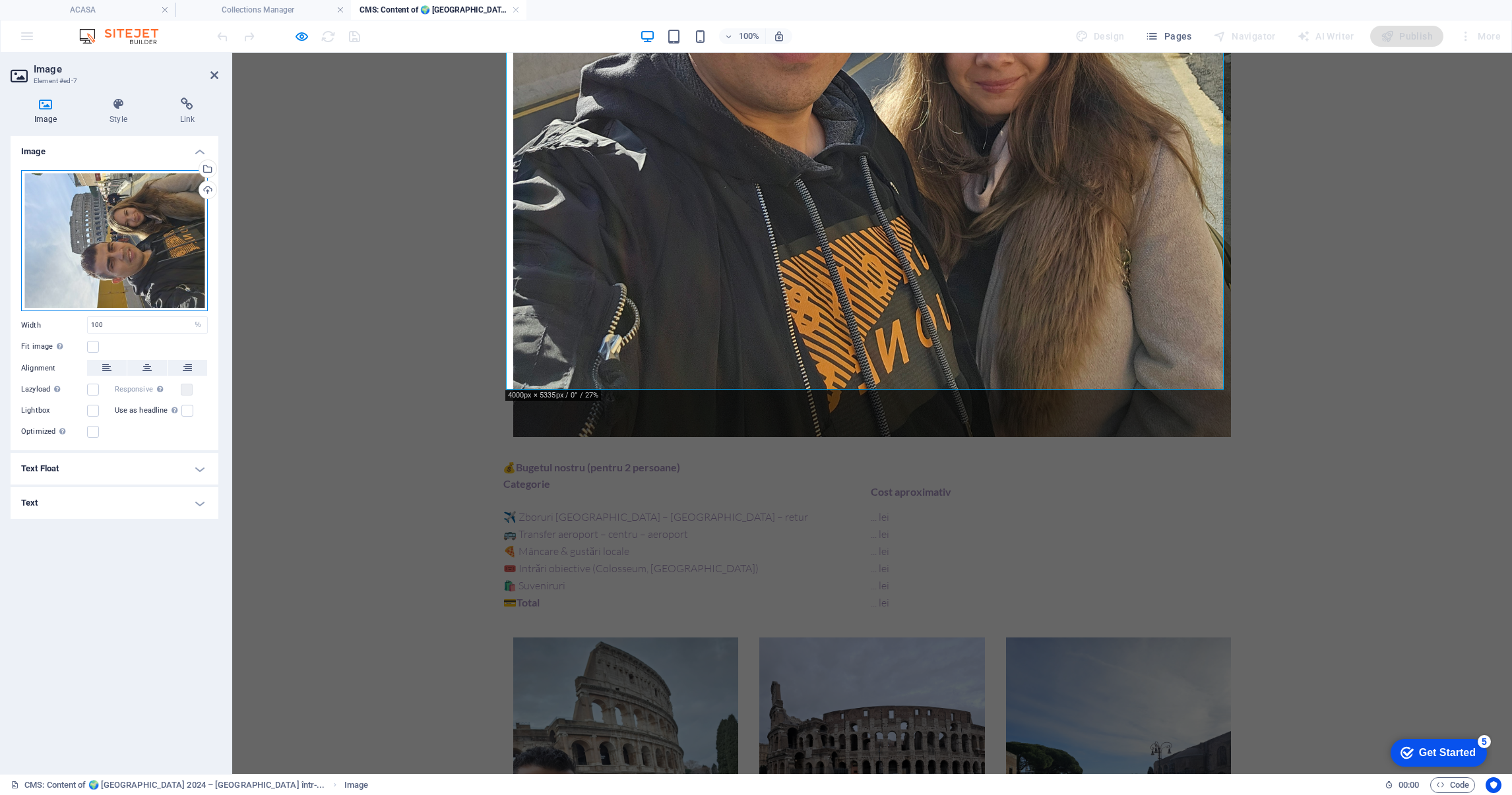
click at [138, 223] on div "Drag files here, click to choose files or select files from Files or our free s…" at bounding box center [114, 241] width 187 height 142
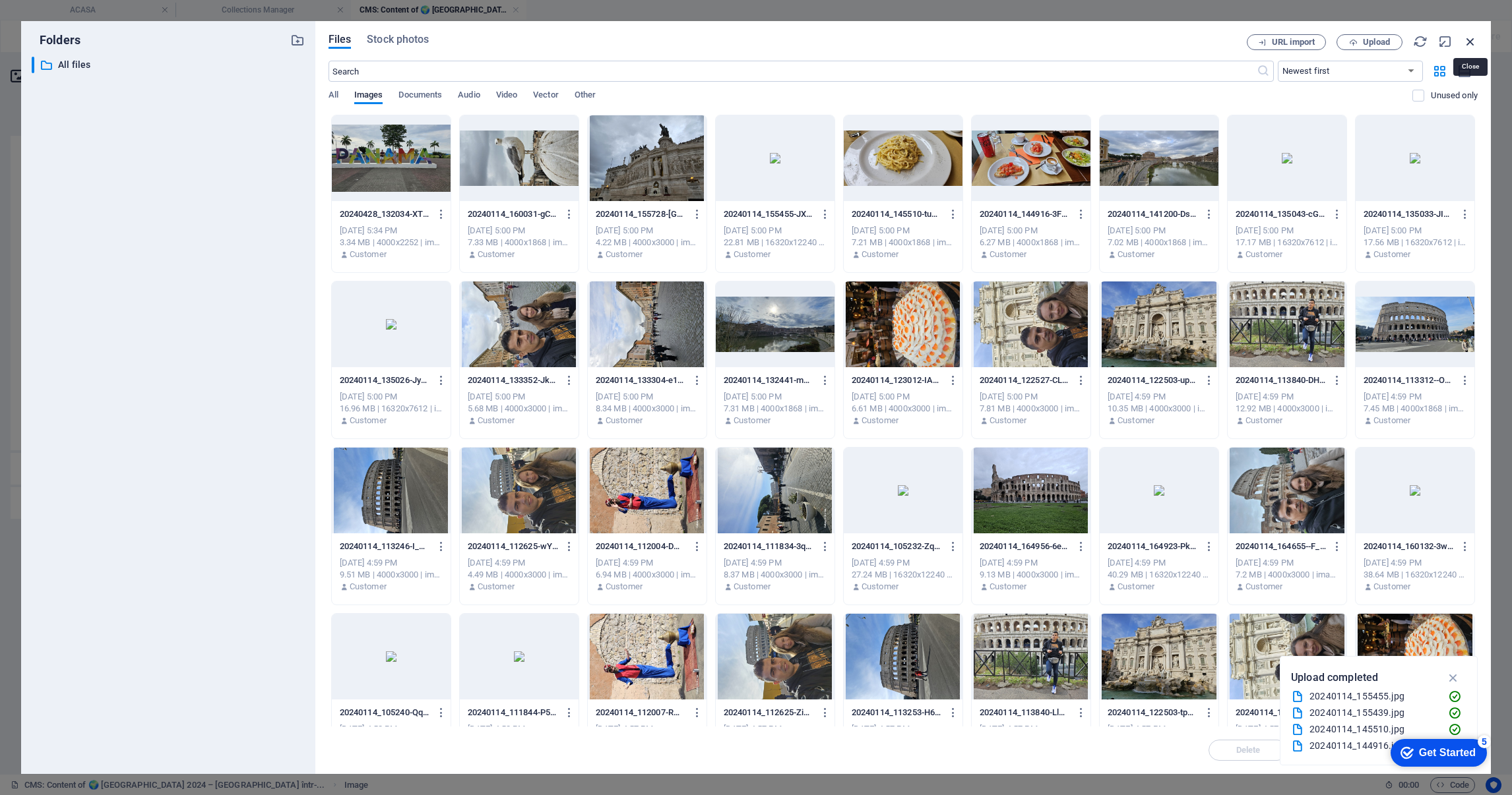
drag, startPoint x: 1474, startPoint y: 41, endPoint x: 22, endPoint y: 266, distance: 1469.3
click at [1474, 41] on icon "button" at bounding box center [1470, 41] width 15 height 15
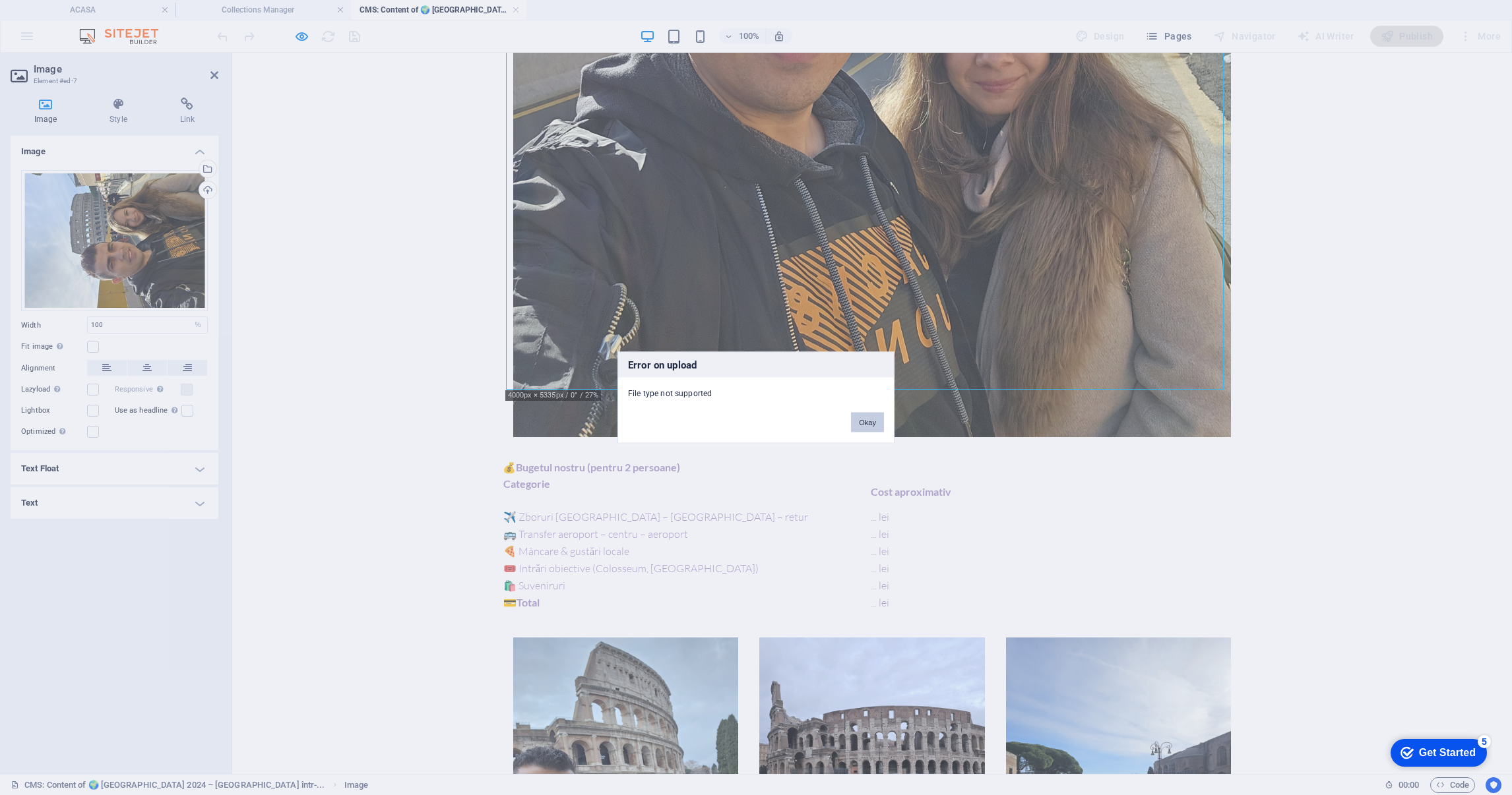
click at [872, 419] on button "Okay" at bounding box center [867, 423] width 33 height 20
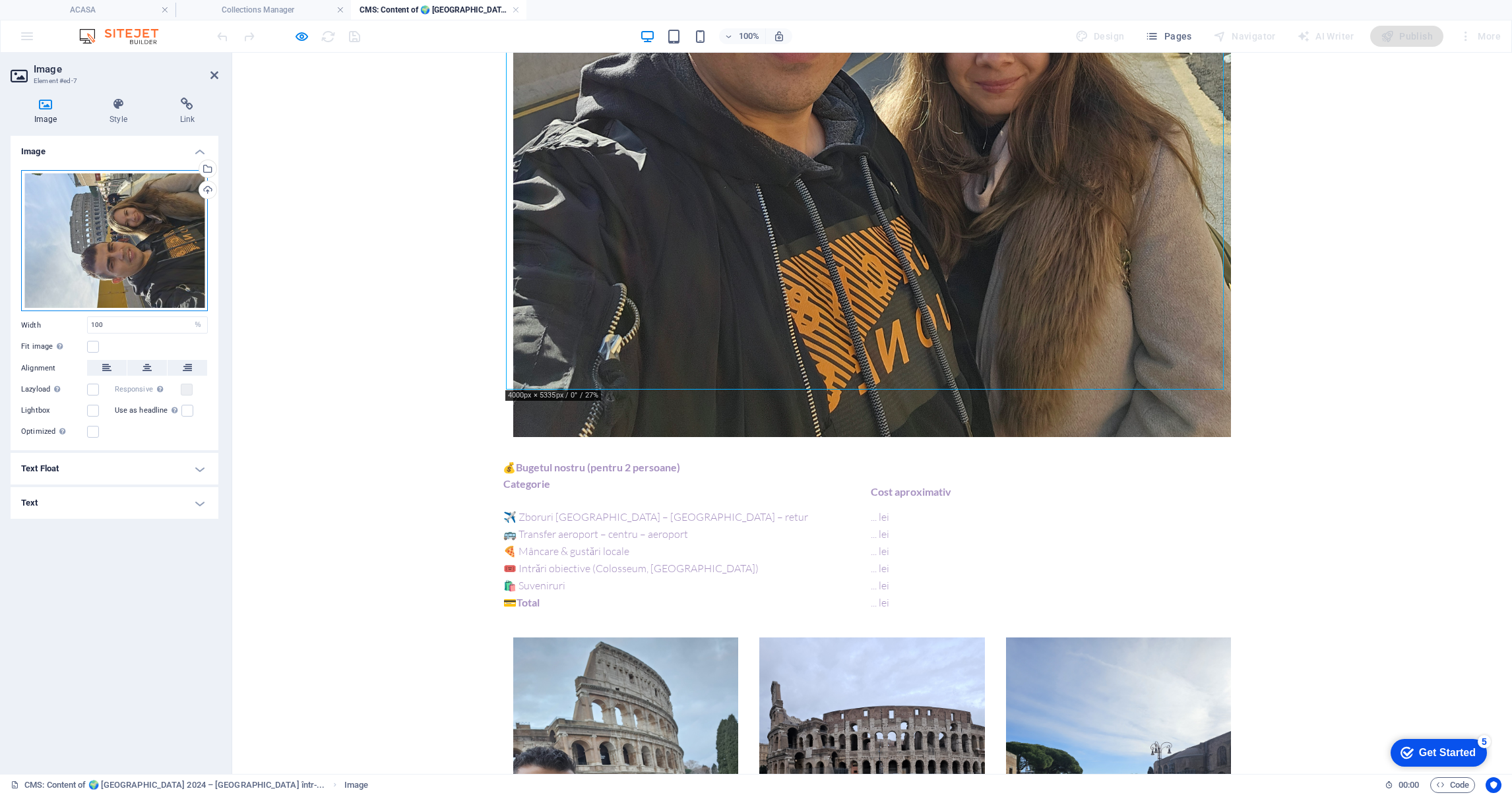
click at [140, 185] on div "Drag files here, click to choose files or select files from Files or our free s…" at bounding box center [114, 241] width 187 height 142
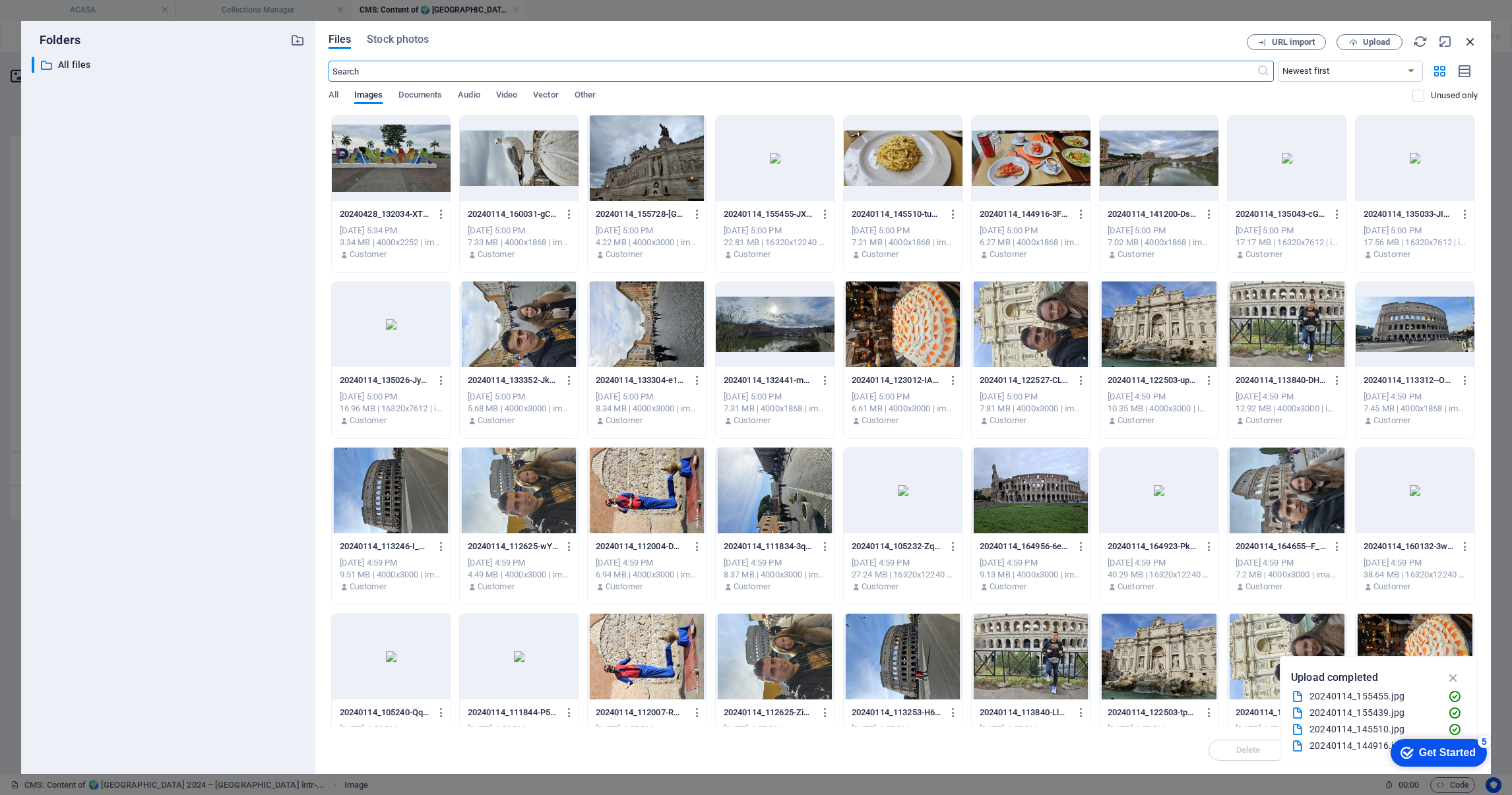
click at [1467, 38] on icon "button" at bounding box center [1470, 41] width 15 height 15
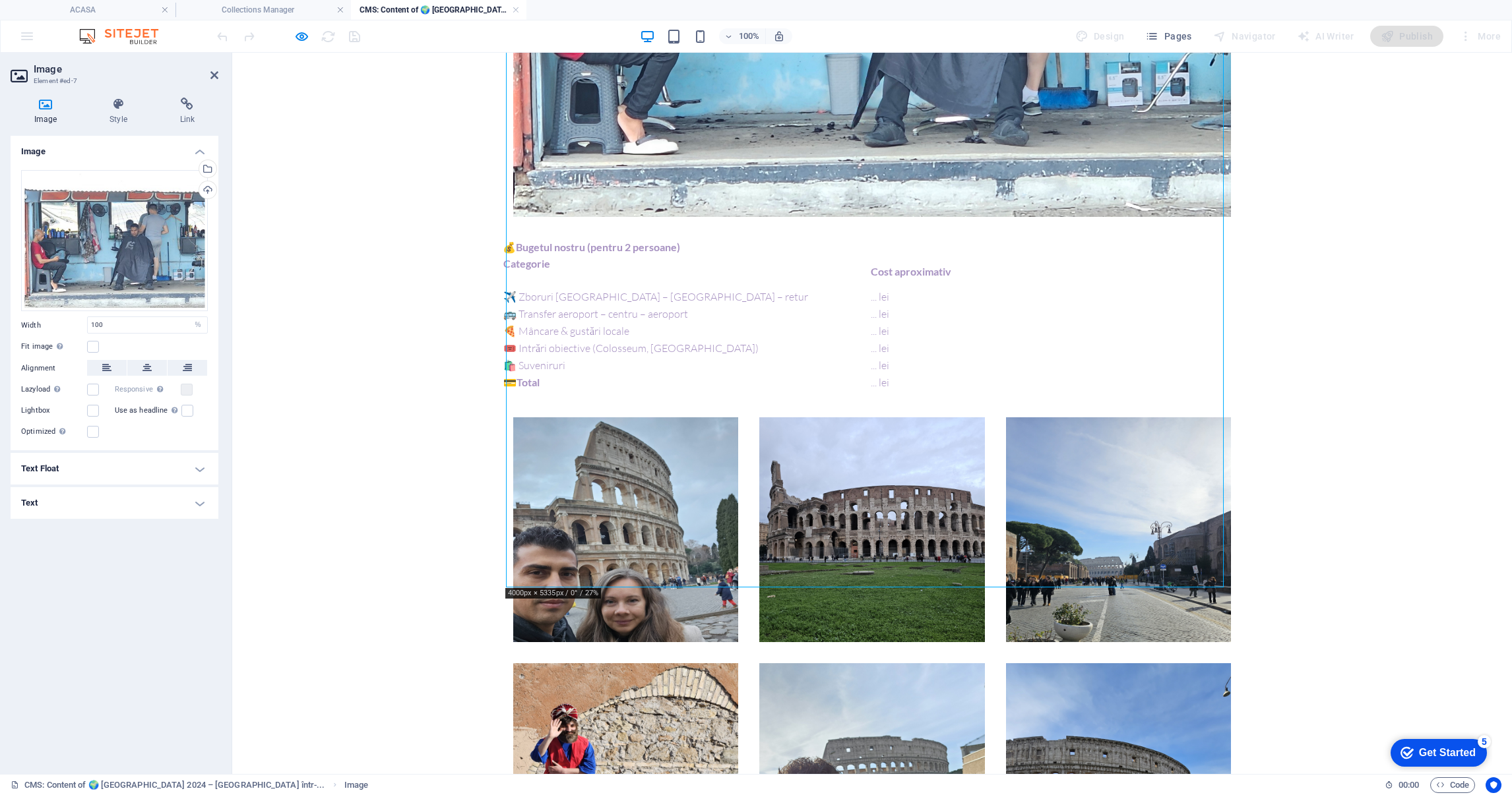
click at [439, 501] on body "Skip to main content 📆 Perioada: [DATE] – [DATE] 📍 Ruta: [GEOGRAPHIC_DATA] ✈ [G…" at bounding box center [872, 371] width 1279 height 3604
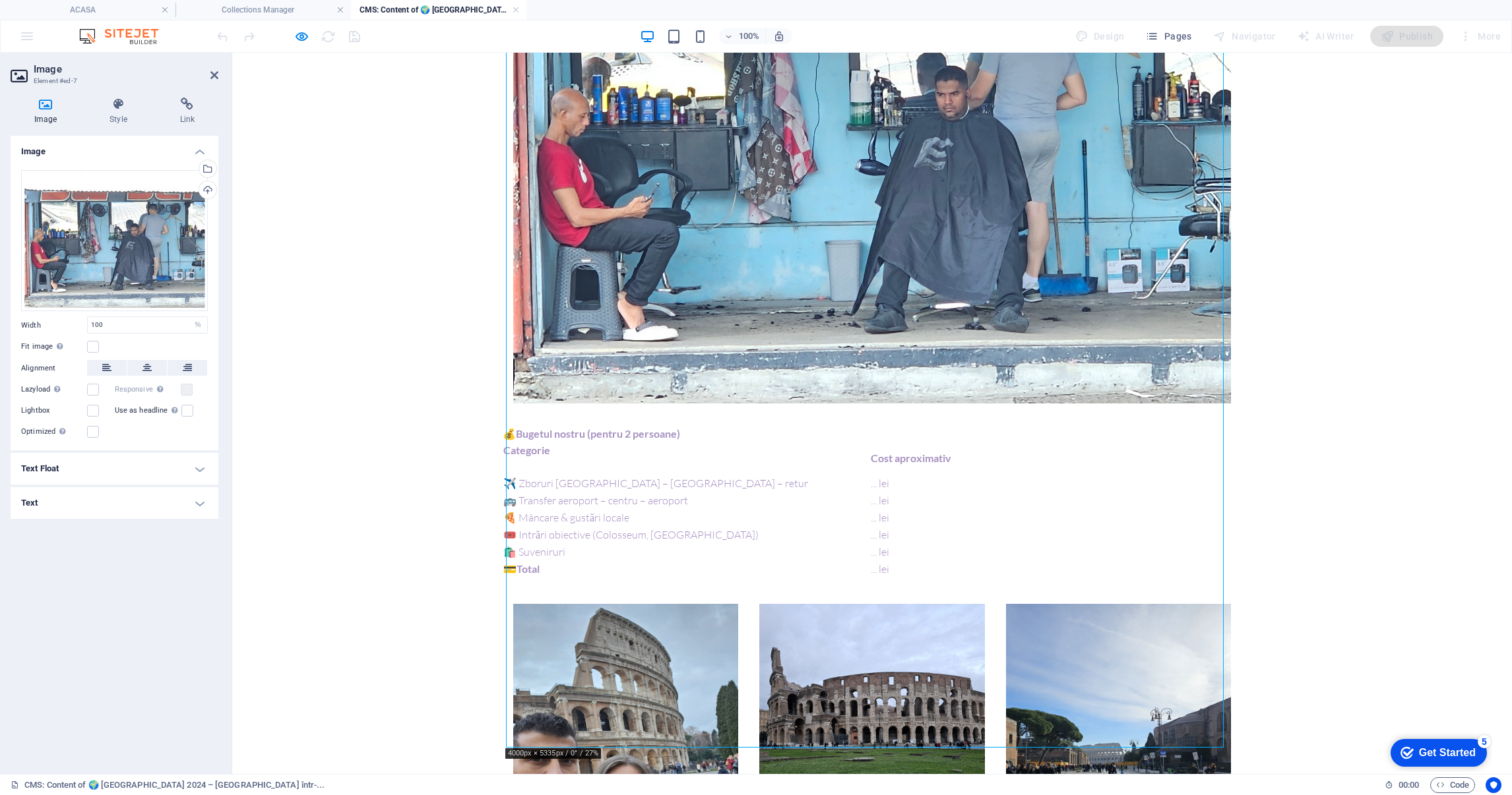
scroll to position [1285, 0]
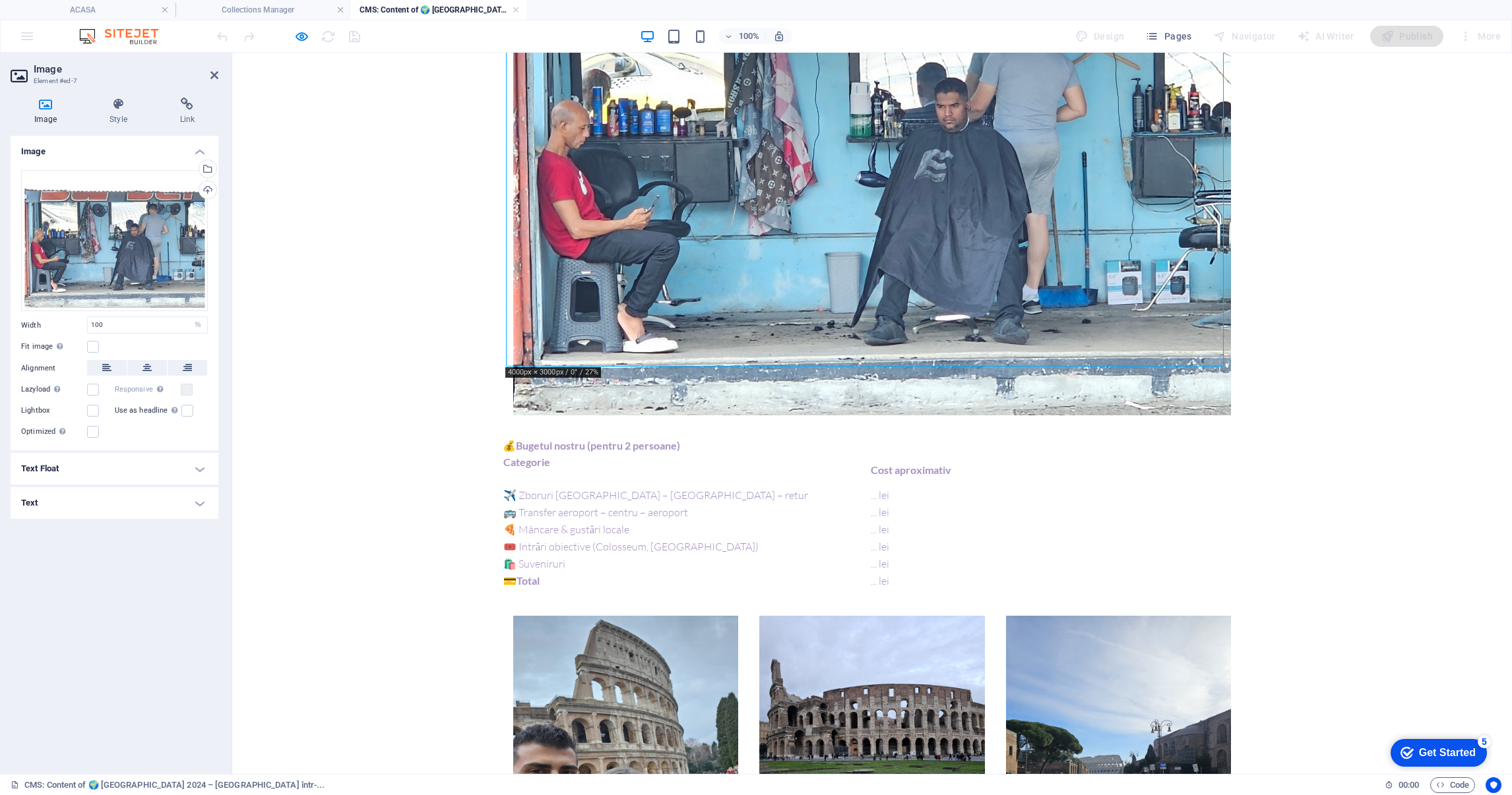
click at [345, 349] on body "Skip to main content 📆 Perioada: [DATE] – [DATE] 📍 Ruta: [GEOGRAPHIC_DATA] ✈ [G…" at bounding box center [872, 569] width 1279 height 3604
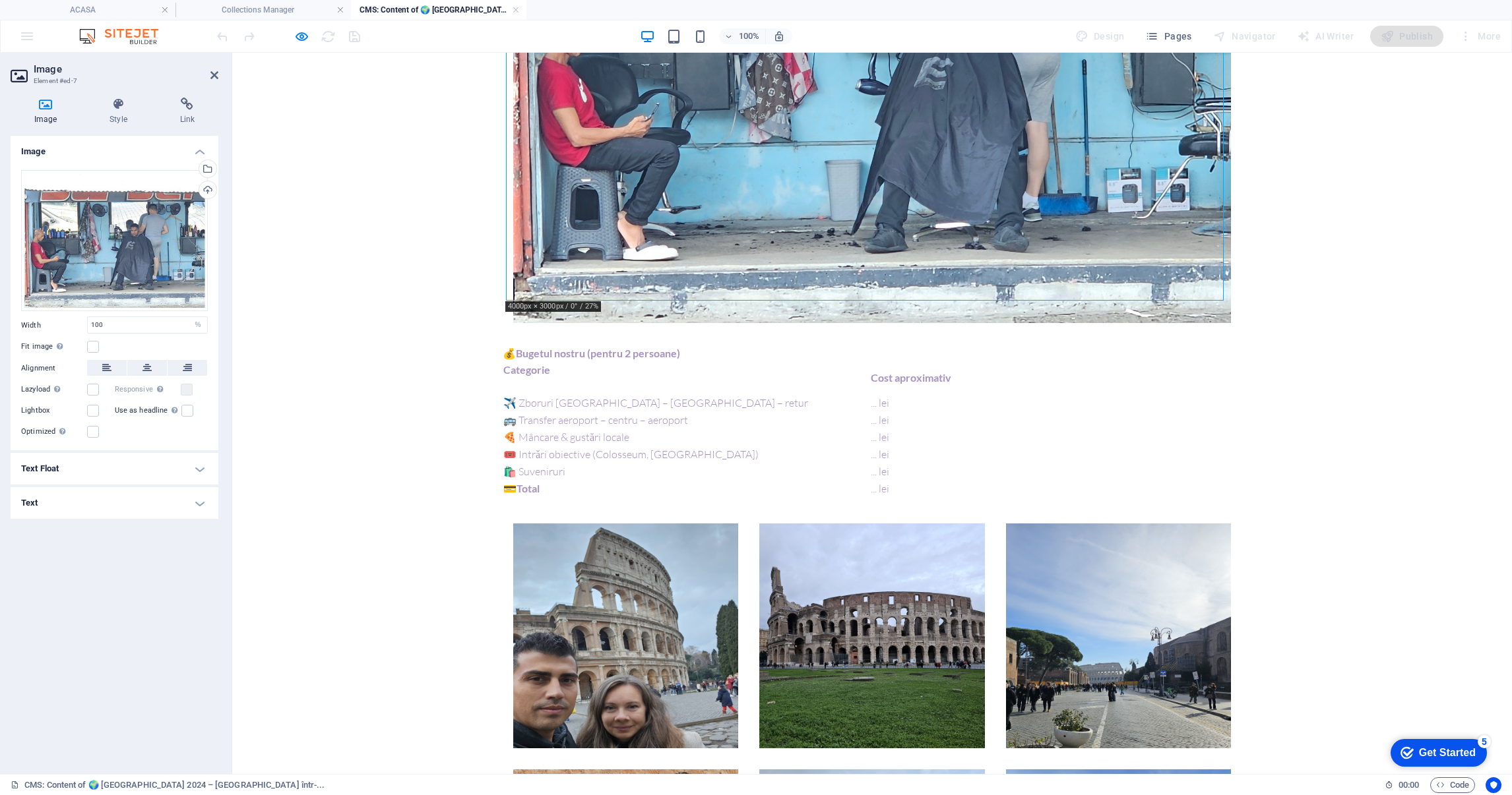
scroll to position [1484, 0]
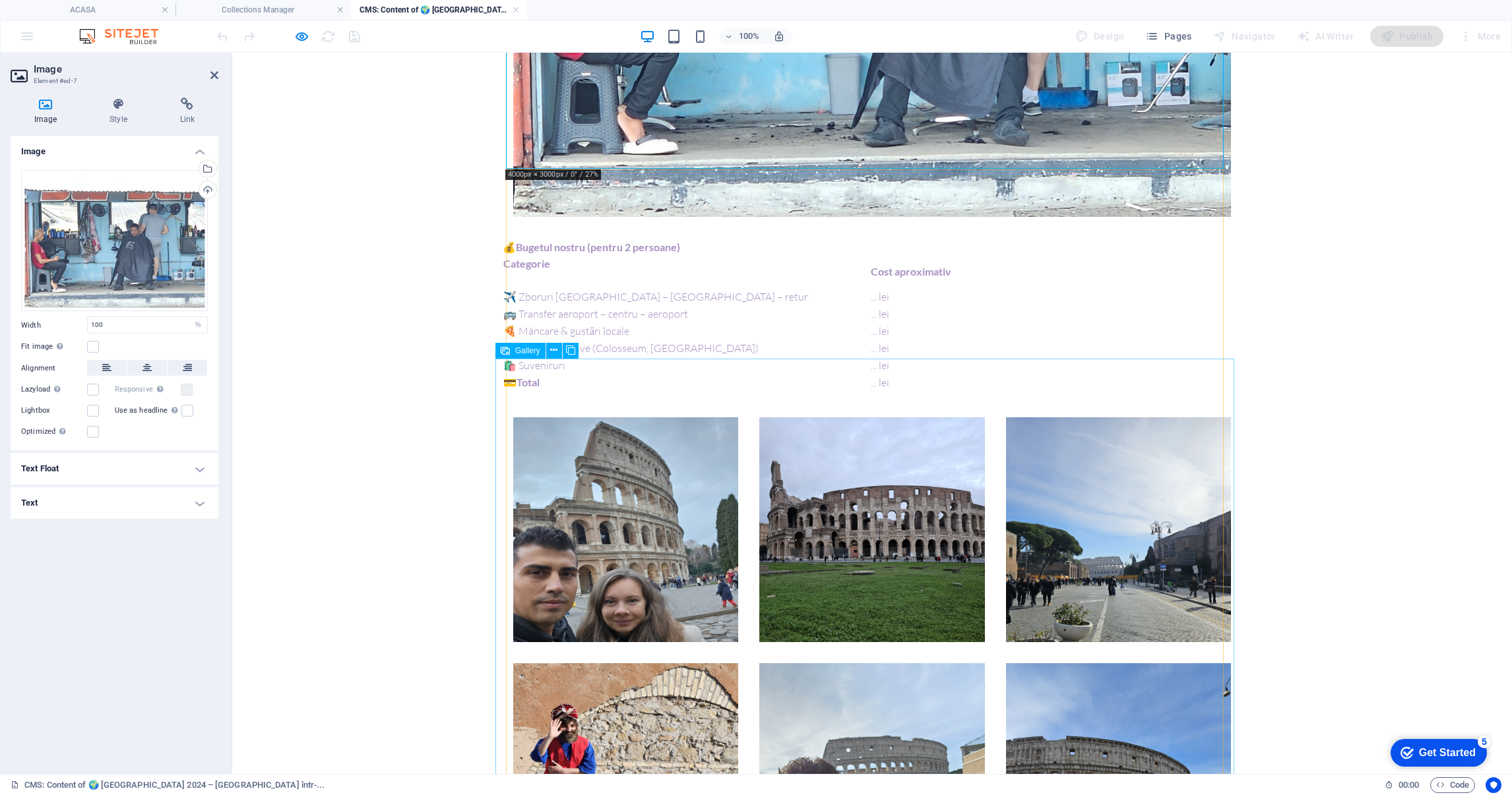
click at [702, 515] on li at bounding box center [626, 529] width 225 height 225
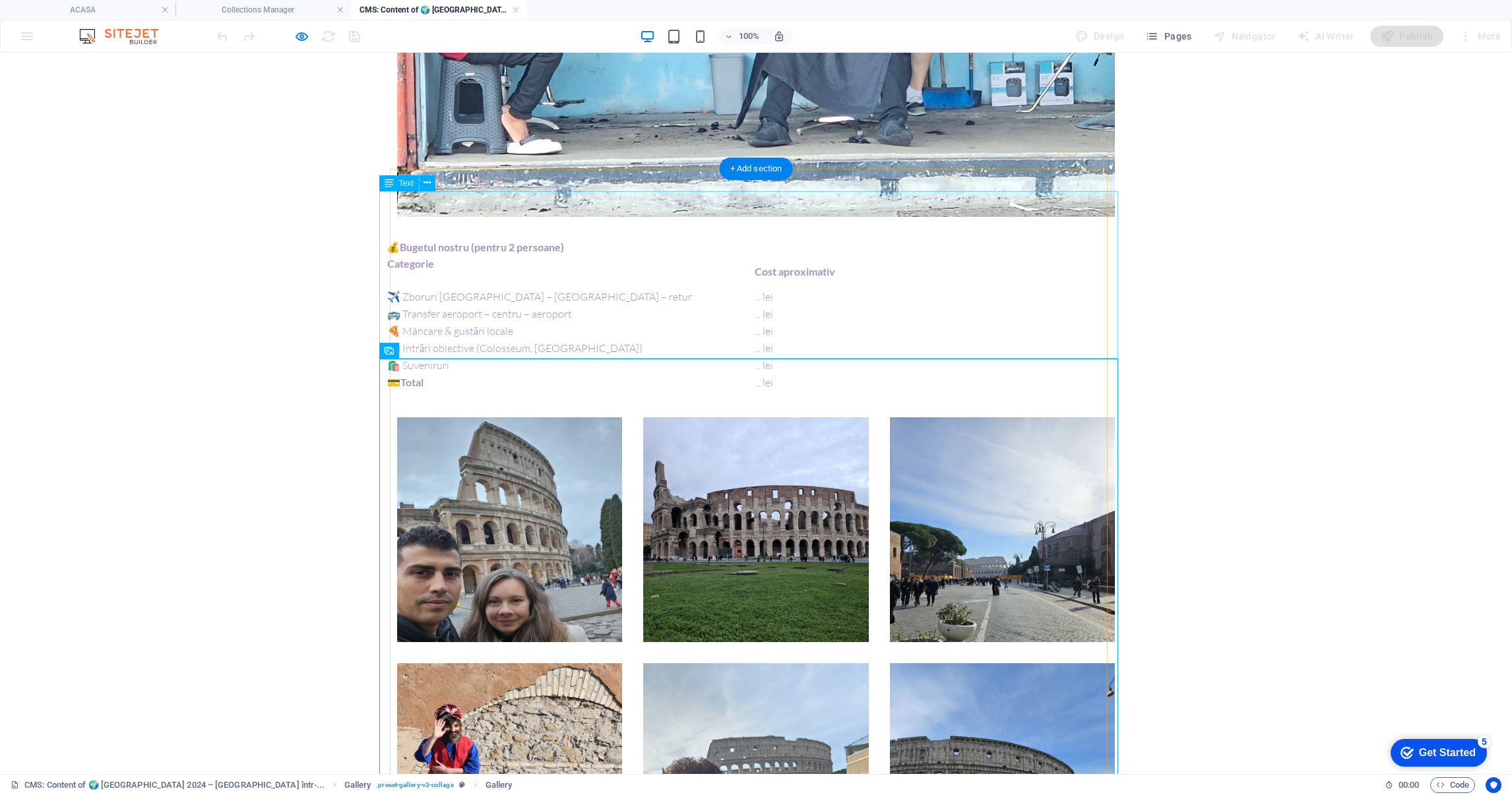
click at [583, 306] on div "💰 Bugetul nostru (pentru 2 persoane) Categorie Cost aproximativ ✈️ Zboruri Bucu…" at bounding box center [756, 323] width 739 height 167
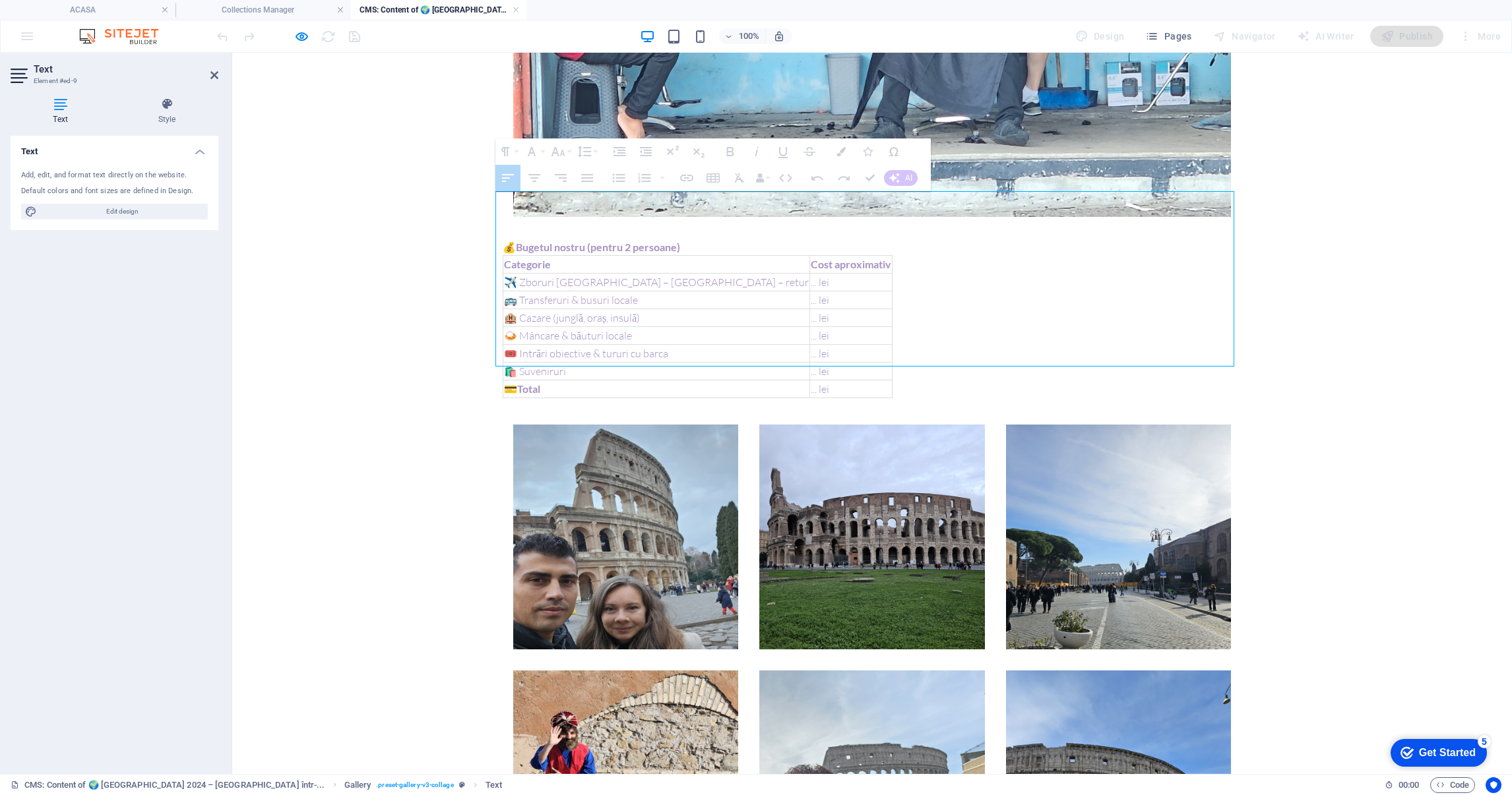
drag, startPoint x: 687, startPoint y: 223, endPoint x: 766, endPoint y: 226, distance: 79.1
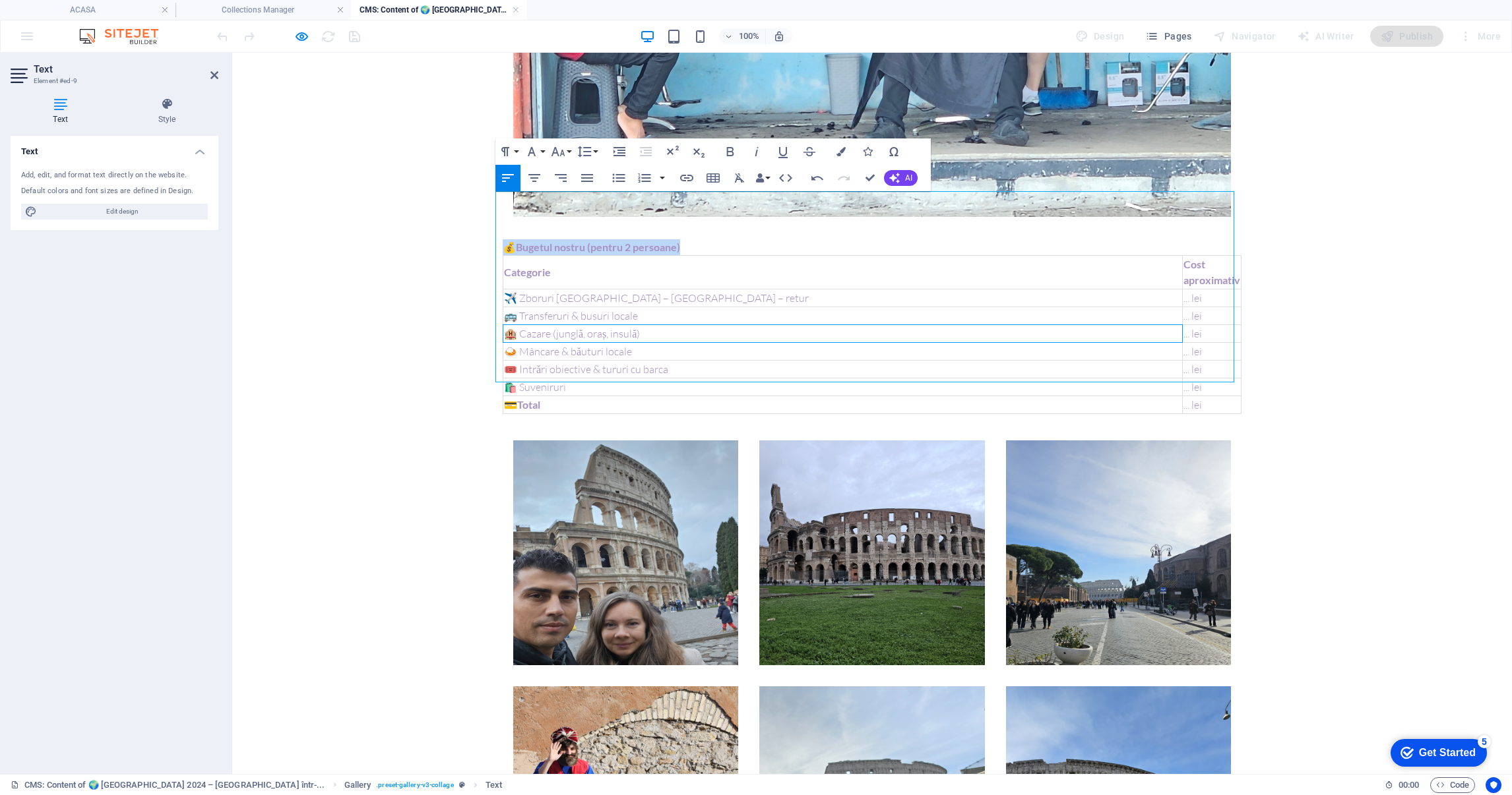
click at [926, 325] on td "🏨 Cazare (junglă, oraș, insulă)" at bounding box center [843, 333] width 679 height 18
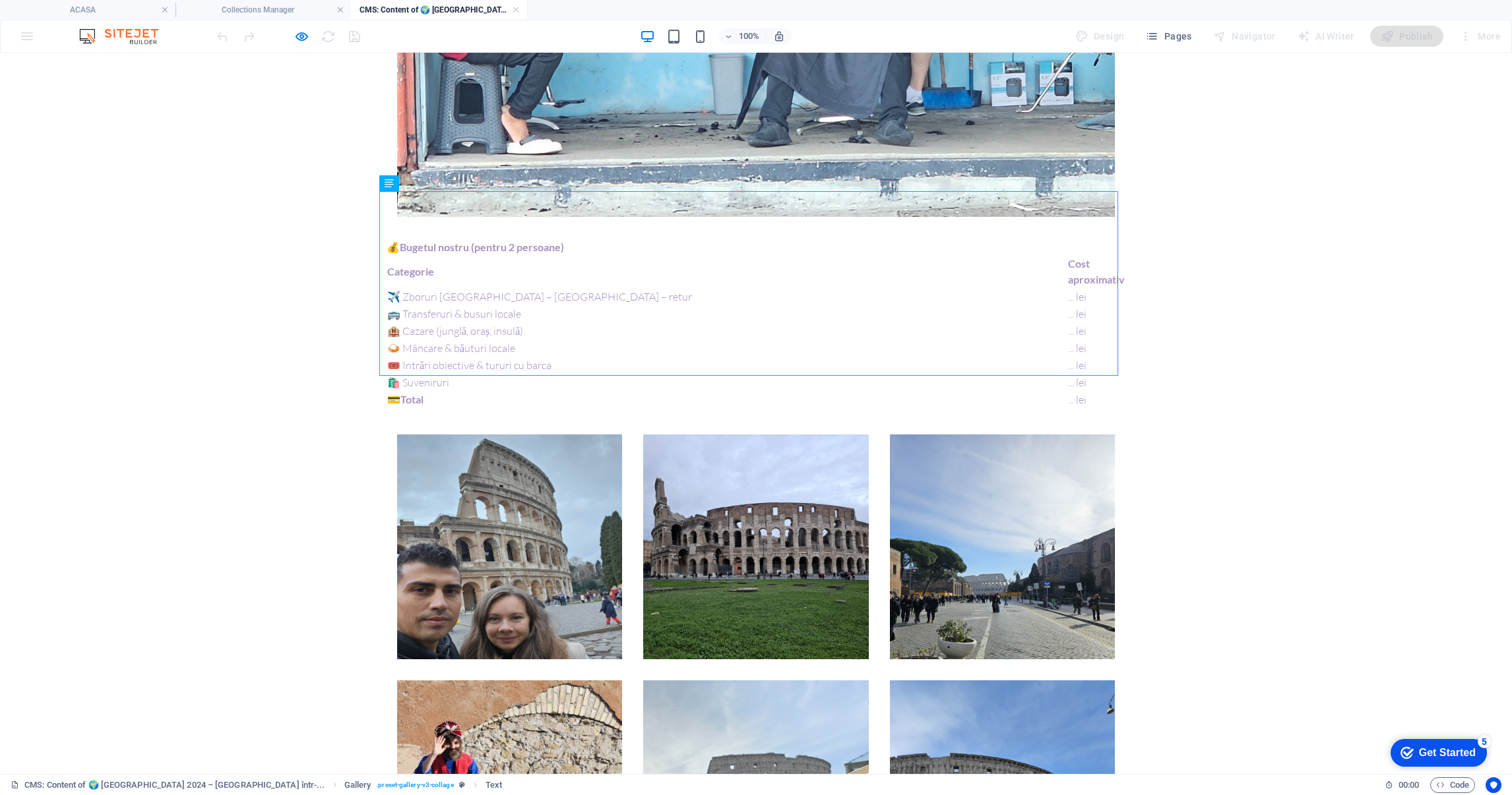
click at [233, 420] on body "Skip to main content 📆 Perioada: [DATE] – [DATE] 📍 Ruta: [GEOGRAPHIC_DATA] ✈ [G…" at bounding box center [756, 379] width 1512 height 3620
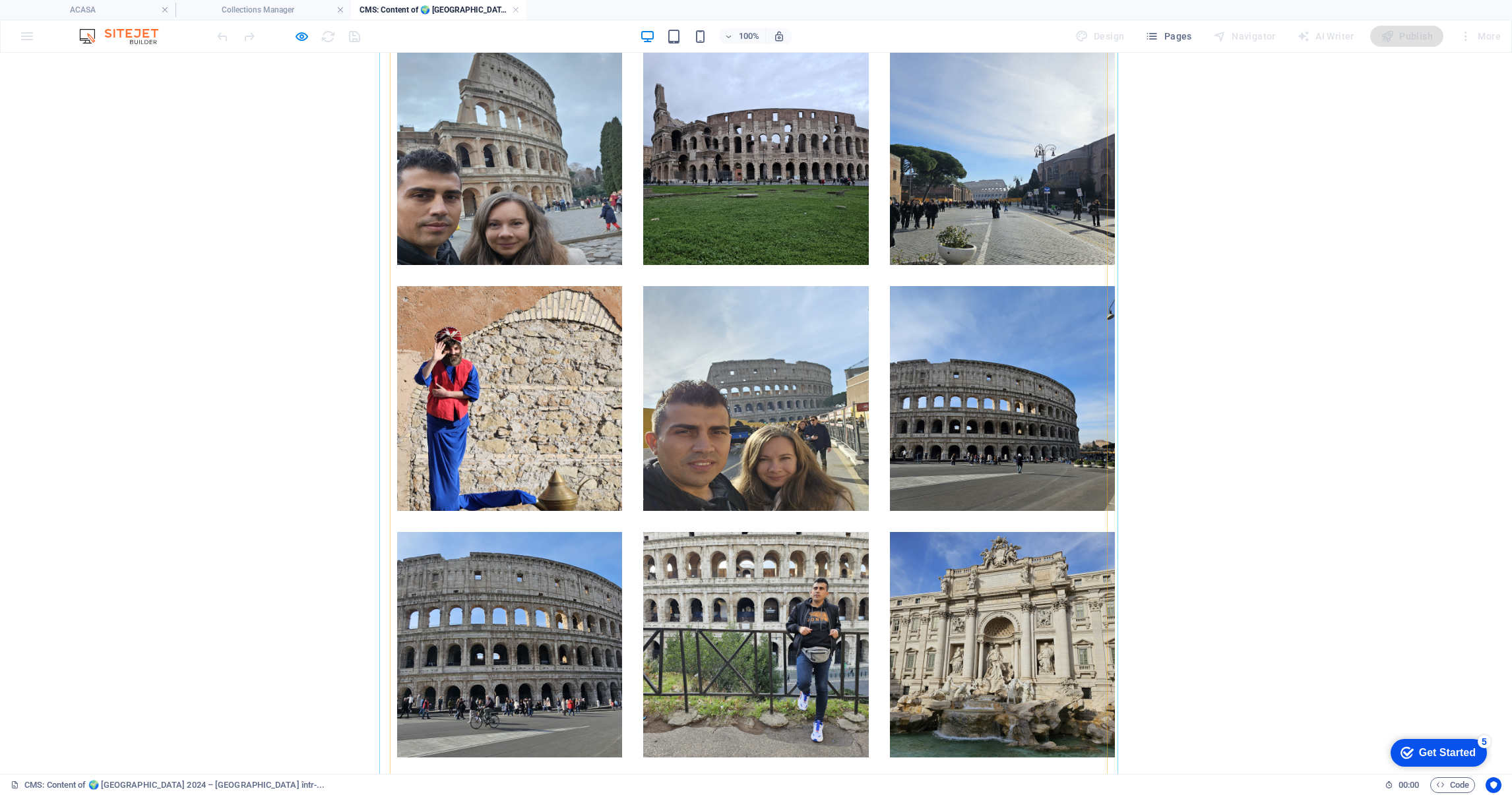
click at [735, 339] on li at bounding box center [755, 398] width 225 height 225
click at [735, 339] on li at bounding box center [755, 398] width 225 height 225
select select "4"
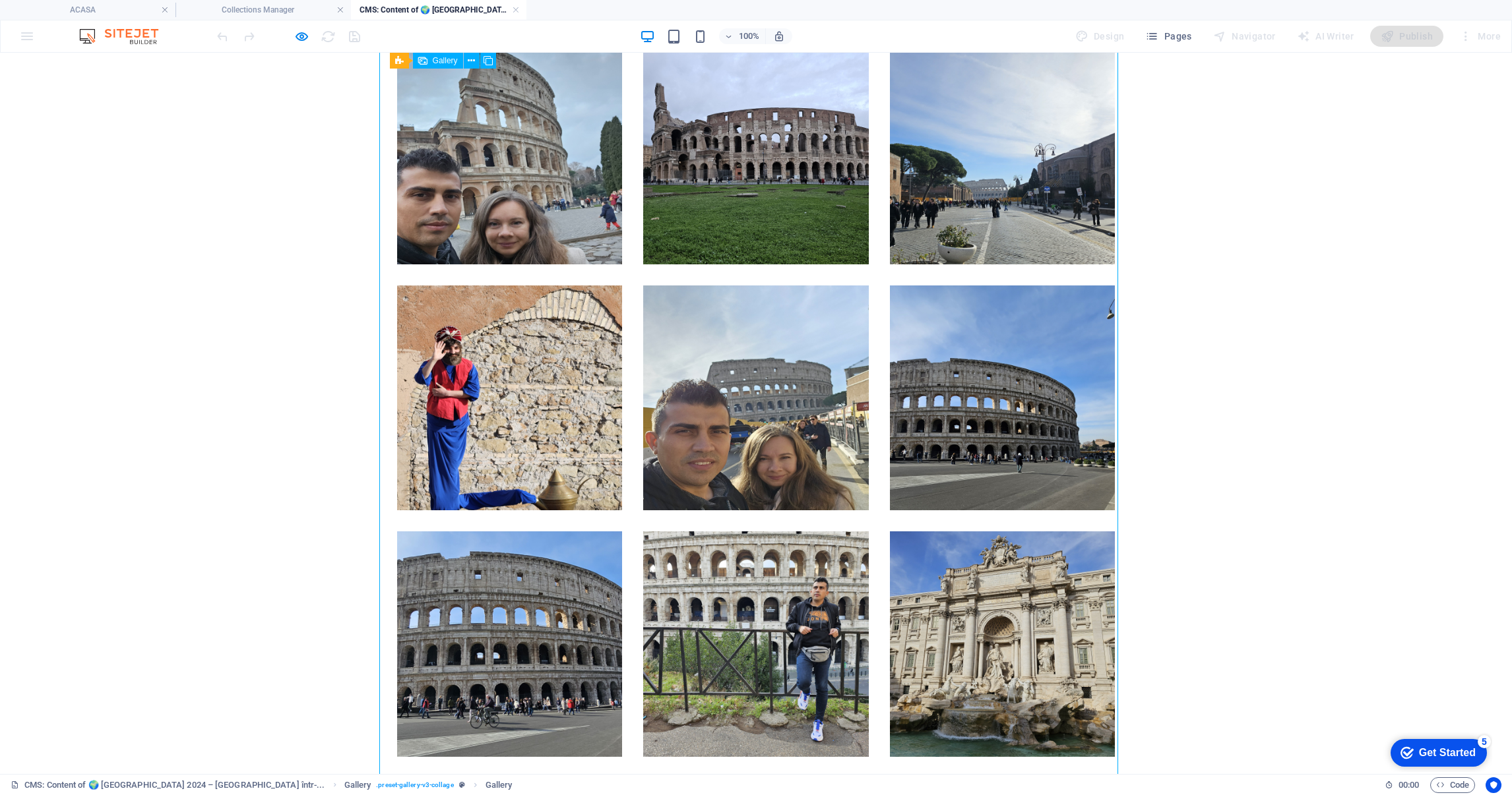
select select "px"
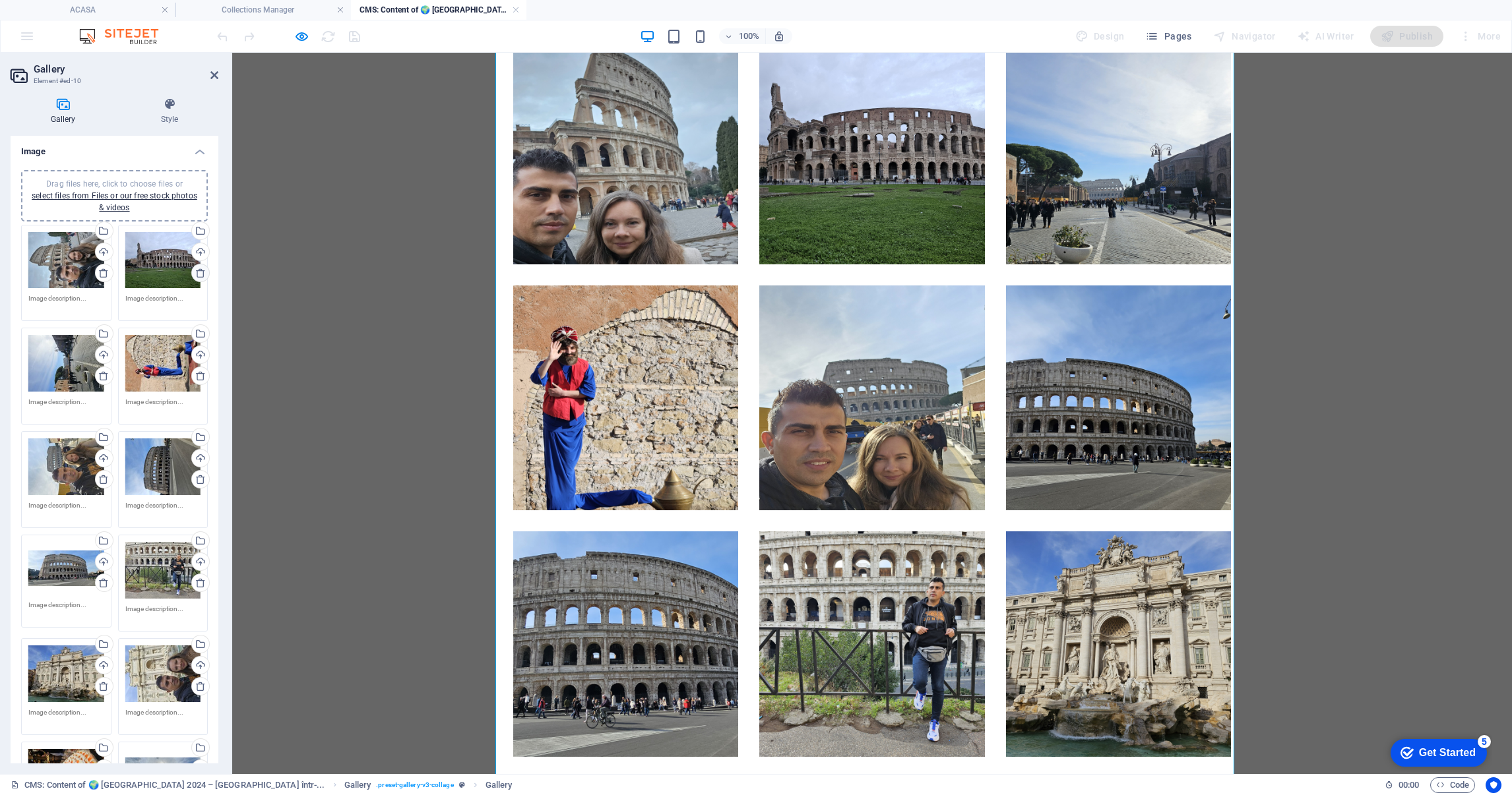
click at [195, 274] on icon at bounding box center [200, 273] width 11 height 11
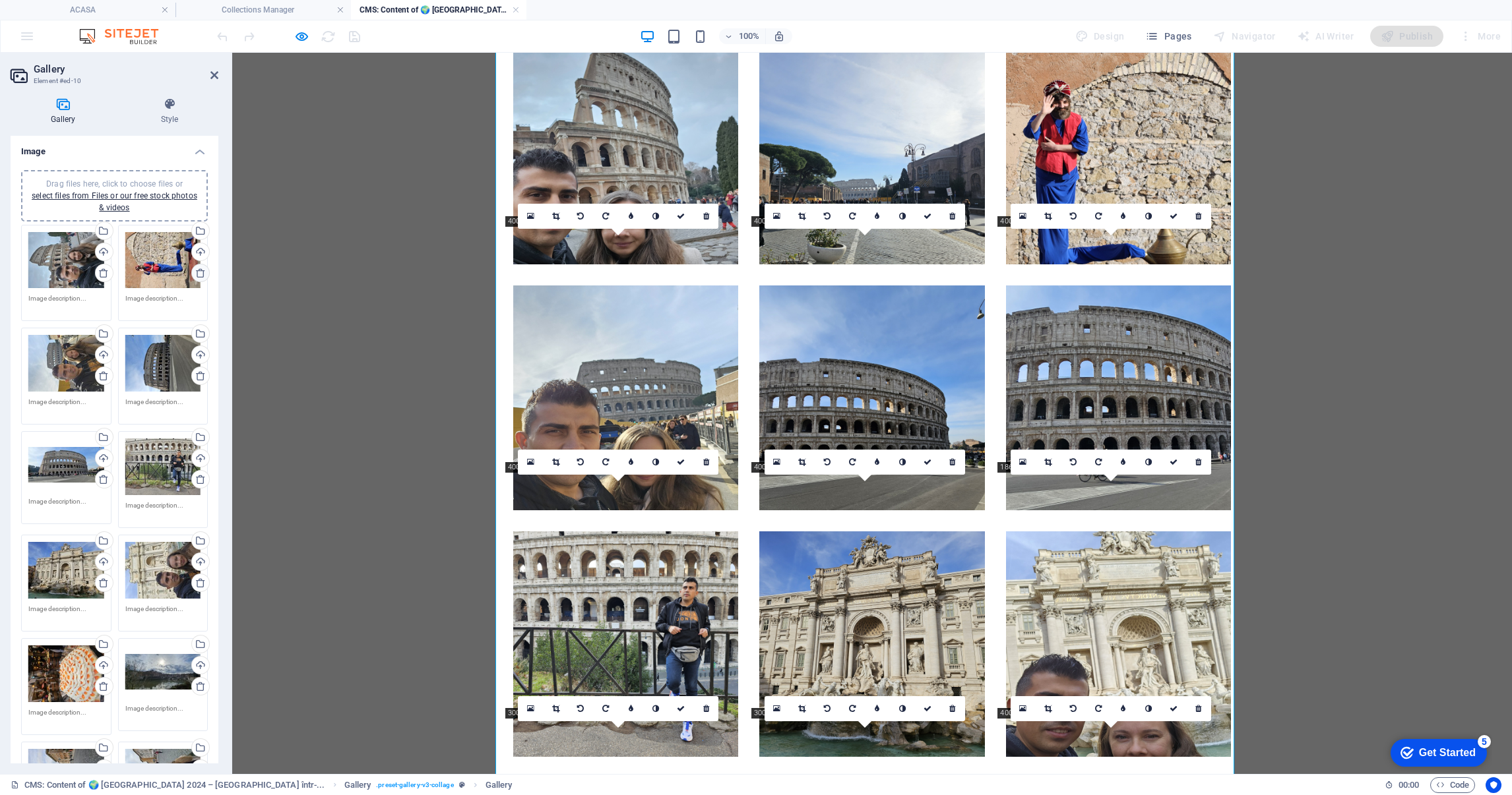
click at [195, 272] on icon at bounding box center [200, 273] width 11 height 11
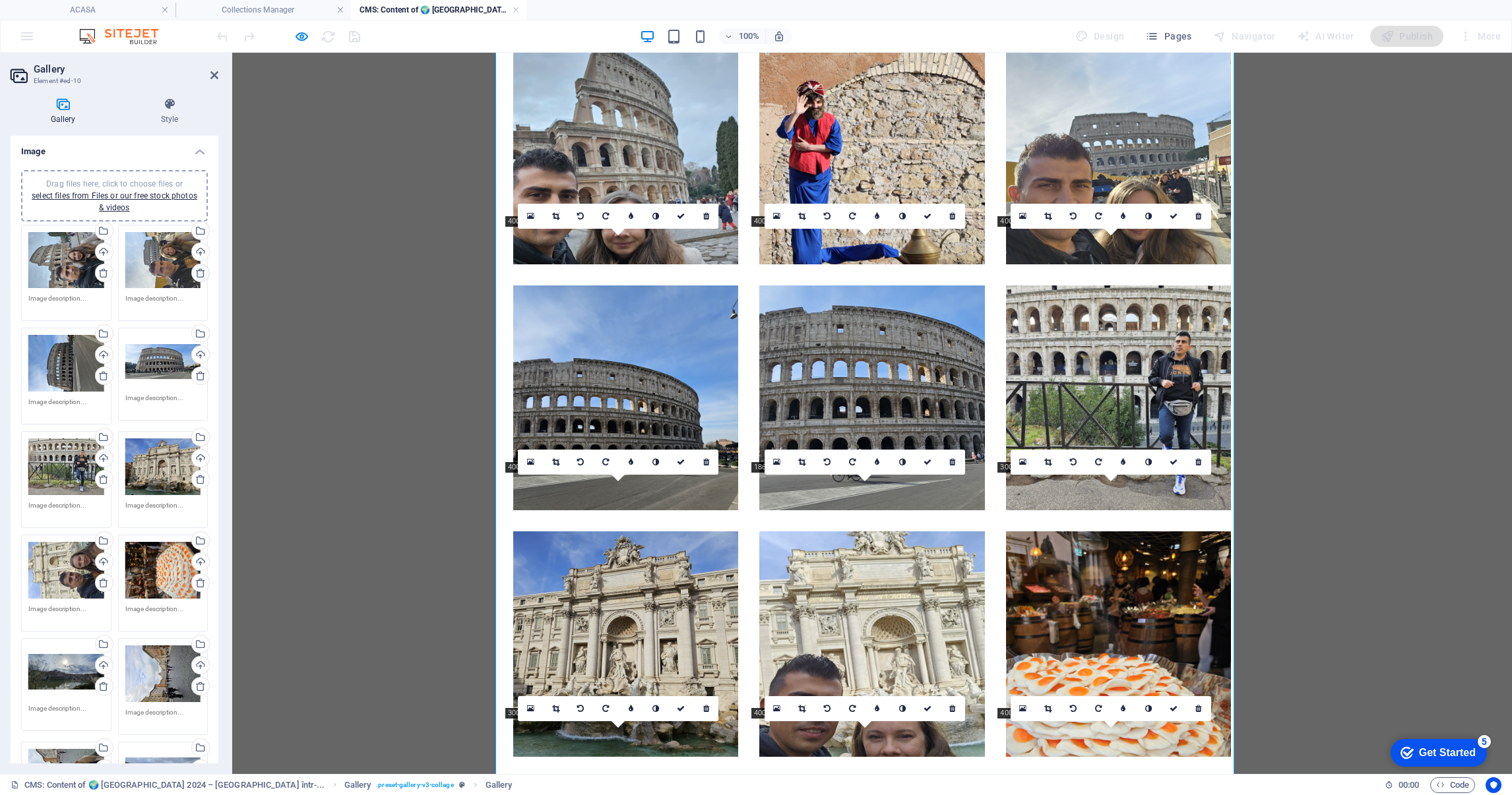
click at [195, 272] on icon at bounding box center [200, 273] width 11 height 11
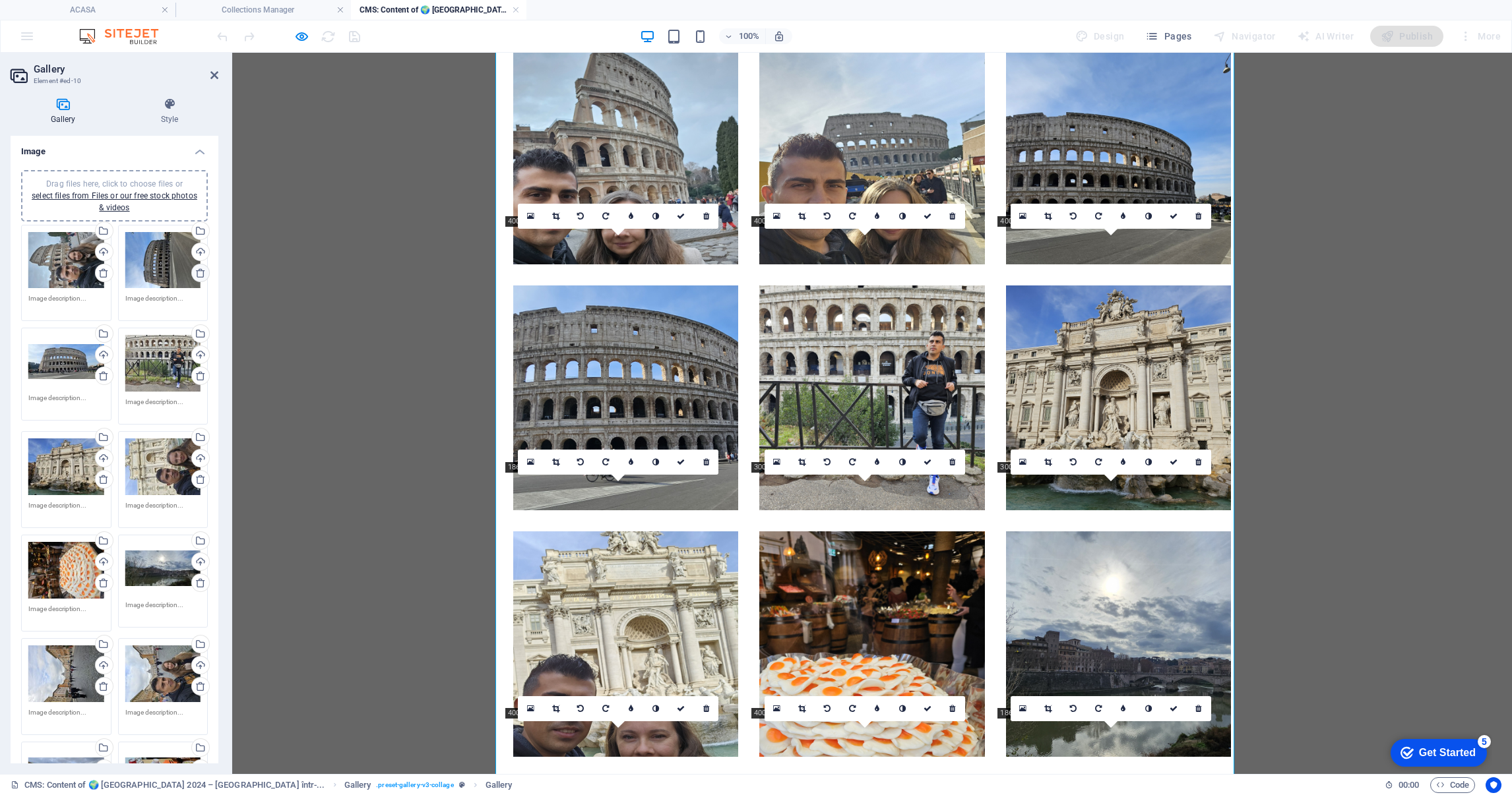
click at [195, 272] on icon at bounding box center [200, 273] width 11 height 11
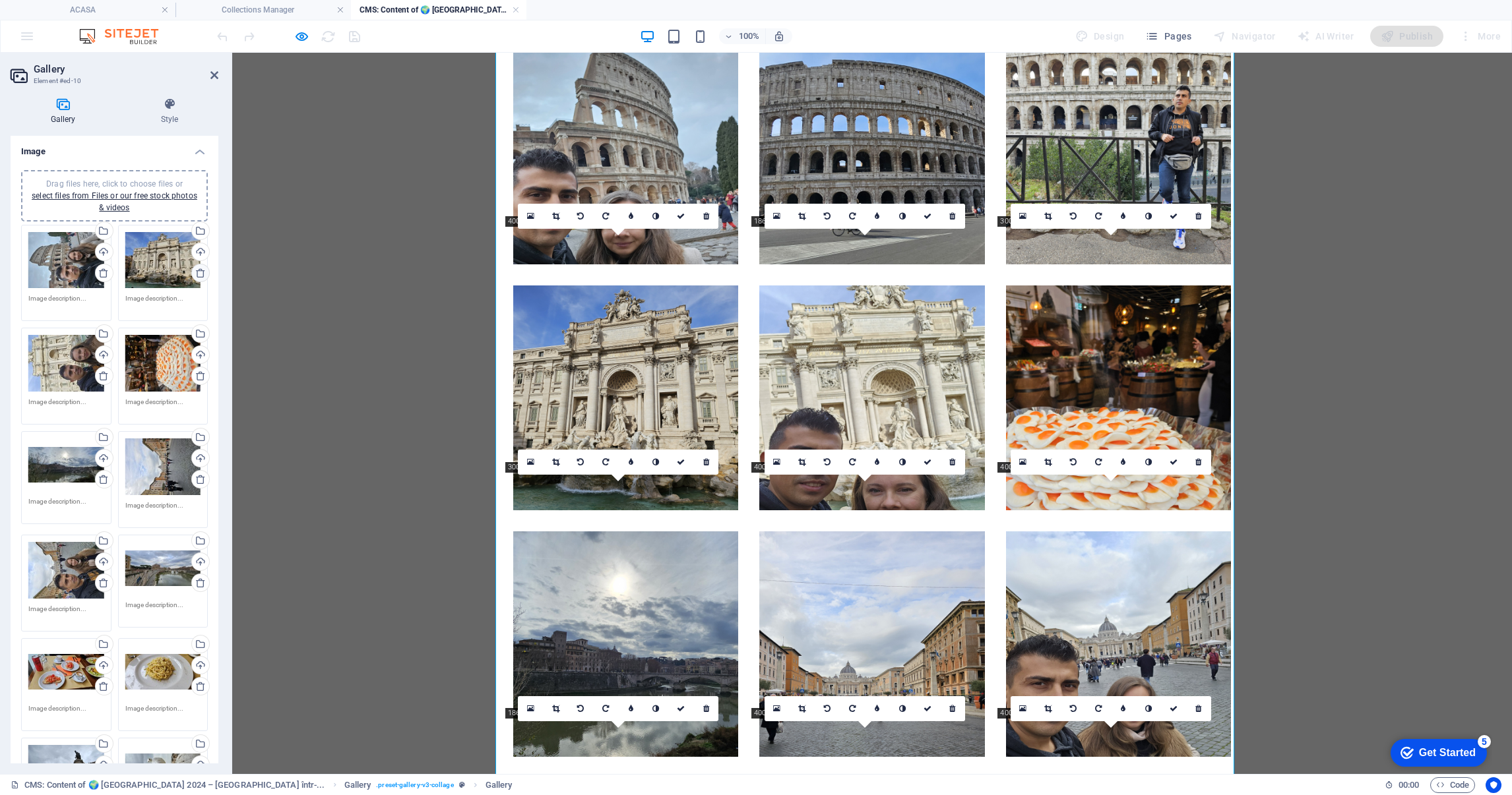
click at [195, 272] on icon at bounding box center [200, 273] width 11 height 11
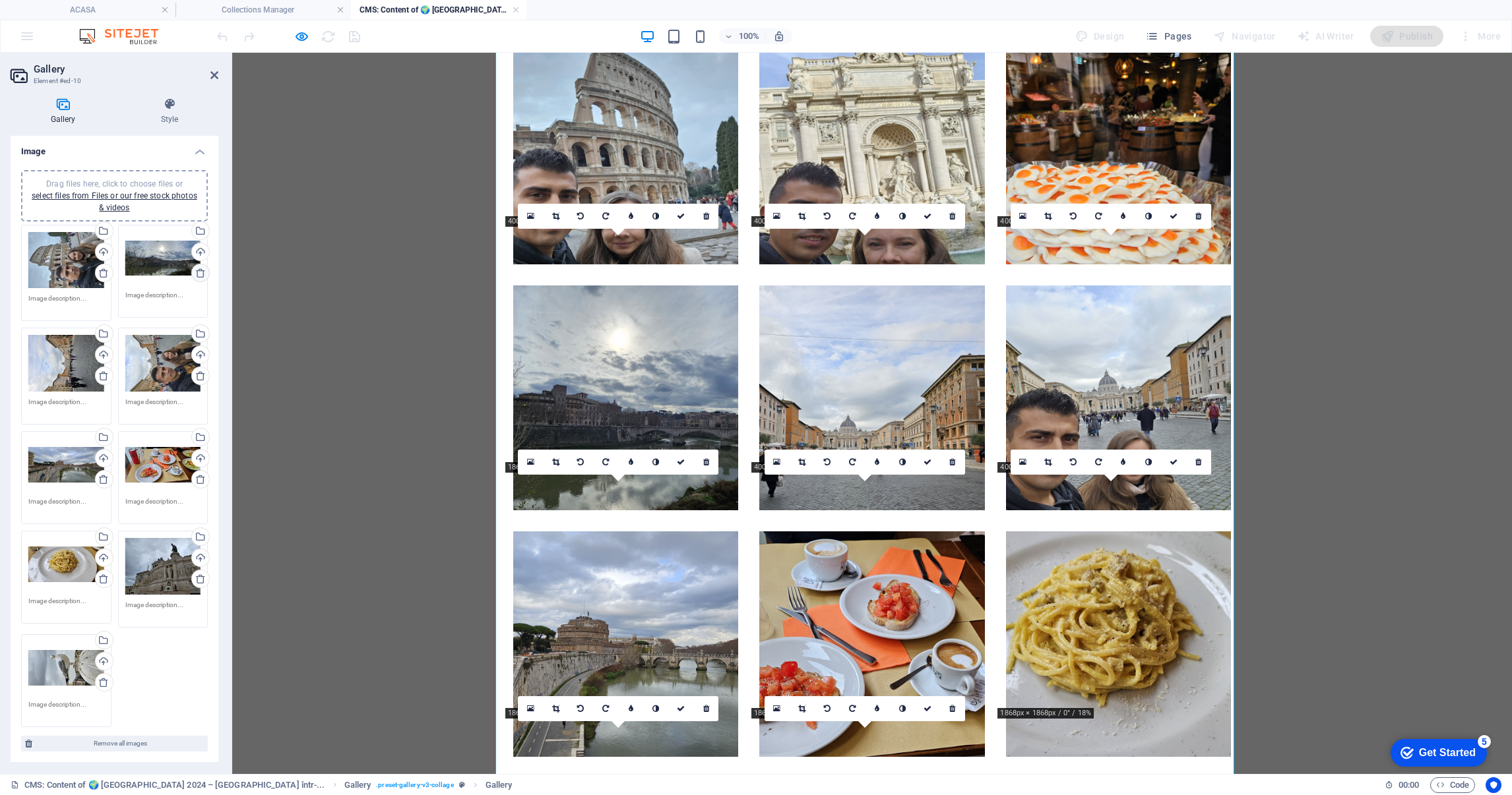
click at [195, 272] on icon at bounding box center [200, 273] width 11 height 11
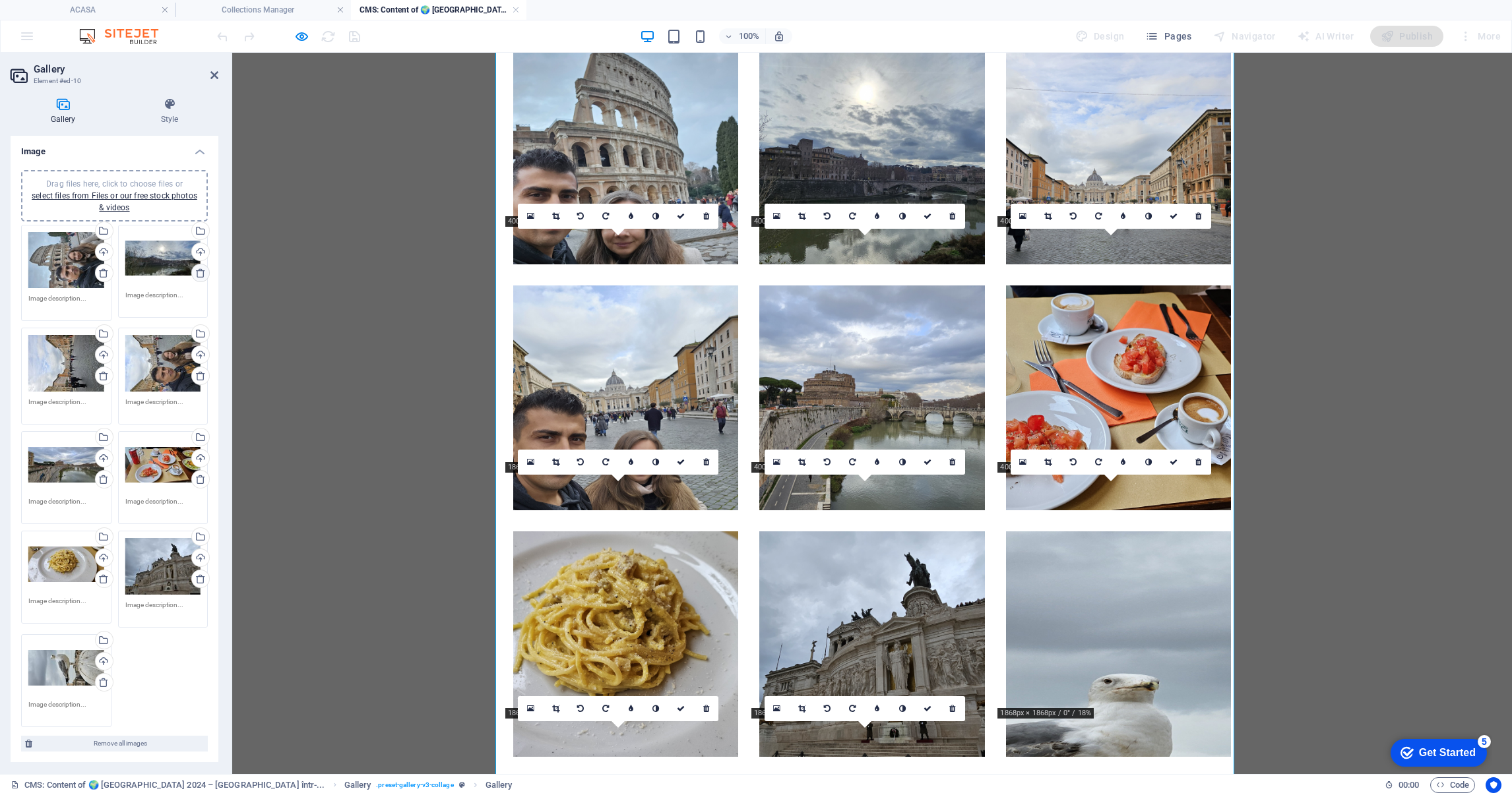
click at [195, 272] on icon at bounding box center [200, 273] width 11 height 11
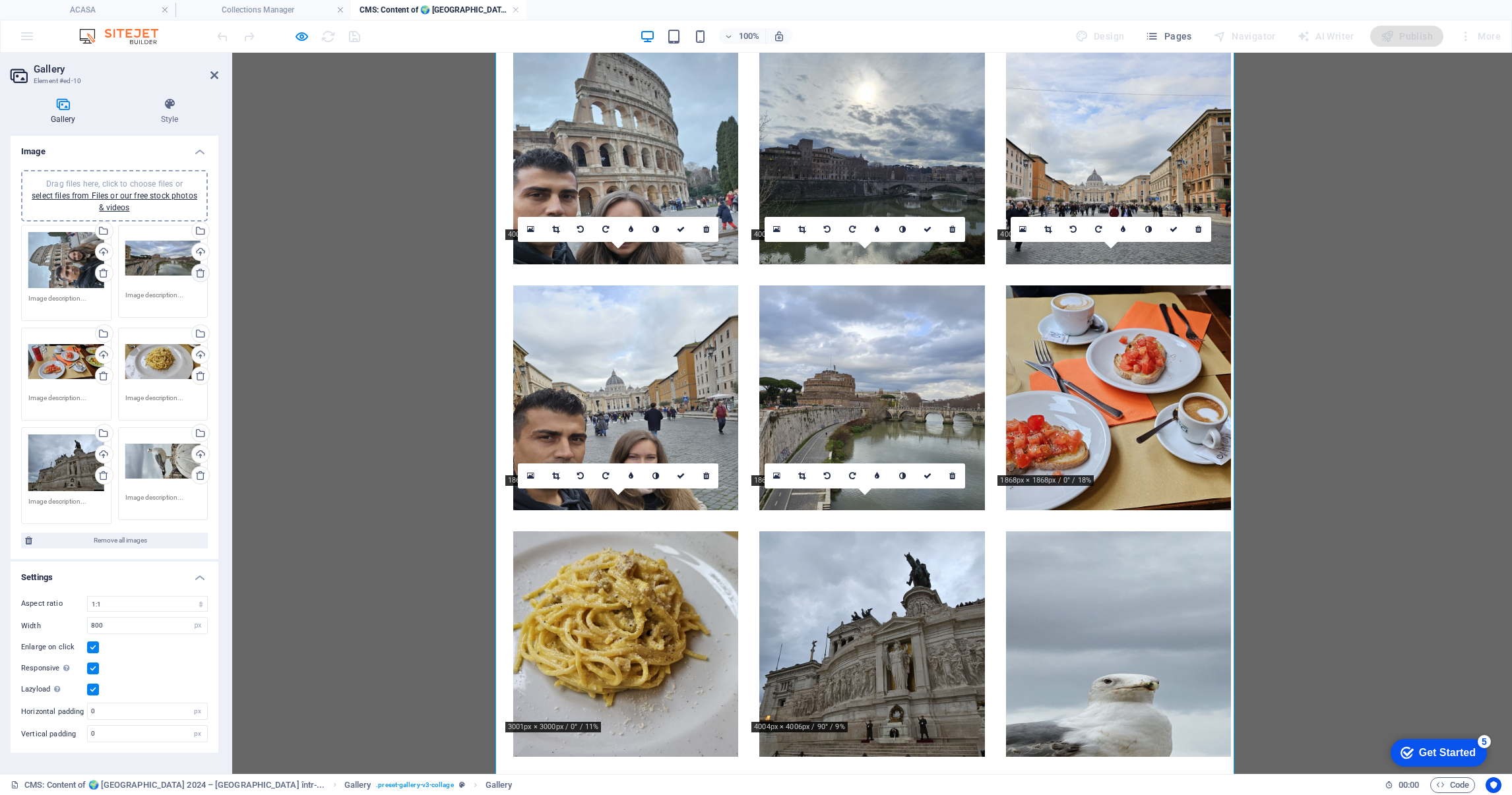
click at [195, 272] on icon at bounding box center [200, 273] width 11 height 11
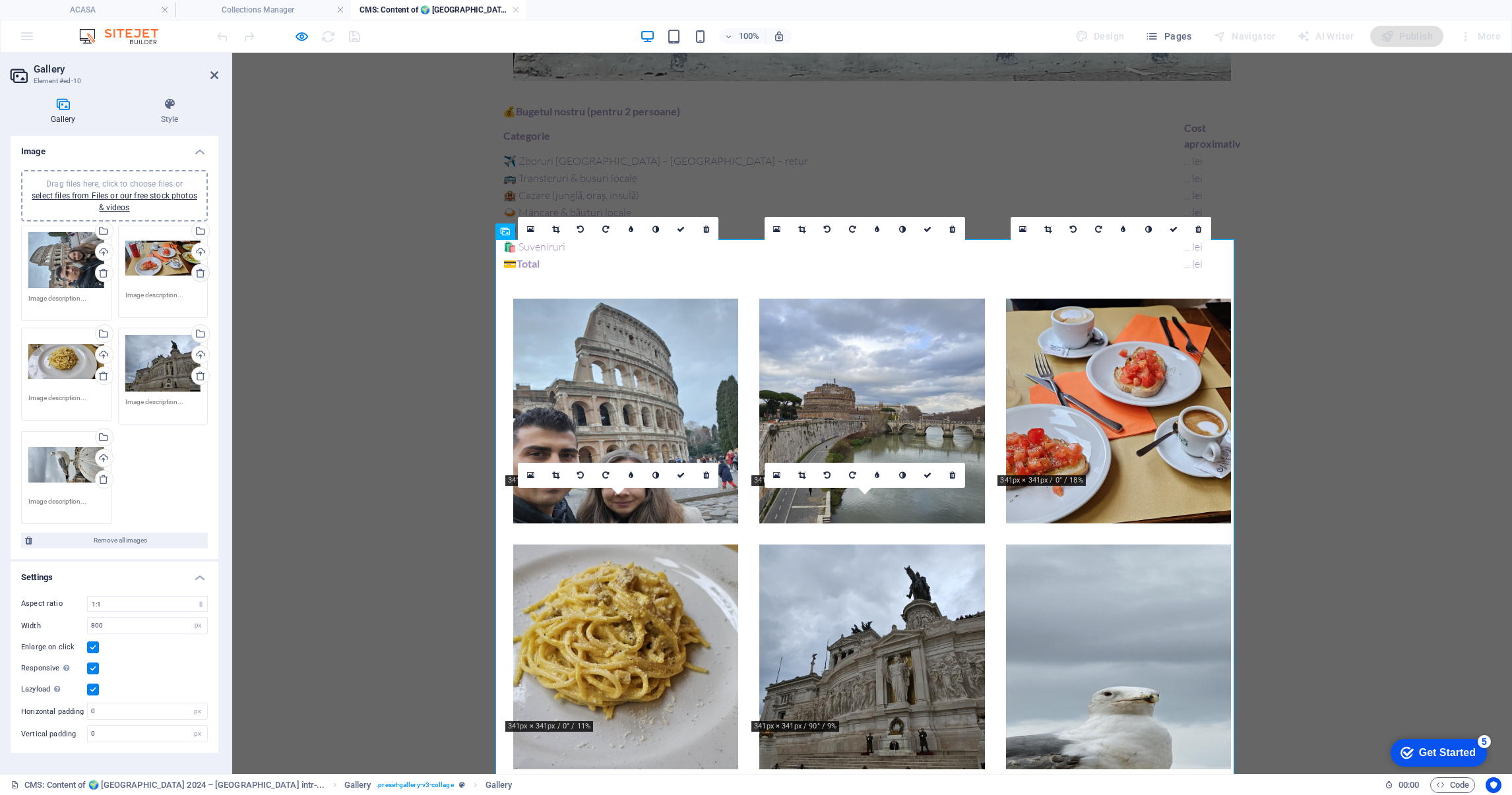
click at [195, 272] on icon at bounding box center [200, 273] width 11 height 11
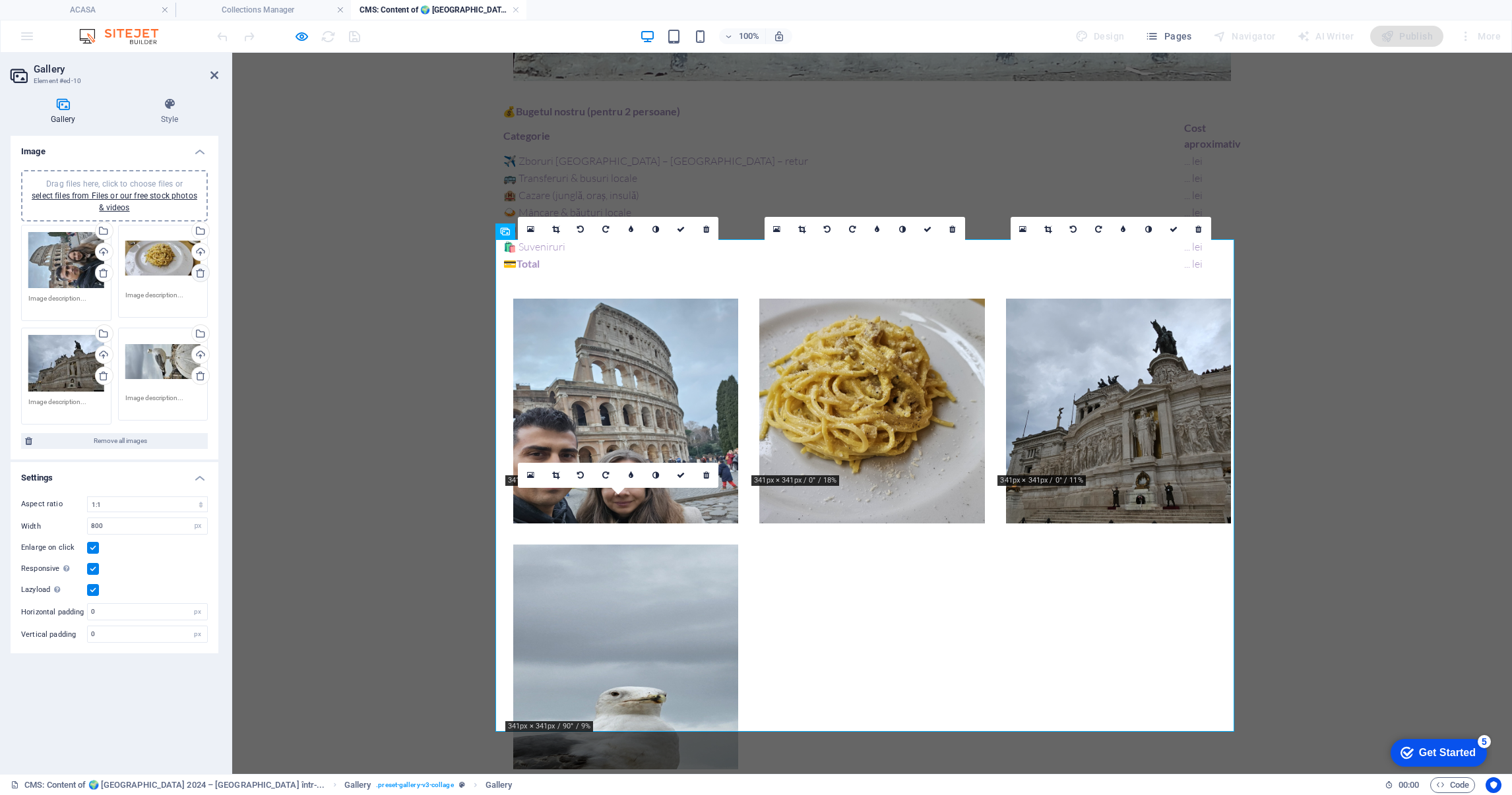
click at [201, 269] on icon at bounding box center [200, 273] width 11 height 11
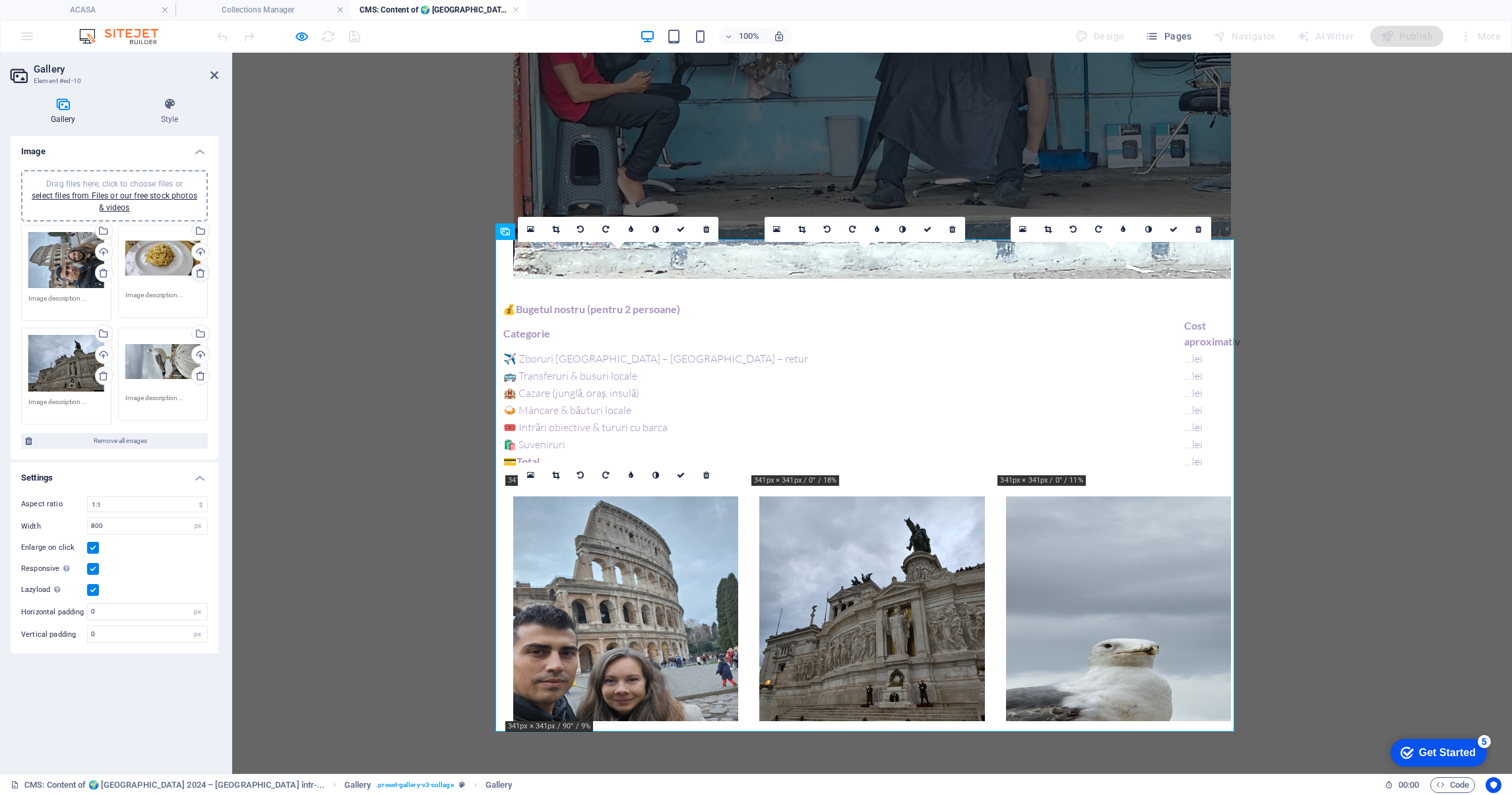
scroll to position [1373, 0]
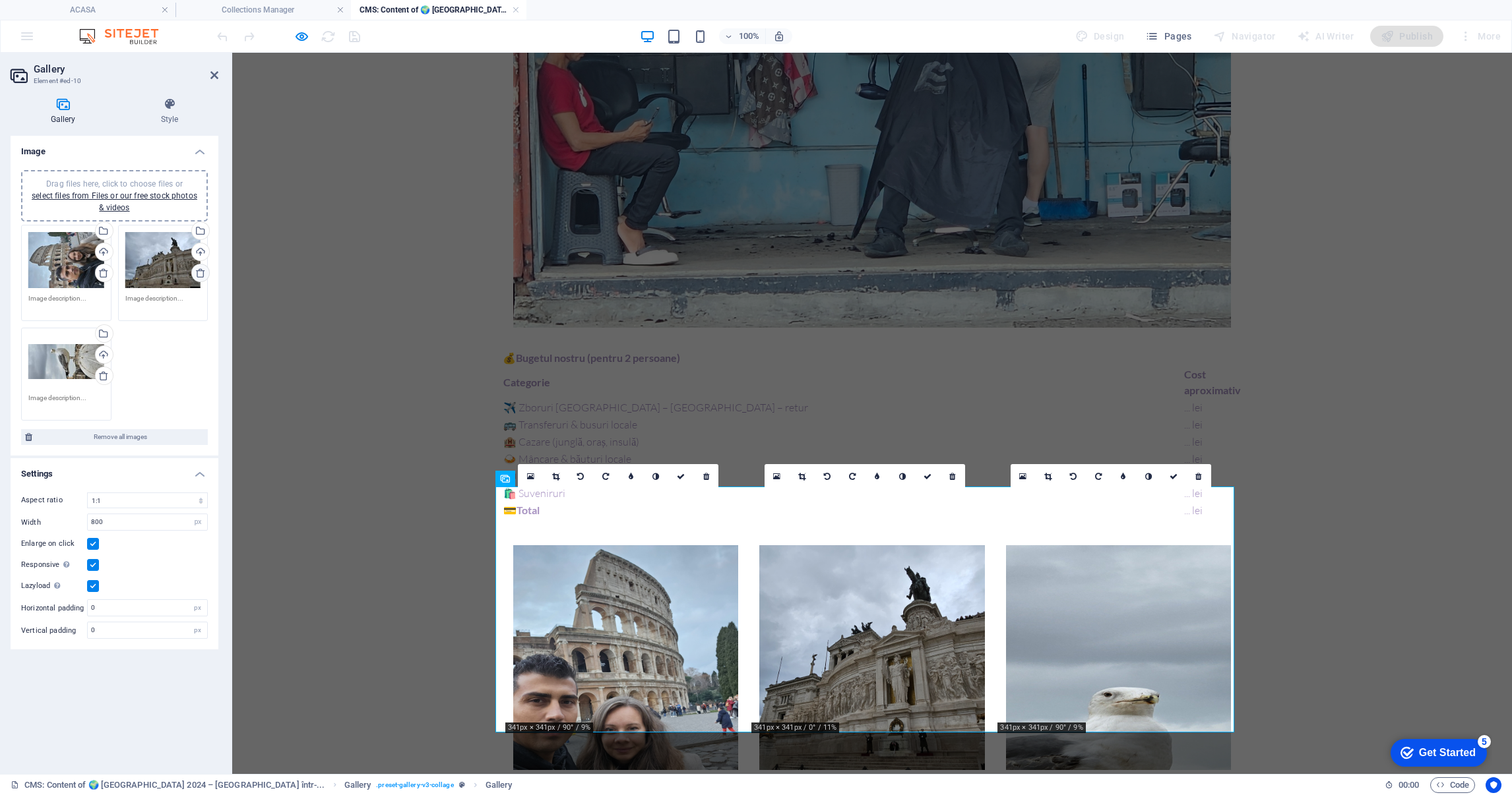
click at [201, 269] on icon at bounding box center [200, 273] width 11 height 11
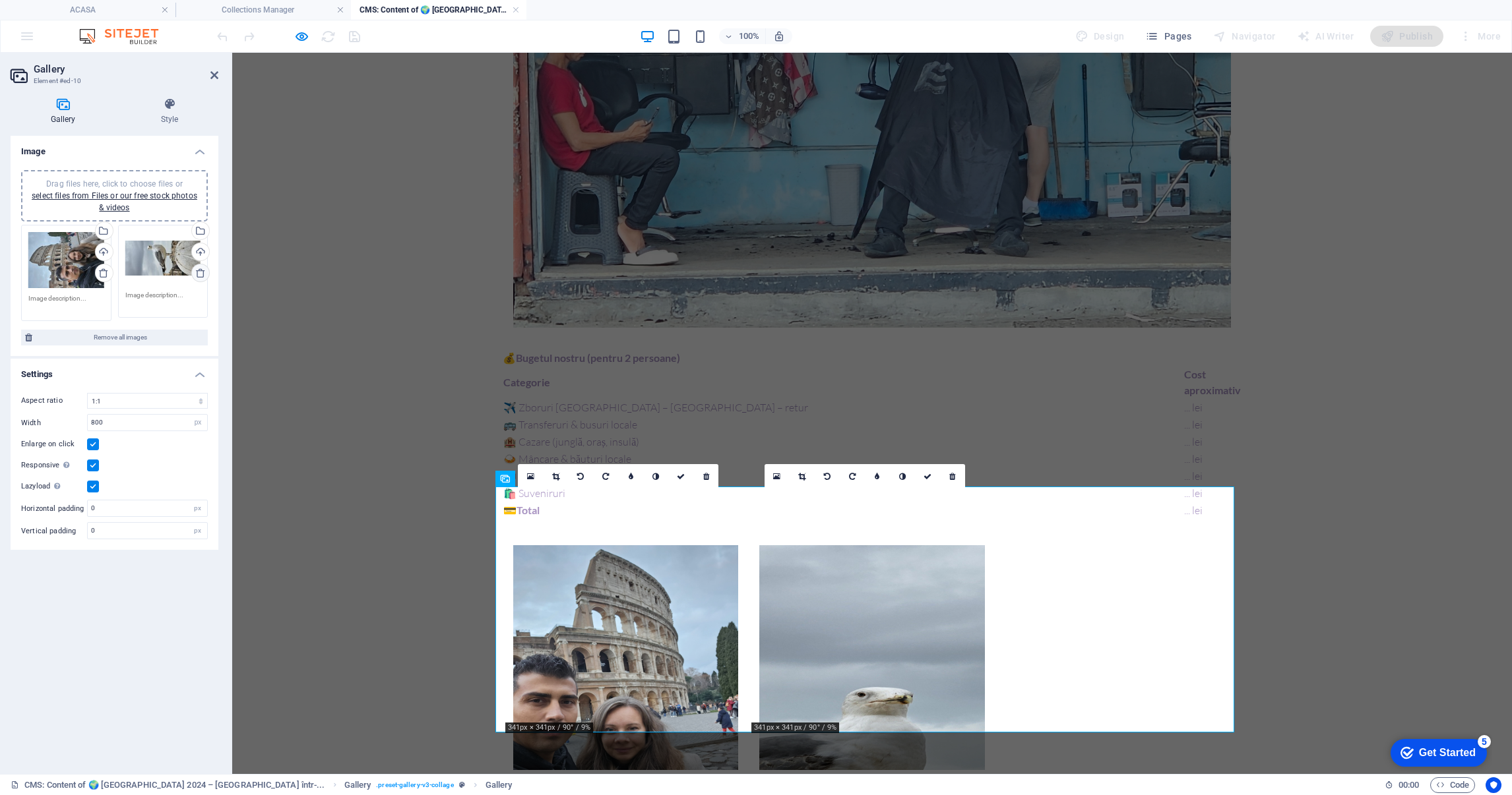
click at [201, 269] on icon at bounding box center [200, 273] width 11 height 11
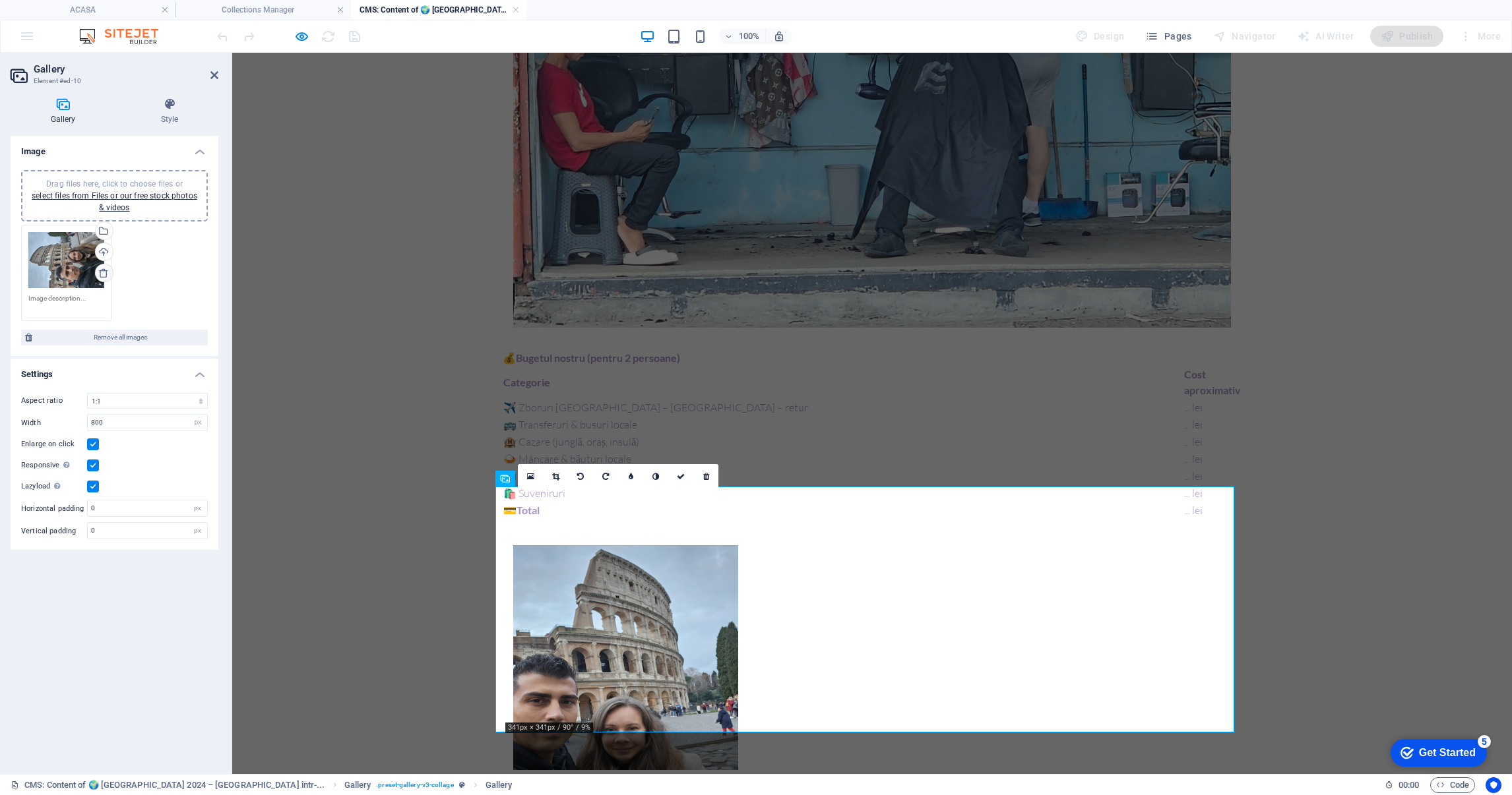
click at [106, 271] on icon at bounding box center [104, 273] width 11 height 11
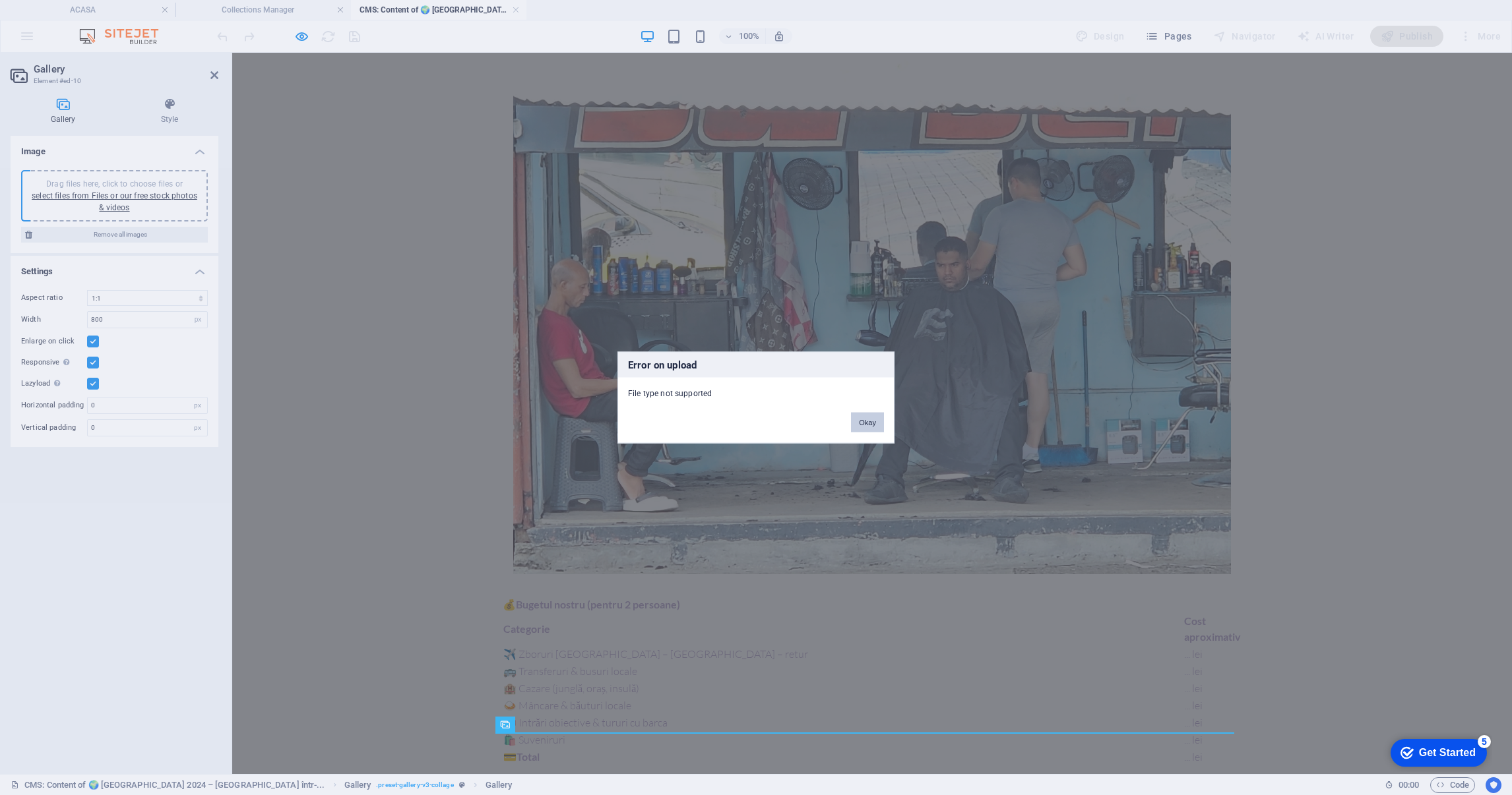
scroll to position [1164, 0]
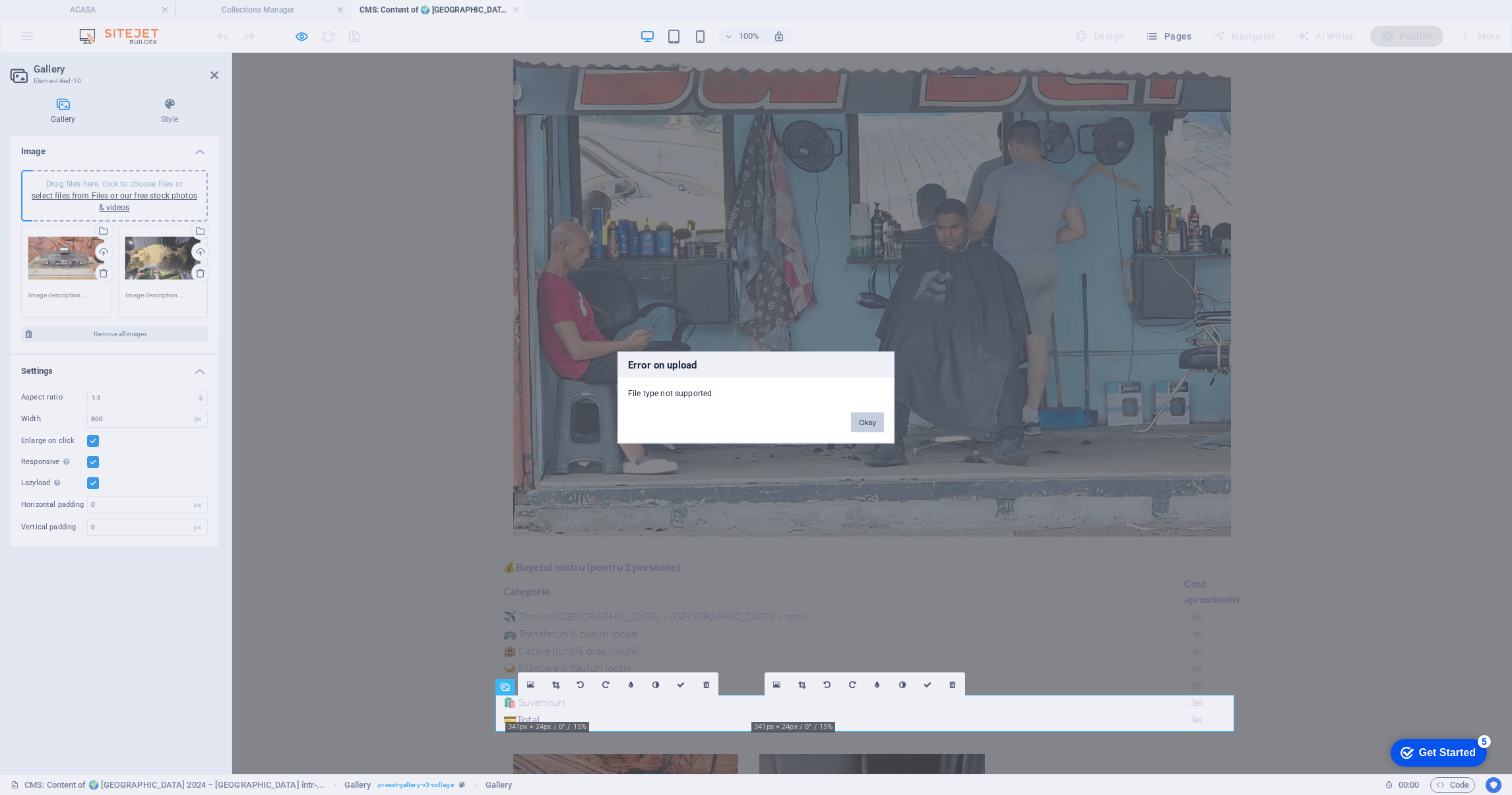
click at [873, 414] on button "Okay" at bounding box center [867, 423] width 33 height 20
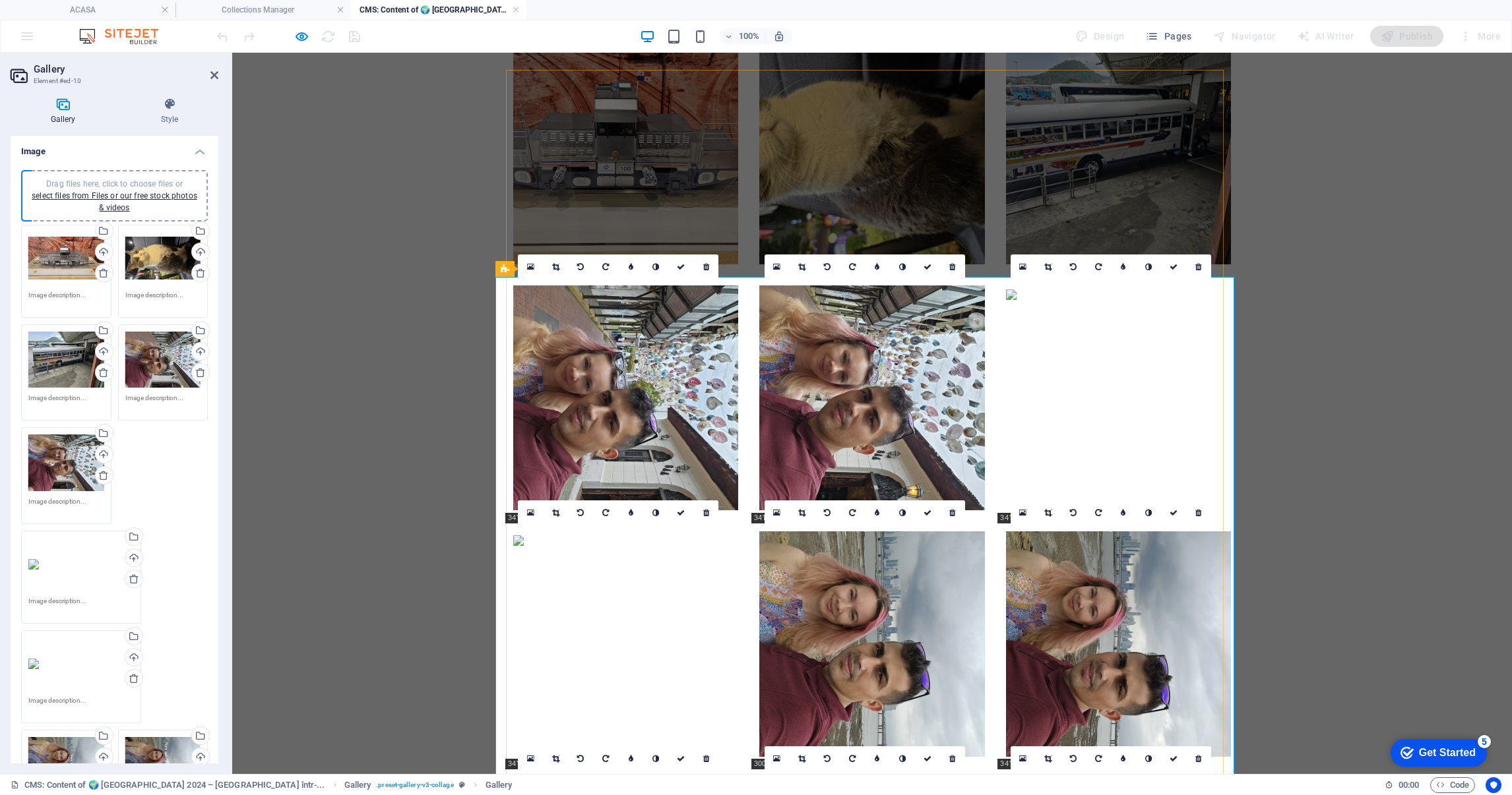
scroll to position [1583, 0]
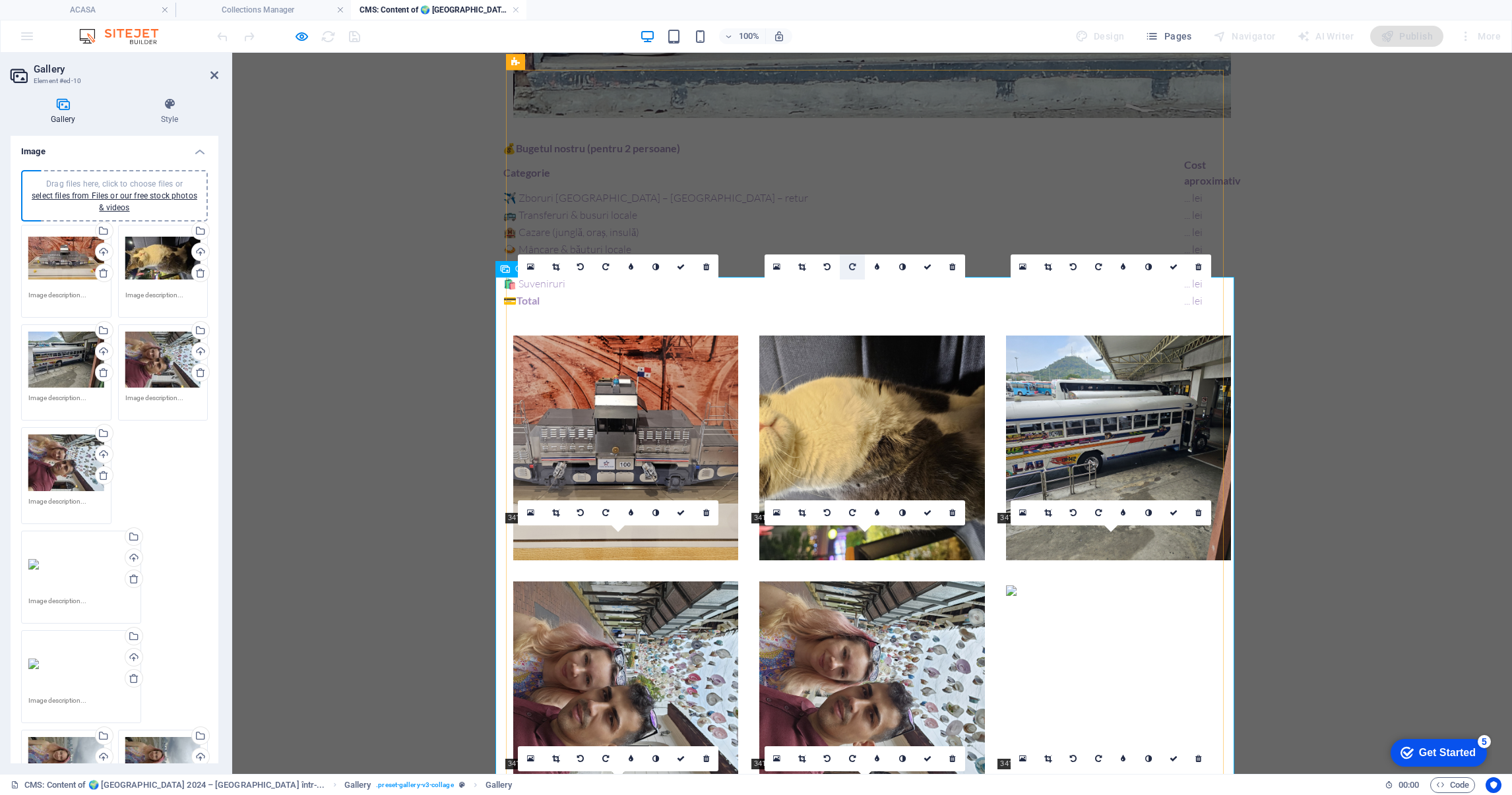
click at [856, 263] on link at bounding box center [852, 267] width 25 height 25
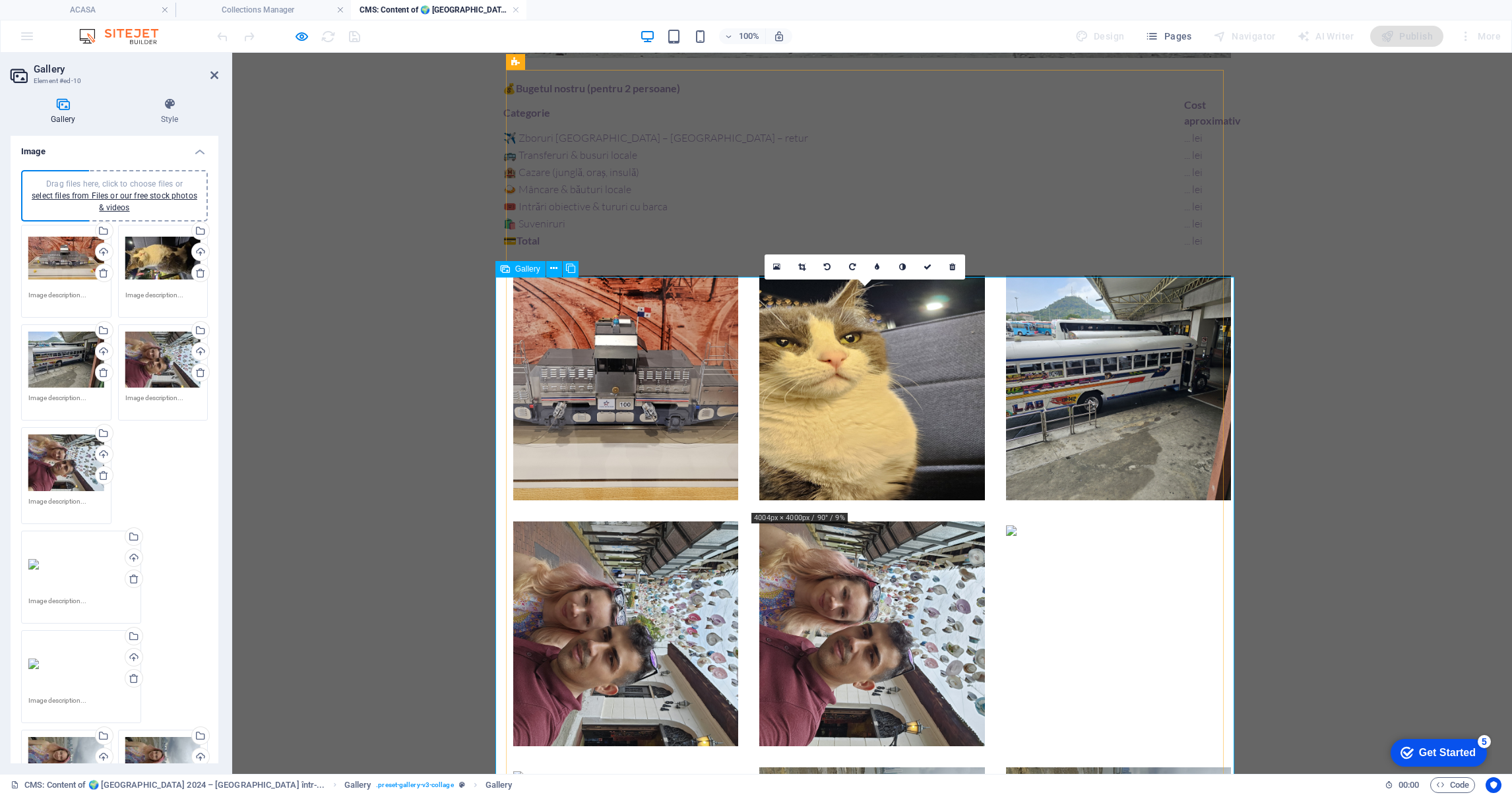
scroll to position [1681, 0]
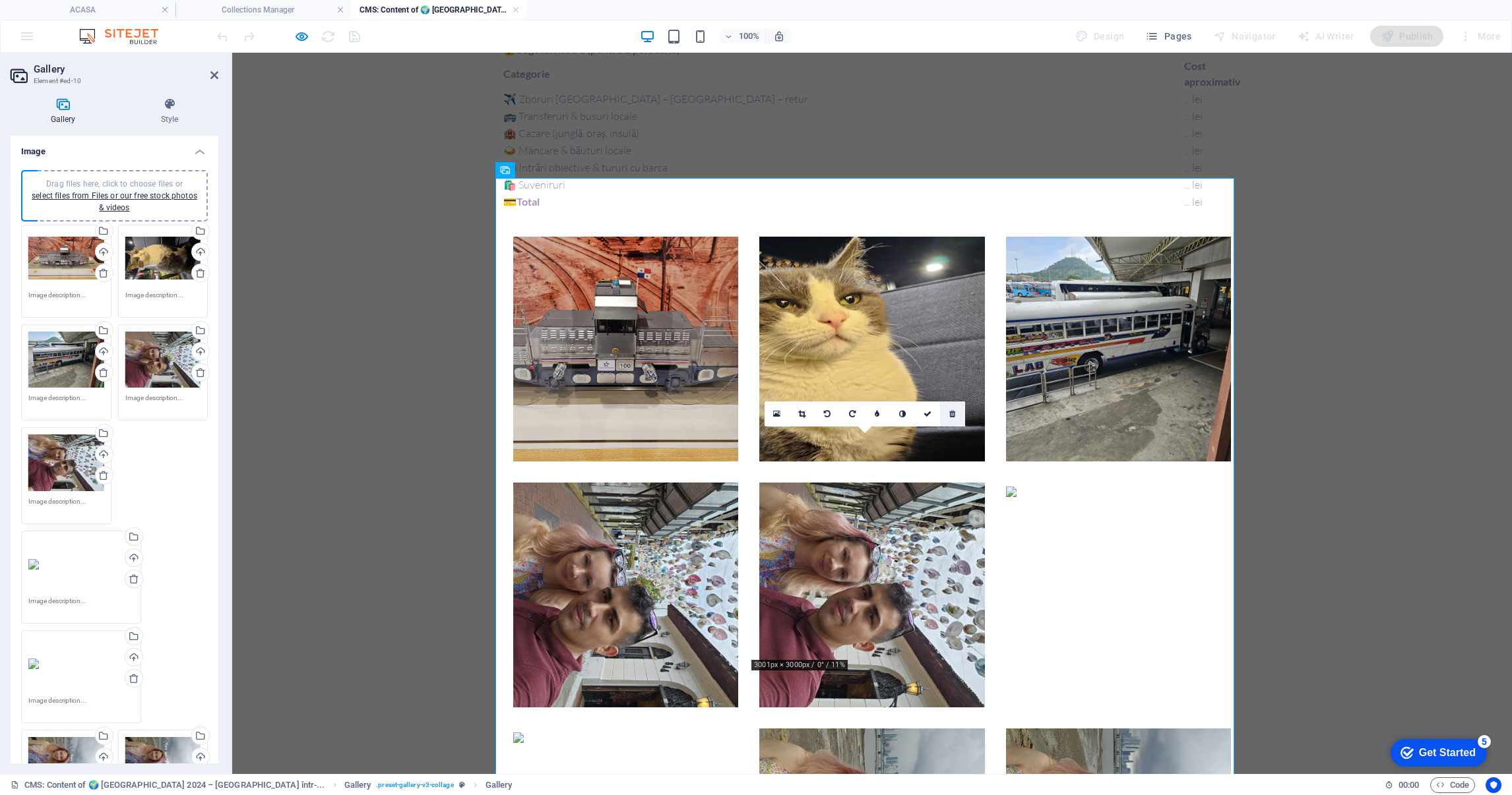
click at [952, 414] on icon at bounding box center [952, 414] width 6 height 8
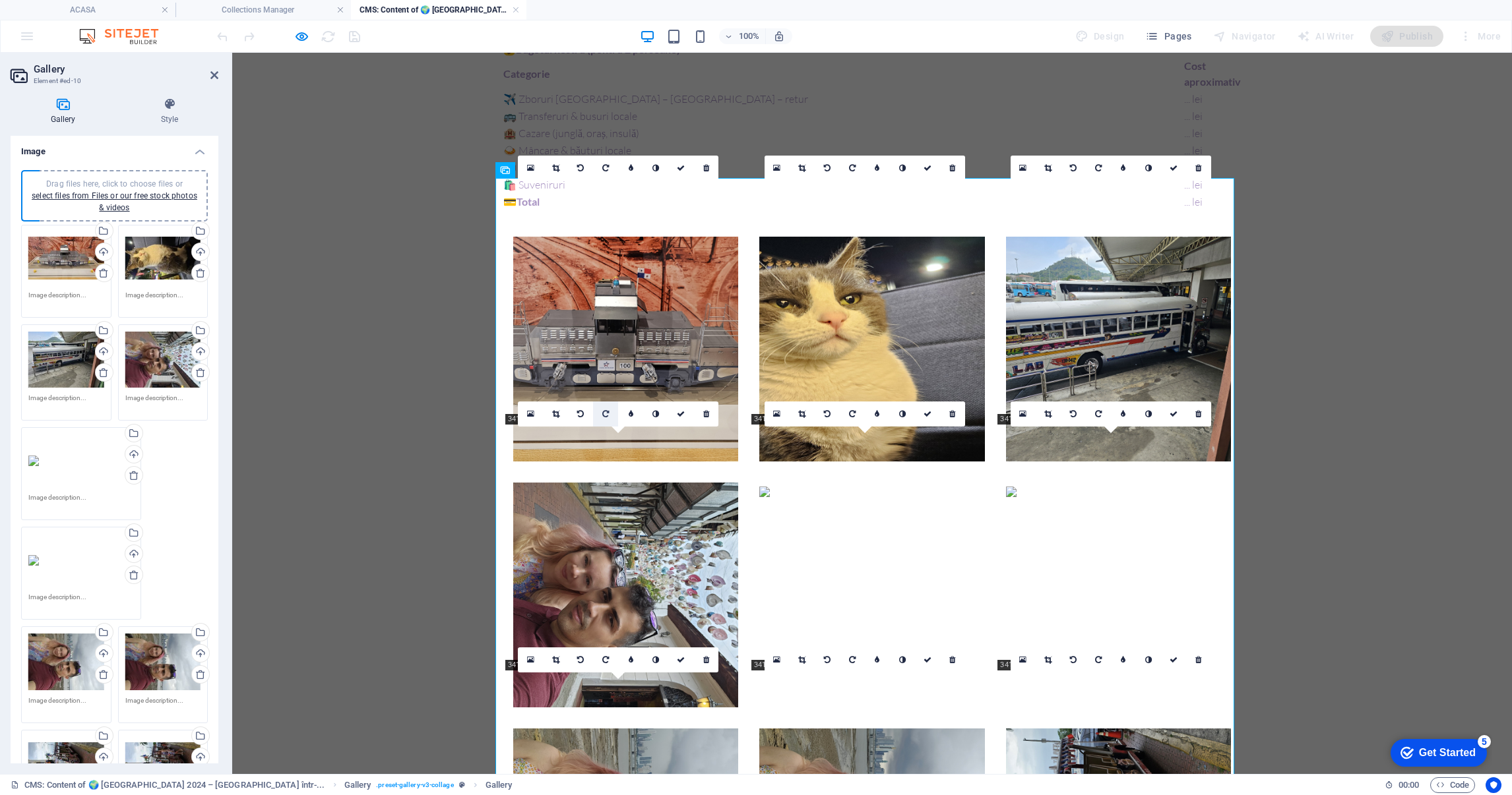
click at [606, 411] on icon at bounding box center [606, 414] width 7 height 8
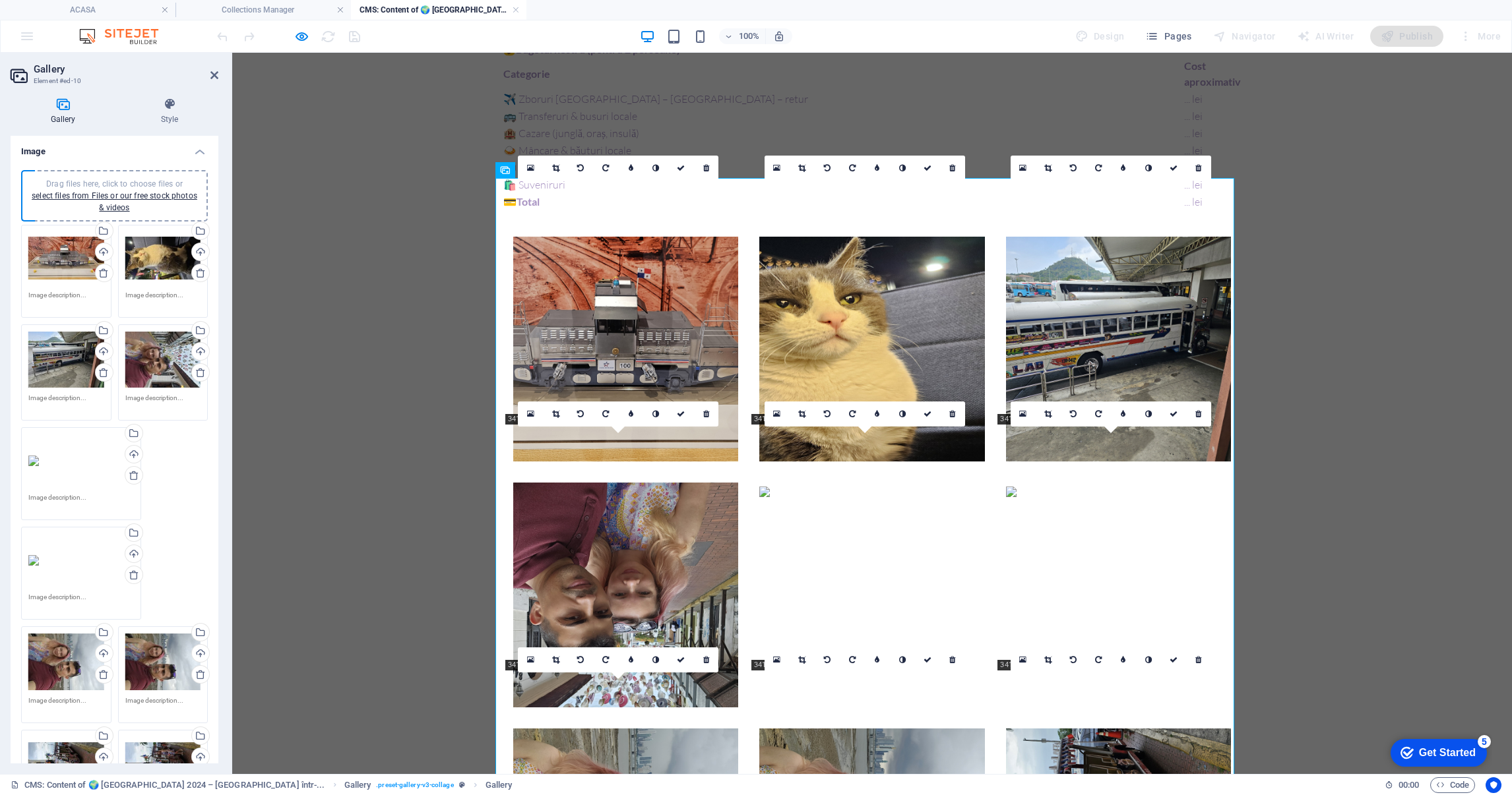
click at [579, 411] on icon at bounding box center [580, 414] width 7 height 8
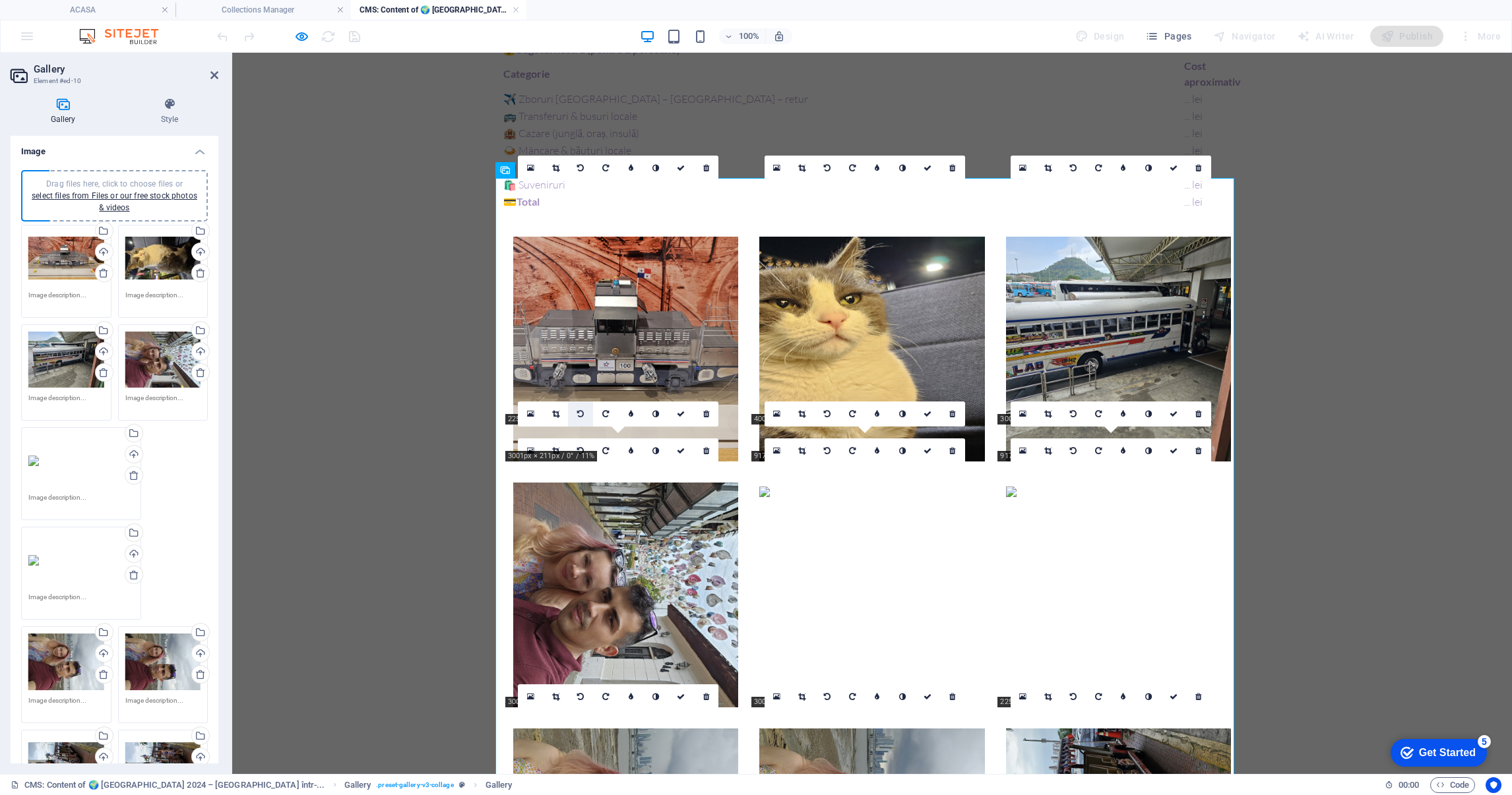
drag, startPoint x: 572, startPoint y: 406, endPoint x: 579, endPoint y: 411, distance: 8.6
click at [579, 411] on icon at bounding box center [580, 414] width 7 height 8
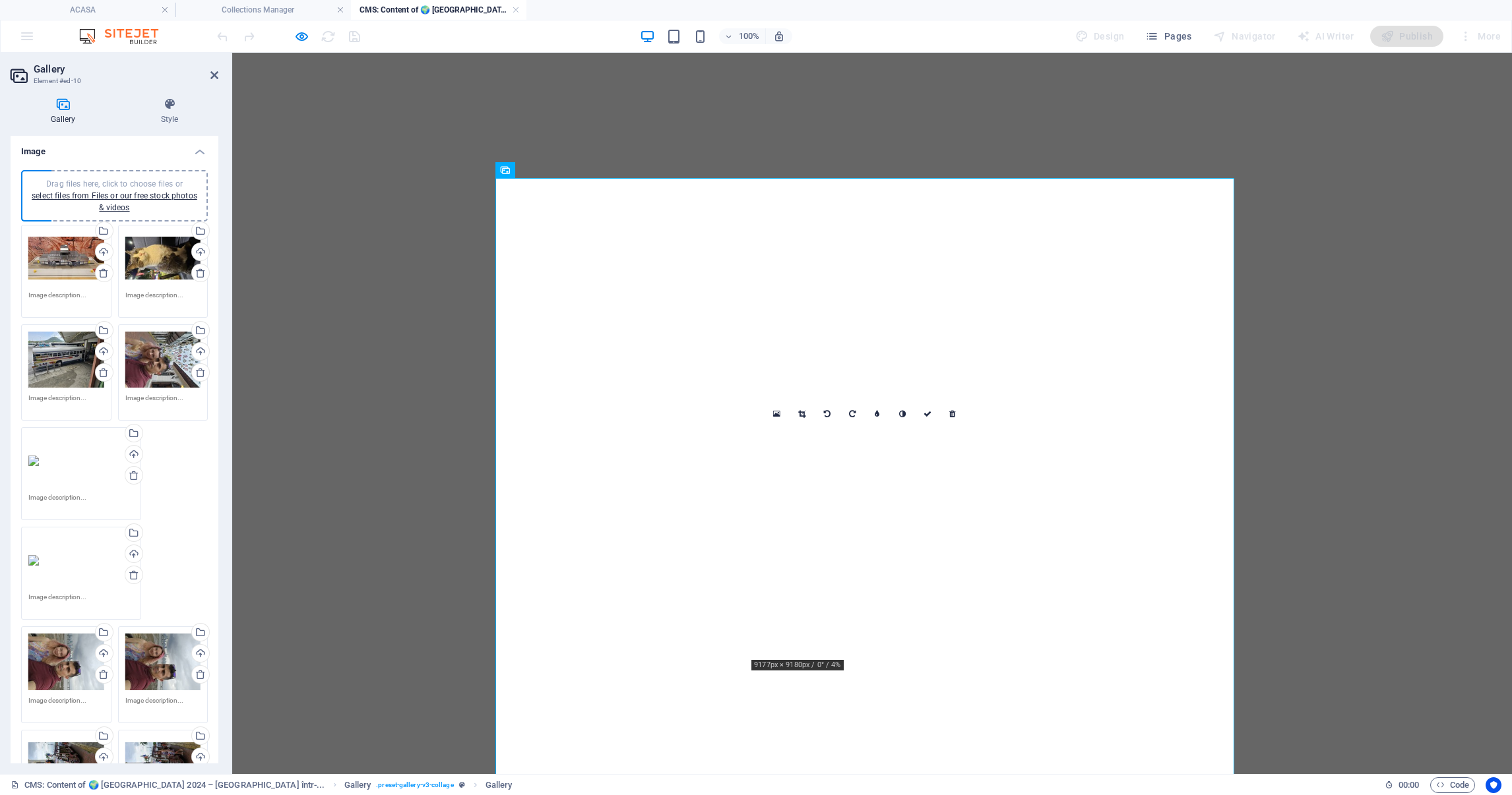
select select "4"
select select "px"
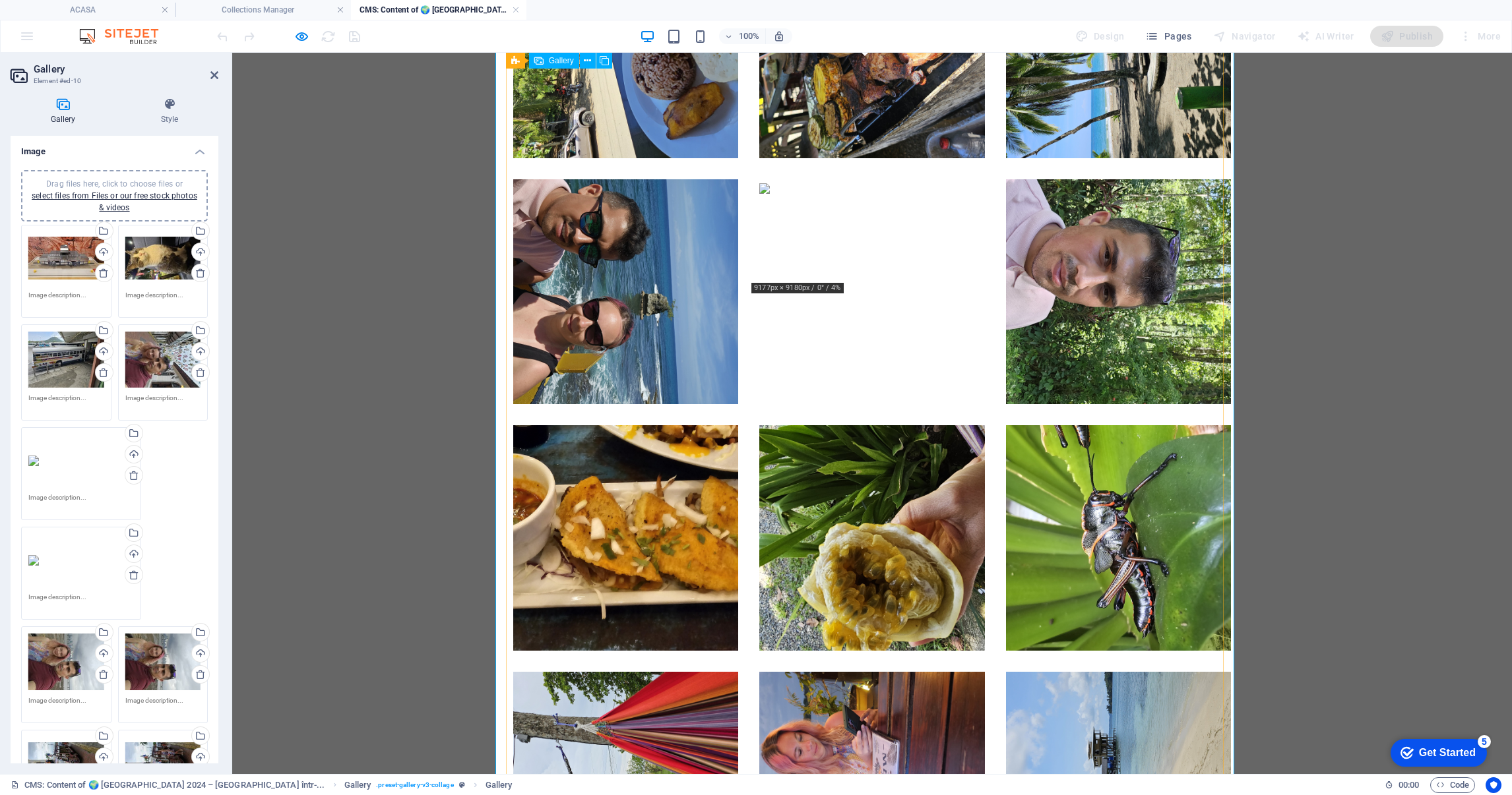
scroll to position [5161, 0]
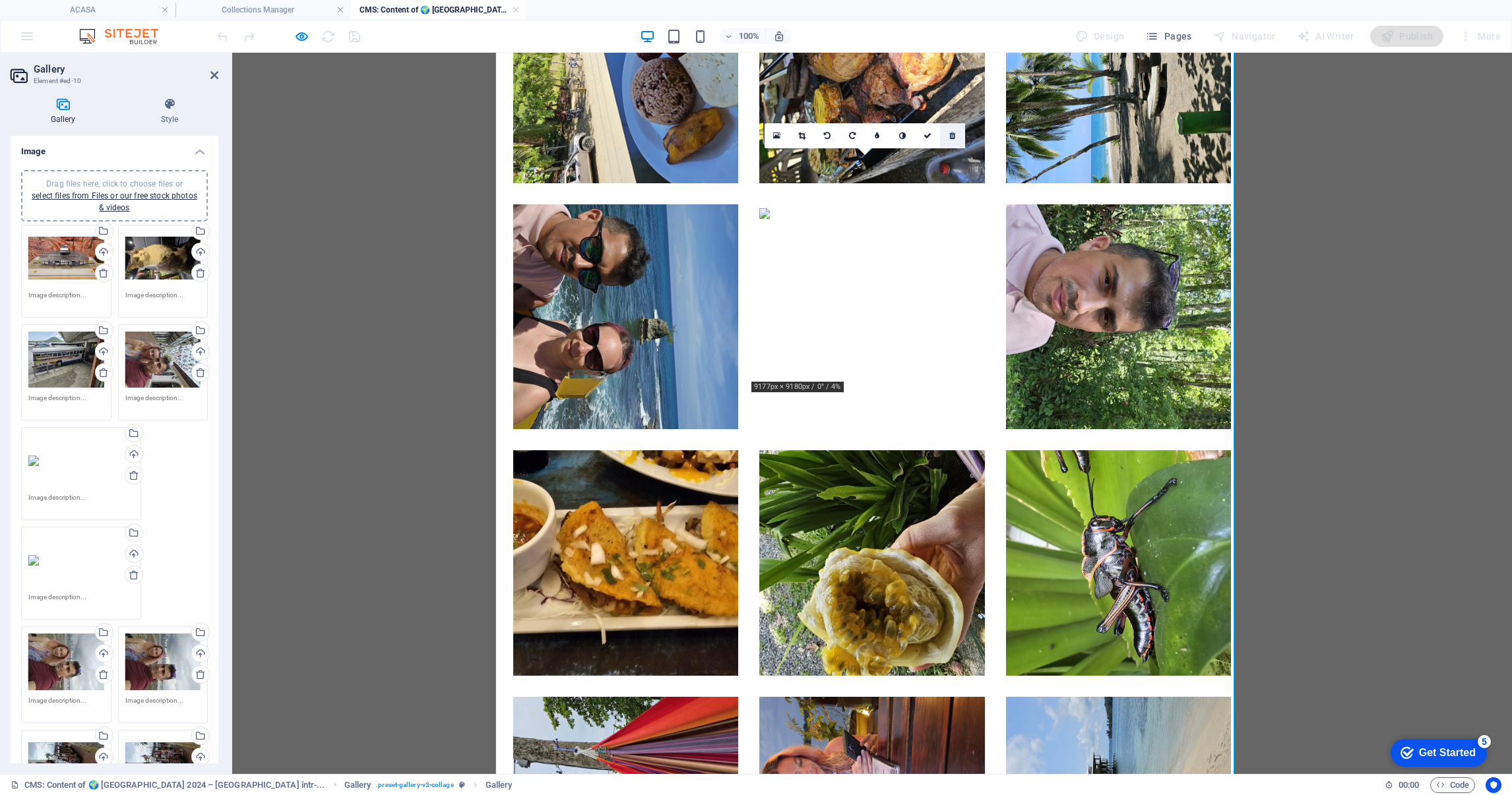
click at [947, 136] on link at bounding box center [952, 136] width 25 height 25
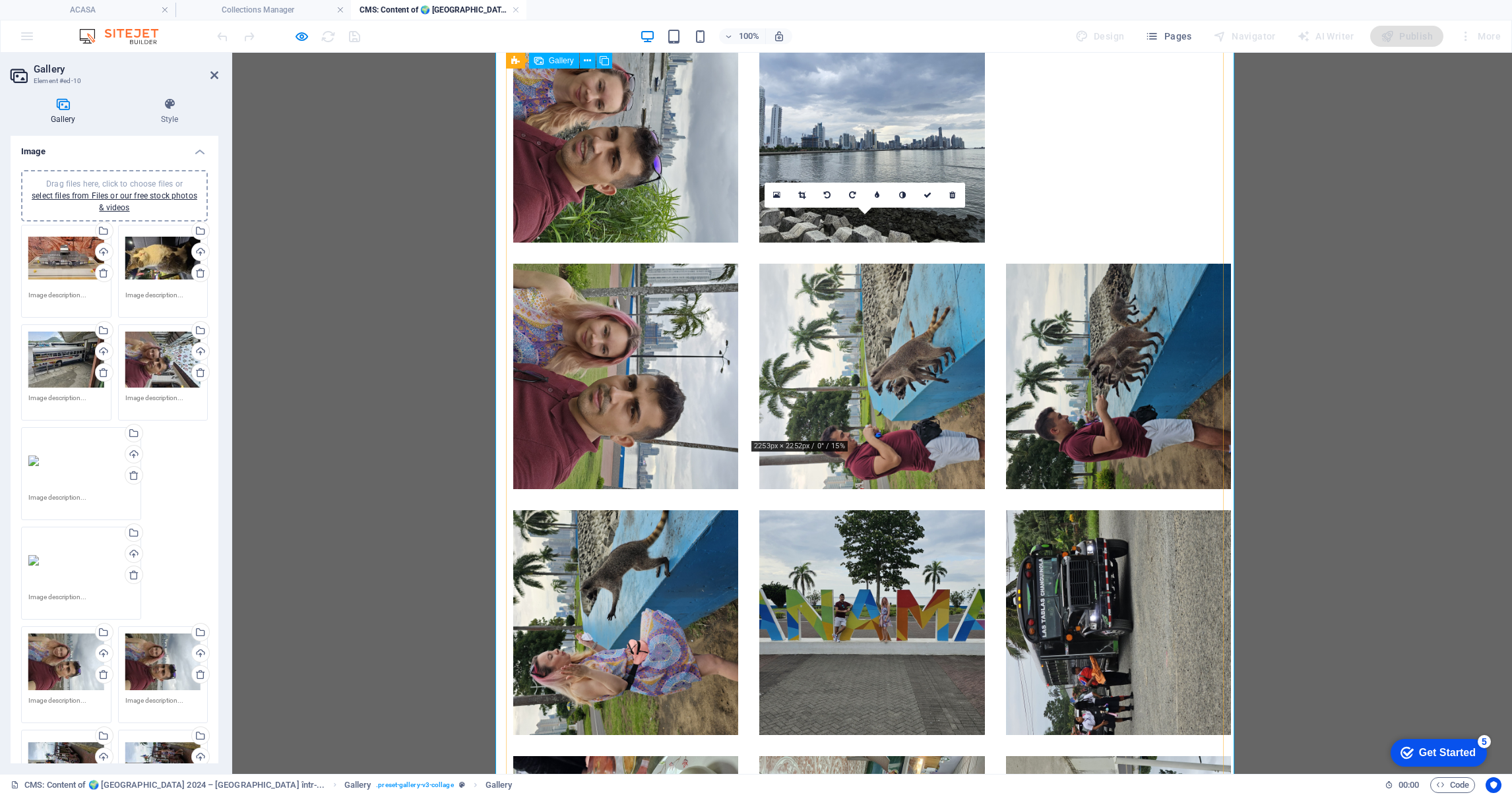
scroll to position [2390, 0]
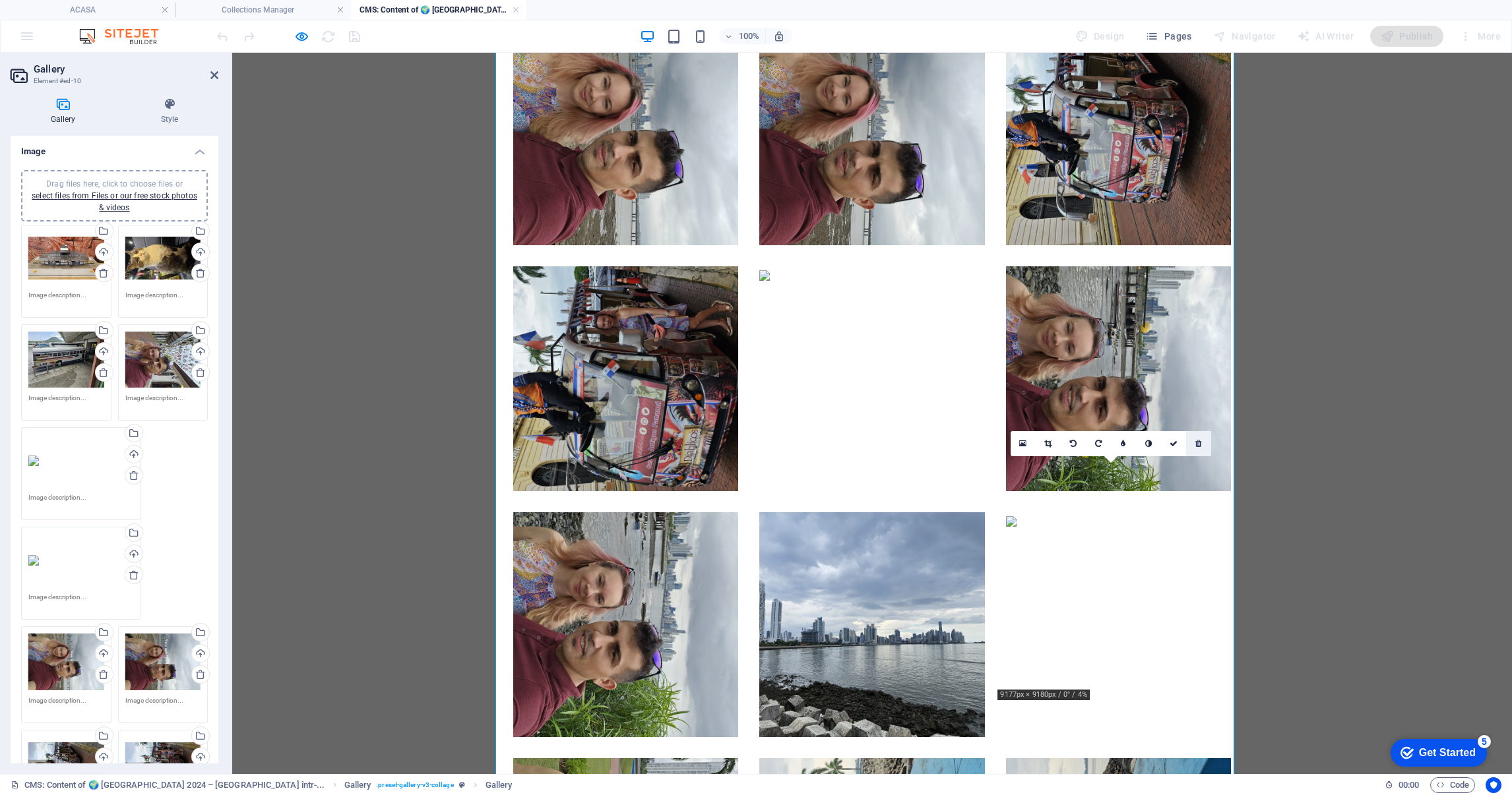
click at [1197, 440] on icon at bounding box center [1198, 444] width 6 height 8
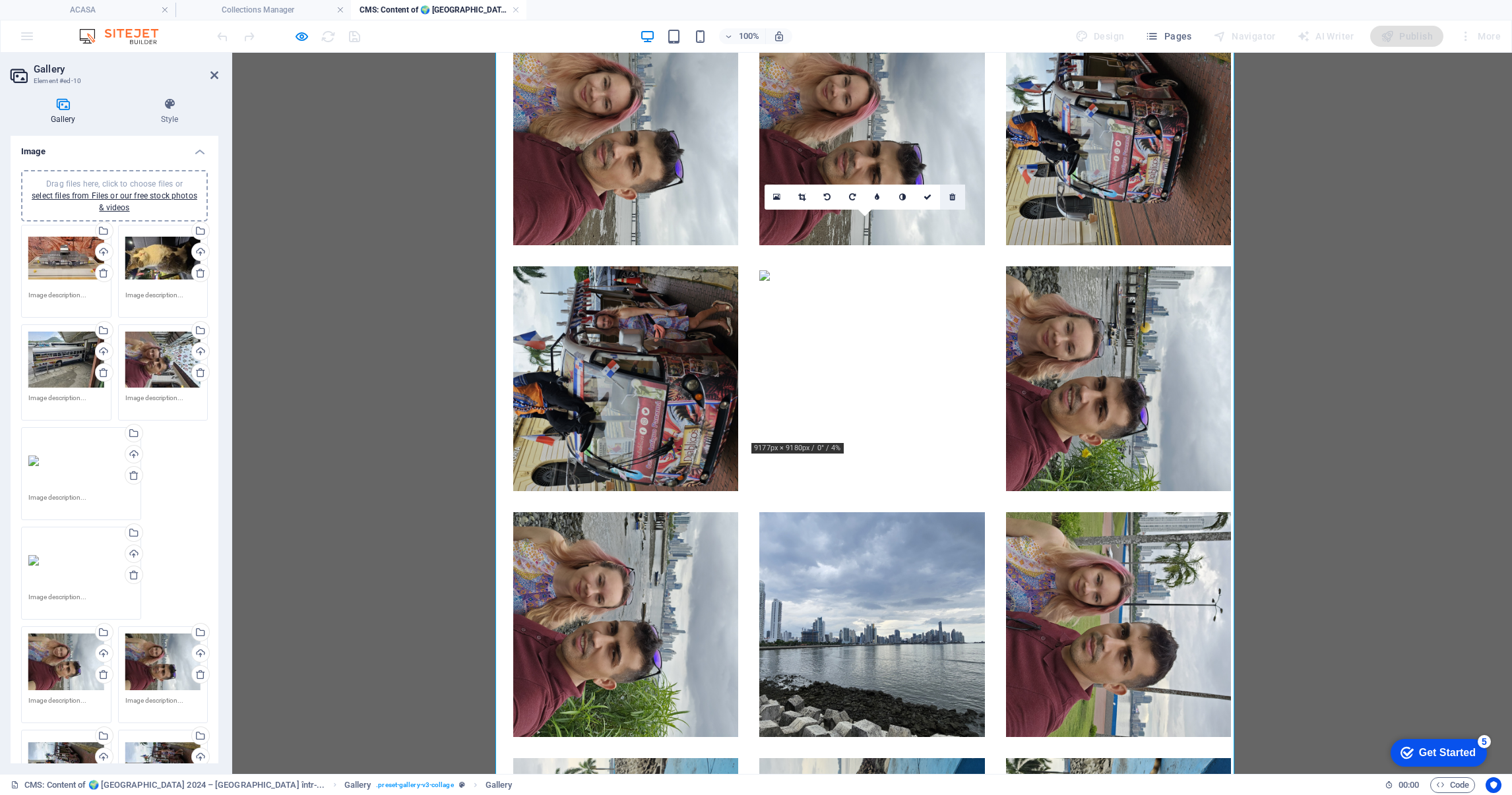
click at [955, 196] on icon at bounding box center [952, 197] width 6 height 8
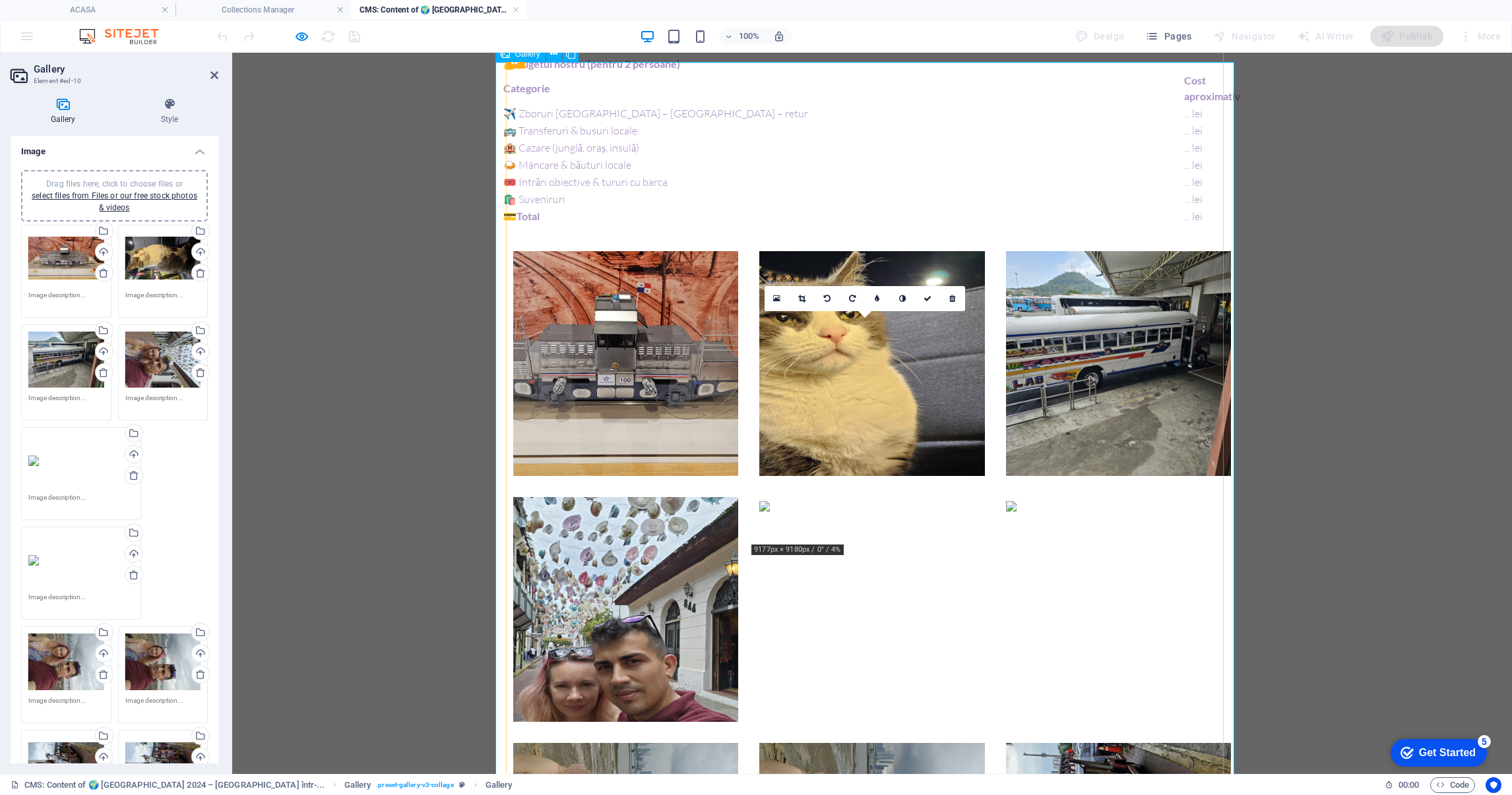
scroll to position [1599, 0]
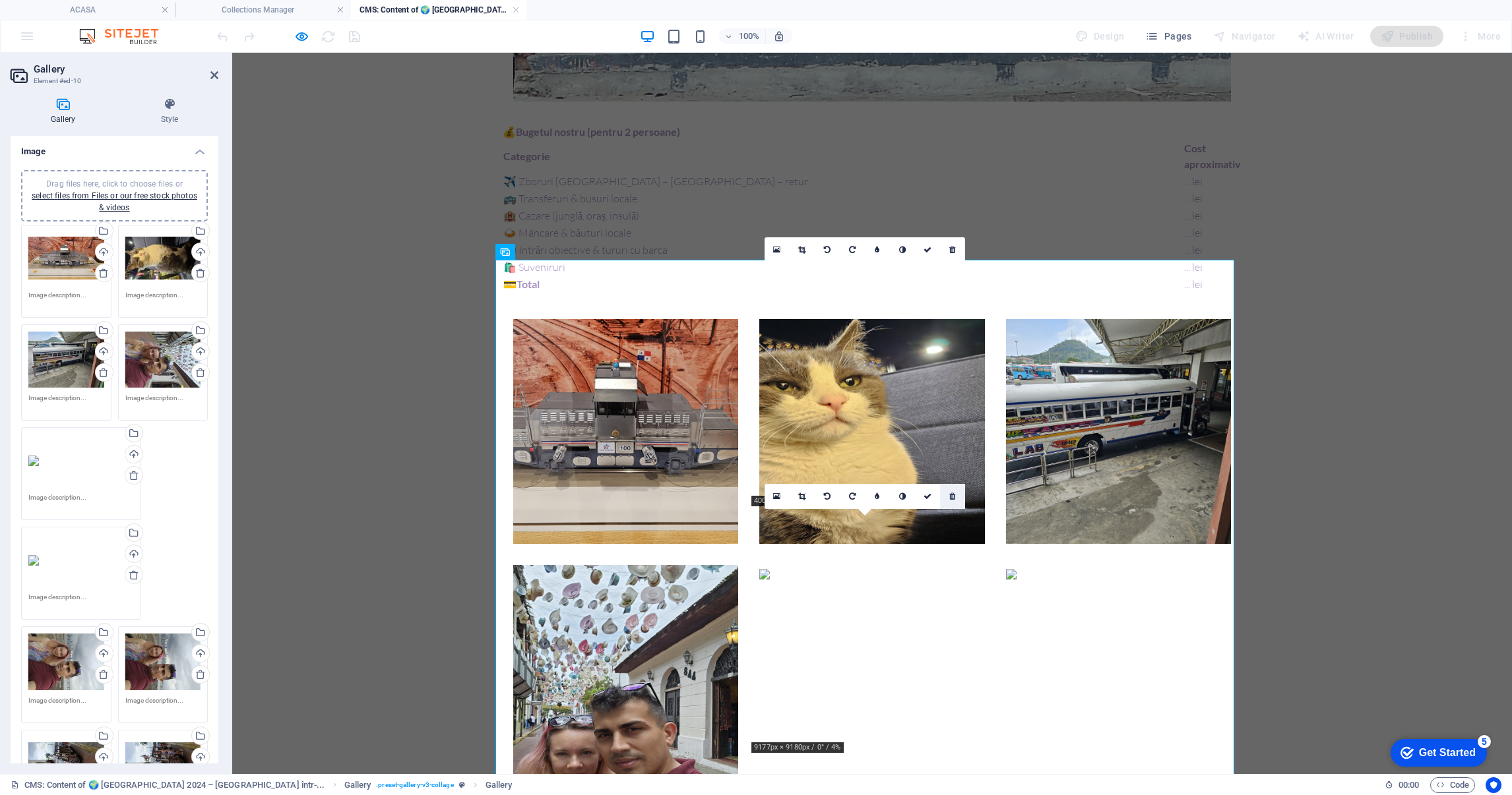
click at [952, 493] on icon at bounding box center [952, 496] width 6 height 8
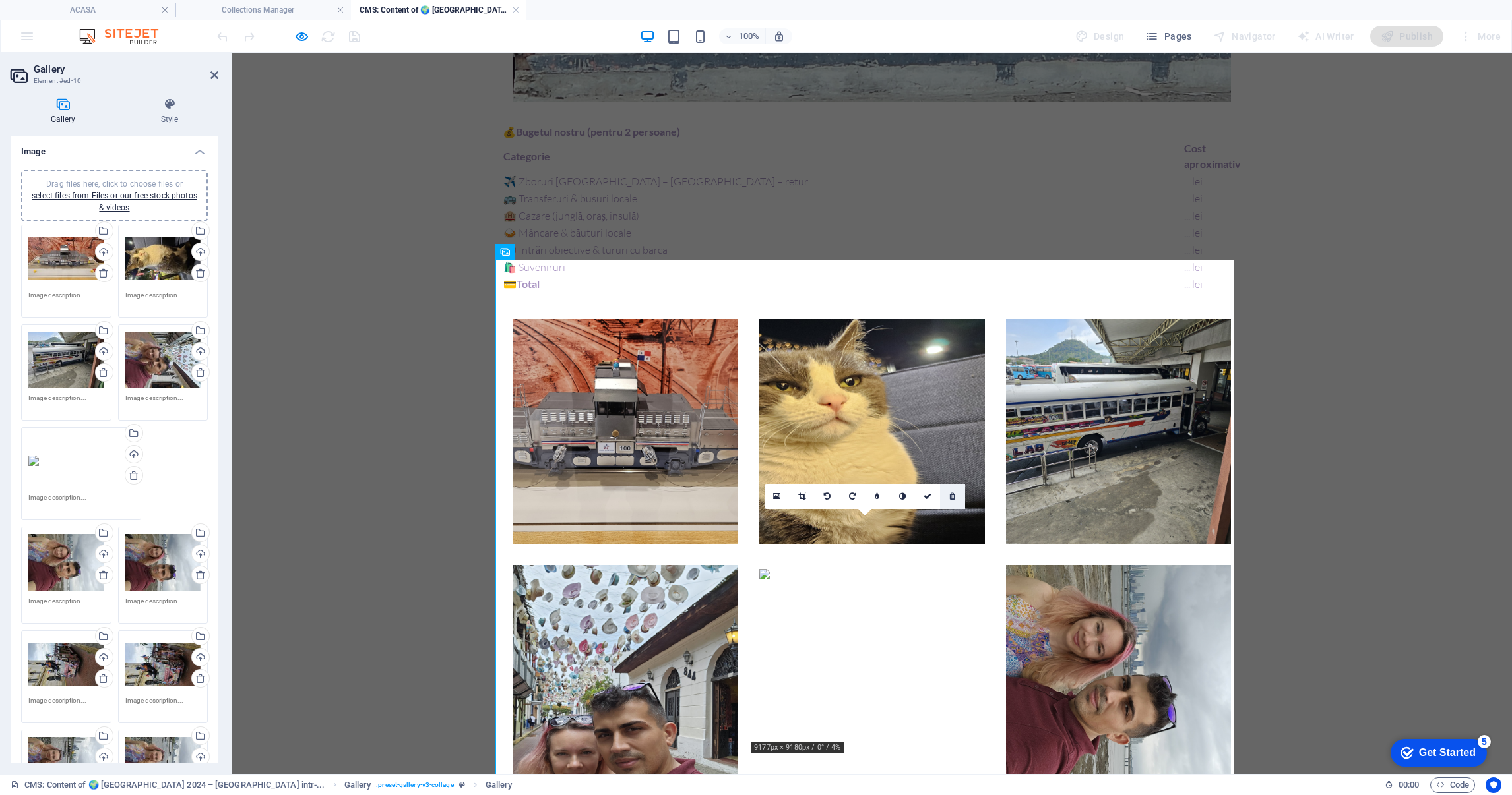
click at [951, 493] on icon at bounding box center [952, 496] width 6 height 8
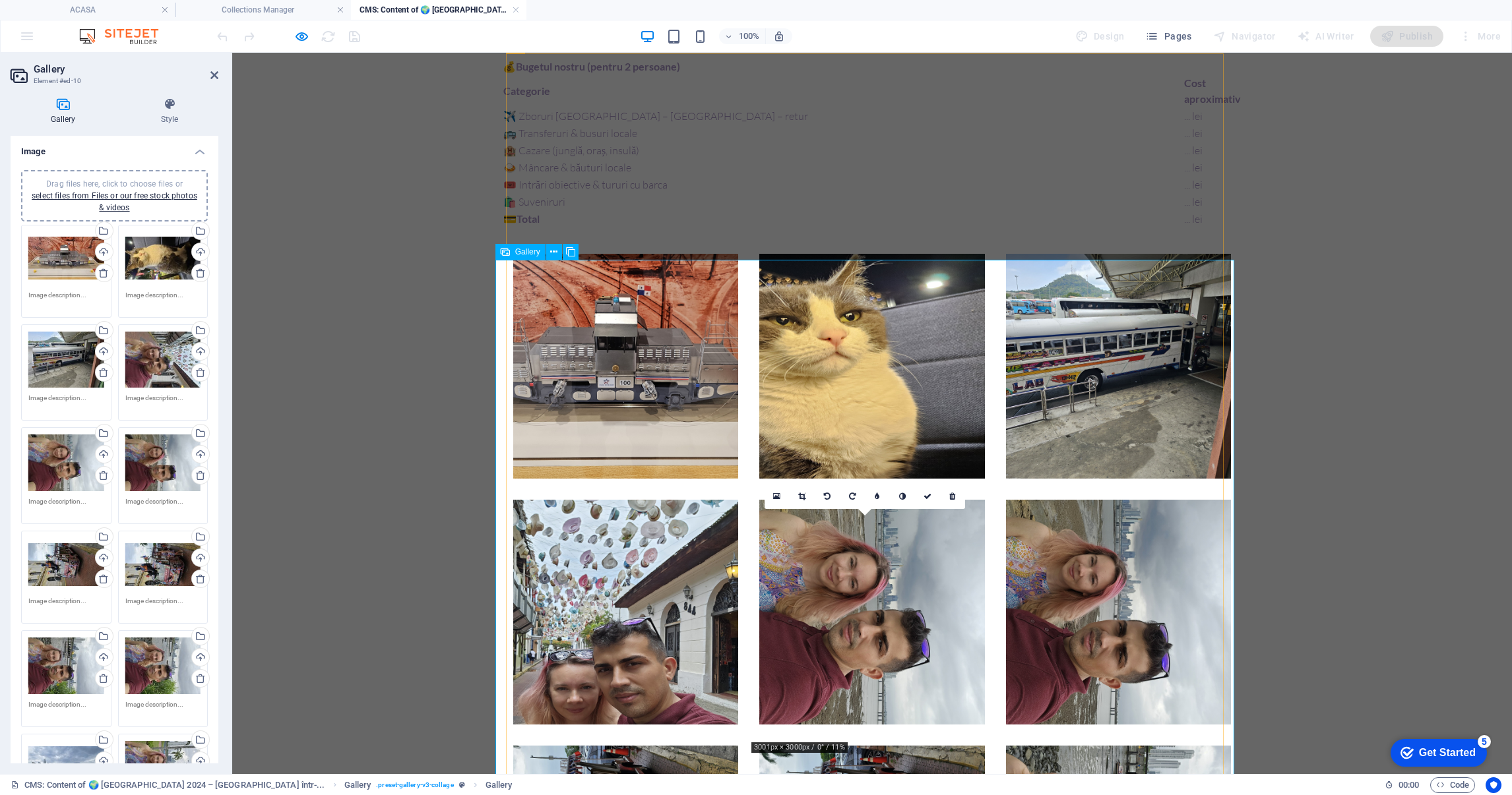
scroll to position [1698, 0]
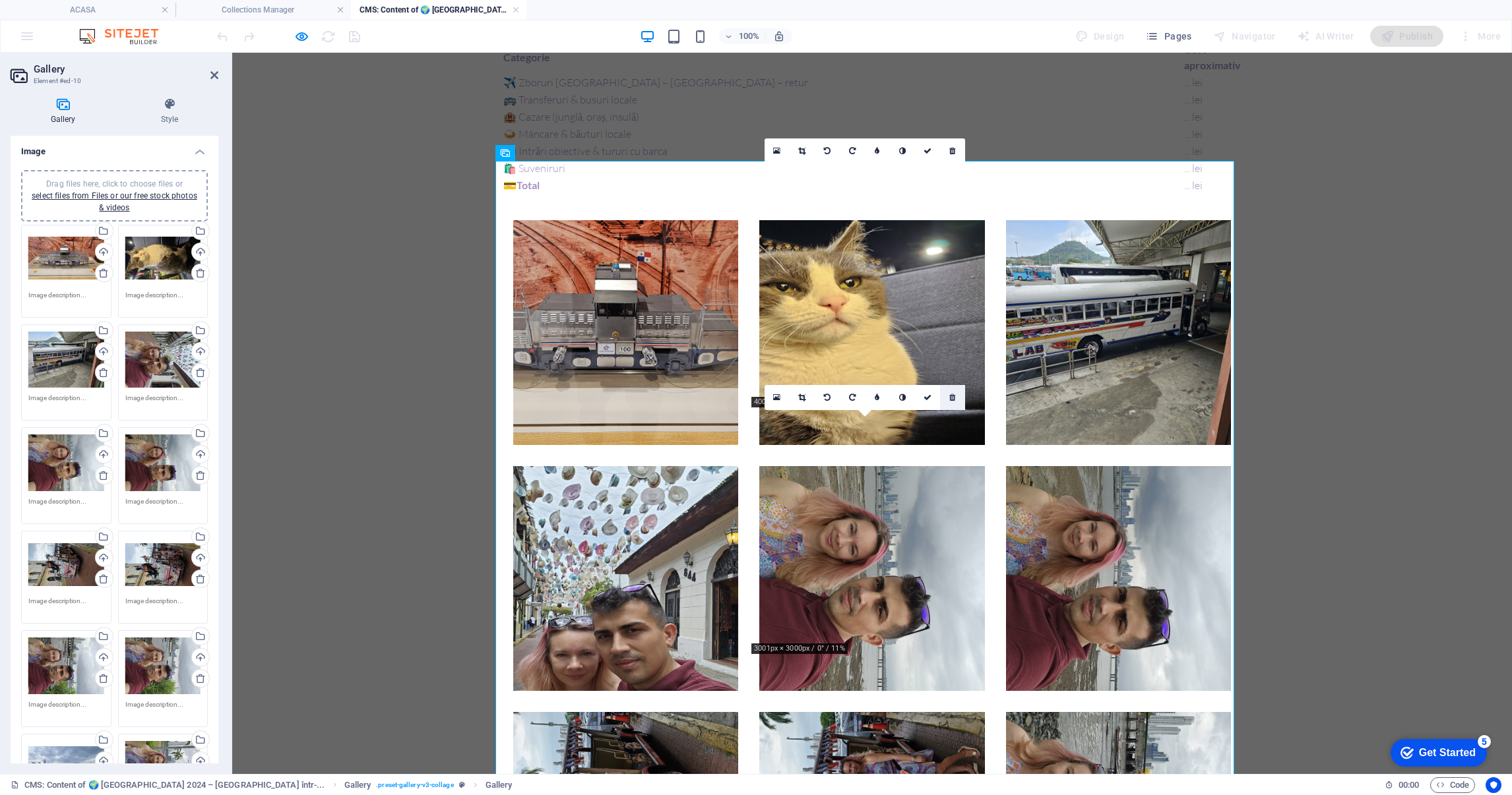
click at [955, 396] on icon at bounding box center [952, 398] width 6 height 8
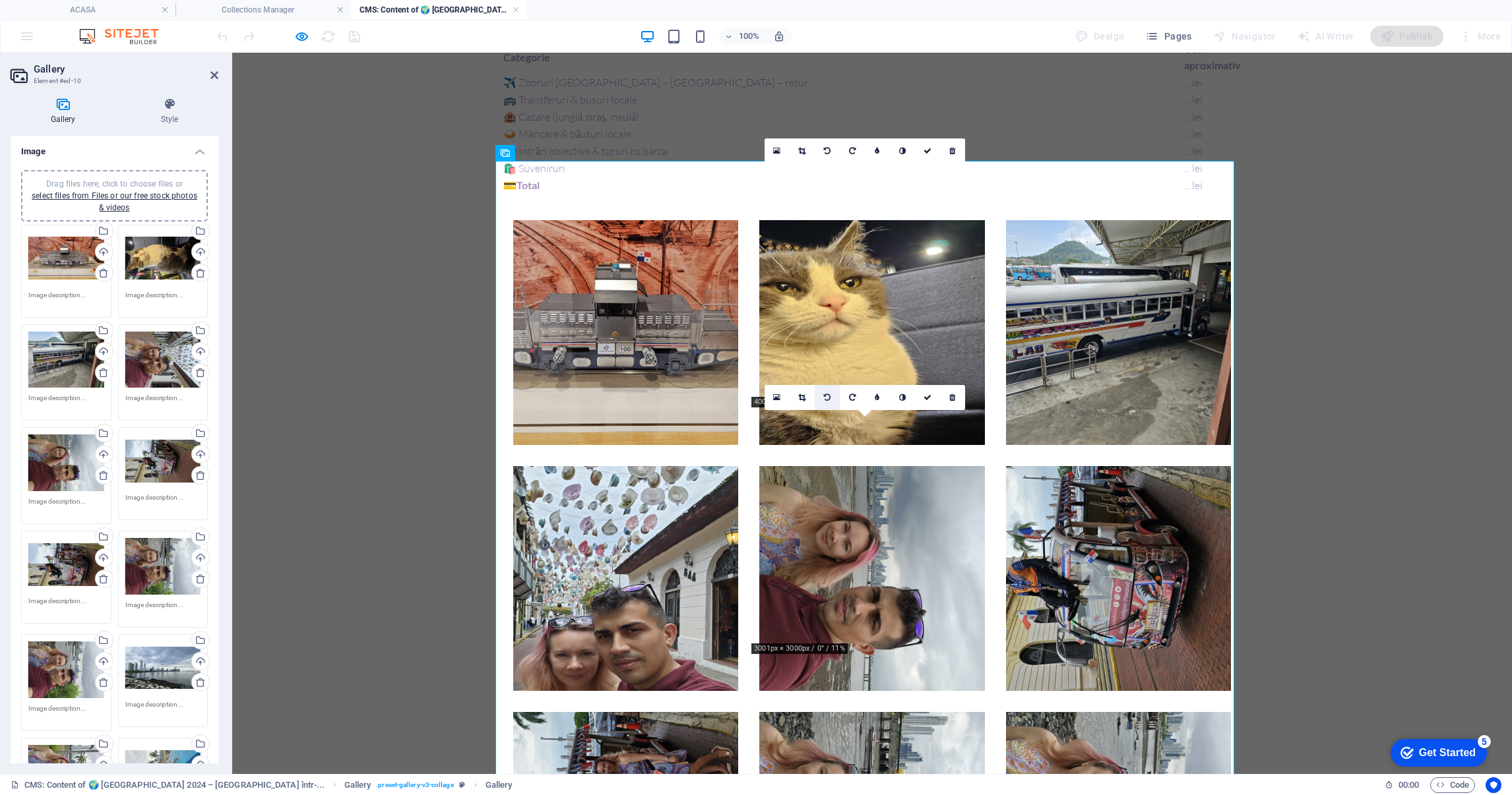
click at [827, 396] on icon at bounding box center [827, 398] width 7 height 8
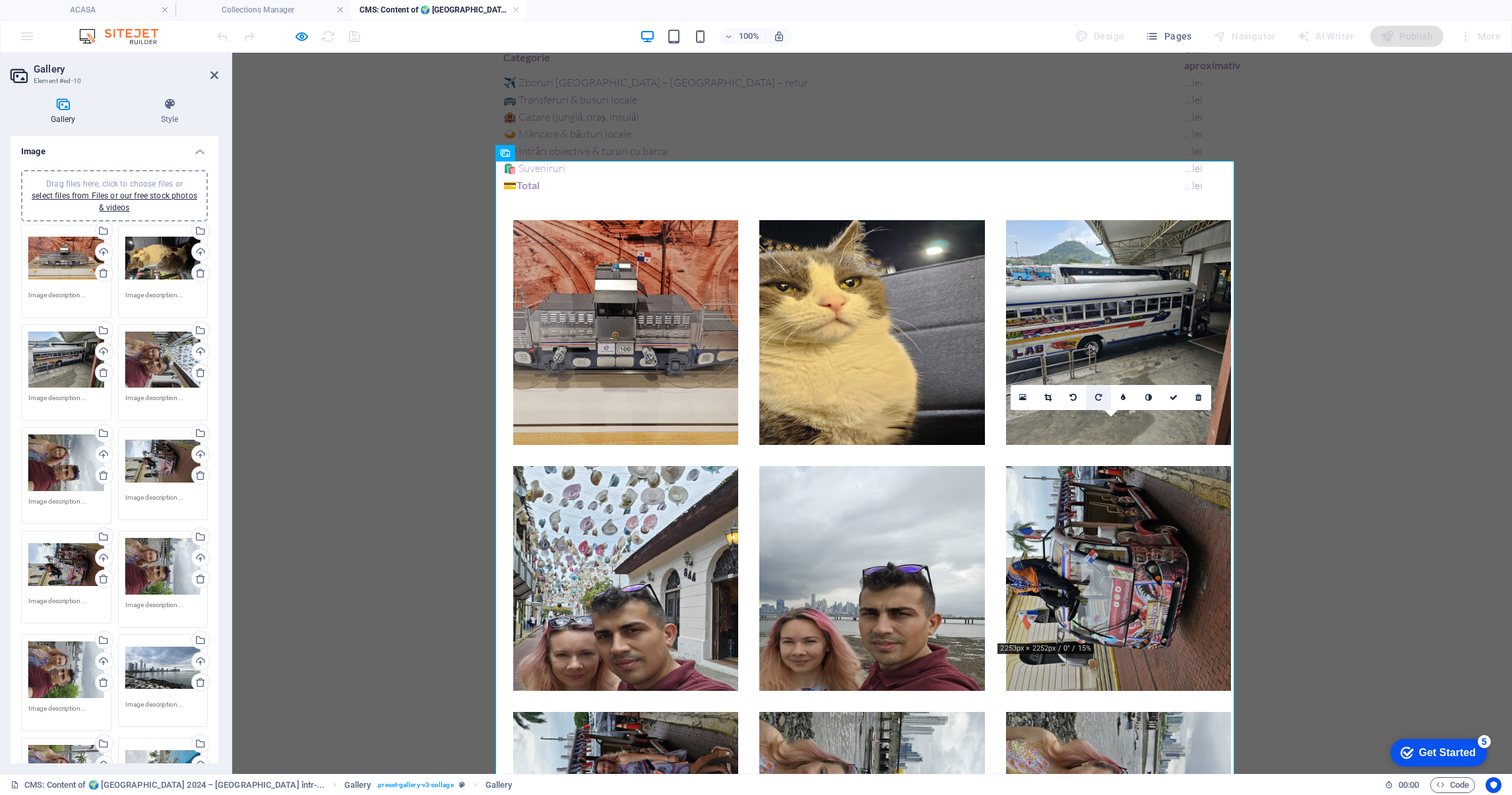
click at [1099, 394] on icon at bounding box center [1098, 398] width 7 height 8
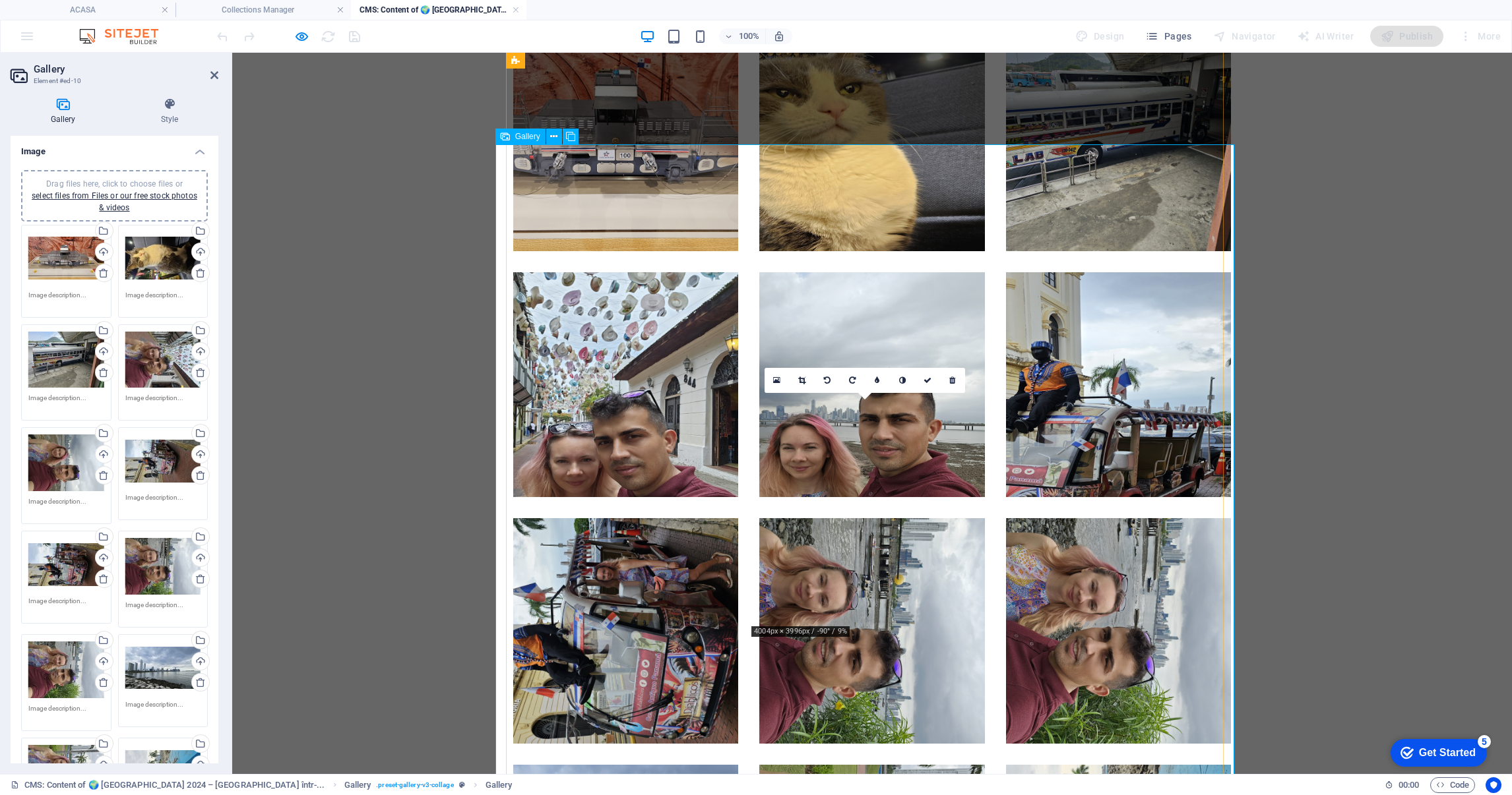
scroll to position [1896, 0]
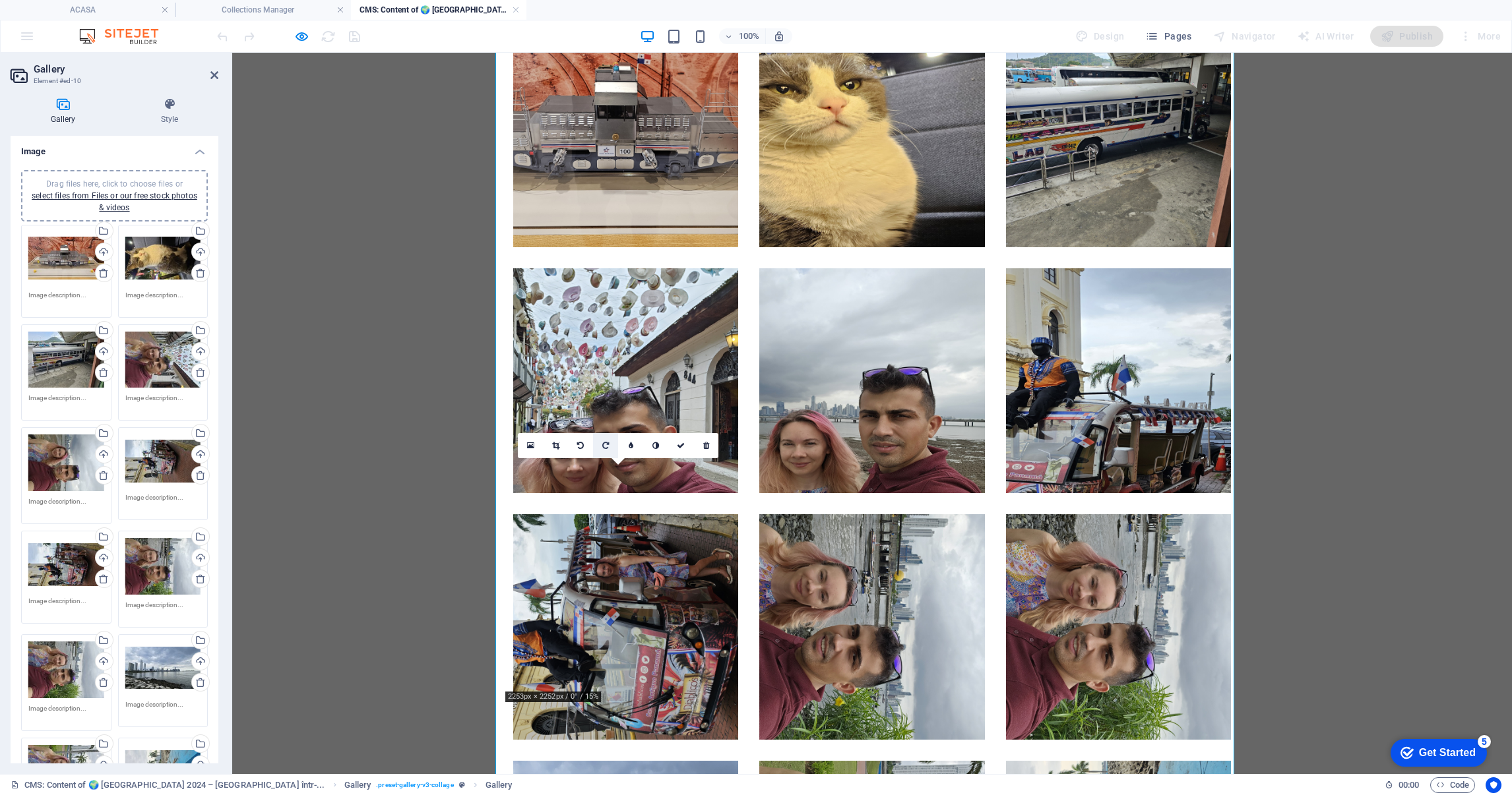
click at [607, 444] on icon at bounding box center [606, 446] width 7 height 8
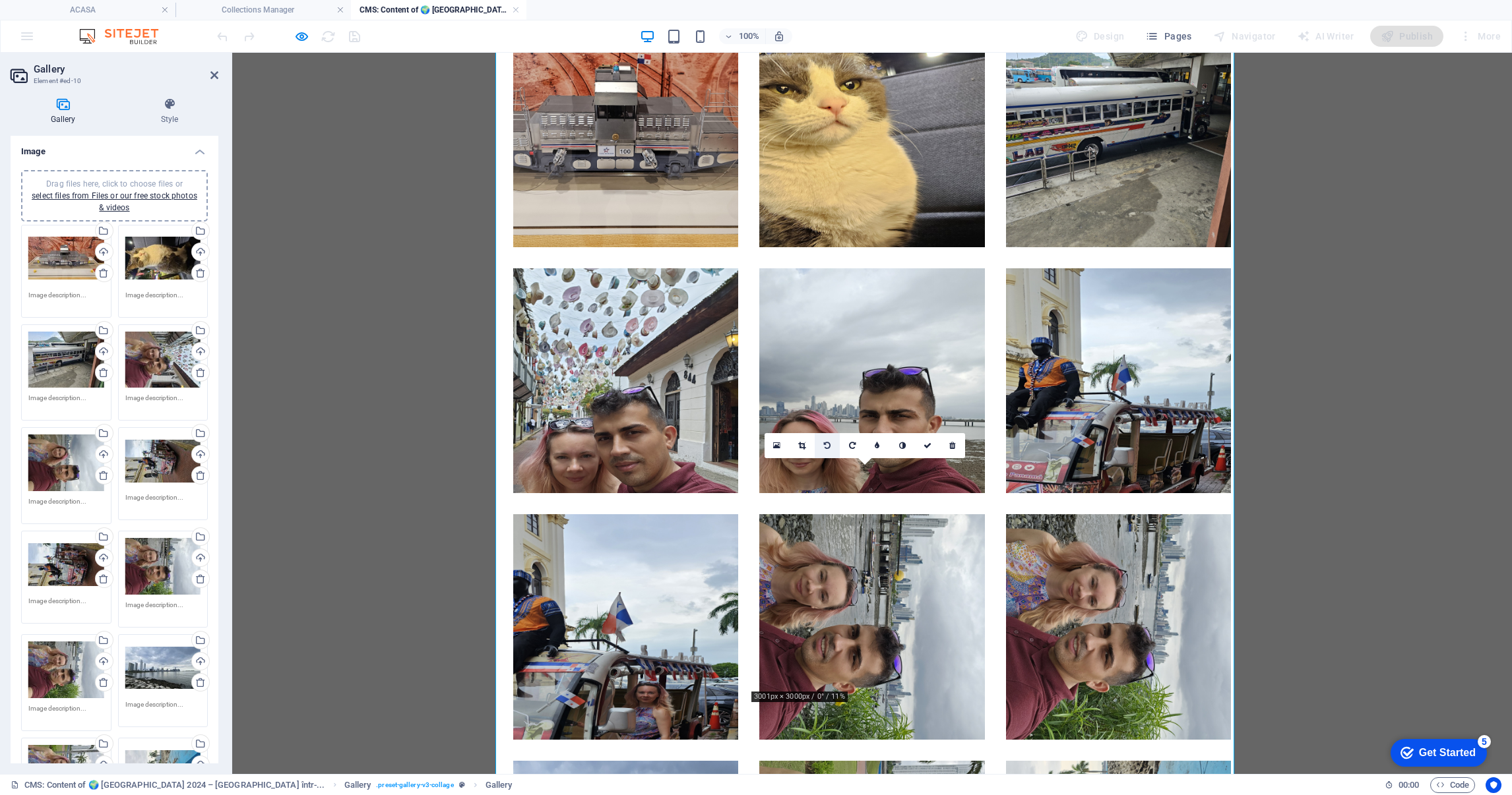
click at [825, 442] on icon at bounding box center [827, 446] width 7 height 8
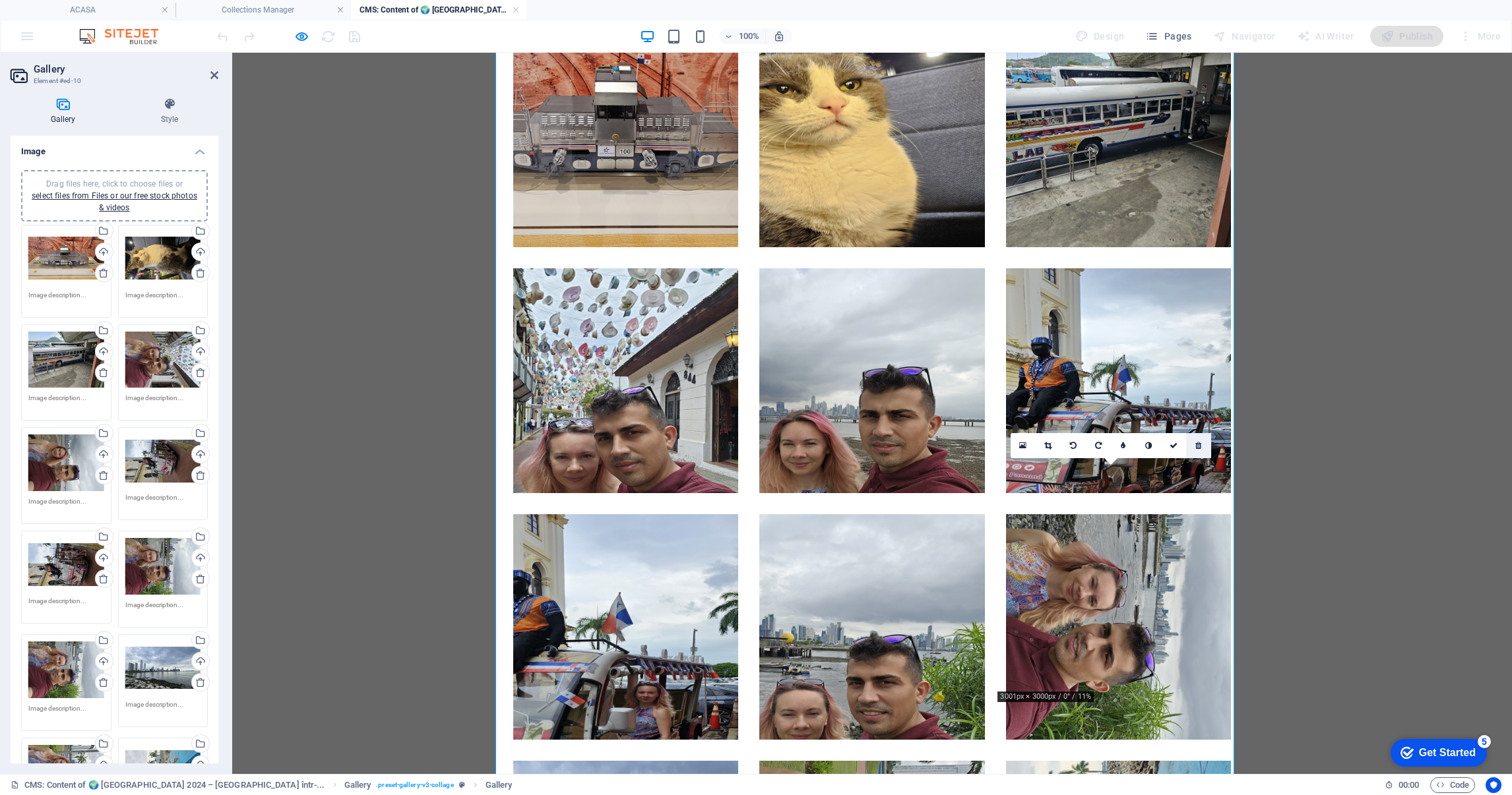
click at [1197, 443] on icon at bounding box center [1198, 446] width 6 height 8
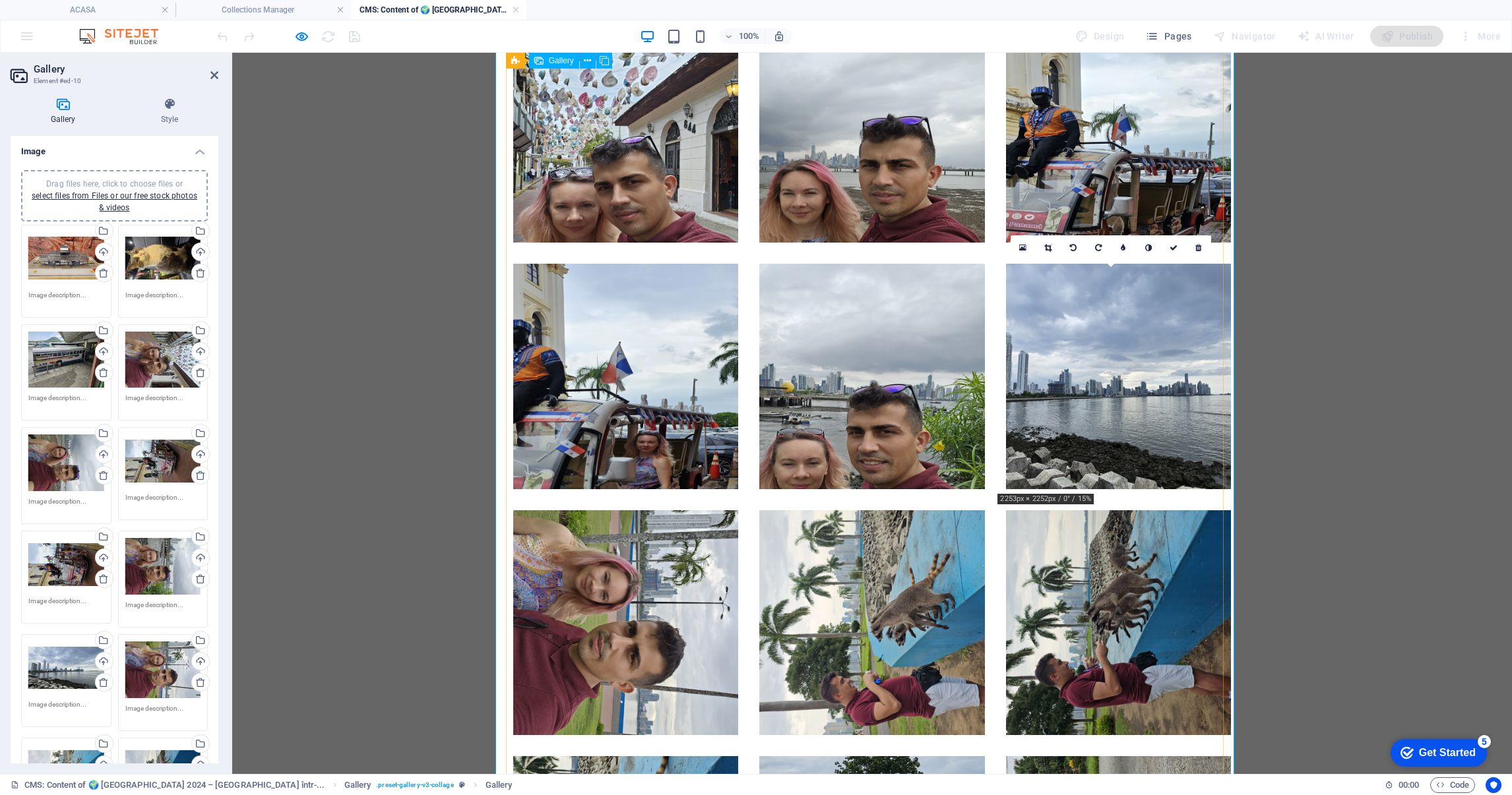
scroll to position [2192, 0]
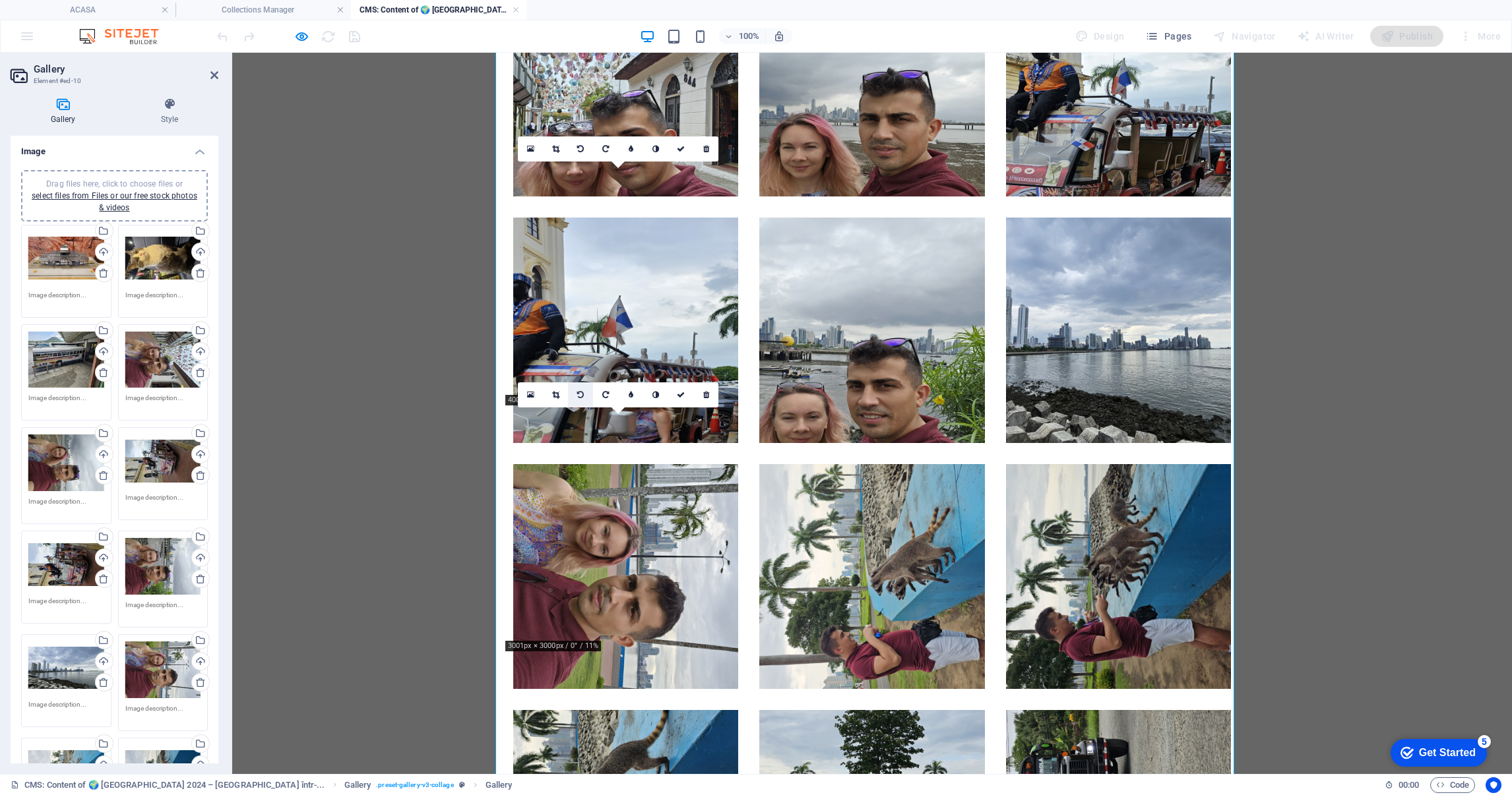
click at [579, 394] on icon at bounding box center [580, 395] width 7 height 8
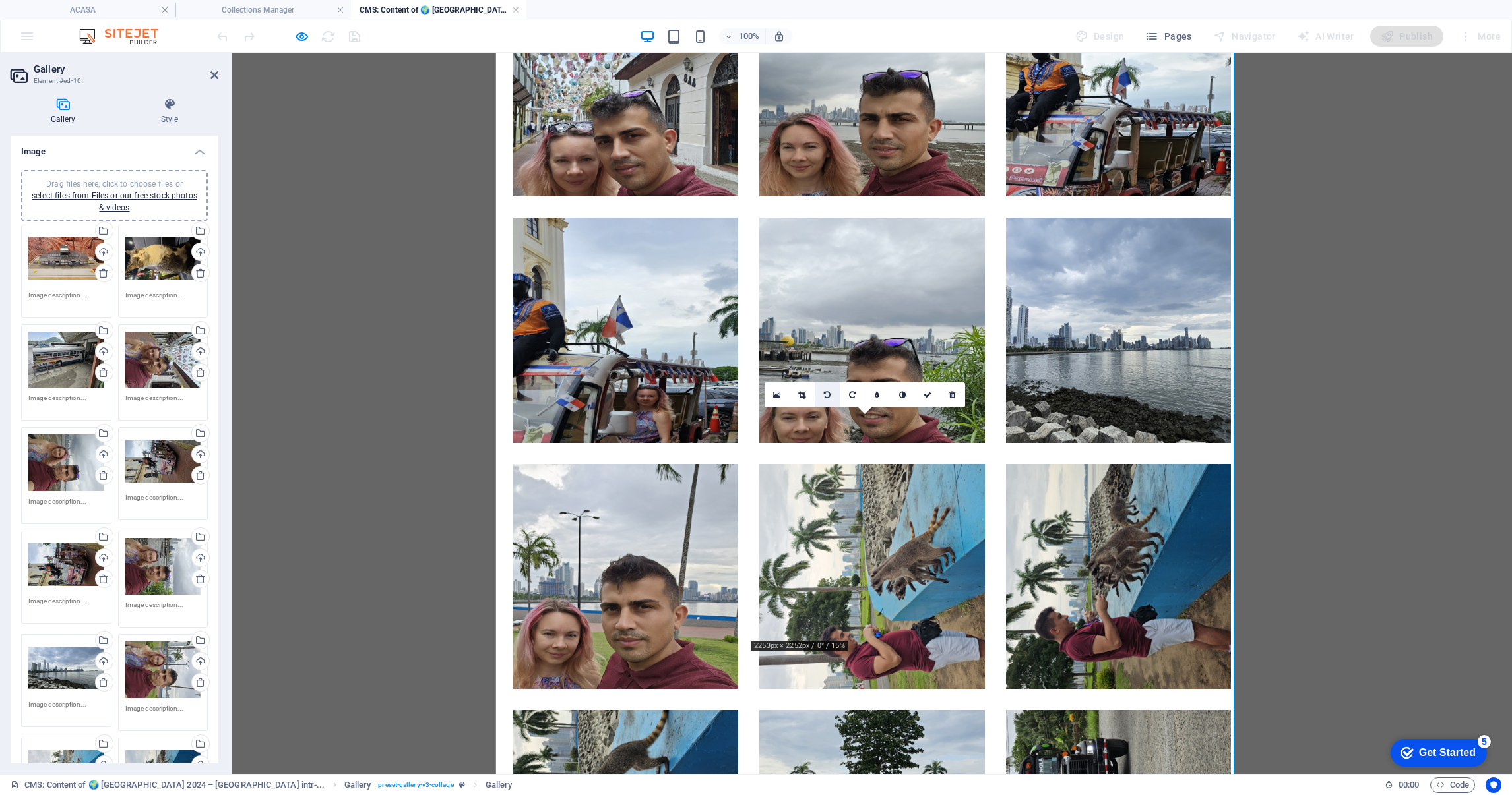
click at [828, 393] on icon at bounding box center [827, 395] width 7 height 8
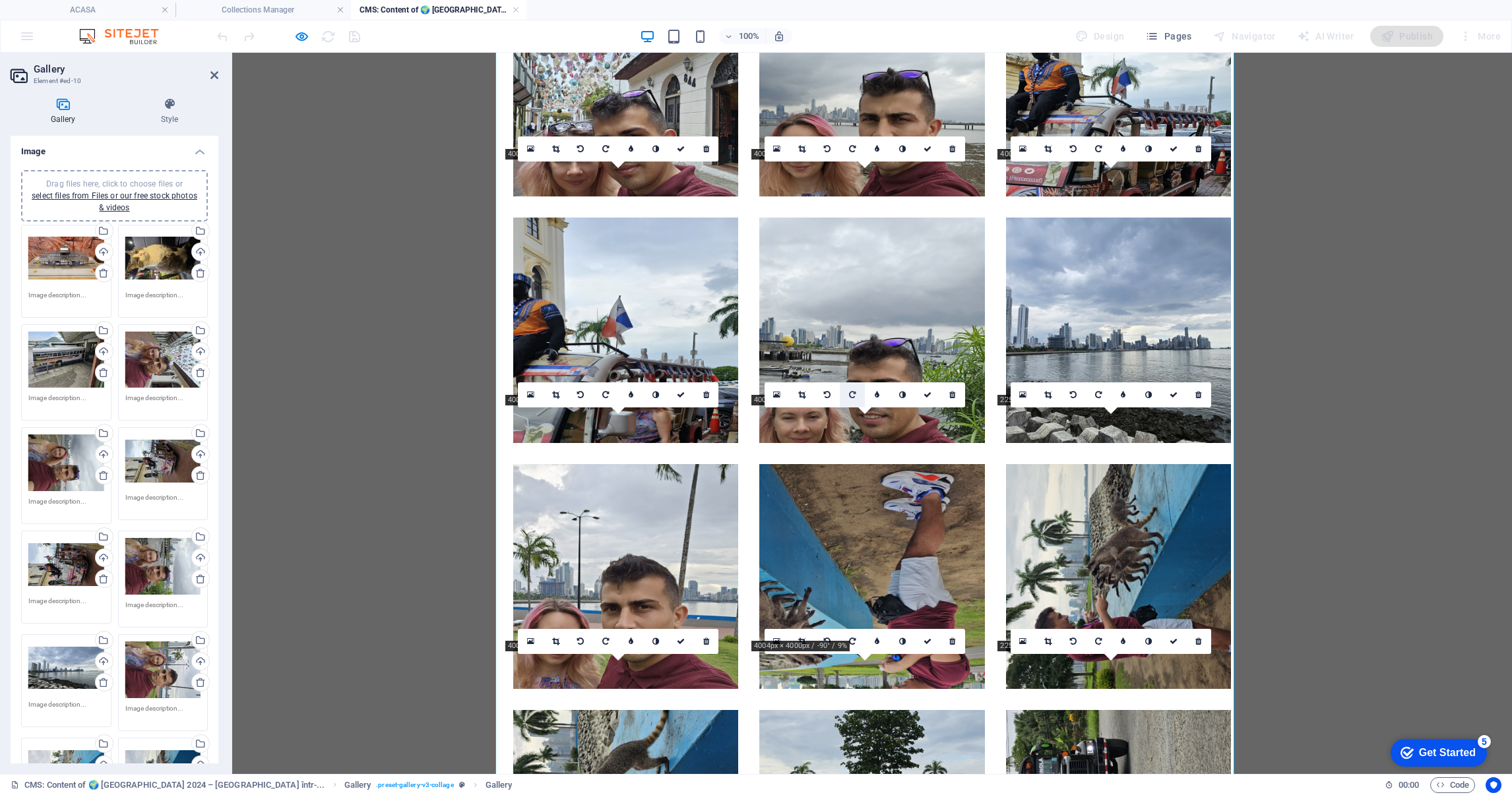
click at [849, 391] on icon at bounding box center [852, 395] width 7 height 8
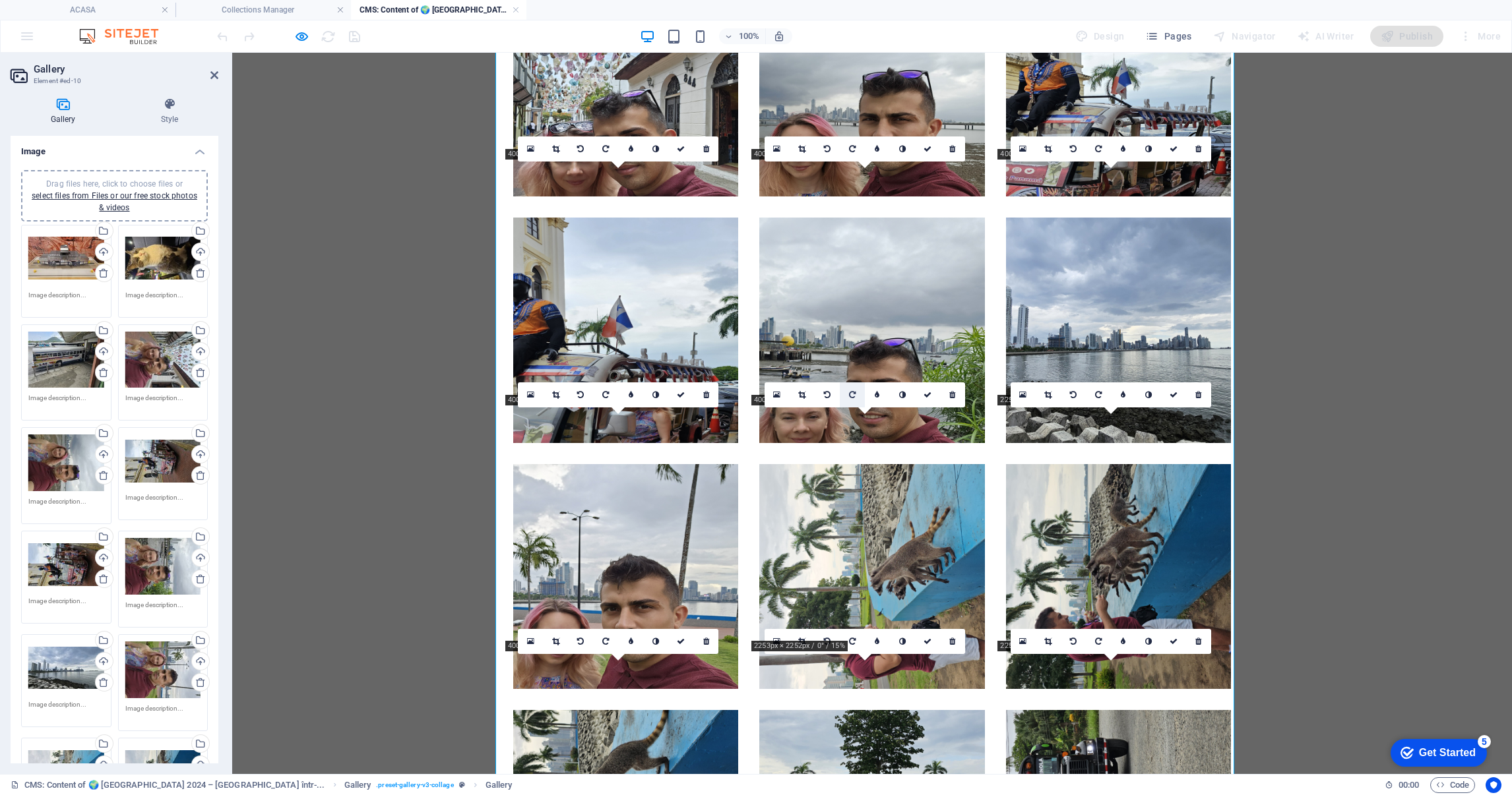
click at [849, 391] on icon at bounding box center [852, 395] width 7 height 8
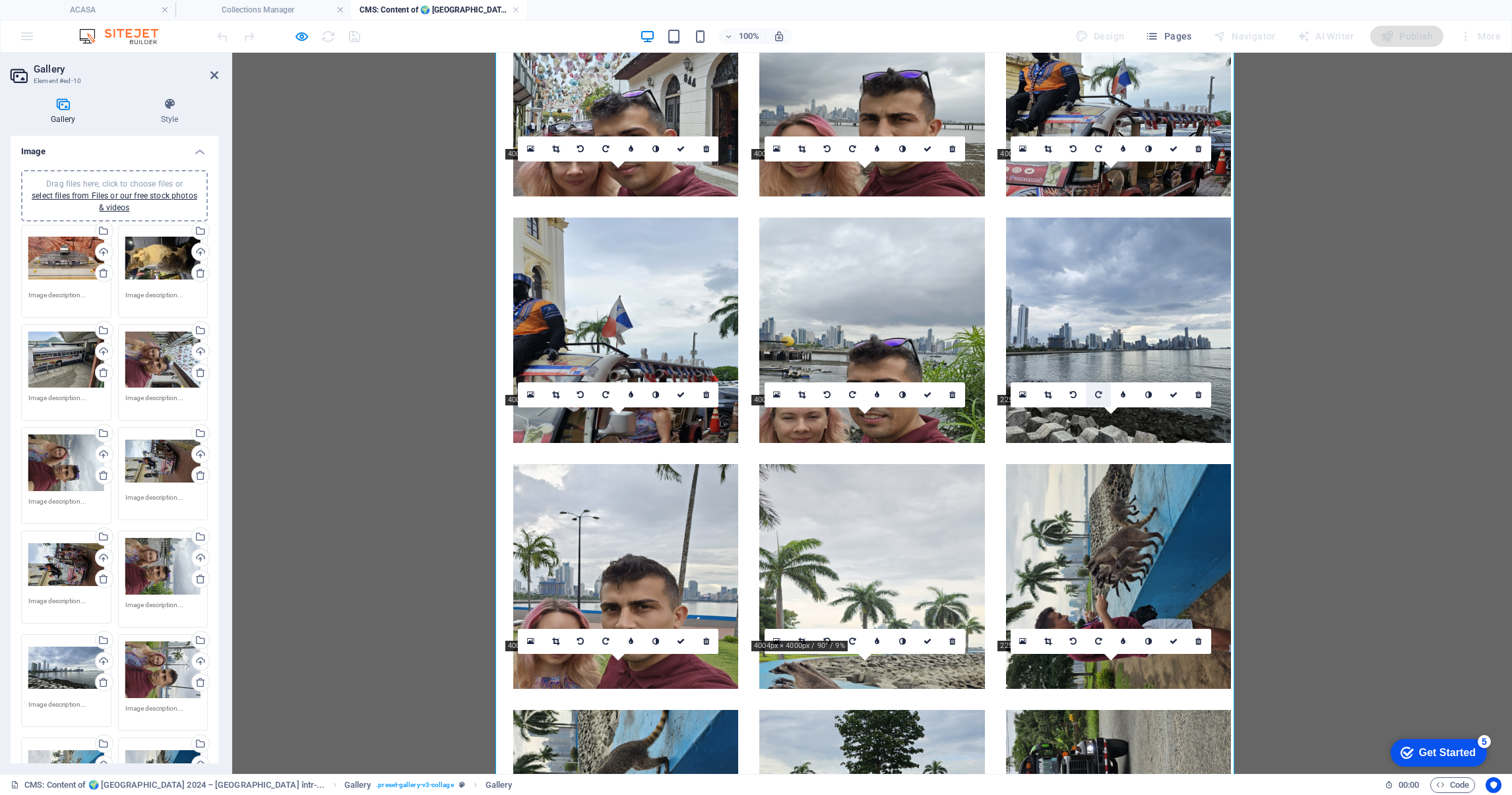
click at [1098, 397] on icon at bounding box center [1098, 395] width 7 height 8
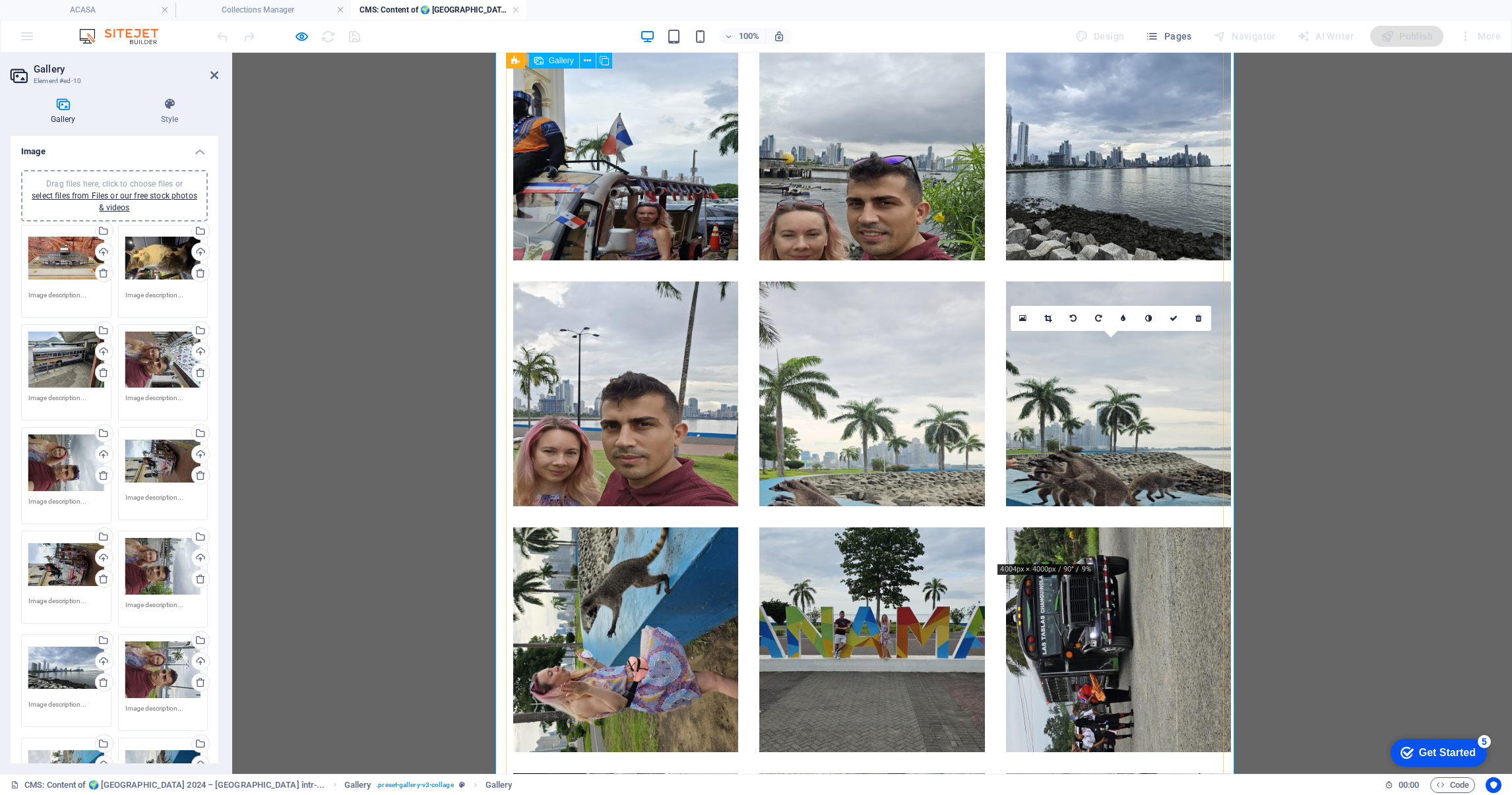
scroll to position [2489, 0]
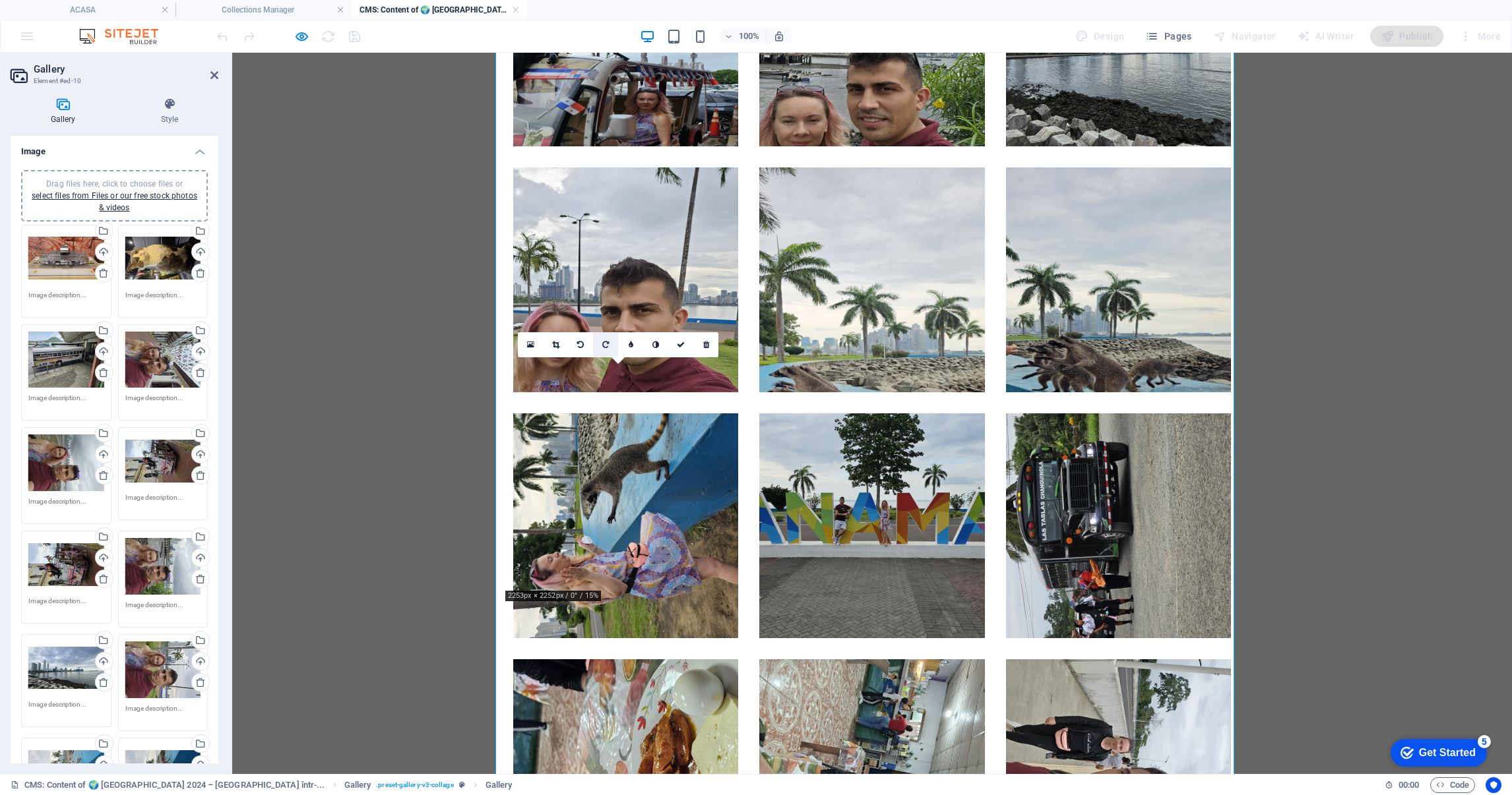
click at [608, 343] on icon at bounding box center [606, 345] width 7 height 8
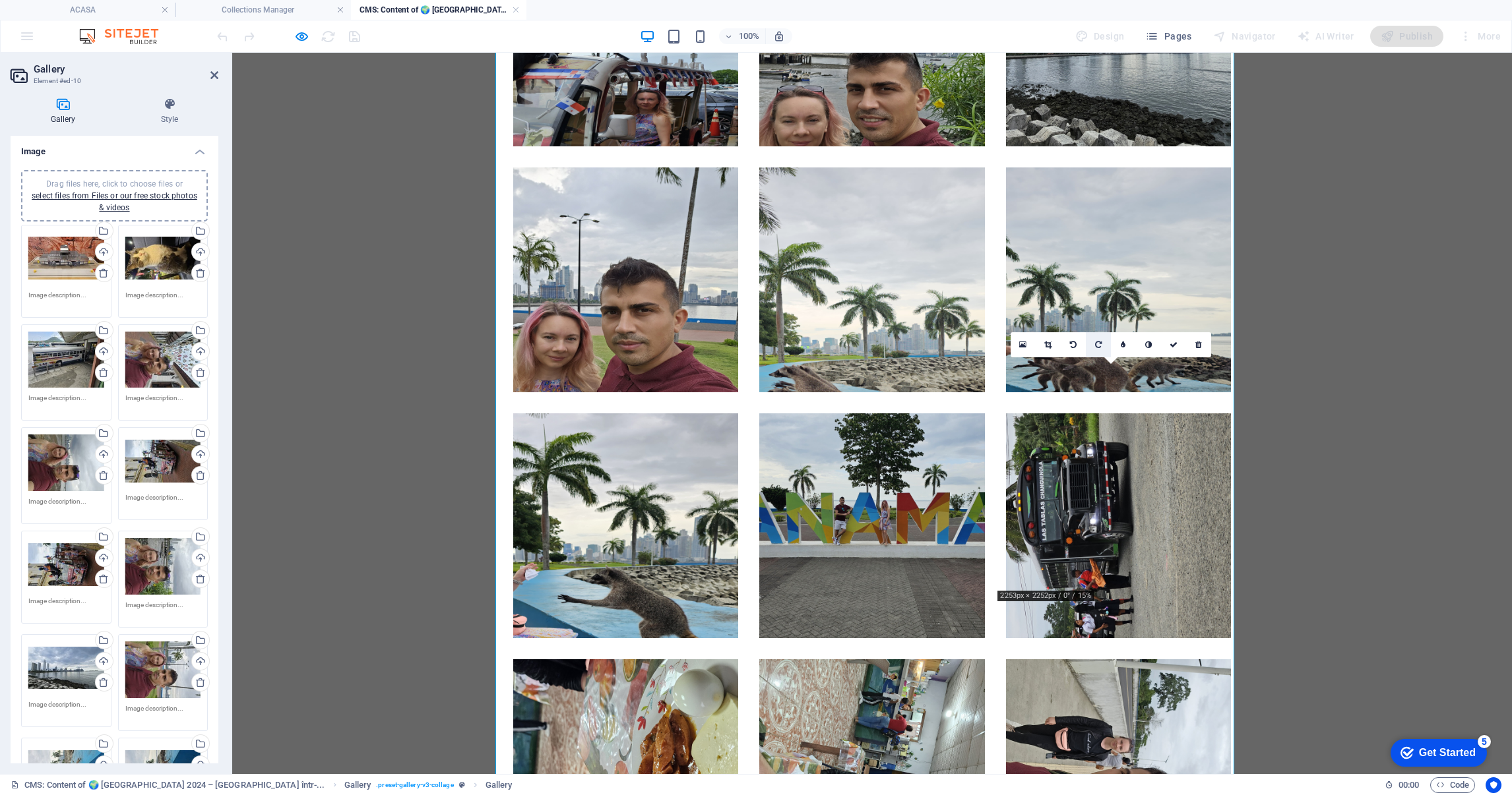
click at [1101, 347] on link at bounding box center [1098, 345] width 25 height 25
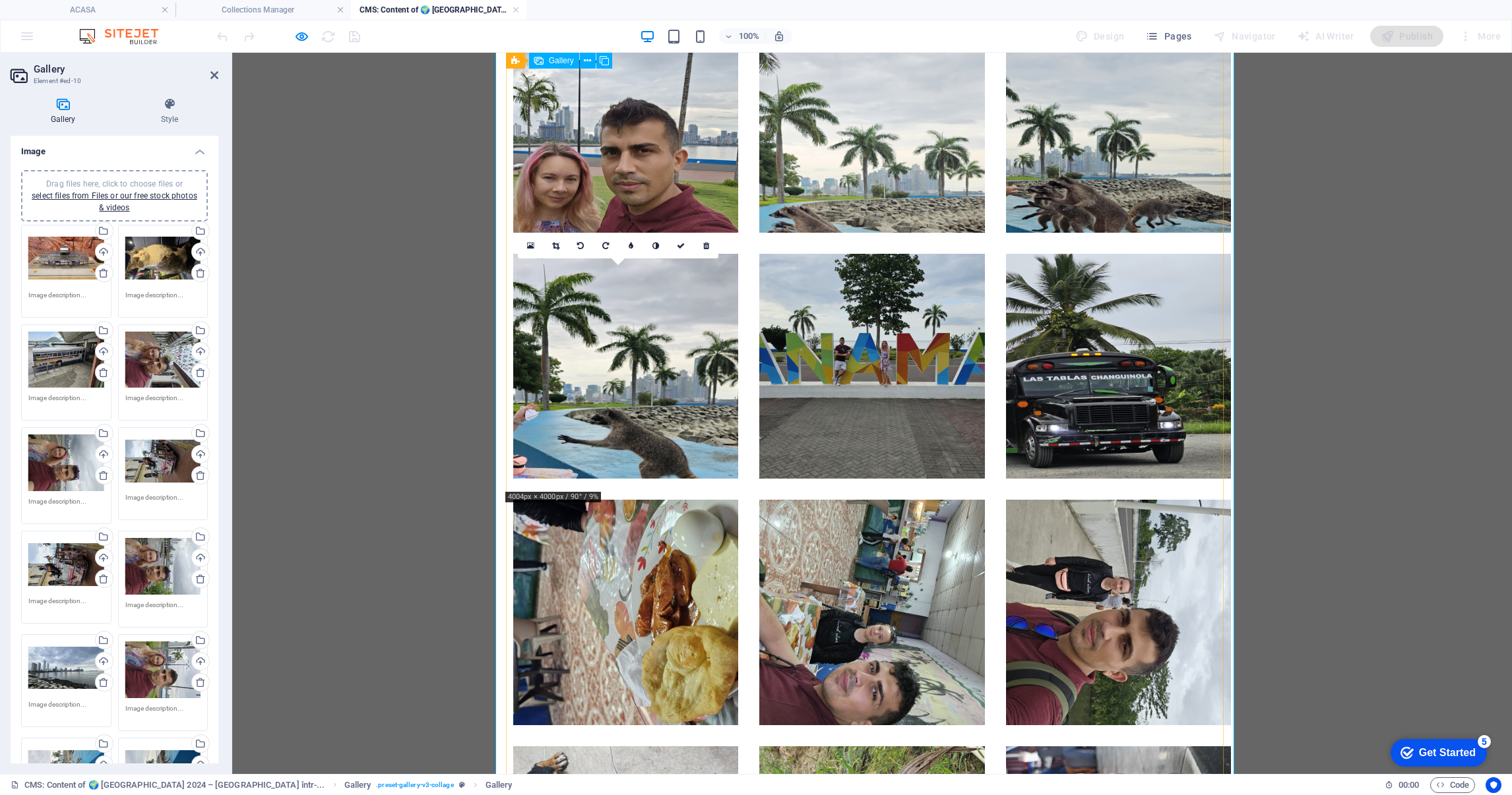
scroll to position [2687, 0]
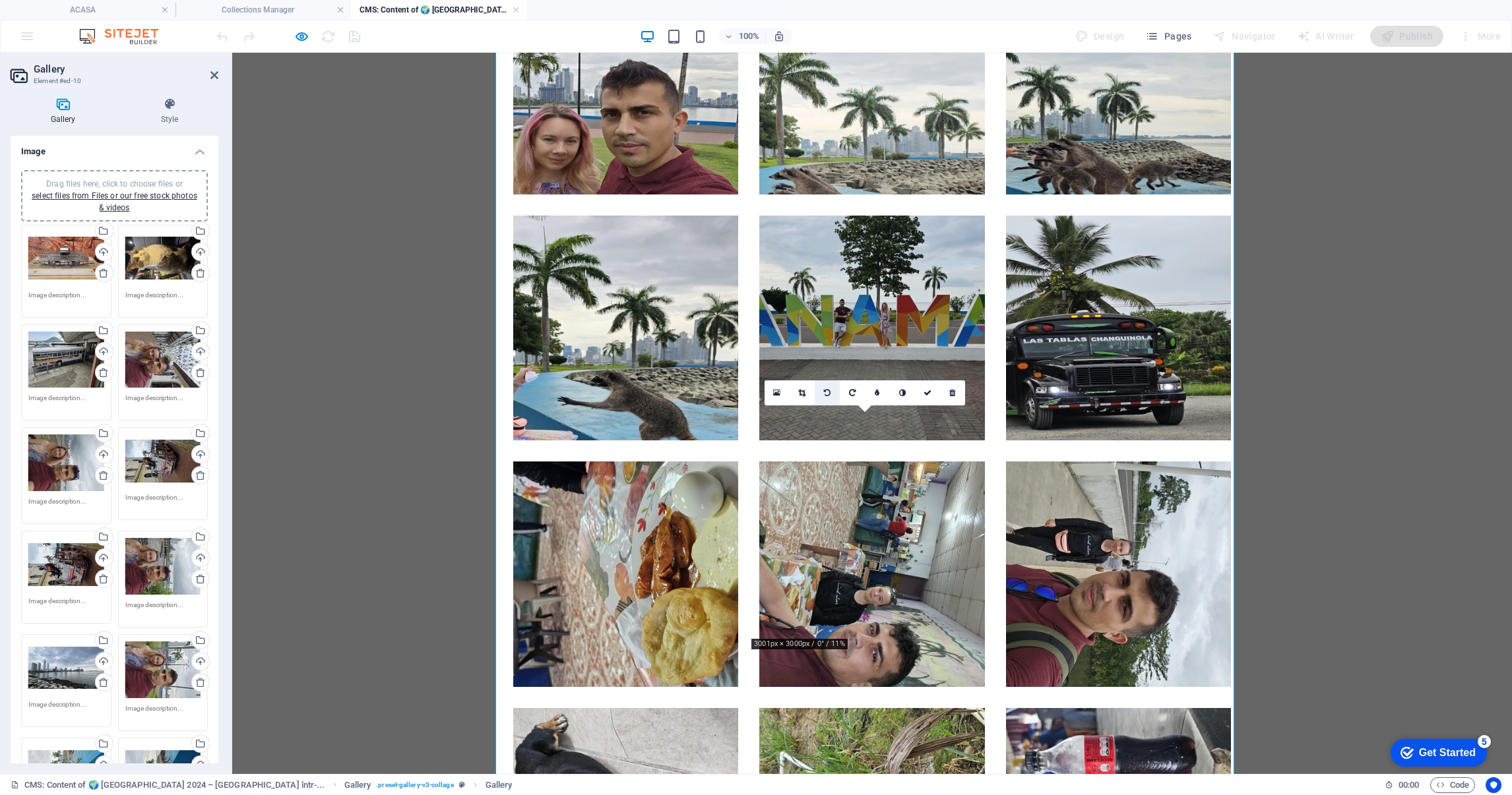
click at [828, 392] on icon at bounding box center [827, 393] width 7 height 8
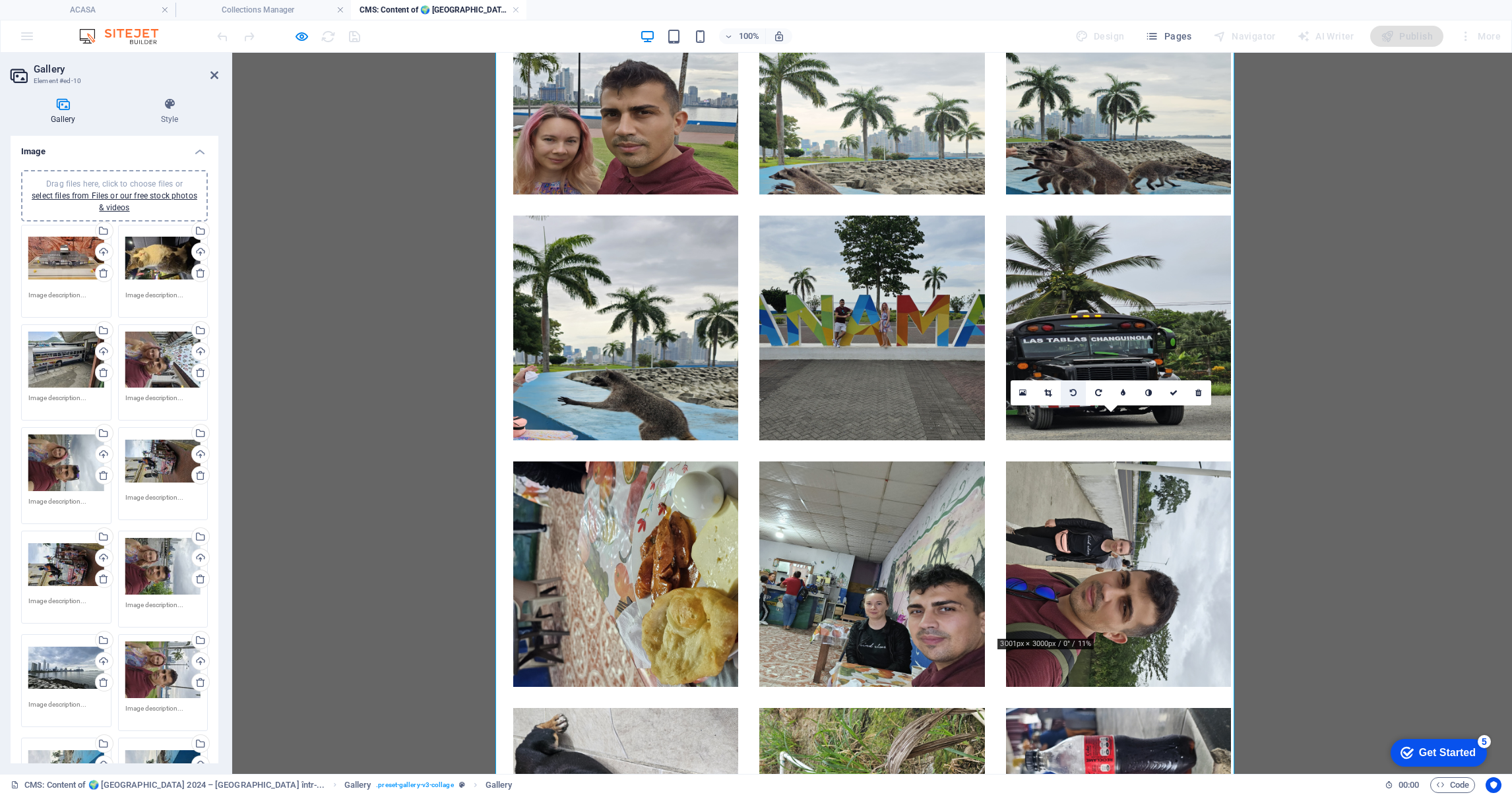
click at [1075, 393] on icon at bounding box center [1073, 393] width 7 height 8
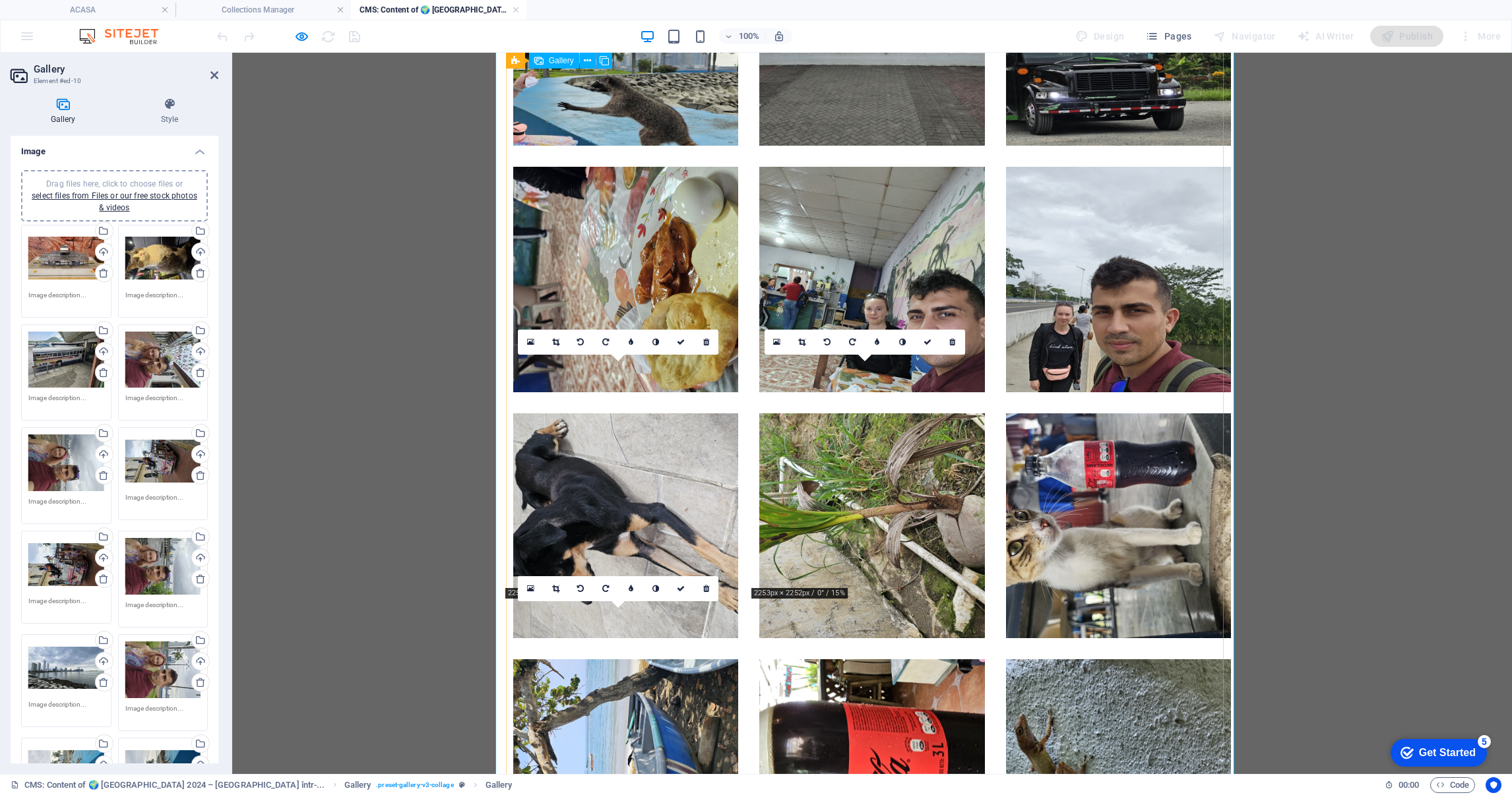
scroll to position [2984, 0]
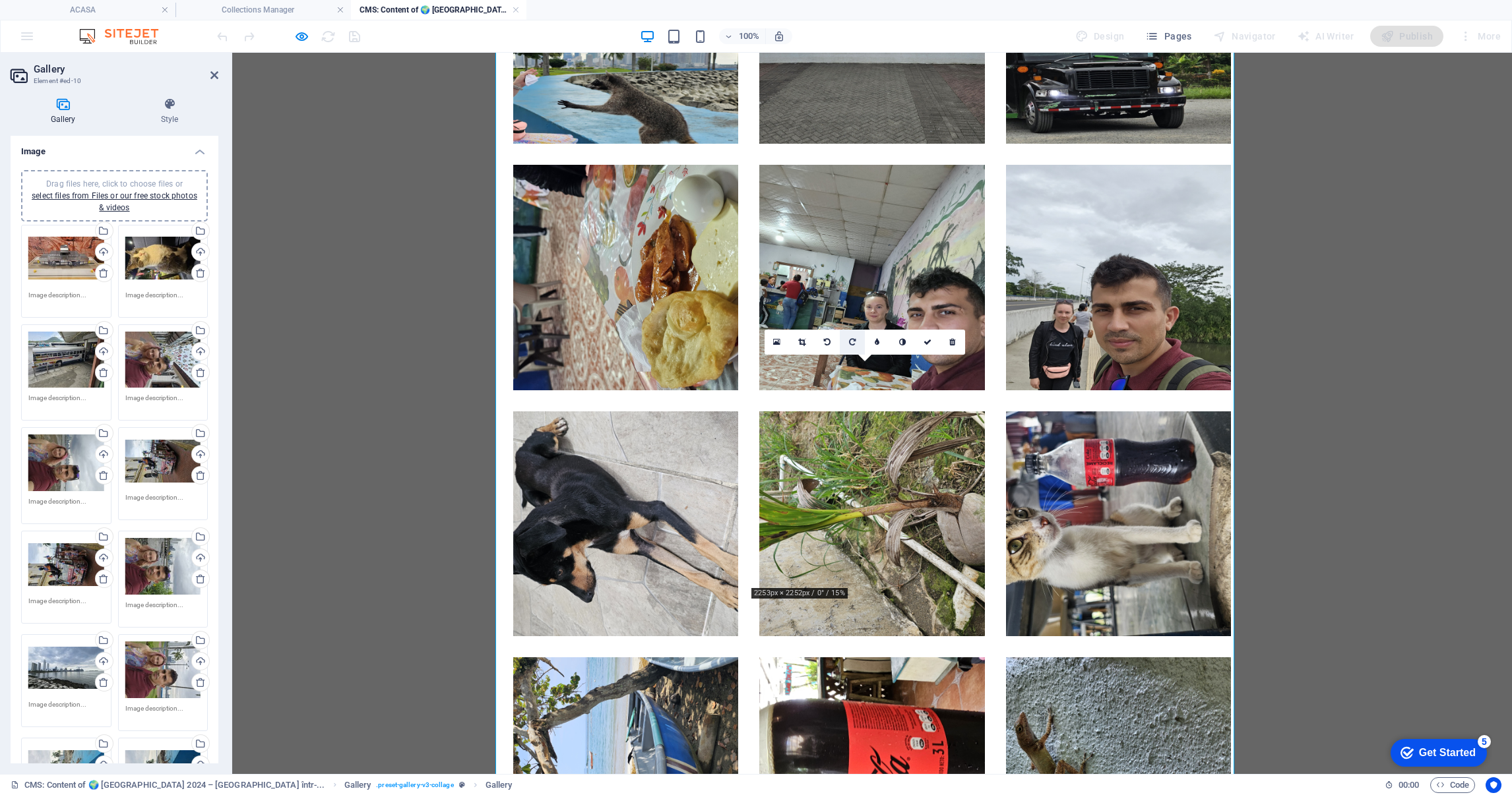
click at [850, 339] on icon at bounding box center [852, 342] width 7 height 8
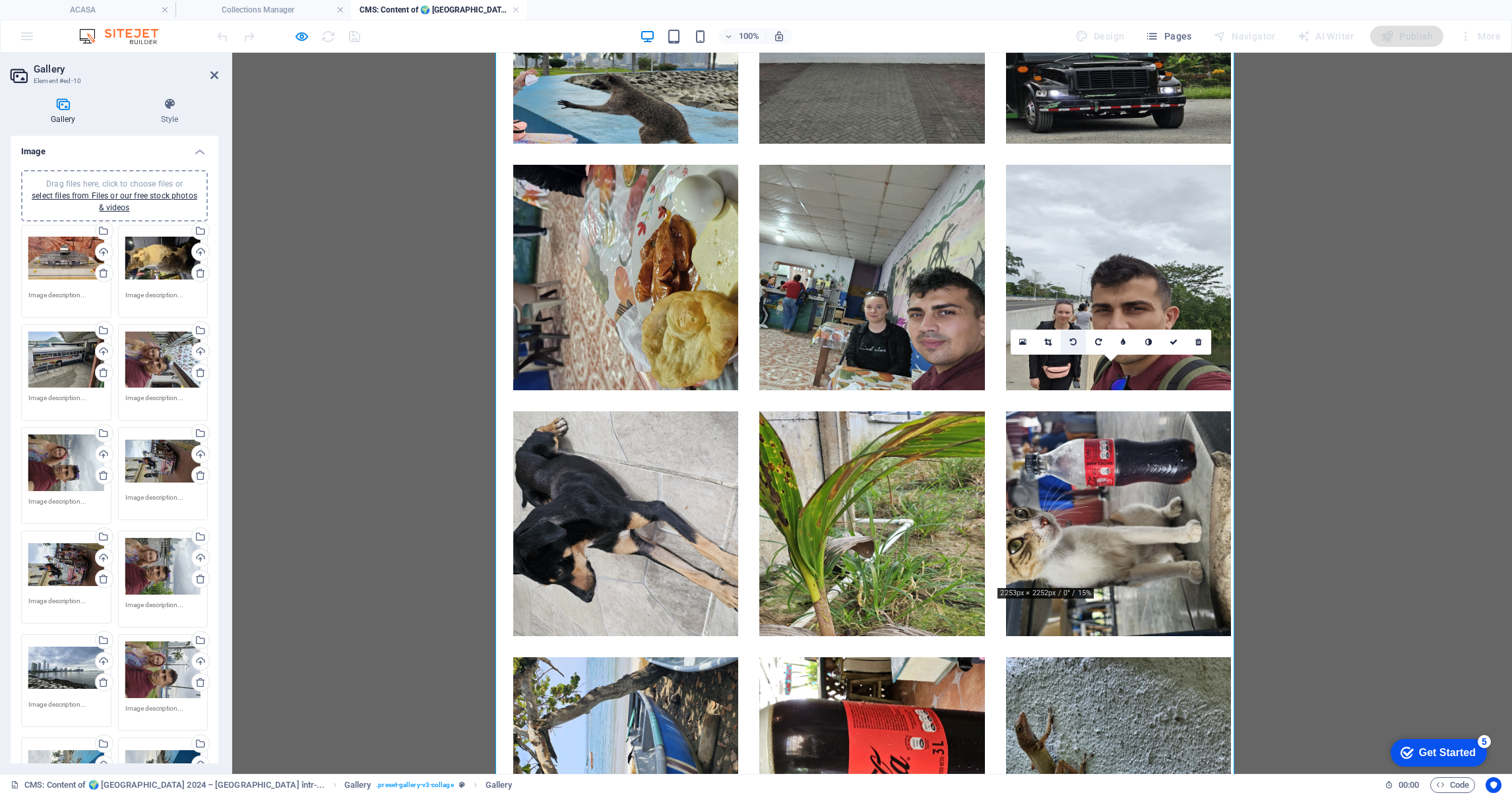
click at [1072, 340] on icon at bounding box center [1073, 342] width 7 height 8
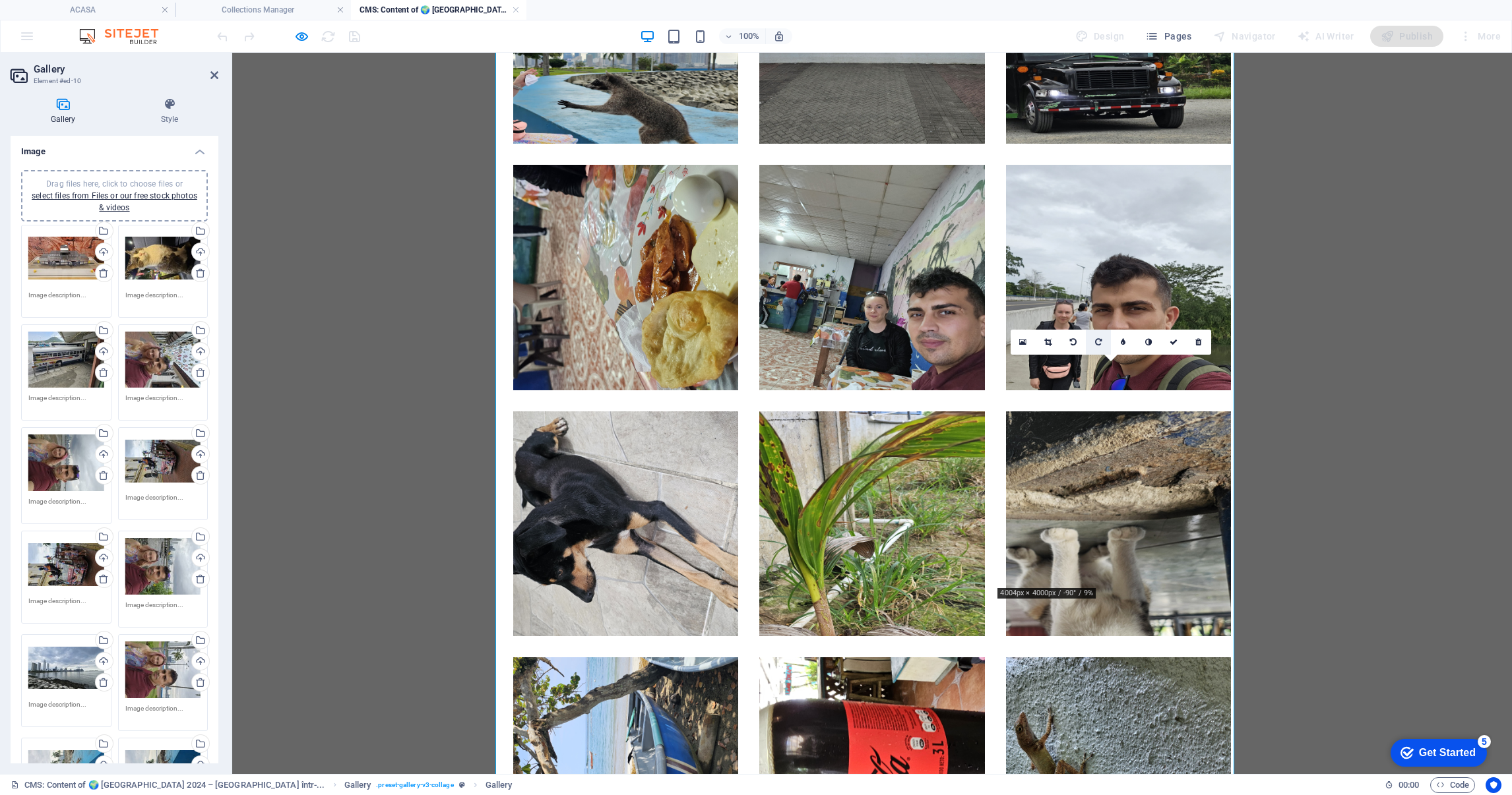
click at [1095, 340] on icon at bounding box center [1098, 342] width 7 height 8
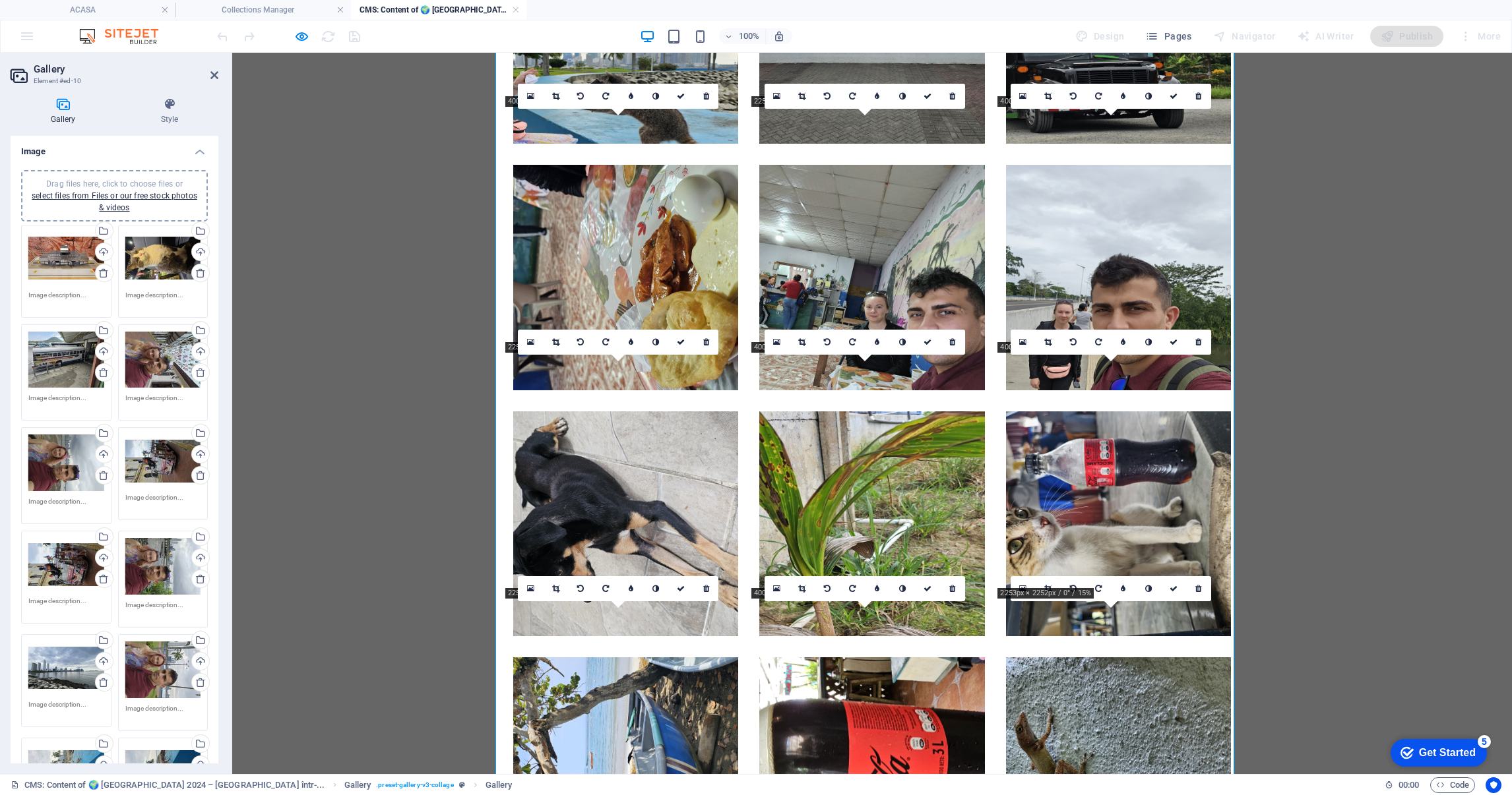
click at [1095, 340] on icon at bounding box center [1098, 342] width 7 height 8
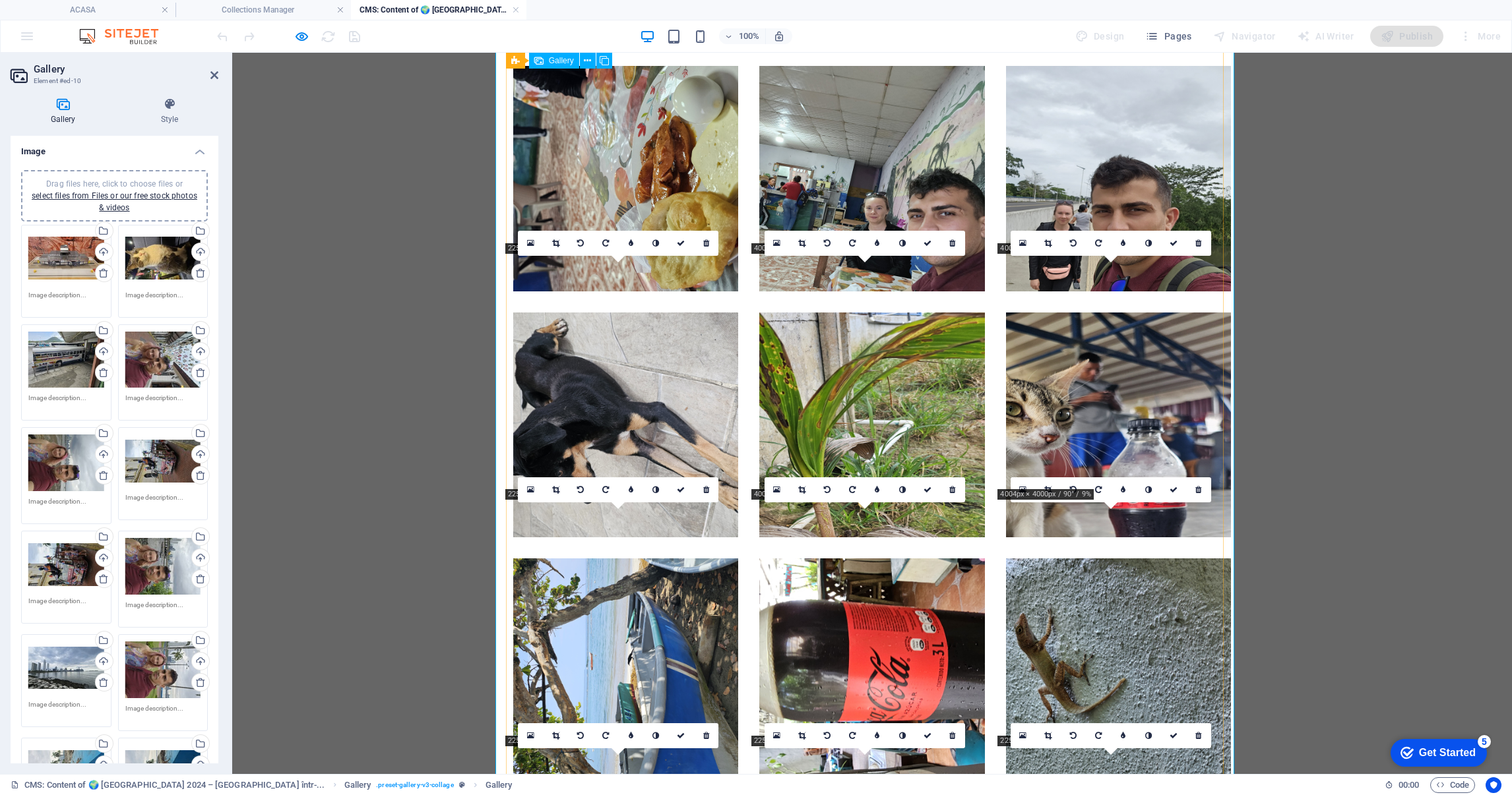
scroll to position [3281, 0]
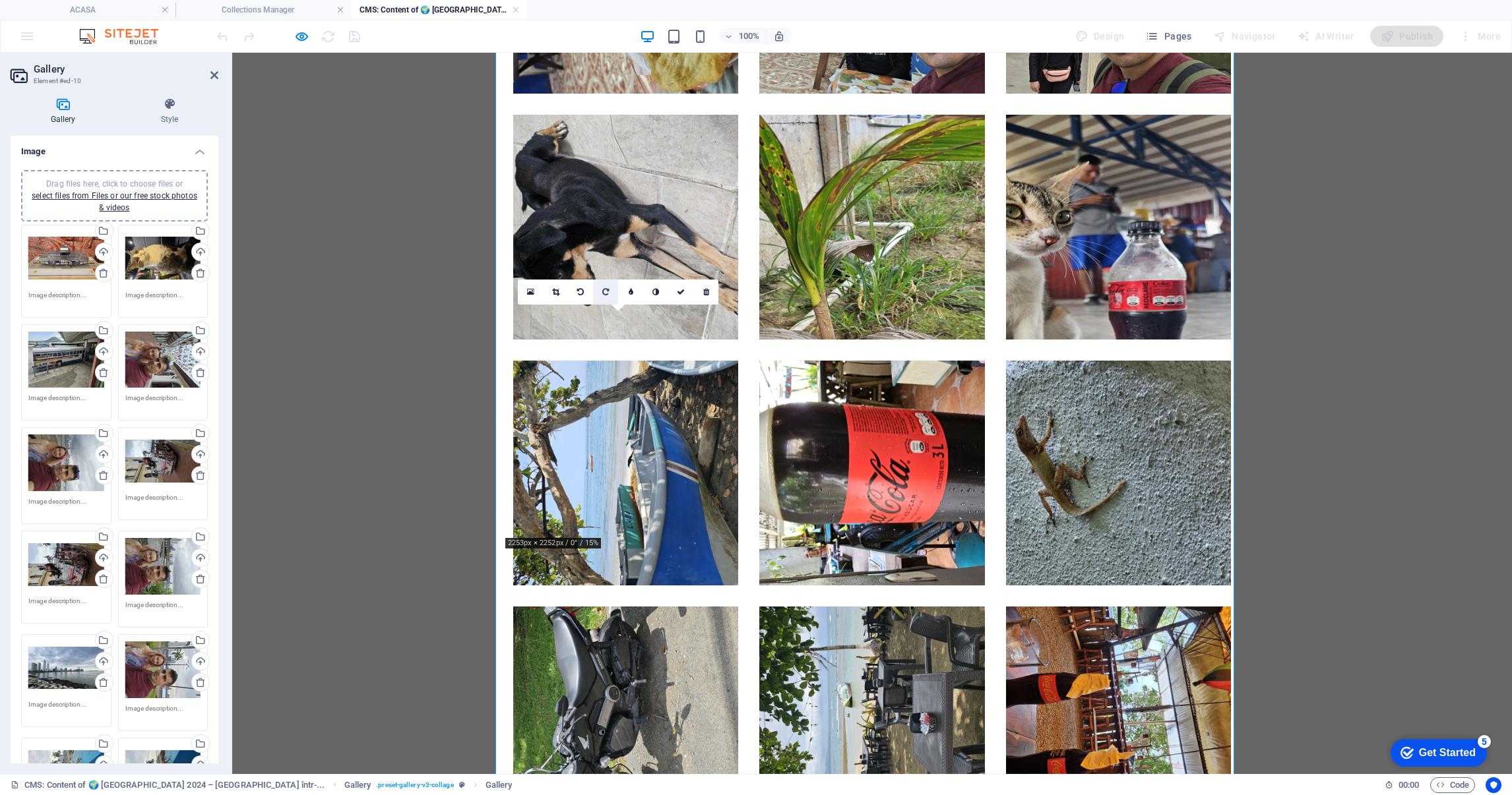
click at [607, 291] on icon at bounding box center [606, 292] width 7 height 8
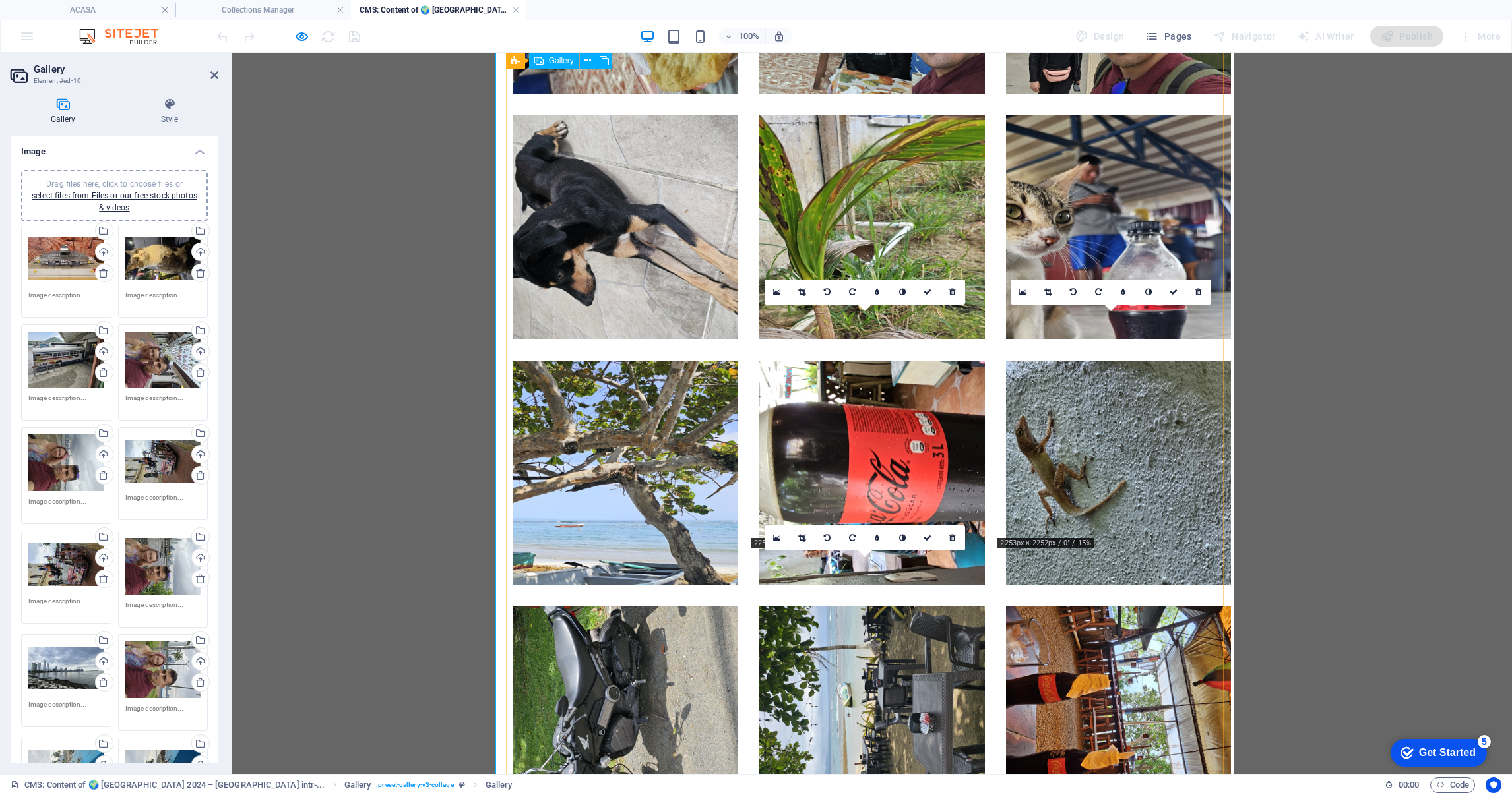
scroll to position [3479, 0]
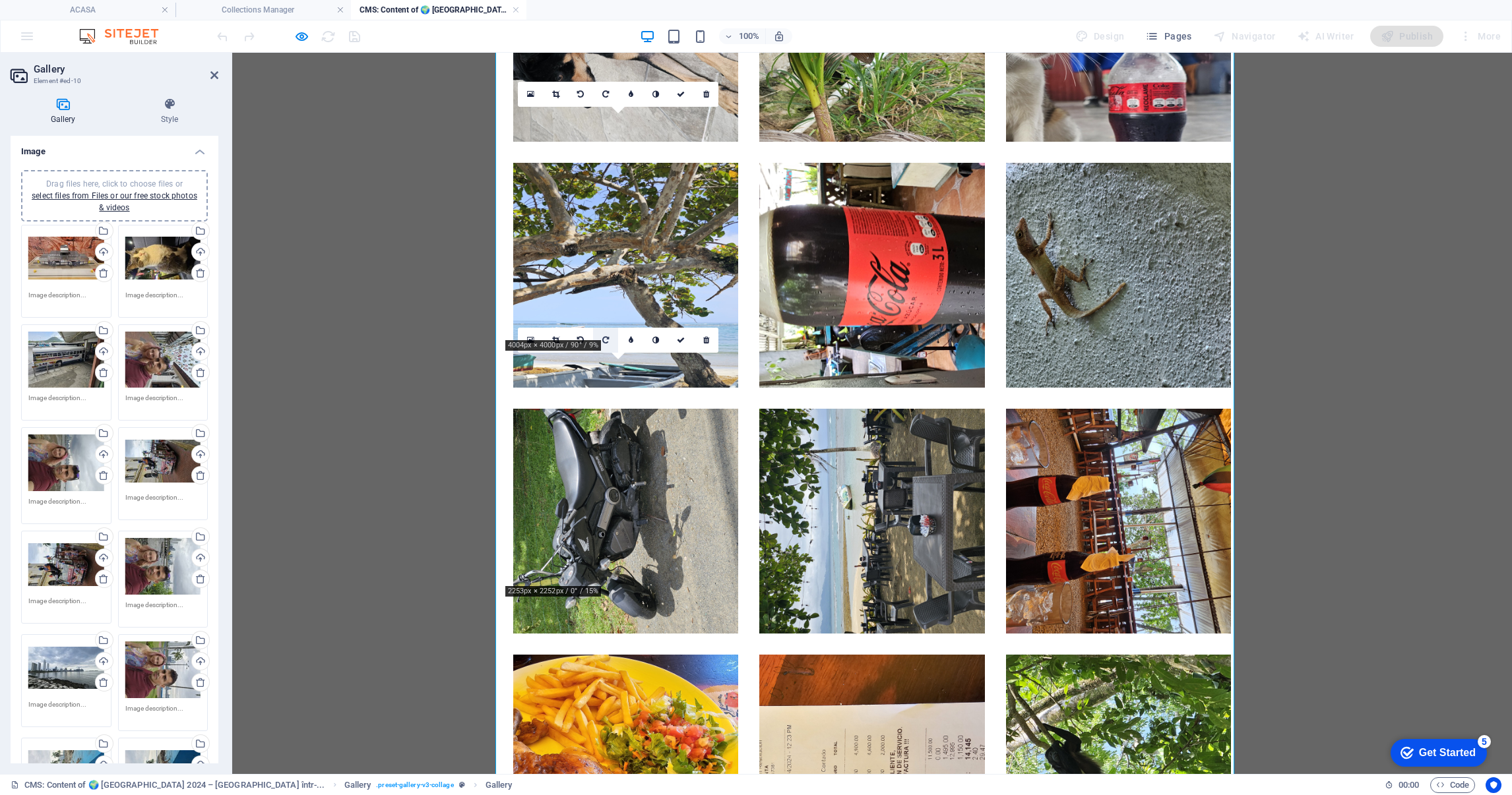
click at [602, 339] on icon at bounding box center [606, 340] width 7 height 8
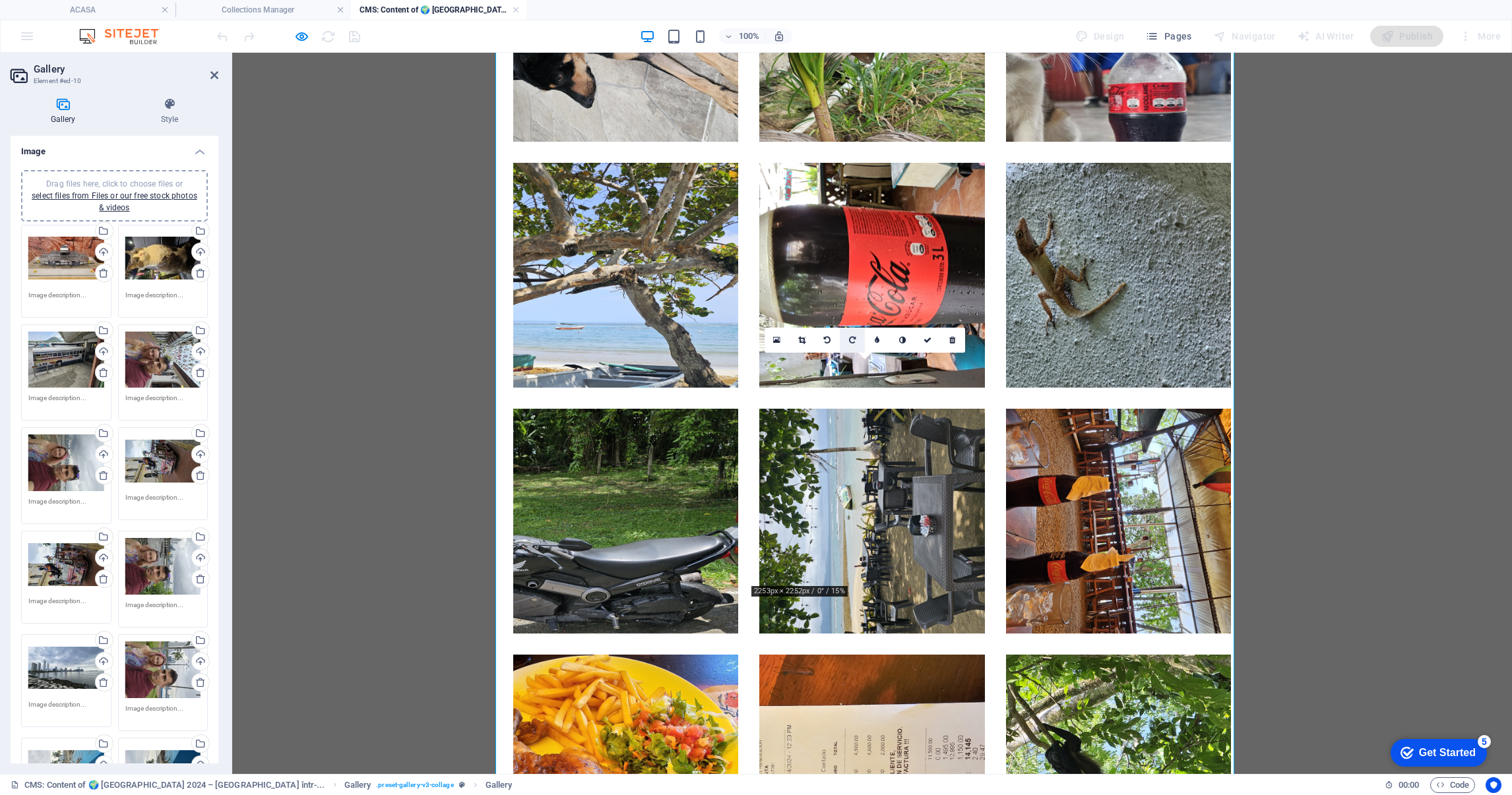
click at [853, 341] on icon at bounding box center [852, 340] width 7 height 8
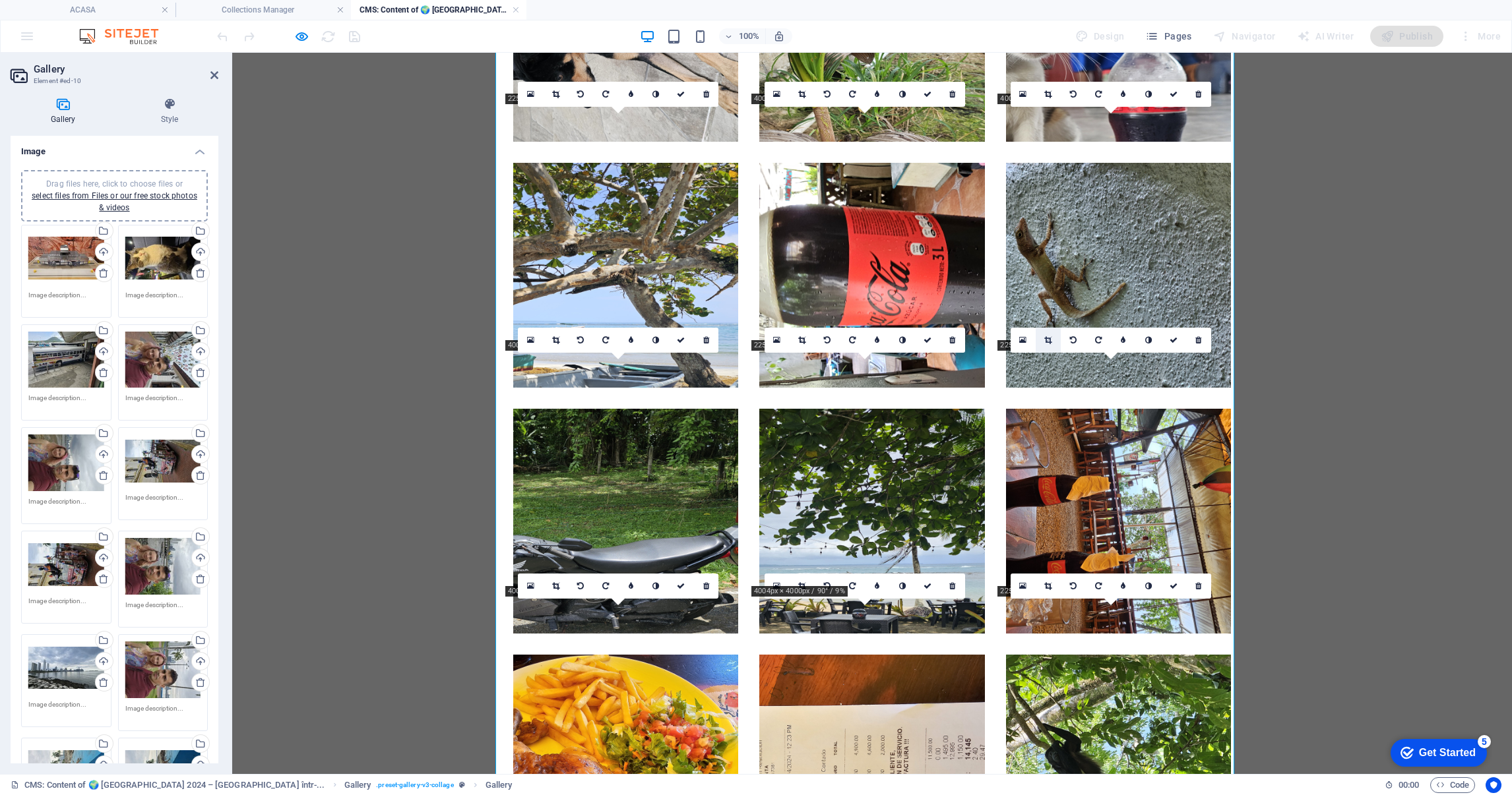
click at [1058, 338] on link at bounding box center [1048, 340] width 25 height 25
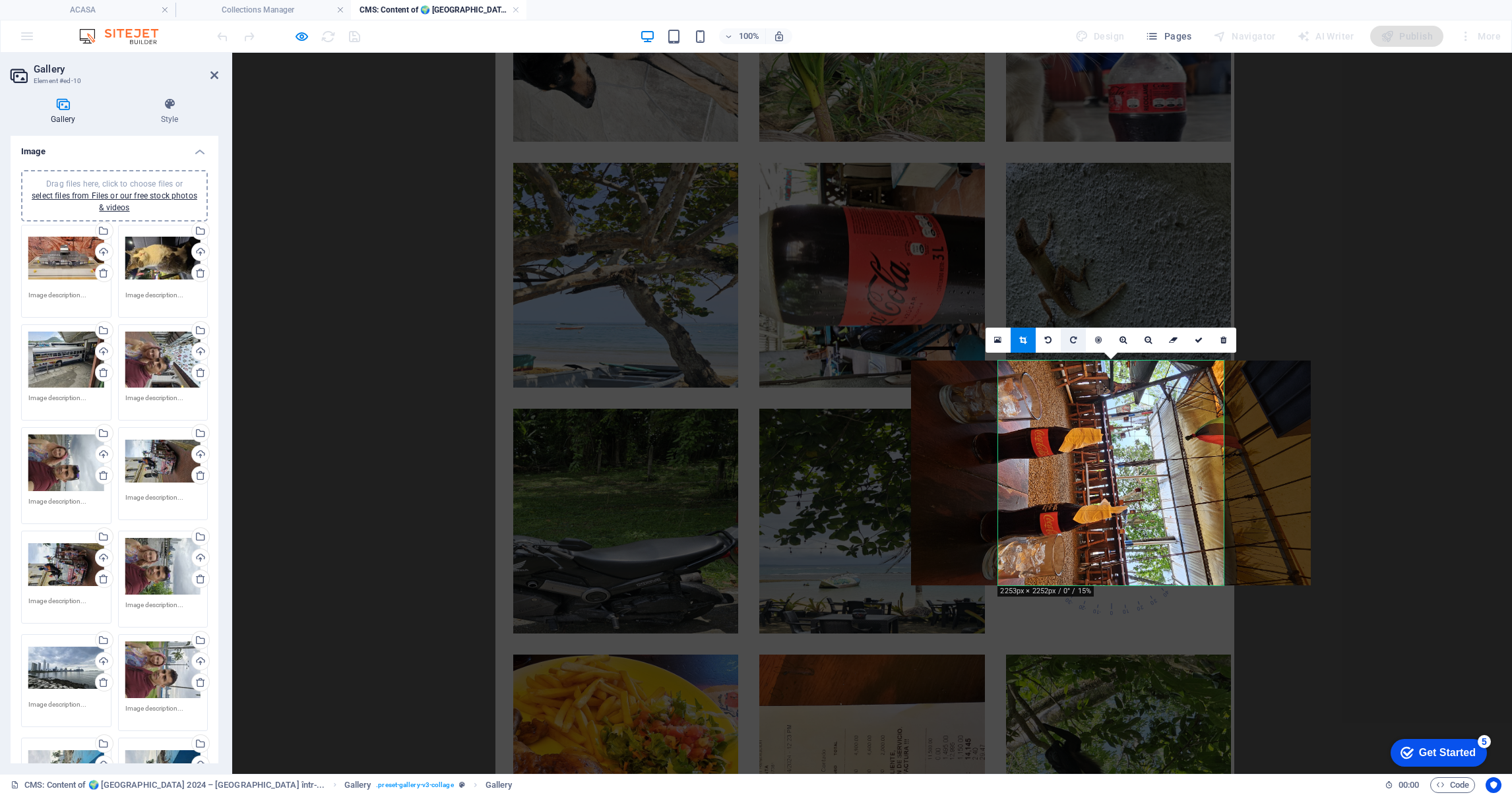
click at [1076, 340] on icon at bounding box center [1073, 340] width 7 height 8
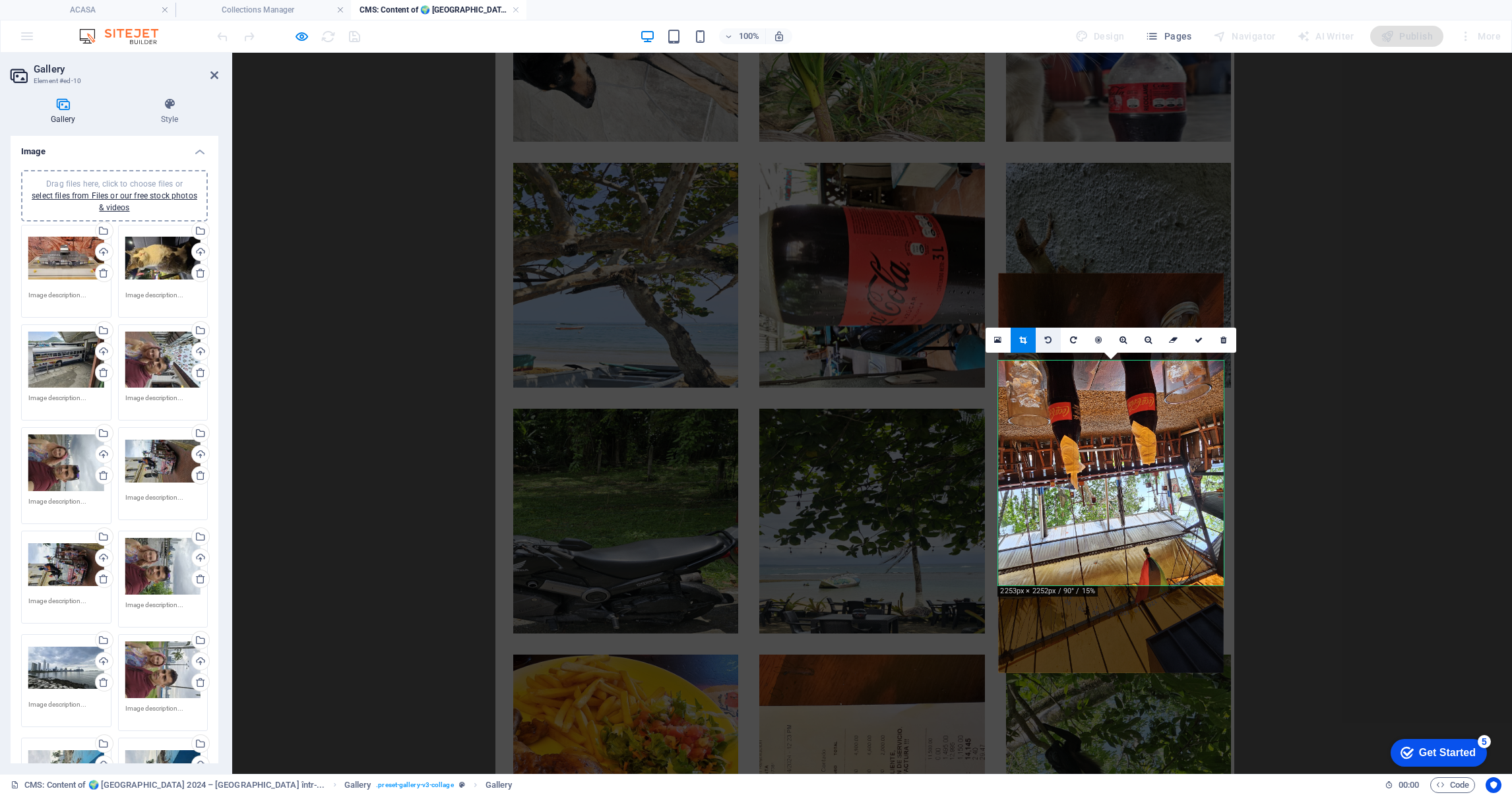
click at [1054, 338] on link at bounding box center [1048, 340] width 25 height 25
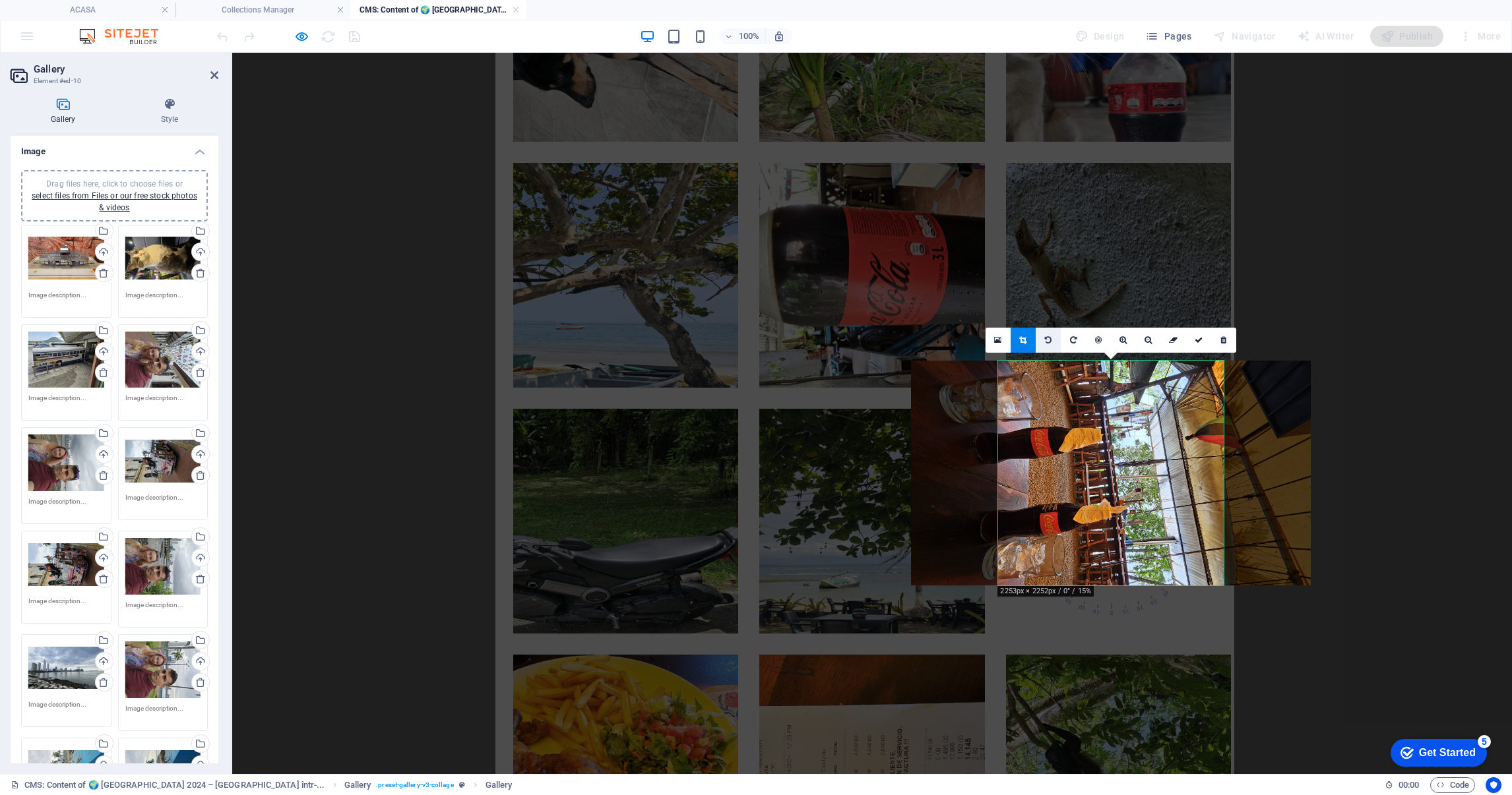
click at [1052, 337] on link at bounding box center [1048, 340] width 25 height 25
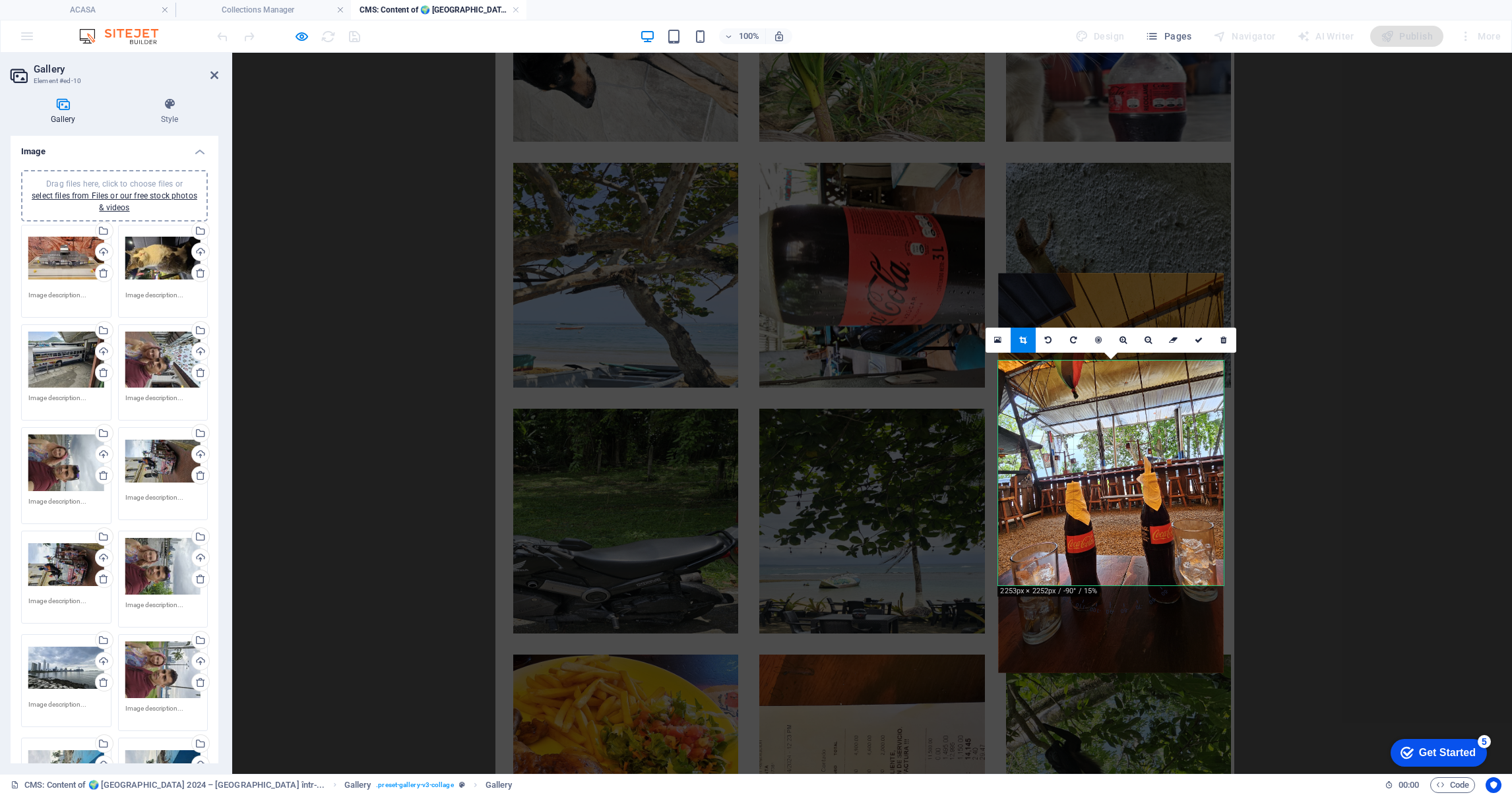
click at [1200, 342] on icon at bounding box center [1198, 340] width 8 height 8
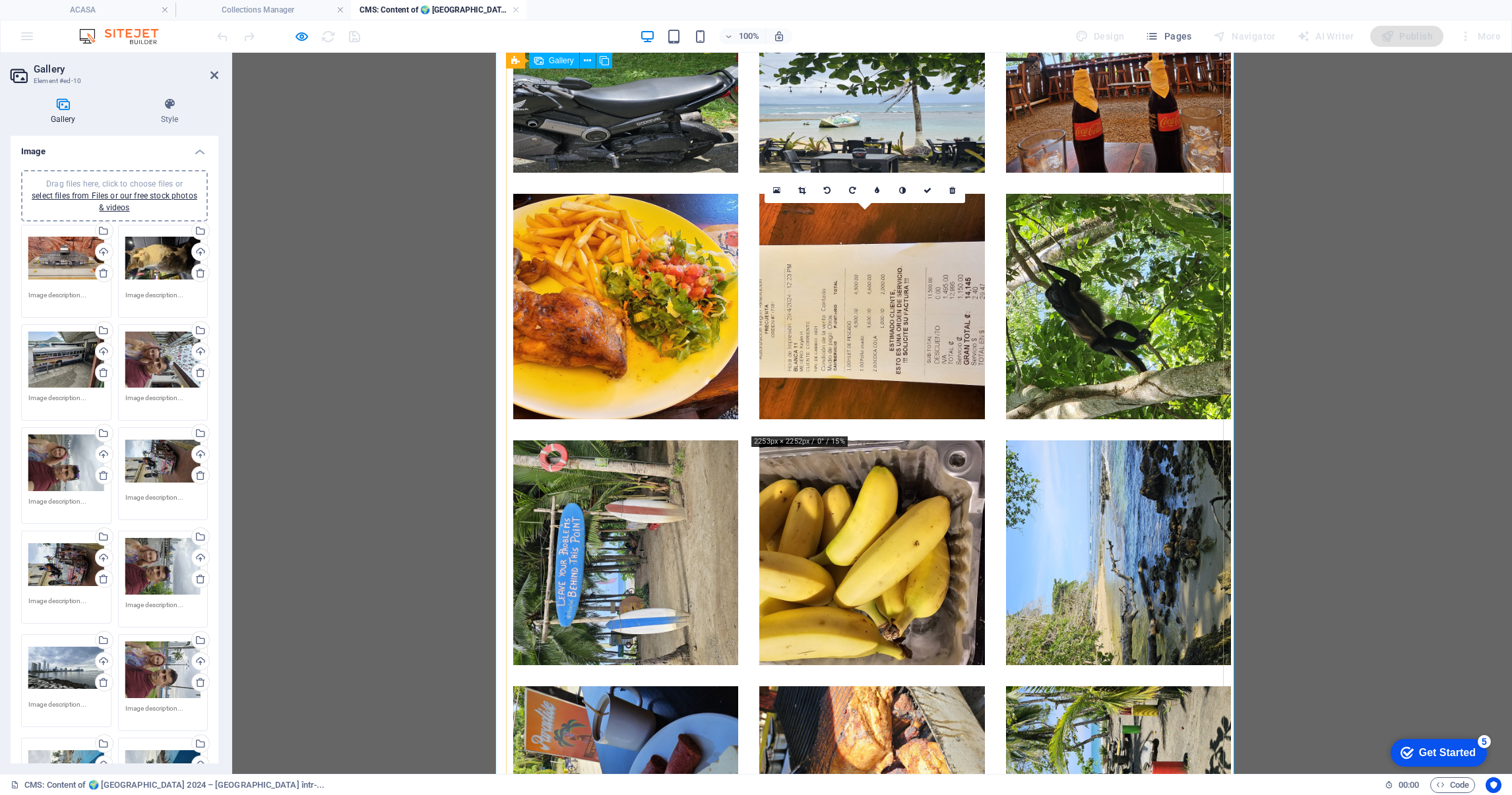
scroll to position [3973, 0]
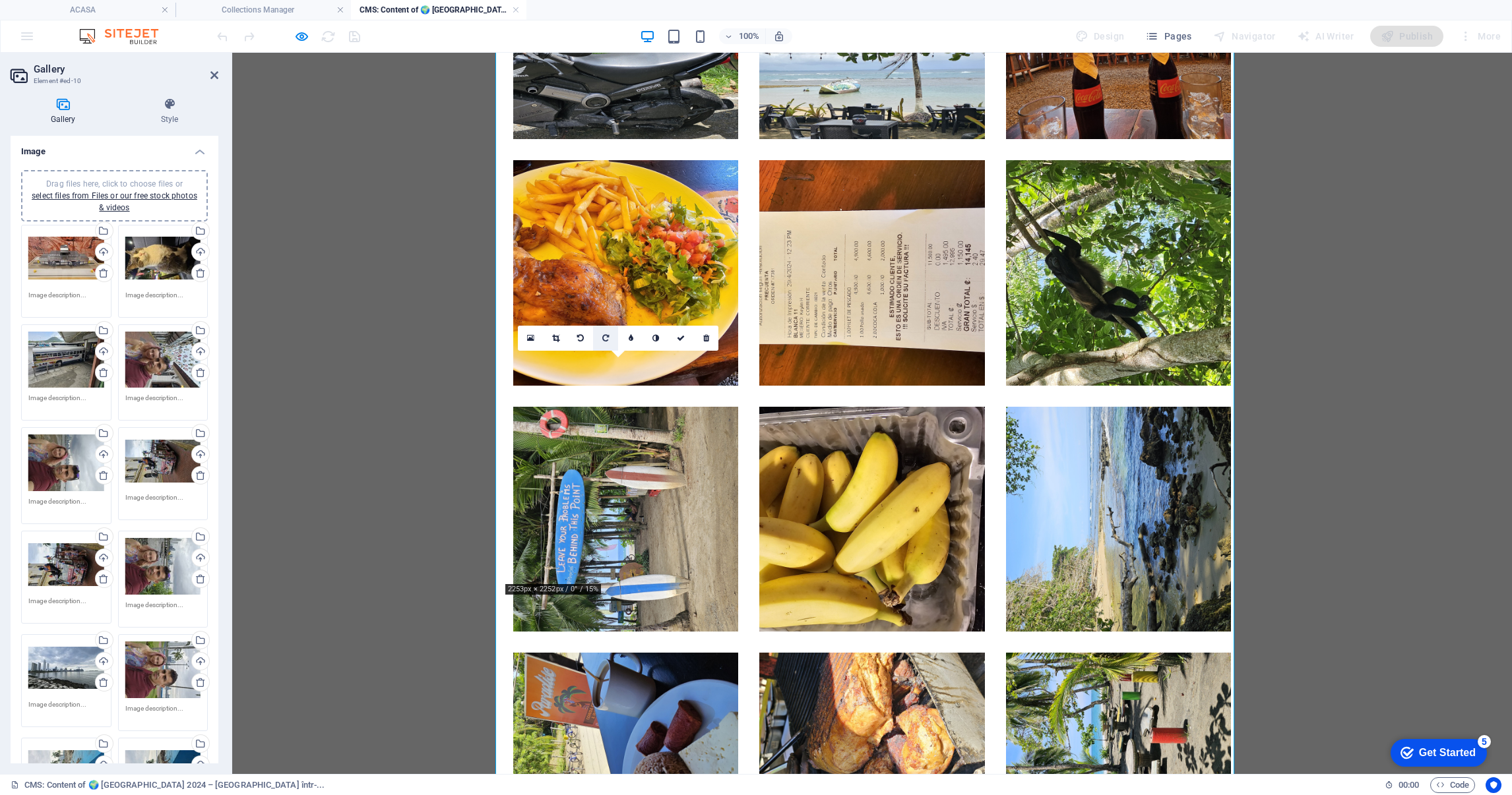
click at [611, 331] on link at bounding box center [606, 338] width 25 height 25
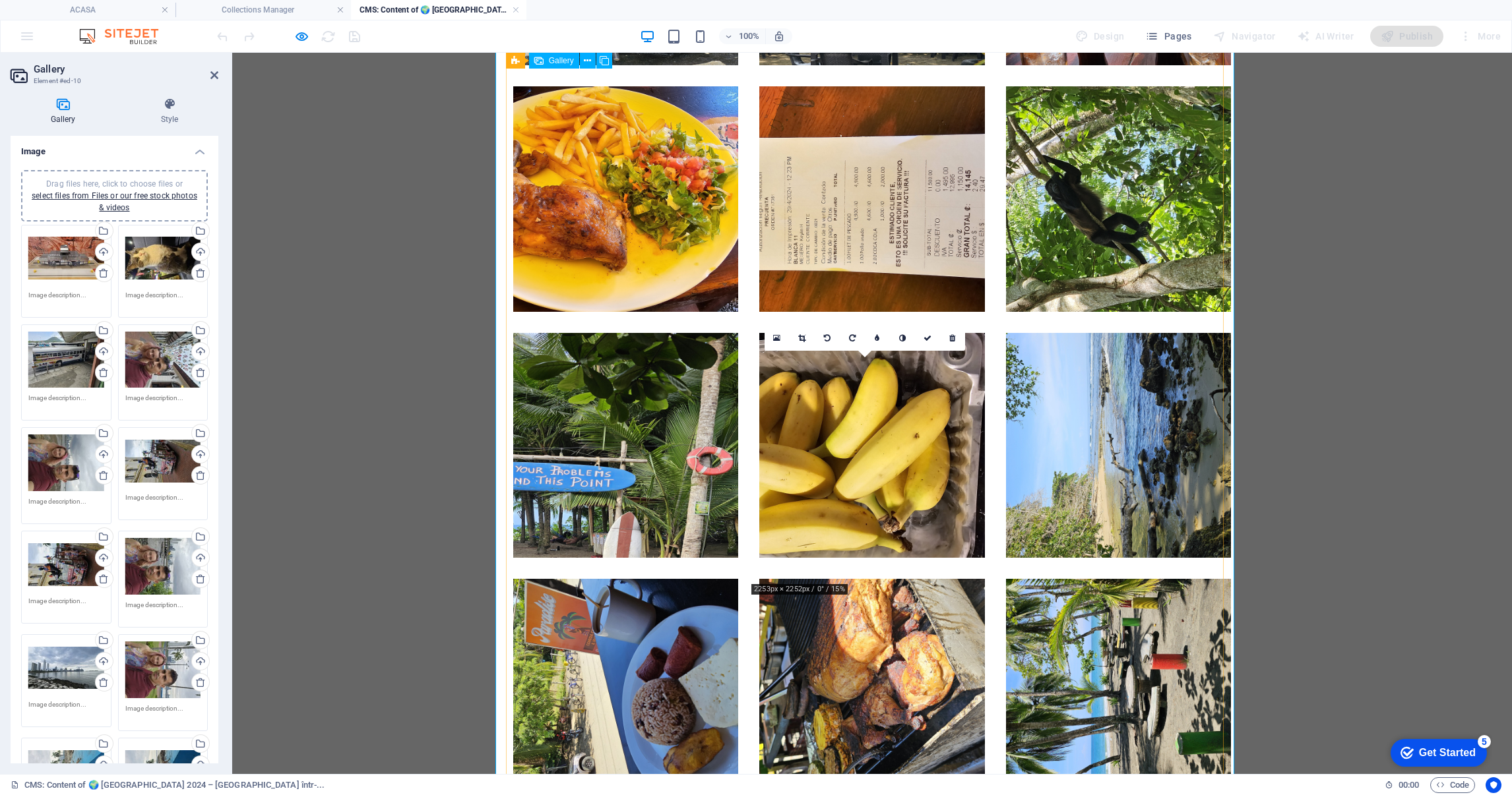
scroll to position [4072, 0]
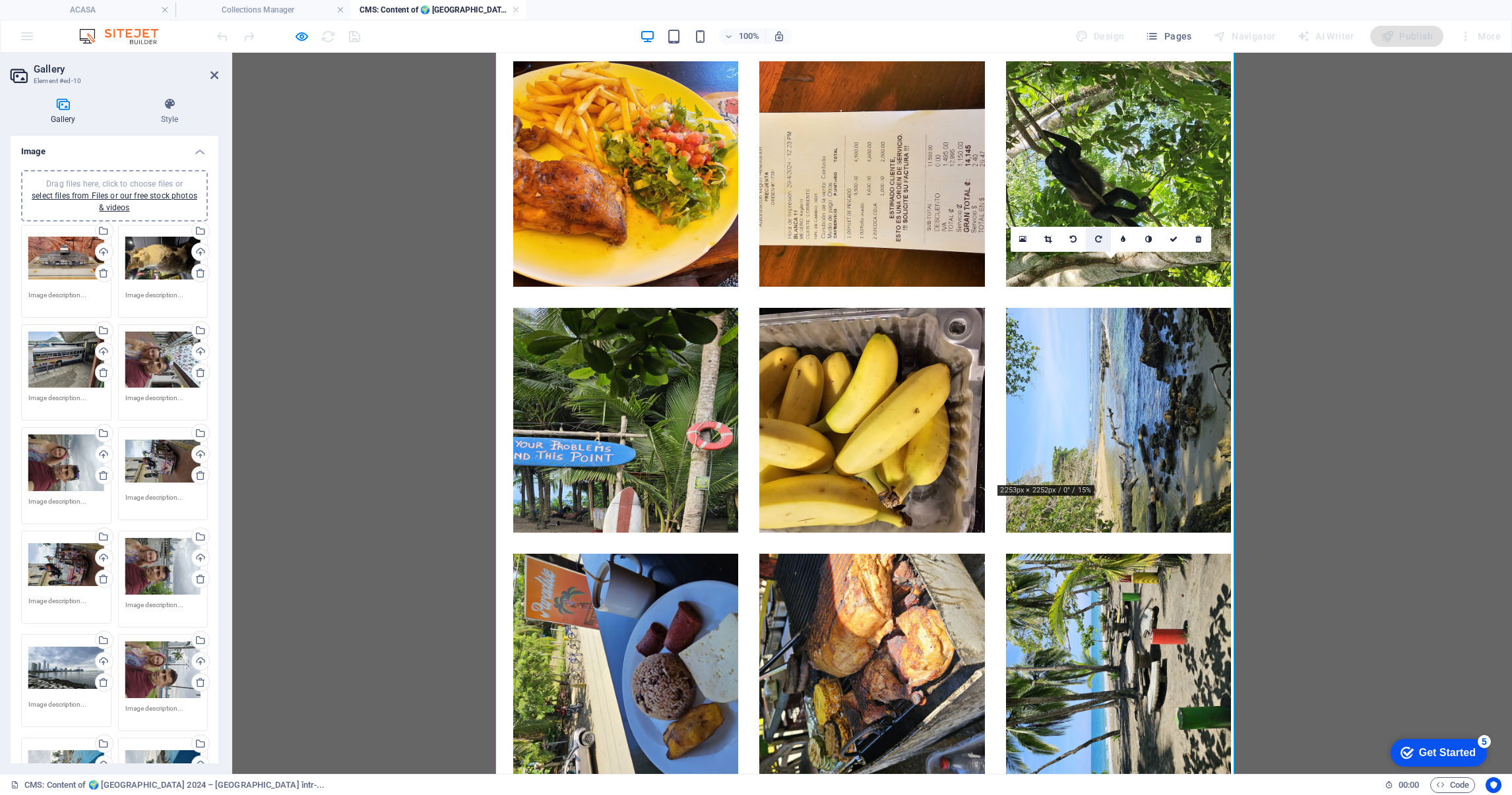
click at [1095, 237] on icon at bounding box center [1098, 239] width 7 height 8
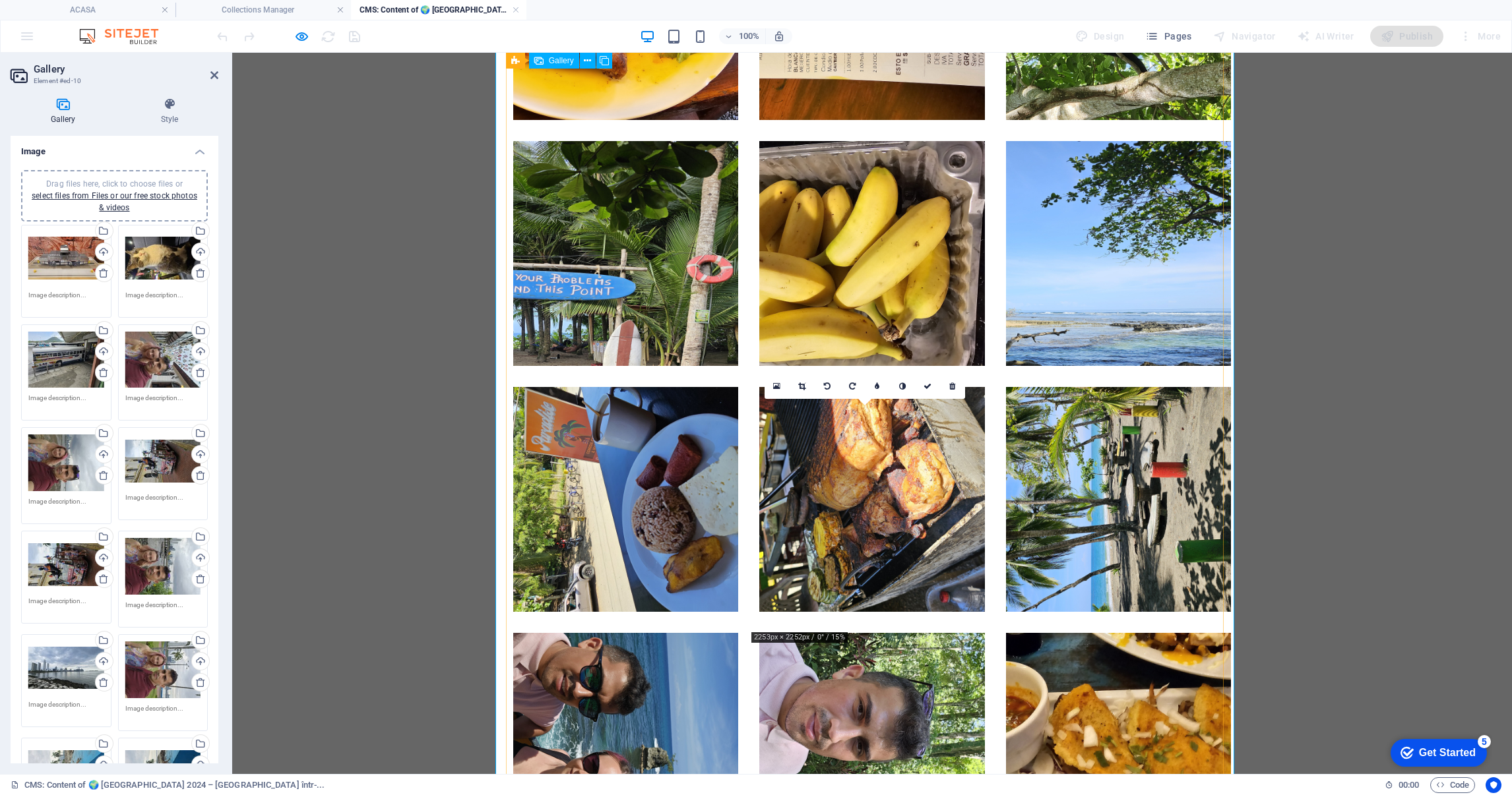
scroll to position [4270, 0]
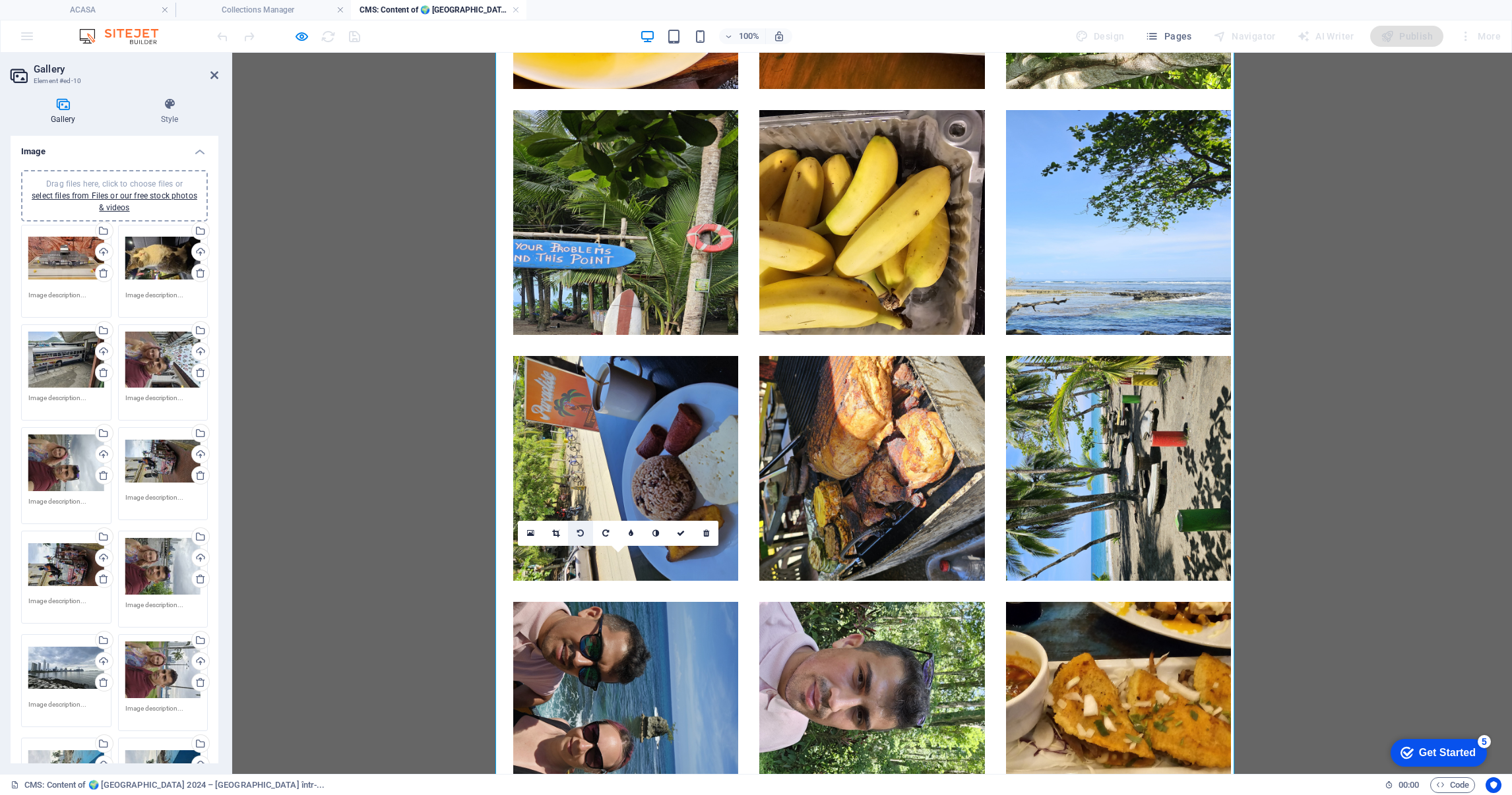
click at [583, 529] on icon at bounding box center [580, 533] width 7 height 8
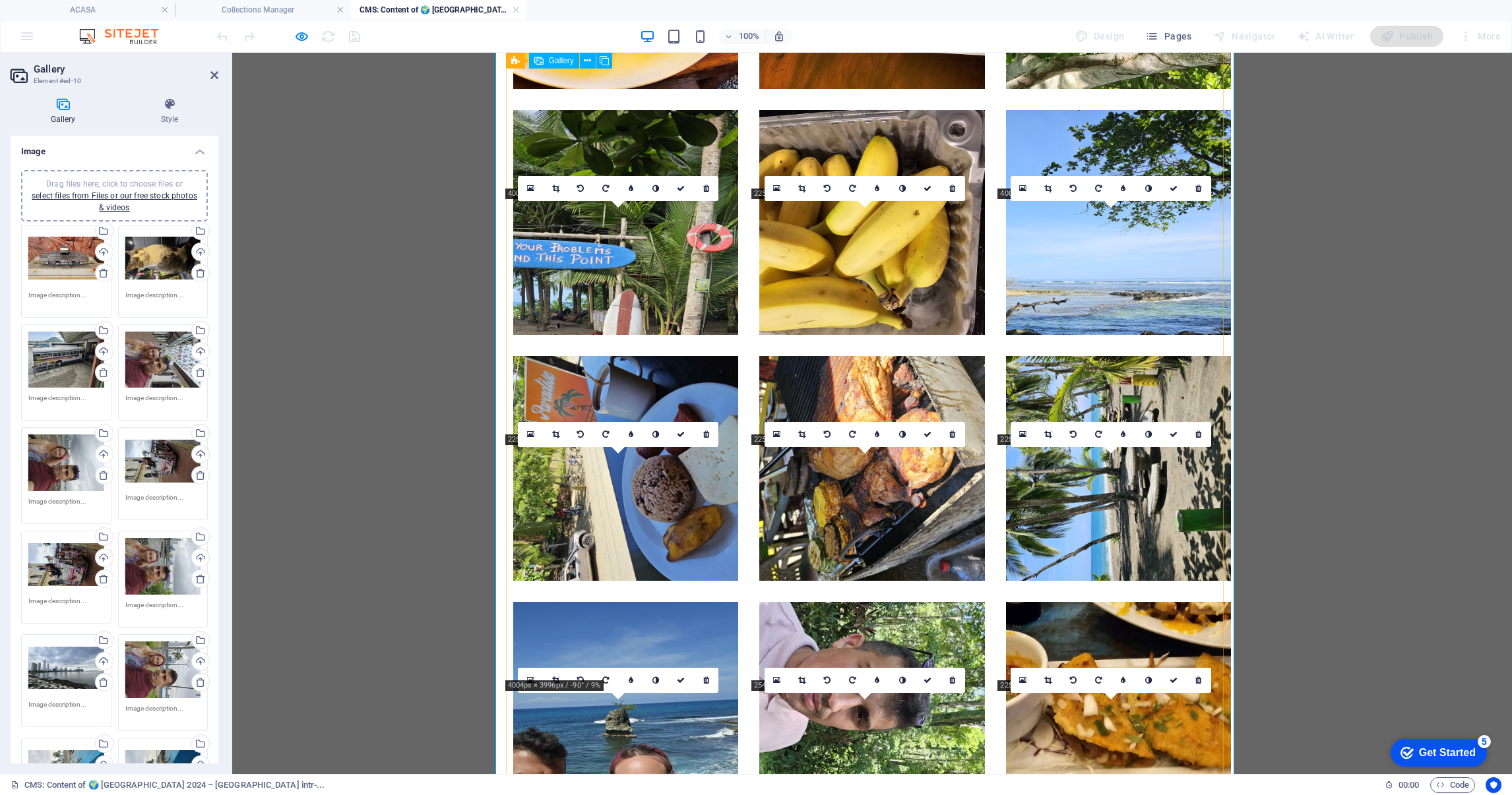
scroll to position [4369, 0]
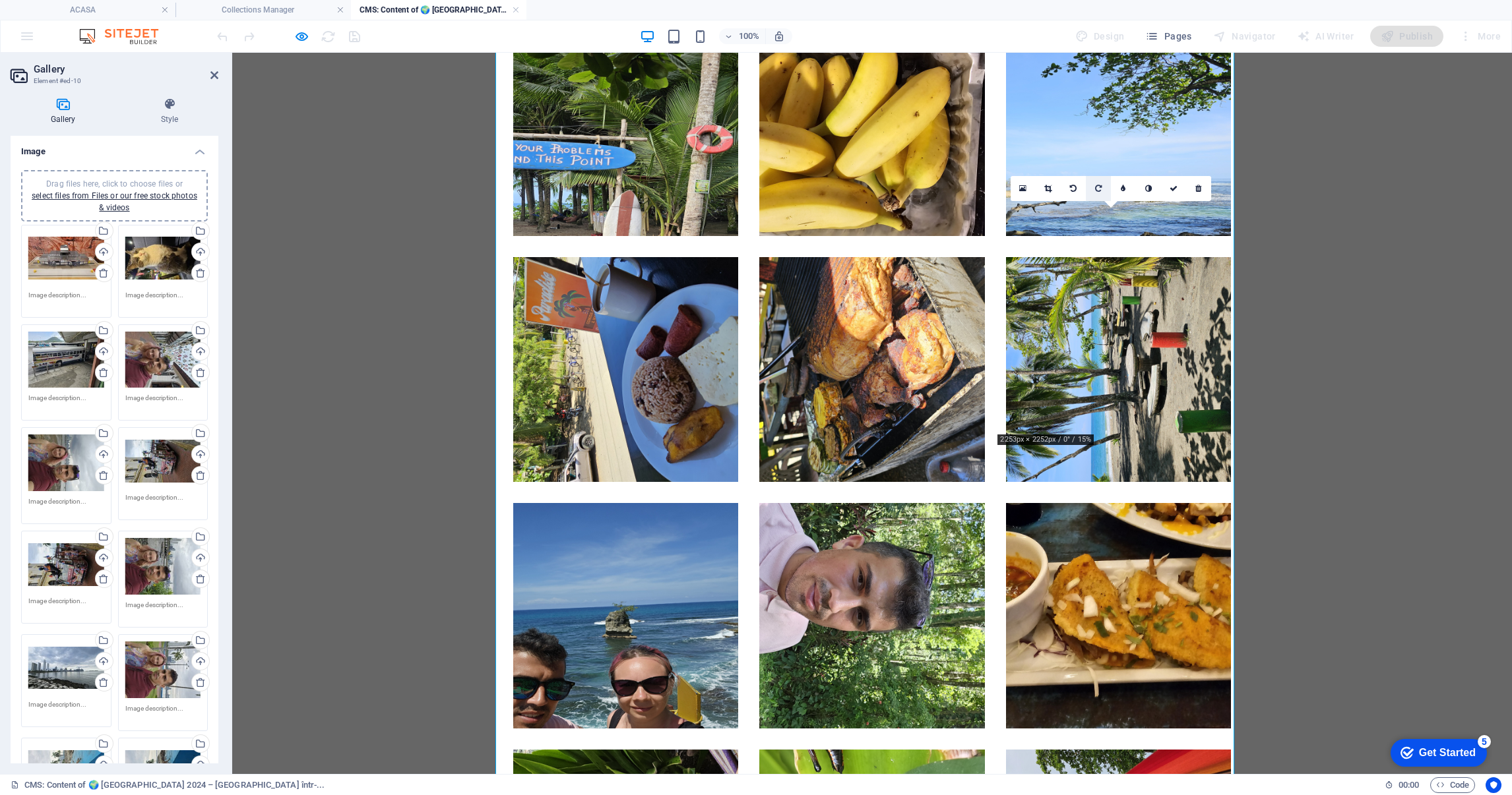
click at [1098, 189] on icon at bounding box center [1098, 189] width 7 height 8
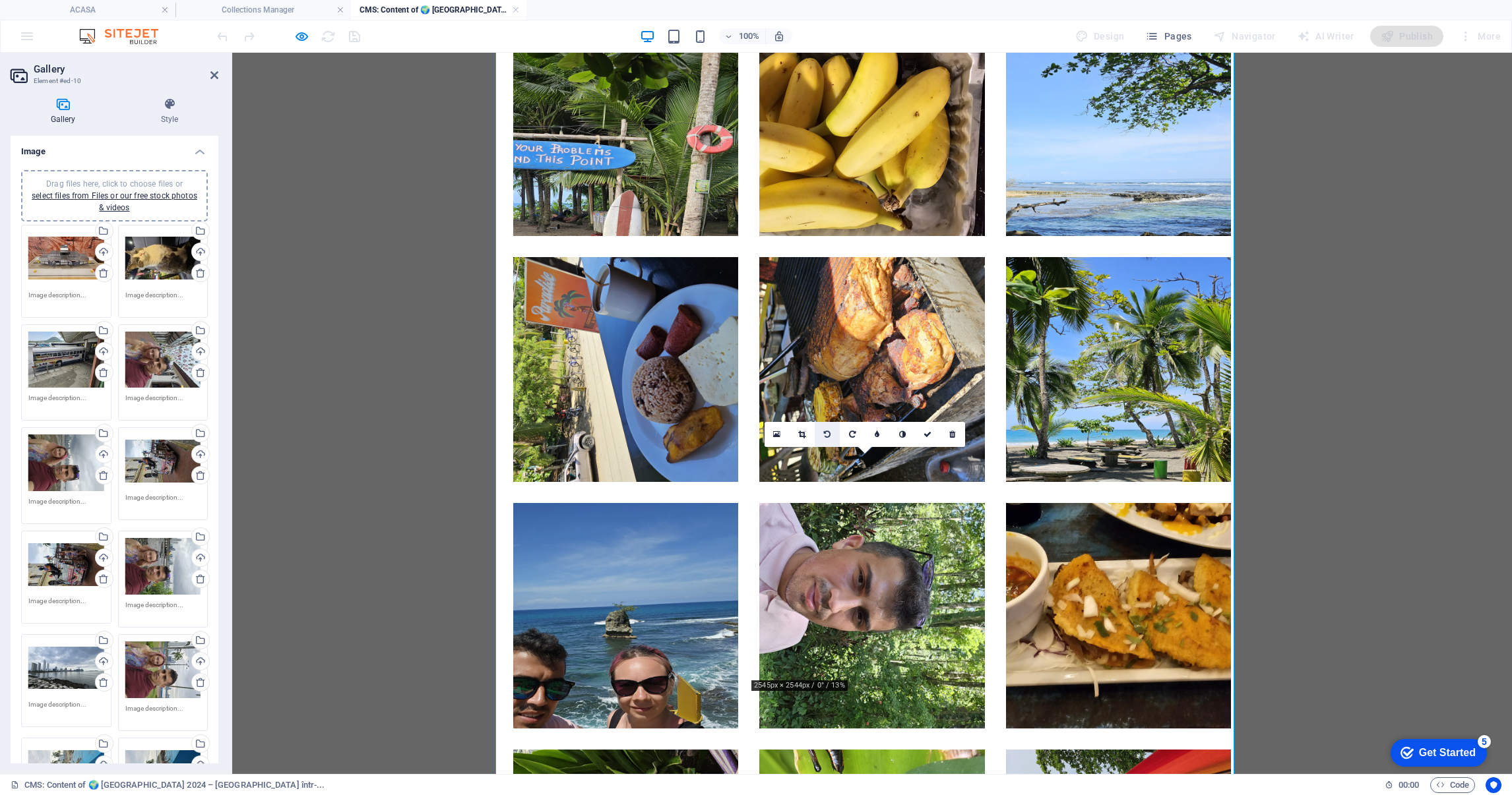
click at [824, 430] on icon at bounding box center [827, 434] width 7 height 8
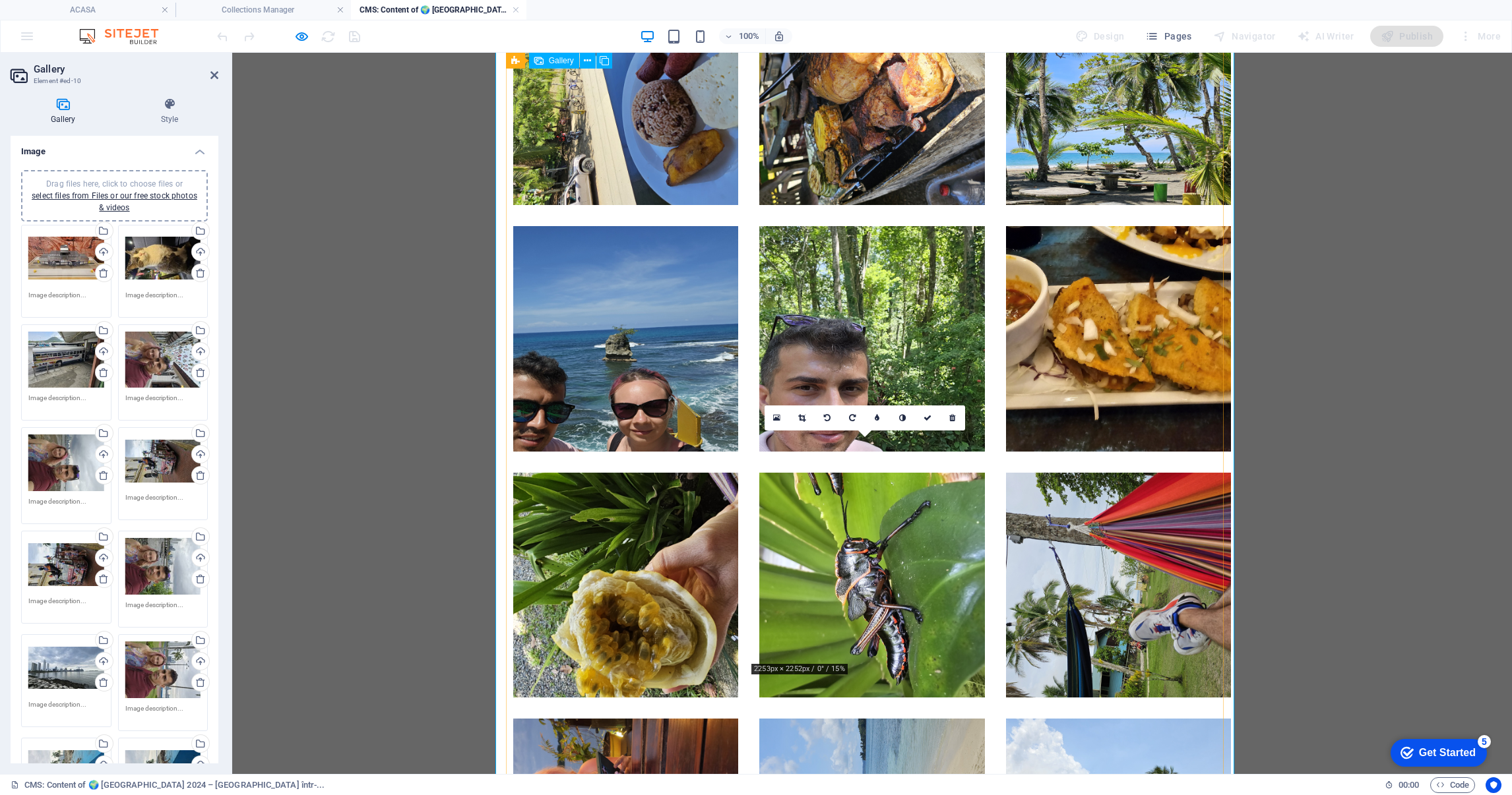
scroll to position [4666, 0]
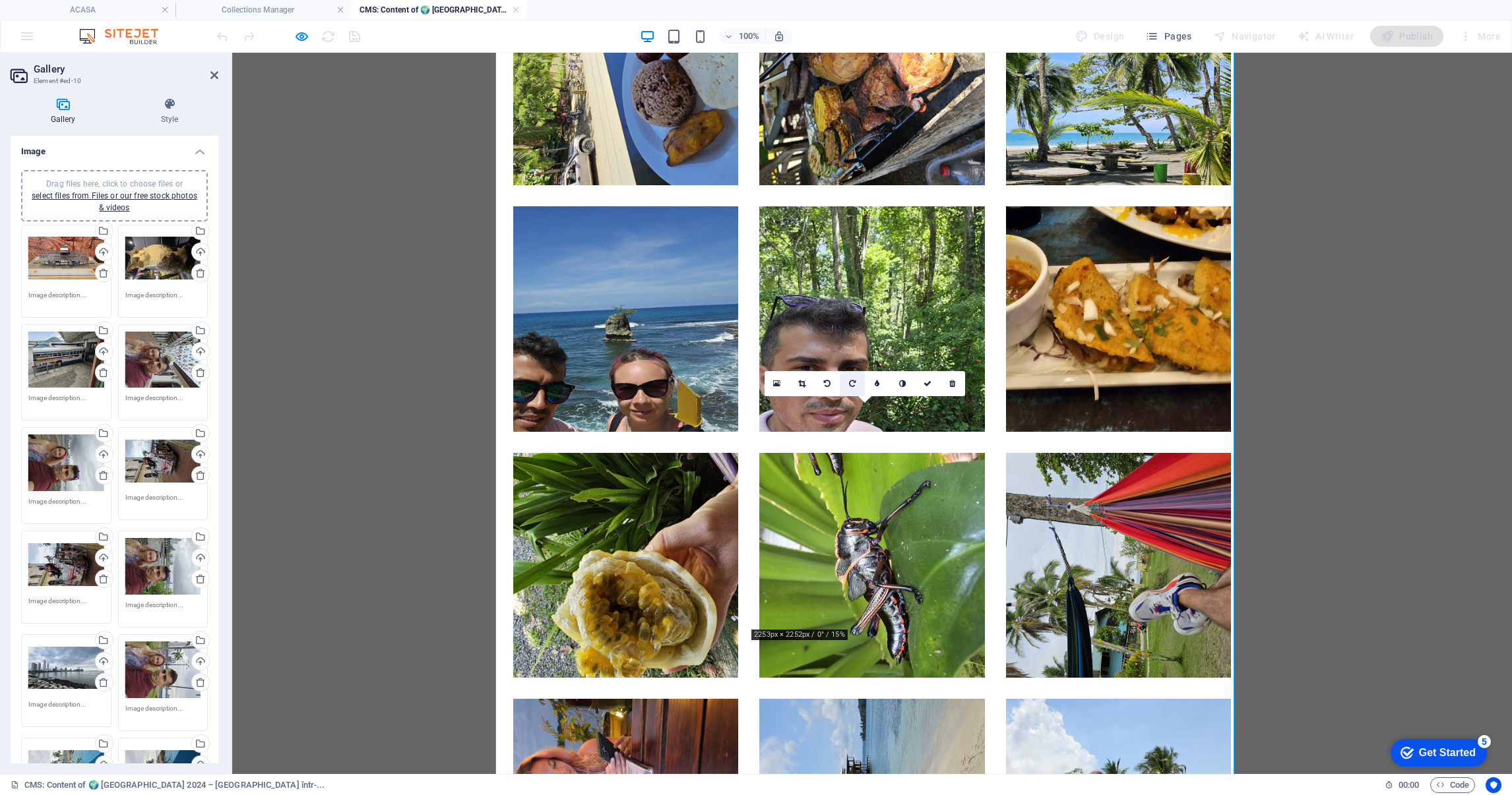
click at [849, 380] on icon at bounding box center [852, 384] width 7 height 8
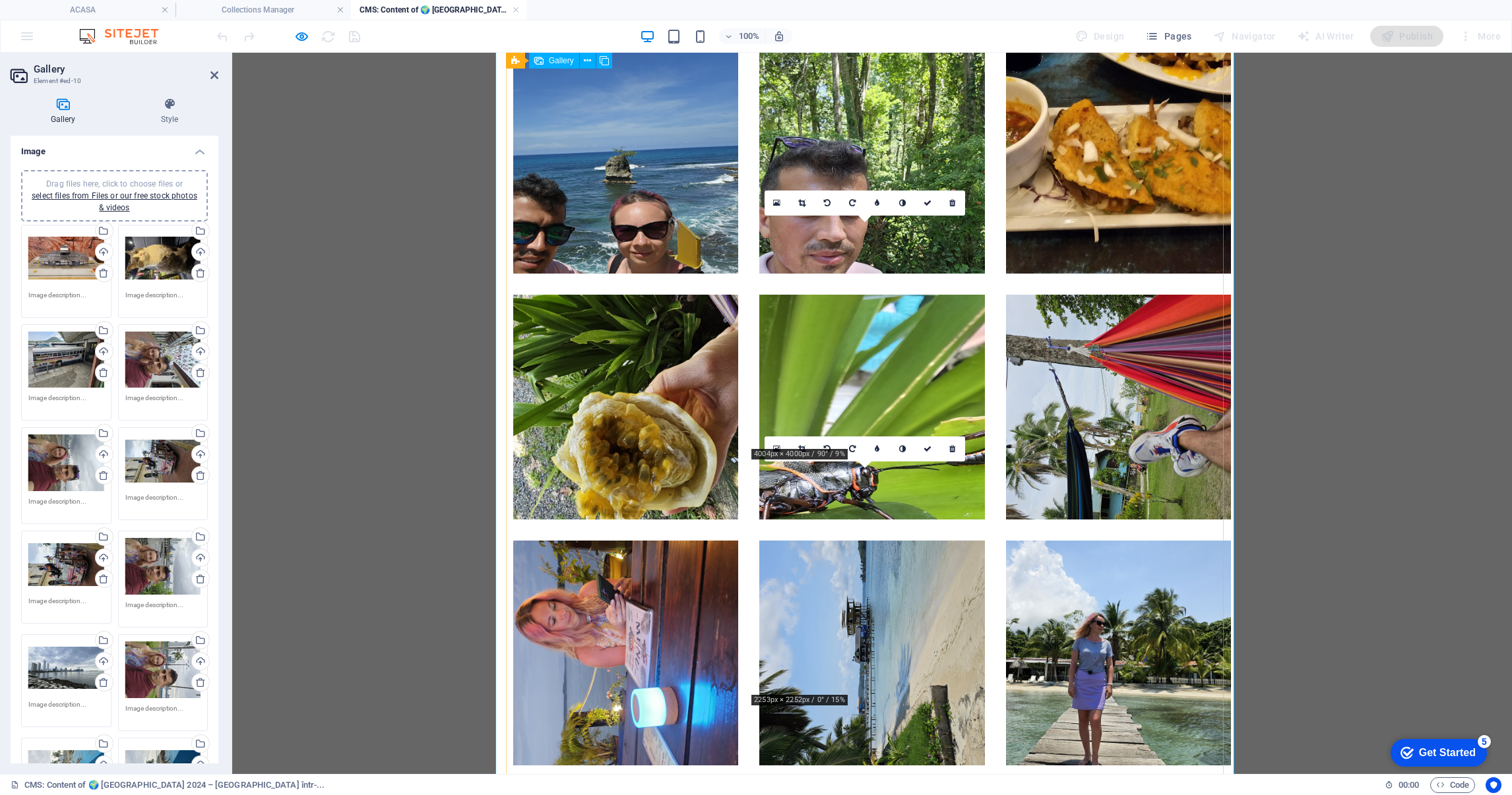
scroll to position [4864, 0]
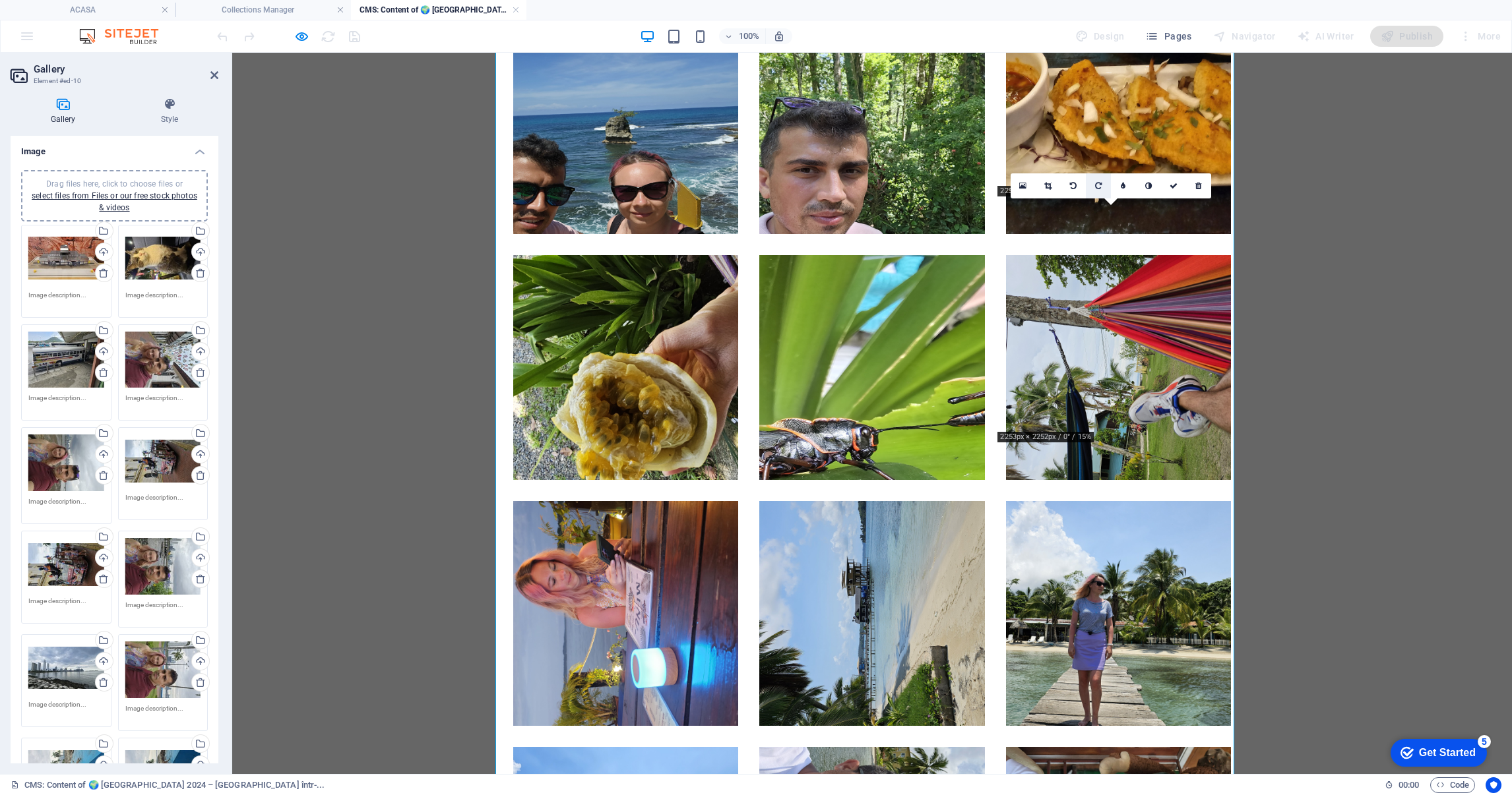
click at [1104, 184] on link at bounding box center [1098, 186] width 25 height 25
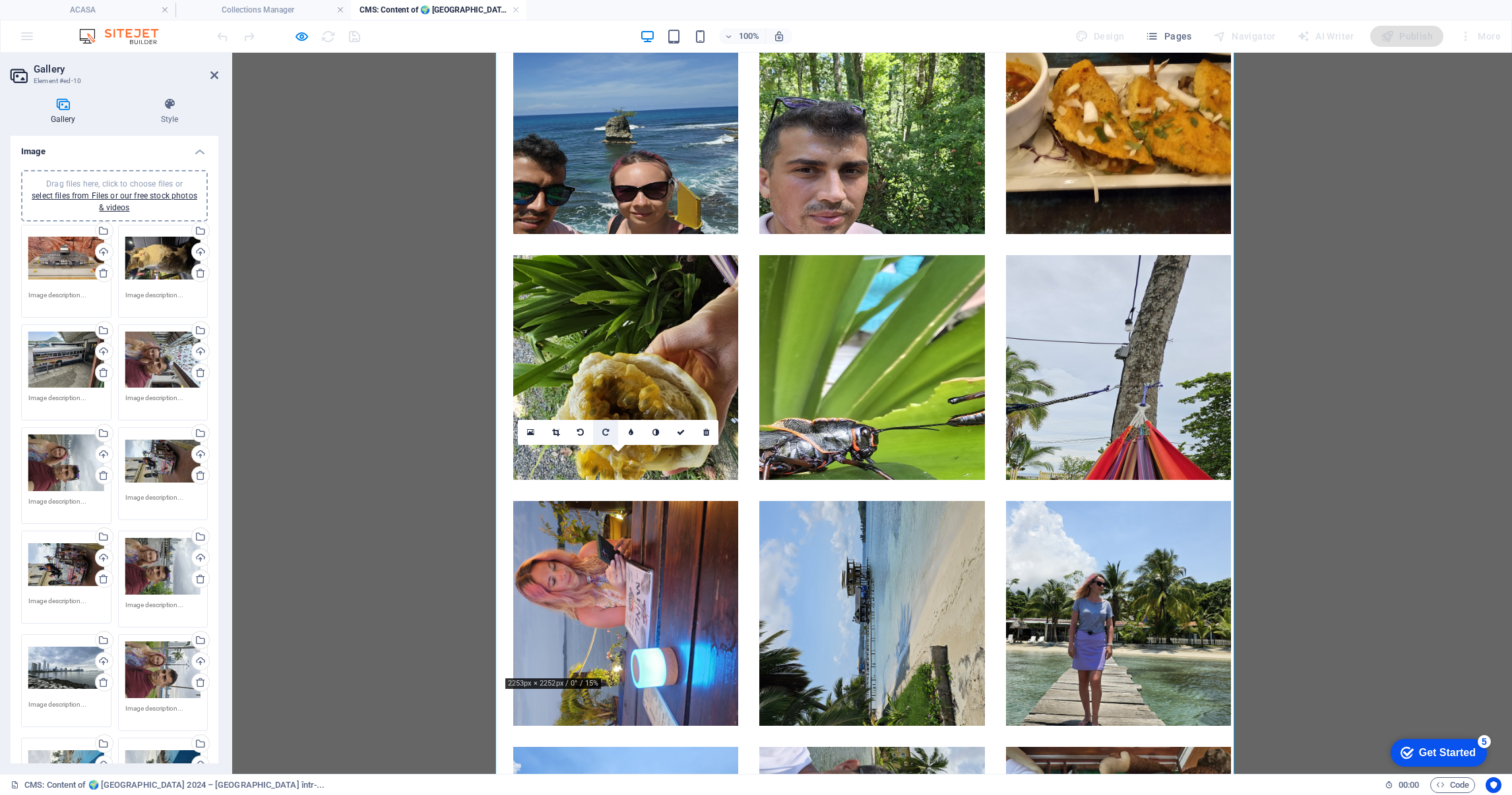
click at [608, 434] on icon at bounding box center [606, 433] width 7 height 8
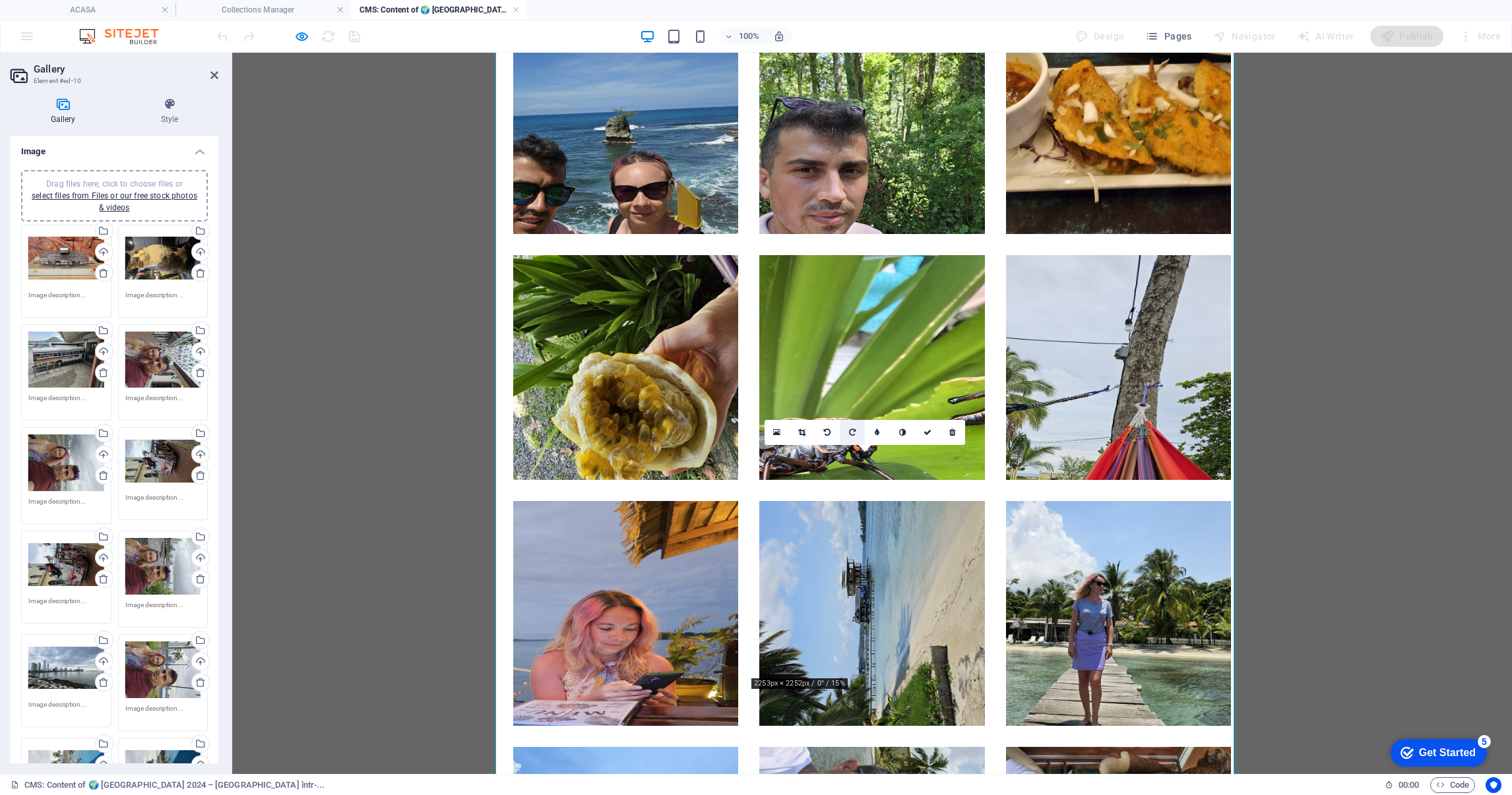
click at [849, 430] on icon at bounding box center [852, 433] width 7 height 8
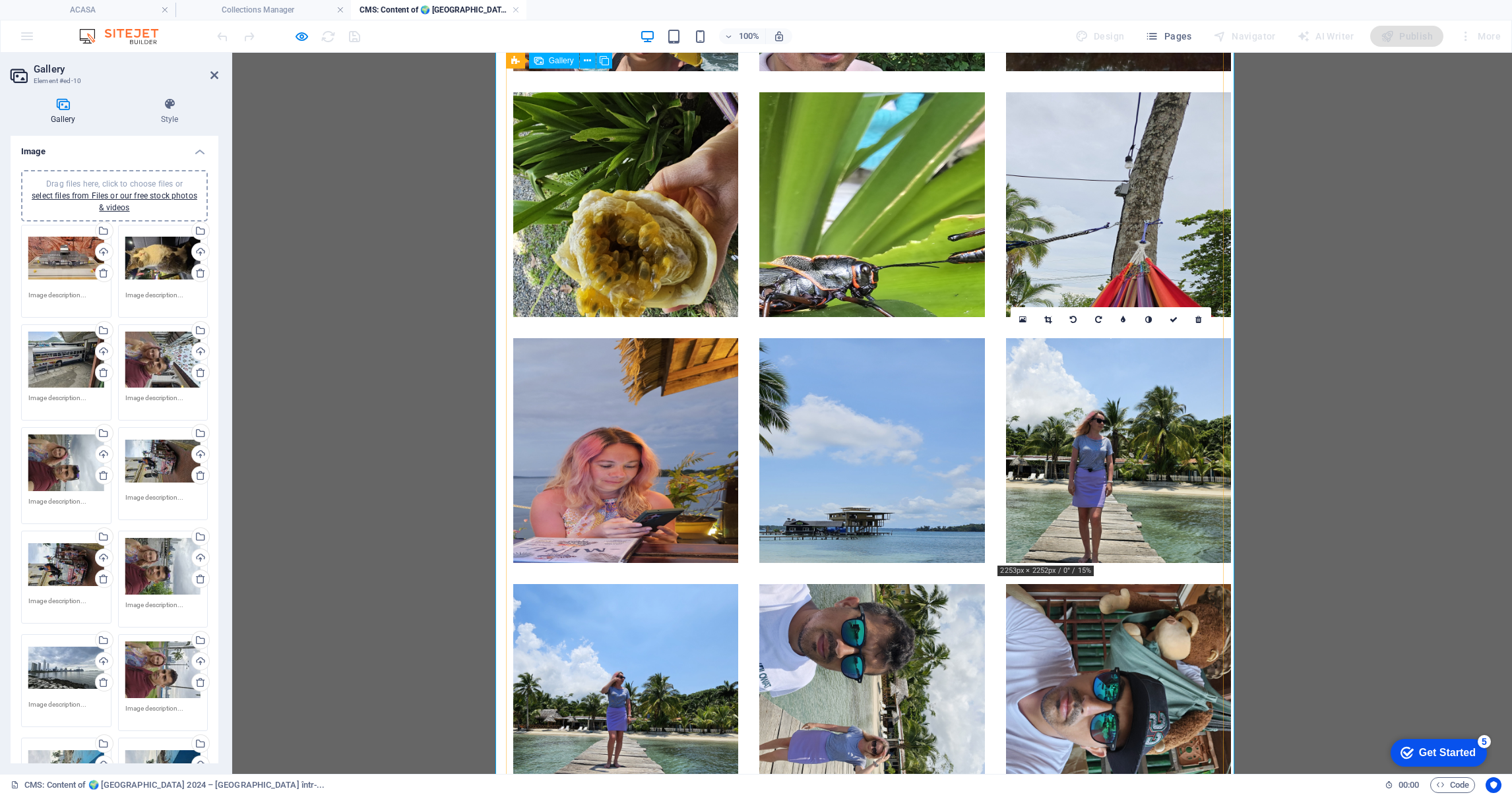
scroll to position [5062, 0]
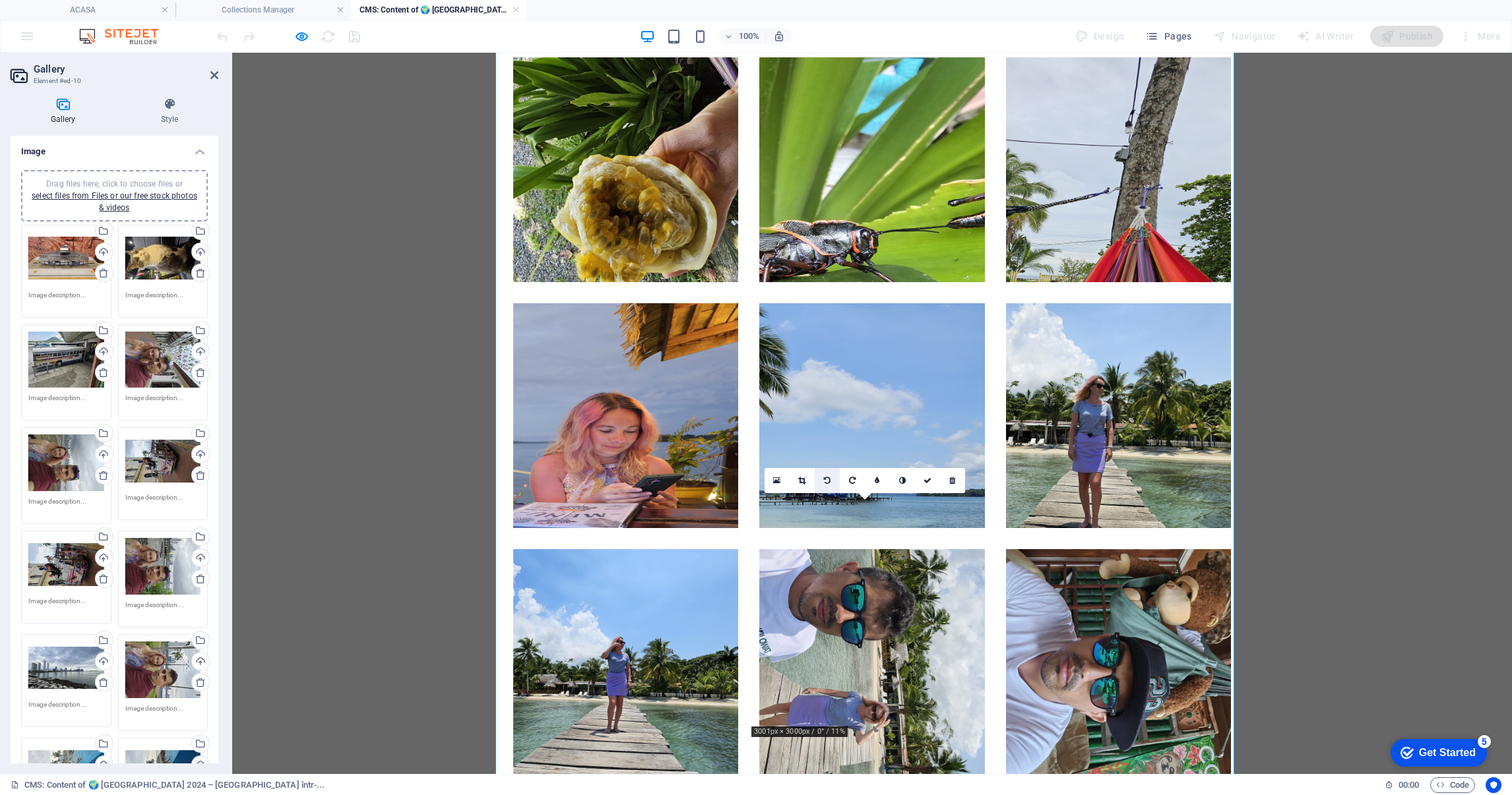
click at [820, 477] on link at bounding box center [827, 480] width 25 height 25
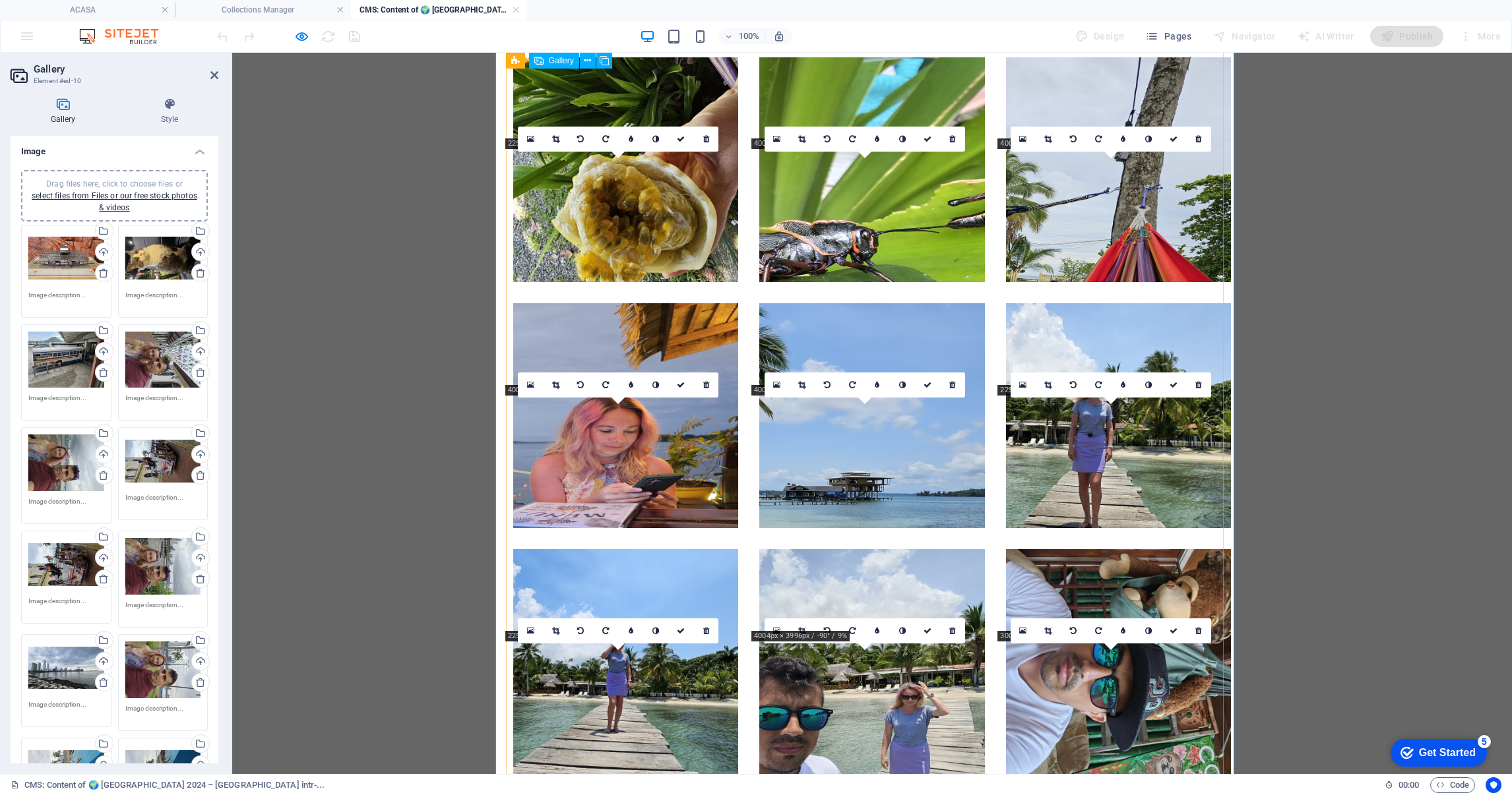
scroll to position [5161, 0]
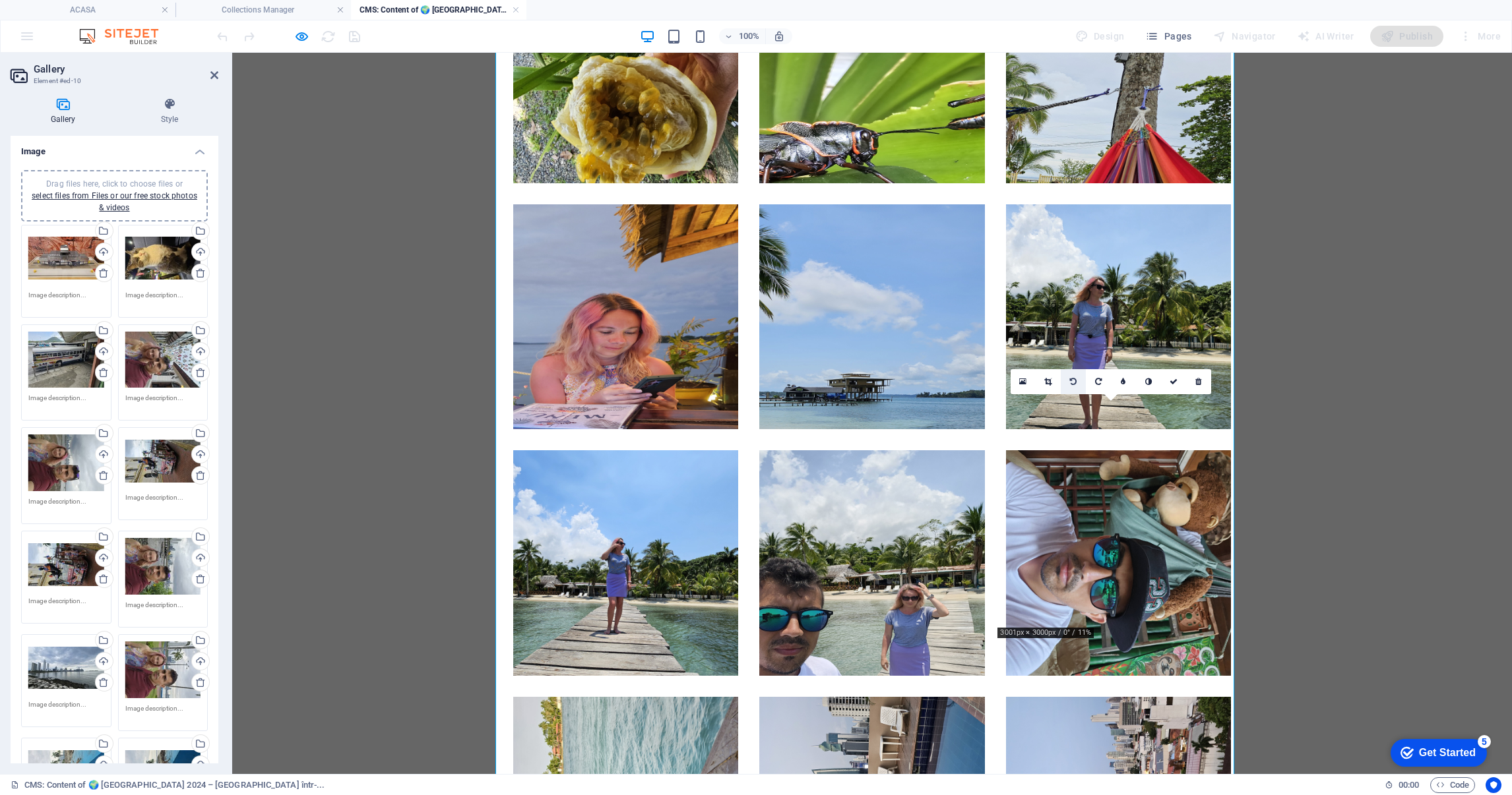
click at [1078, 378] on link at bounding box center [1073, 381] width 25 height 25
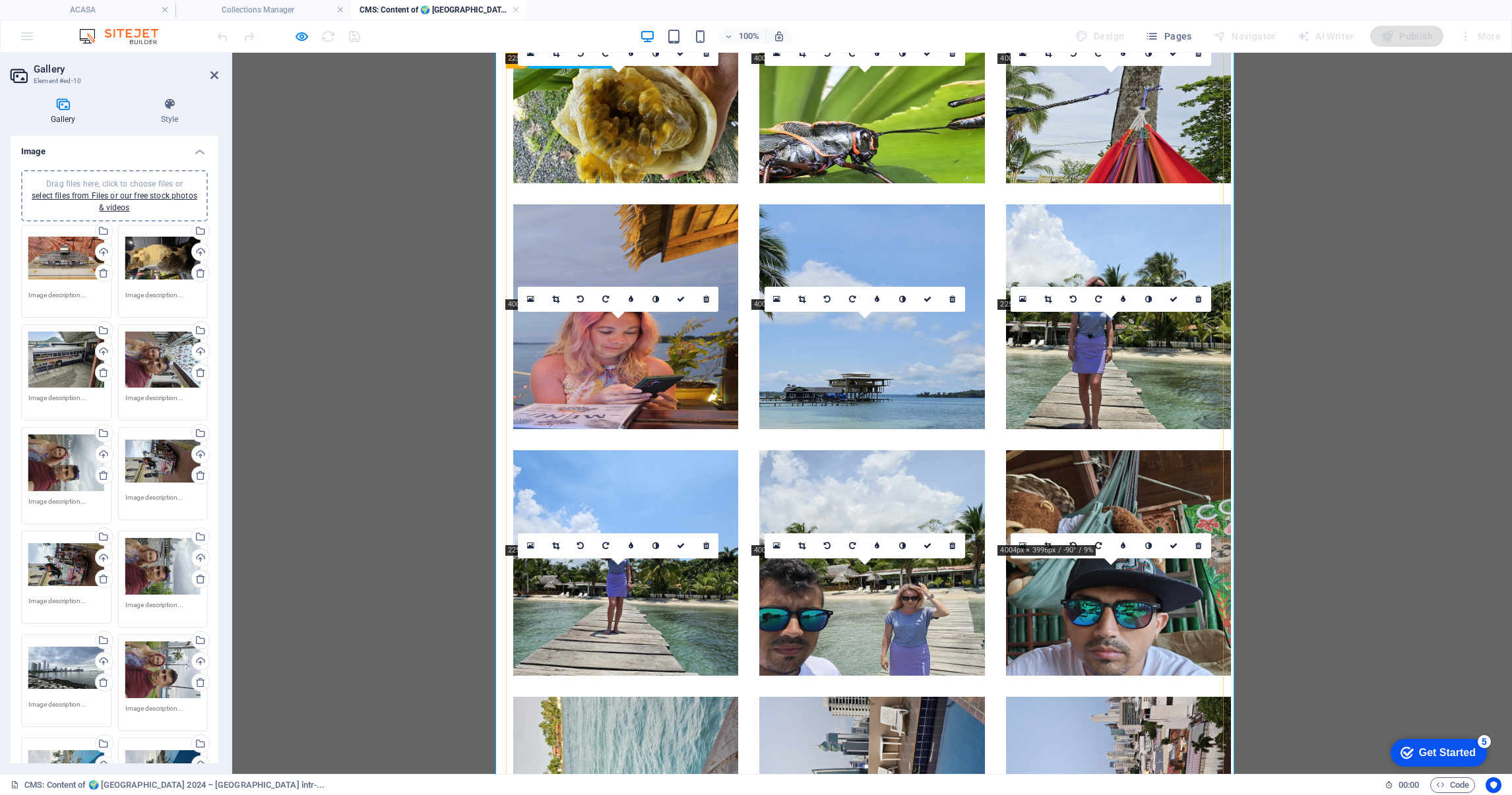
scroll to position [5457, 0]
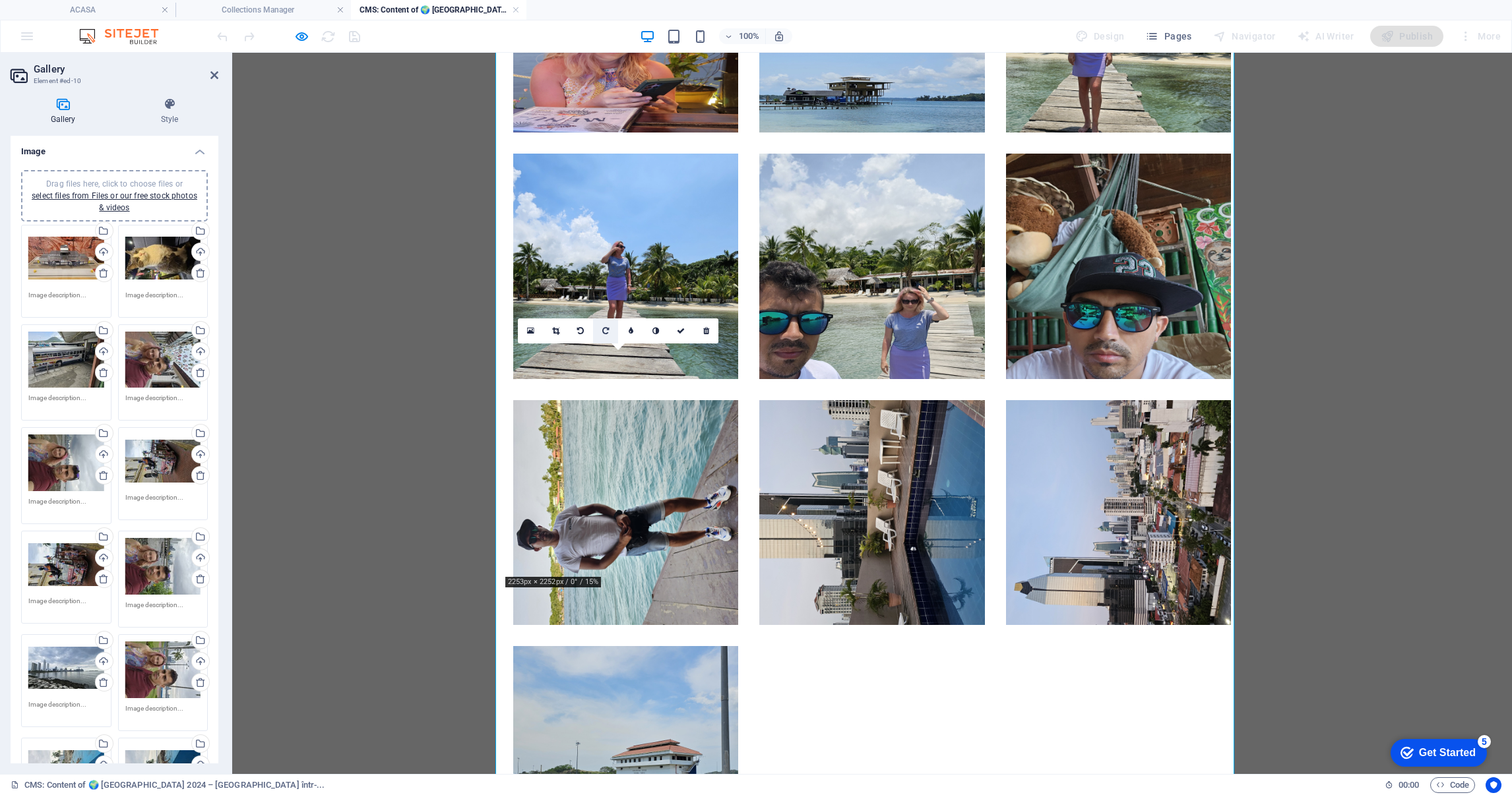
click at [609, 334] on link at bounding box center [606, 331] width 25 height 25
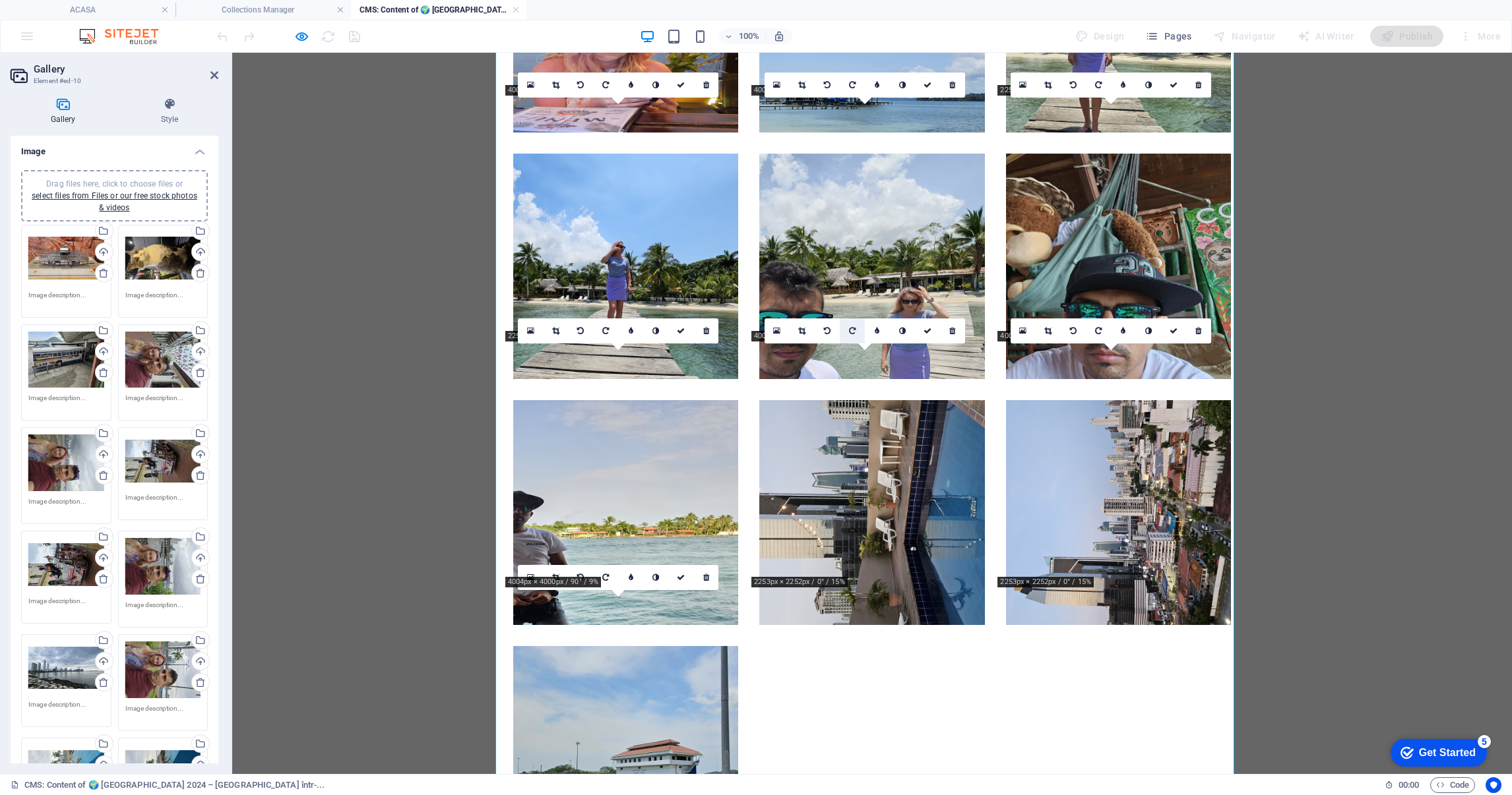
click at [856, 328] on link at bounding box center [852, 331] width 25 height 25
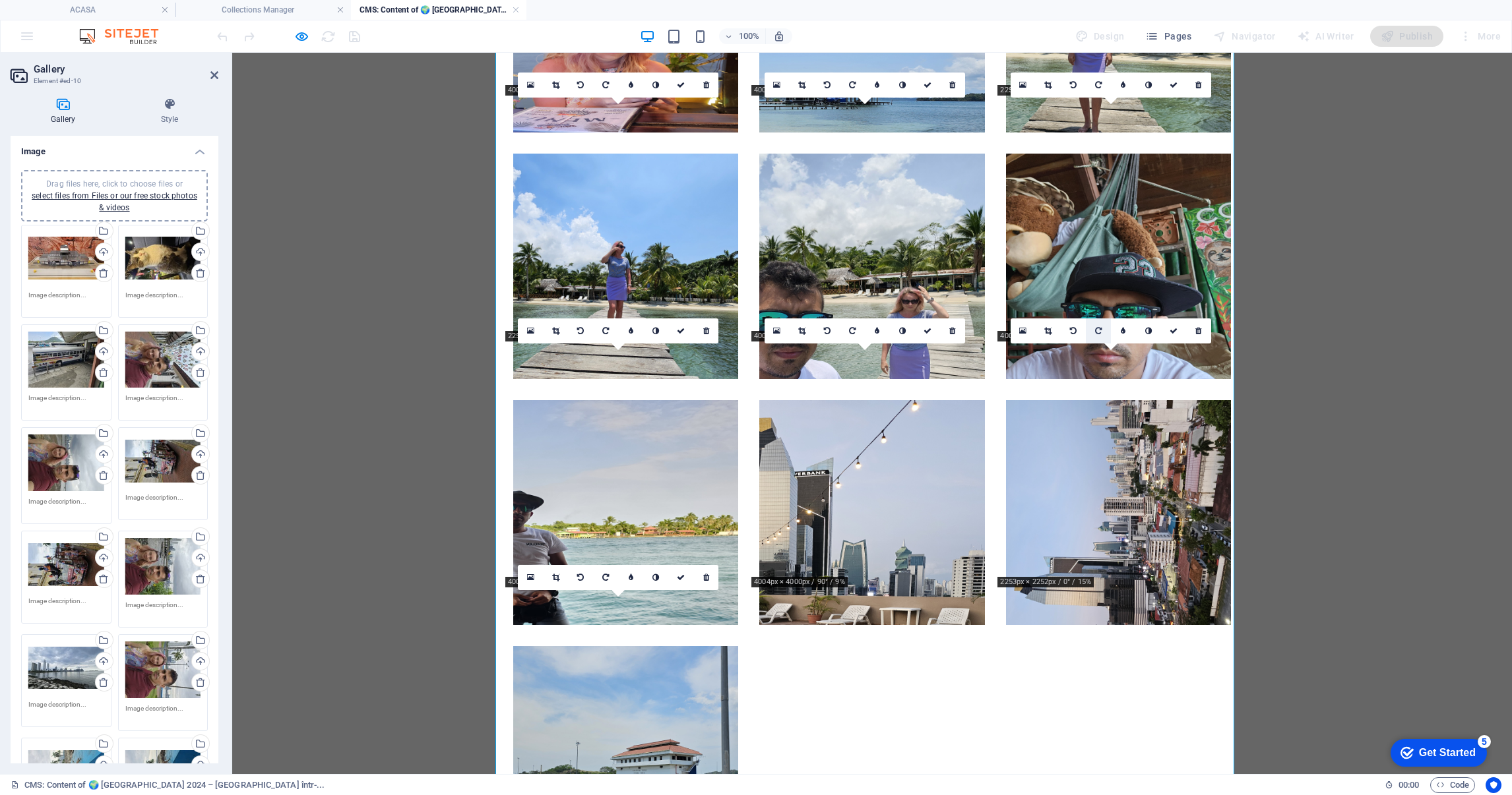
click at [1099, 331] on icon at bounding box center [1098, 331] width 7 height 8
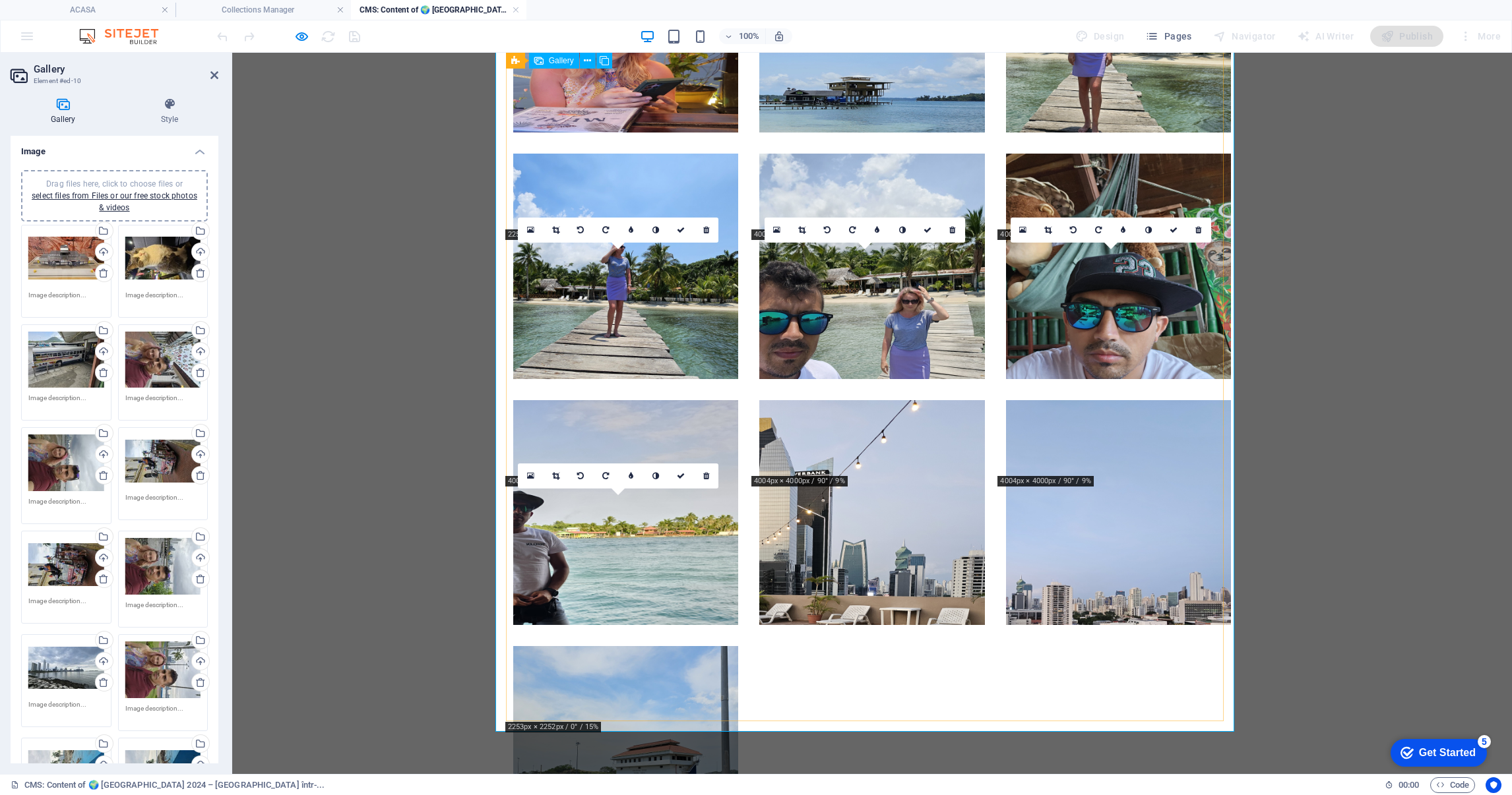
scroll to position [5558, 0]
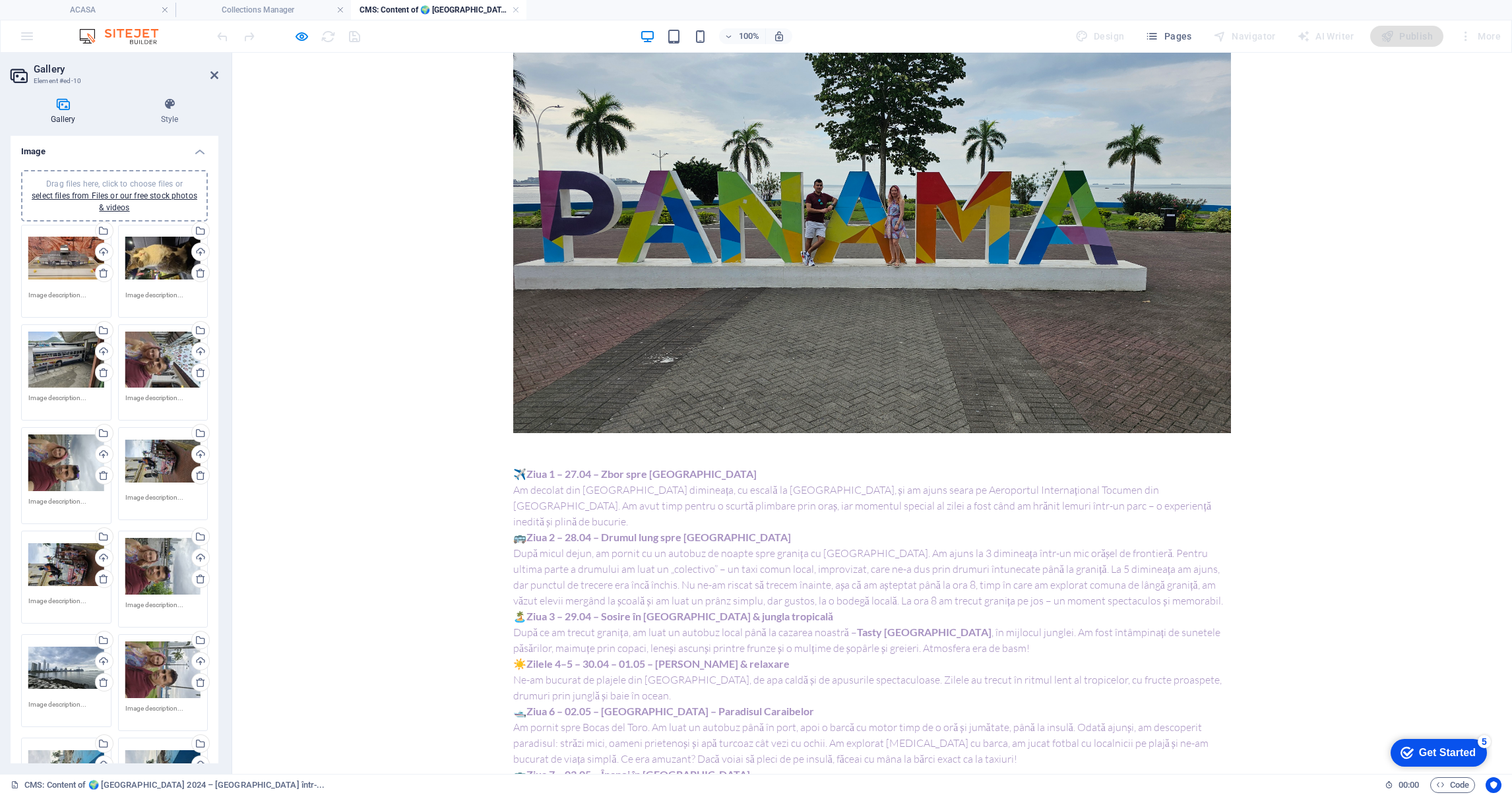
scroll to position [0, 0]
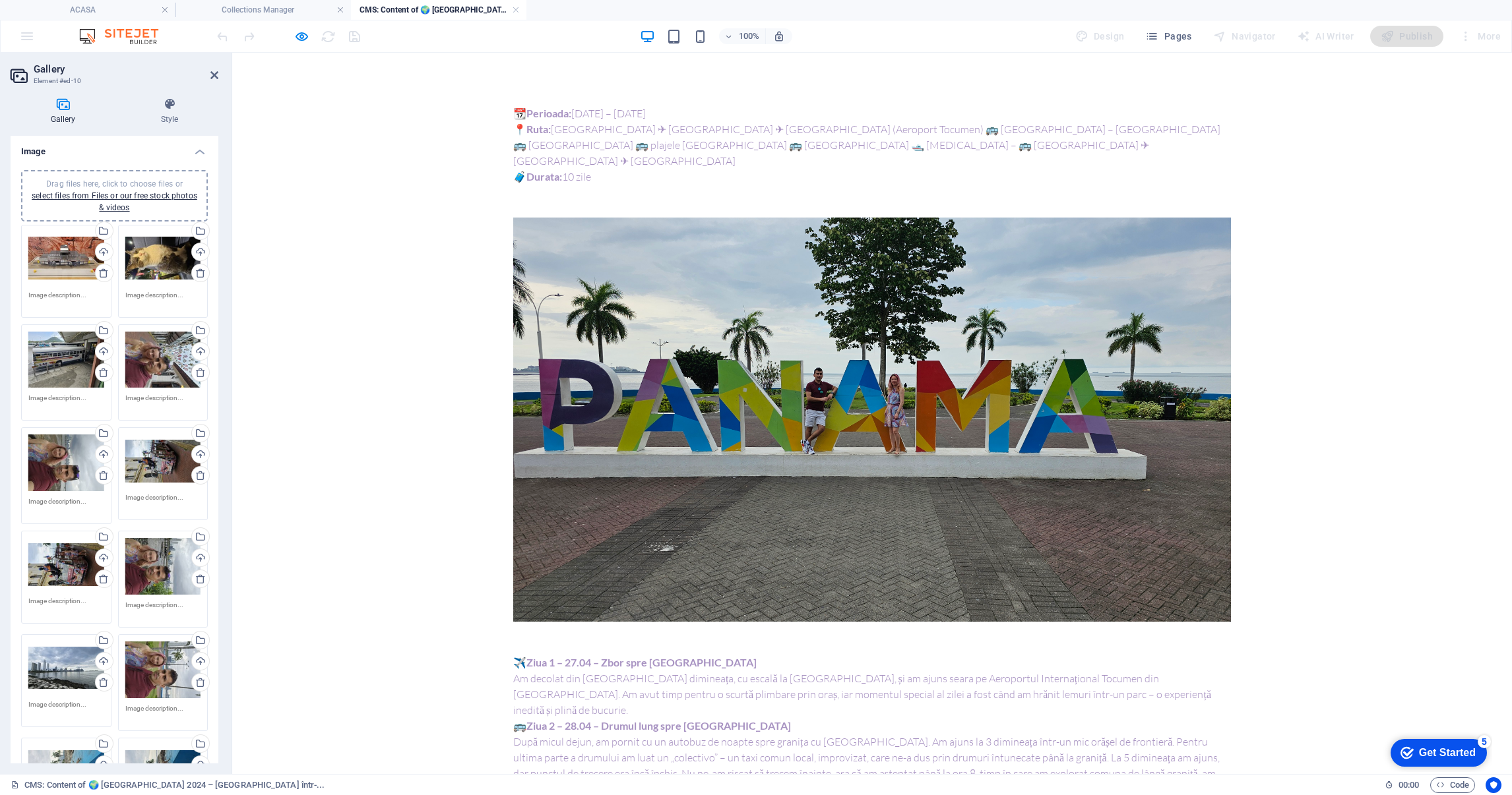
click at [517, 11] on link at bounding box center [516, 10] width 8 height 12
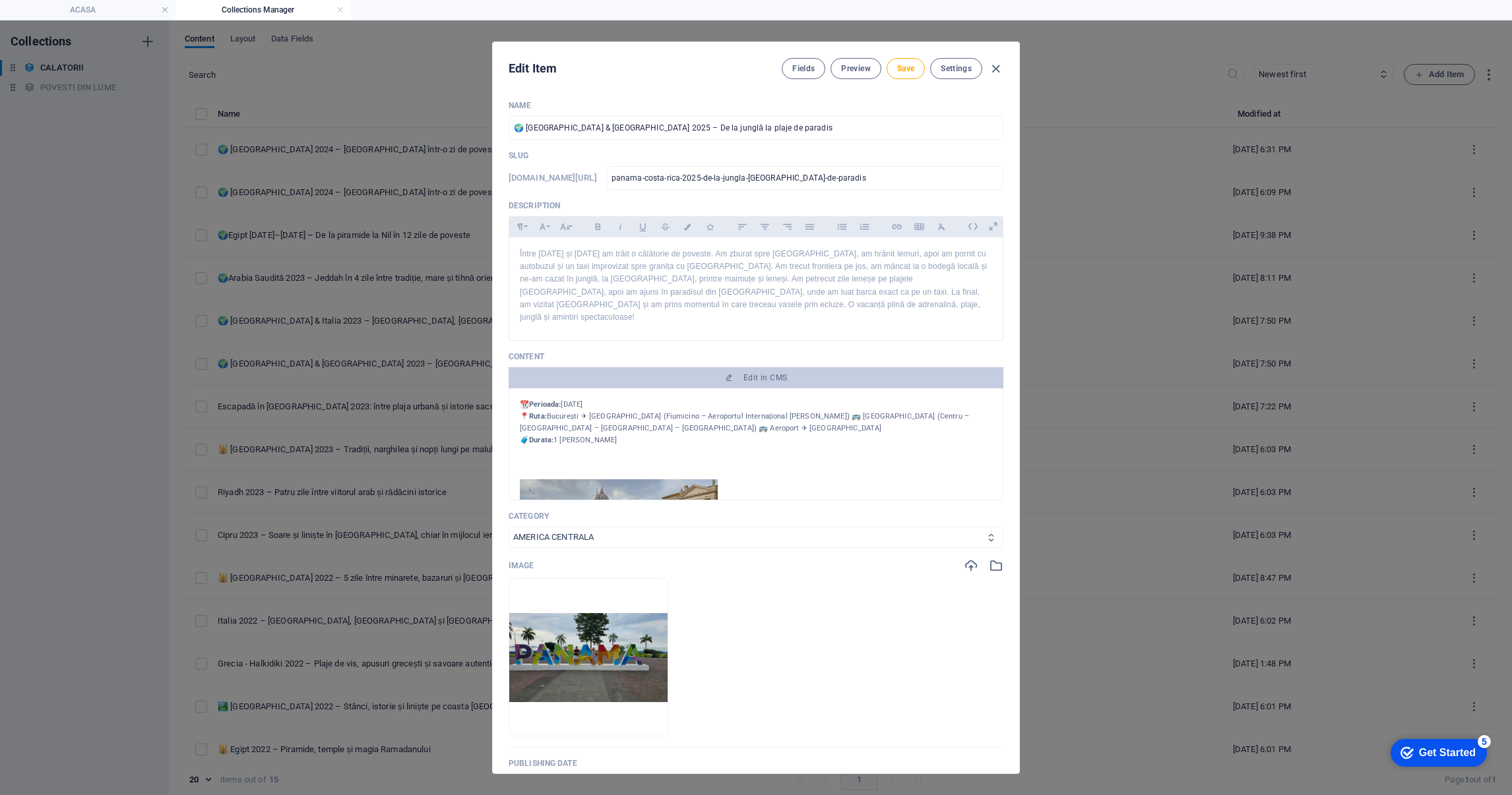
scroll to position [99, 0]
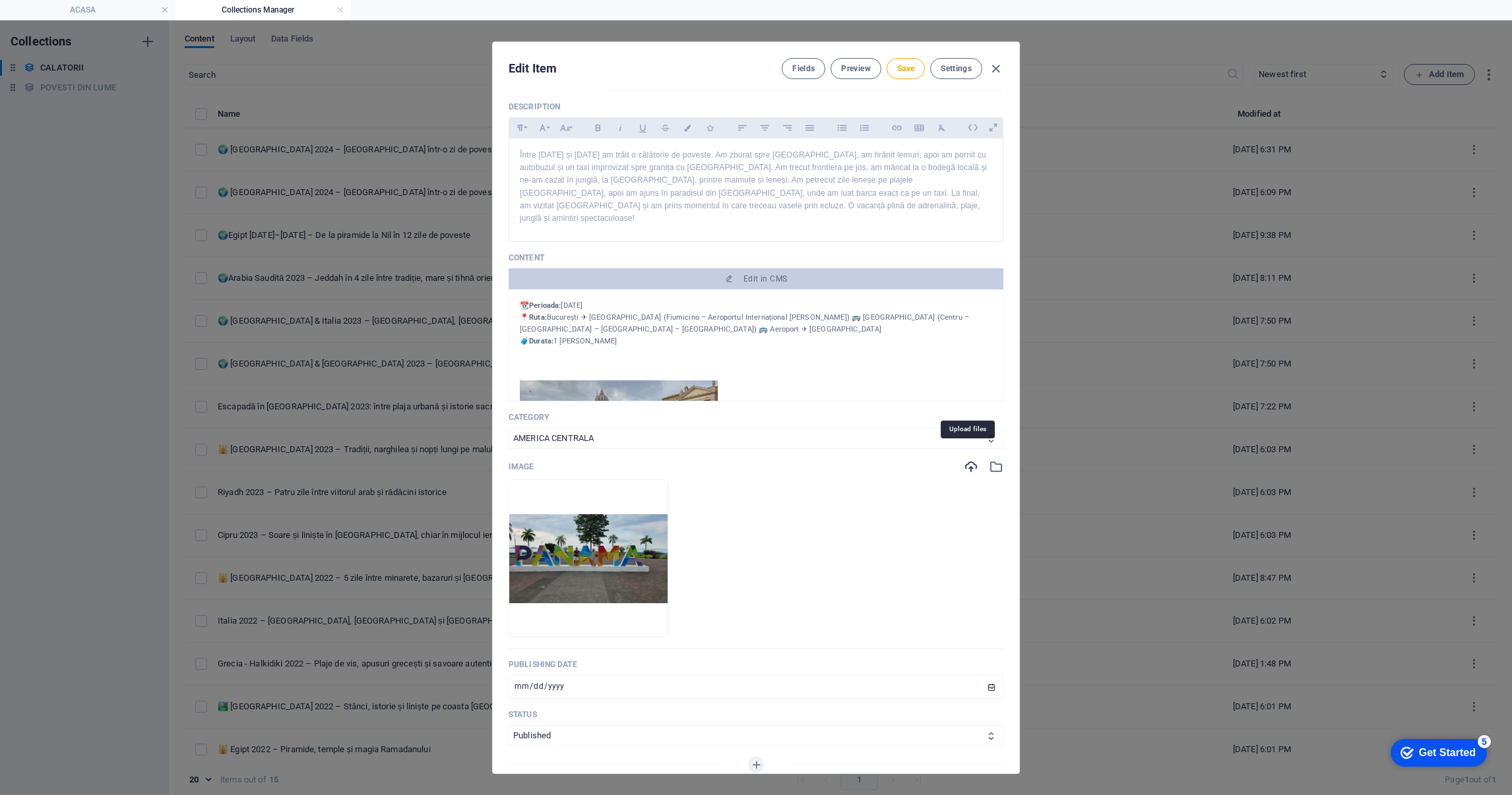
click at [964, 460] on icon "button" at bounding box center [971, 467] width 15 height 15
click at [994, 462] on div "Image Drop files here to upload them instantly" at bounding box center [756, 554] width 495 height 190
click at [992, 460] on icon "button" at bounding box center [995, 467] width 15 height 15
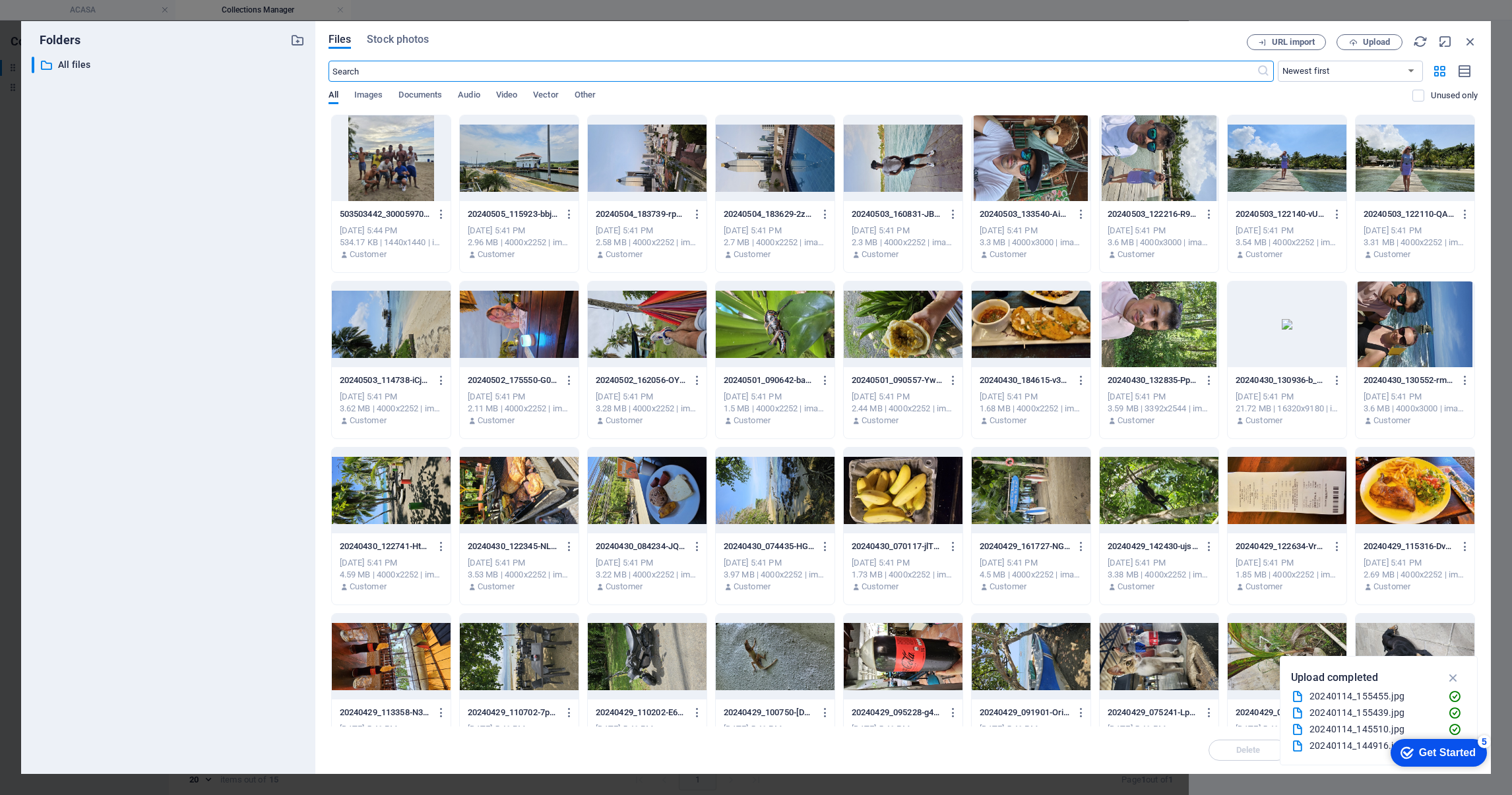
click at [402, 183] on div at bounding box center [391, 158] width 119 height 86
click at [402, 181] on div "1" at bounding box center [391, 158] width 119 height 86
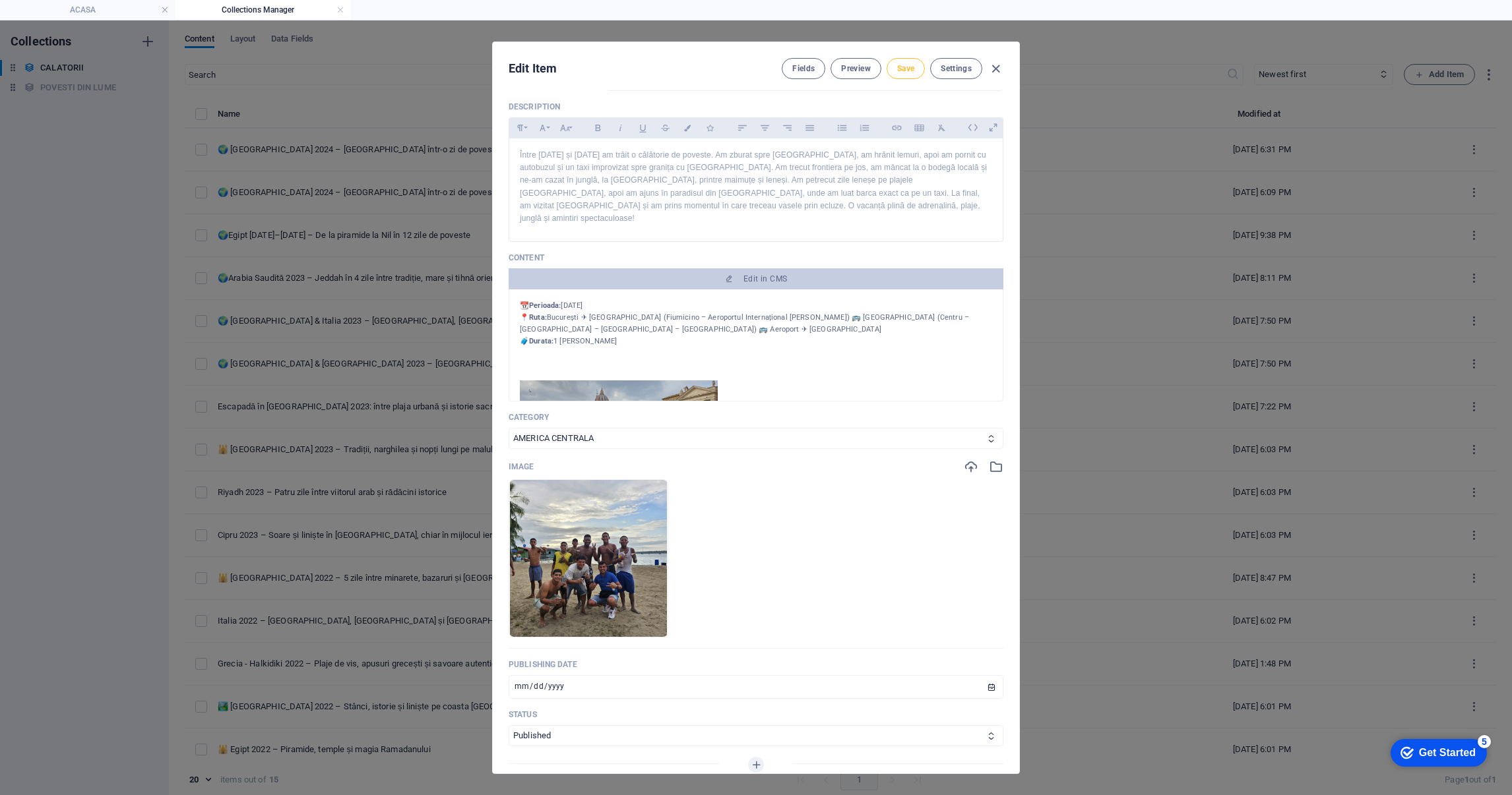
click at [908, 68] on span "Save" at bounding box center [906, 69] width 17 height 11
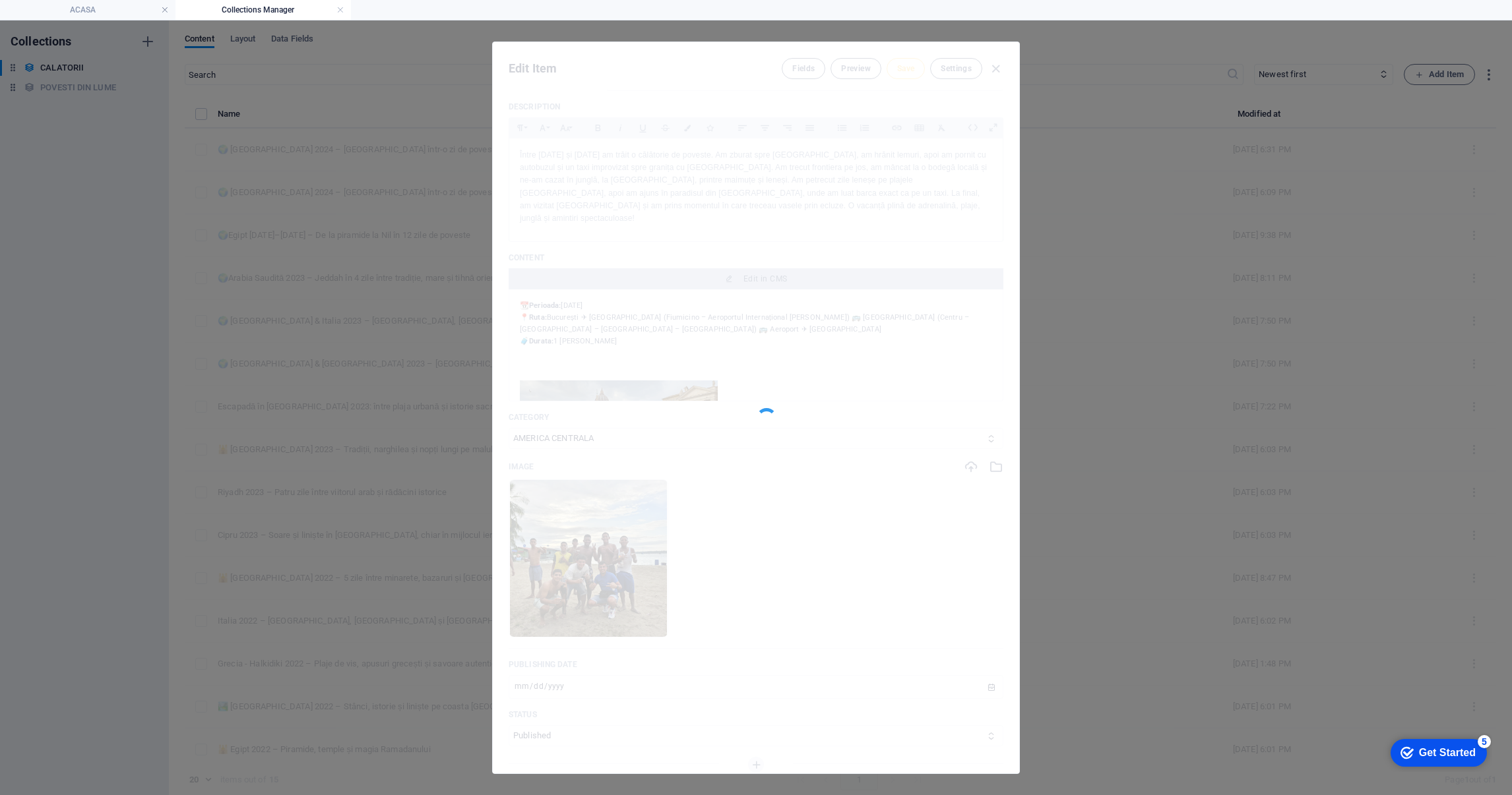
type input "panama-costa-rica-2025-de-la-jungla-[GEOGRAPHIC_DATA]-de-paradis"
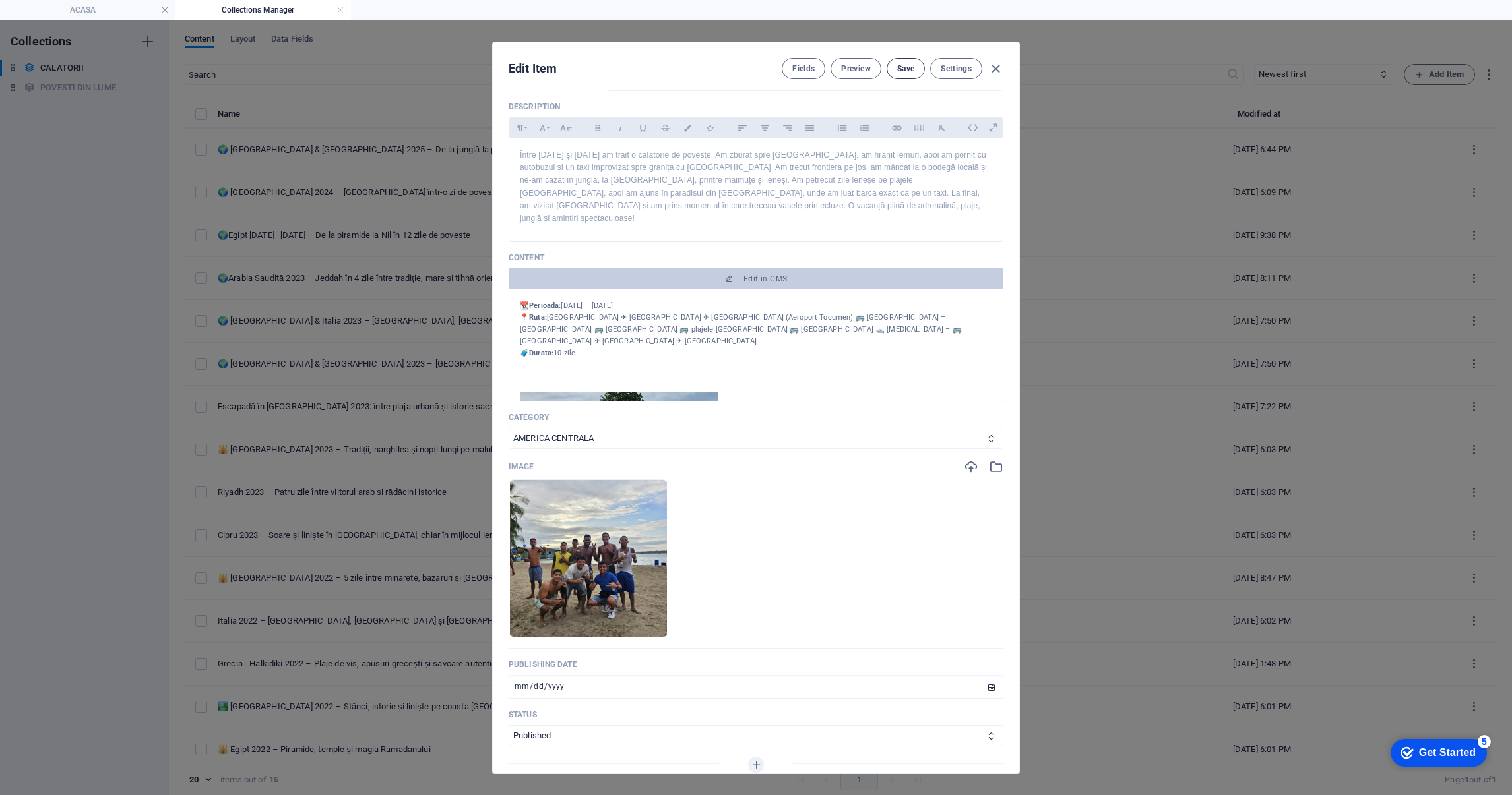
click at [897, 65] on span "Save" at bounding box center [906, 69] width 17 height 11
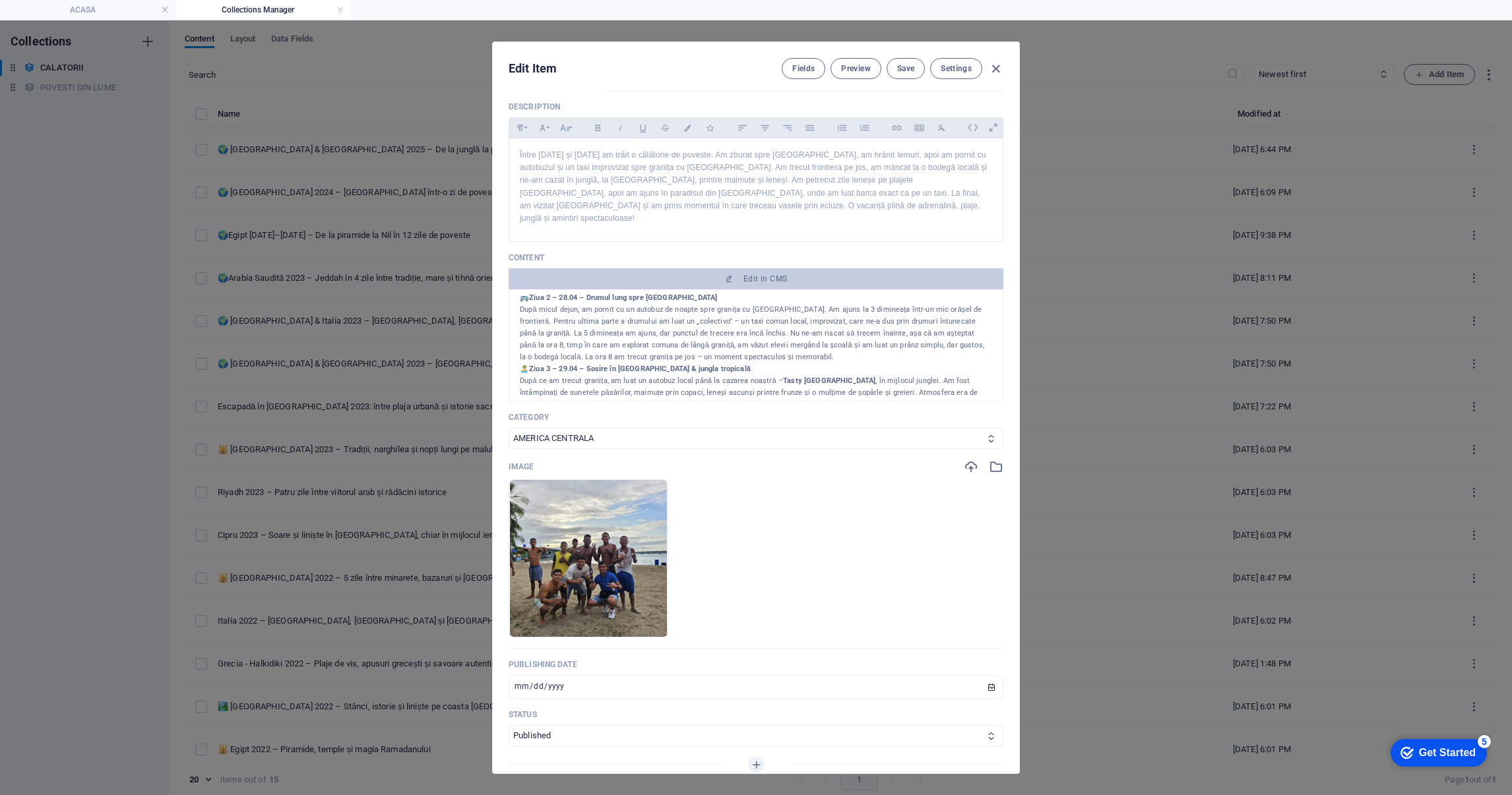
scroll to position [396, 0]
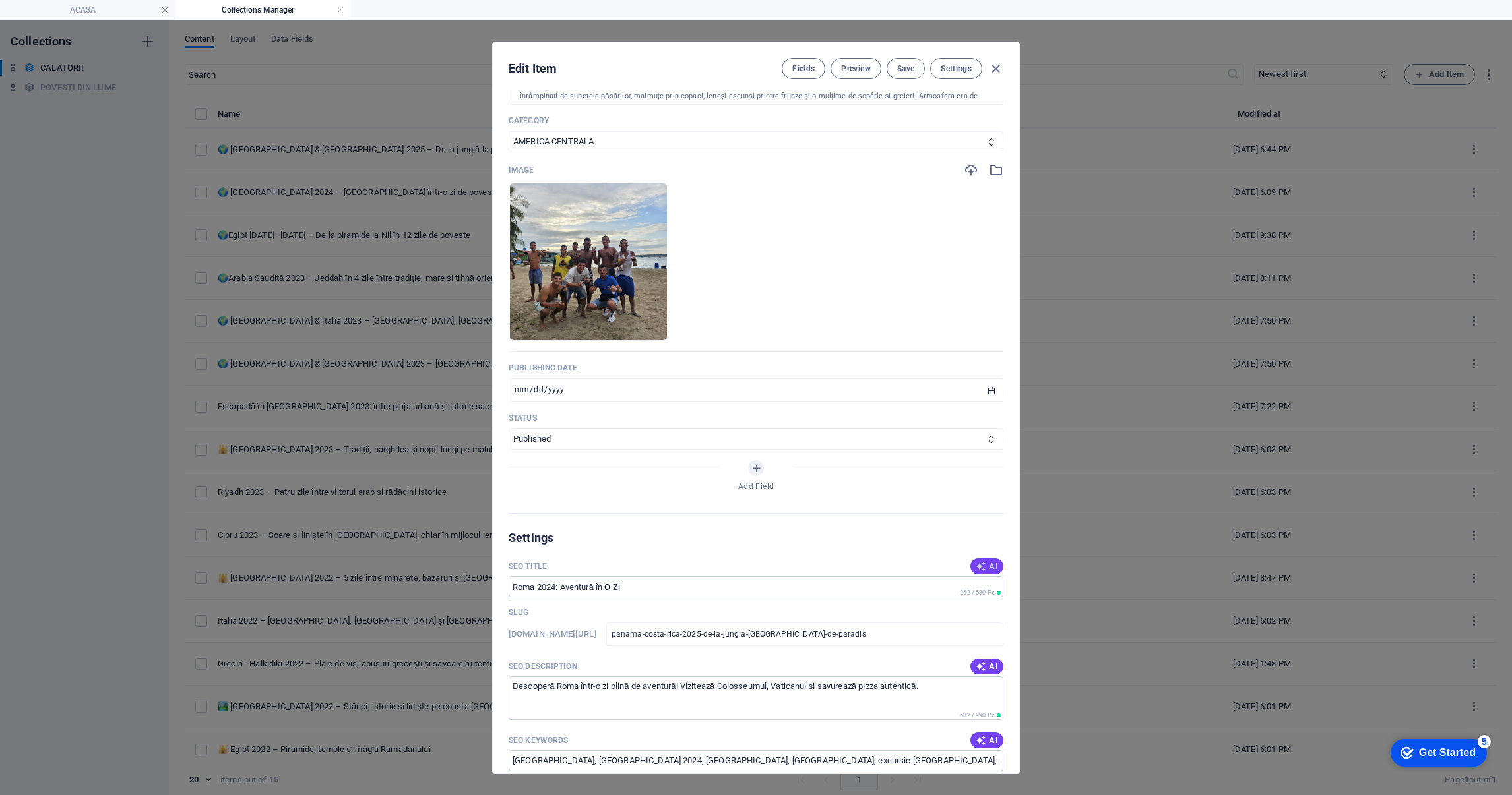
click at [990, 561] on span "AI" at bounding box center [986, 566] width 22 height 11
type input "Panama & [GEOGRAPHIC_DATA] 2025: Aventura!"
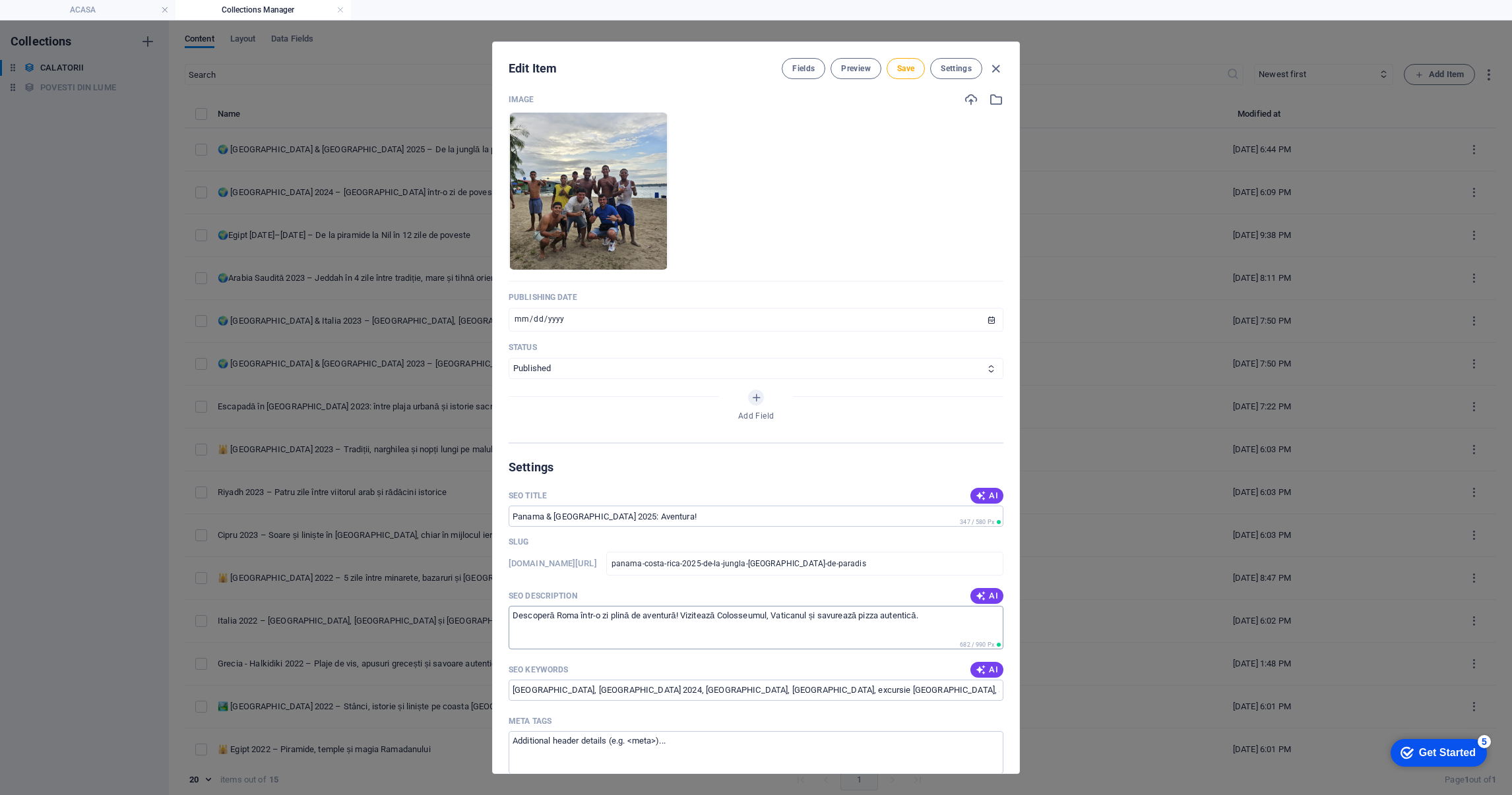
scroll to position [494, 0]
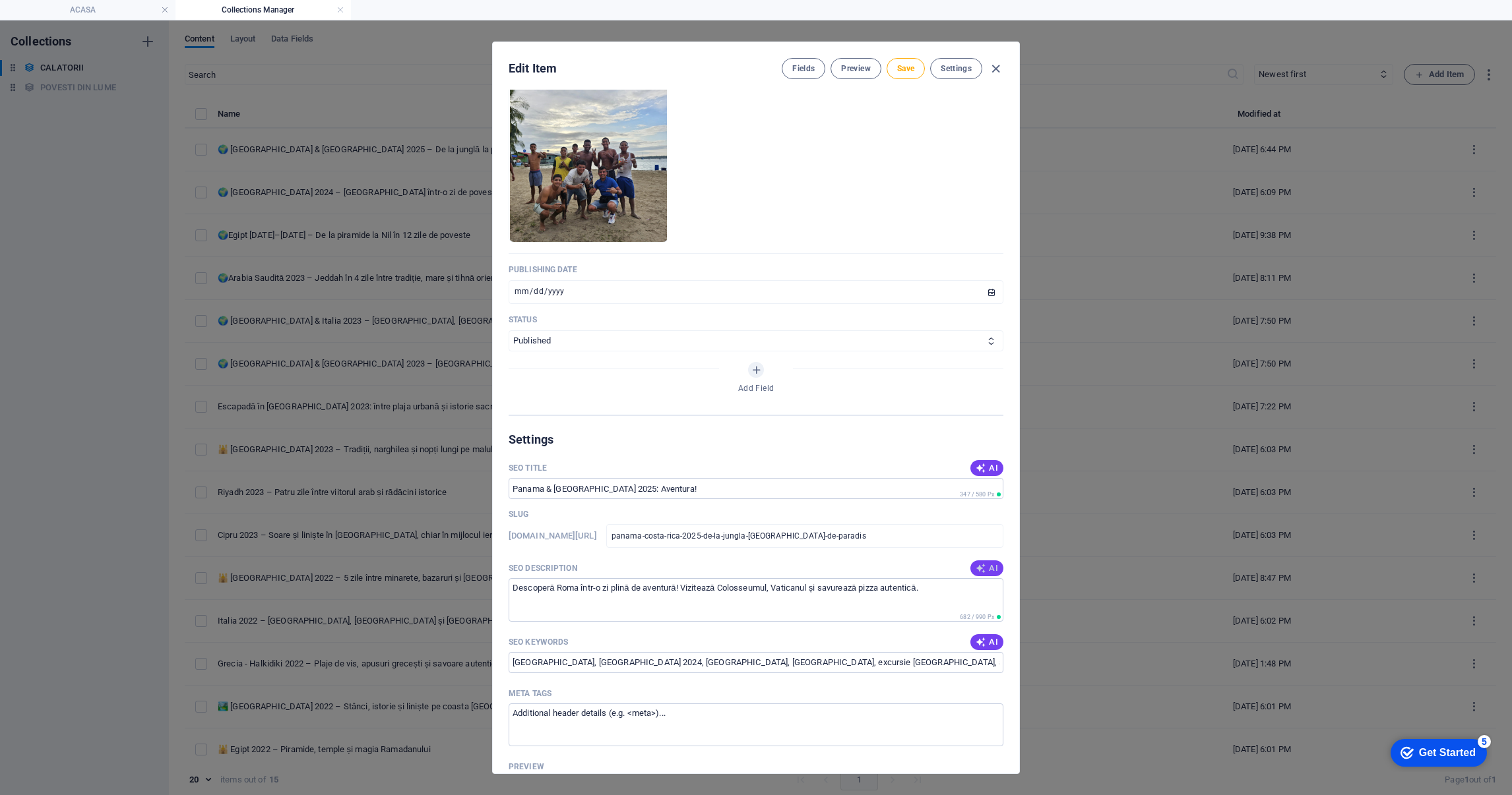
click at [990, 563] on span "AI" at bounding box center [986, 569] width 22 height 11
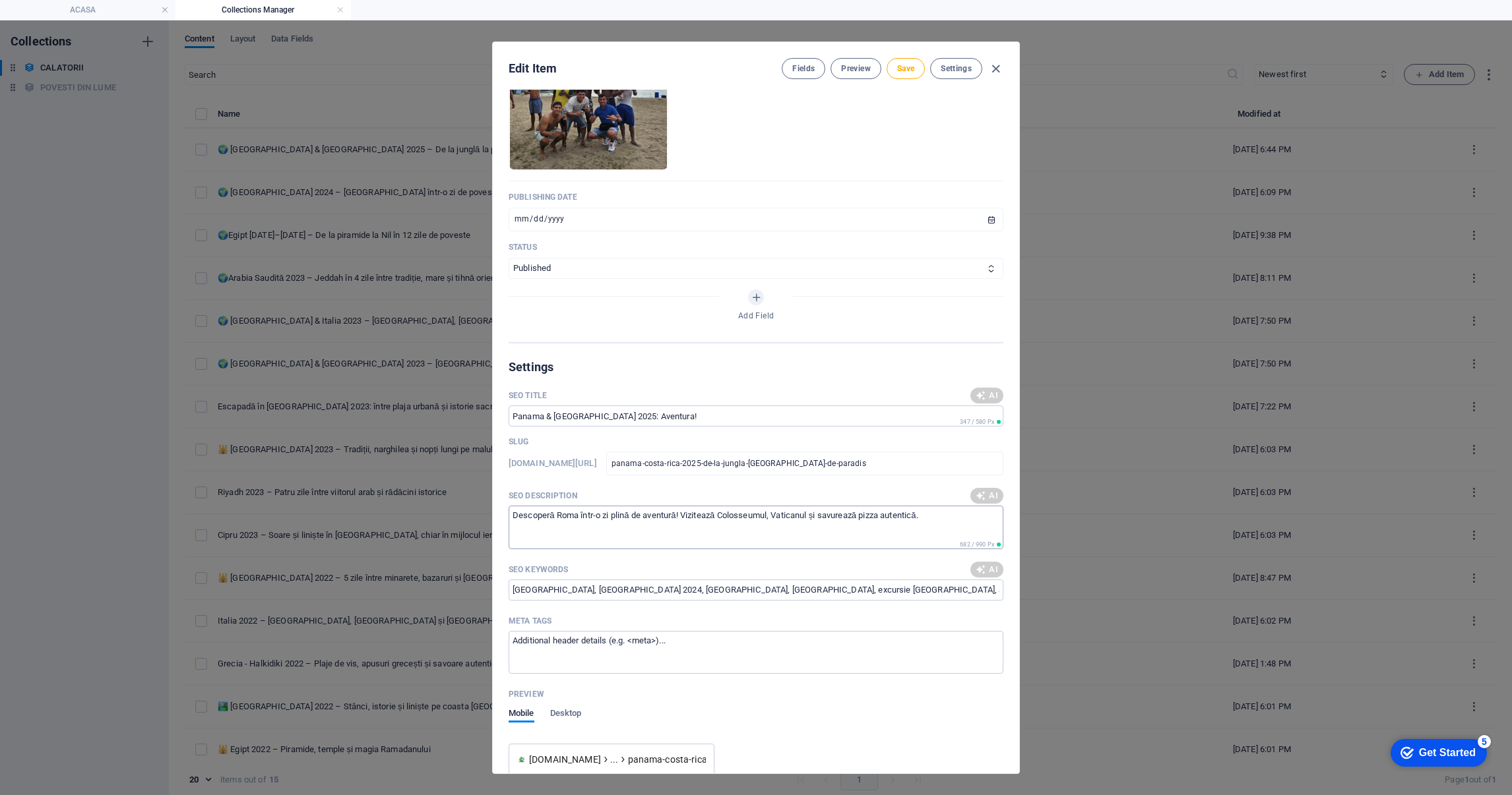
scroll to position [593, 0]
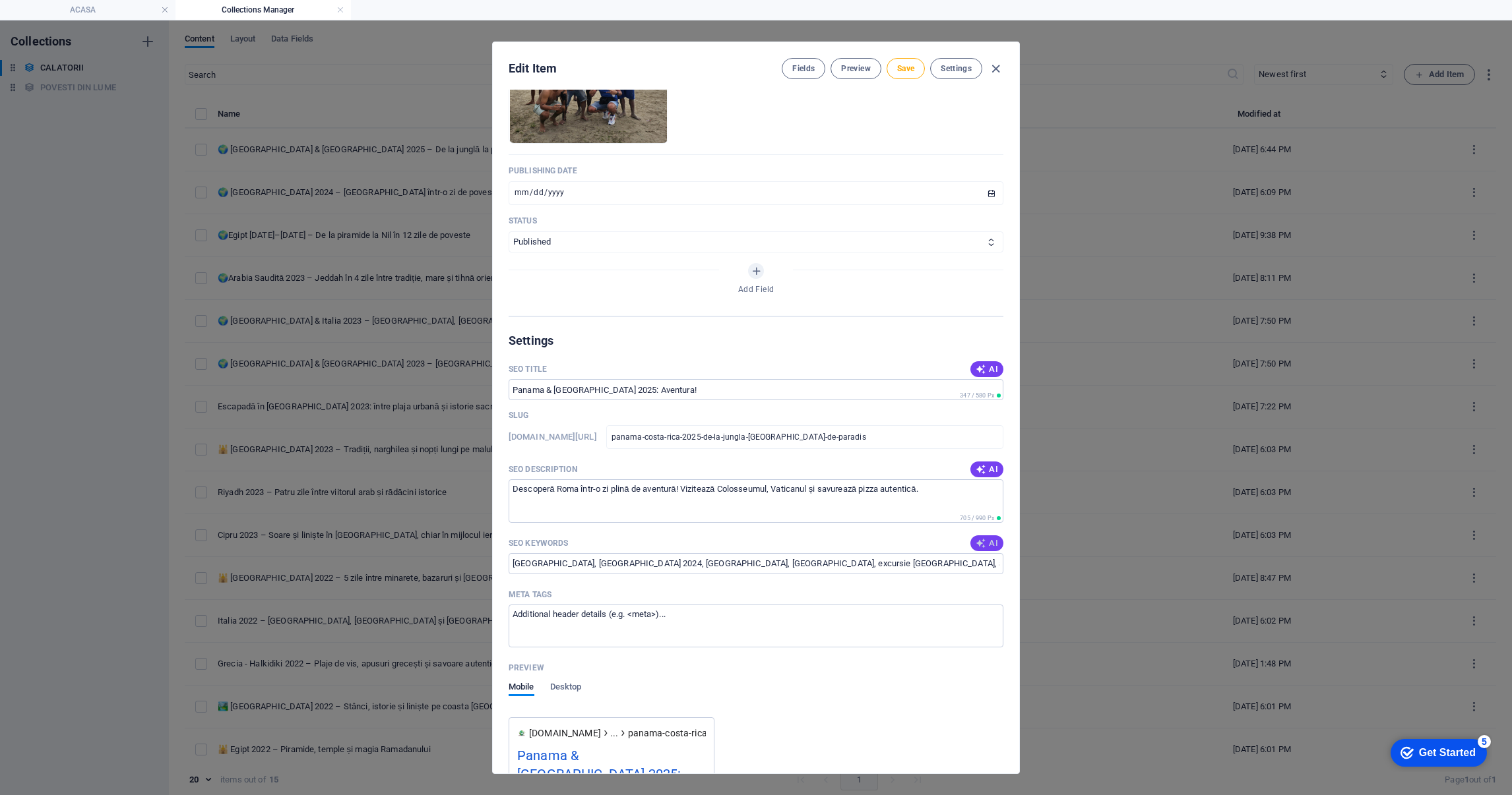
click at [976, 538] on icon "button" at bounding box center [981, 543] width 11 height 11
type input "[GEOGRAPHIC_DATA], [GEOGRAPHIC_DATA], jungle, plaje, [GEOGRAPHIC_DATA], [GEOGRA…"
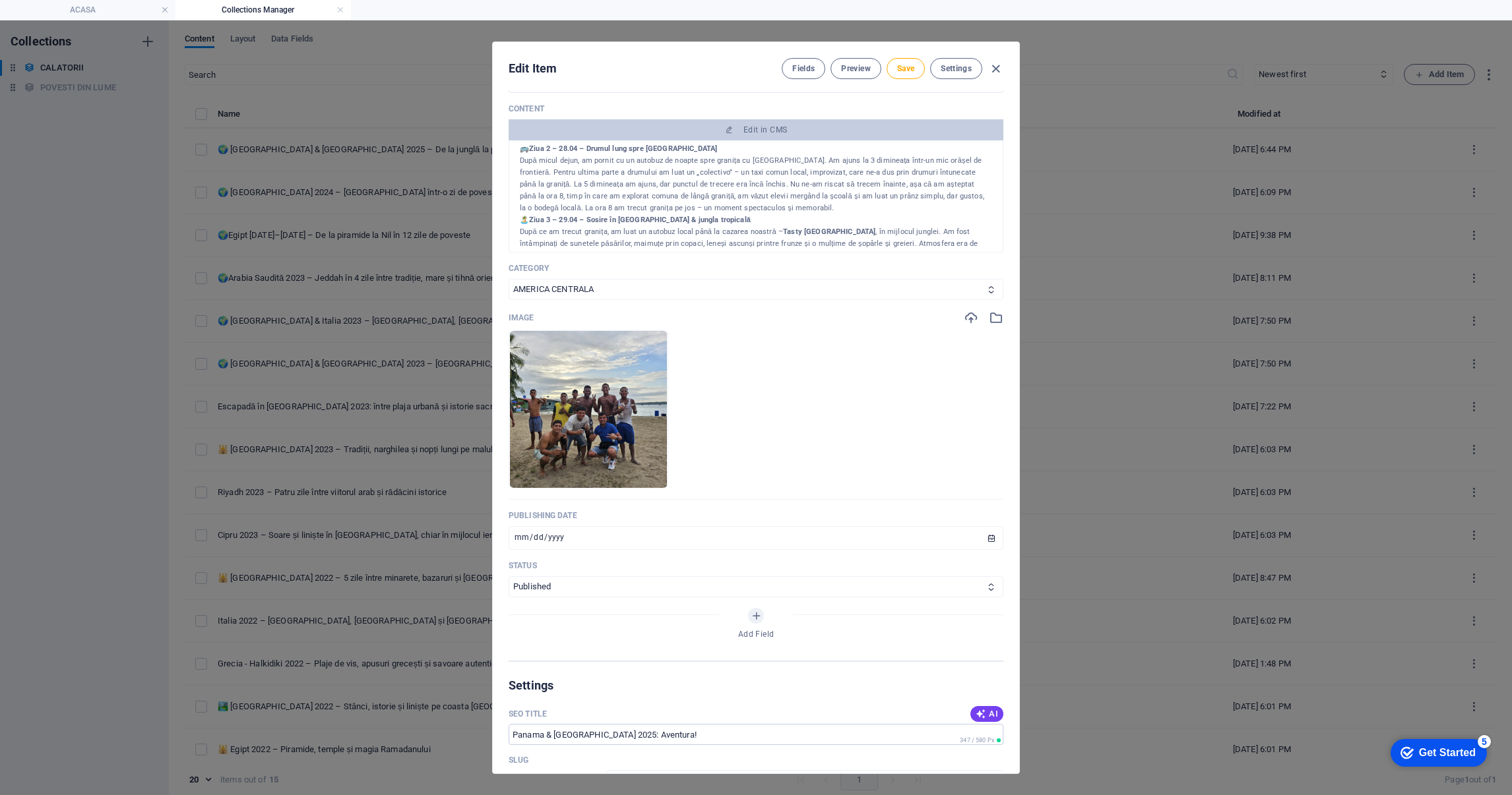
scroll to position [233, 0]
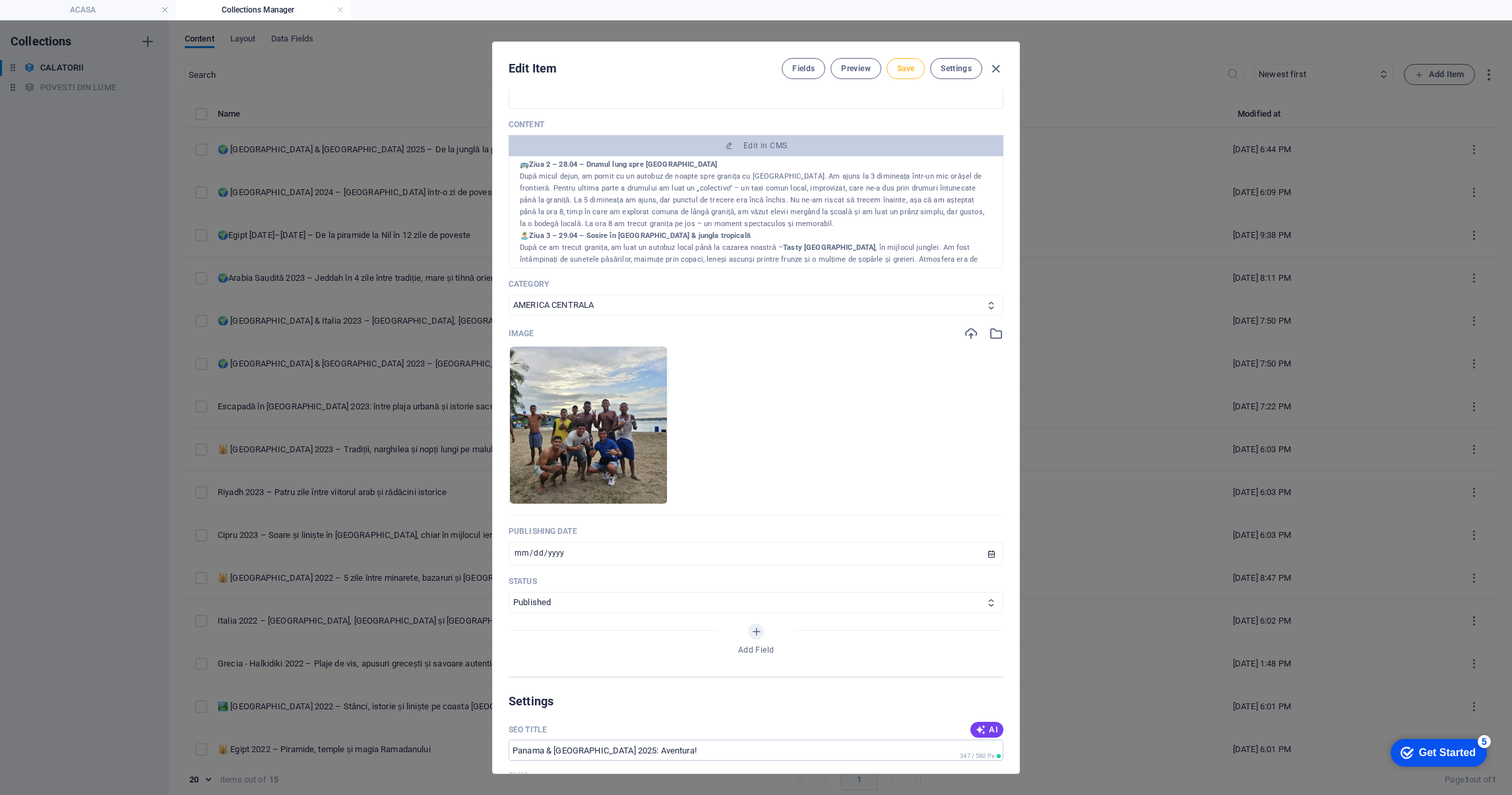
click at [906, 64] on span "Save" at bounding box center [906, 69] width 17 height 11
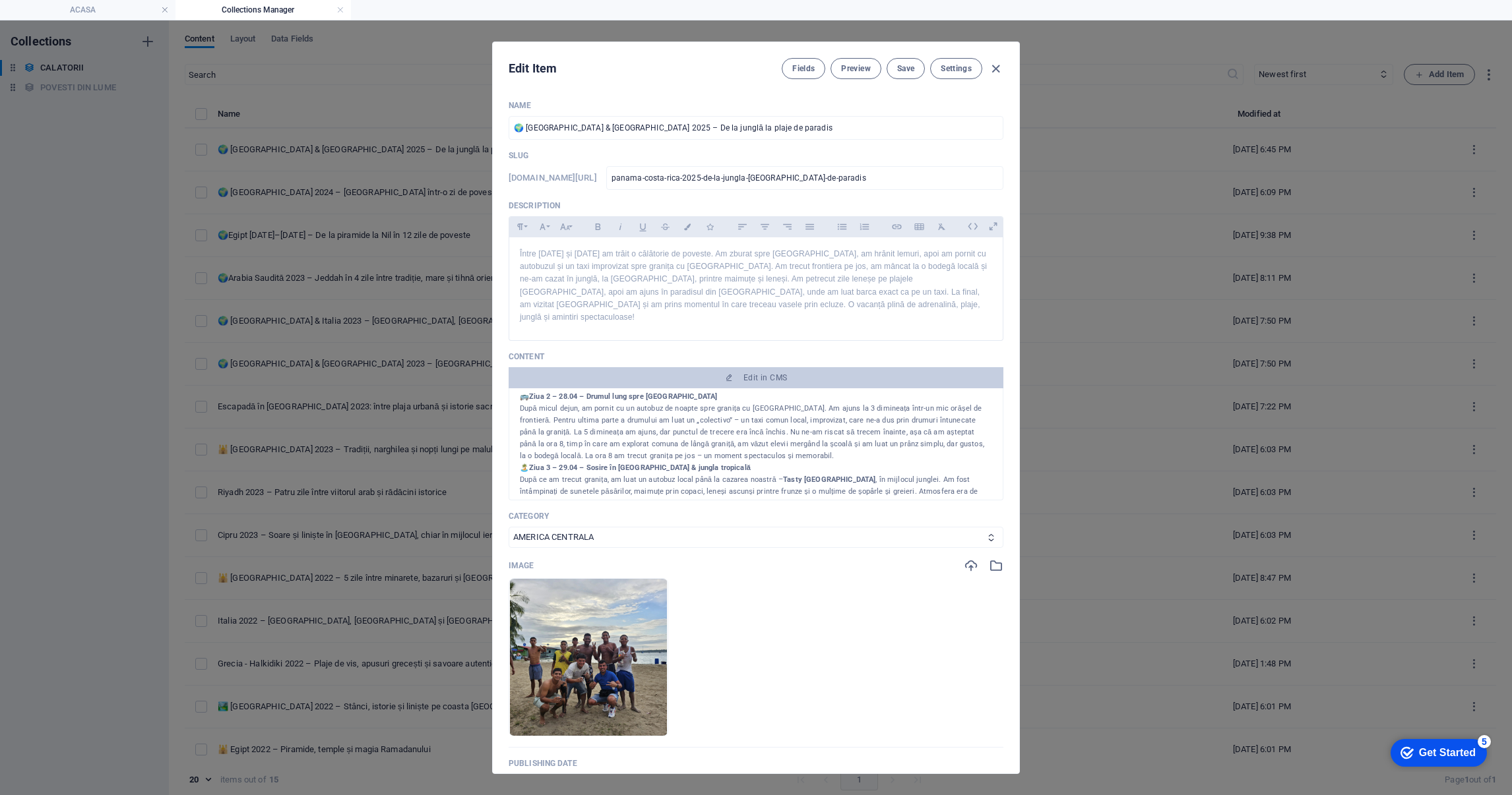
scroll to position [0, 0]
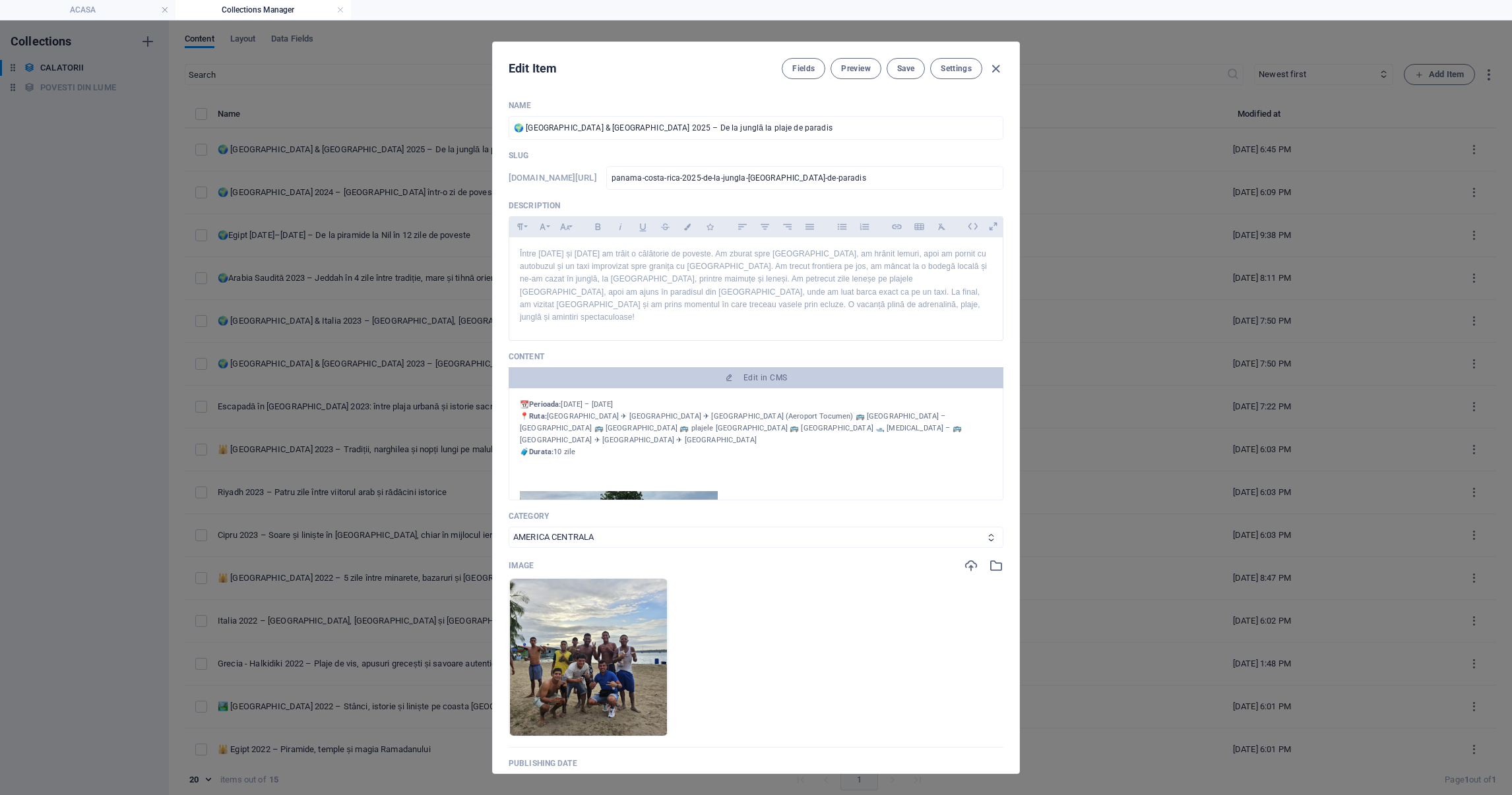
select select "AMERICA CENTRALA"
click at [997, 68] on icon "button" at bounding box center [995, 69] width 15 height 15
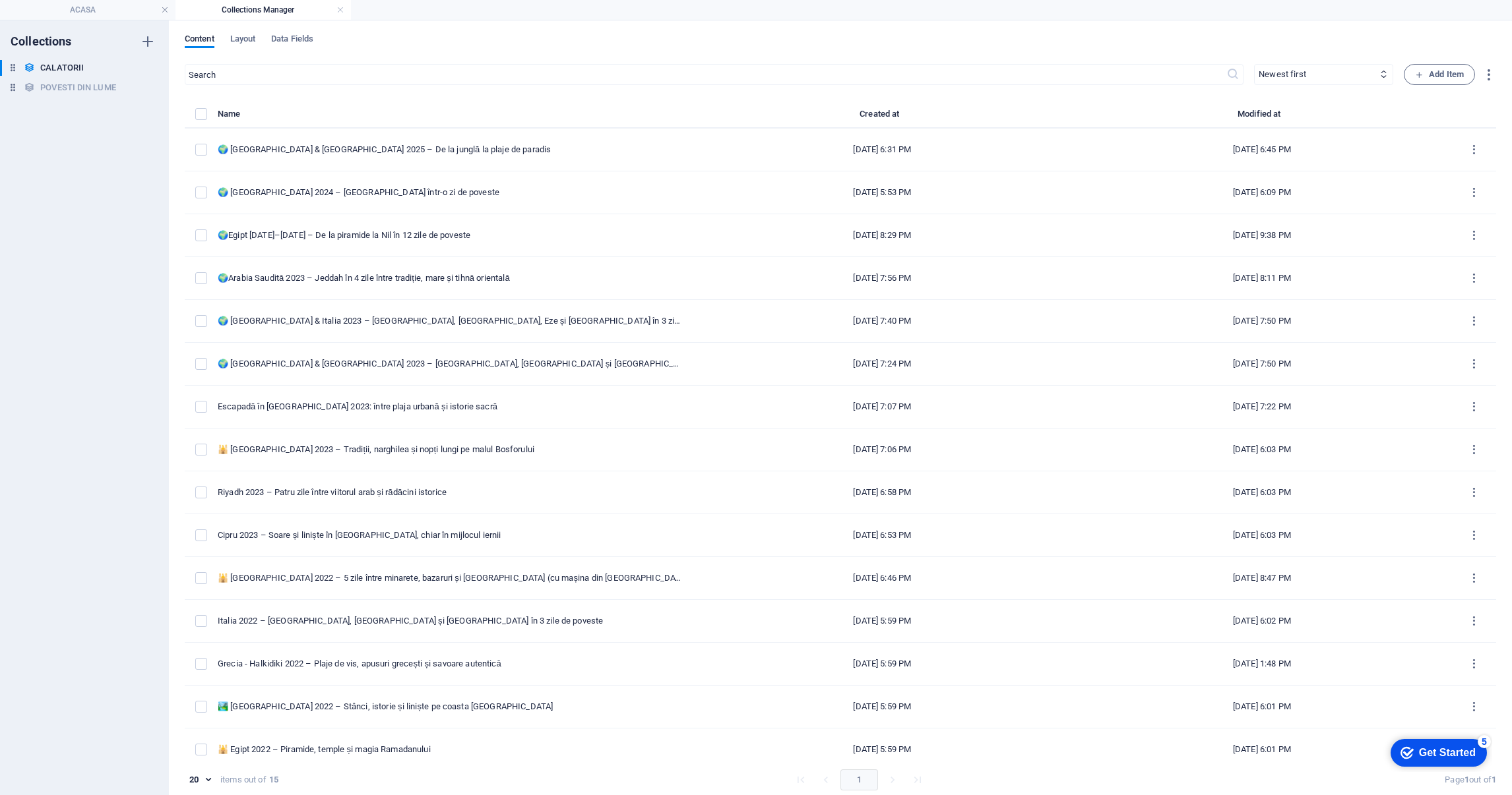
type input "2025-09-03"
type input "panama-costa-rica-2025-de-la-jungla-[GEOGRAPHIC_DATA]-de-paradis"
click at [338, 6] on link at bounding box center [340, 10] width 8 height 12
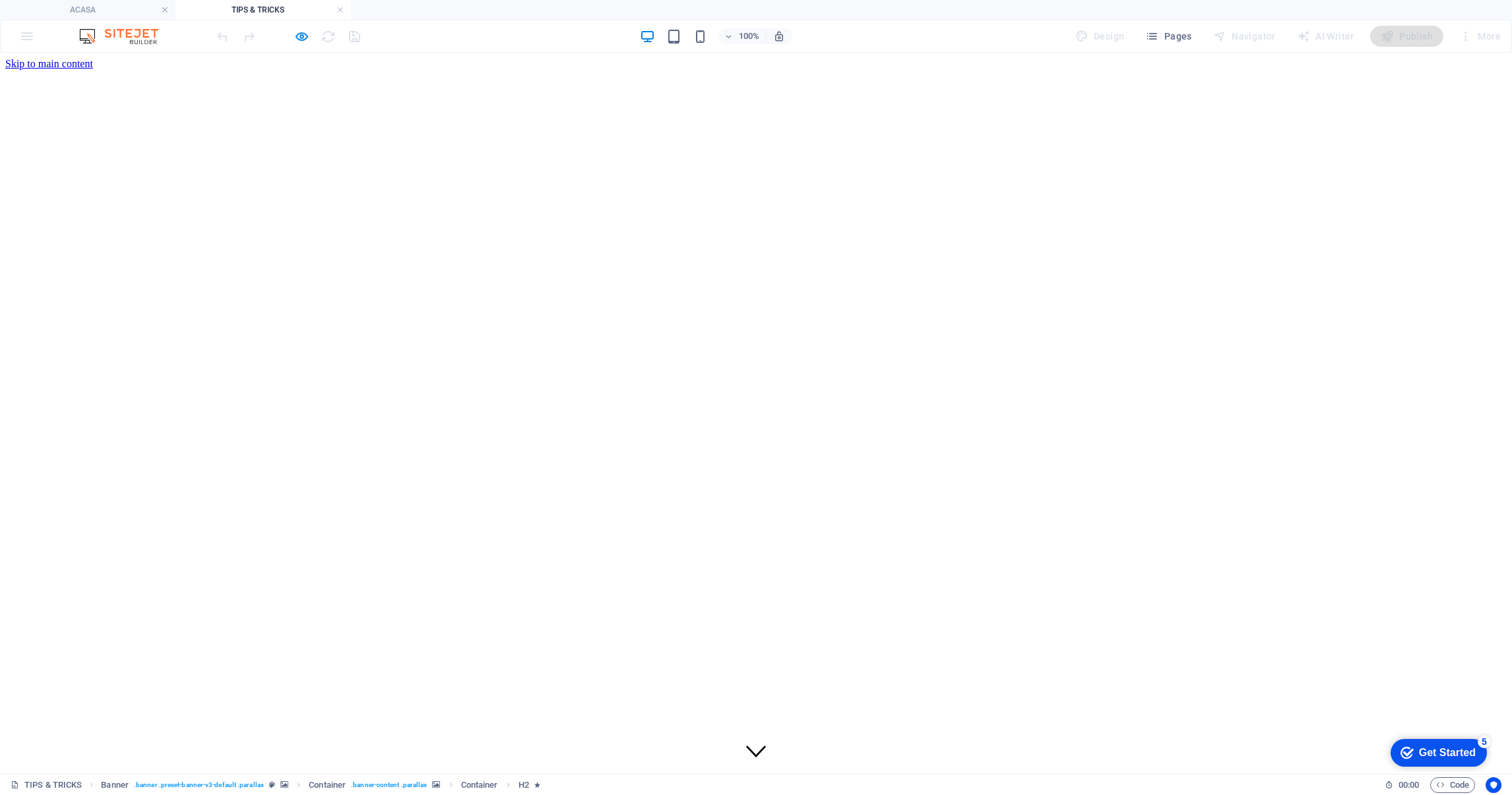
click at [73, 13] on h4 "ACASA" at bounding box center [87, 9] width 176 height 15
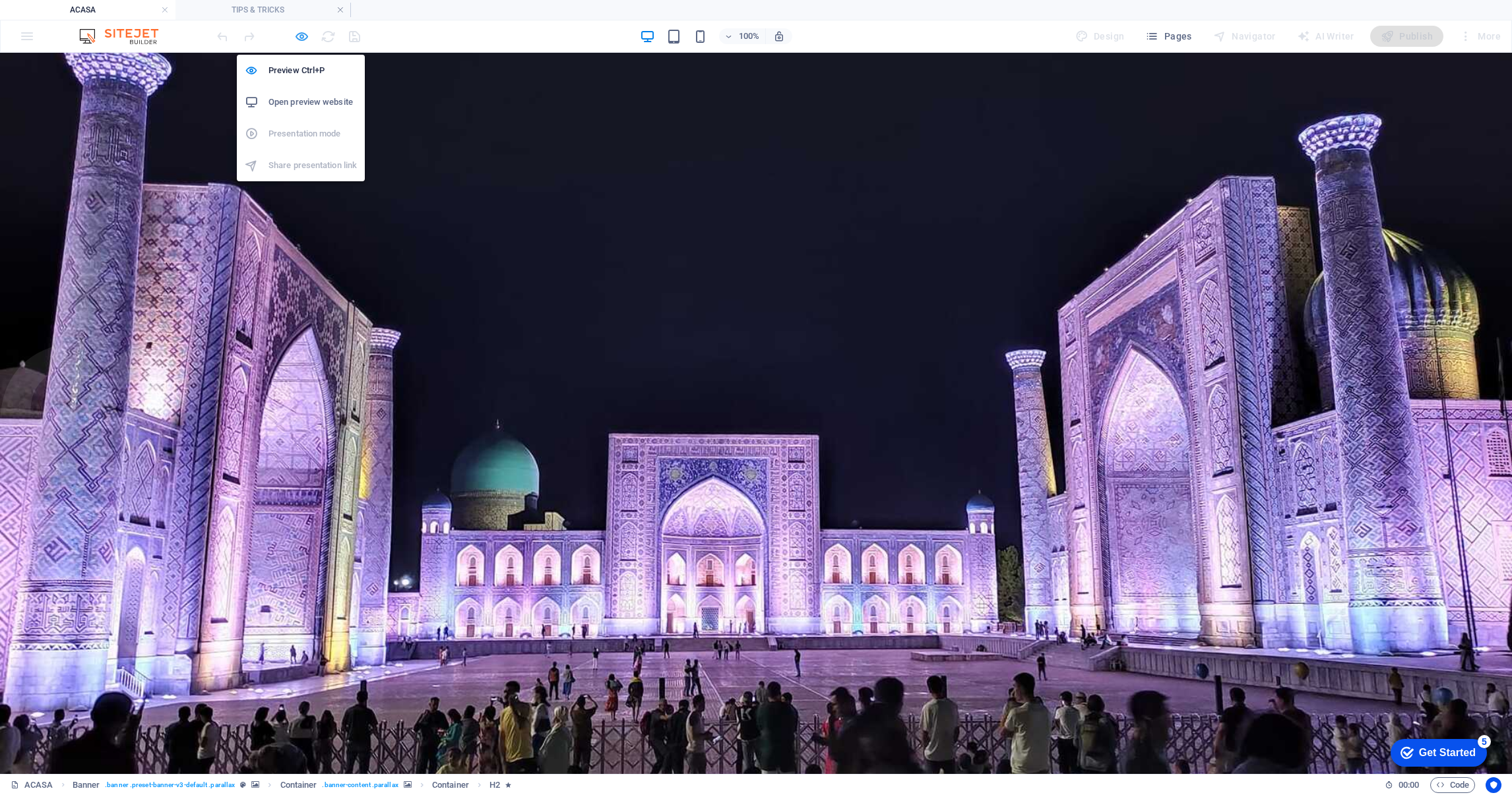
click at [299, 35] on icon "button" at bounding box center [302, 37] width 15 height 15
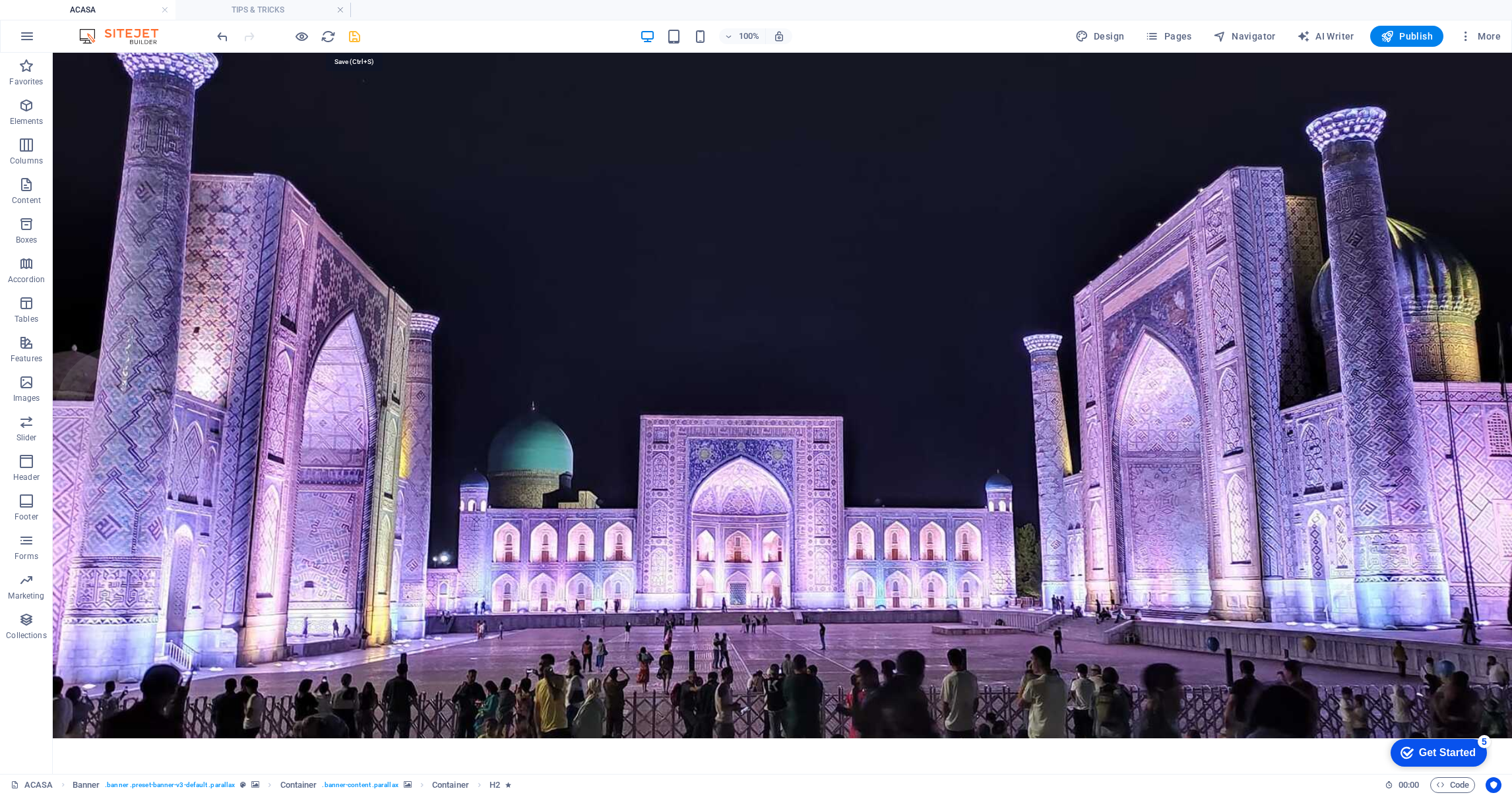
click at [361, 41] on icon "save" at bounding box center [355, 37] width 15 height 15
click at [306, 11] on h4 "TIPS & TRICKS" at bounding box center [263, 9] width 176 height 15
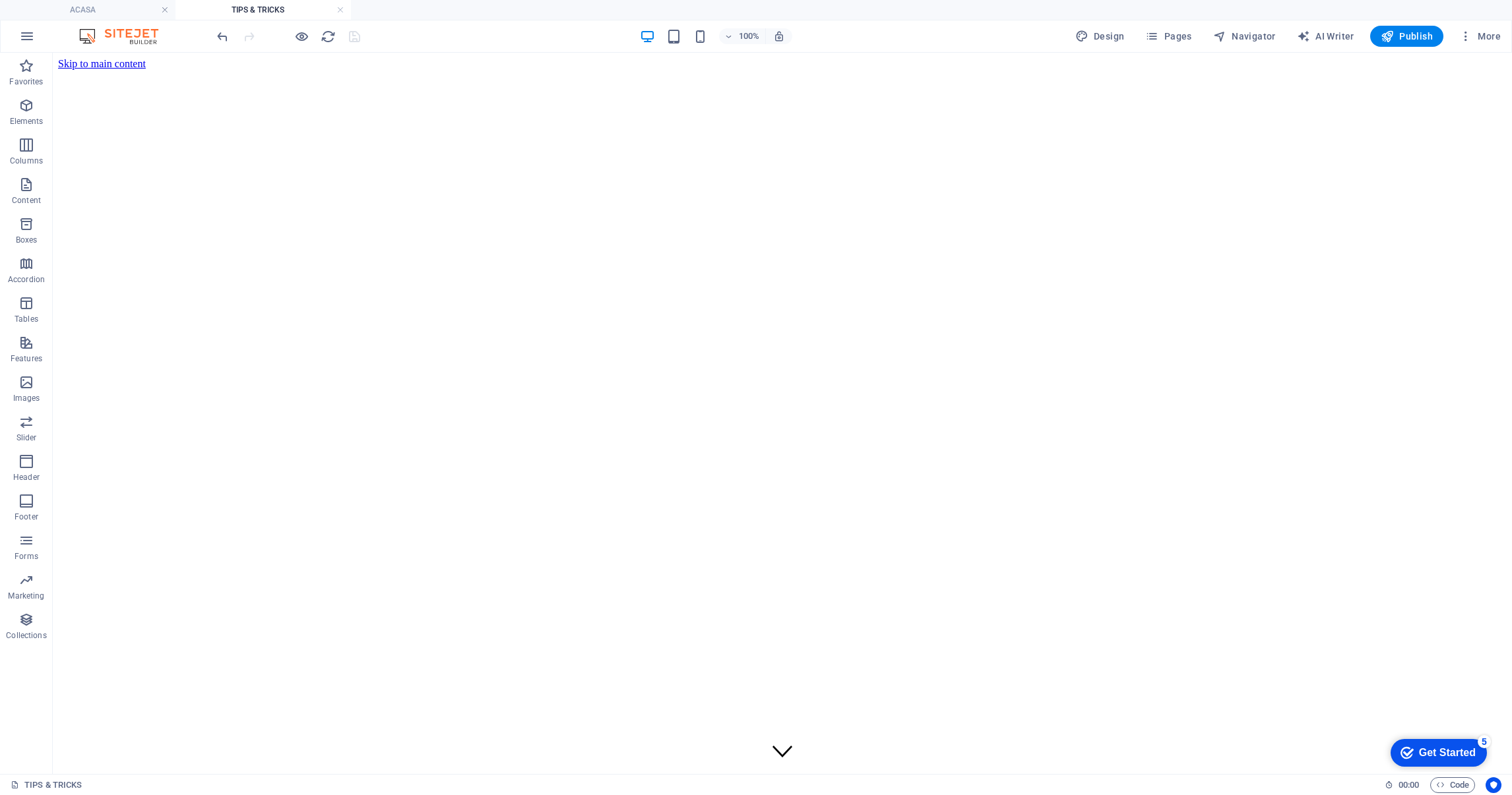
click at [343, 13] on link at bounding box center [340, 10] width 8 height 12
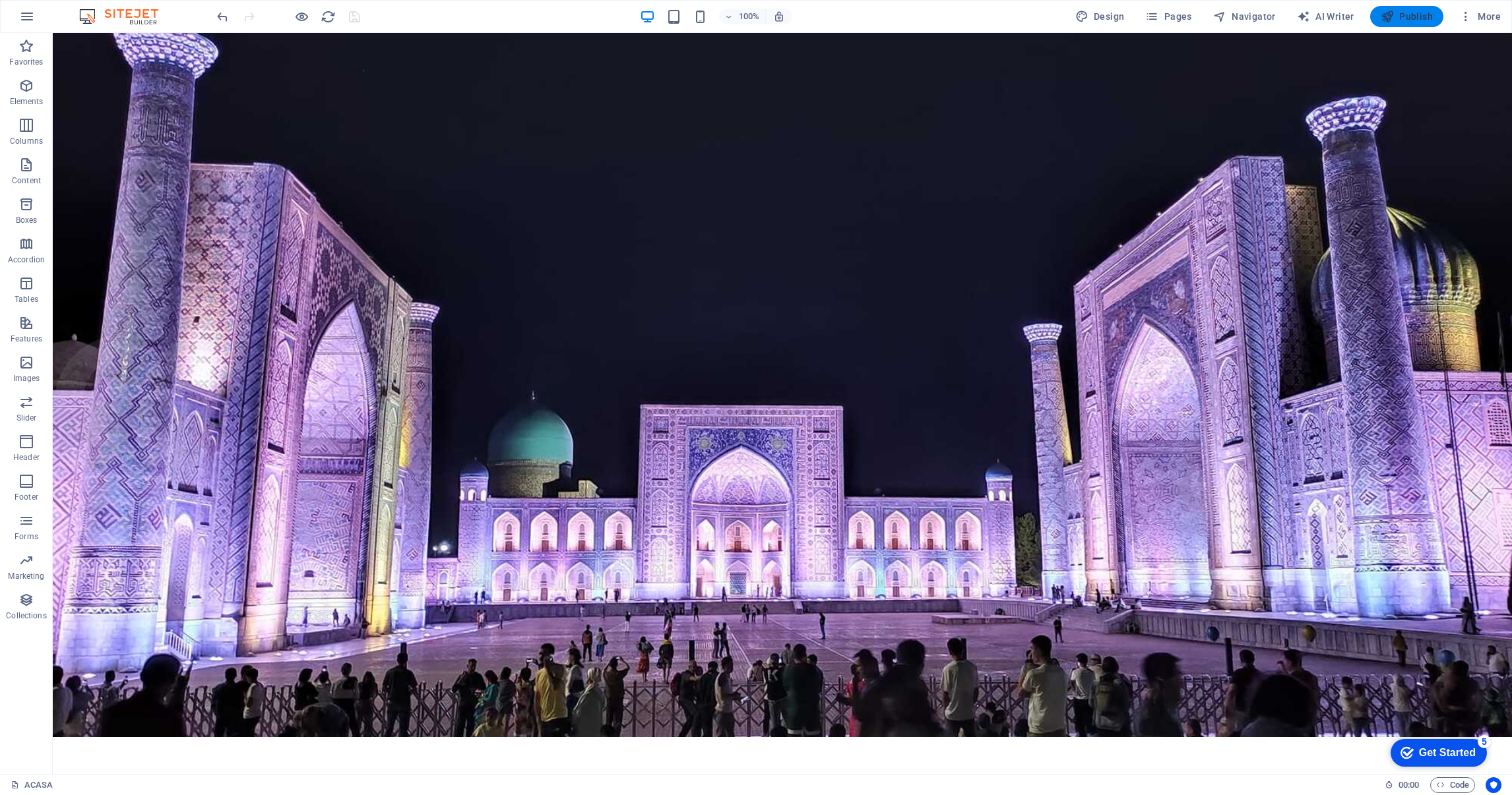
click at [1407, 11] on span "Publish" at bounding box center [1407, 16] width 52 height 13
